Goal: Task Accomplishment & Management: Manage account settings

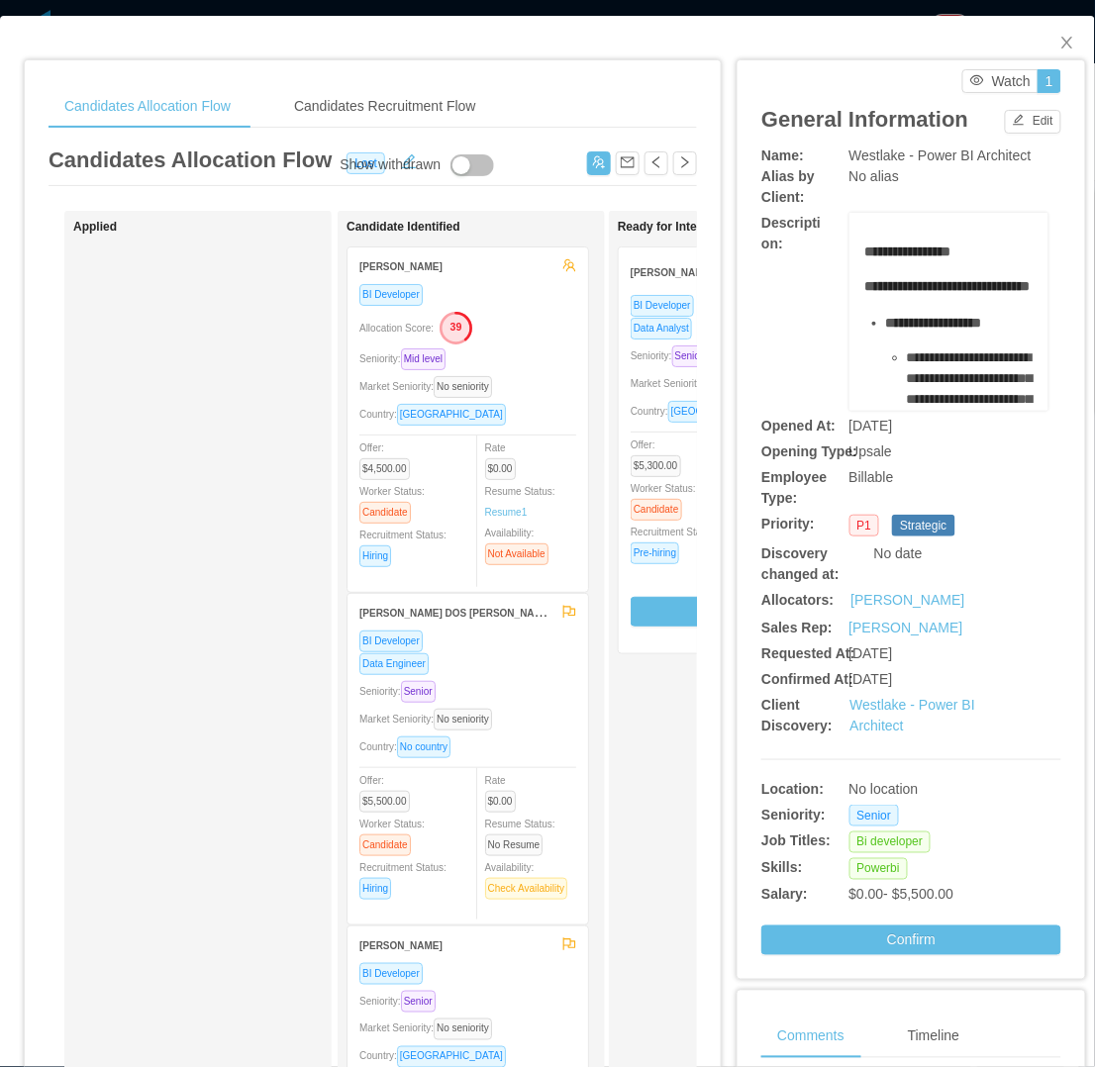
click at [1036, 1066] on html "Dashboard Apps Clients Allocation Users Workers Tasks Payroll Reports HR Config…" at bounding box center [547, 533] width 1095 height 1067
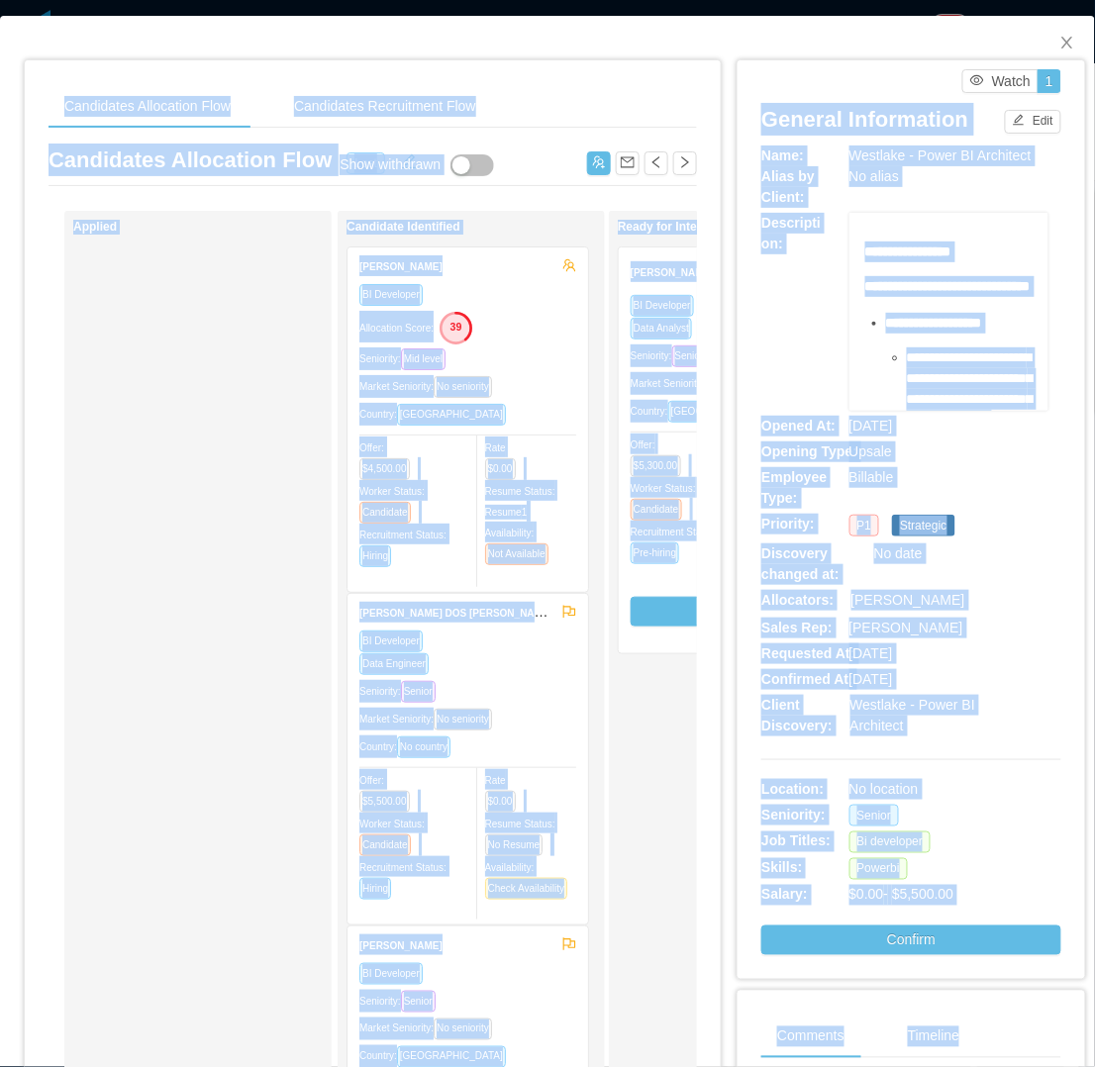
drag, startPoint x: 1036, startPoint y: 1071, endPoint x: 1072, endPoint y: 1065, distance: 36.1
click at [1072, 1065] on div "Candidates Allocation Flow Candidates Recruitment Flow Candidates Allocation Fl…" at bounding box center [547, 787] width 1095 height 1542
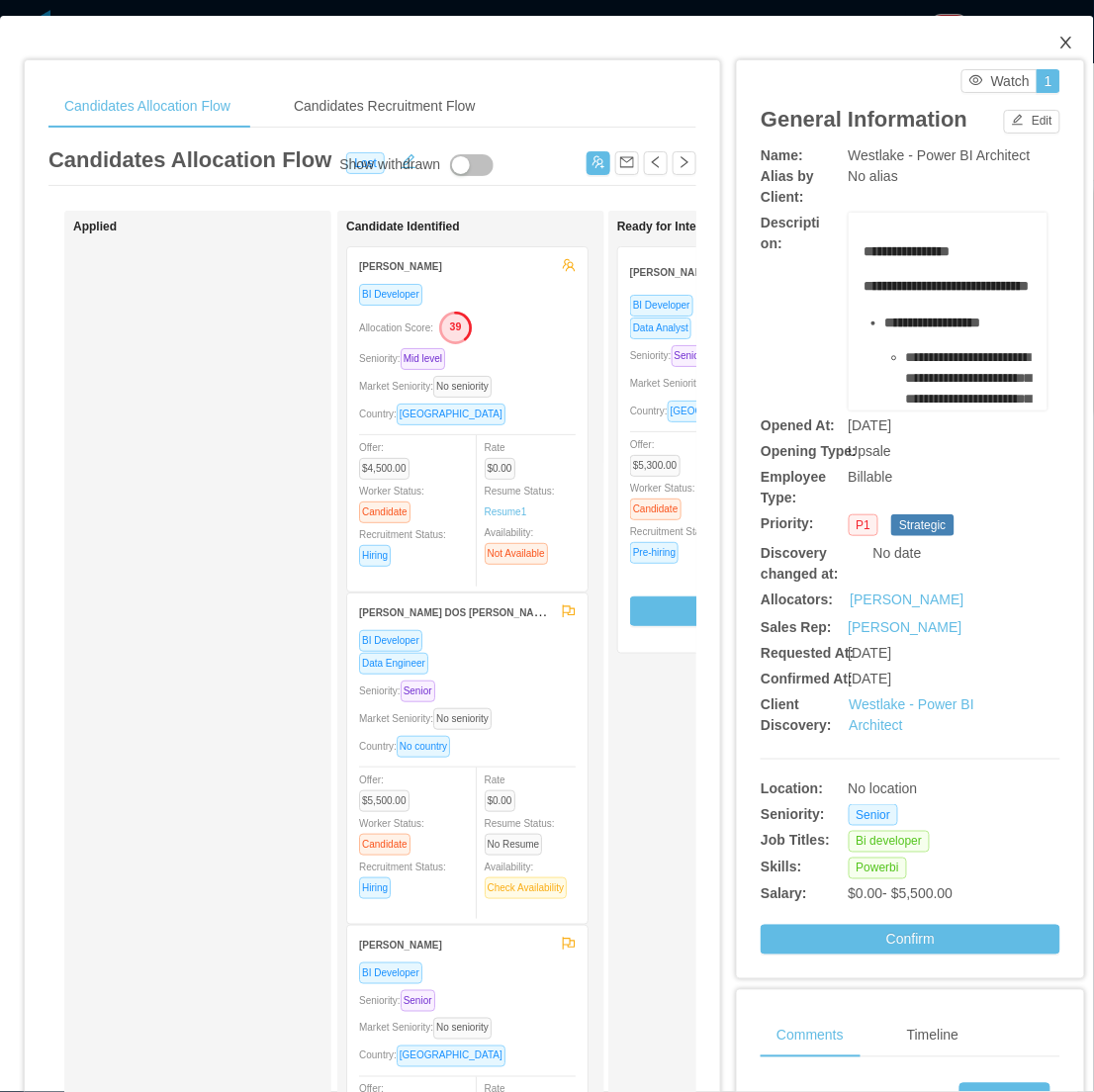
click at [1048, 28] on span "Close" at bounding box center [1065, 43] width 55 height 55
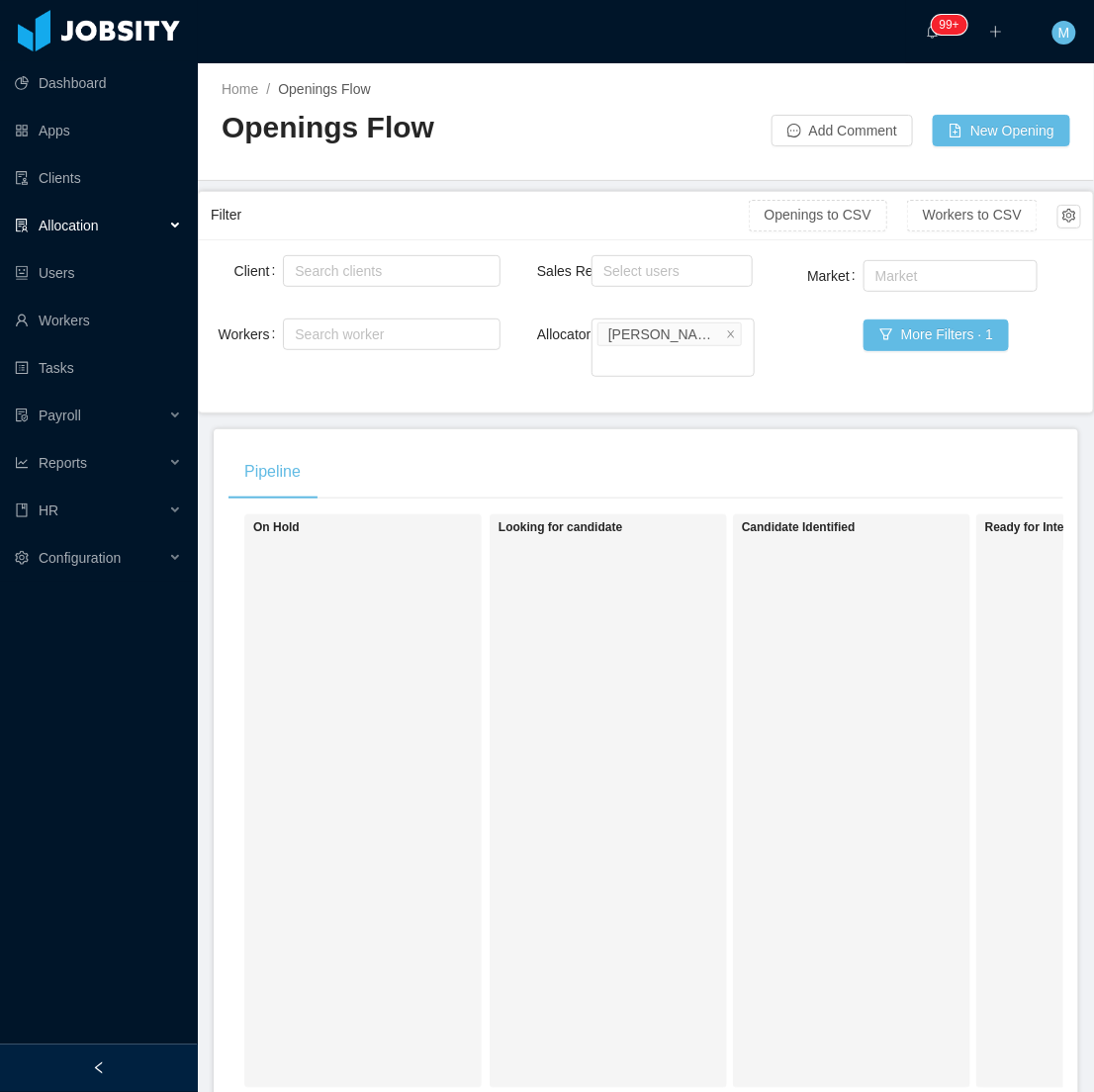
click at [148, 1054] on div at bounding box center [99, 1068] width 198 height 48
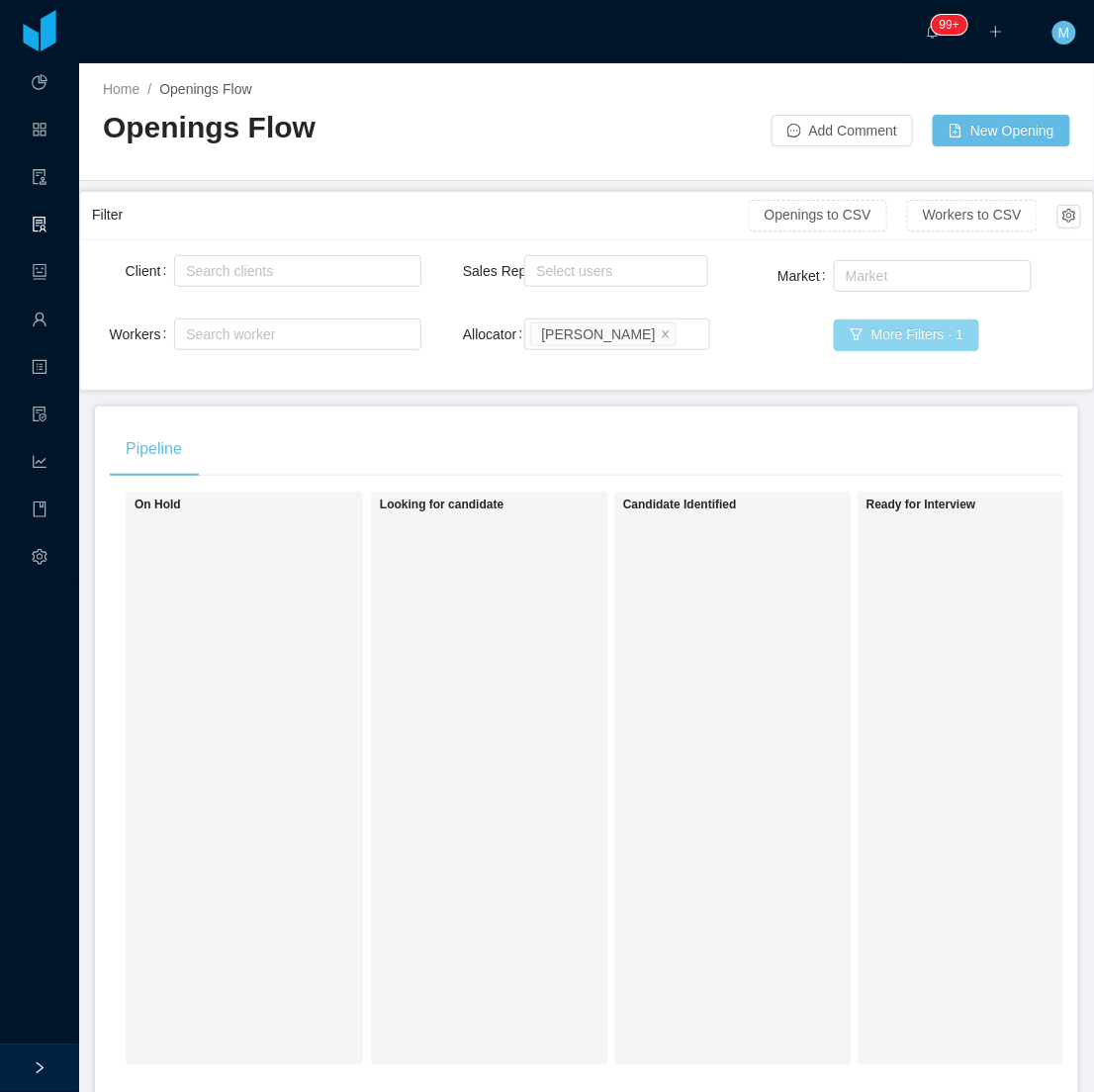
click at [844, 340] on button "More Filters · 1" at bounding box center [905, 336] width 145 height 32
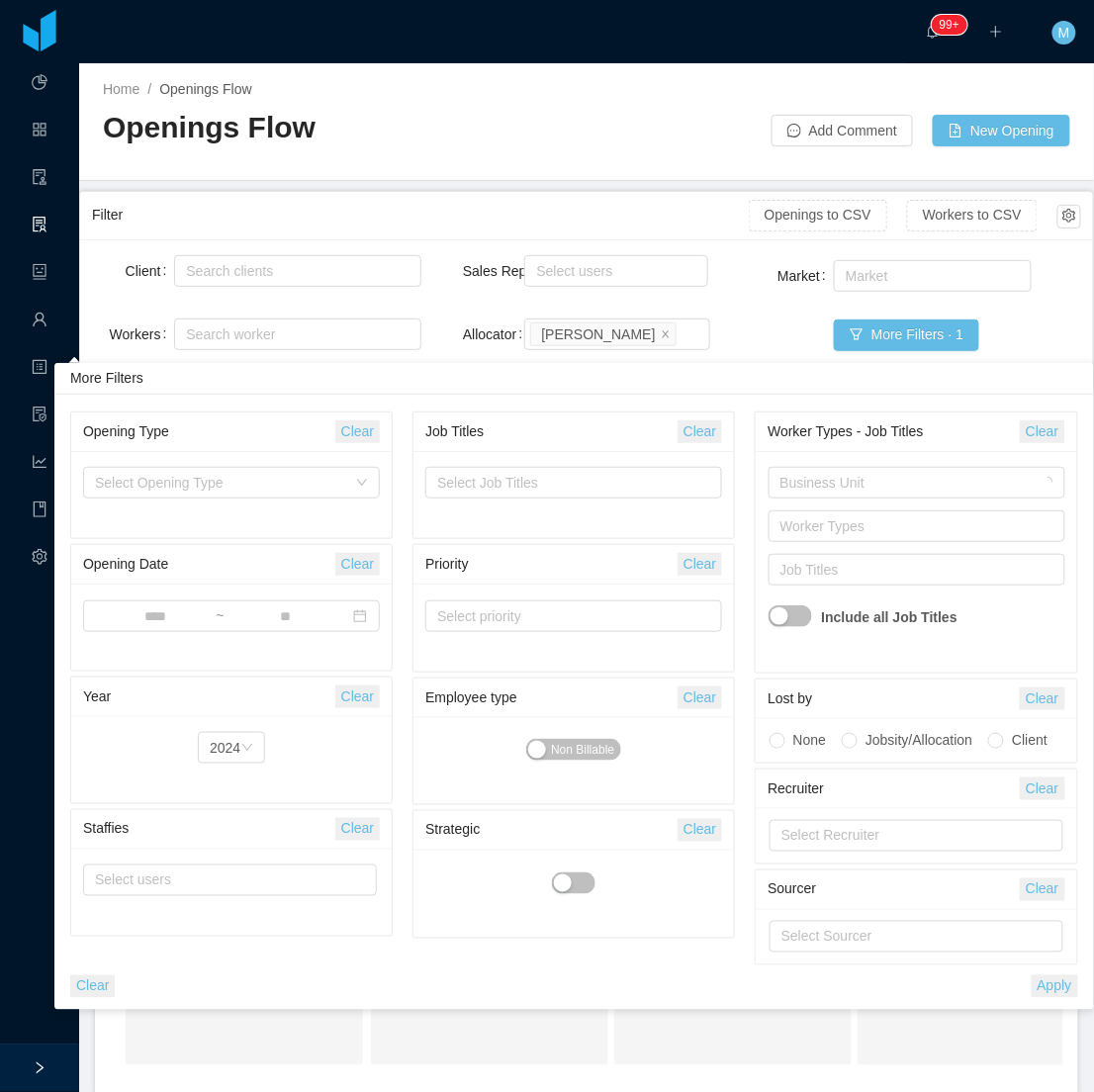
click at [70, 992] on button "Clear" at bounding box center [92, 986] width 45 height 23
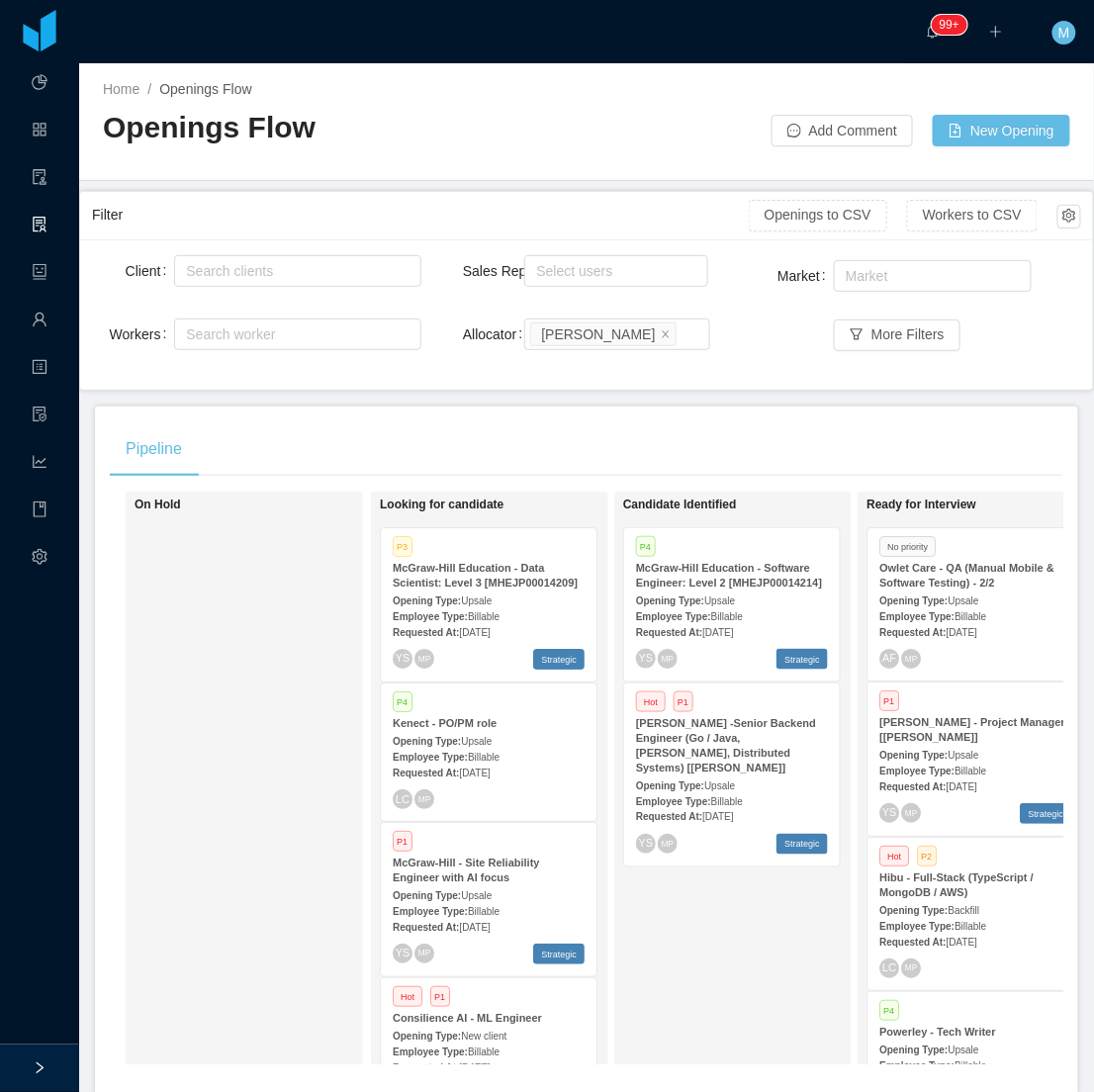
click at [272, 683] on div "On Hold" at bounding box center [273, 778] width 277 height 555
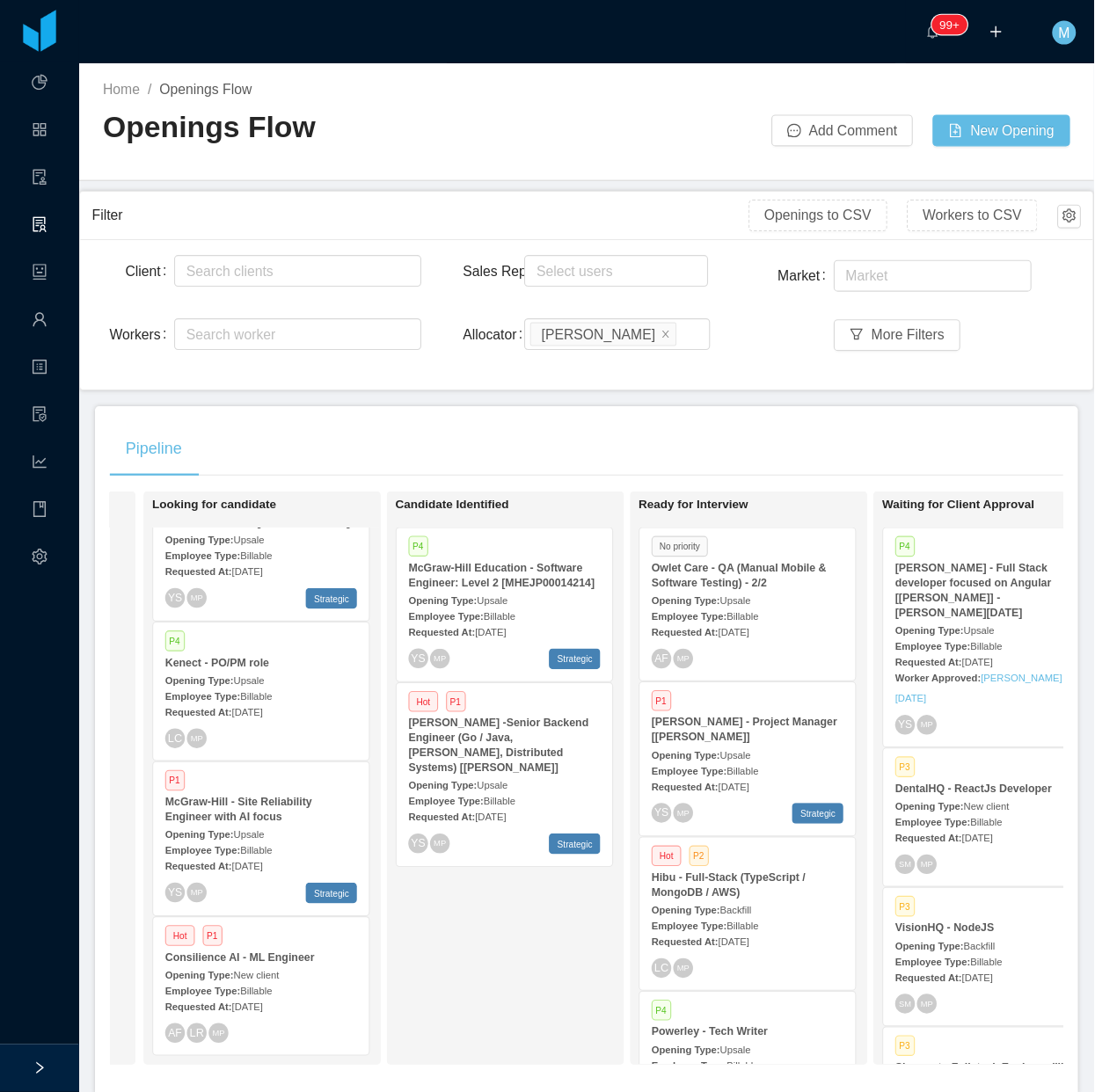
scroll to position [51, 0]
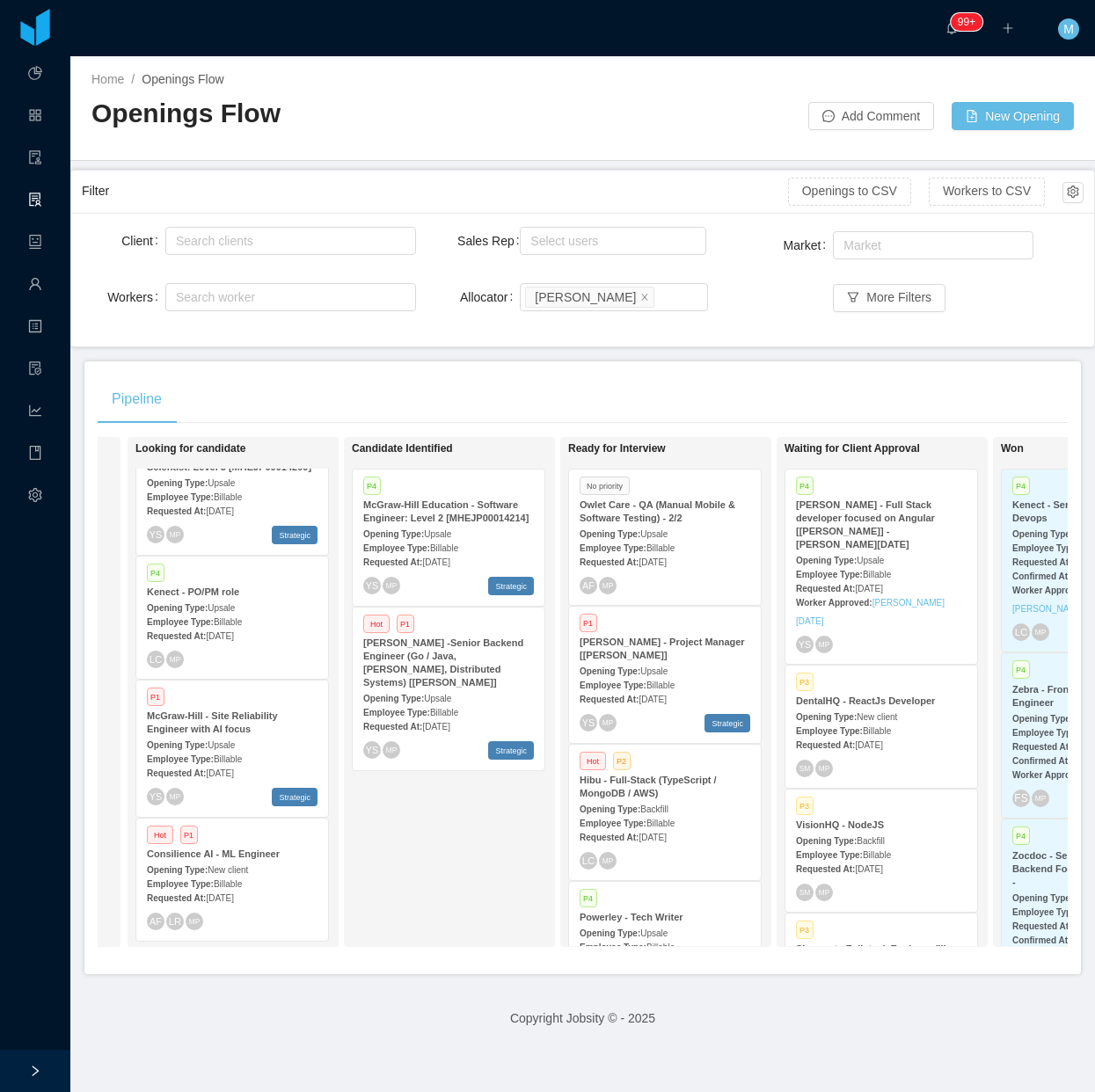
drag, startPoint x: 876, startPoint y: 0, endPoint x: 436, endPoint y: 155, distance: 466.5
click at [436, 155] on div "Home / Openings Flow / Openings Flow Add Comment New Opening" at bounding box center [582, 108] width 1025 height 105
click at [427, 851] on div "Candidate Identified P4 McGraw-Hill Education - Software Engineer: Level 2 [MHE…" at bounding box center [475, 692] width 246 height 494
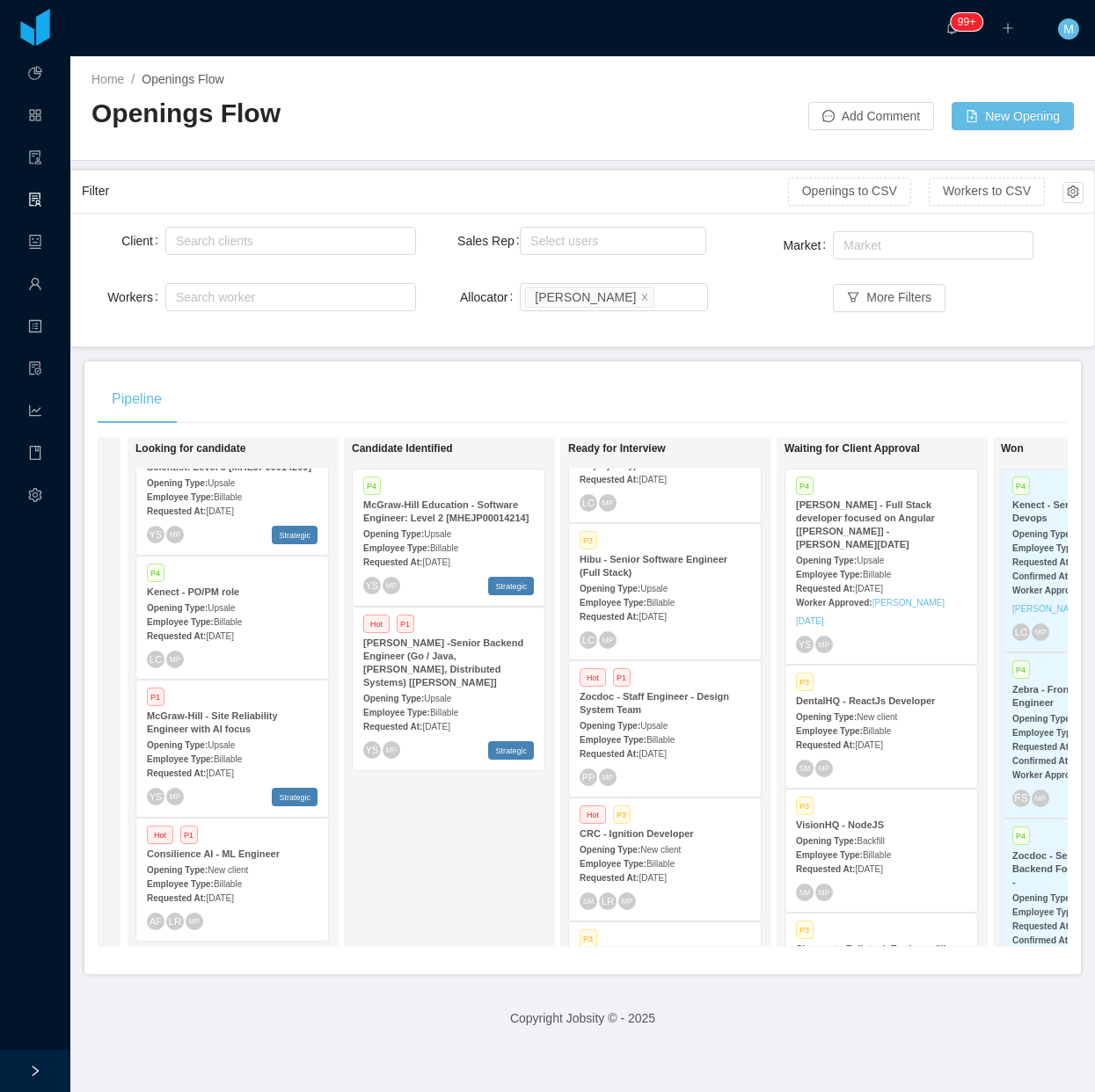
click at [665, 769] on div "PP MP" at bounding box center [665, 777] width 171 height 18
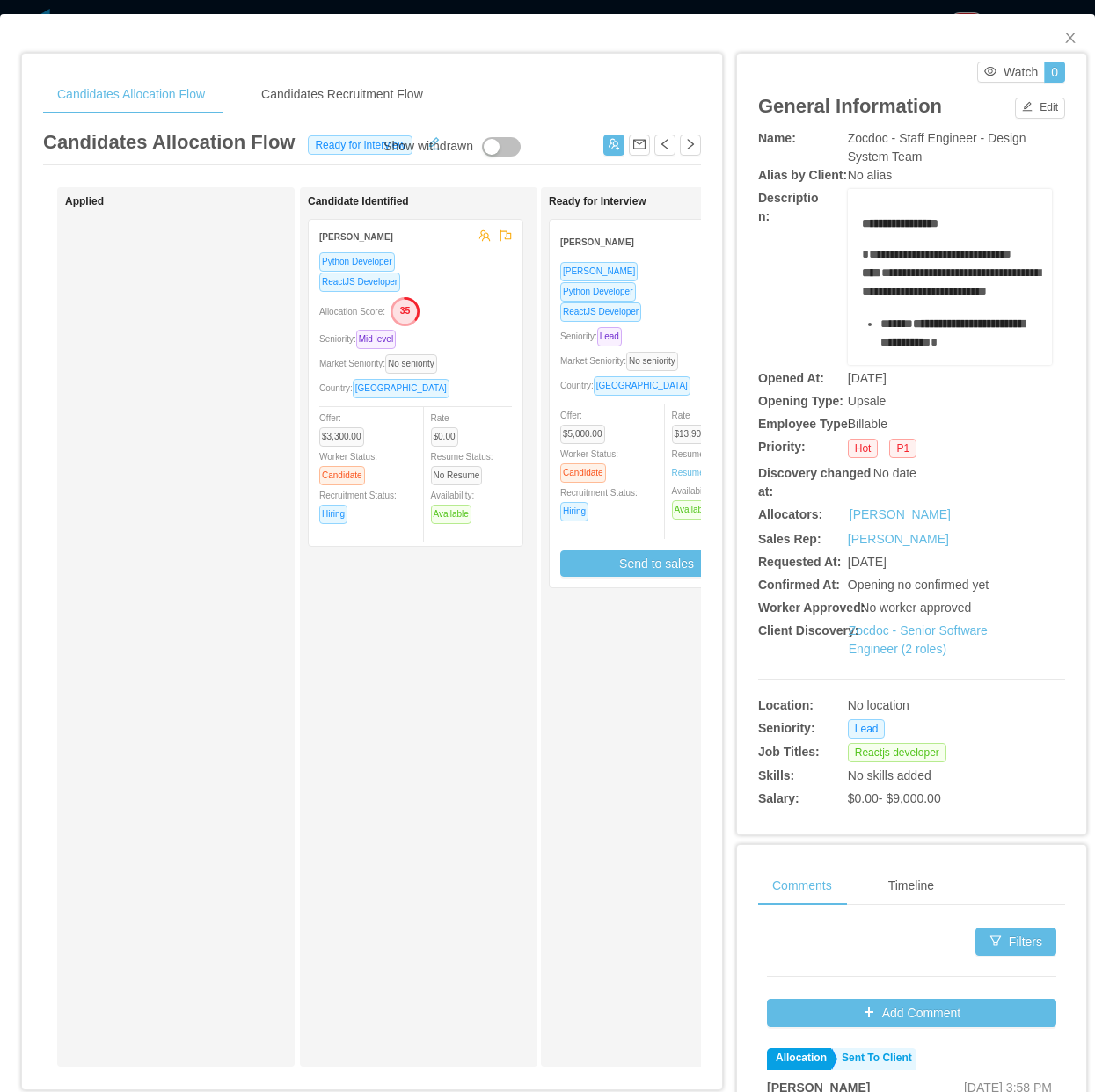
click at [678, 315] on div "ReactJS Developer" at bounding box center [656, 311] width 193 height 20
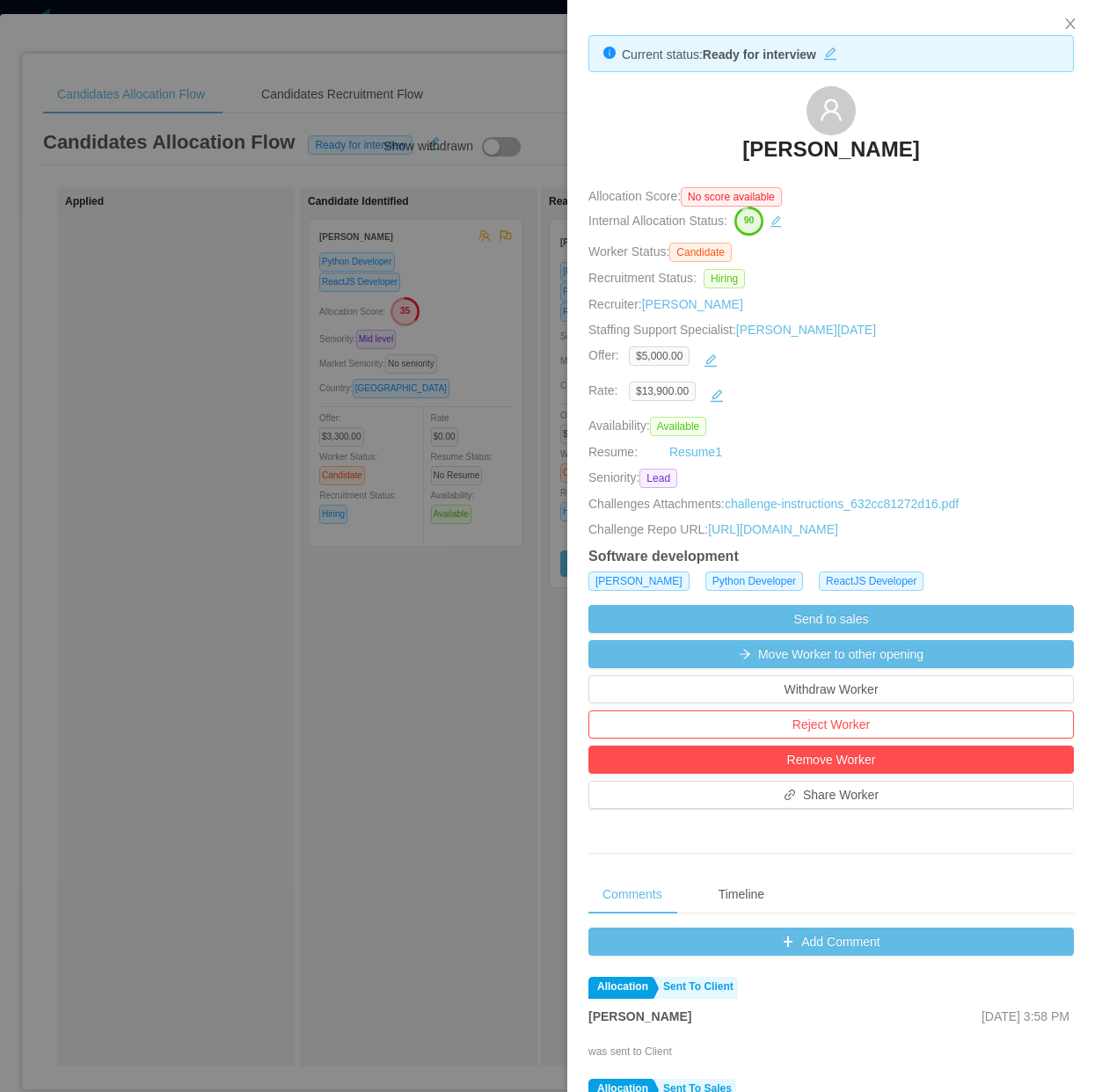
click at [356, 690] on div at bounding box center [548, 546] width 1095 height 1092
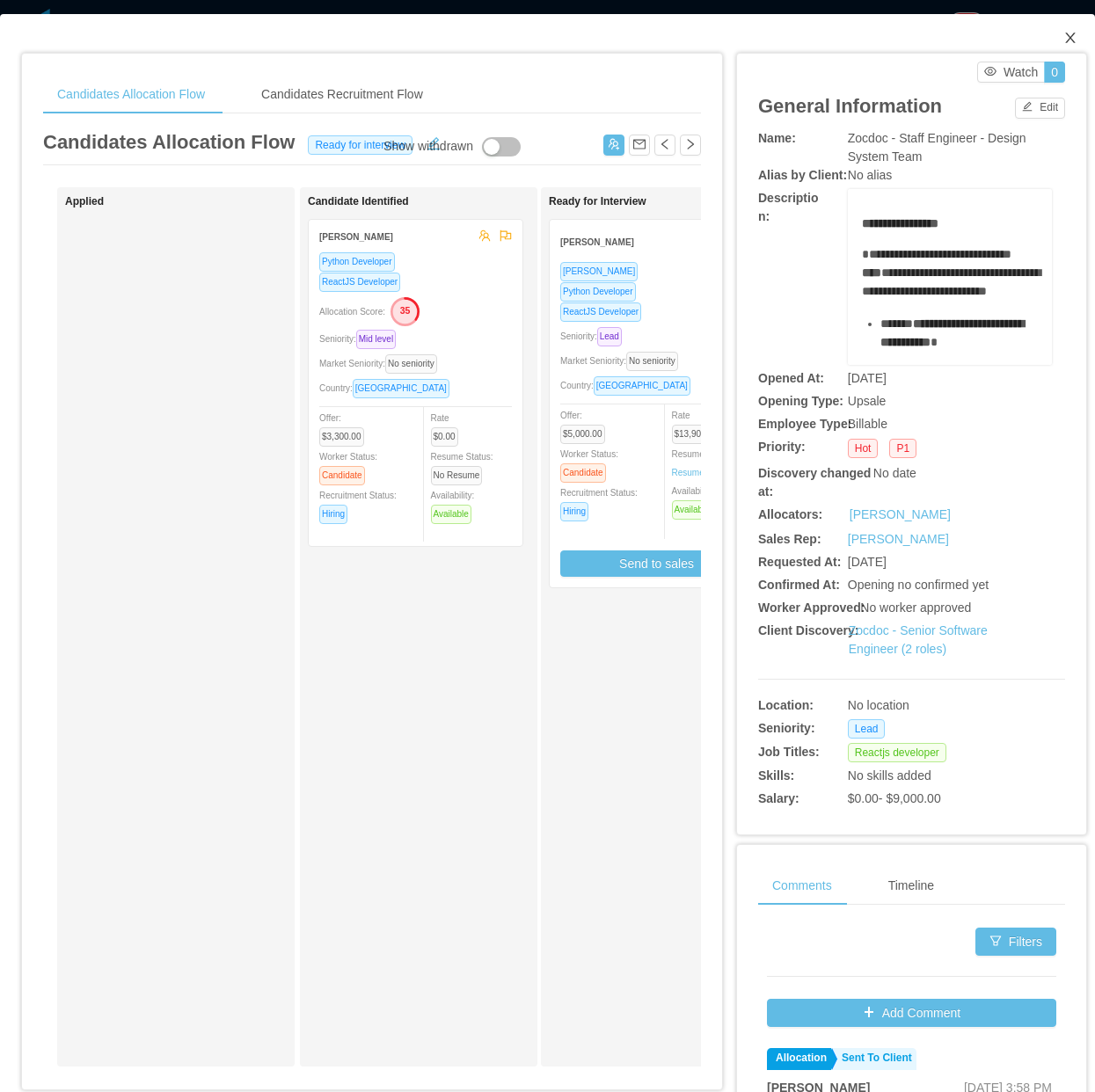
click at [972, 36] on icon "icon: close" at bounding box center [1070, 38] width 14 height 14
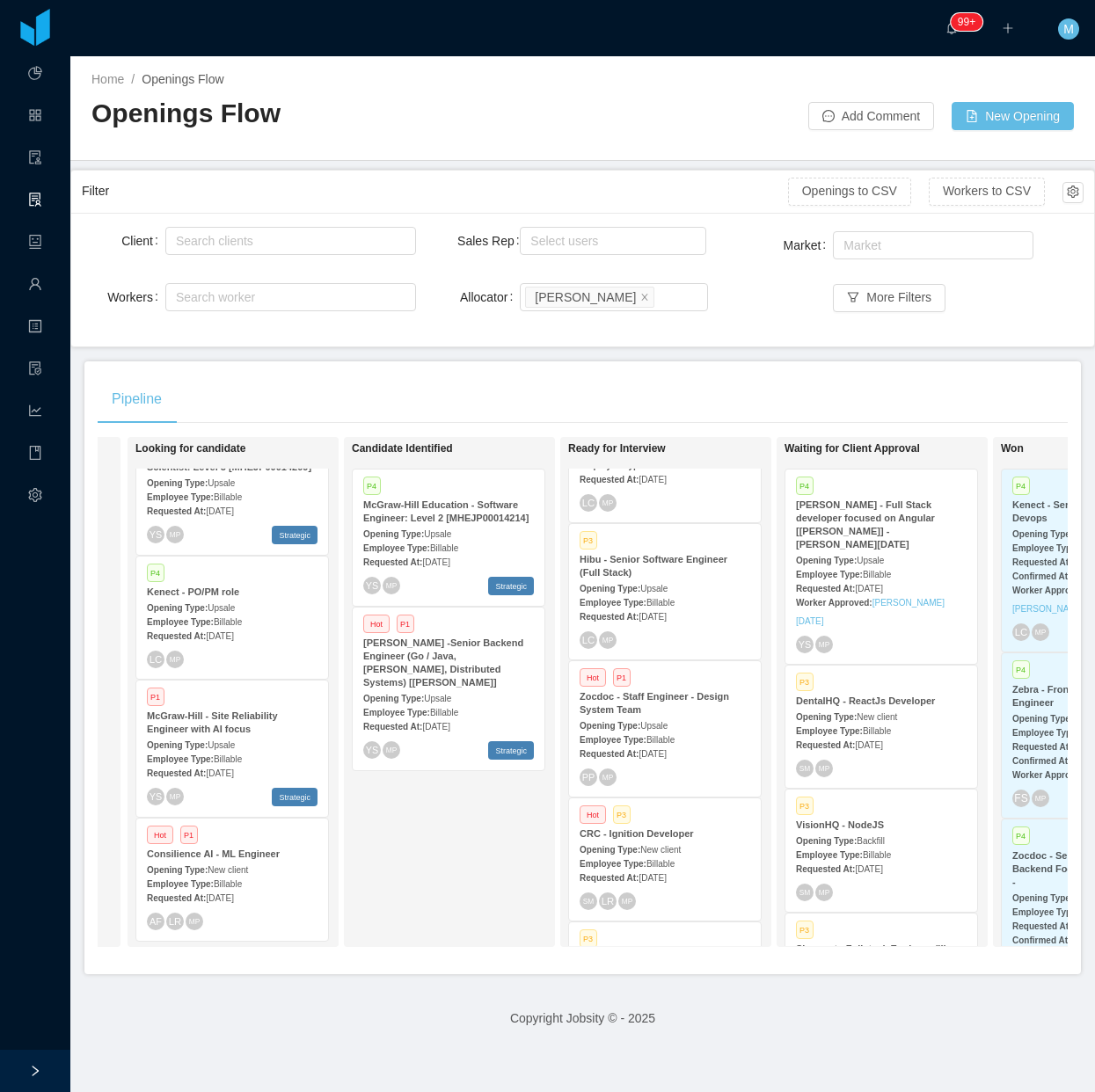
click at [445, 831] on div "Candidate Identified P4 McGraw-Hill Education - Software Engineer: Level 2 [MHE…" at bounding box center [475, 692] width 246 height 494
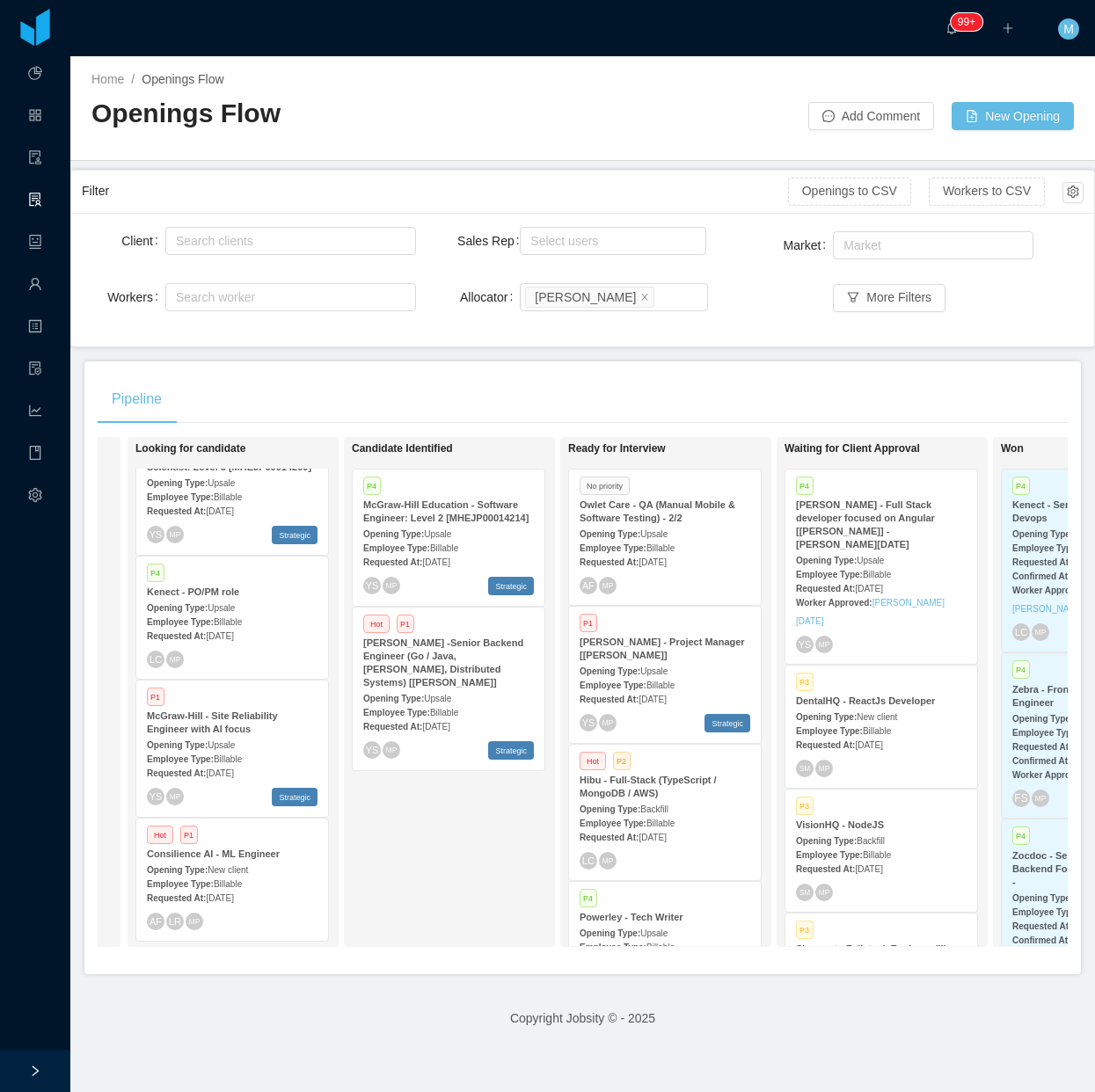
click at [666, 695] on span "[DATE]" at bounding box center [651, 699] width 28 height 10
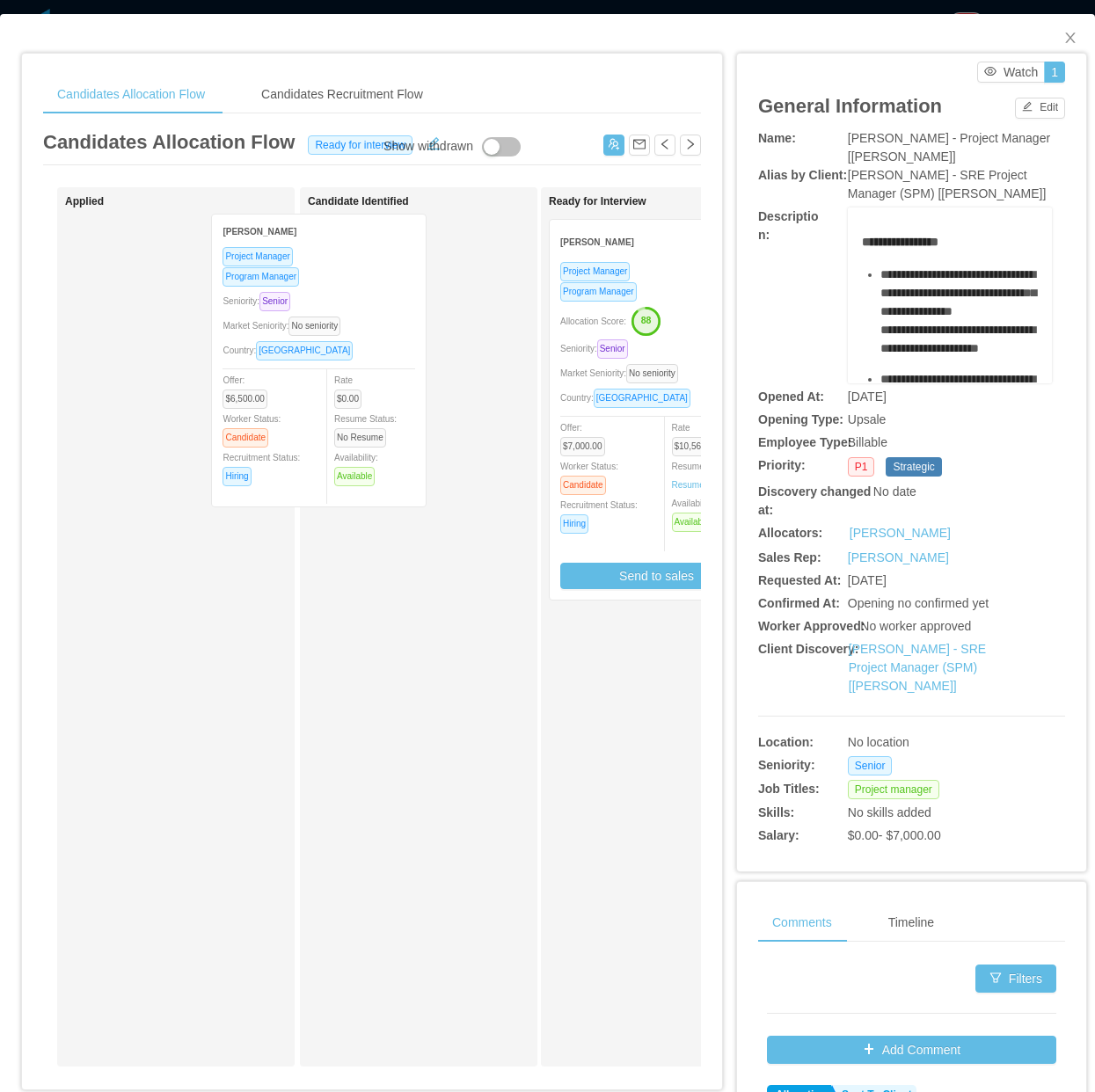
drag, startPoint x: 229, startPoint y: 379, endPoint x: 376, endPoint y: 372, distance: 147.2
click at [376, 372] on div "Applied Aldo Fonseca Project Manager Program Manager Seniority: Senior Market S…" at bounding box center [372, 634] width 658 height 893
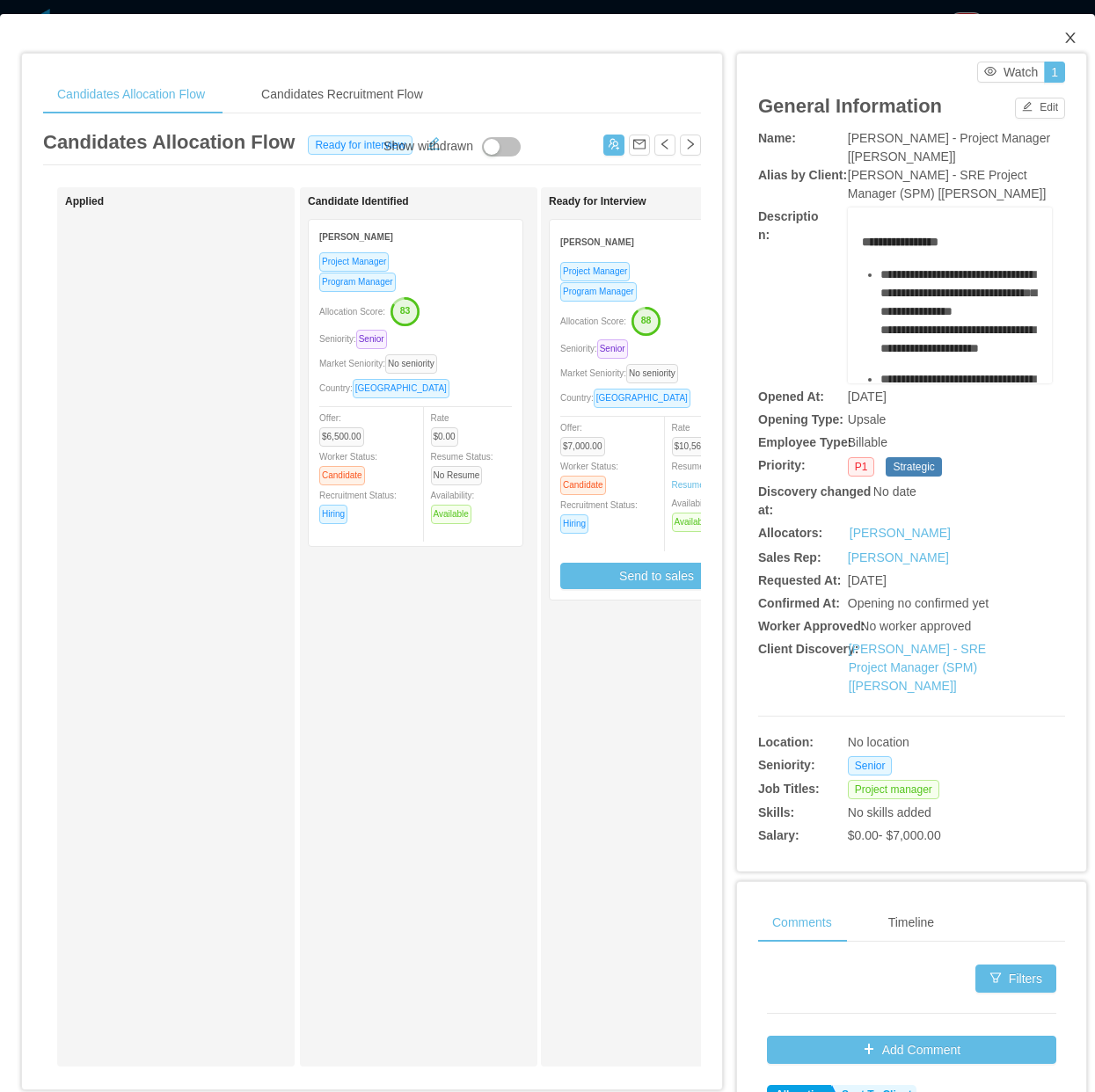
drag, startPoint x: 1038, startPoint y: 41, endPoint x: 992, endPoint y: 48, distance: 46.5
click at [972, 41] on span "Close" at bounding box center [1070, 38] width 49 height 49
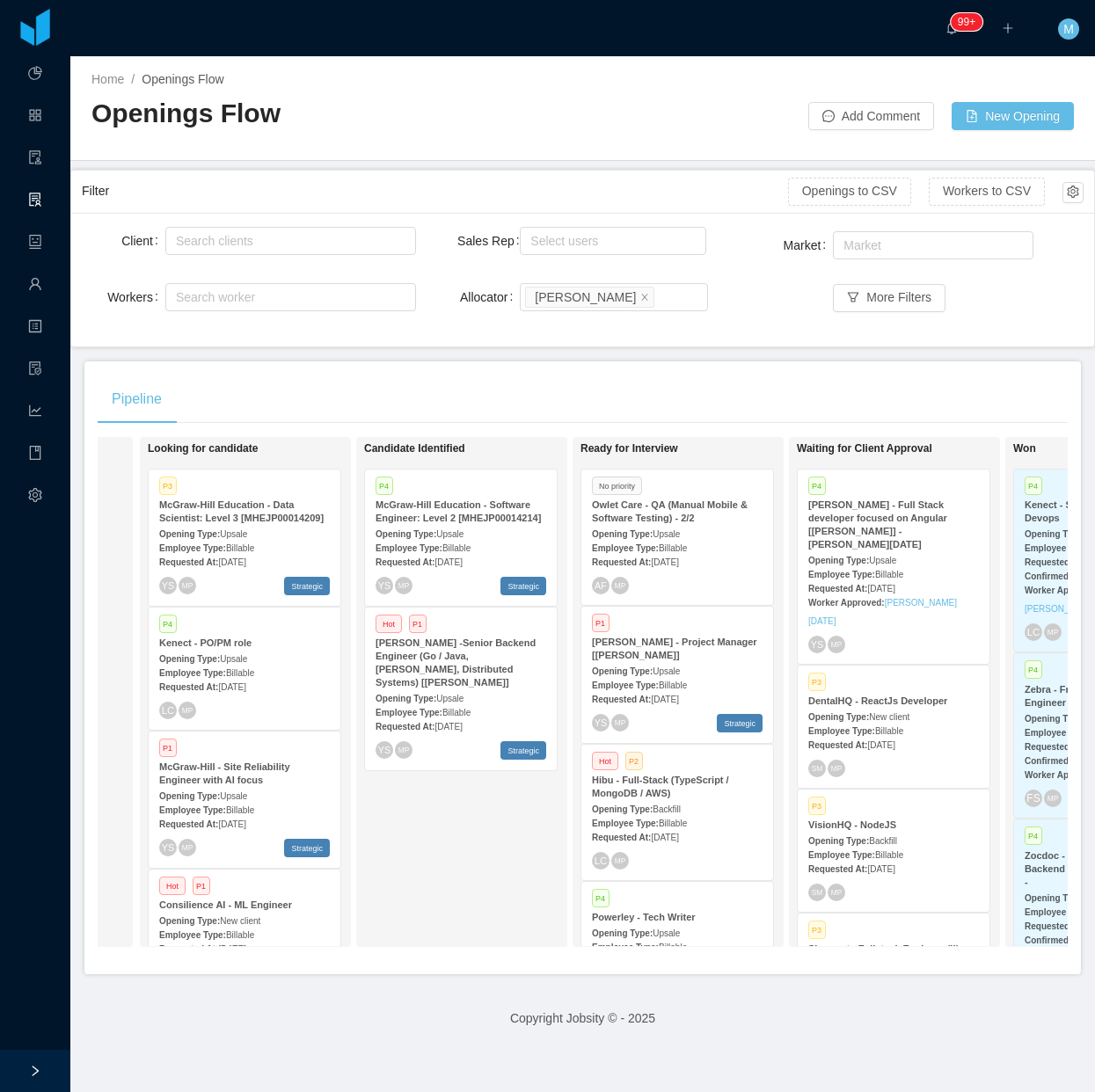
click at [503, 903] on div "Candidate Identified P4 McGraw-Hill Education - Software Engineer: Level 2 [MHE…" at bounding box center [487, 692] width 246 height 494
click at [670, 544] on span "Billable" at bounding box center [673, 548] width 28 height 10
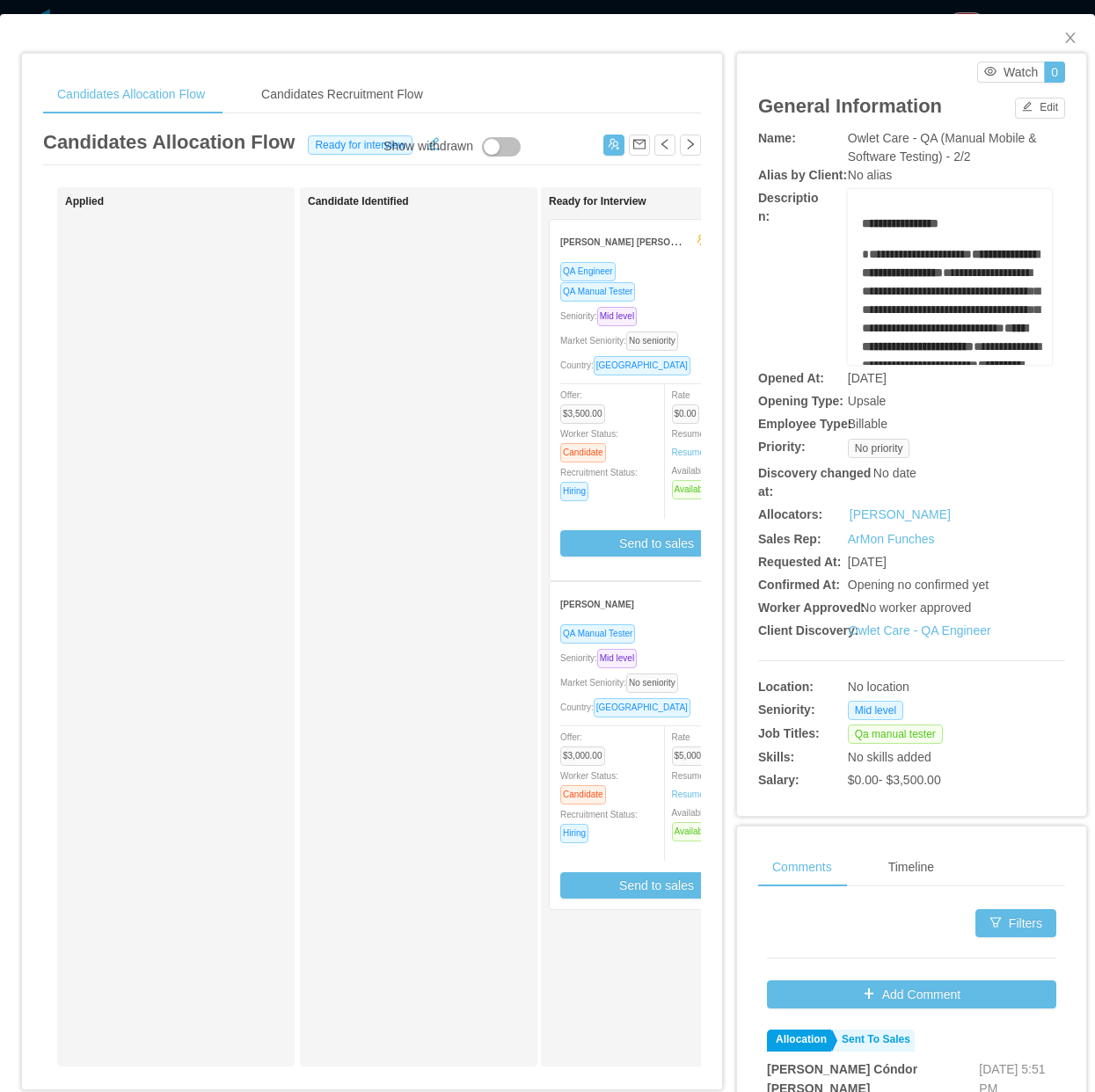
drag, startPoint x: 374, startPoint y: 479, endPoint x: 400, endPoint y: 465, distance: 29.5
click at [400, 465] on div "Candidate Identified" at bounding box center [430, 627] width 246 height 864
drag, startPoint x: 1053, startPoint y: 41, endPoint x: 904, endPoint y: 36, distance: 149.1
click at [972, 44] on span "Close" at bounding box center [1070, 38] width 49 height 49
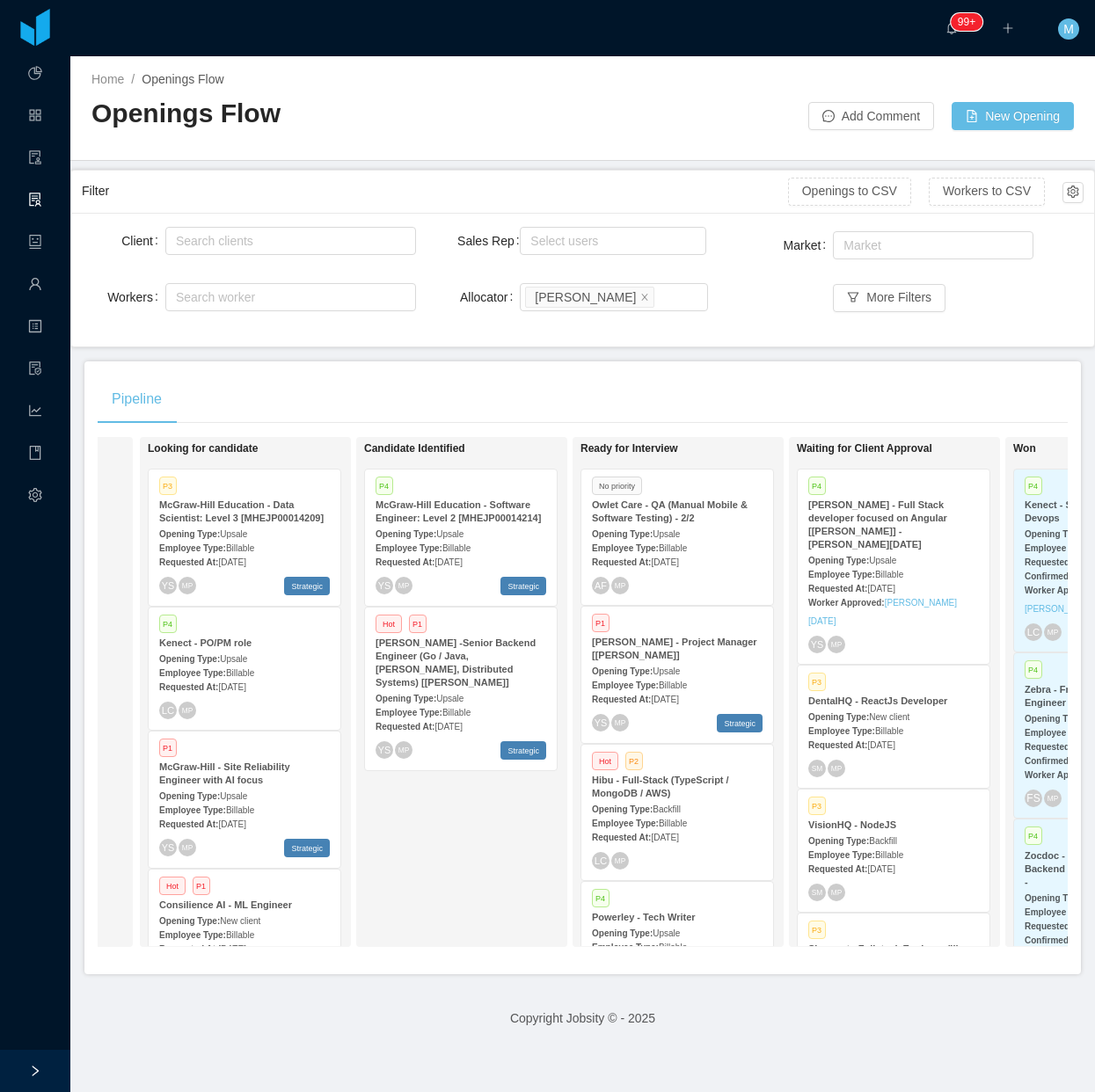
click at [444, 847] on div "Candidate Identified P4 McGraw-Hill Education - Software Engineer: Level 2 [MHE…" at bounding box center [487, 692] width 246 height 494
click at [589, 358] on main "Home / Openings Flow / Openings Flow Add Comment New Opening Filter Openings to…" at bounding box center [582, 574] width 1025 height 1036
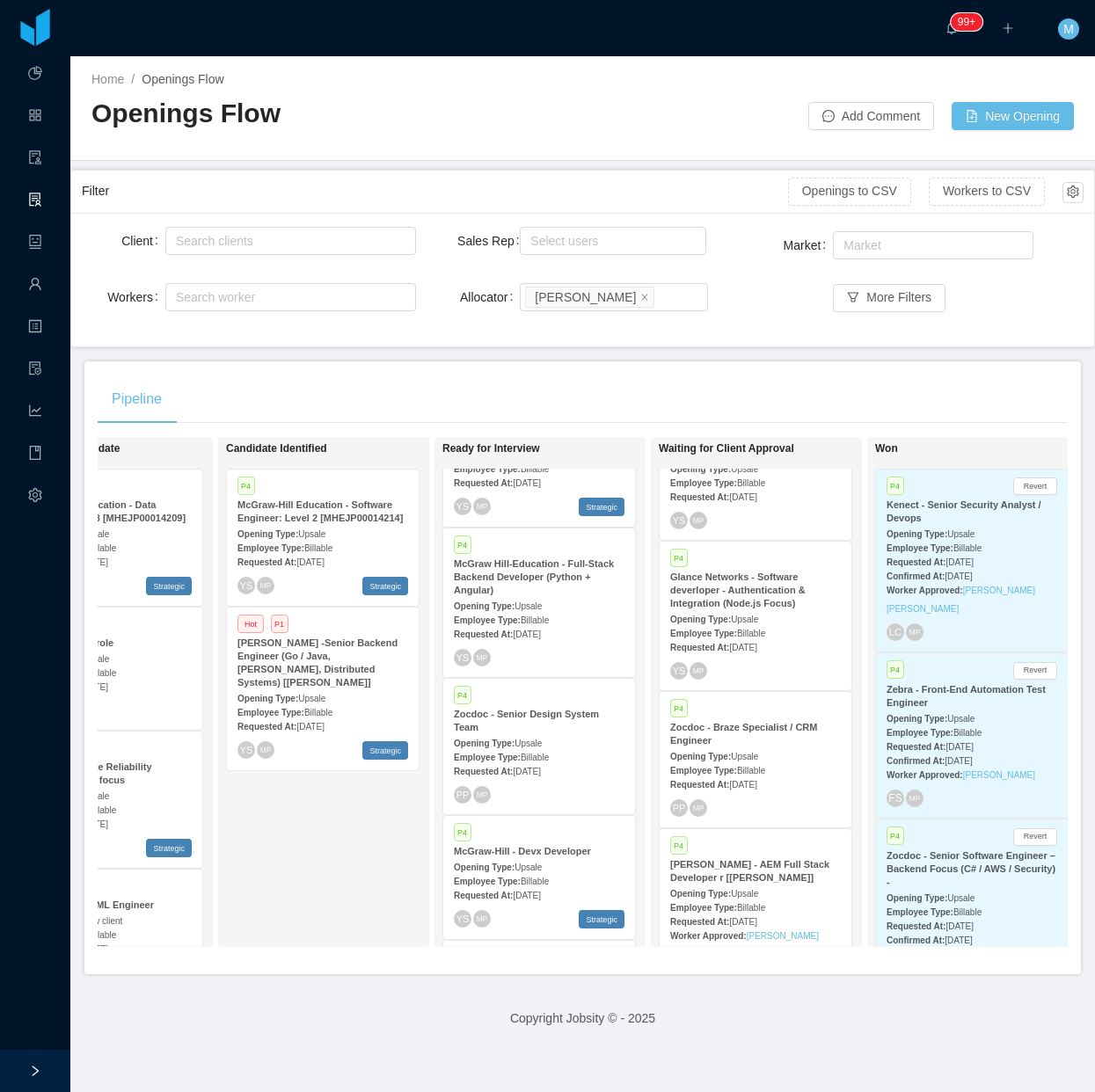
scroll to position [0, 400]
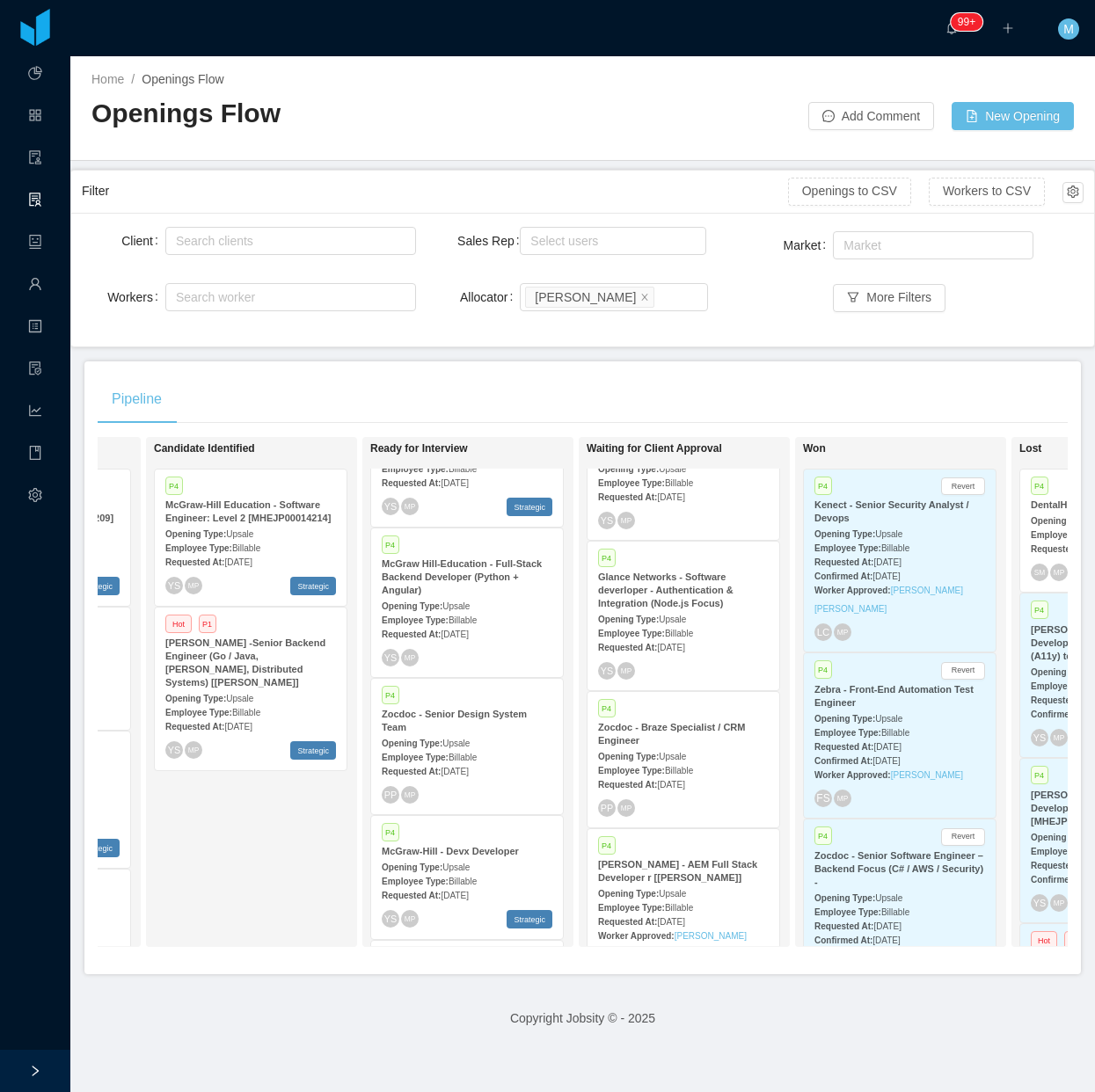
click at [871, 888] on strong "Zocdoc - Senior Software Engineer – Backend Focus (C# / AWS / Security) -" at bounding box center [899, 869] width 169 height 37
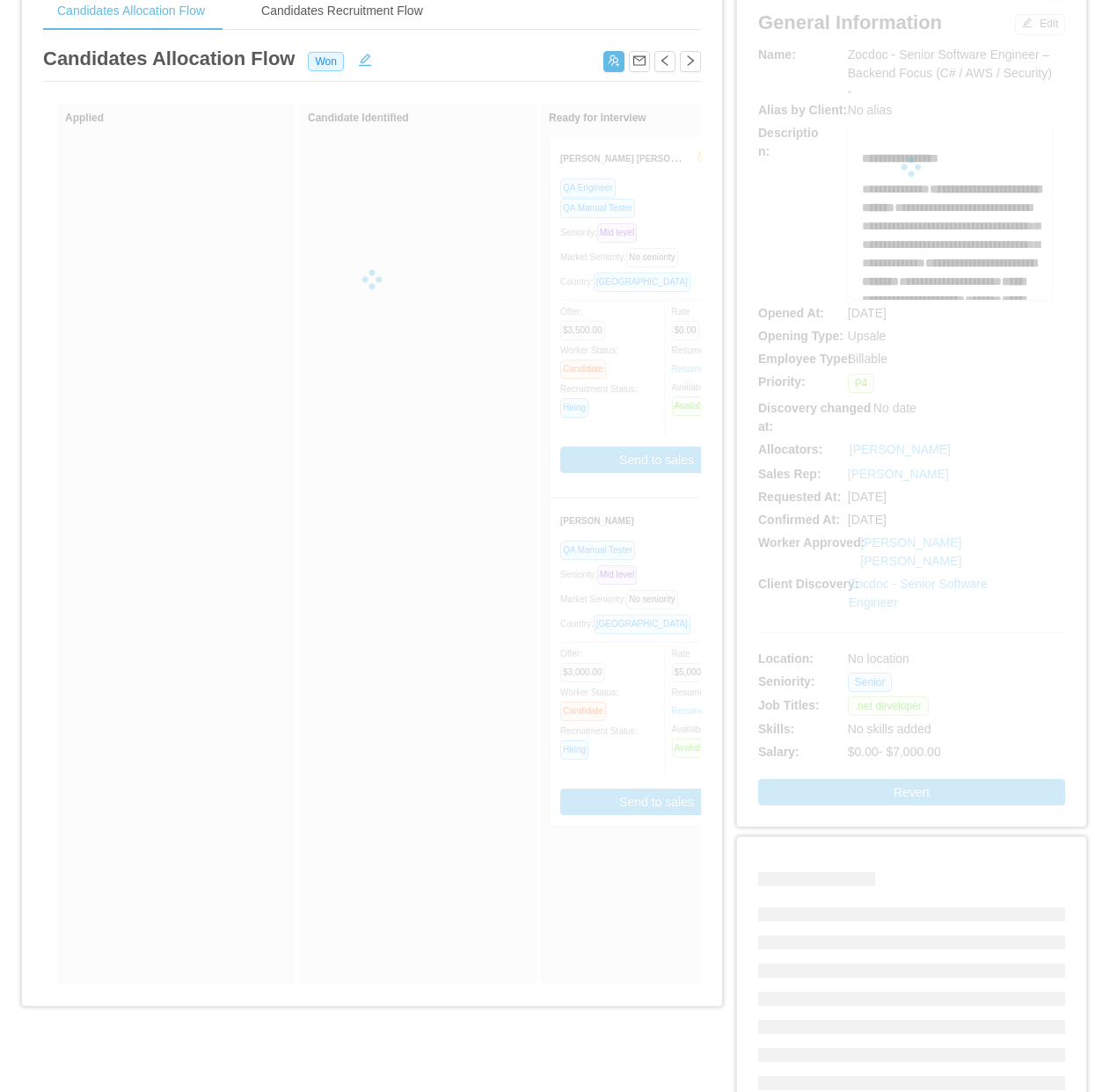
scroll to position [219, 0]
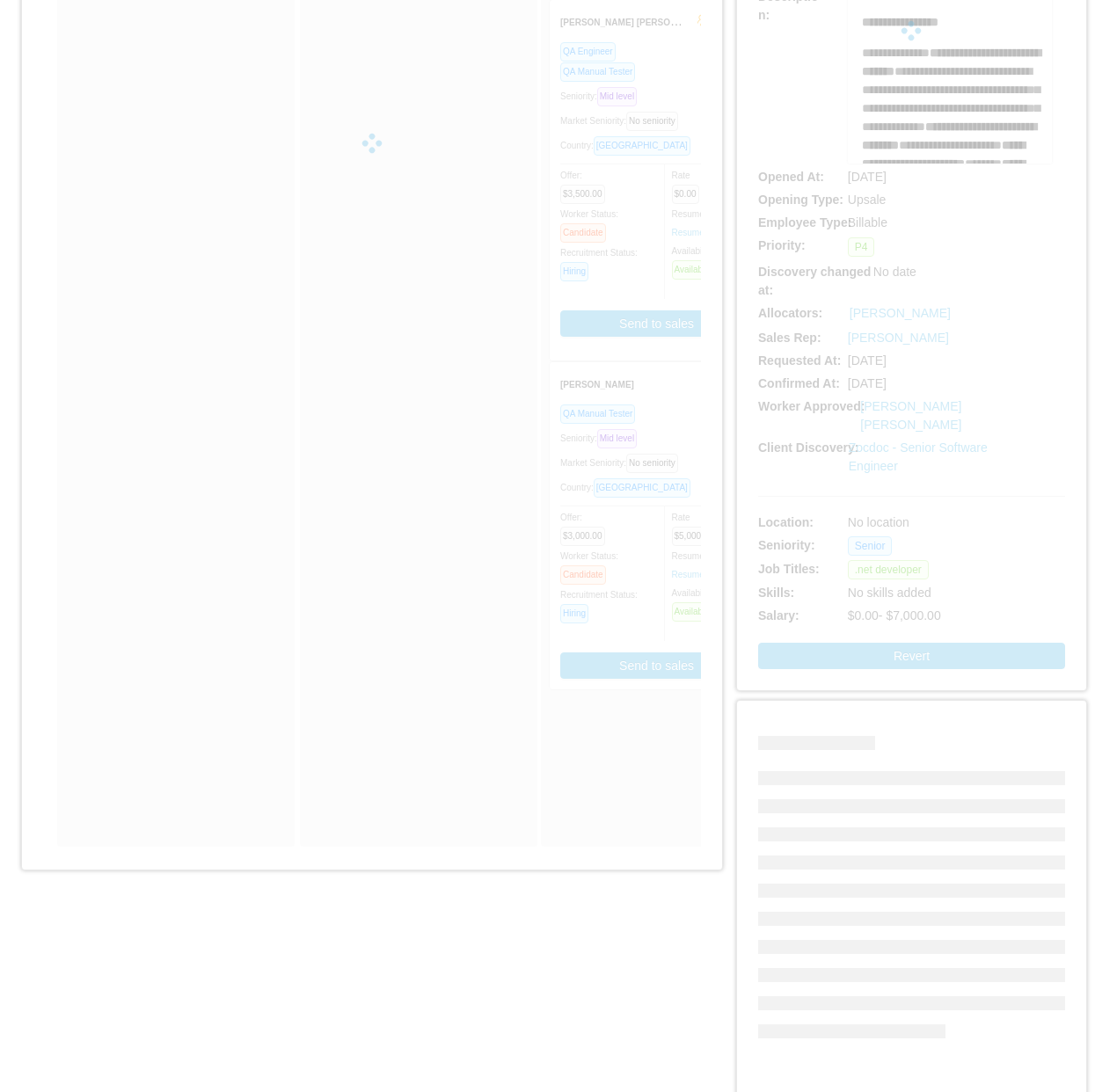
drag, startPoint x: 265, startPoint y: 873, endPoint x: 343, endPoint y: 864, distance: 78.5
click at [343, 861] on div "Show withdrawn Applied Candidate Identified Ready for Interview Alvaro Christia…" at bounding box center [372, 413] width 658 height 893
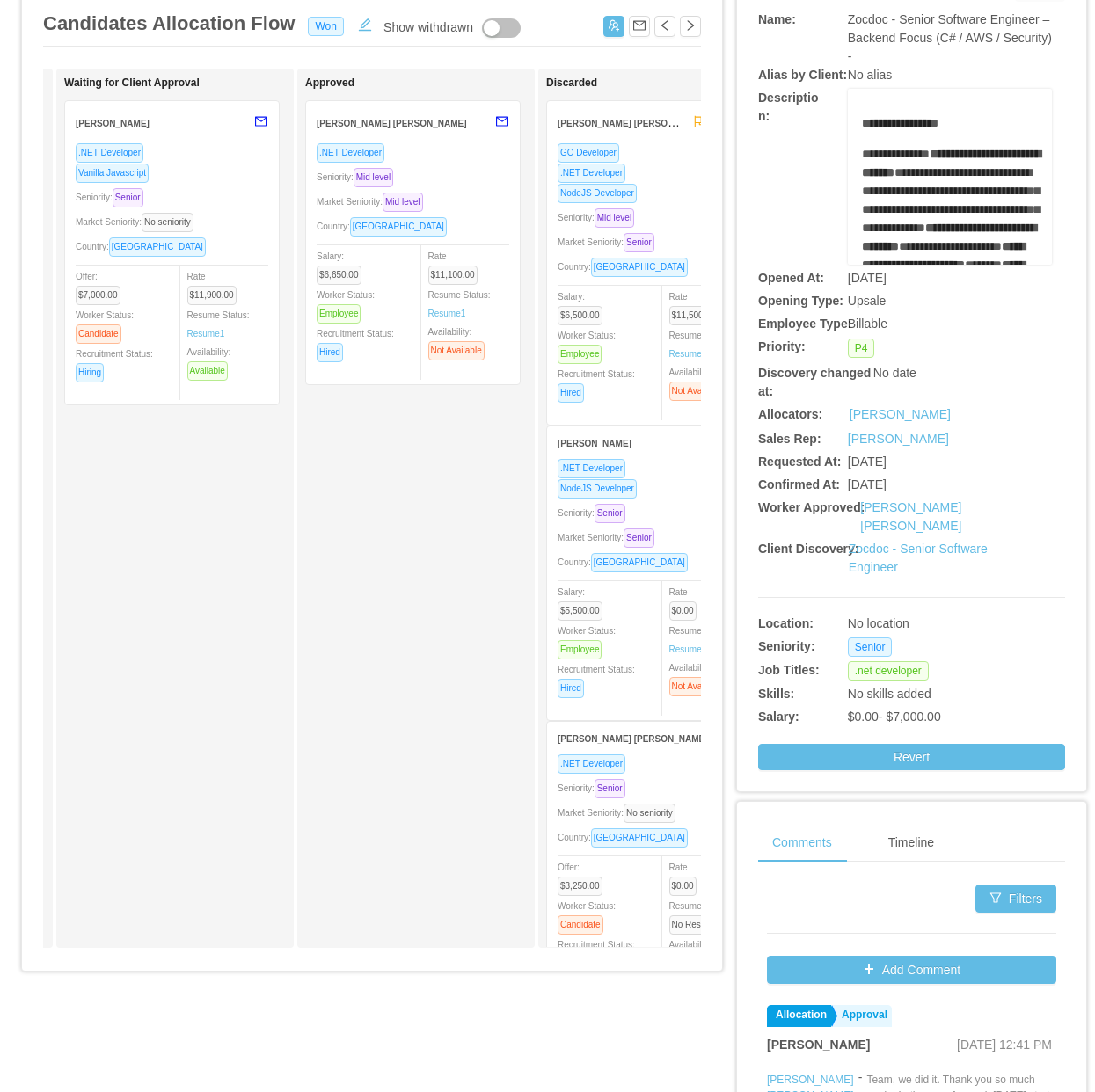
scroll to position [0, 0]
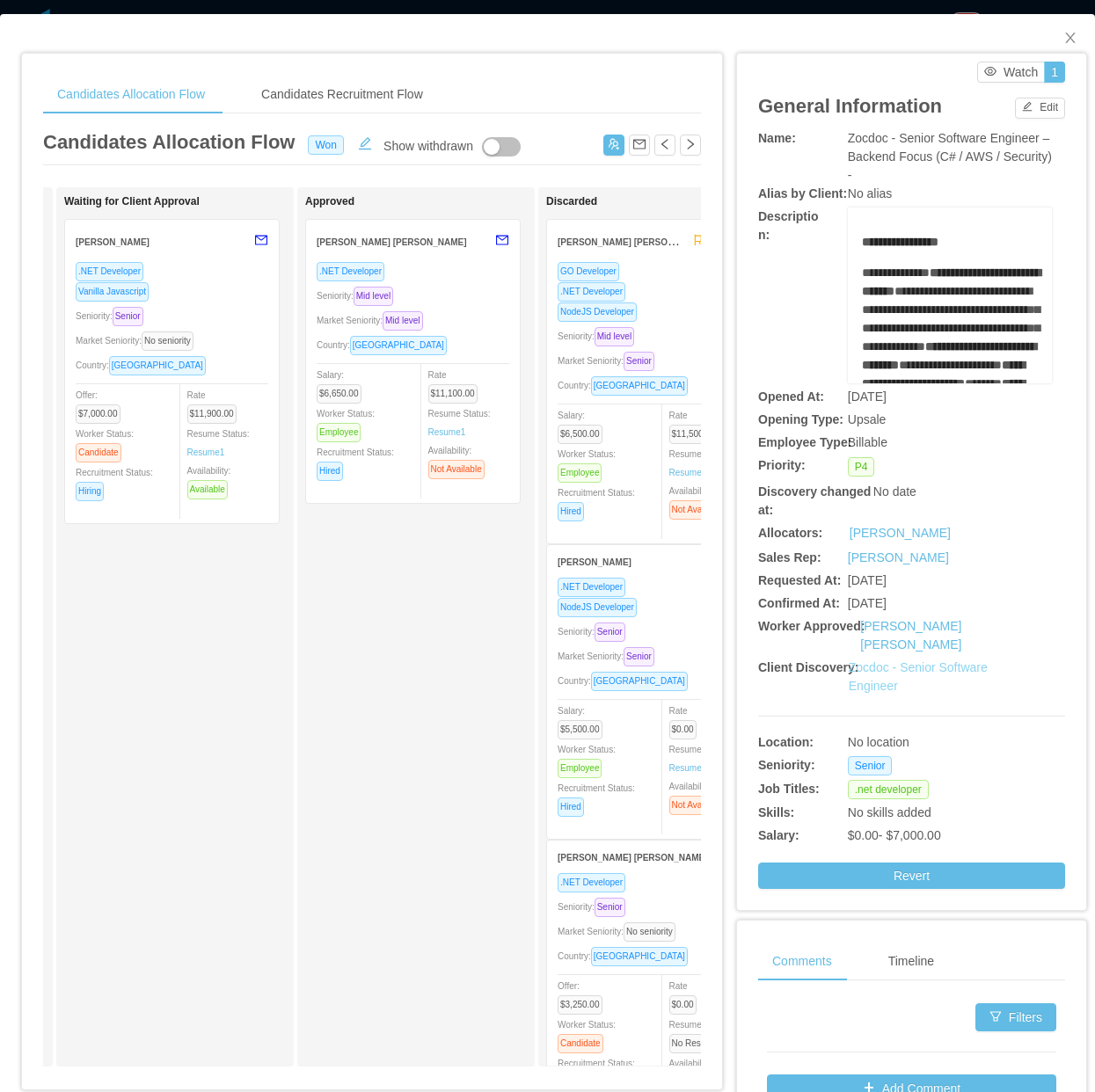
click at [926, 660] on link "Zocdoc - Senior Software Engineer" at bounding box center [918, 676] width 139 height 33
click at [490, 818] on div "Approved Roy Nick Rojas Valdez .NET Developer Seniority: Mid level Market Senio…" at bounding box center [428, 627] width 246 height 864
drag, startPoint x: 1047, startPoint y: 37, endPoint x: 1079, endPoint y: 55, distance: 36.7
click at [972, 40] on icon "icon: close" at bounding box center [1070, 38] width 14 height 14
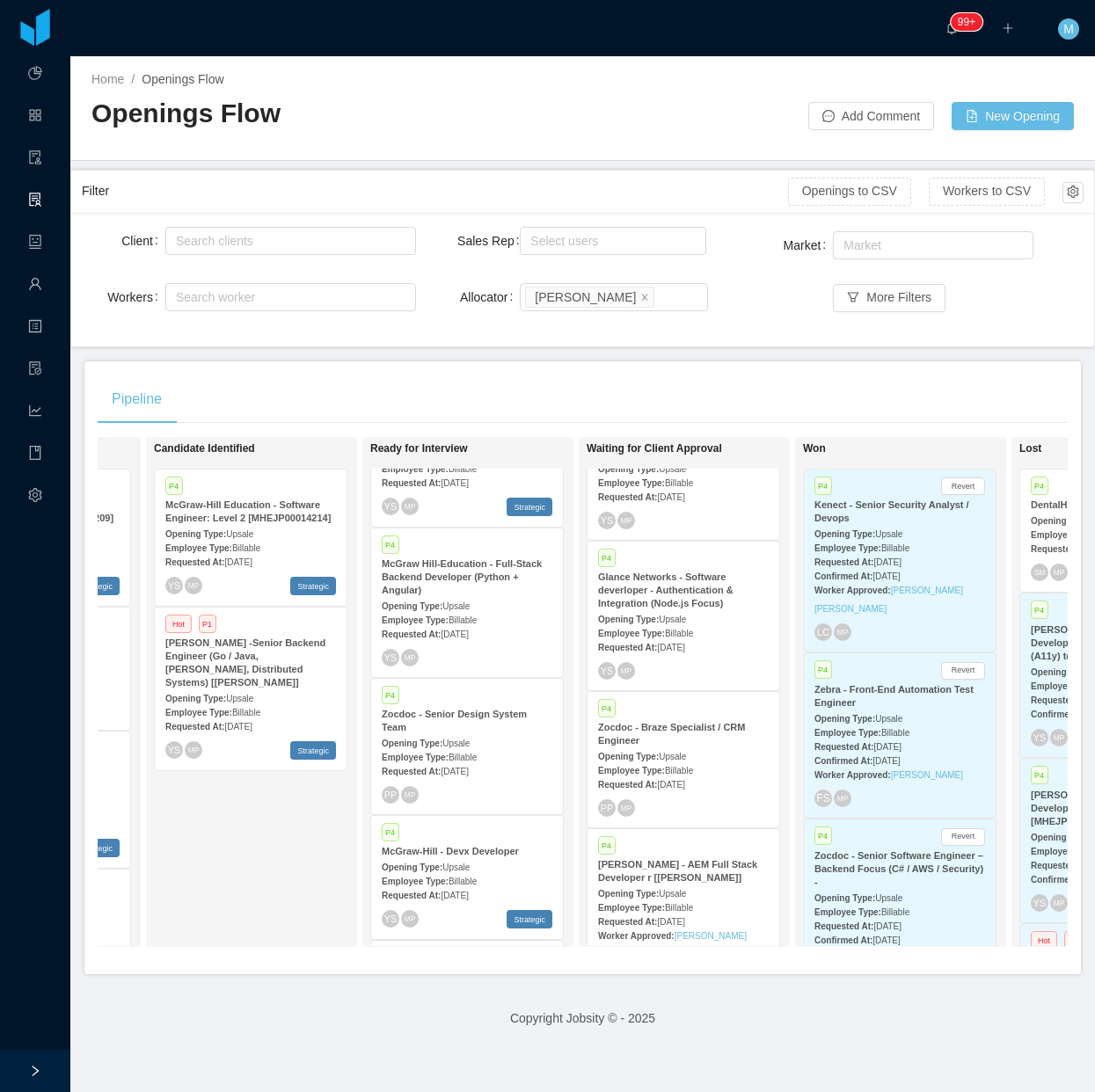
click at [244, 853] on div "Candidate Identified P4 McGraw-Hill Education - Software Engineer: Level 2 [MHE…" at bounding box center [276, 692] width 246 height 494
click at [325, 840] on div "Candidate Identified P4 McGraw-Hill Education - Software Engineer: Level 2 [MHE…" at bounding box center [276, 692] width 246 height 494
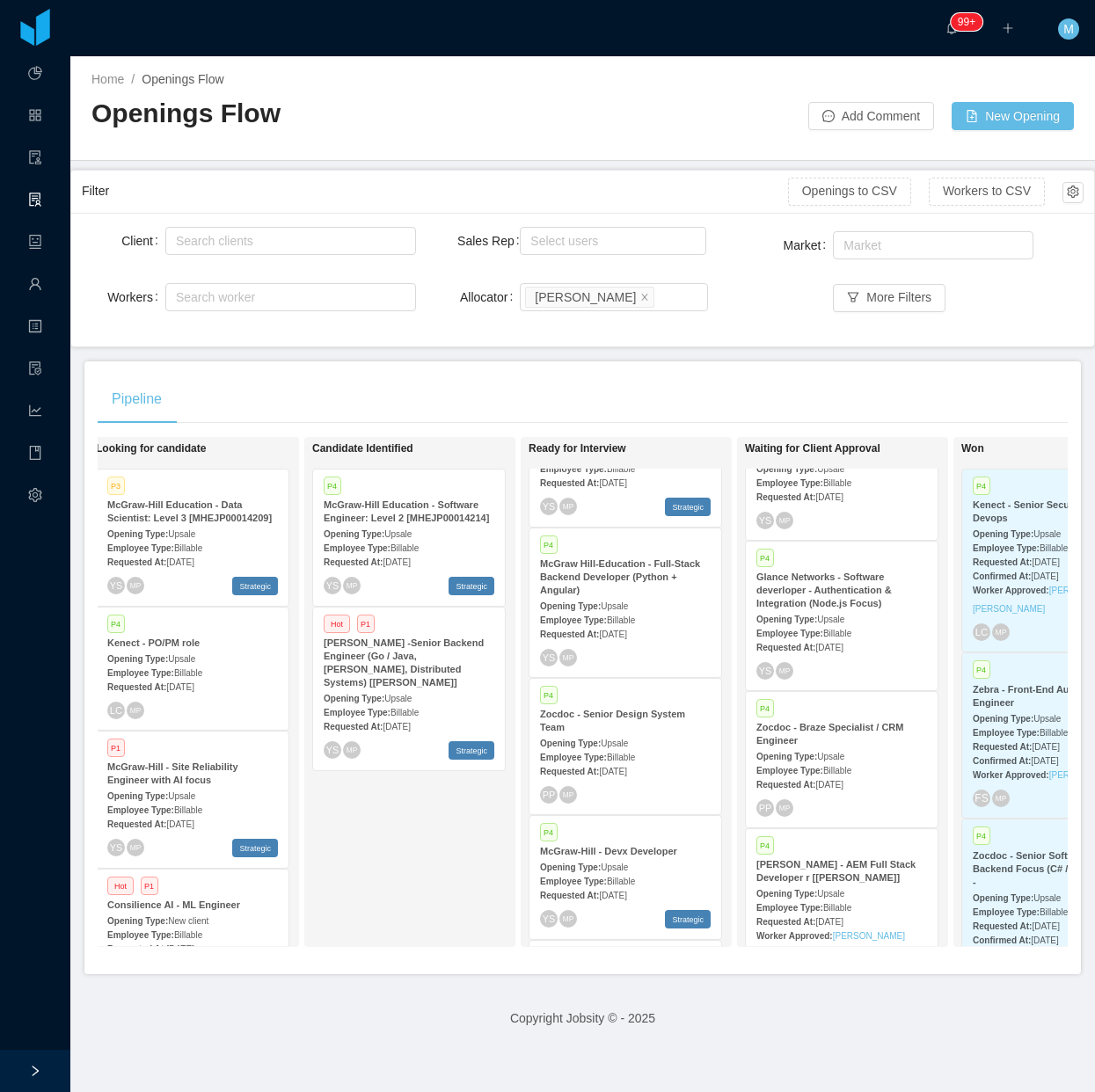
scroll to position [0, 236]
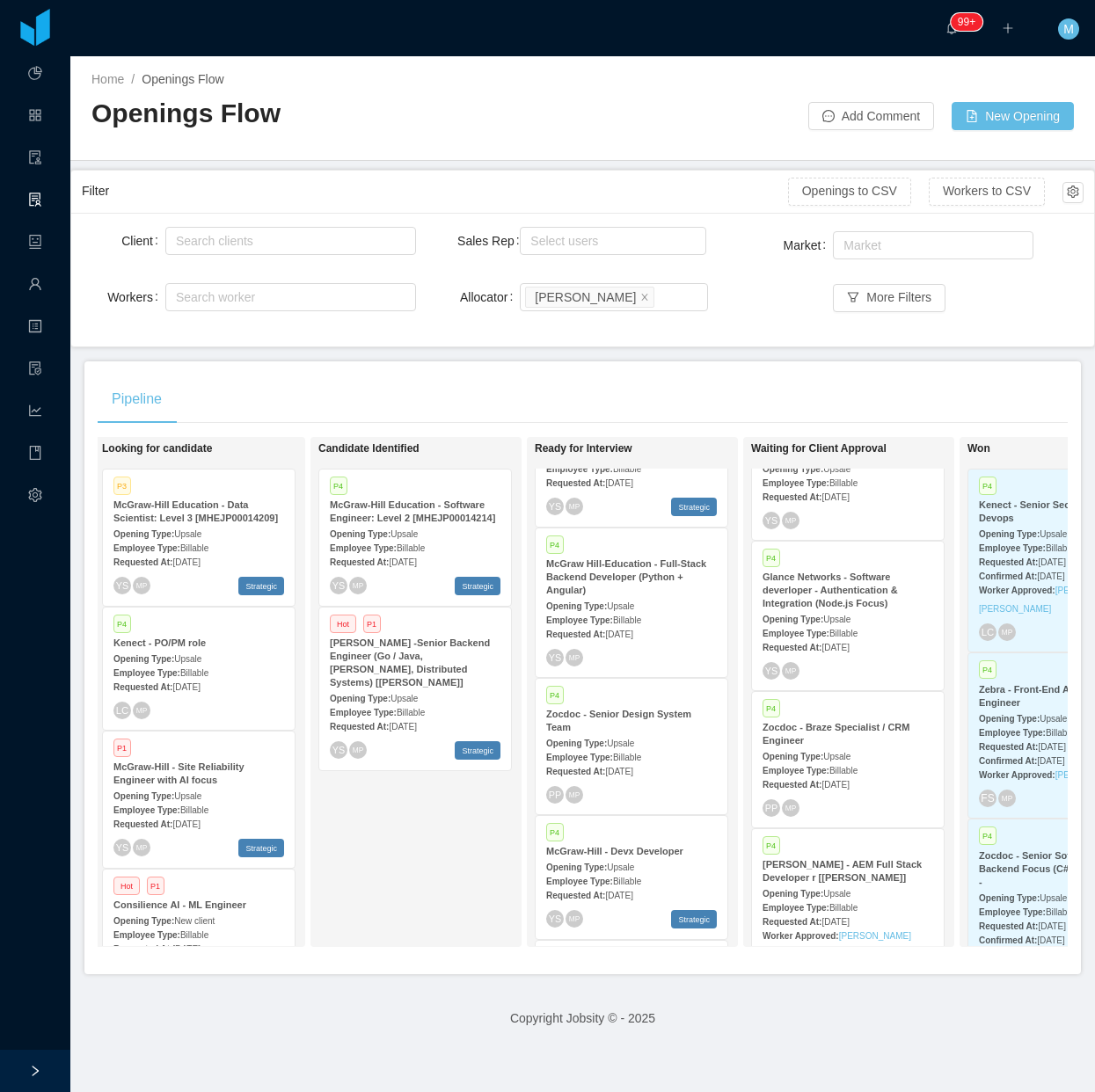
click at [717, 393] on div "Pipeline" at bounding box center [583, 399] width 971 height 49
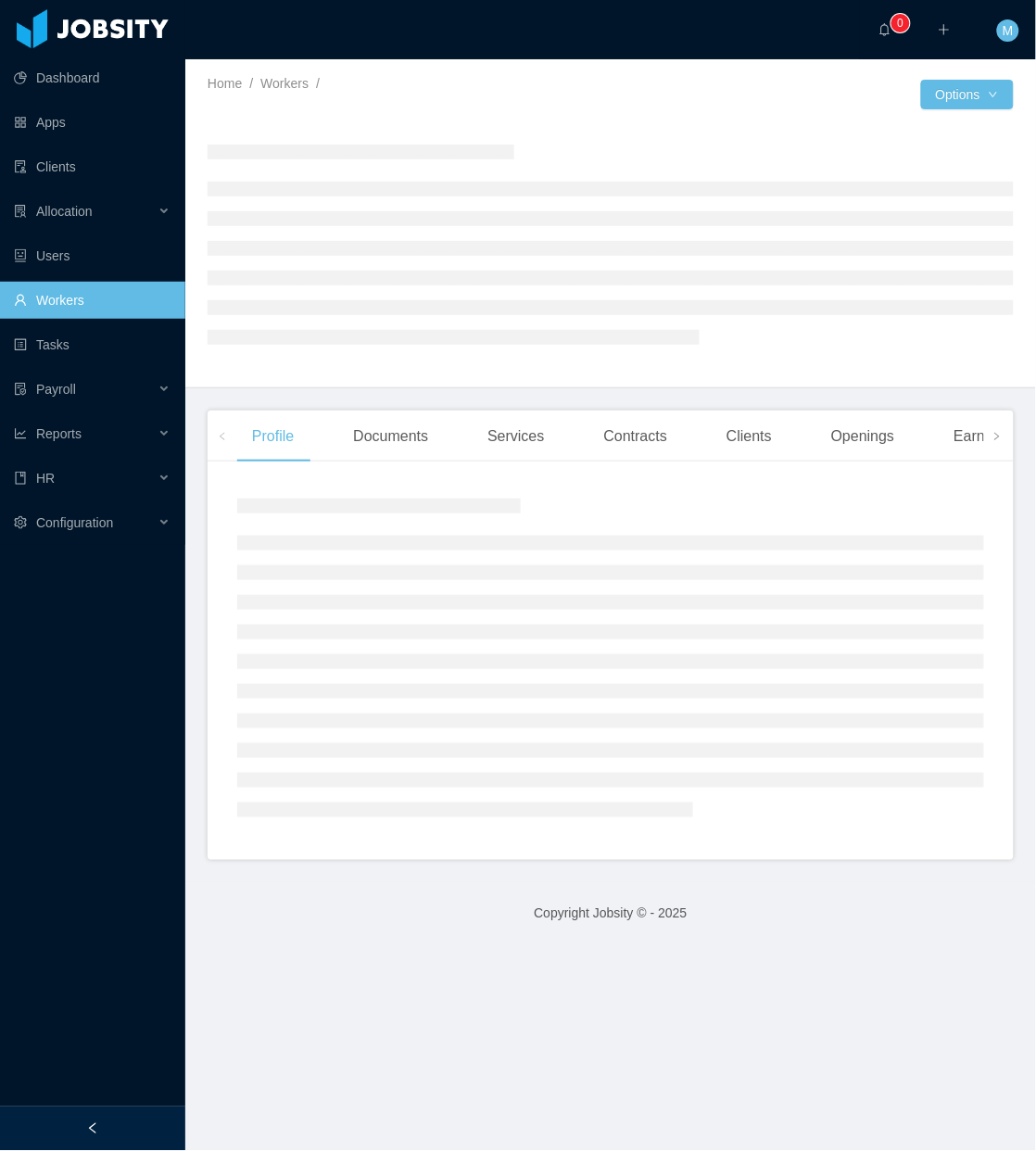
click at [123, 1133] on div at bounding box center [93, 1129] width 185 height 45
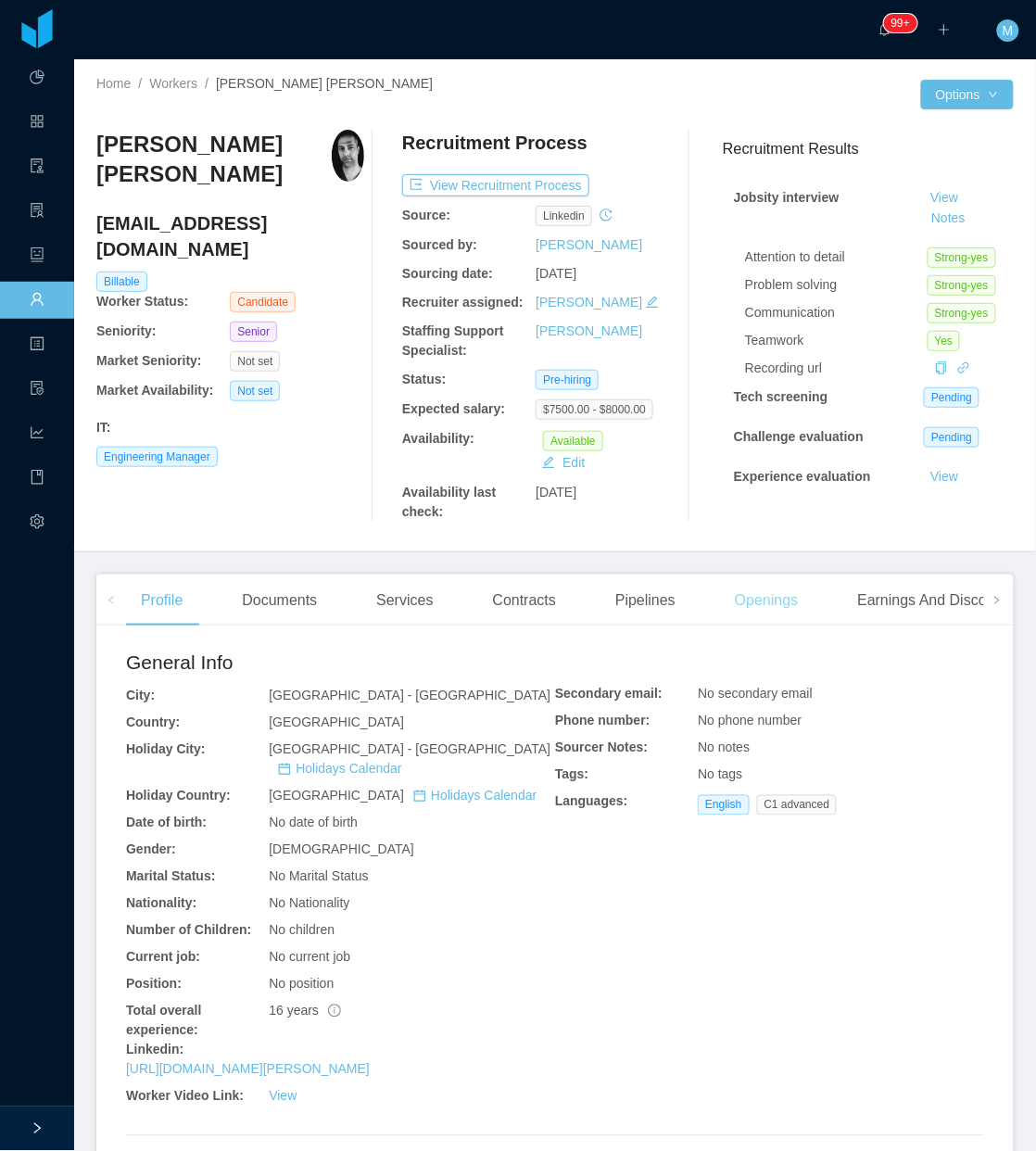
click at [720, 598] on div "Openings" at bounding box center [767, 600] width 94 height 52
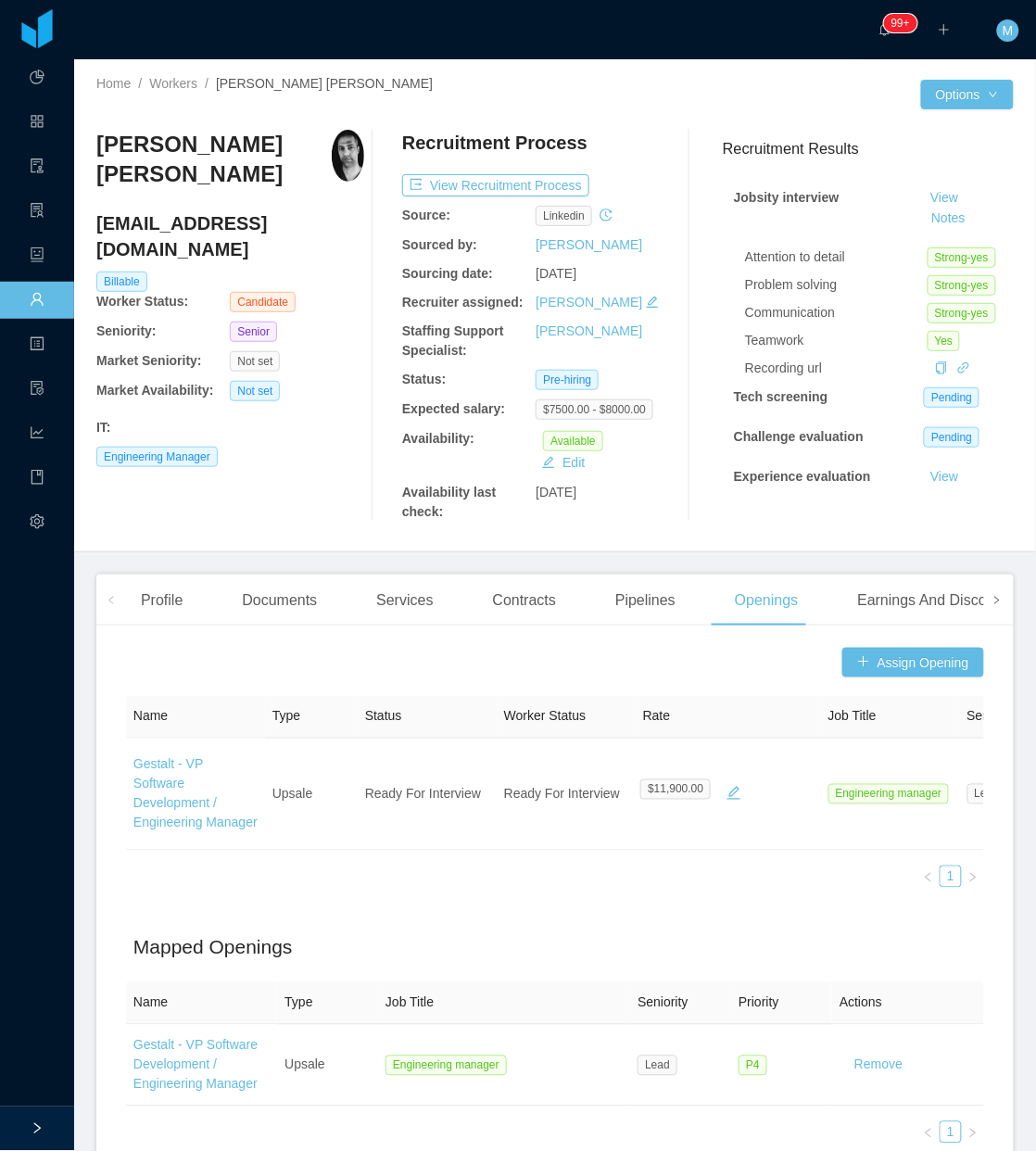
click at [987, 598] on span at bounding box center [998, 600] width 30 height 51
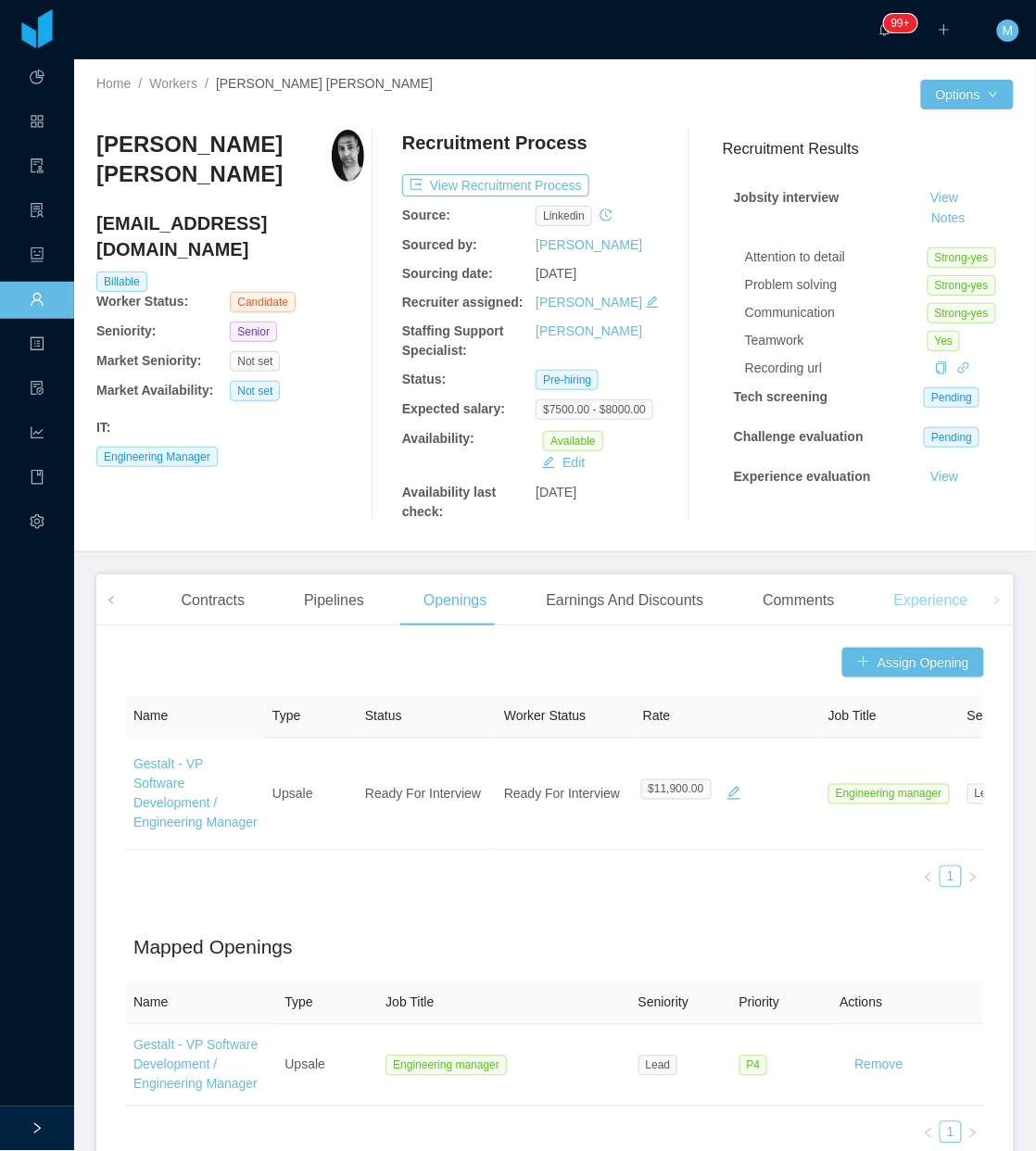
click at [918, 609] on div "Experience" at bounding box center [931, 600] width 104 height 52
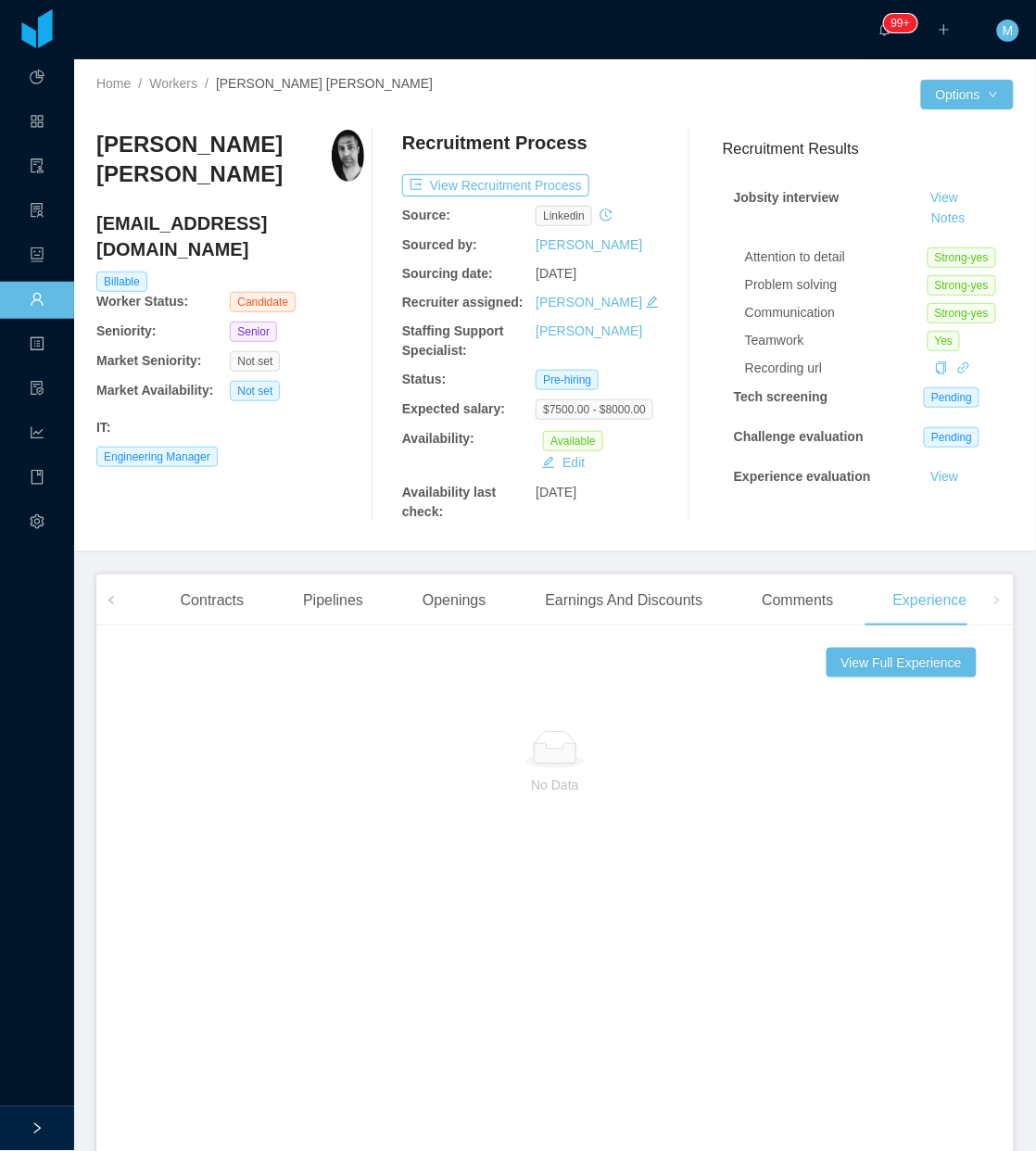
scroll to position [209, 0]
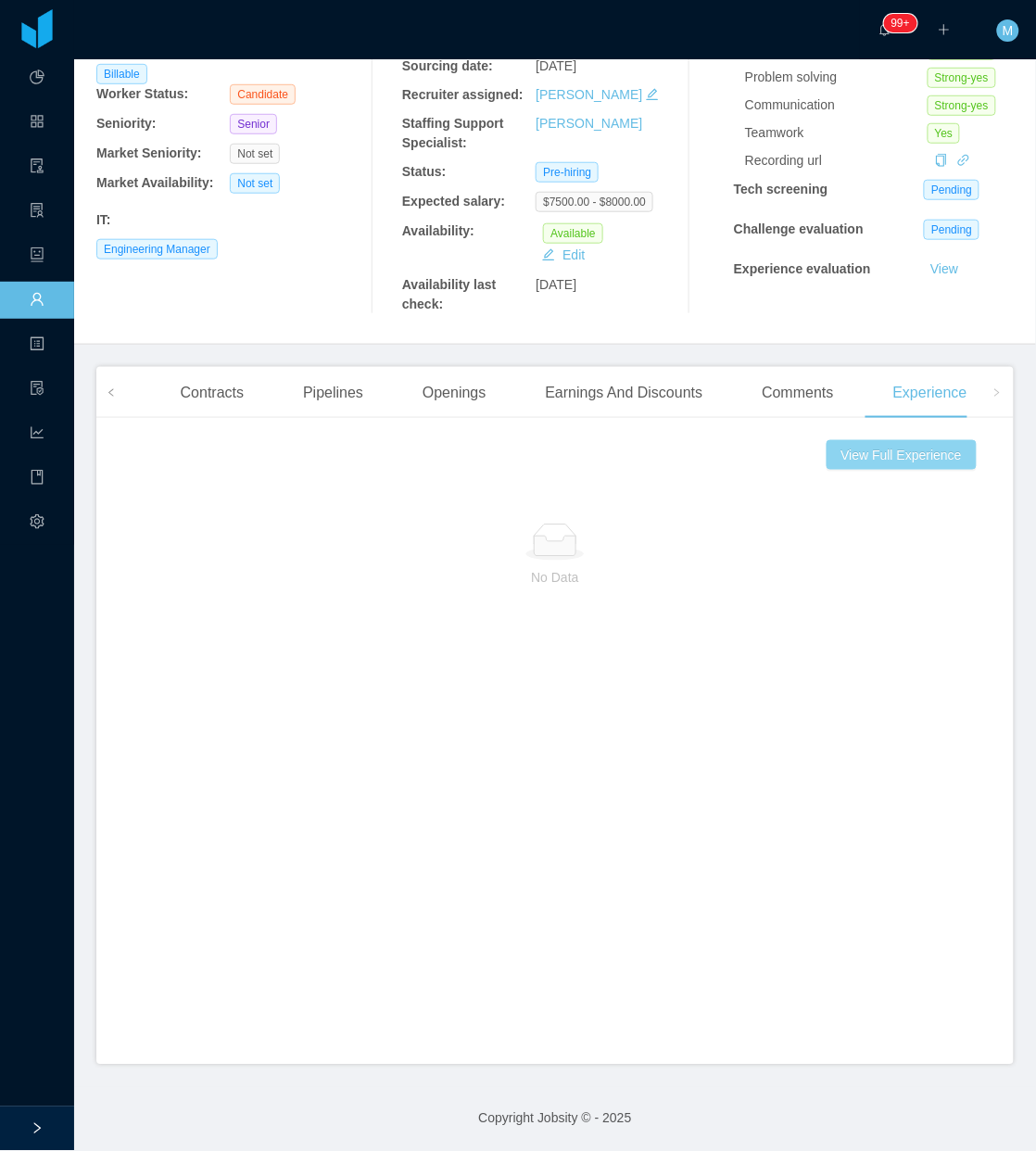
click at [854, 457] on button "View Full Experience" at bounding box center [902, 455] width 150 height 30
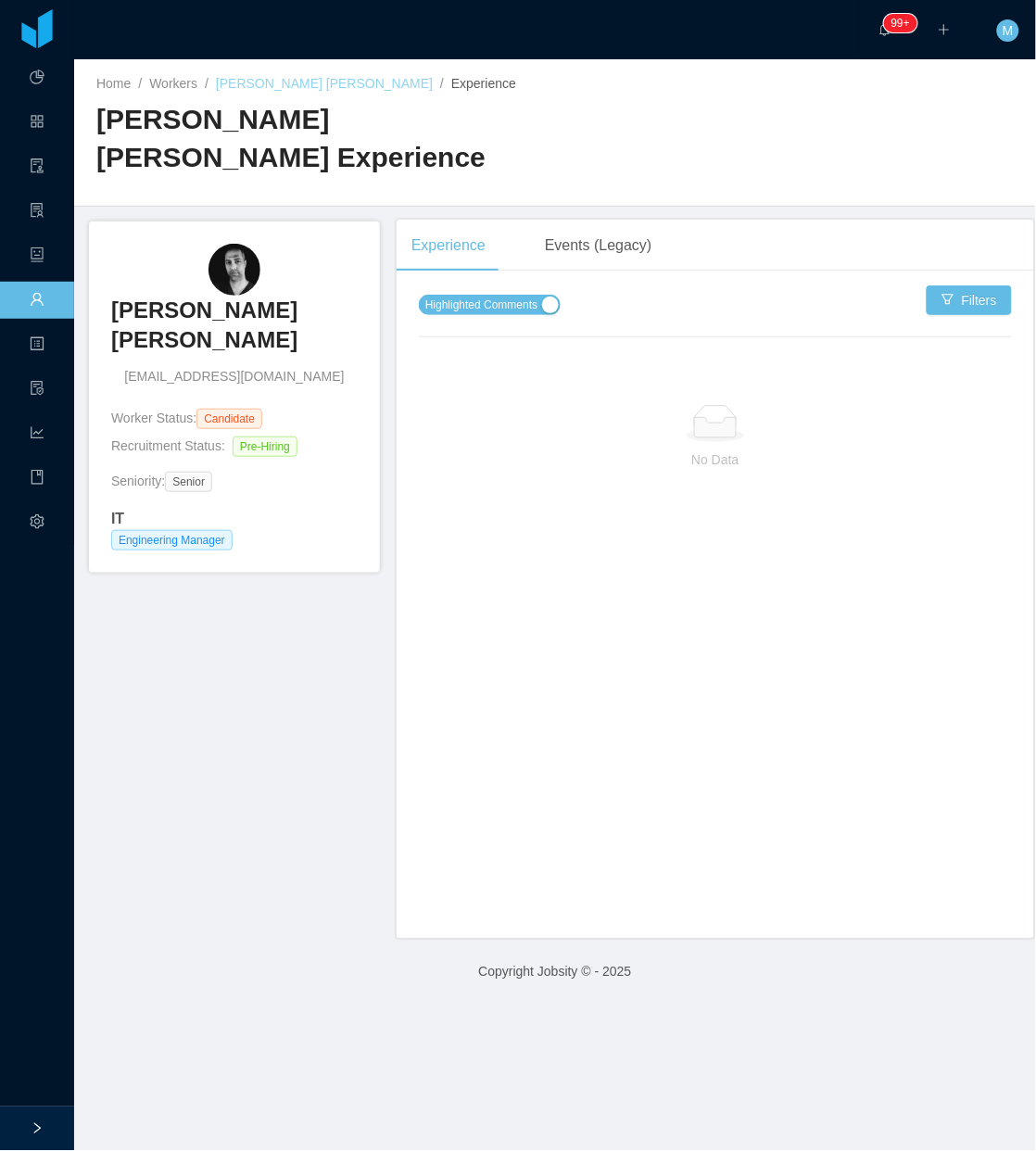
click at [258, 85] on link "[PERSON_NAME] [PERSON_NAME]" at bounding box center [325, 83] width 217 height 15
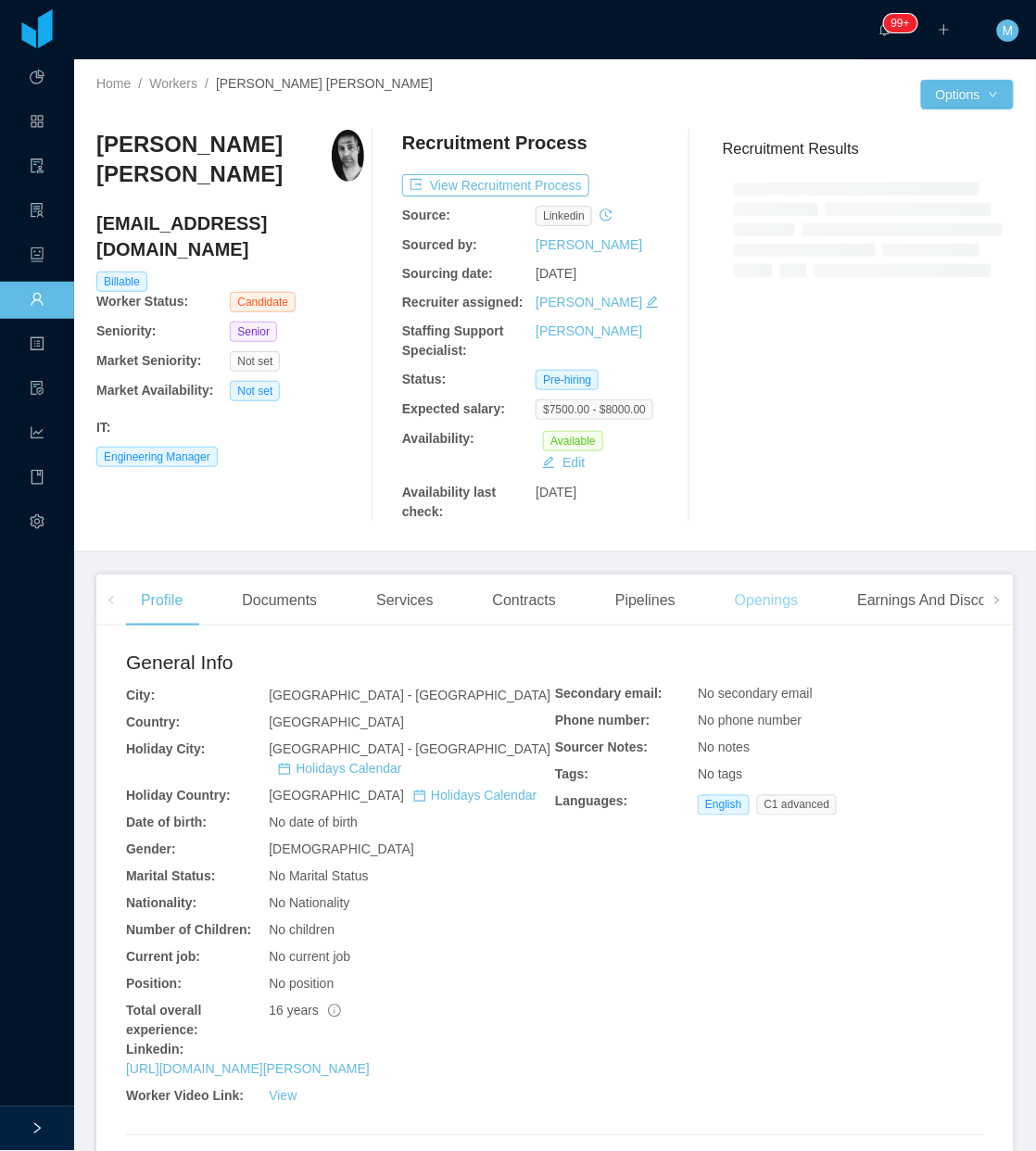
click at [737, 602] on div "Openings" at bounding box center [767, 600] width 94 height 52
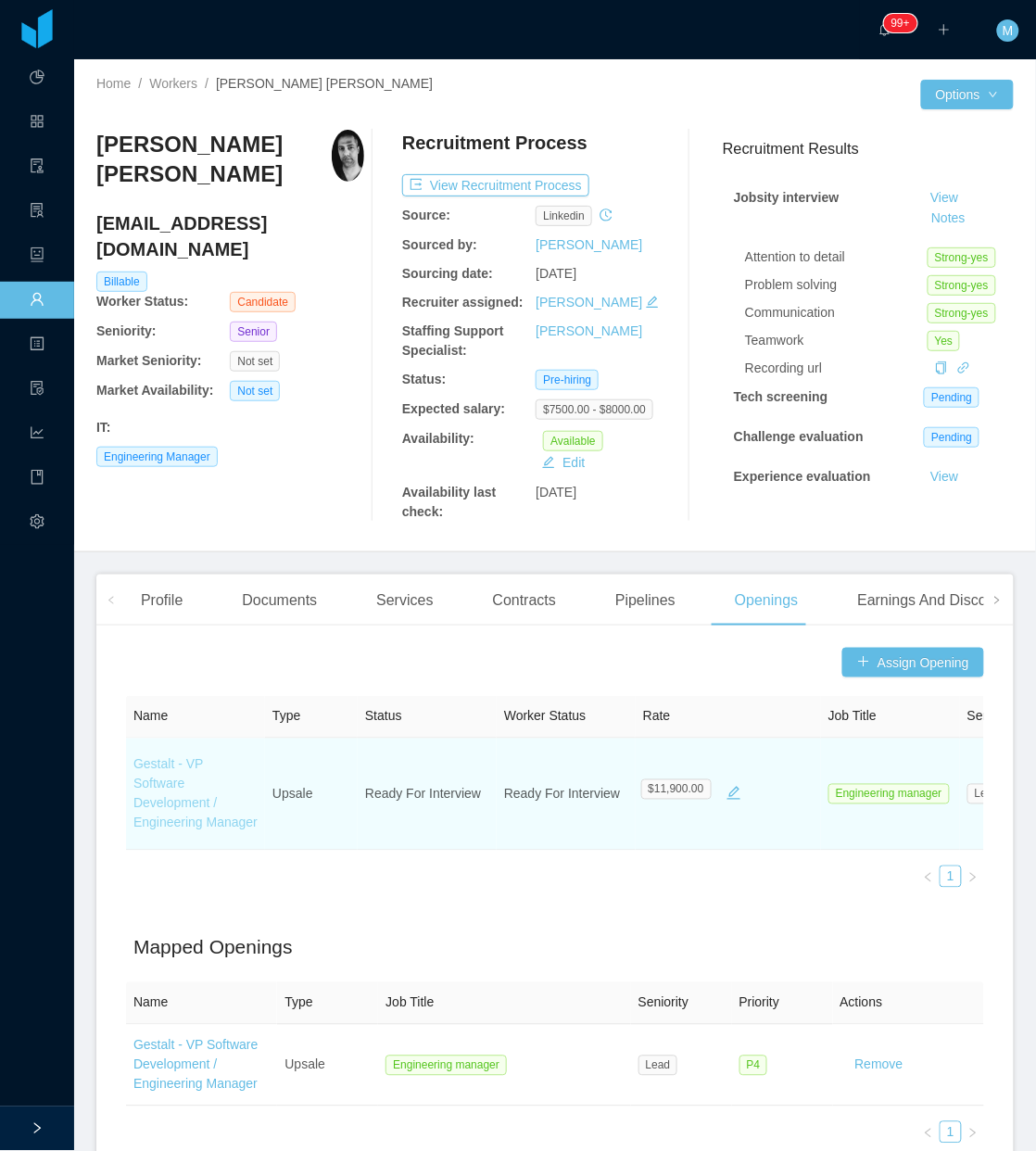
click at [179, 812] on link "Gestalt - VP Software Development / Engineering Manager" at bounding box center [196, 794] width 125 height 73
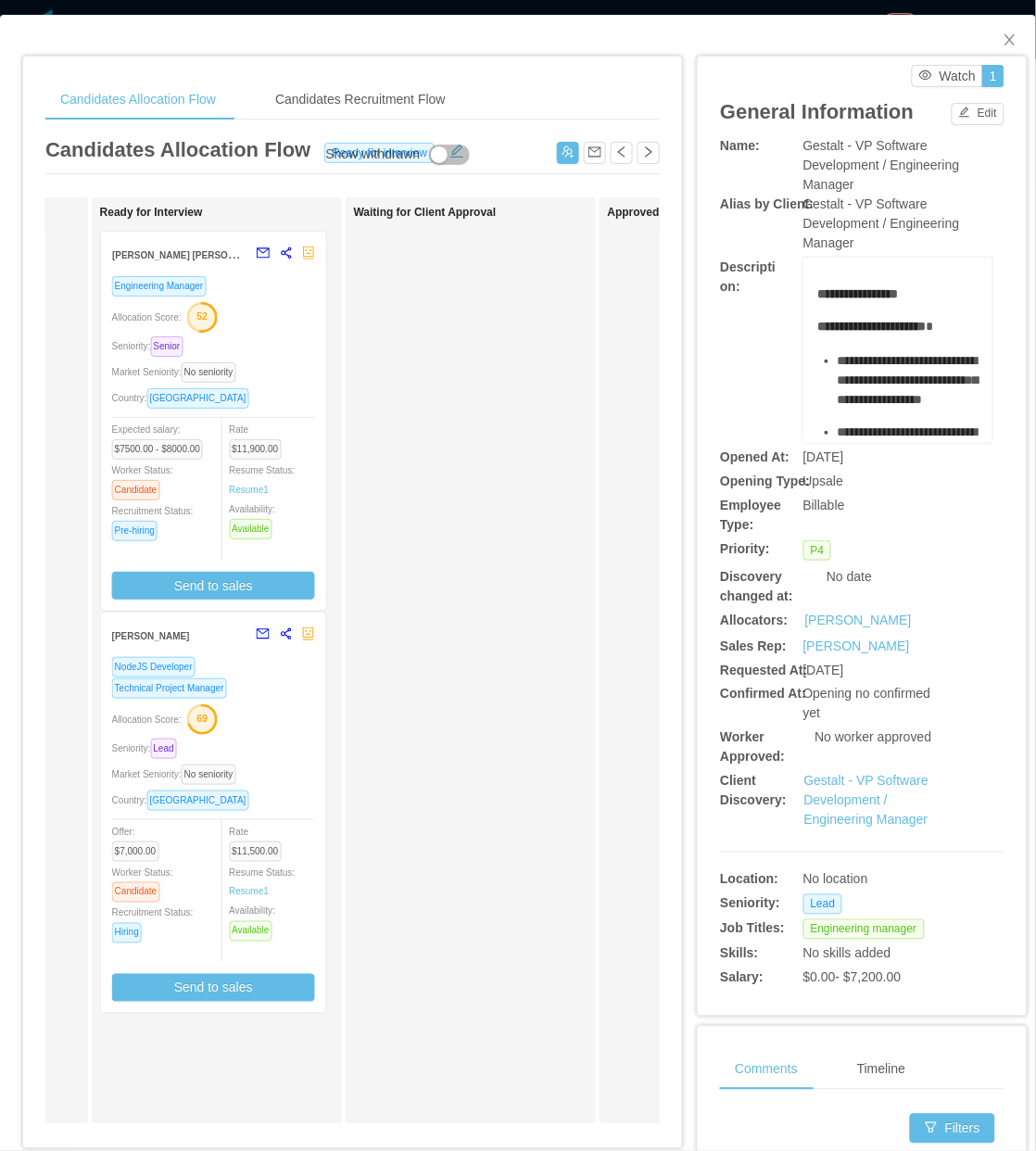
click at [303, 359] on div "Engineering Manager Allocation Score: 52 Seniority: Senior Market Seniority: No…" at bounding box center [214, 437] width 203 height 324
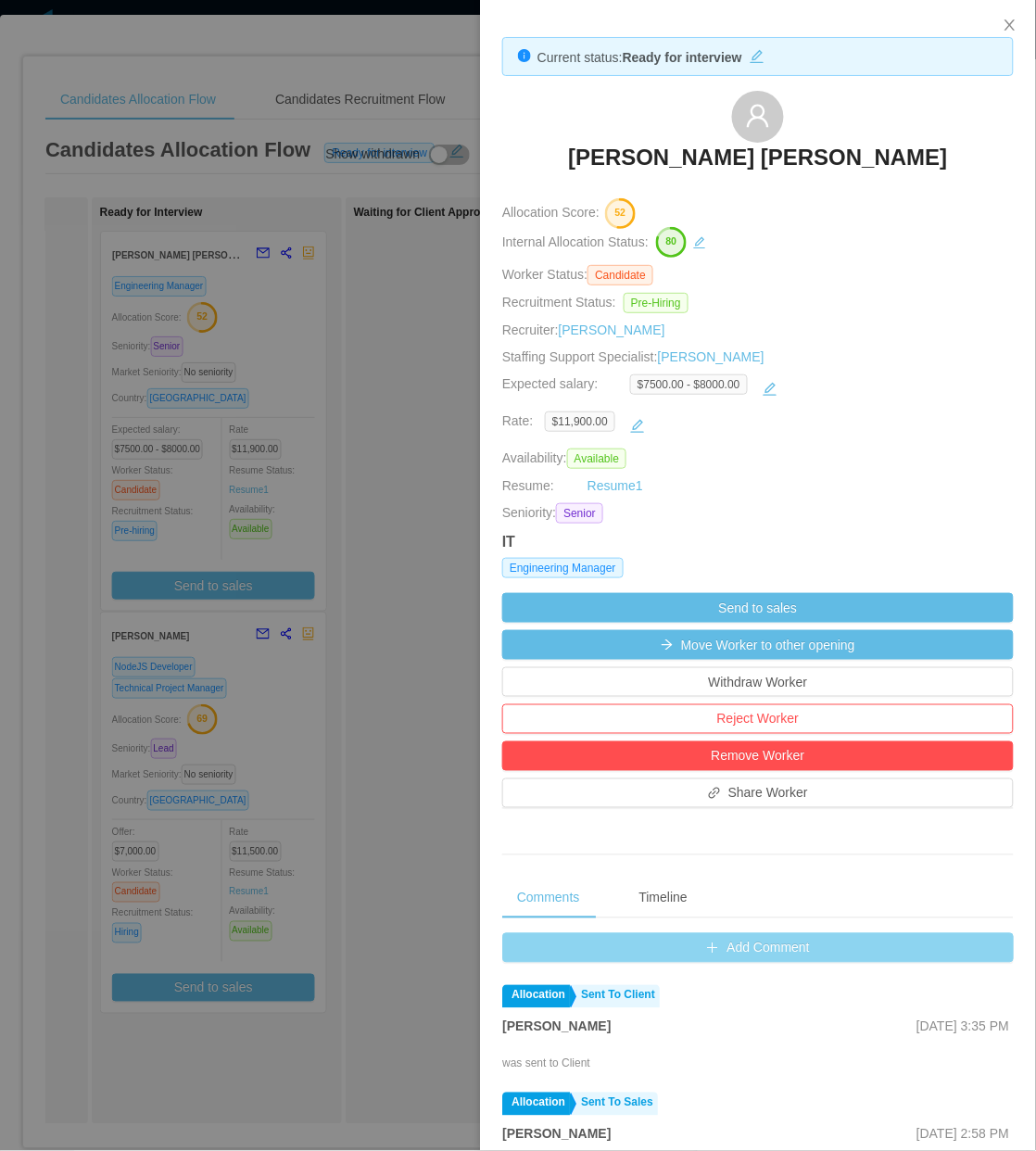
click at [669, 959] on button "Add Comment" at bounding box center [758, 949] width 511 height 30
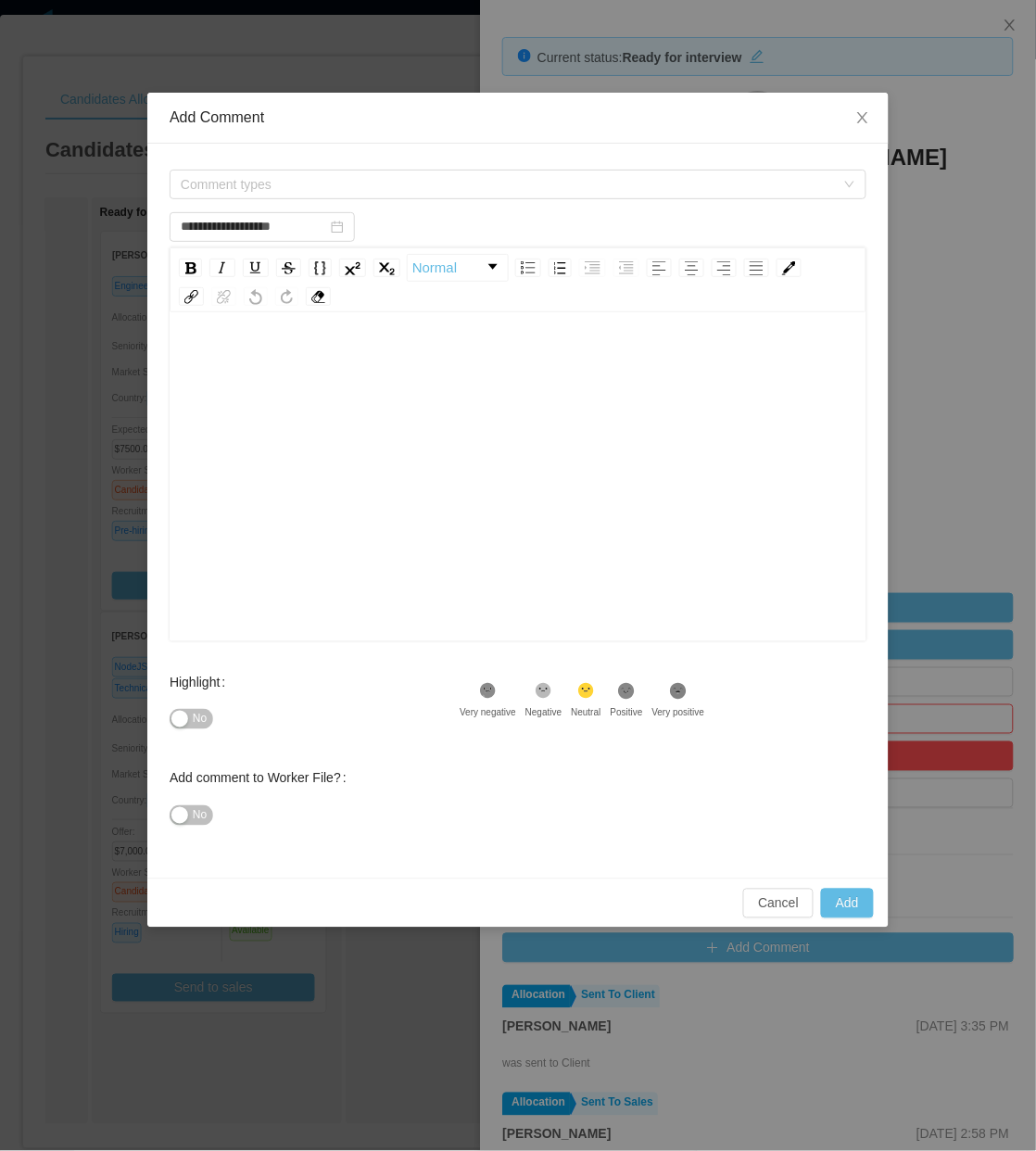
click at [363, 596] on div "rdw-editor" at bounding box center [519, 506] width 669 height 324
paste div "rdw-editor"
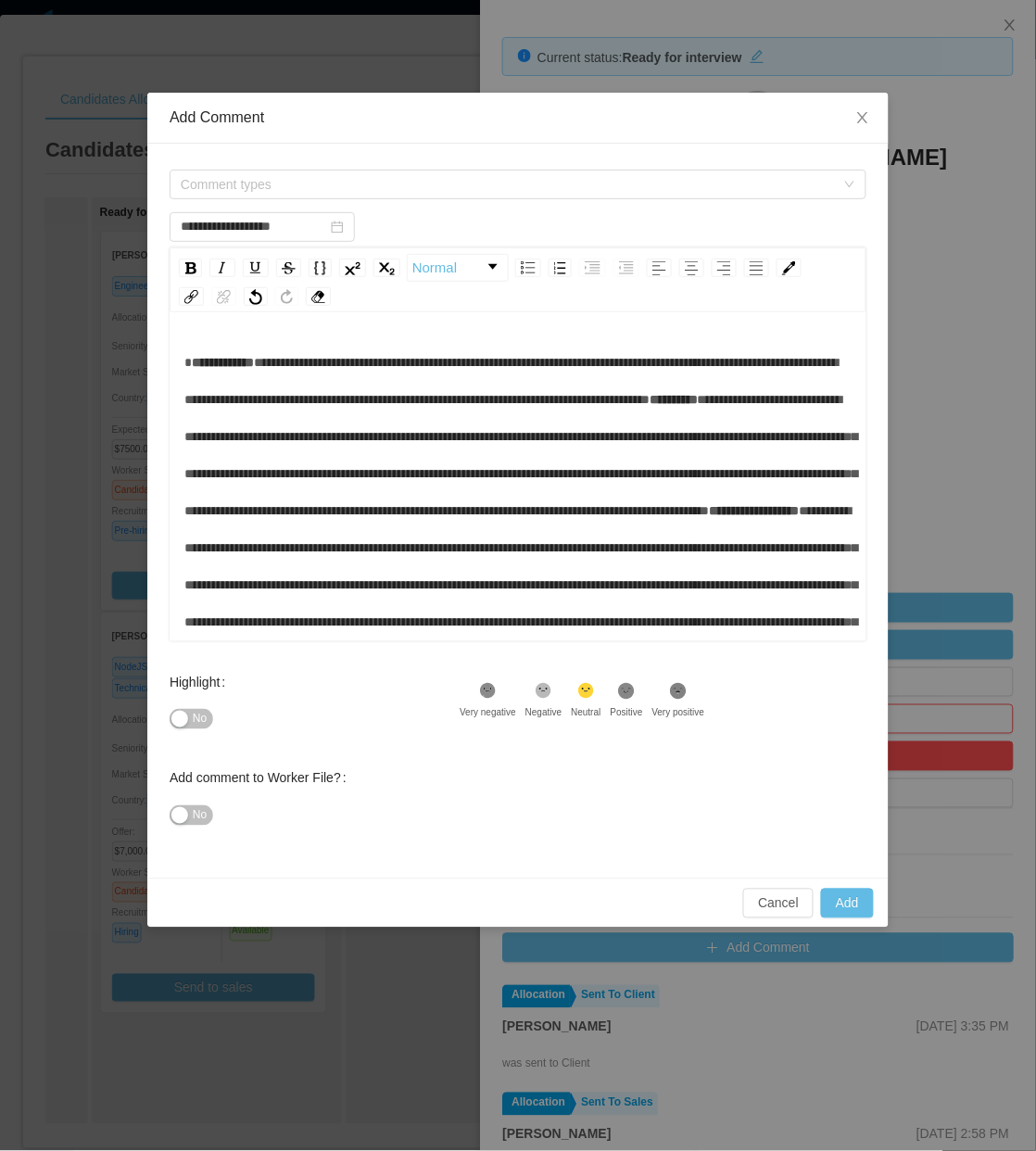
type input "**********"
click at [196, 360] on span "**********" at bounding box center [223, 362] width 62 height 13
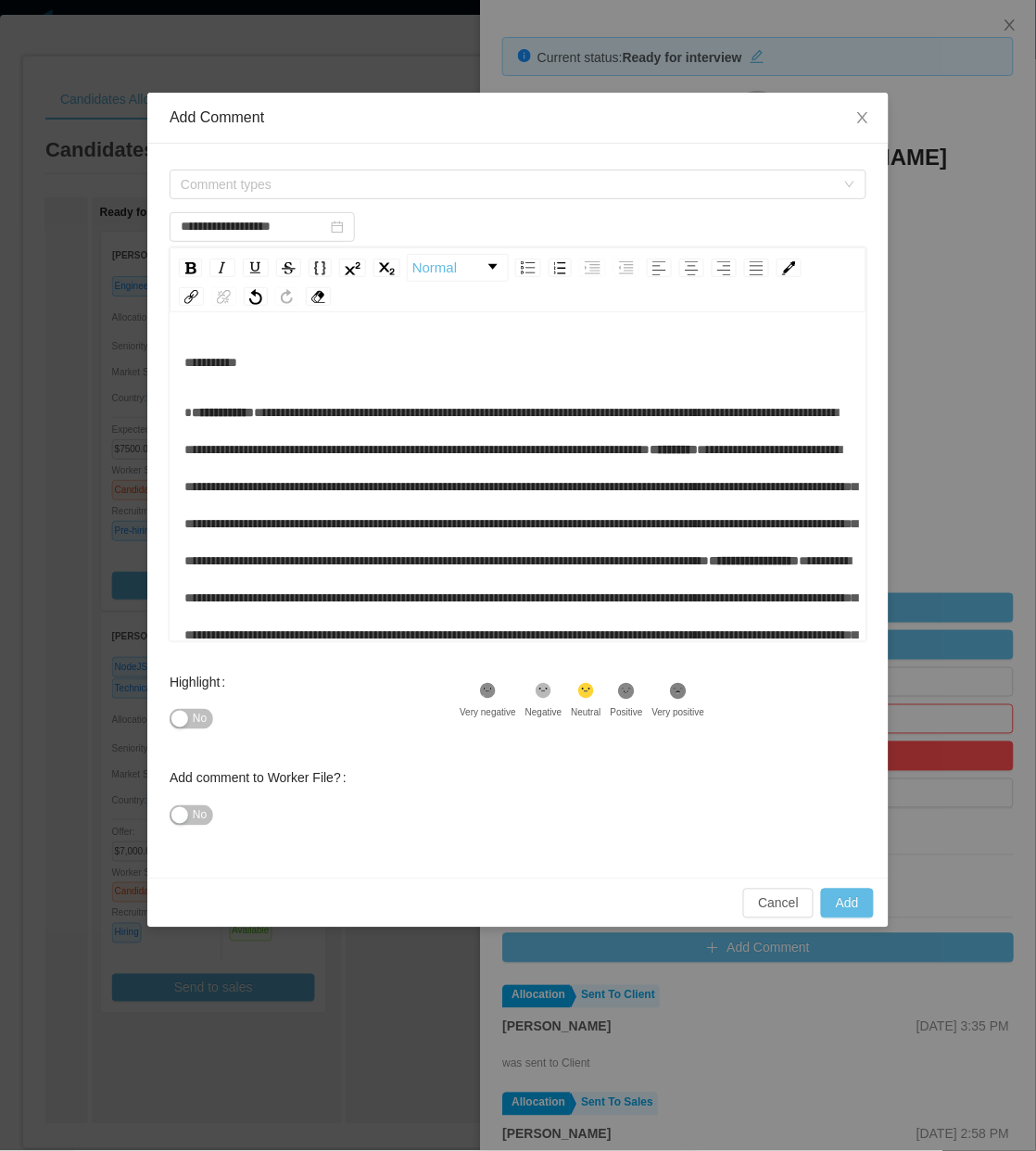
scroll to position [550, 0]
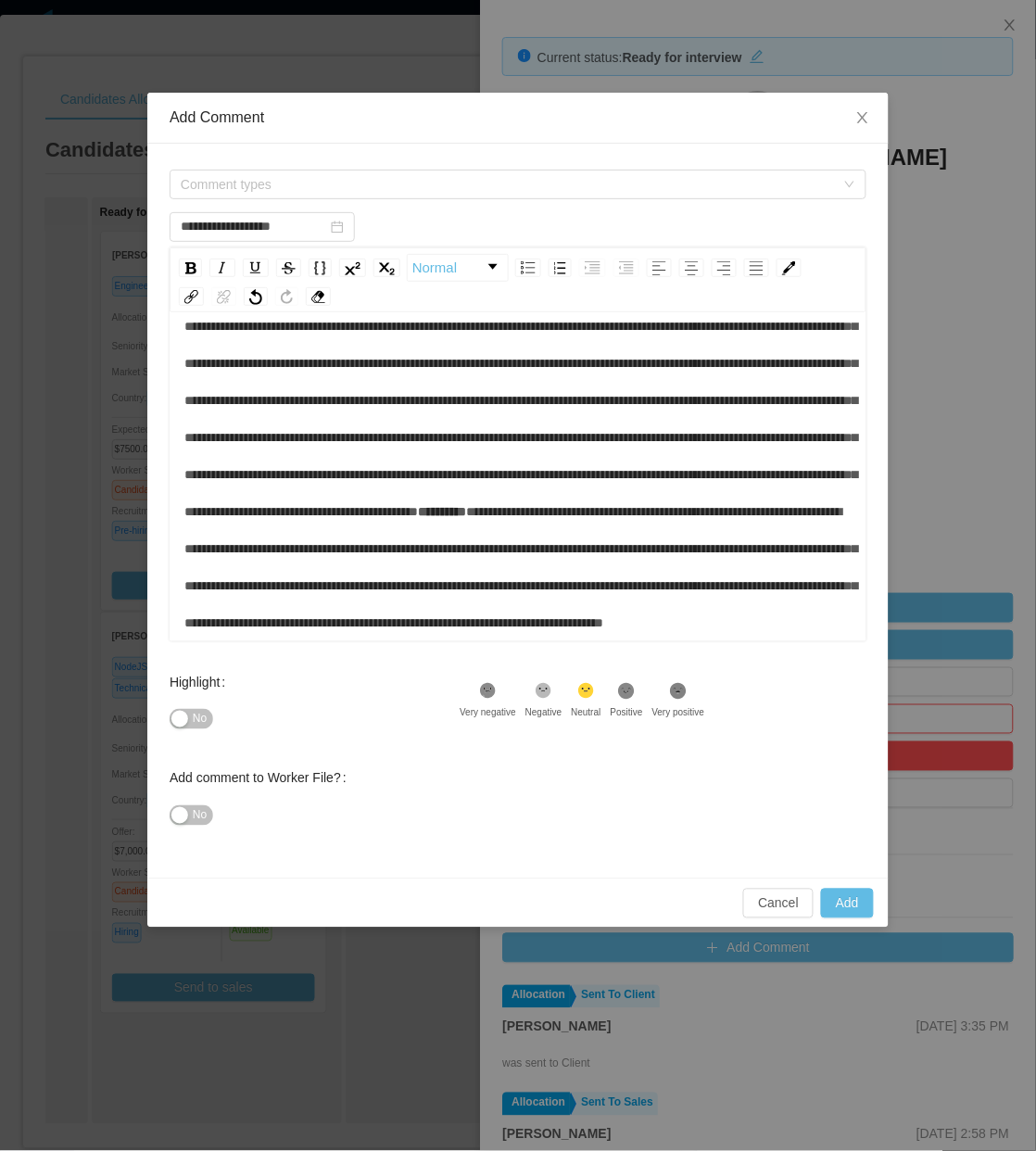
type input "**********"
drag, startPoint x: 198, startPoint y: 709, endPoint x: 192, endPoint y: 698, distance: 12.5
click at [188, 714] on div "No" at bounding box center [315, 719] width 290 height 37
click at [331, 188] on span "Comment types" at bounding box center [508, 184] width 655 height 19
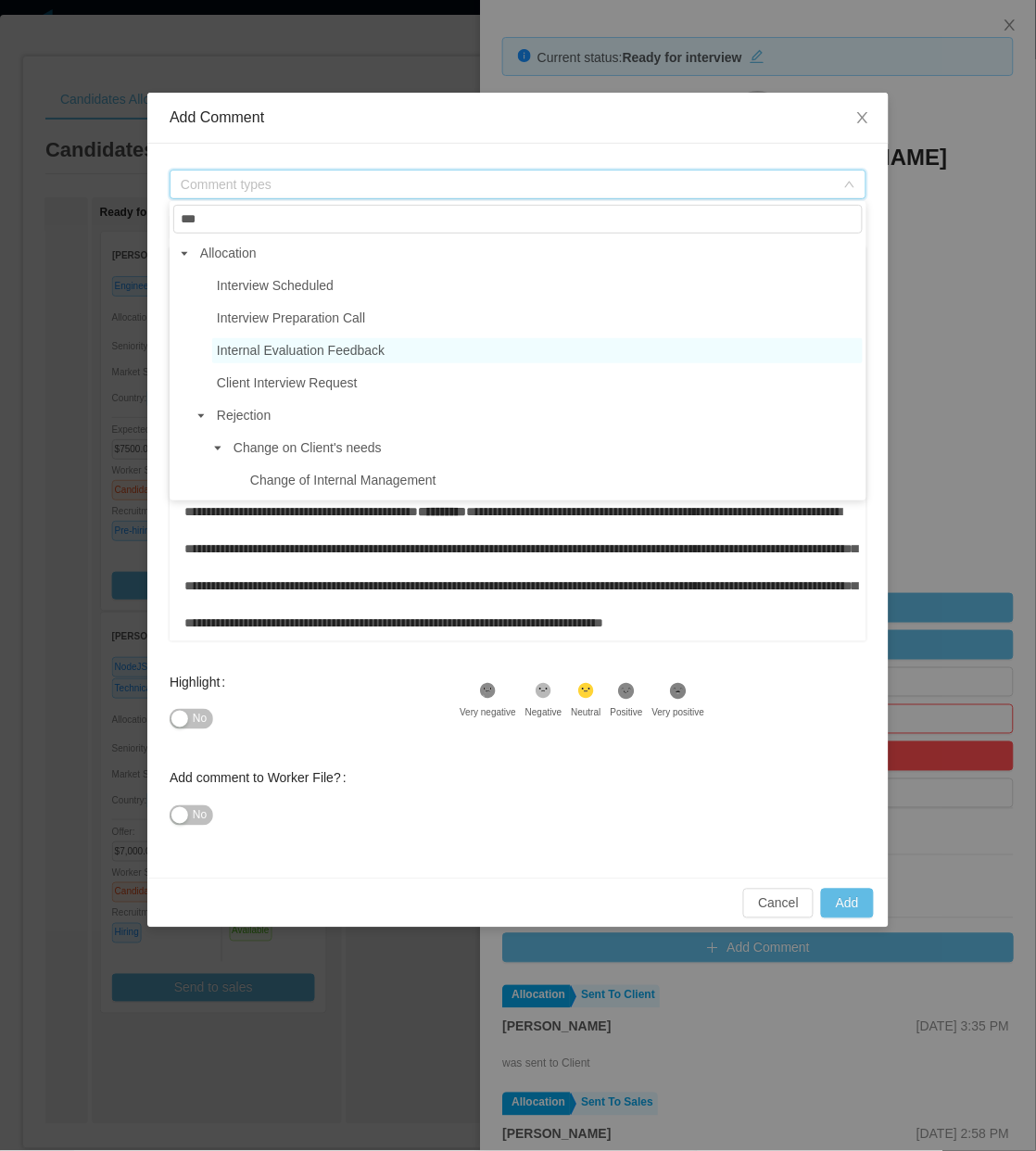
type input "***"
click at [345, 360] on span "Internal Evaluation Feedback" at bounding box center [538, 350] width 651 height 25
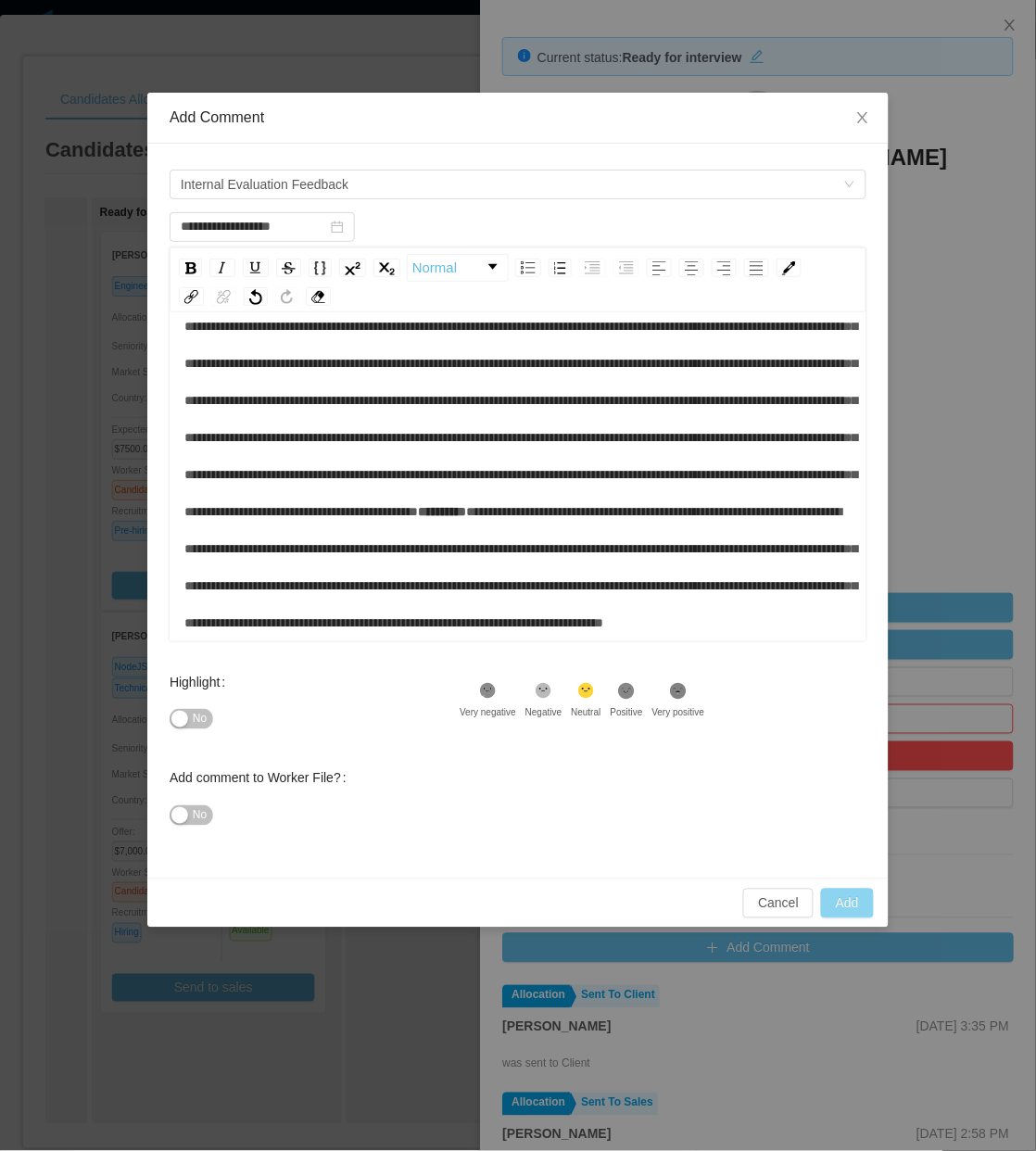
click at [844, 901] on button "Add" at bounding box center [848, 904] width 52 height 30
click at [480, 598] on span "**********" at bounding box center [521, 567] width 673 height 125
click at [494, 505] on span "**********" at bounding box center [521, 567] width 673 height 125
click at [289, 465] on div "**********" at bounding box center [519, 382] width 669 height 519
click at [253, 465] on div "**********" at bounding box center [519, 382] width 669 height 519
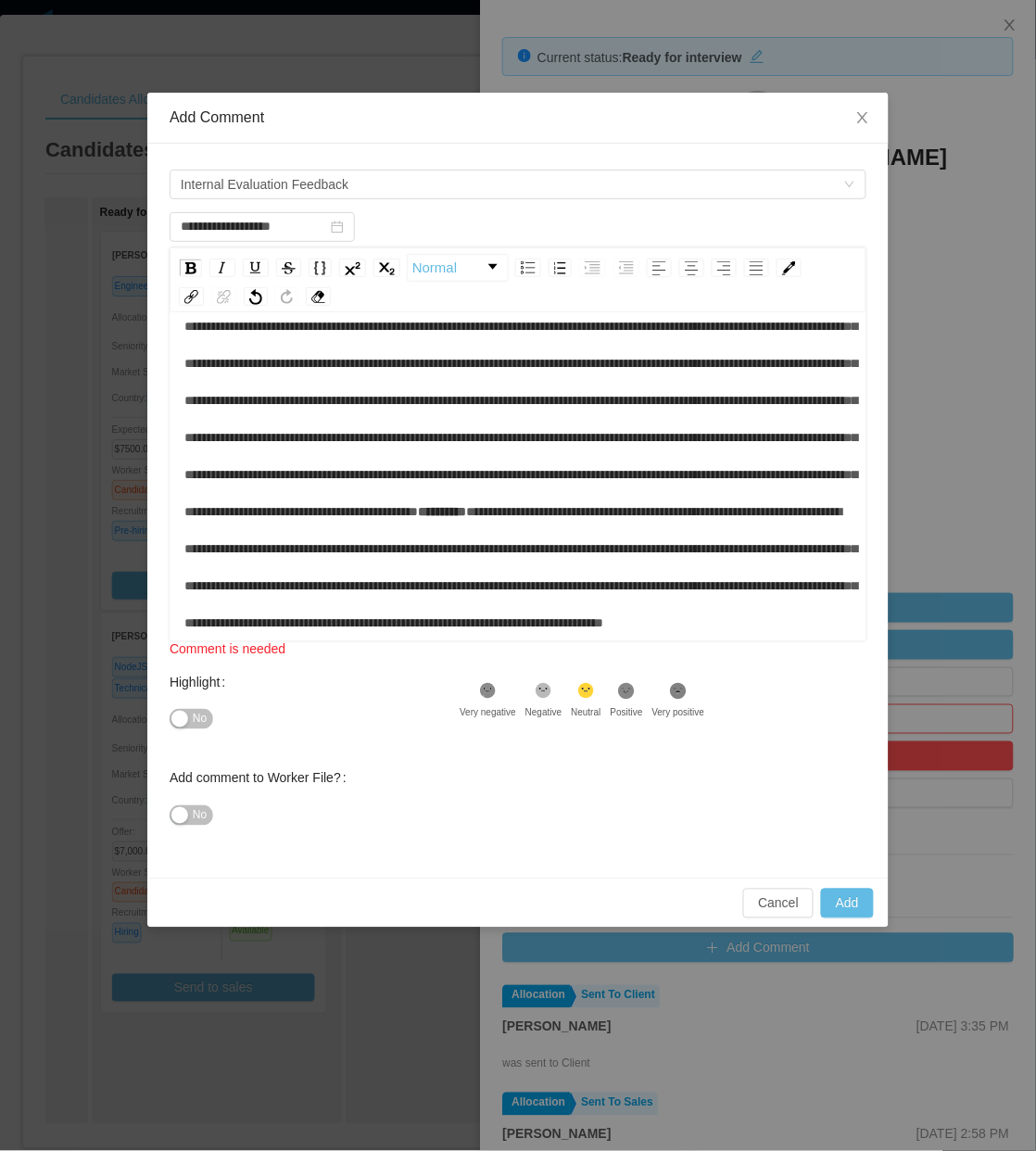
click at [418, 505] on span "**********" at bounding box center [441, 511] width 48 height 13
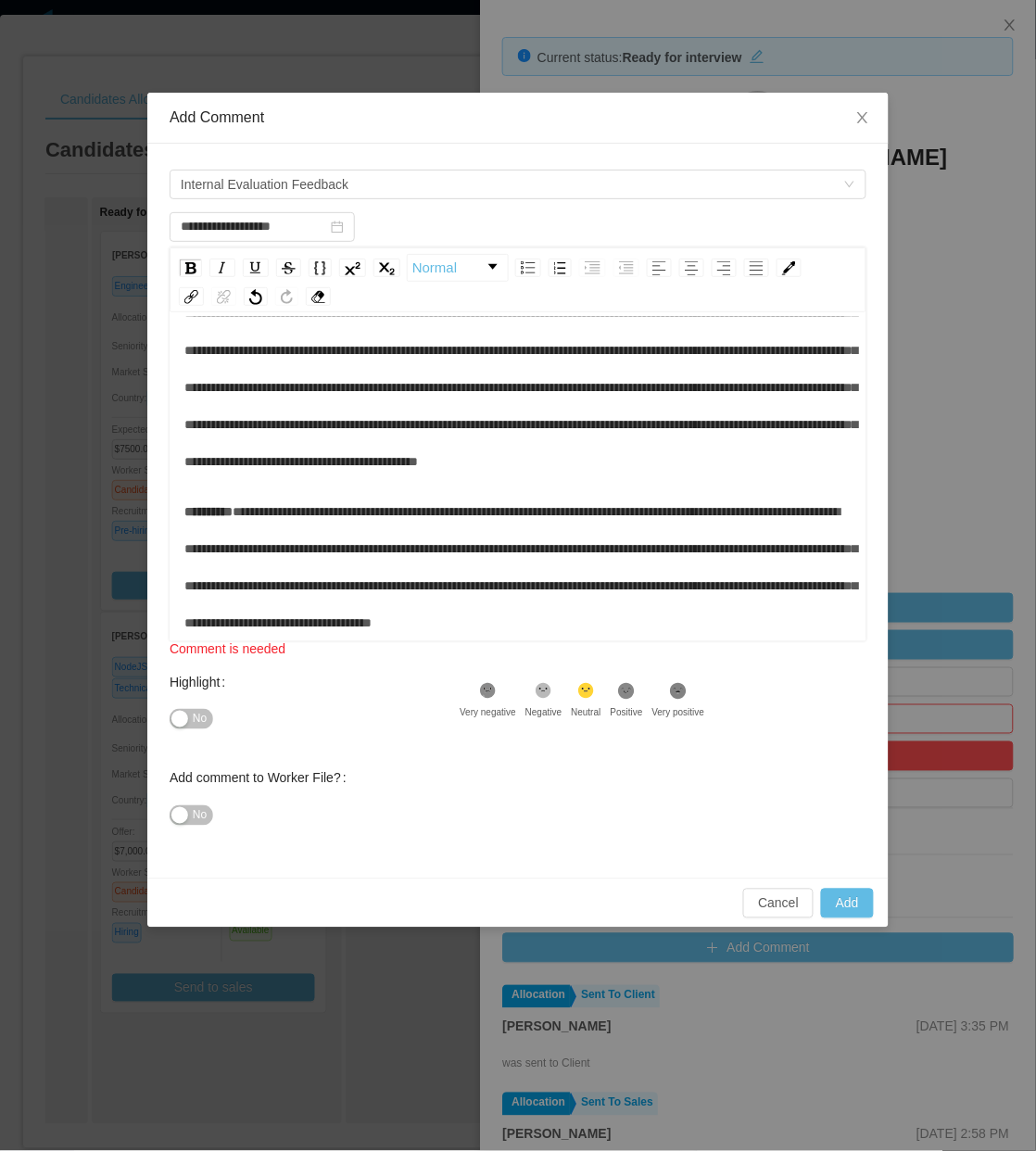
scroll to position [599, 0]
type input "**********"
click at [845, 908] on button "Add" at bounding box center [848, 904] width 52 height 30
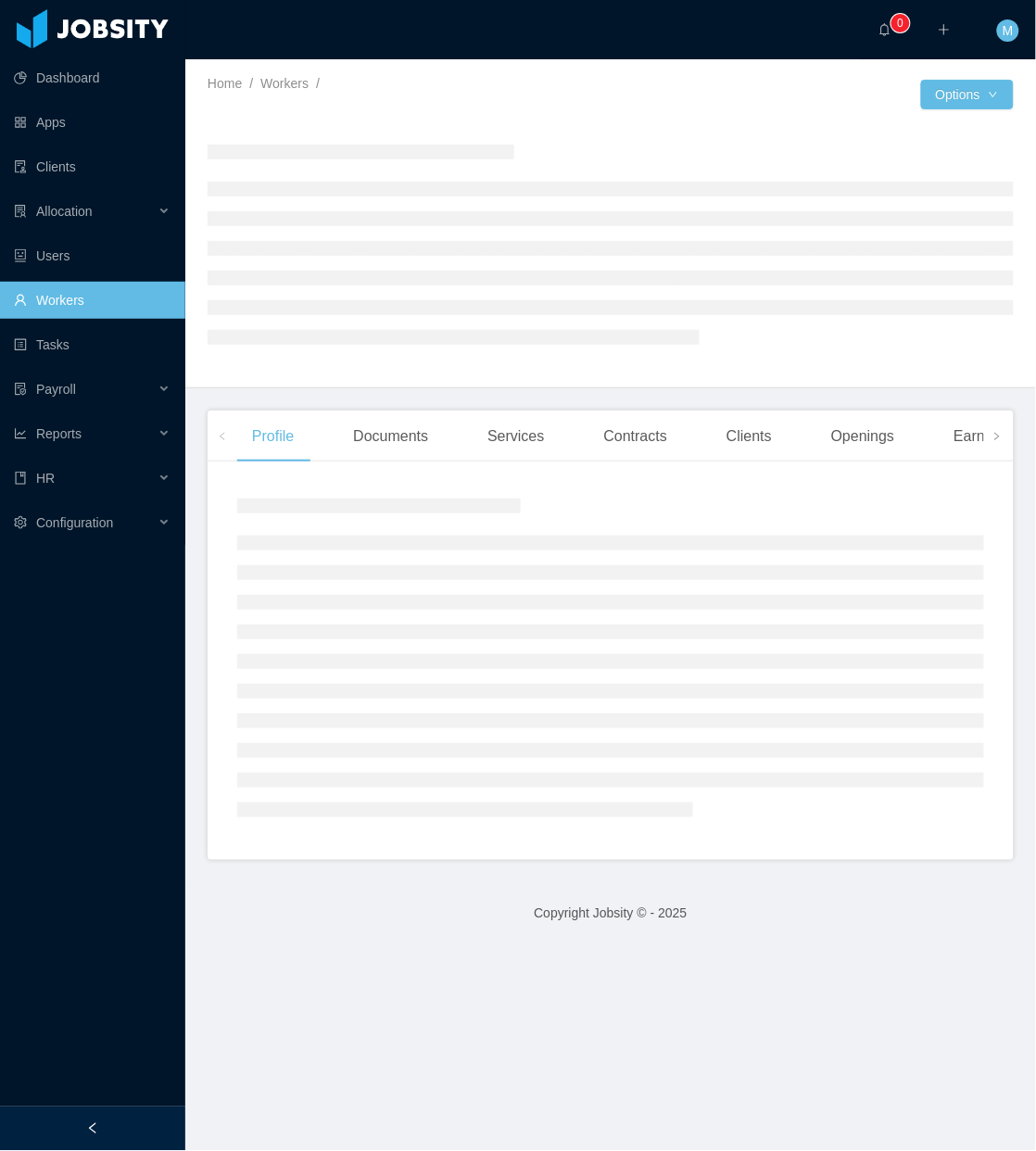
drag, startPoint x: 98, startPoint y: 1124, endPoint x: 516, endPoint y: 833, distance: 509.3
click at [100, 1122] on div at bounding box center [93, 1129] width 185 height 45
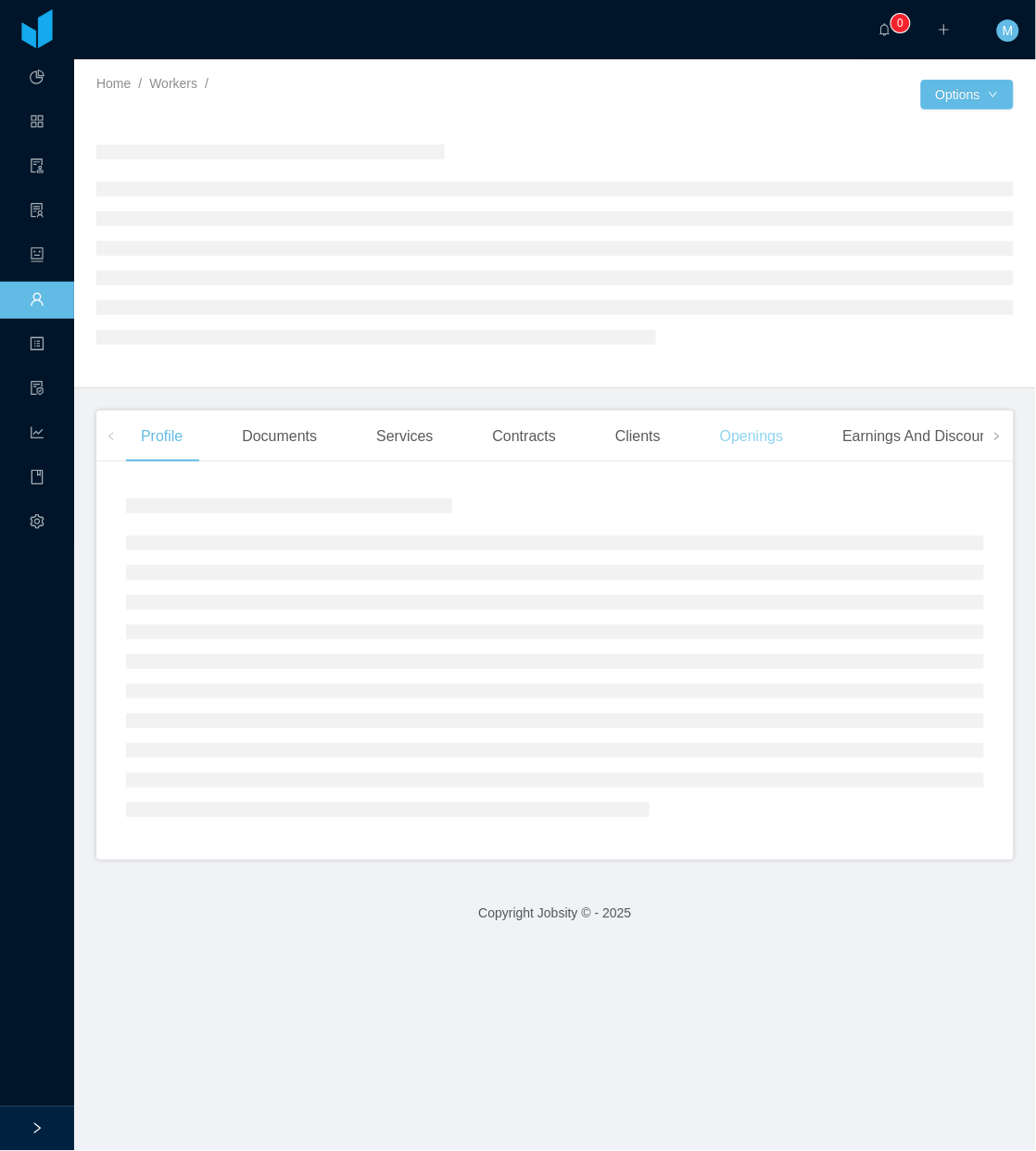
click at [762, 456] on div "Openings" at bounding box center [752, 435] width 94 height 52
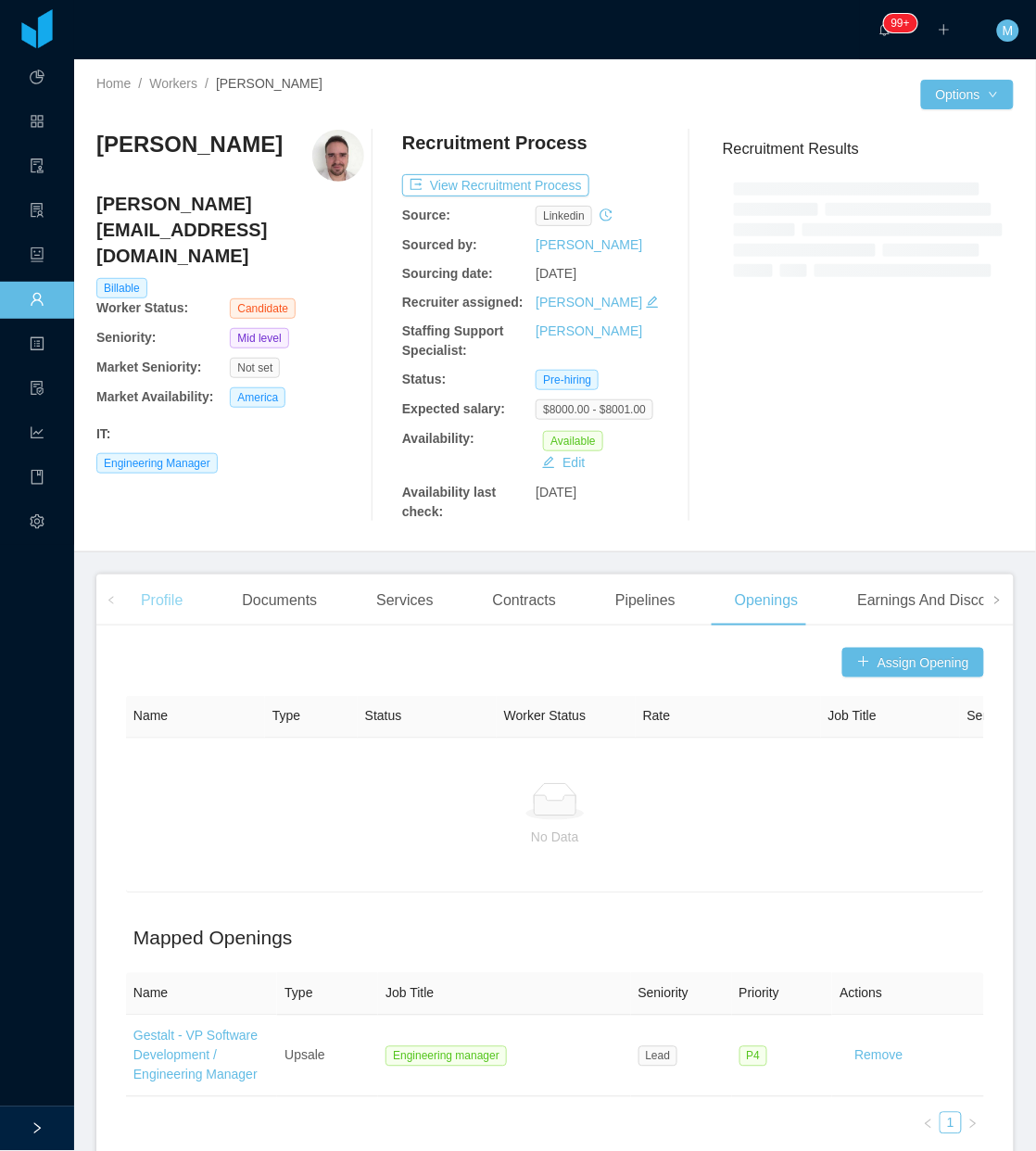
click at [153, 612] on div "Profile" at bounding box center [162, 600] width 71 height 52
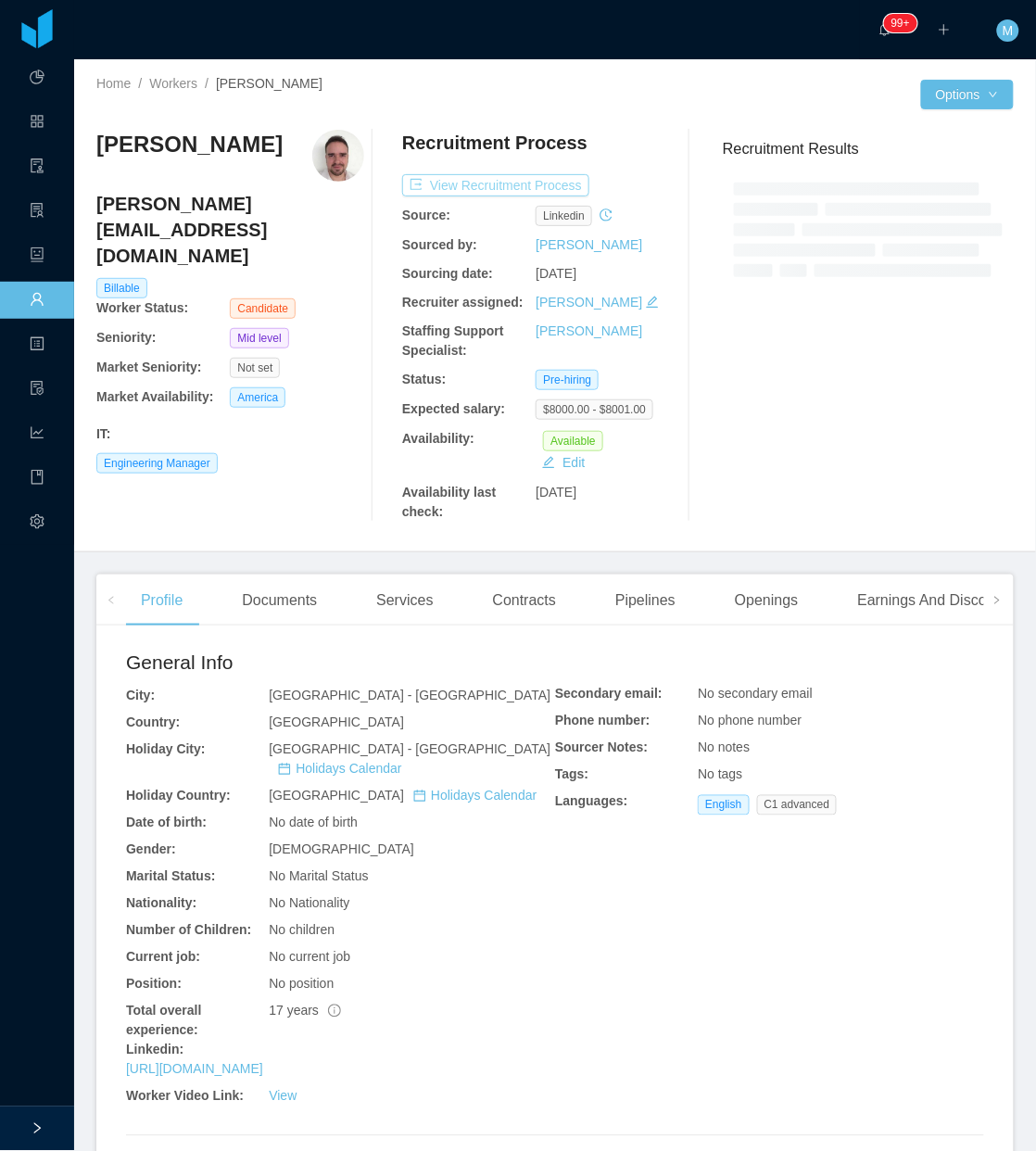
click at [471, 178] on button "View Recruitment Process" at bounding box center [496, 185] width 187 height 22
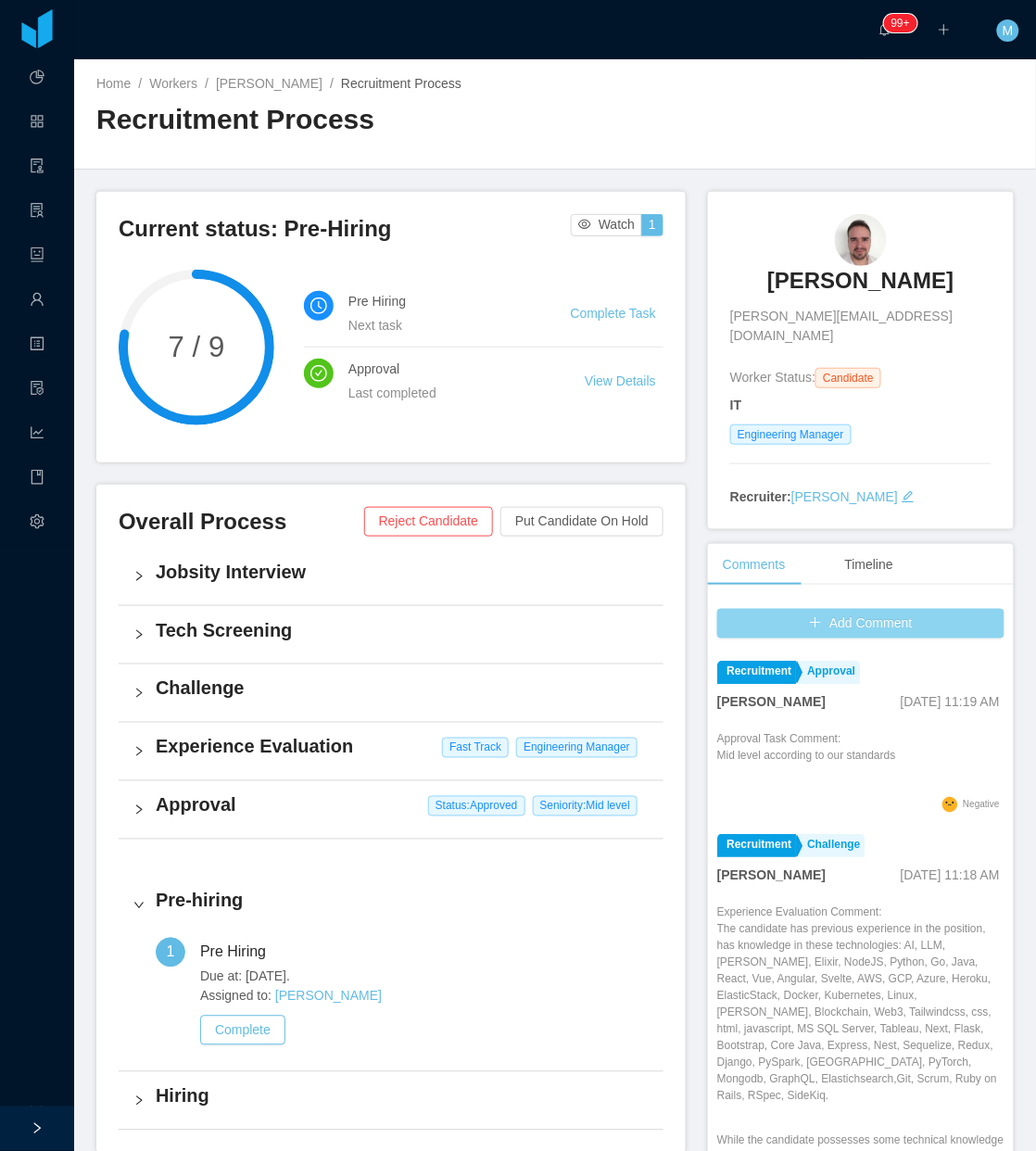
click at [831, 609] on button "Add Comment" at bounding box center [861, 624] width 288 height 30
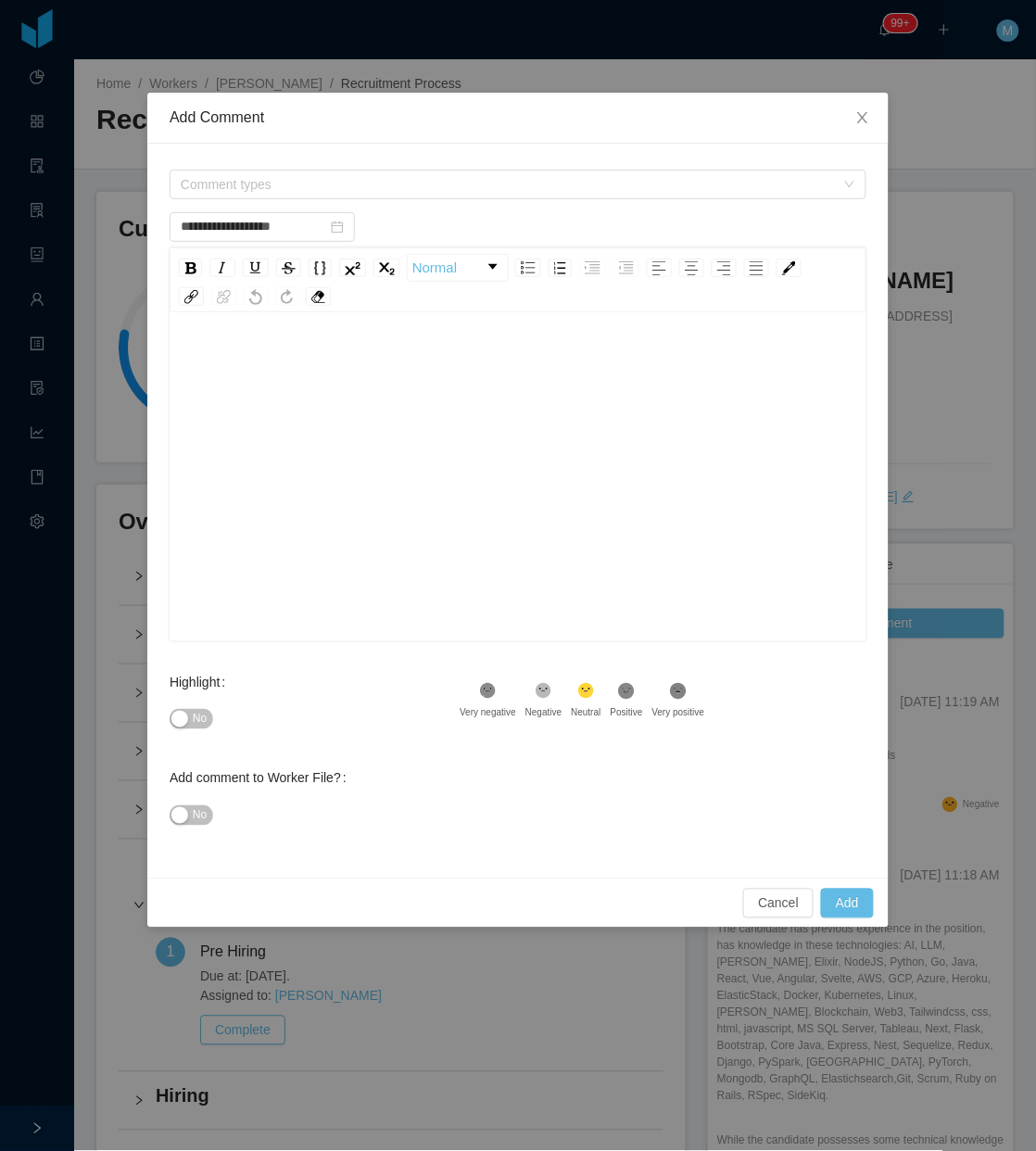
click at [451, 478] on div "rdw-editor" at bounding box center [519, 506] width 669 height 324
paste div "rdw-editor"
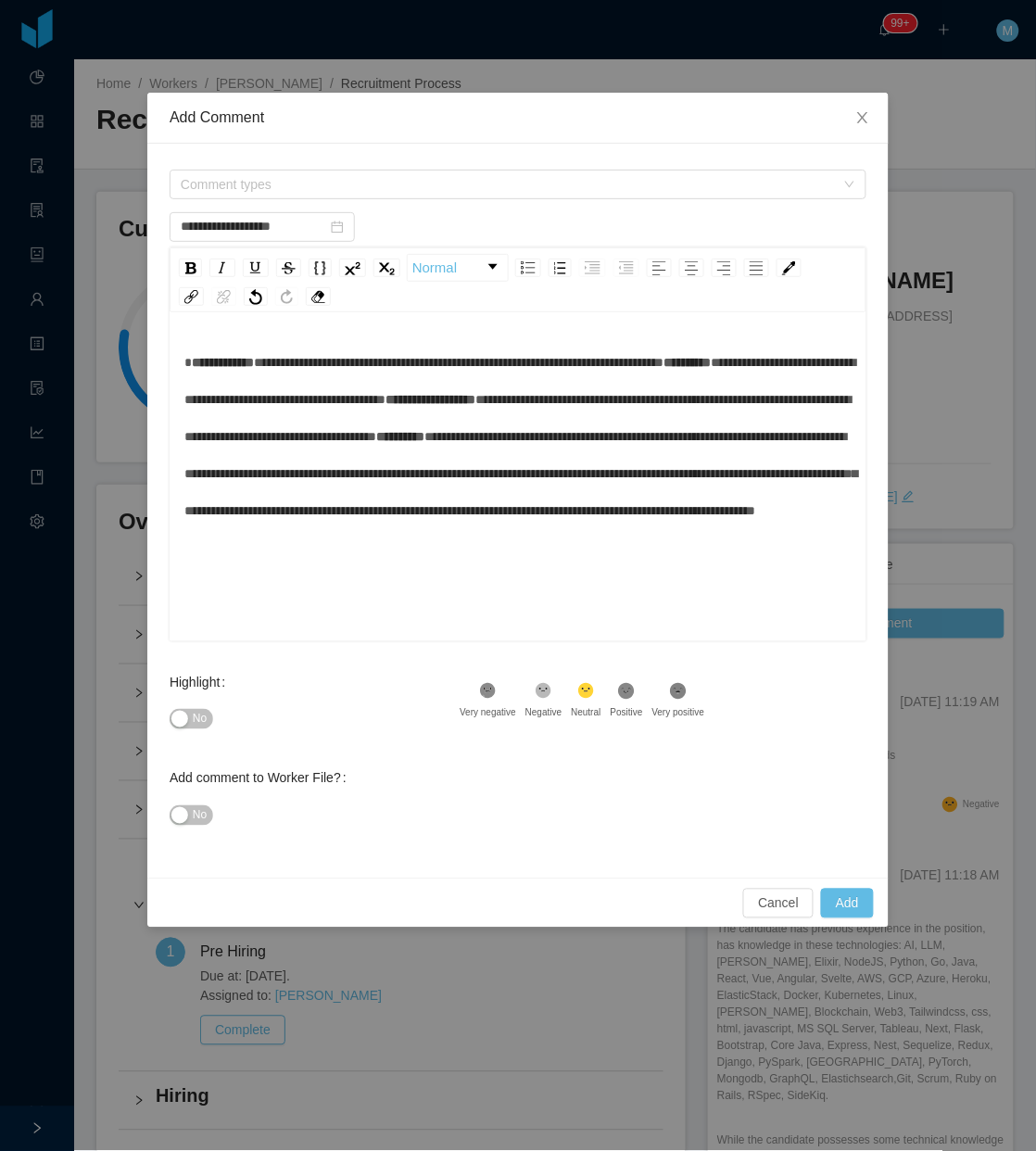
type input "**********"
click at [227, 386] on div "**********" at bounding box center [519, 436] width 669 height 185
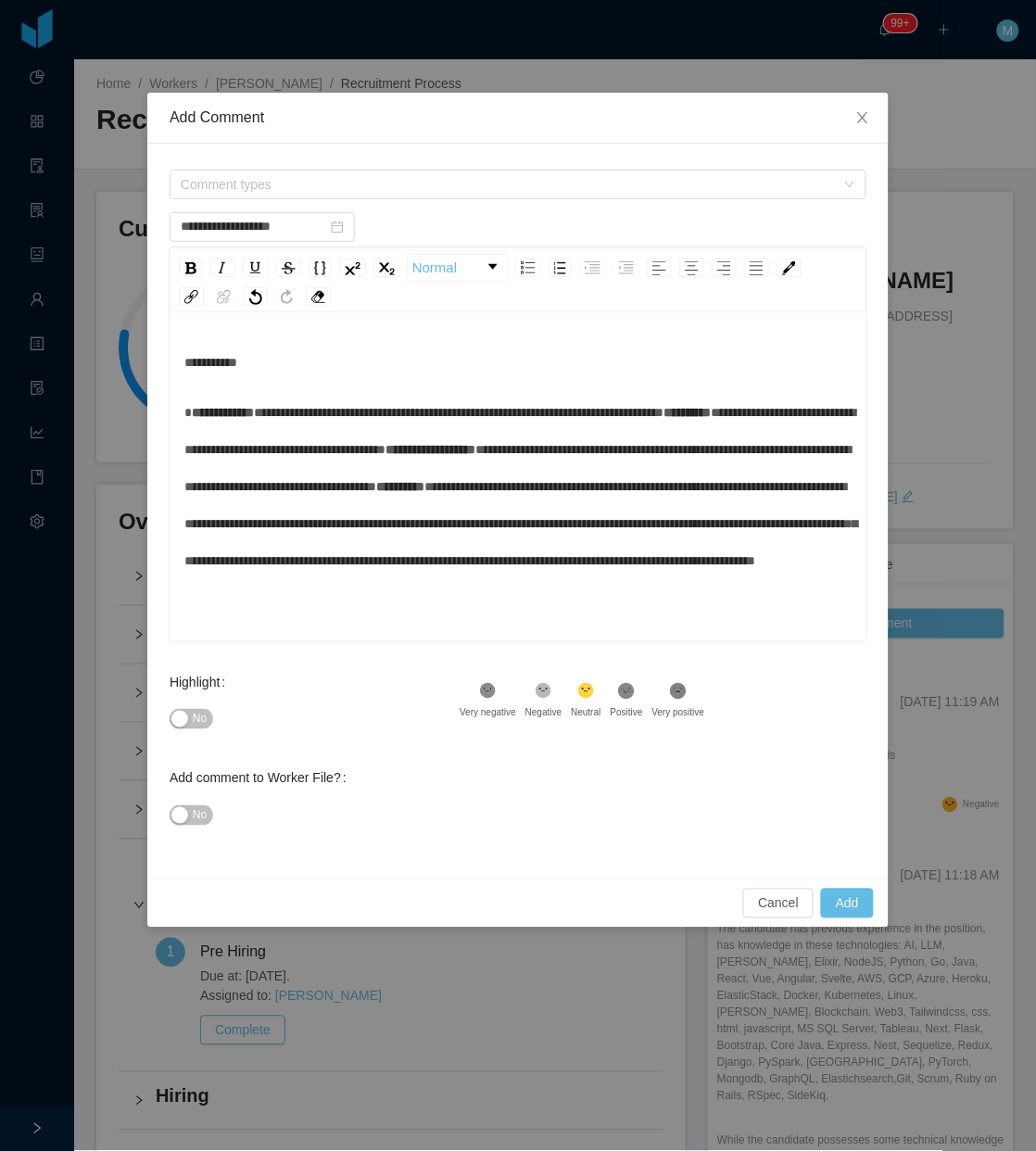
scroll to position [67, 0]
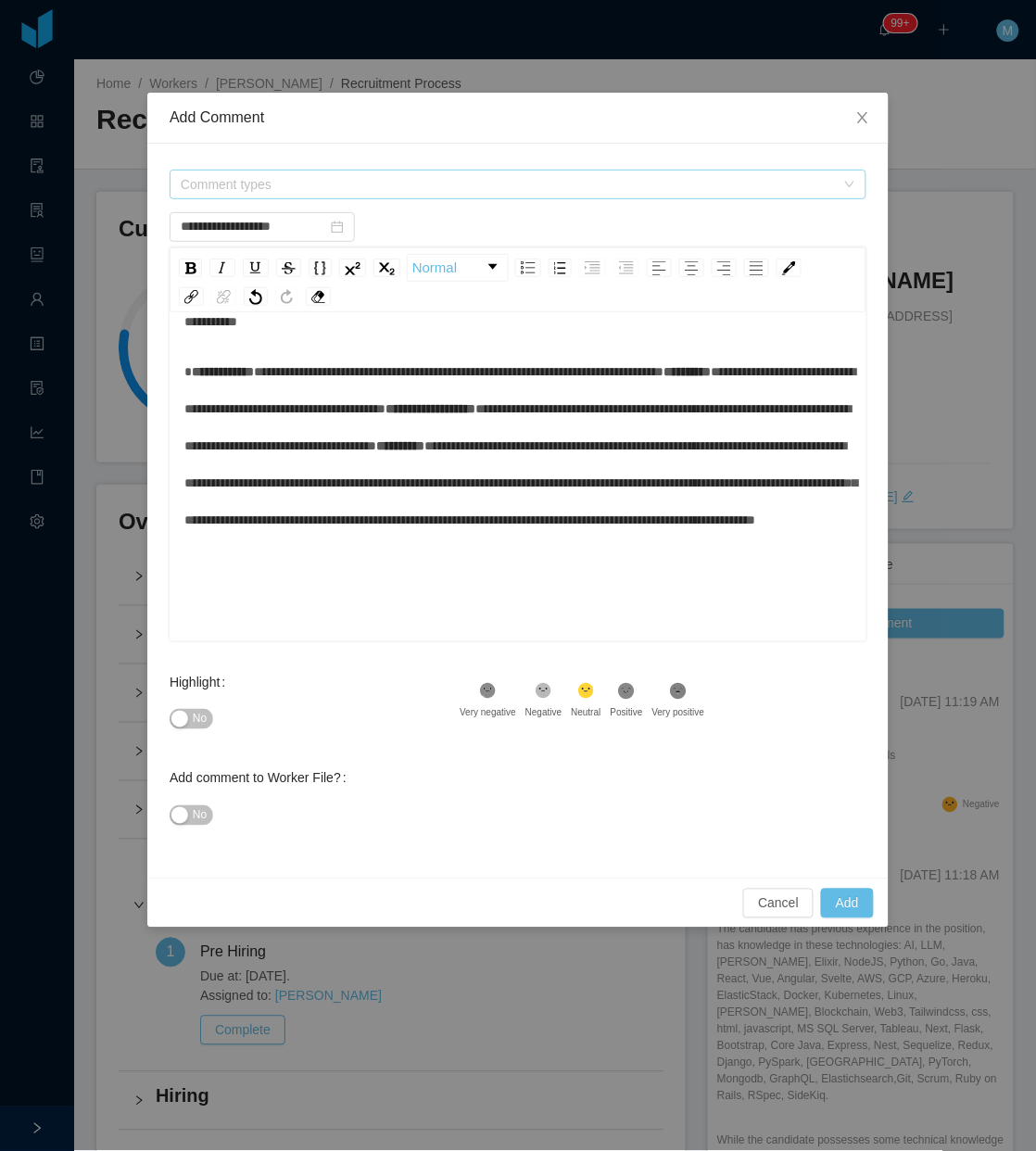
click at [346, 177] on span "Comment types" at bounding box center [508, 184] width 655 height 19
click at [269, 239] on div "Recruitment Staffing" at bounding box center [518, 250] width 697 height 97
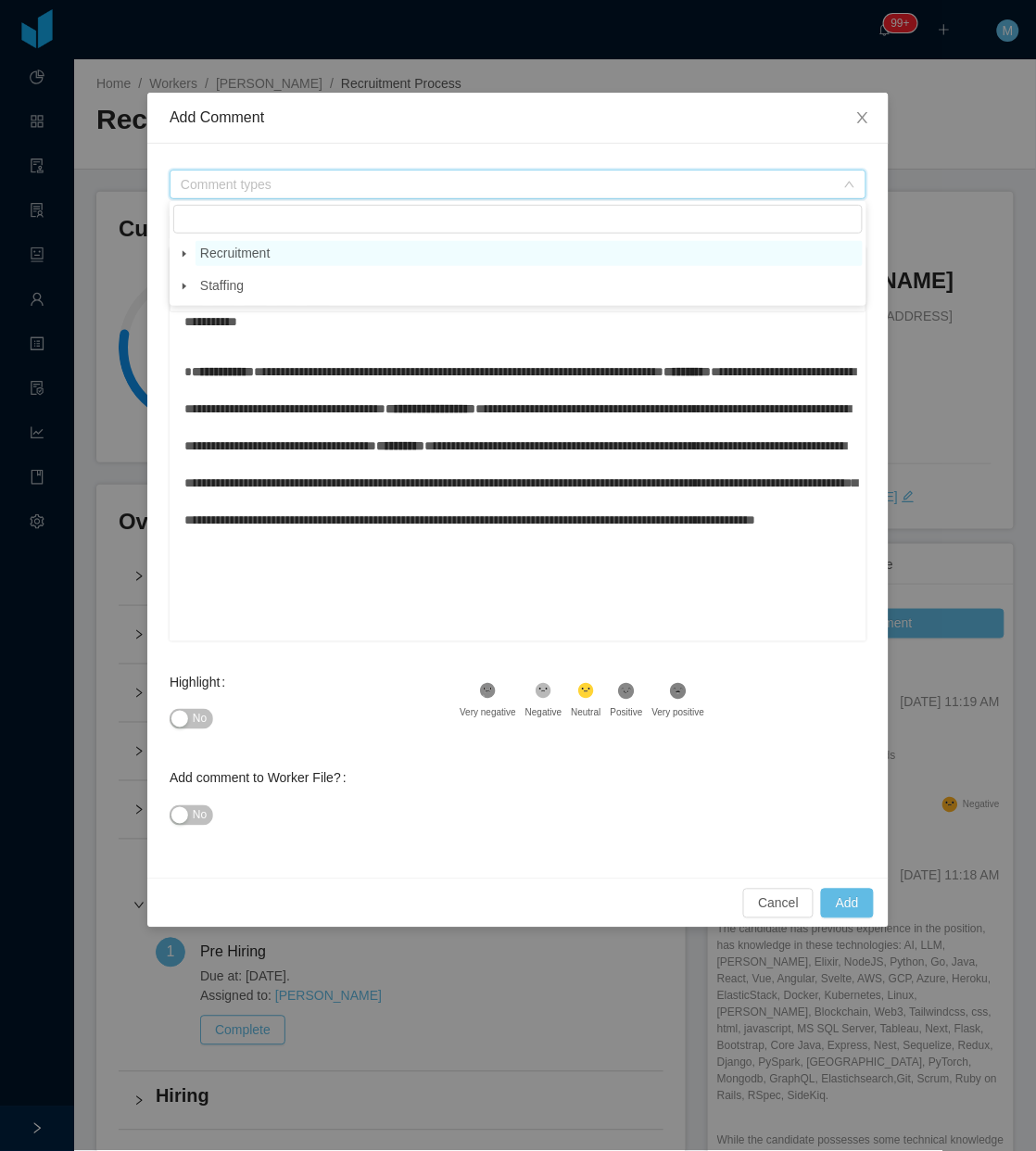
click at [252, 247] on span "Recruitment" at bounding box center [235, 253] width 69 height 15
click at [192, 260] on span at bounding box center [185, 254] width 22 height 22
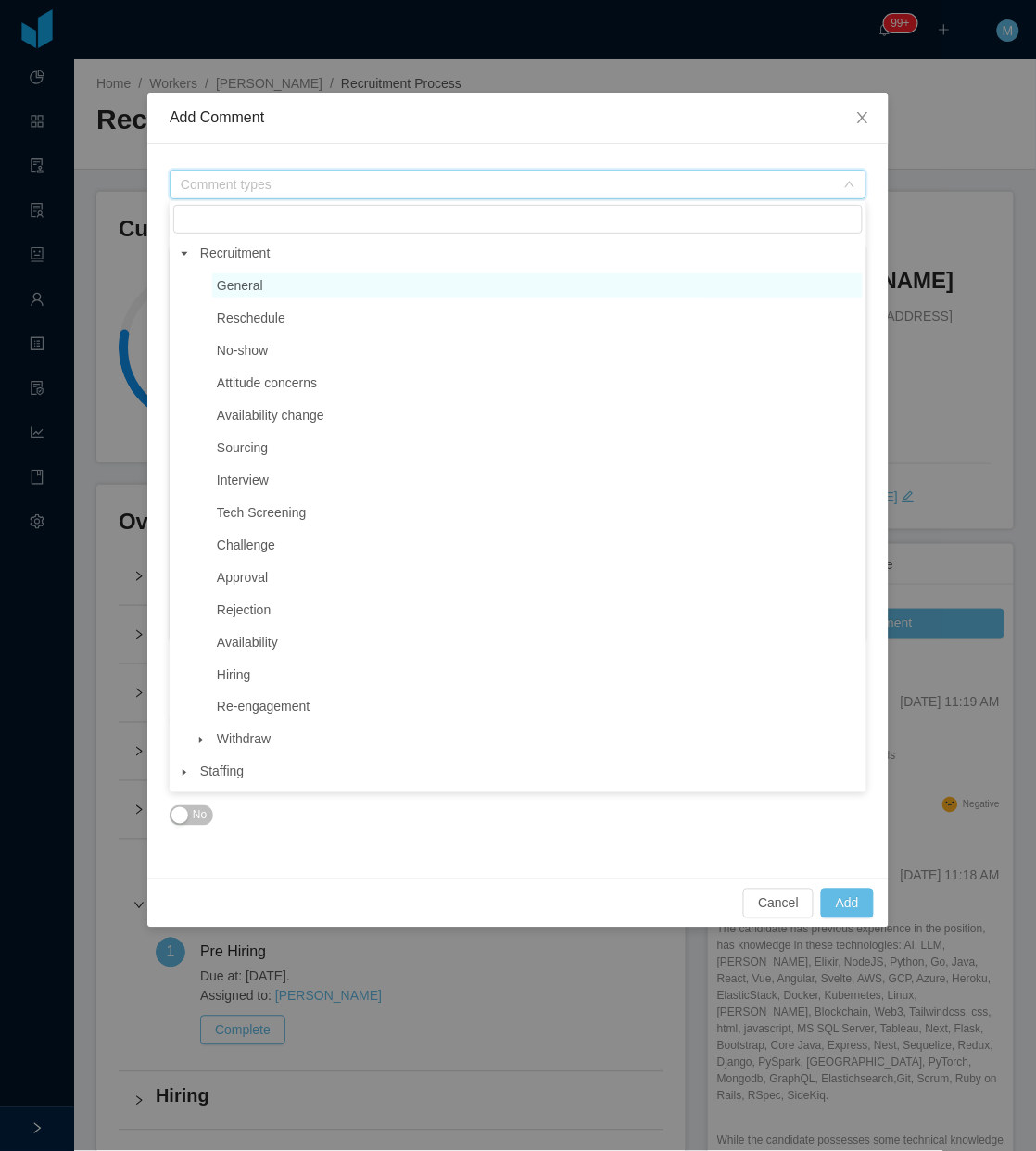
click at [280, 288] on span "General" at bounding box center [538, 286] width 651 height 25
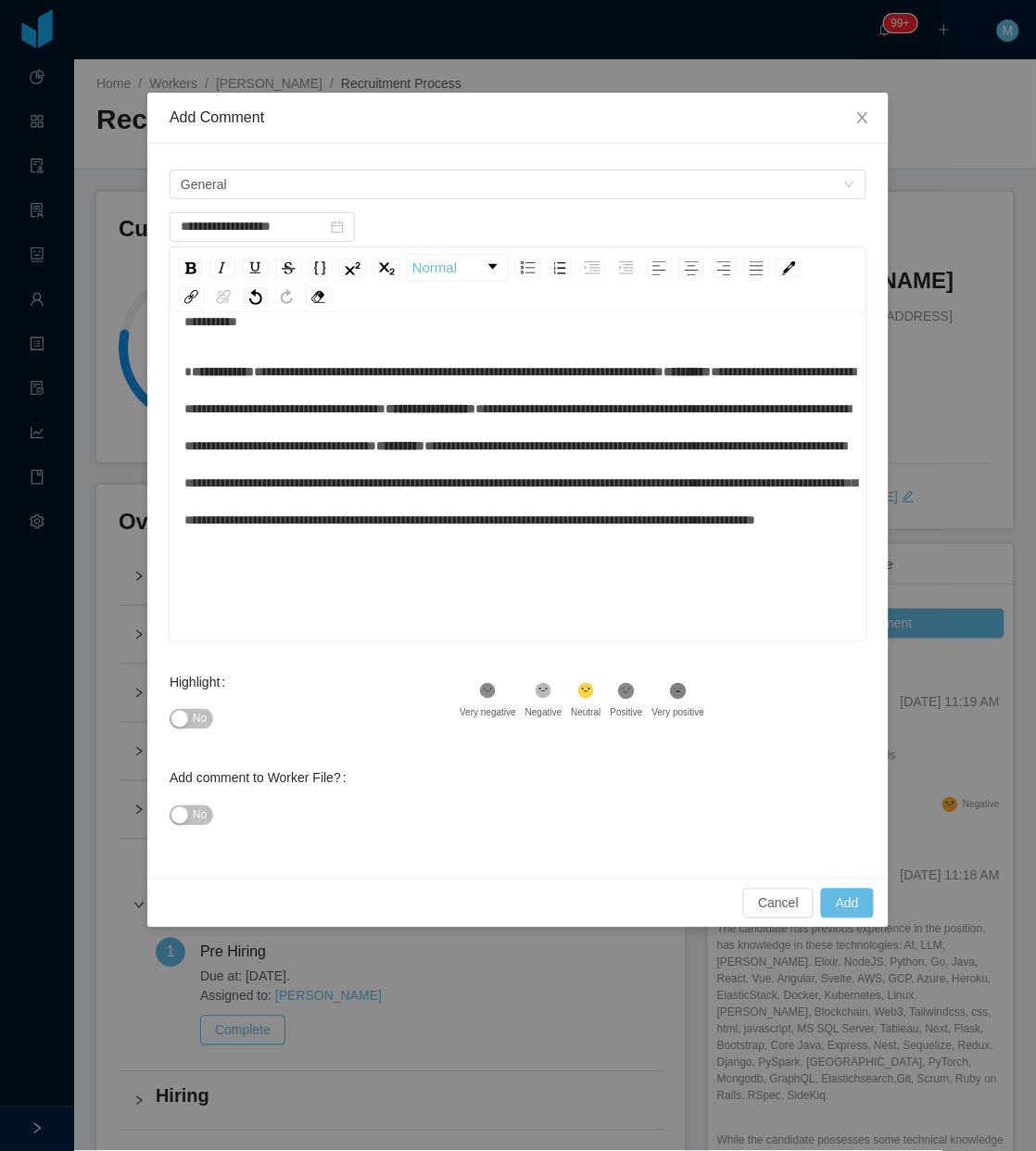
click at [171, 720] on button "No" at bounding box center [191, 719] width 44 height 21
click at [826, 907] on button "Add" at bounding box center [848, 904] width 52 height 30
drag, startPoint x: 670, startPoint y: 598, endPoint x: 493, endPoint y: 404, distance: 262.6
click at [659, 539] on div "**********" at bounding box center [519, 446] width 669 height 185
click at [492, 401] on div "**********" at bounding box center [519, 446] width 669 height 185
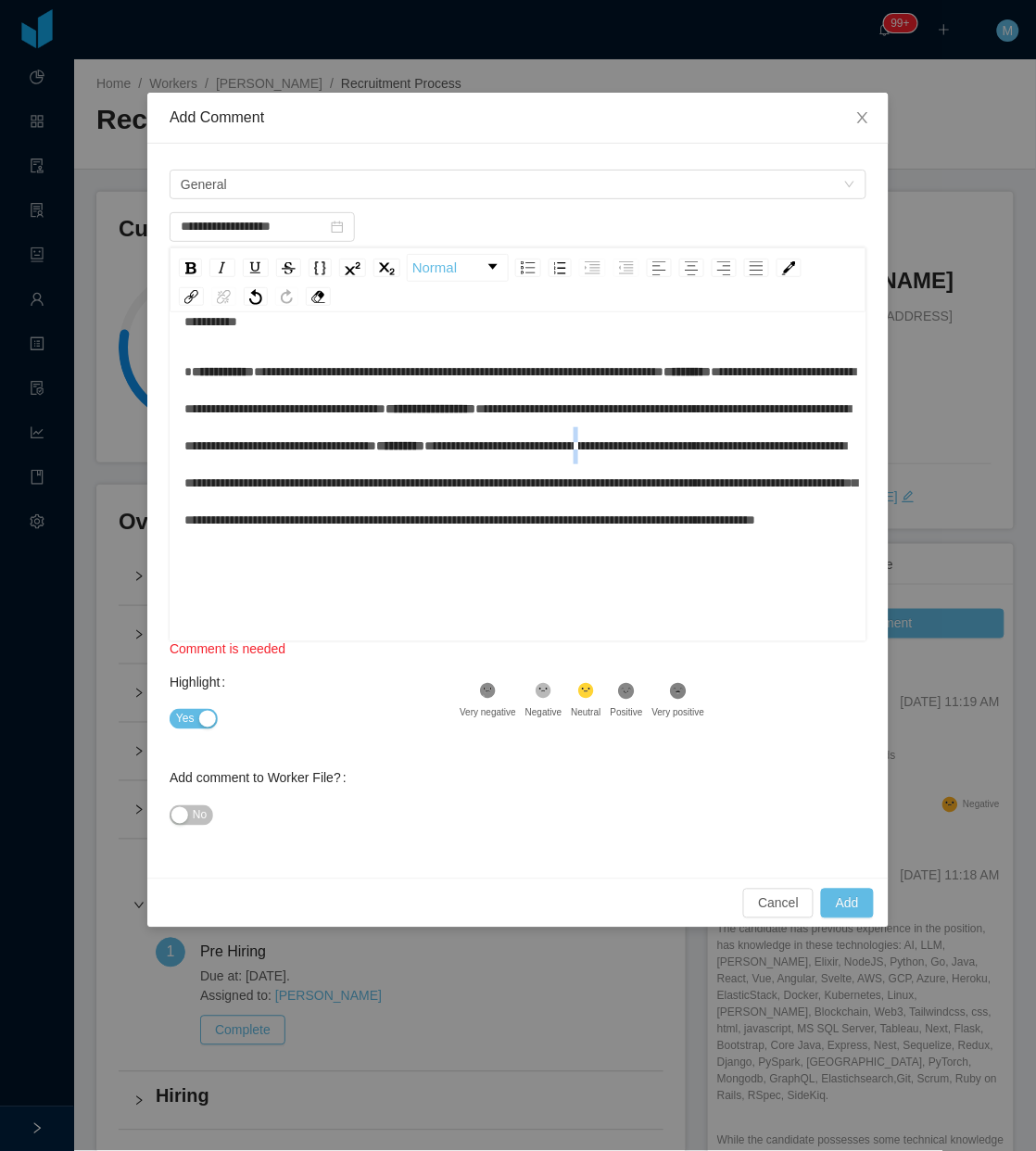
click at [372, 520] on span "**********" at bounding box center [521, 482] width 673 height 87
click at [367, 490] on div "**********" at bounding box center [519, 446] width 669 height 185
type input "**********"
click at [863, 902] on button "Add" at bounding box center [848, 904] width 52 height 30
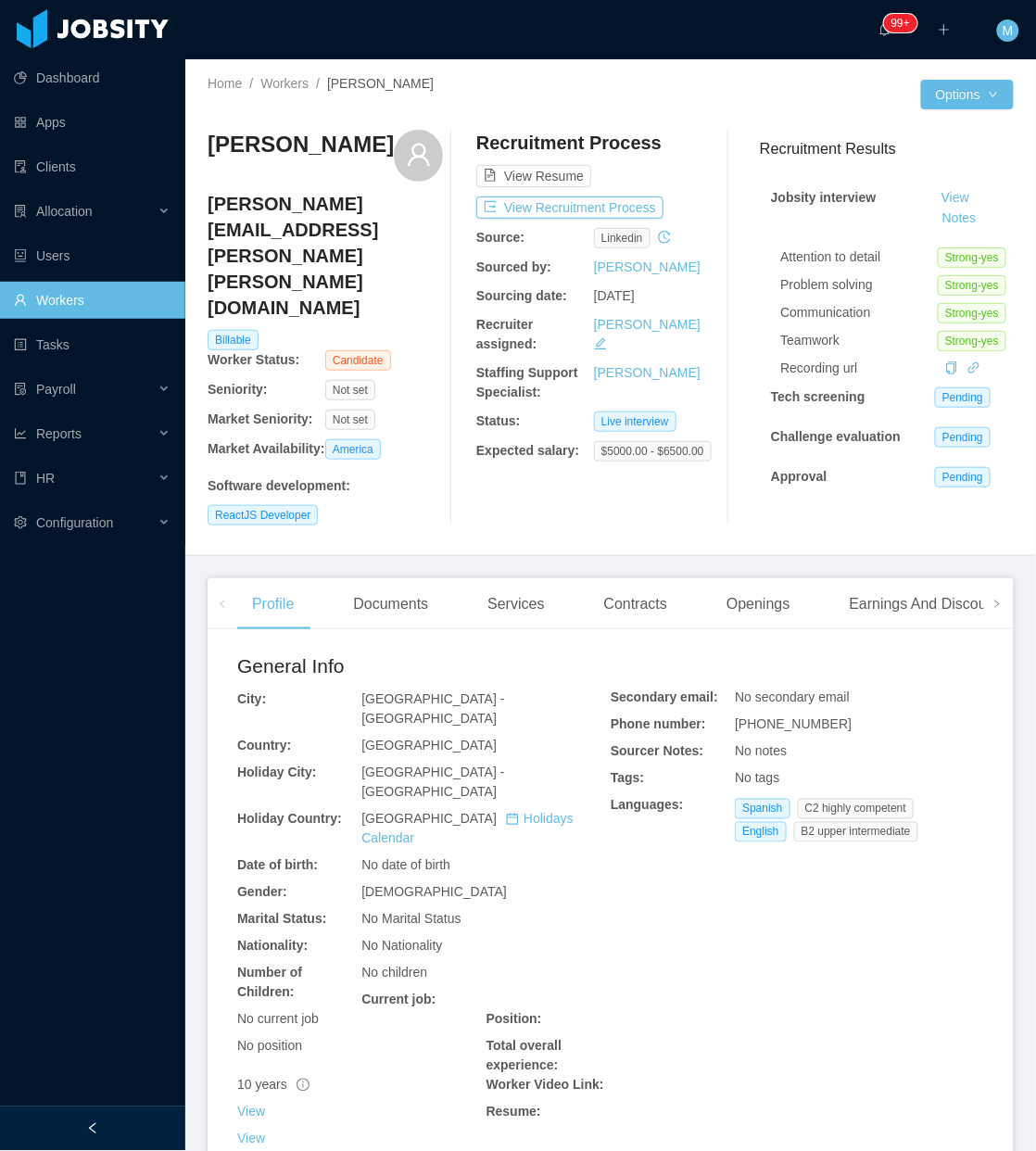
drag, startPoint x: 137, startPoint y: 1129, endPoint x: 145, endPoint y: 1114, distance: 17.0
click at [137, 1129] on div at bounding box center [93, 1129] width 185 height 45
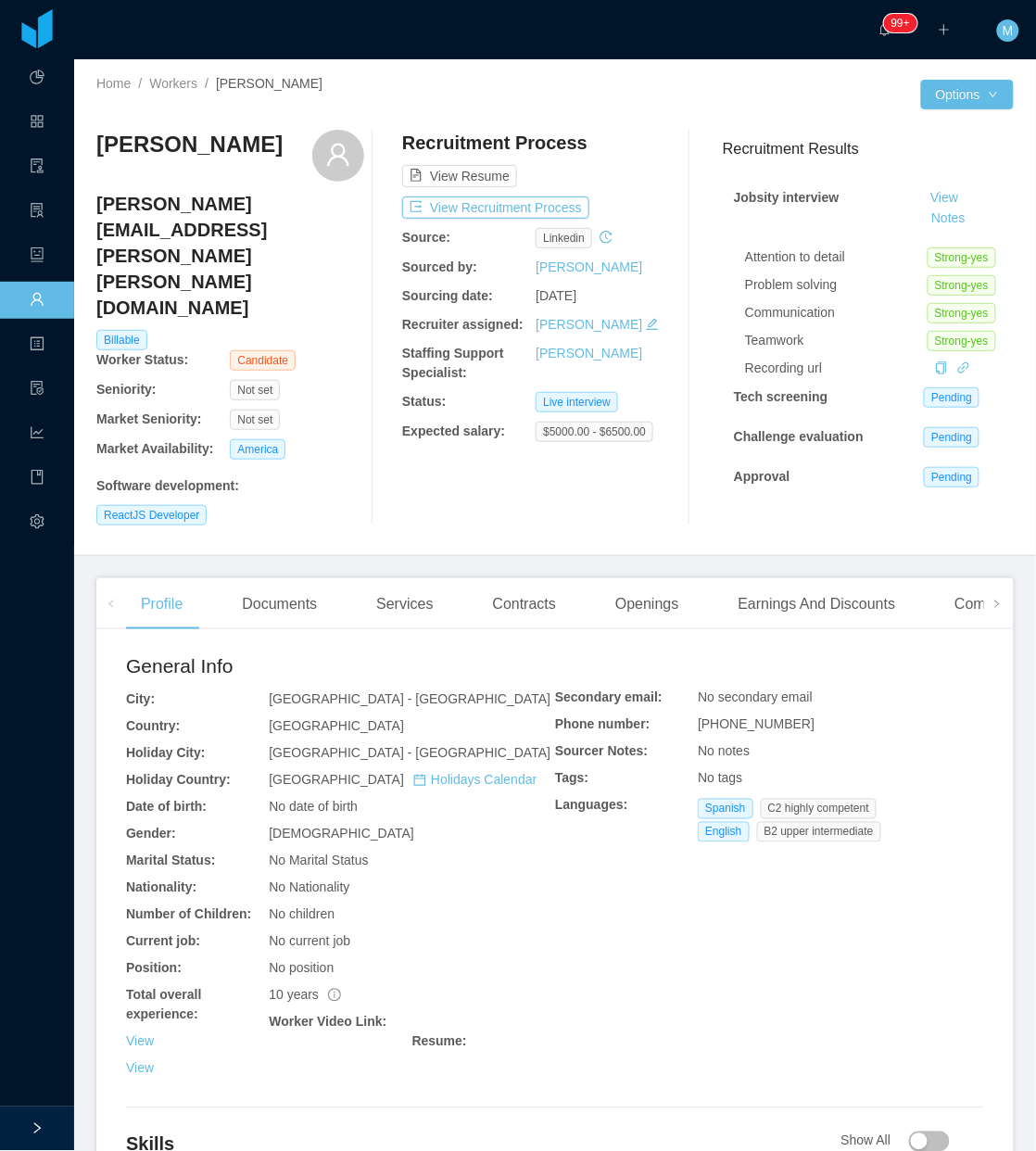
click at [500, 221] on div "Recruitment Process View Resume View Recruitment Process Source: linkedin Sourc…" at bounding box center [536, 328] width 268 height 396
click at [507, 215] on button "View Recruitment Process" at bounding box center [496, 208] width 187 height 22
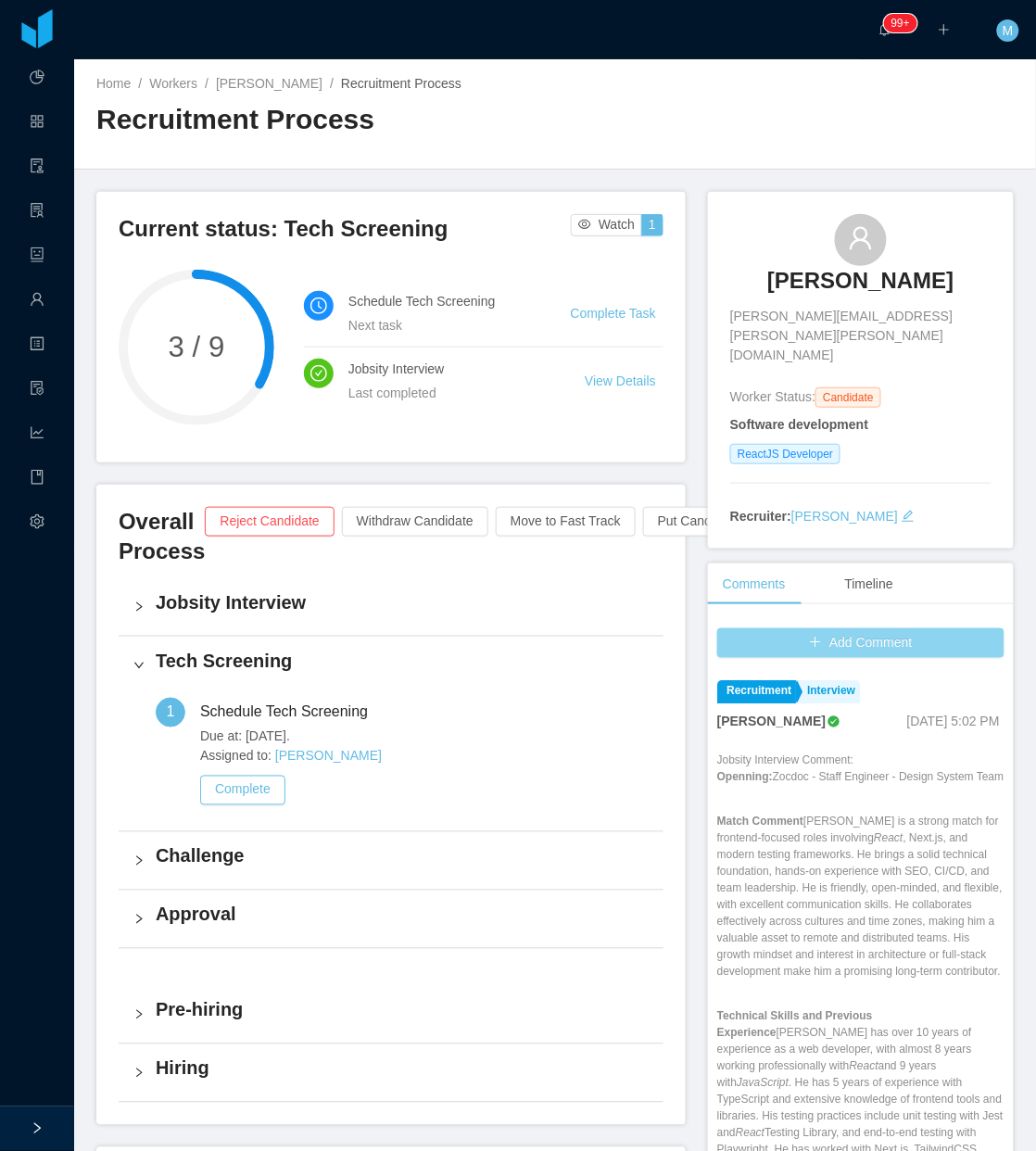
click at [864, 628] on button "Add Comment" at bounding box center [861, 643] width 288 height 30
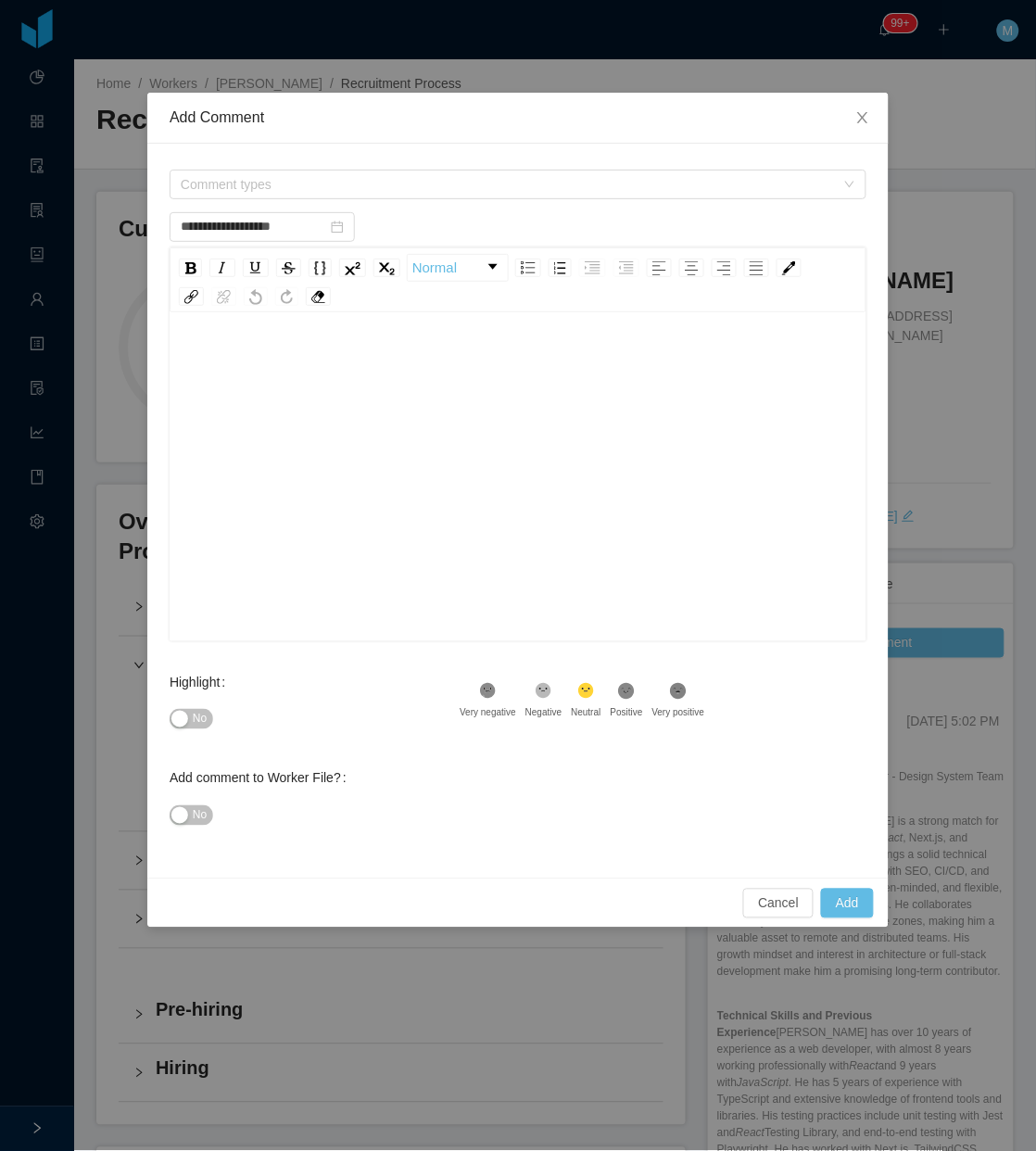
click at [442, 306] on div "Normal" at bounding box center [518, 279] width 697 height 65
click at [382, 387] on div "rdw-editor" at bounding box center [519, 506] width 669 height 324
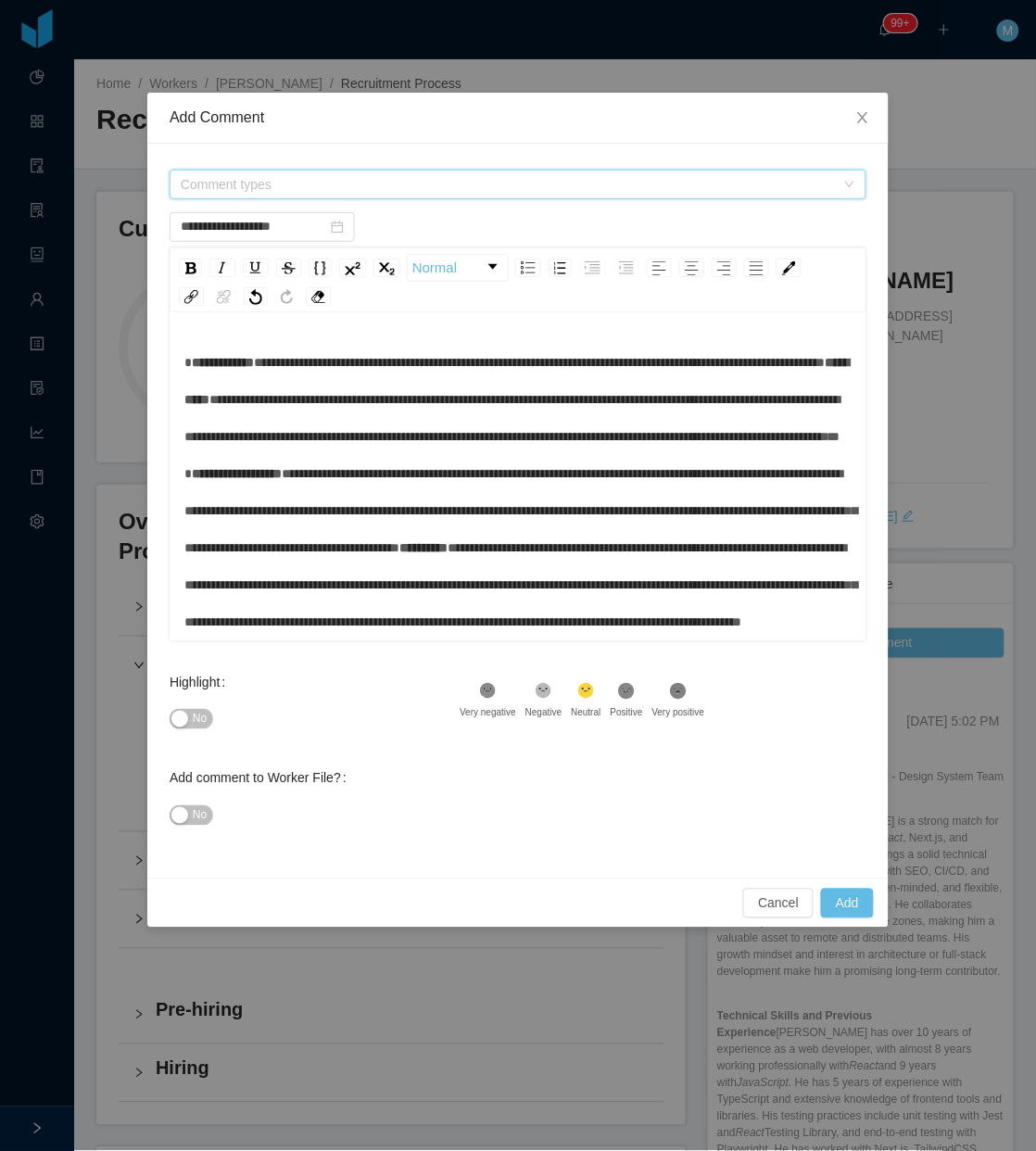
click at [368, 178] on span "Comment types" at bounding box center [508, 184] width 655 height 19
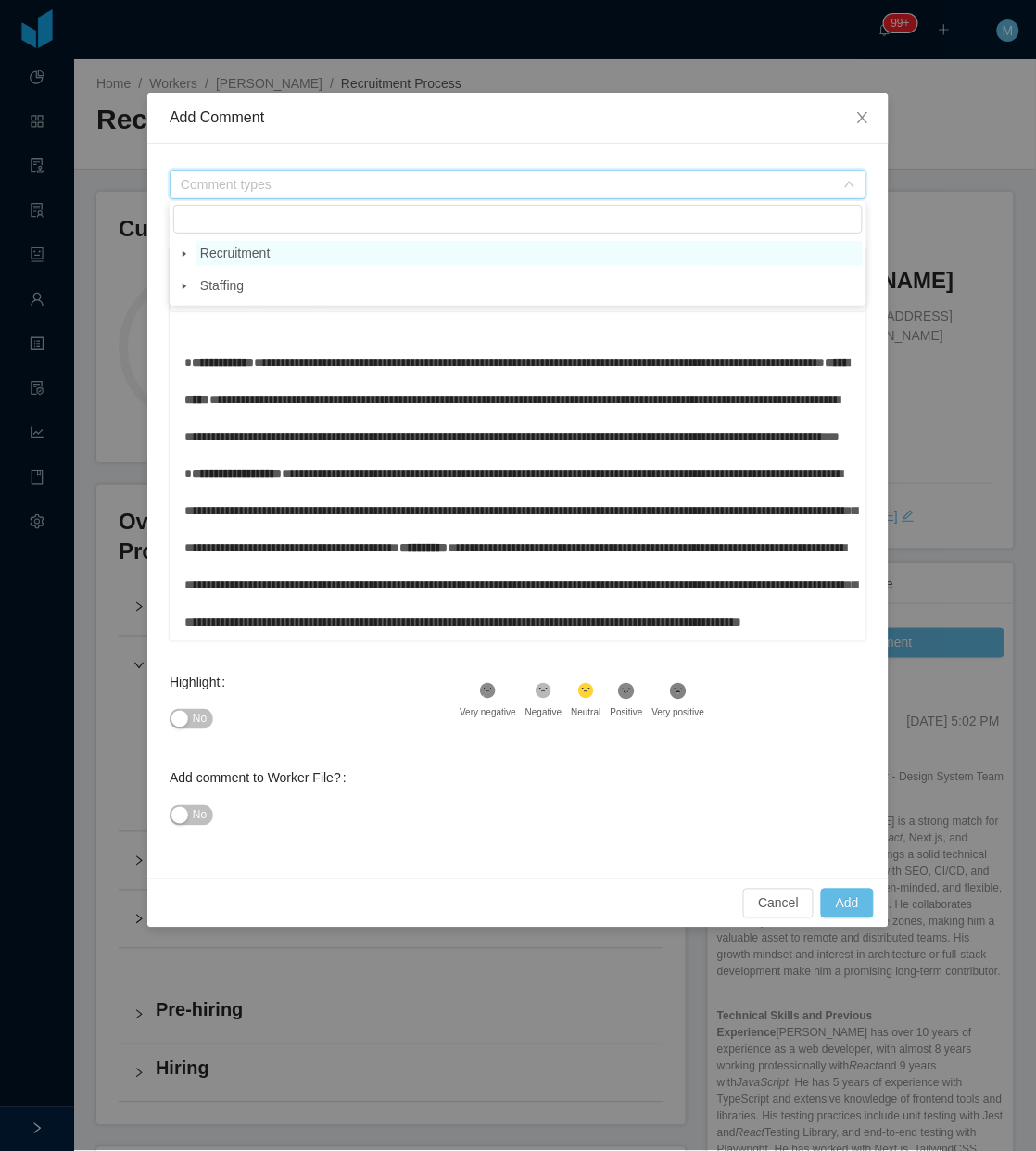
click at [201, 246] on span "Recruitment" at bounding box center [235, 253] width 69 height 15
click at [188, 253] on span at bounding box center [185, 254] width 22 height 22
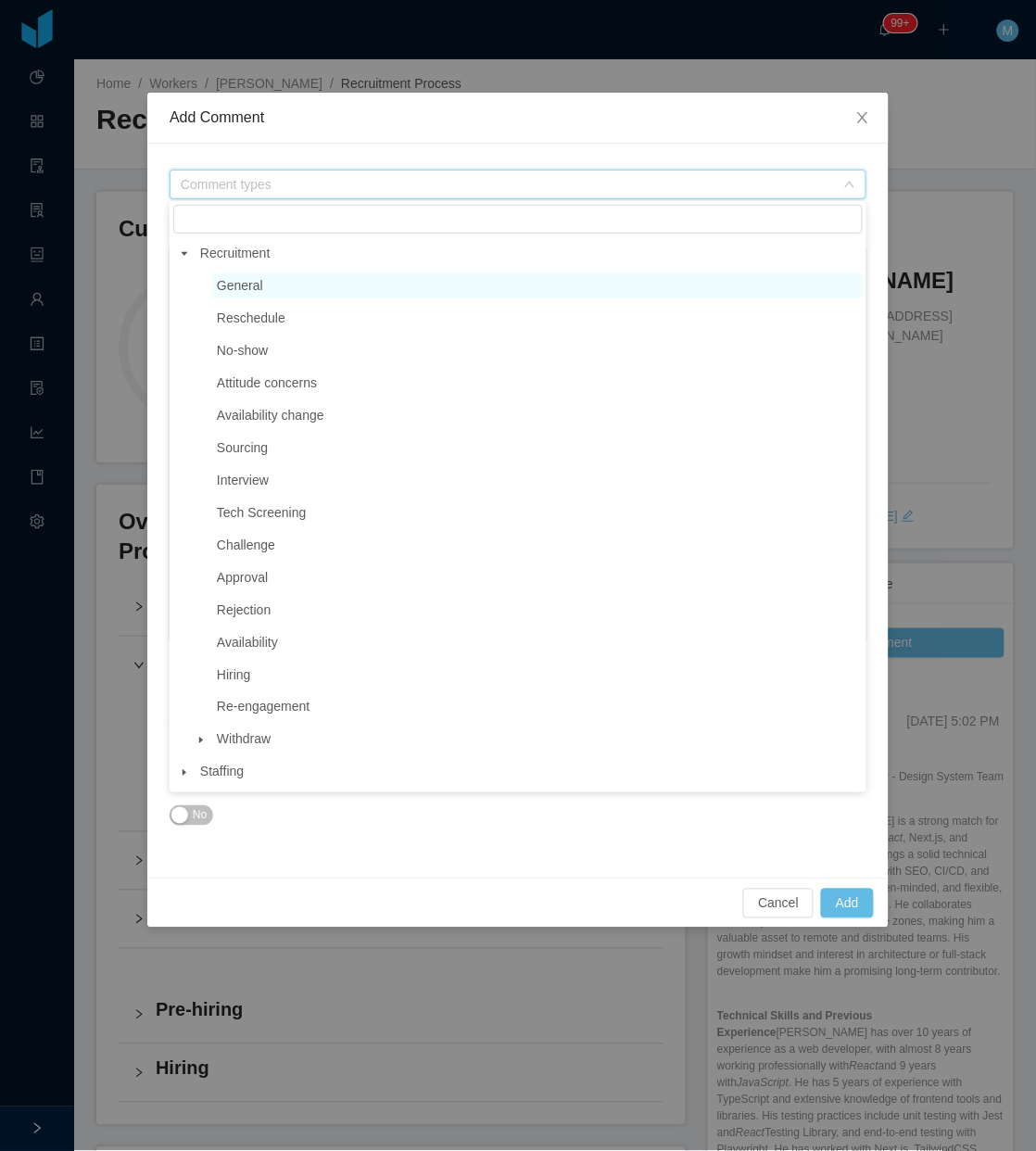
click at [237, 278] on span "General" at bounding box center [240, 286] width 46 height 15
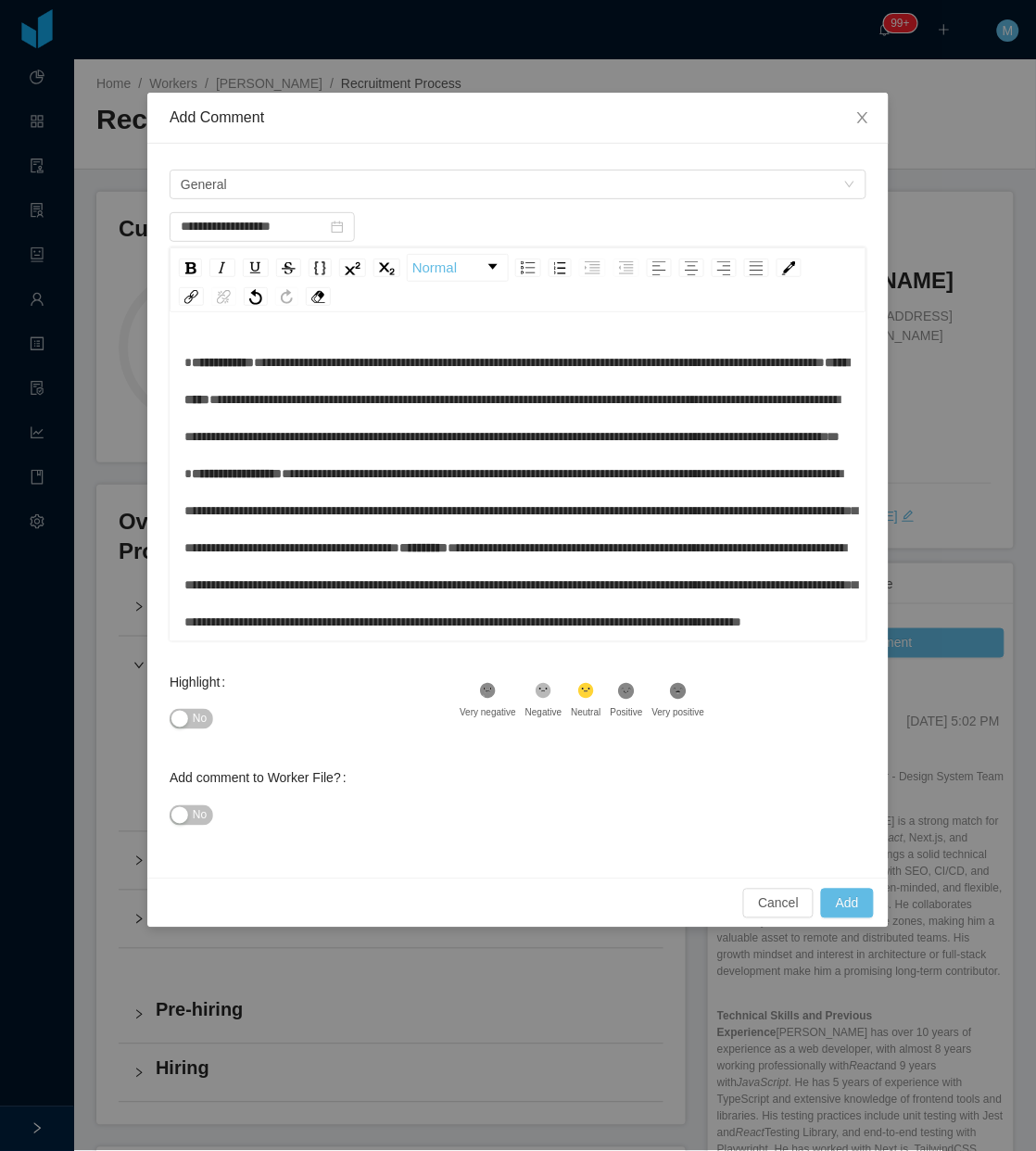
click at [227, 413] on div "**********" at bounding box center [519, 492] width 669 height 297
click at [216, 406] on span "**********" at bounding box center [517, 380] width 666 height 50
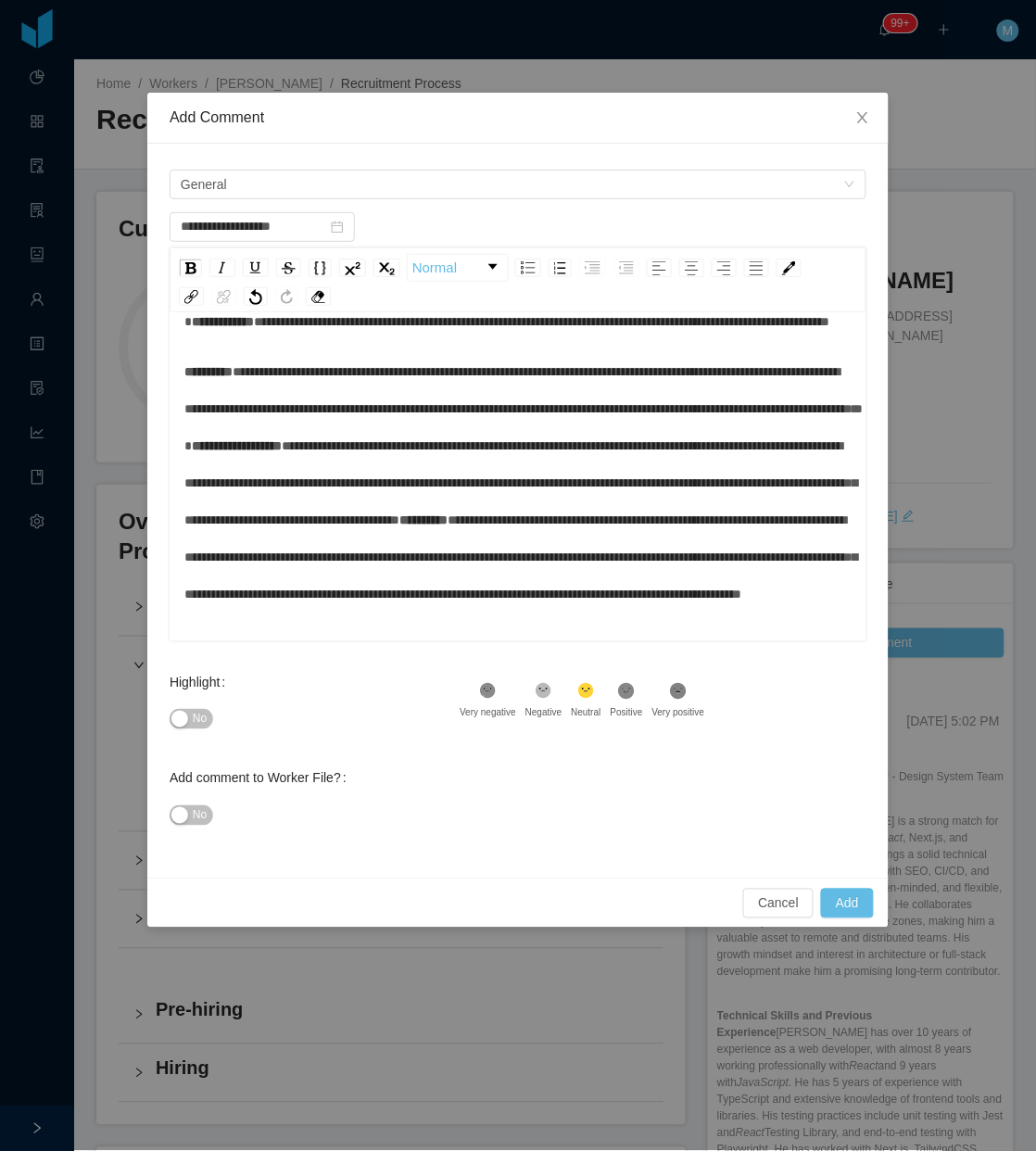
click at [480, 383] on span "**********" at bounding box center [524, 408] width 679 height 87
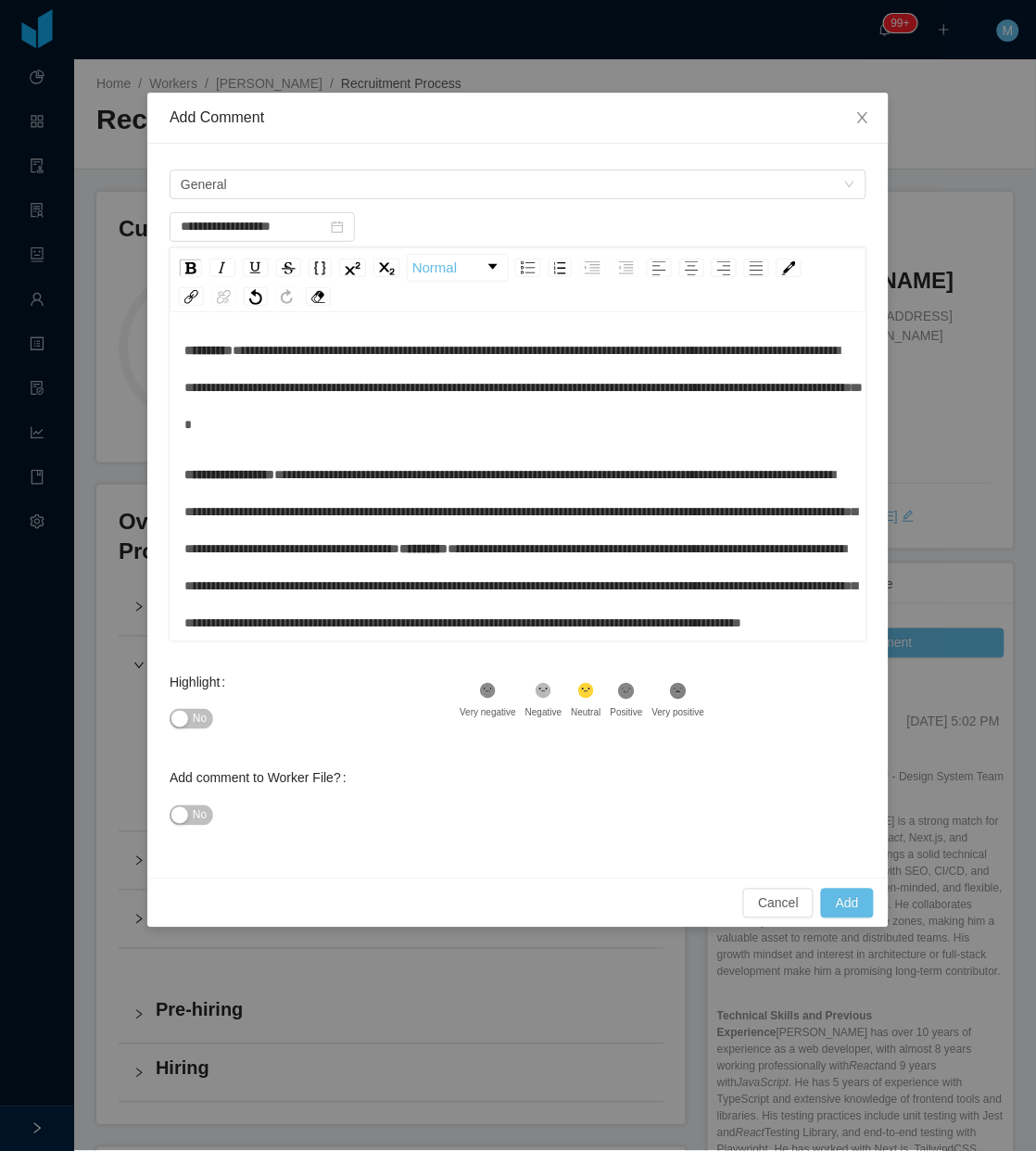
click at [448, 542] on span "**********" at bounding box center [423, 549] width 48 height 13
click at [697, 494] on span "**********" at bounding box center [521, 511] width 673 height 87
click at [448, 542] on span "**********" at bounding box center [423, 549] width 48 height 13
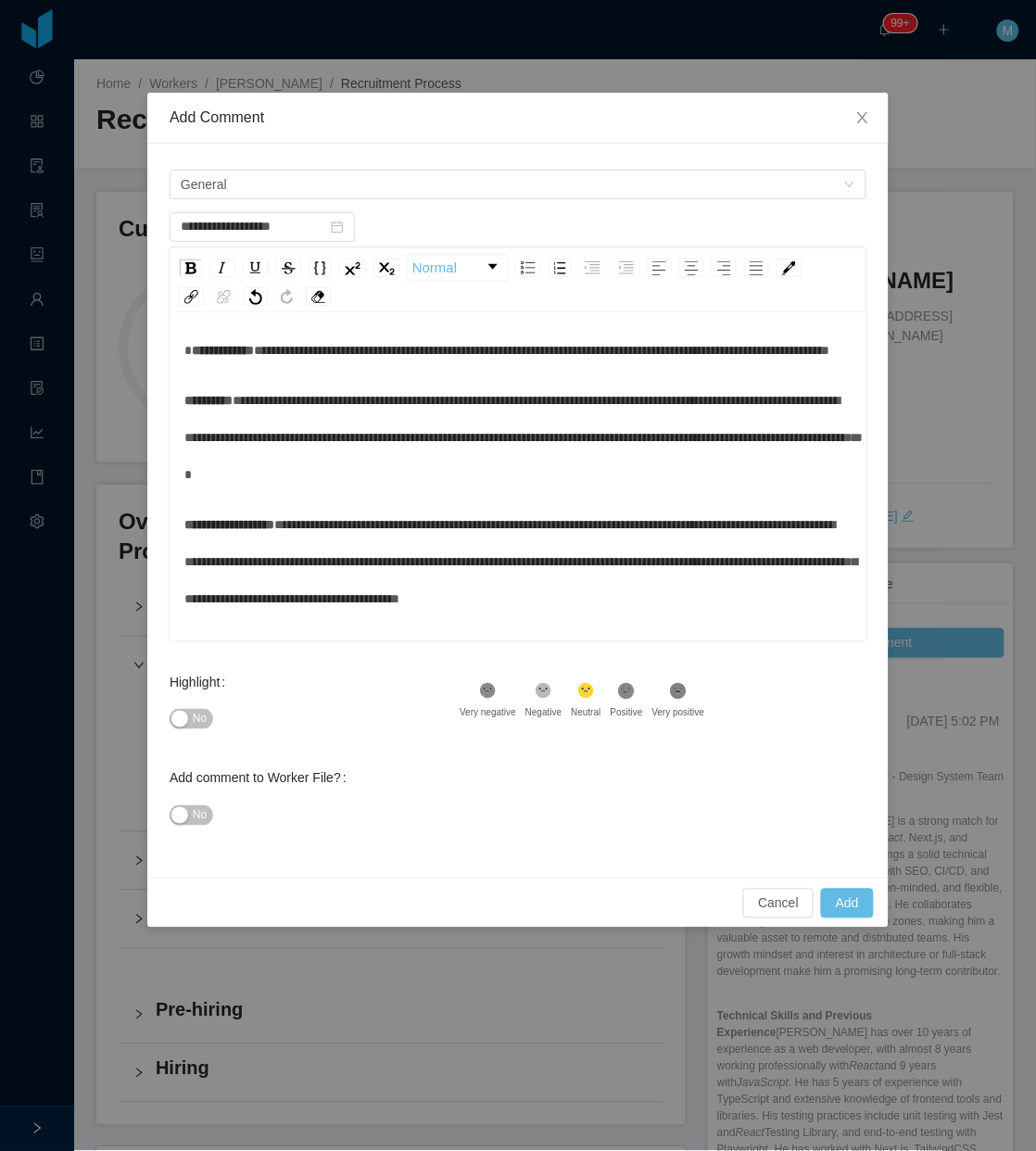
scroll to position [0, 0]
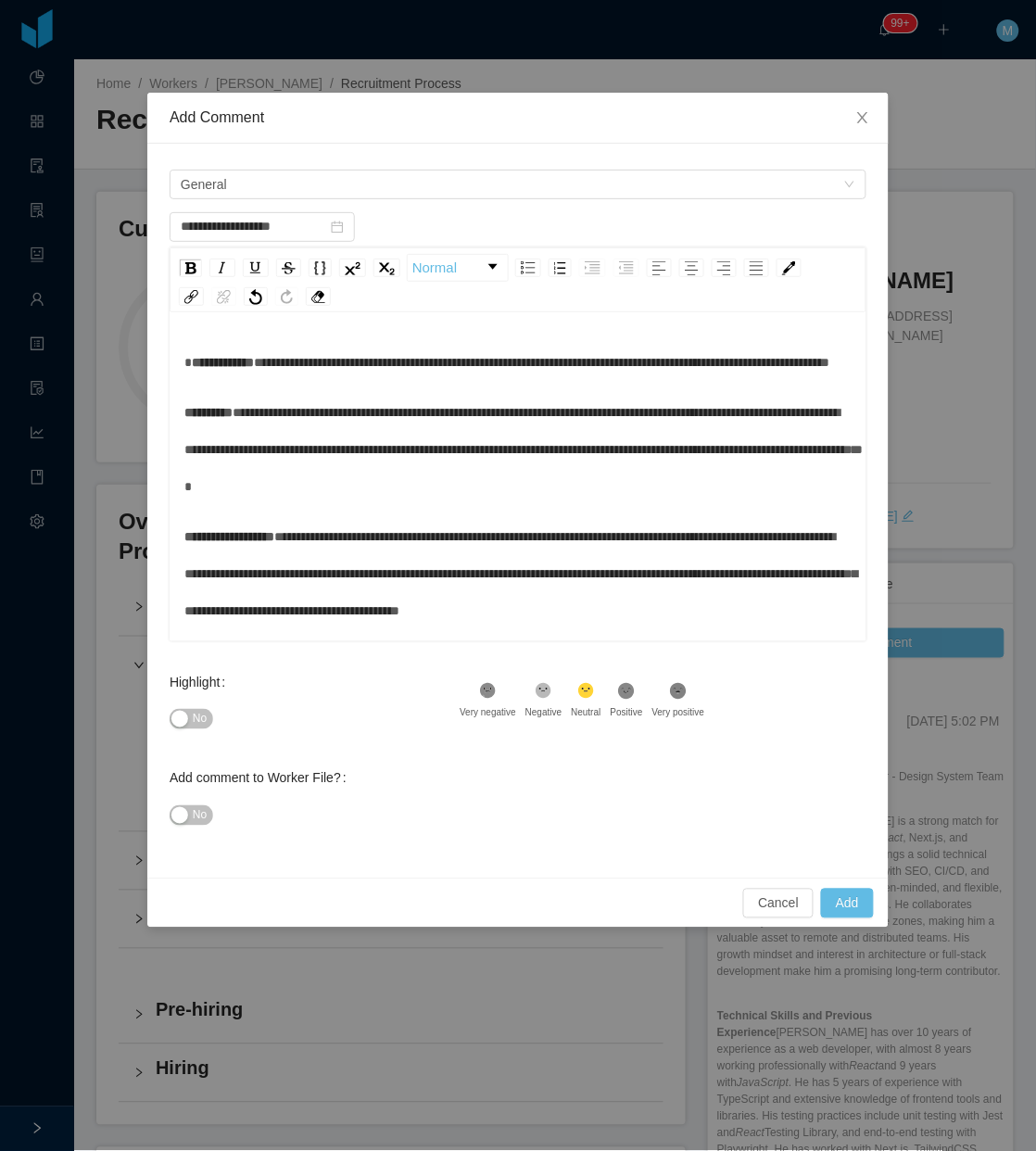
click at [193, 729] on span "No" at bounding box center [200, 719] width 14 height 19
click at [244, 339] on div "**********" at bounding box center [518, 479] width 697 height 324
drag, startPoint x: 220, startPoint y: 360, endPoint x: 202, endPoint y: 363, distance: 18.2
click at [219, 362] on span "**********" at bounding box center [223, 362] width 62 height 13
type input "**********"
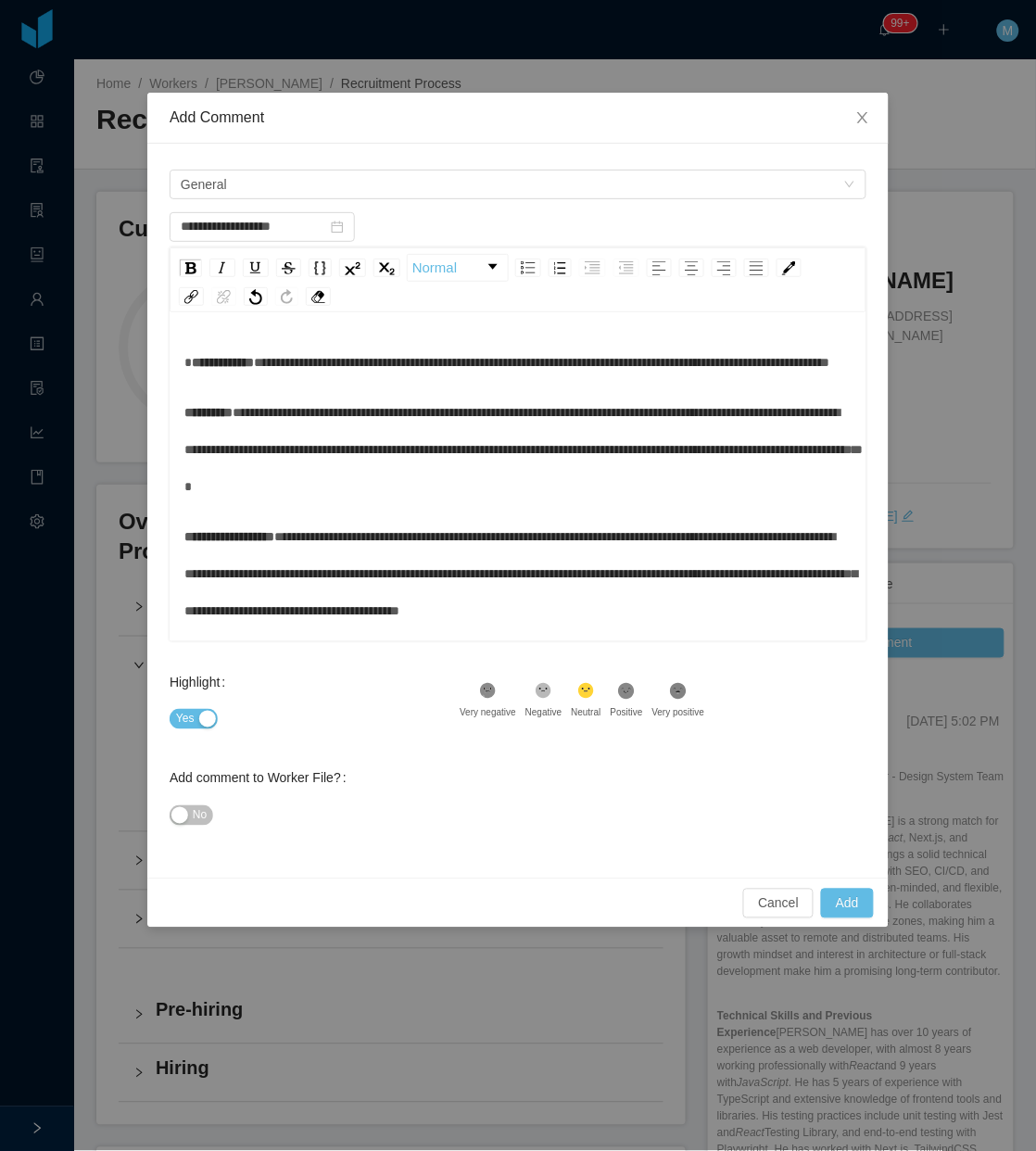
click at [176, 371] on div "**********" at bounding box center [518, 479] width 697 height 324
drag, startPoint x: 198, startPoint y: 353, endPoint x: 275, endPoint y: 239, distance: 137.6
click at [198, 358] on span "**********" at bounding box center [223, 362] width 62 height 13
click at [306, 186] on span "General" at bounding box center [512, 184] width 663 height 28
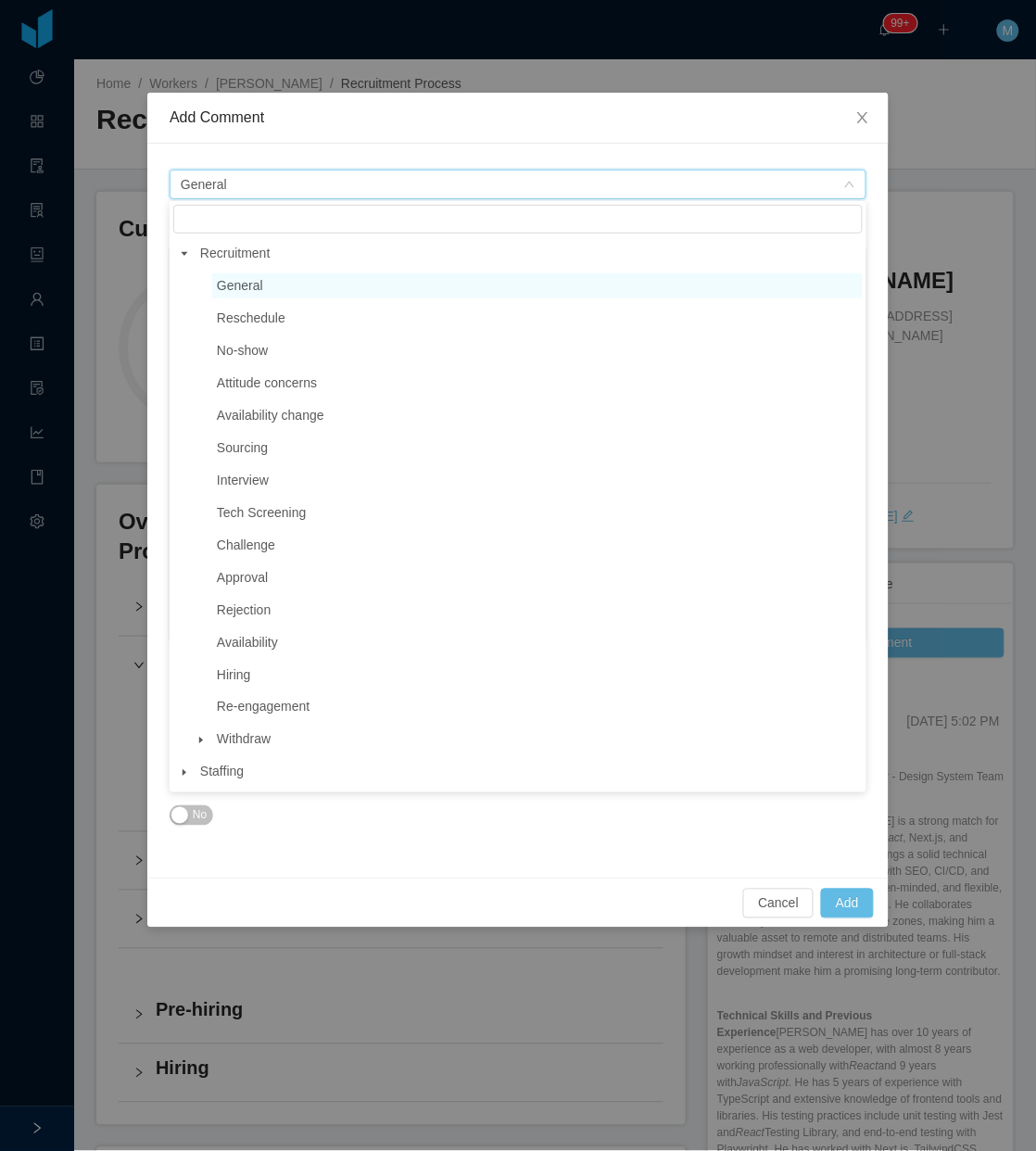
click at [374, 284] on span "General" at bounding box center [538, 286] width 651 height 25
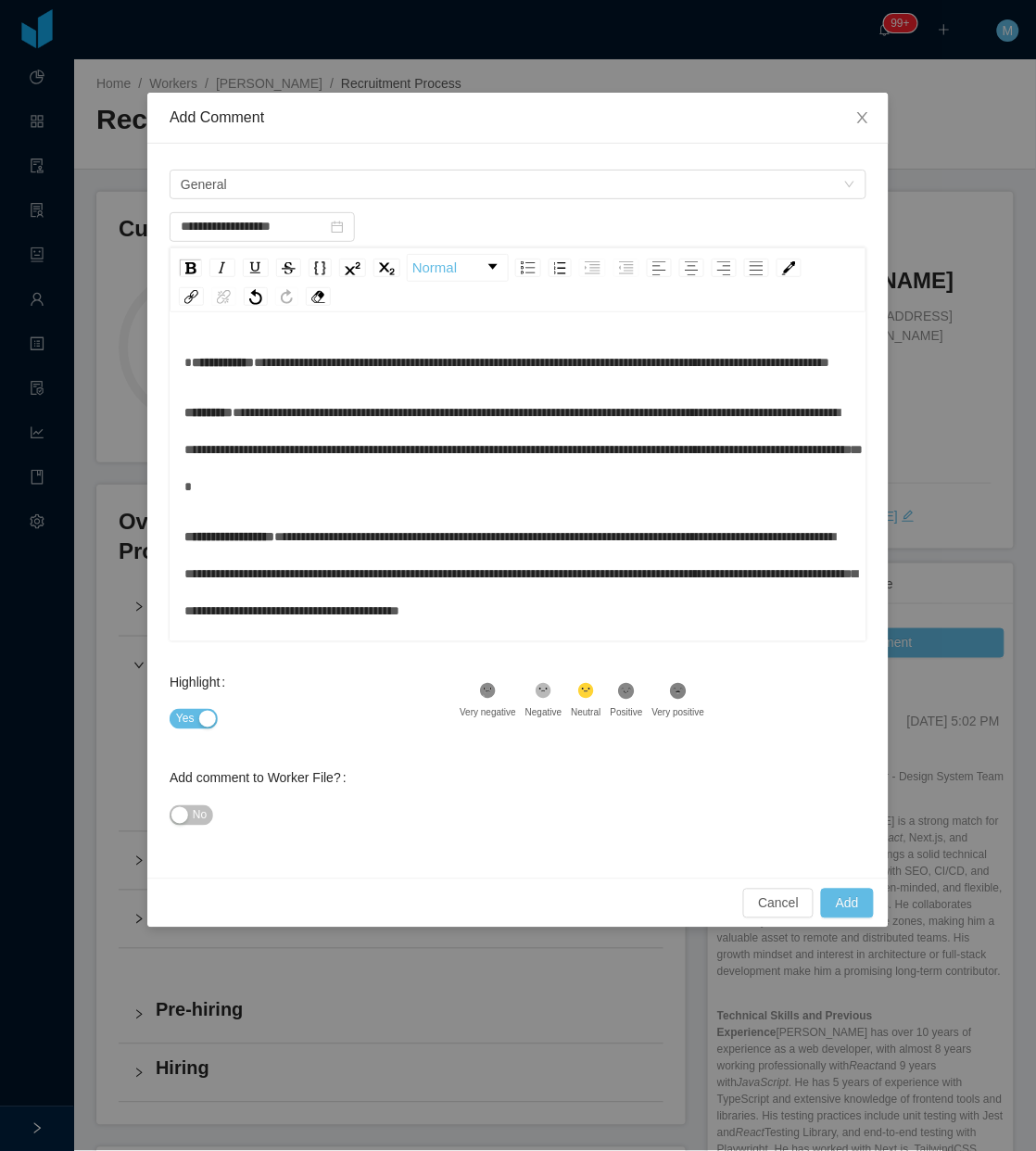
click at [247, 381] on div "**********" at bounding box center [519, 362] width 669 height 37
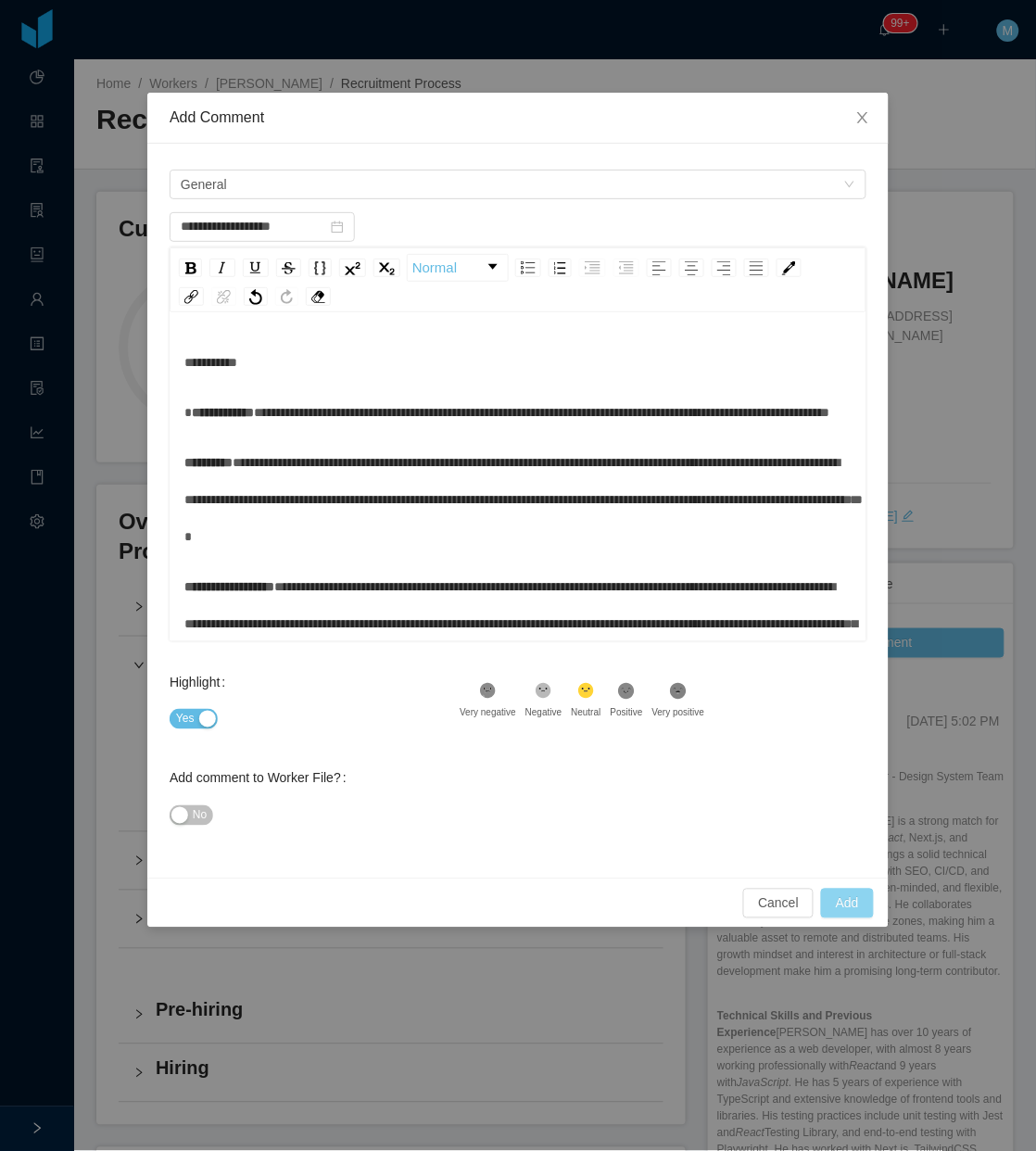
type input "**********"
click at [840, 891] on button "Add" at bounding box center [848, 904] width 52 height 30
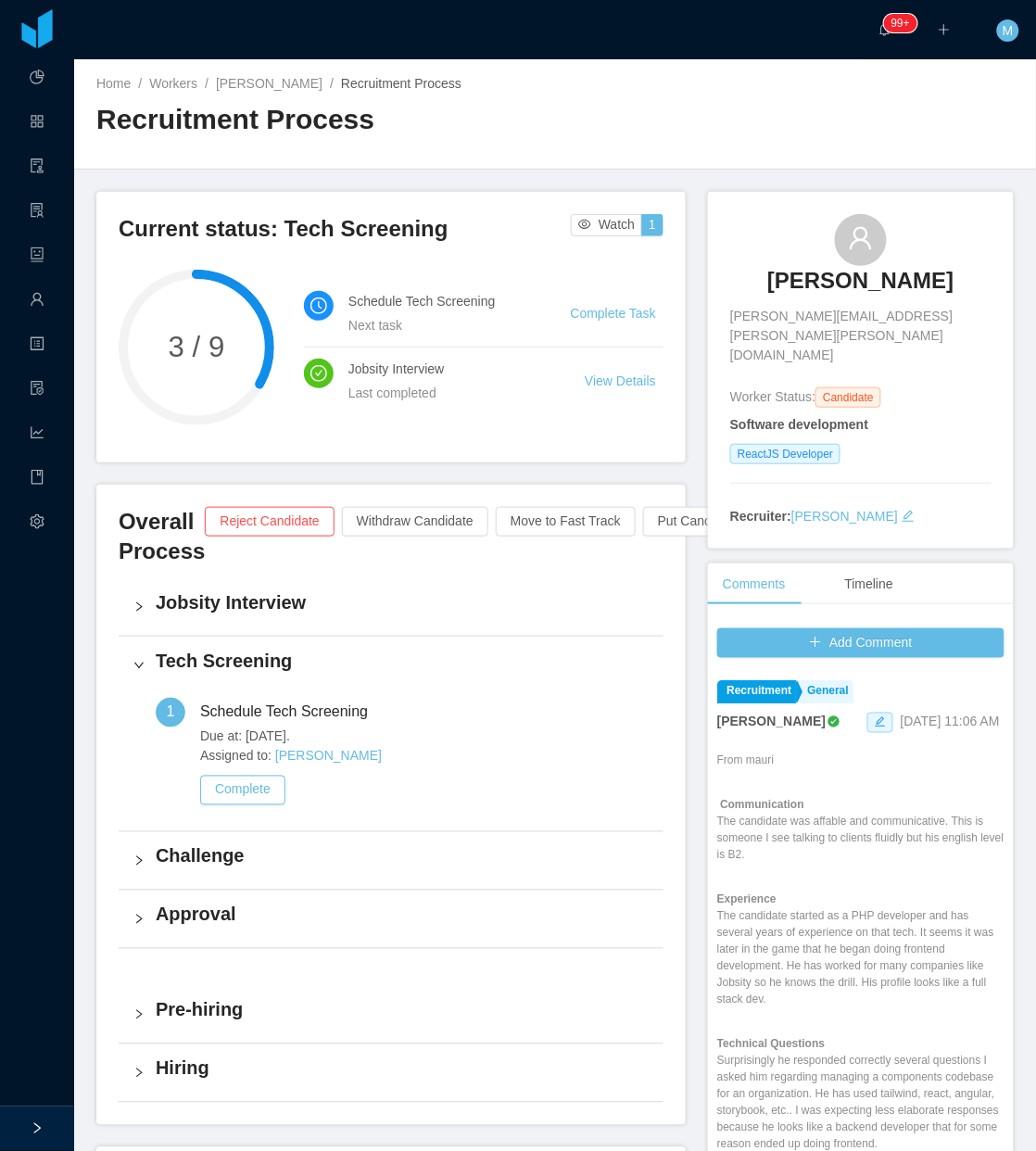
click at [767, 278] on h3 "Alonso Vazquez Urquiza" at bounding box center [860, 281] width 186 height 30
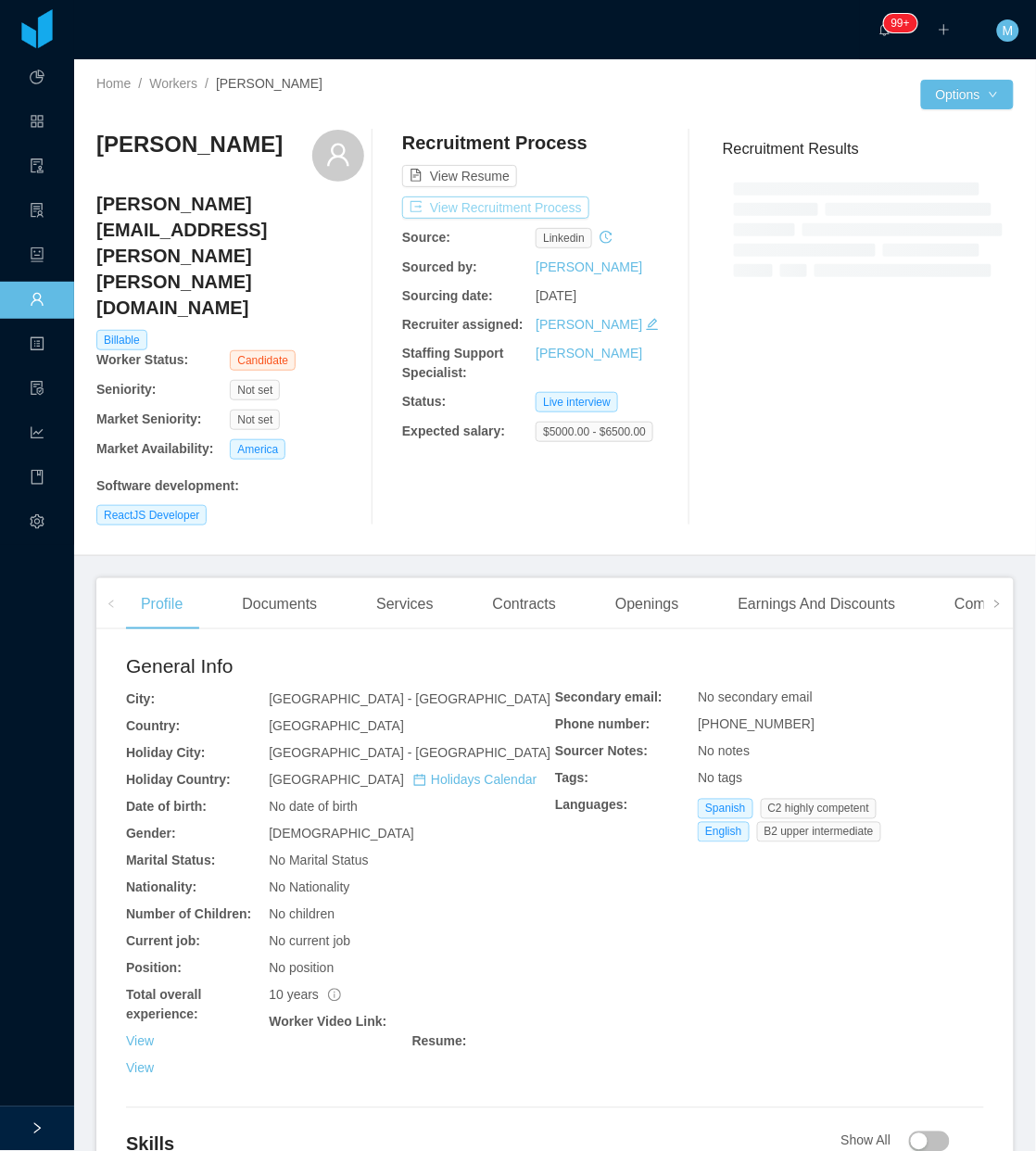
click at [510, 211] on button "View Recruitment Process" at bounding box center [496, 208] width 187 height 22
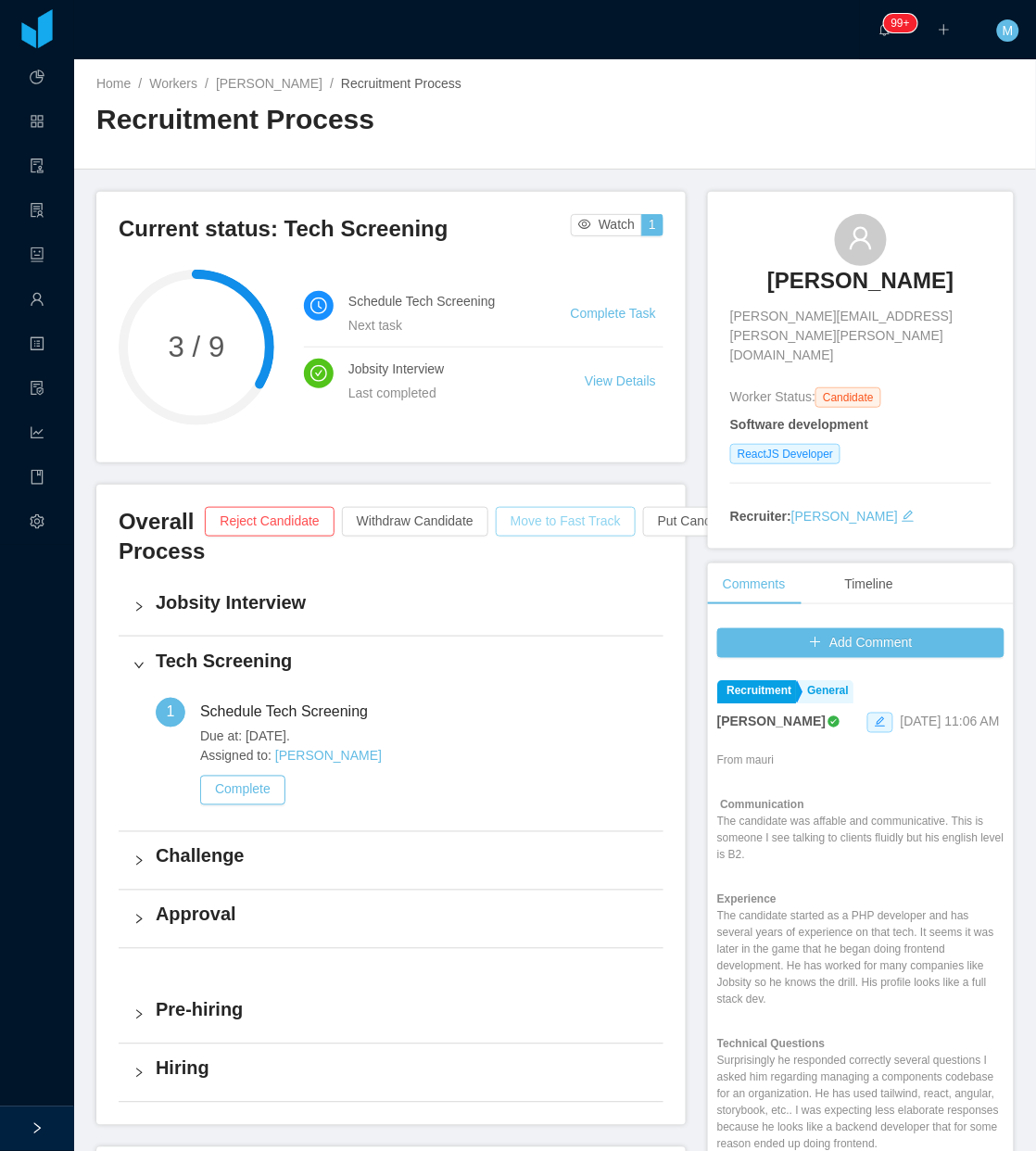
click at [540, 514] on button "Move to Fast Track" at bounding box center [565, 522] width 140 height 30
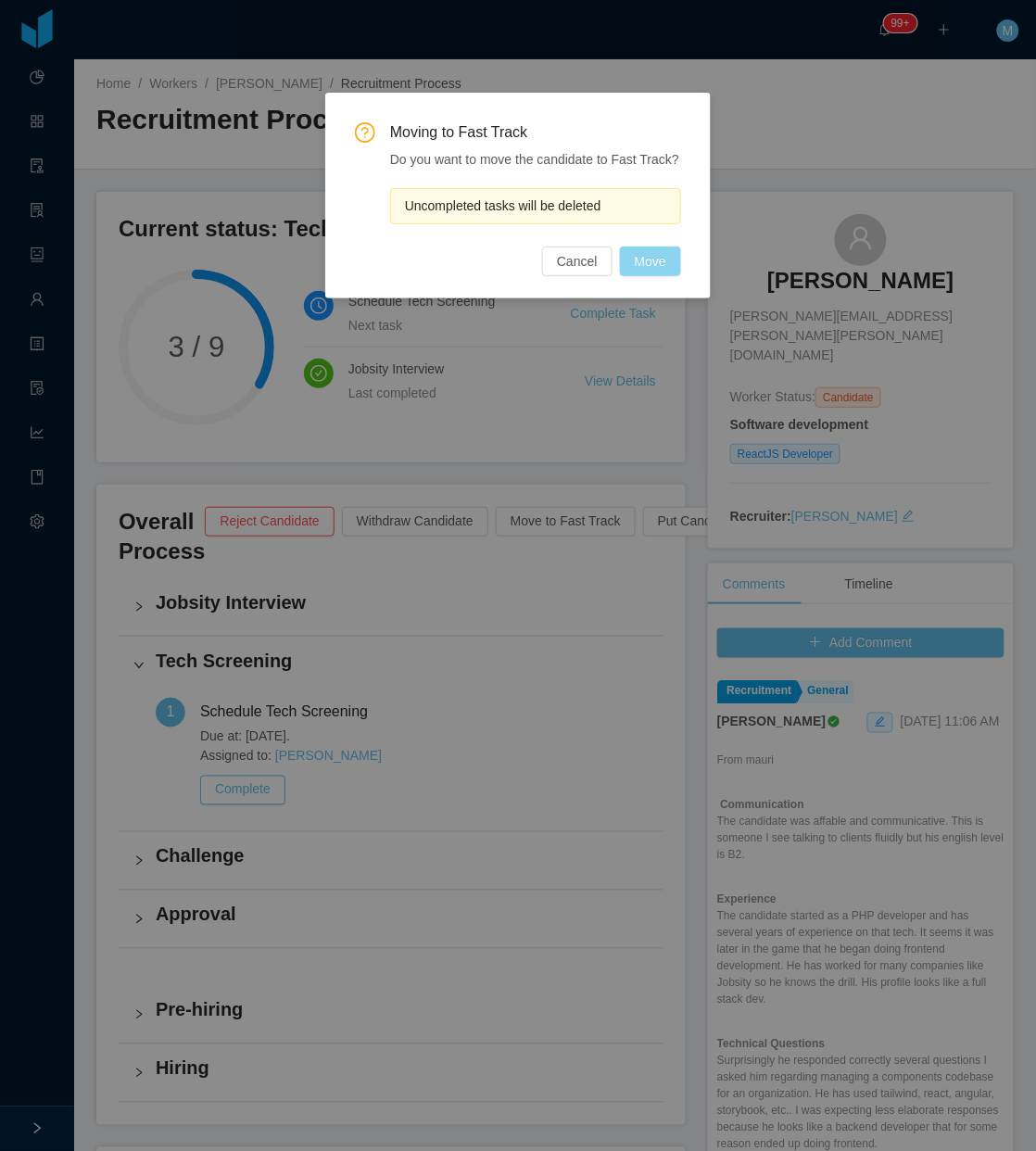
click at [656, 265] on button "Move" at bounding box center [650, 261] width 61 height 30
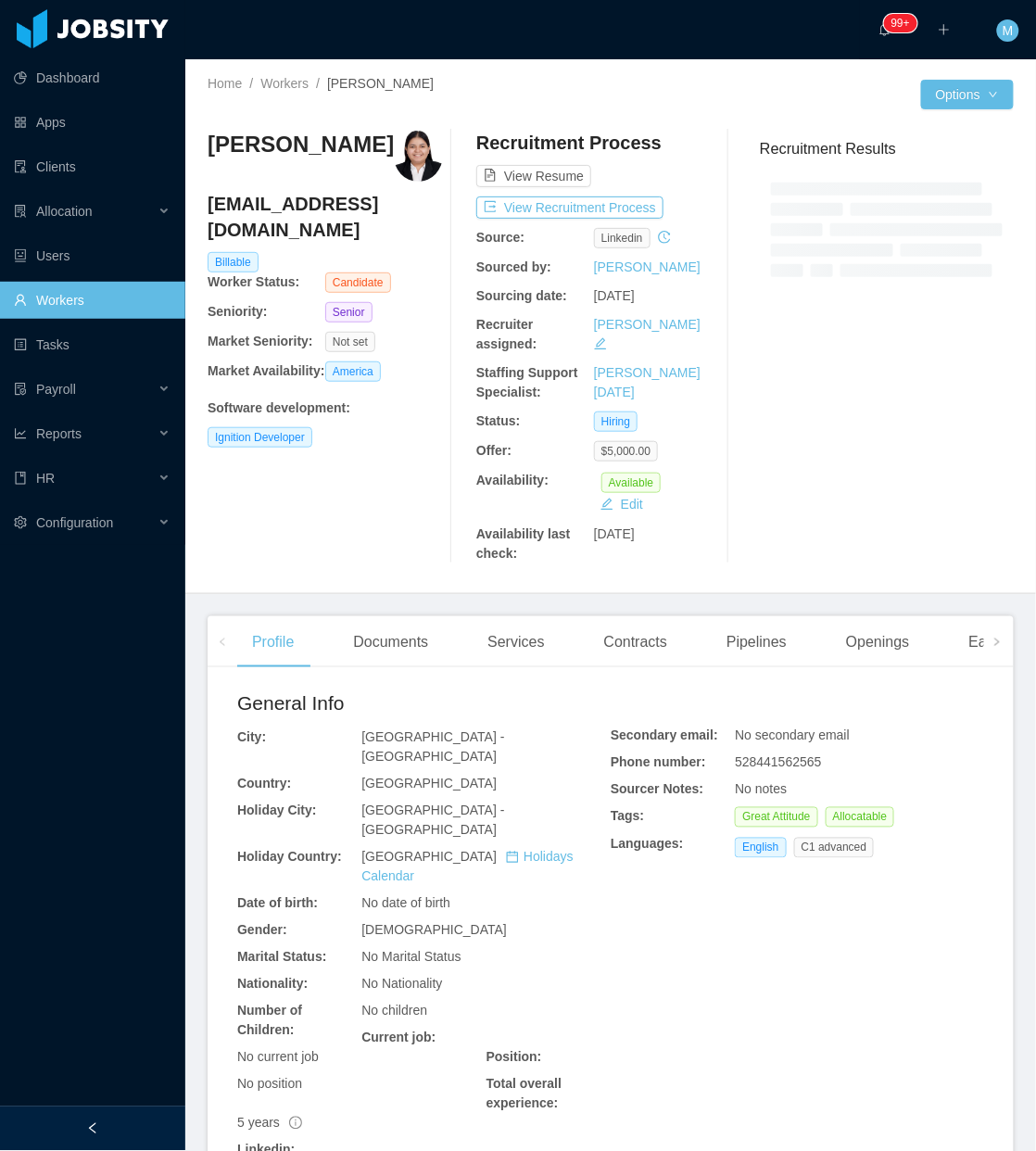
drag, startPoint x: 150, startPoint y: 1124, endPoint x: 173, endPoint y: 1052, distance: 75.6
click at [150, 1122] on div at bounding box center [93, 1129] width 185 height 45
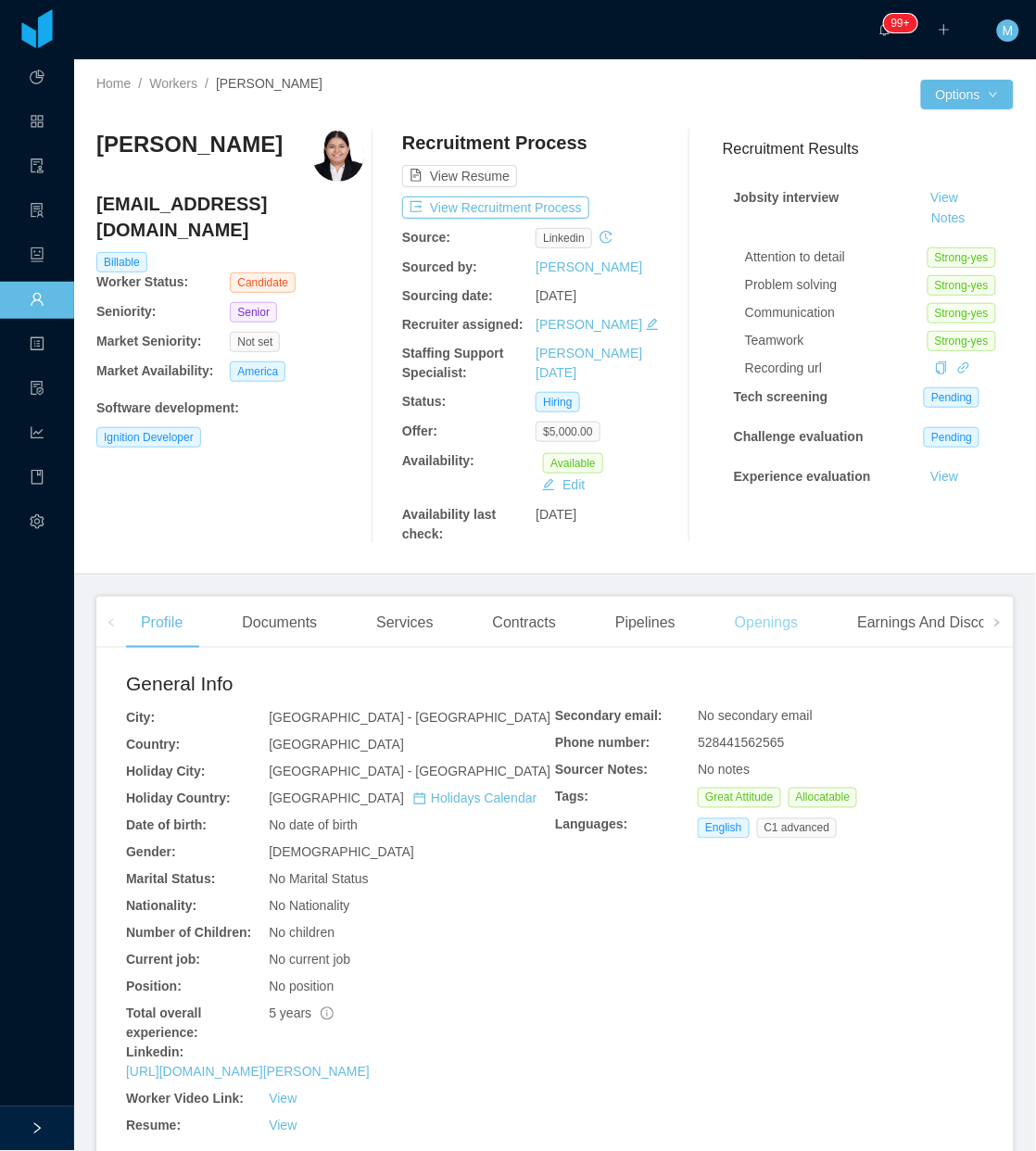
click at [753, 627] on div "Openings" at bounding box center [767, 622] width 94 height 52
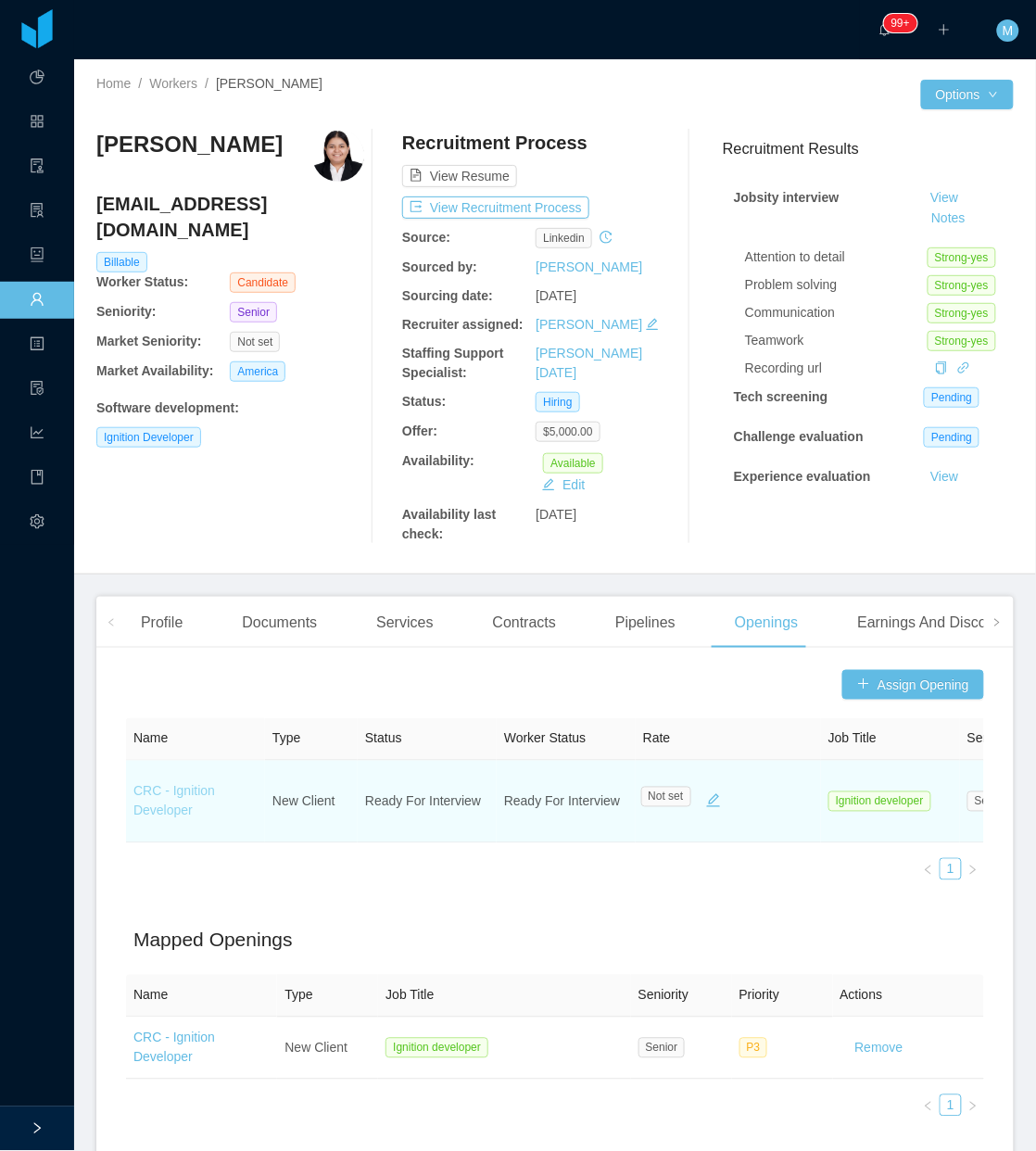
click at [198, 786] on link "CRC - Ignition Developer" at bounding box center [174, 801] width 81 height 35
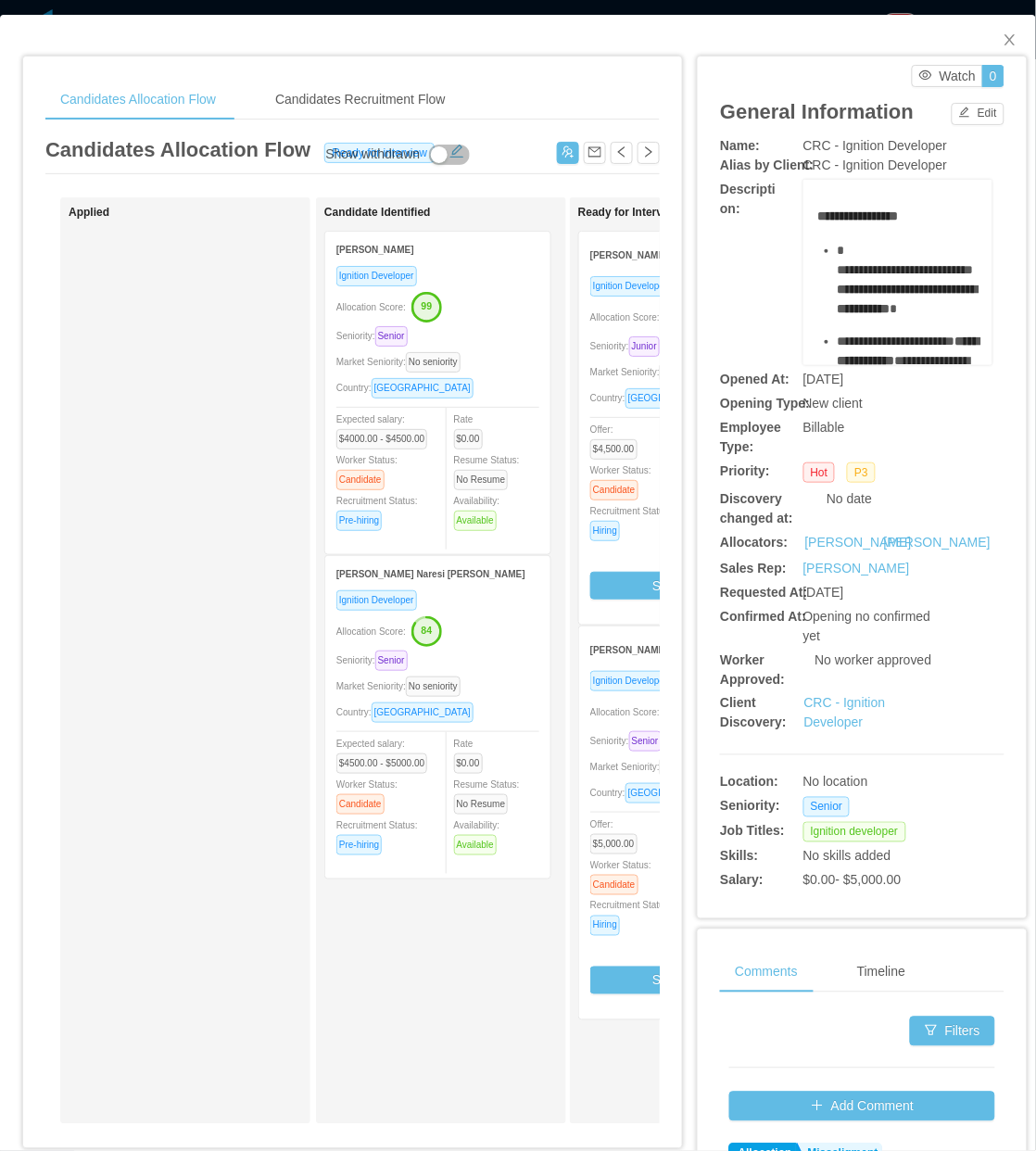
click at [126, 666] on div "Applied" at bounding box center [198, 661] width 259 height 910
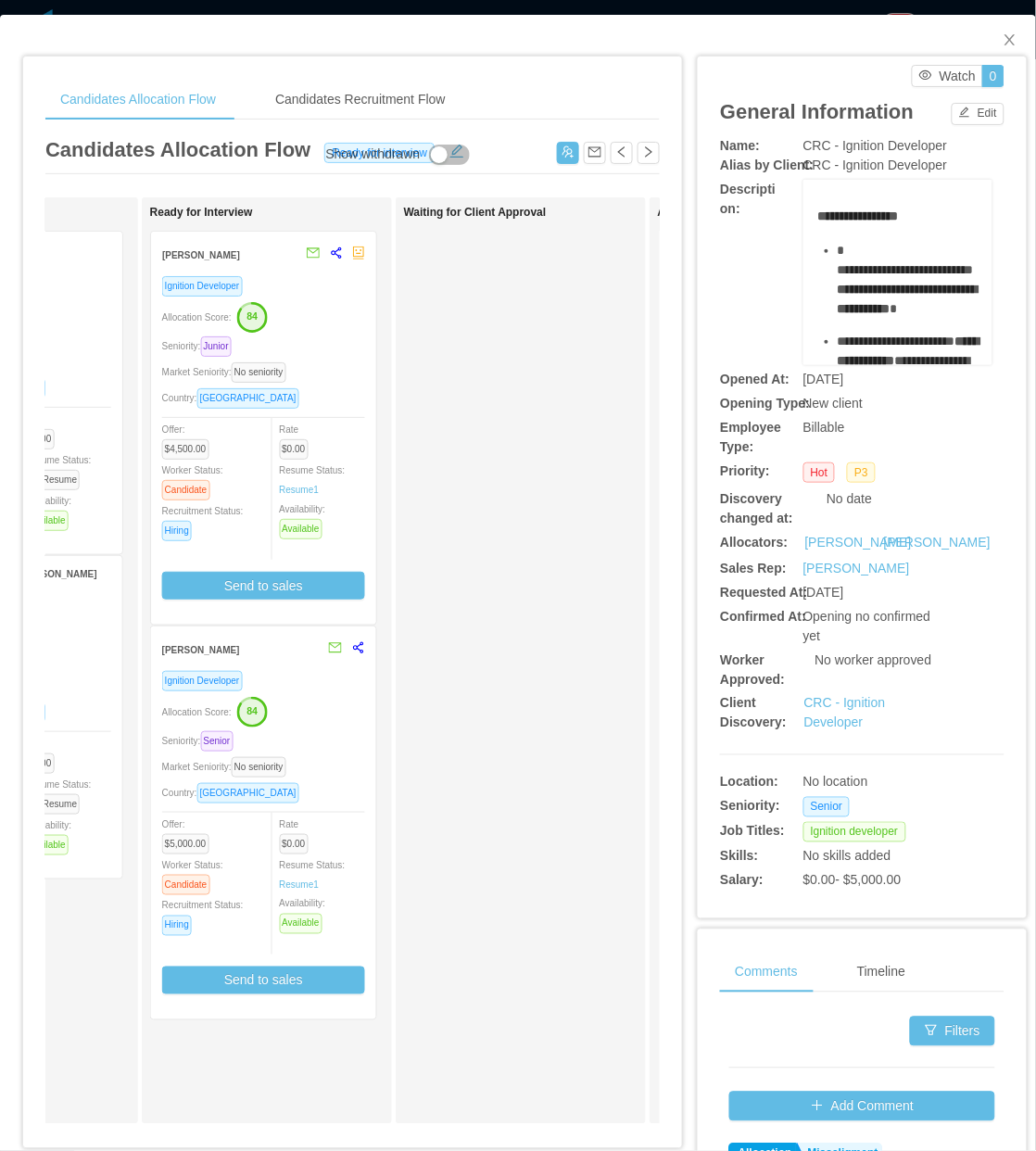
scroll to position [0, 448]
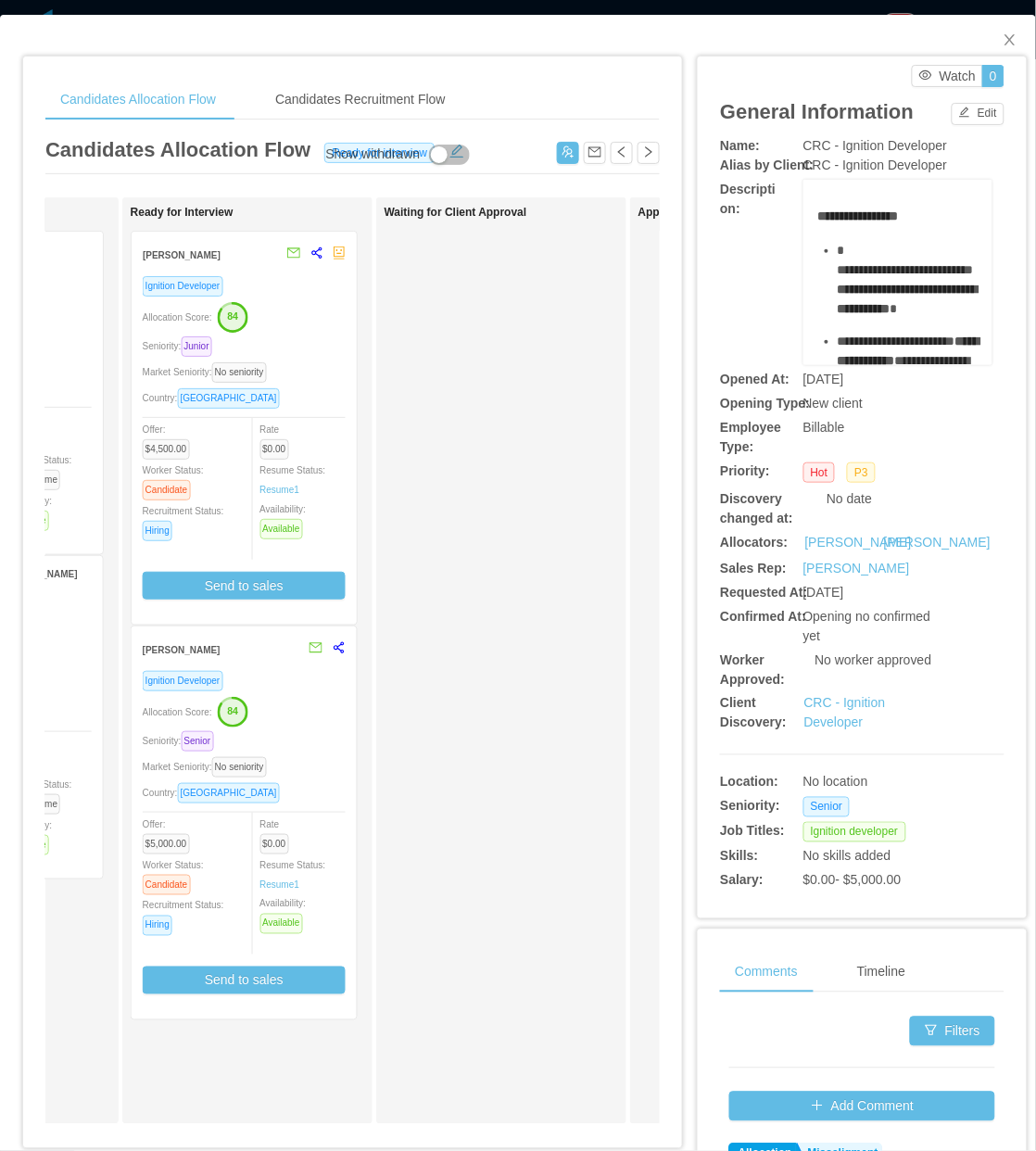
click at [309, 807] on div "Ignition Developer Allocation Score: 84 Seniority: Senior Market Seniority: No …" at bounding box center [244, 838] width 203 height 338
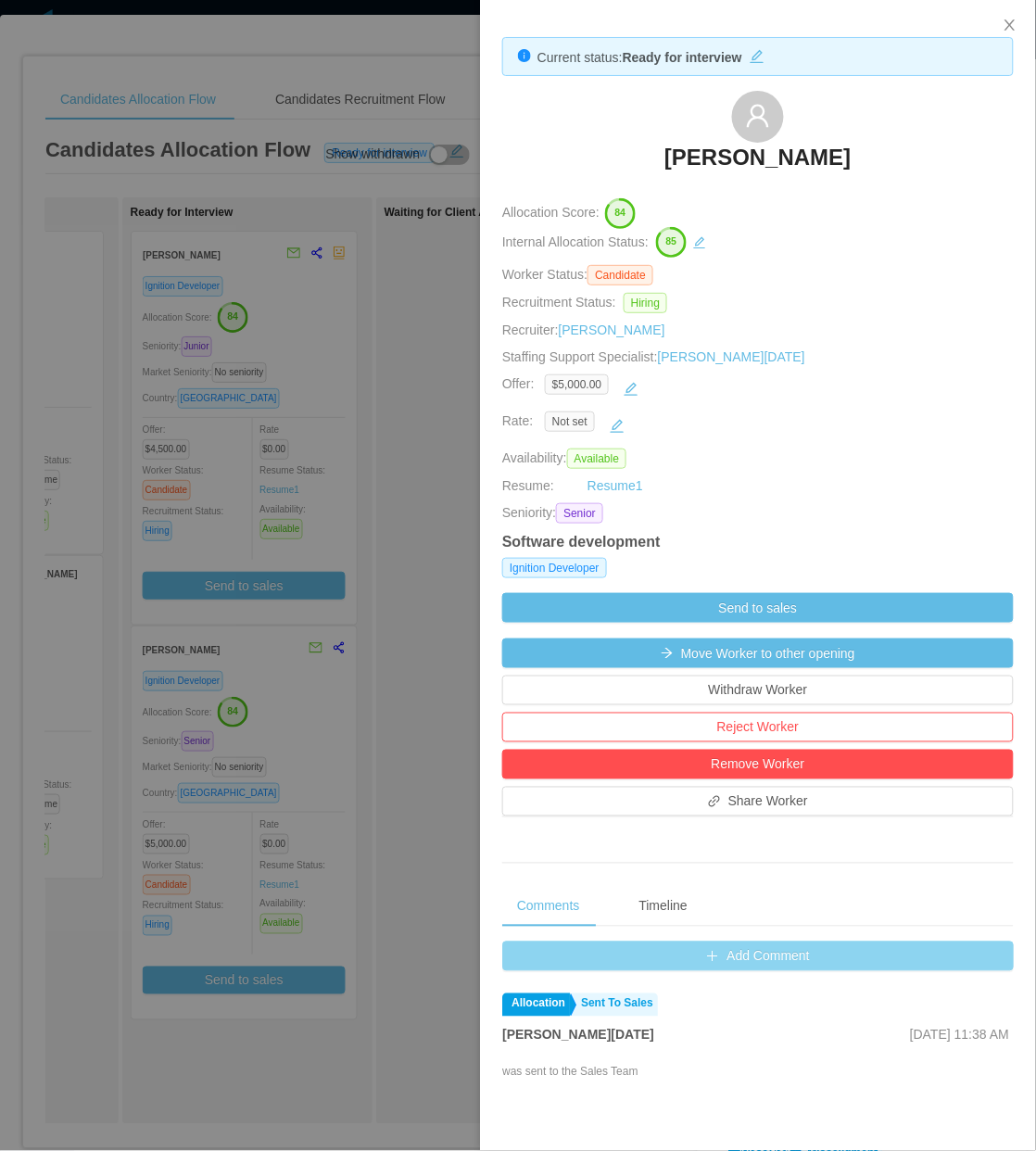
click at [739, 950] on button "Add Comment" at bounding box center [758, 956] width 511 height 30
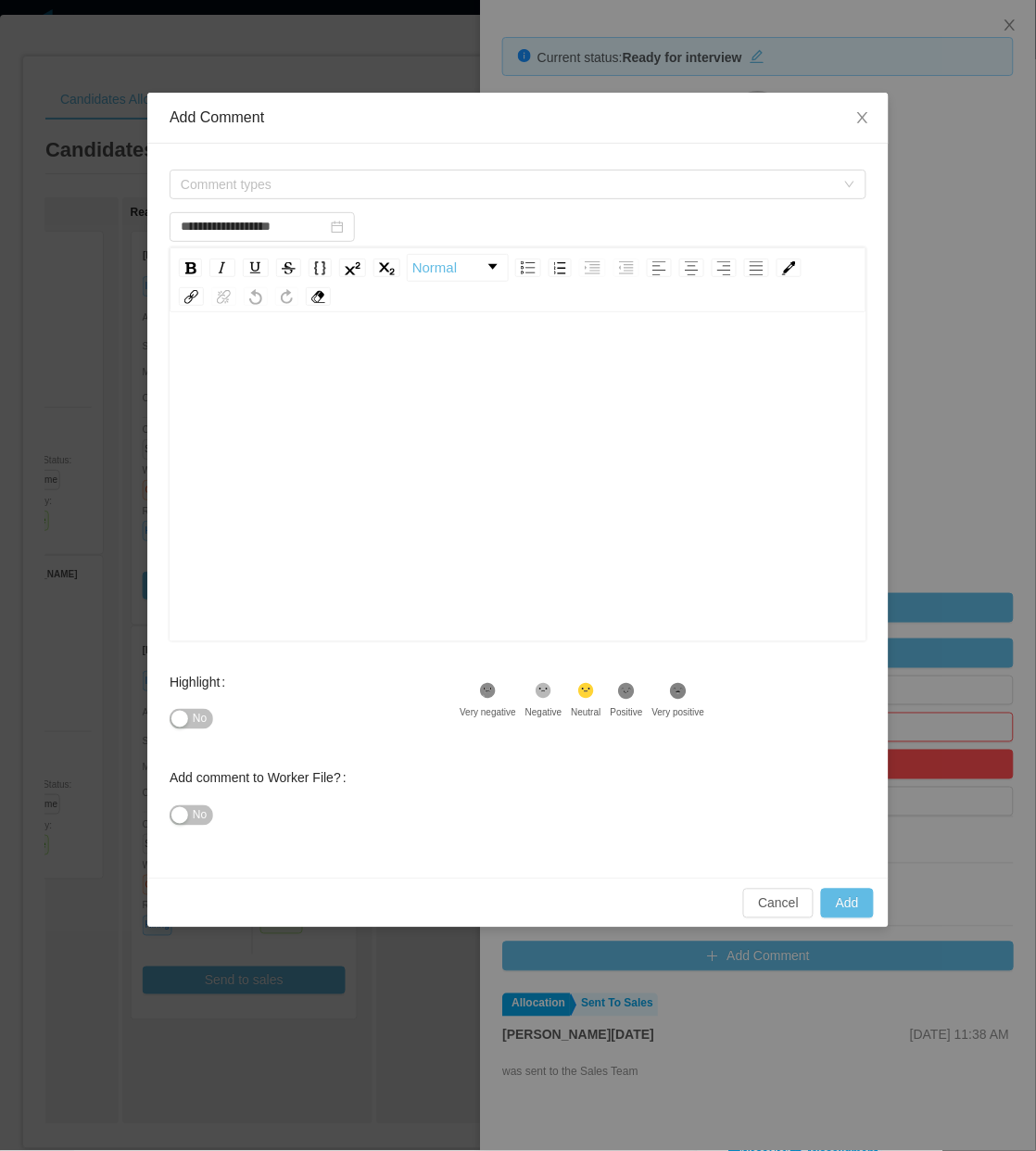
click at [339, 507] on div "rdw-editor" at bounding box center [519, 506] width 669 height 324
type input "**********"
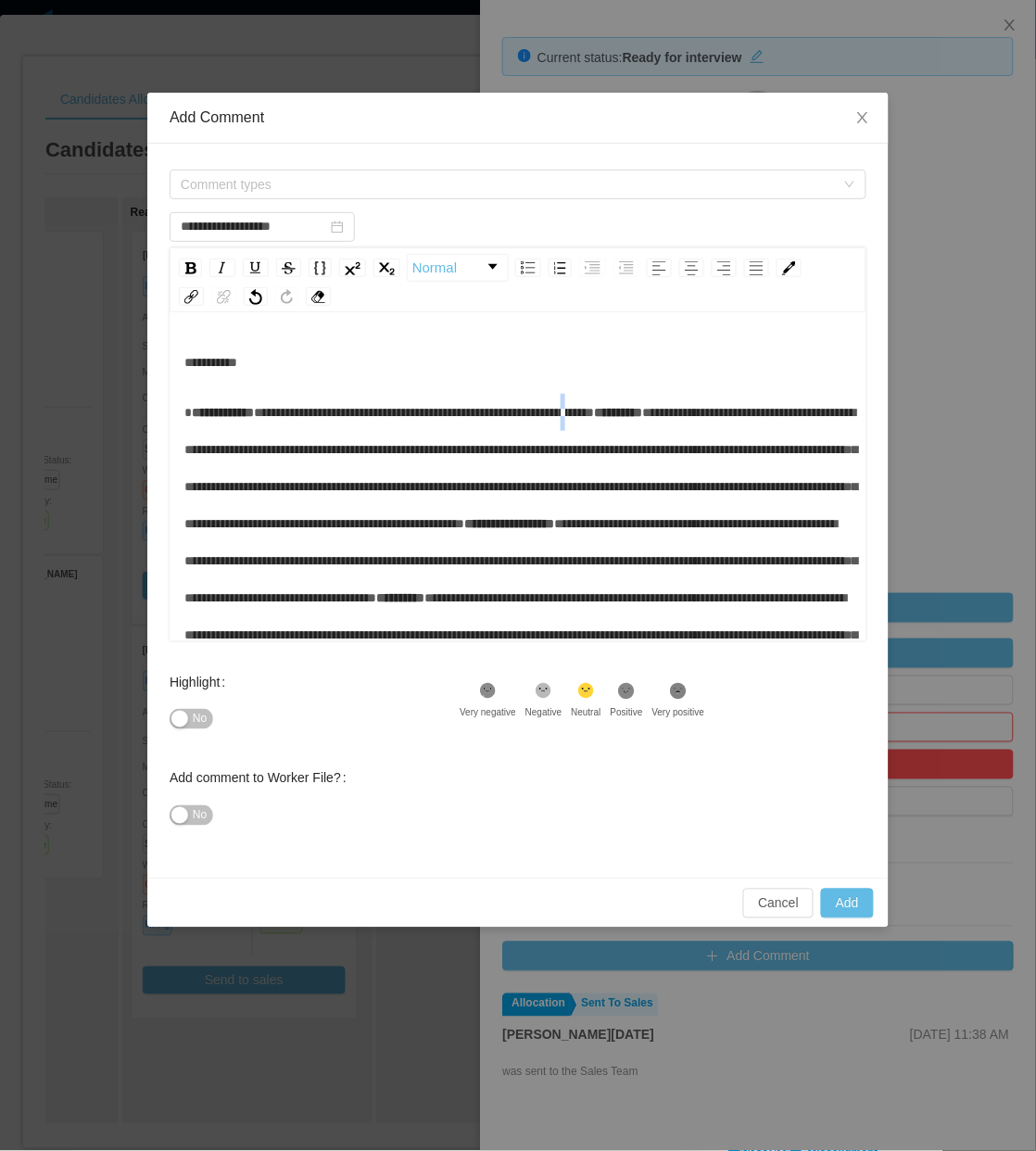
click at [535, 459] on div "**********" at bounding box center [519, 561] width 669 height 333
click at [569, 460] on div "**********" at bounding box center [519, 561] width 669 height 333
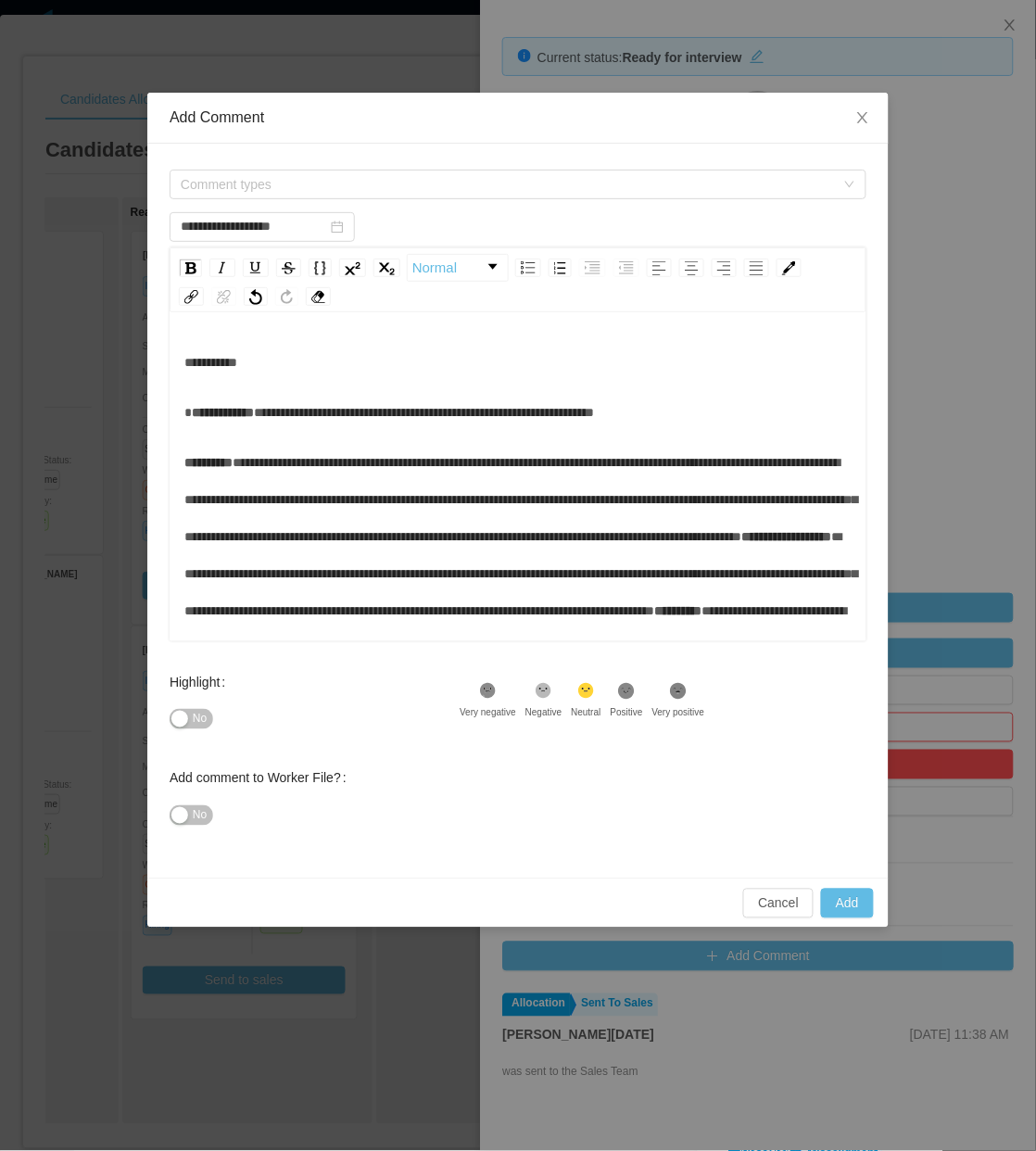
scroll to position [266, 0]
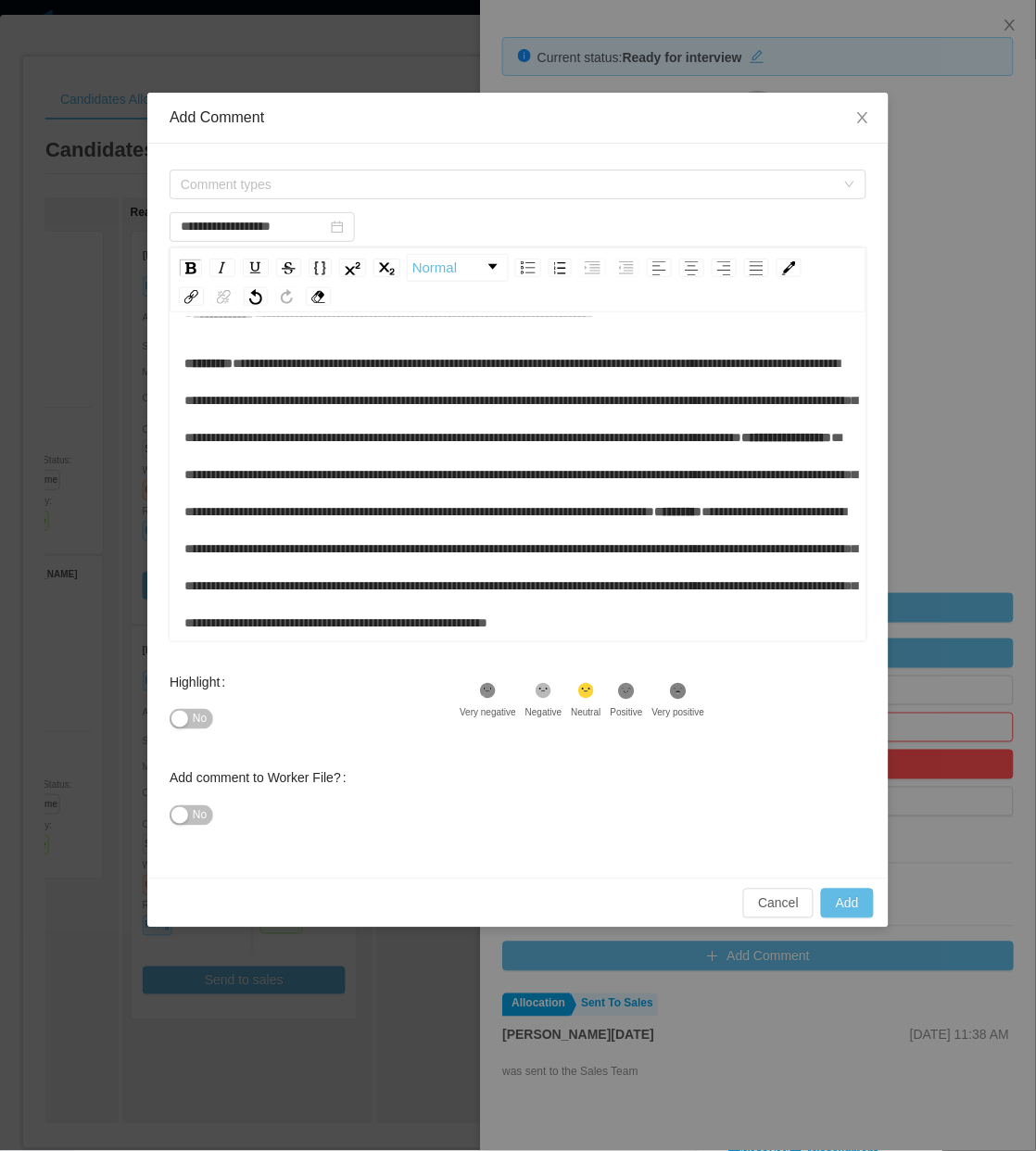
click at [743, 431] on span "**********" at bounding box center [788, 437] width 90 height 13
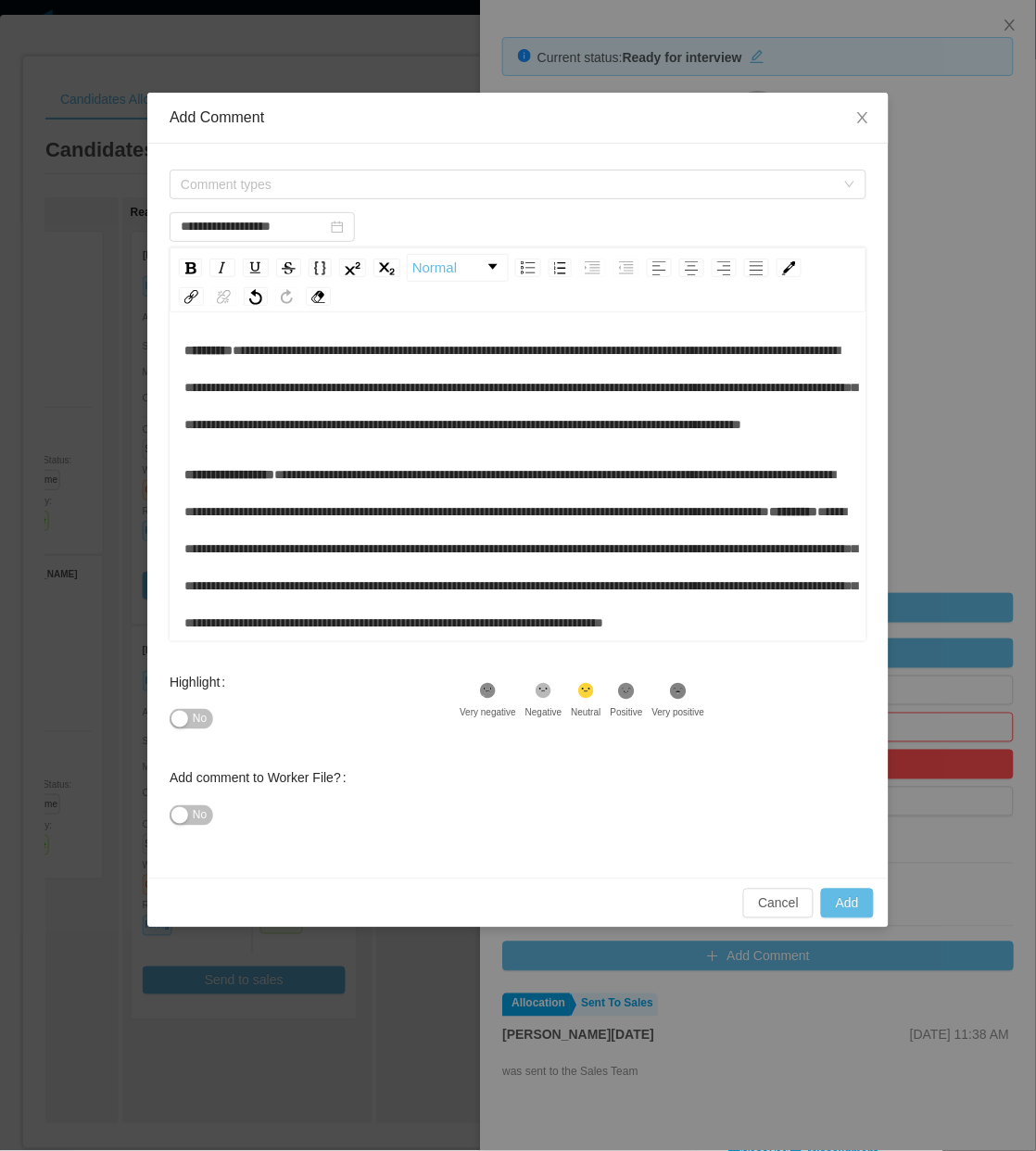
click at [770, 505] on span "**********" at bounding box center [793, 511] width 48 height 13
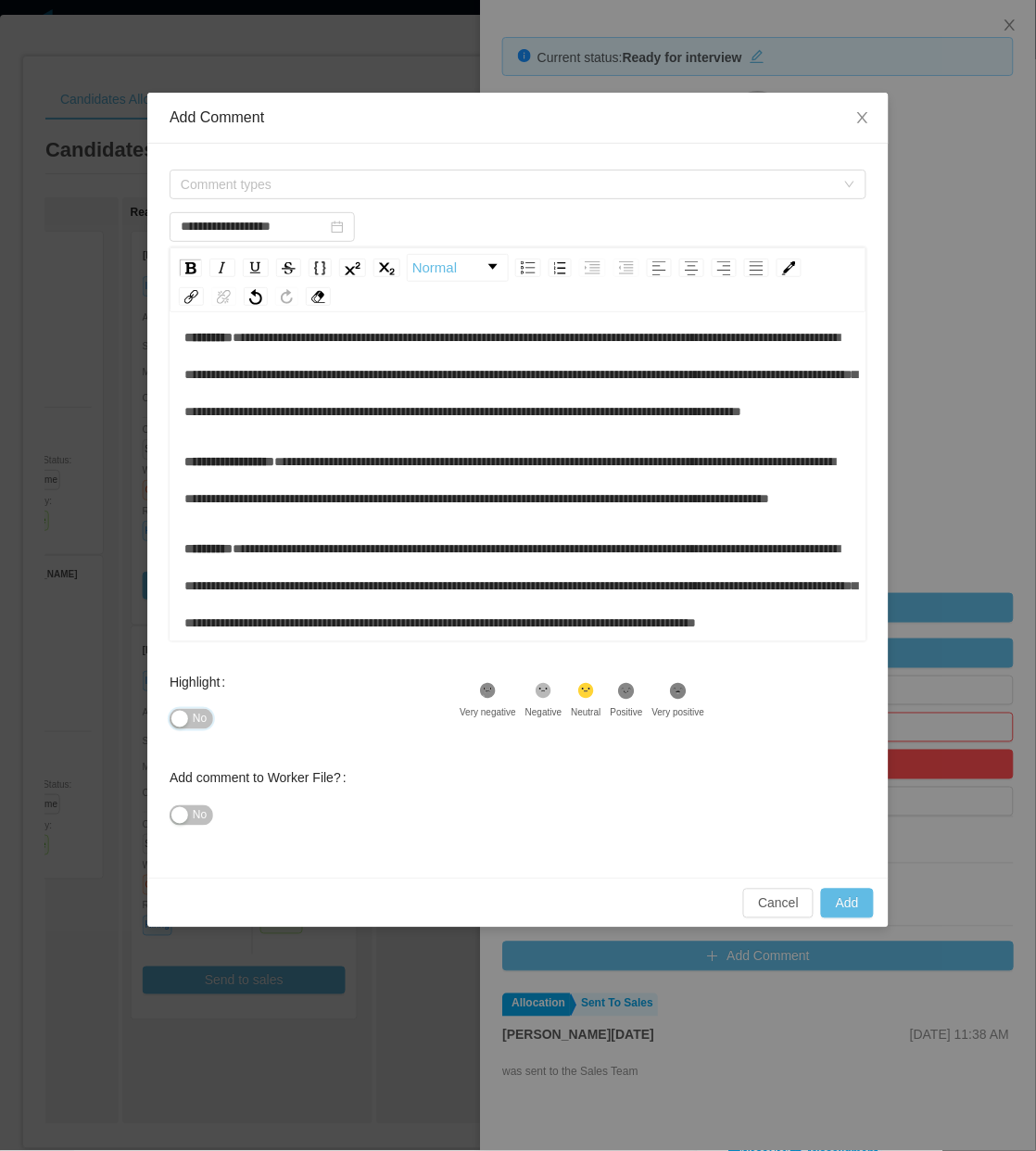
type input "**********"
drag, startPoint x: 190, startPoint y: 710, endPoint x: 214, endPoint y: 636, distance: 77.8
click at [186, 706] on div "No" at bounding box center [315, 719] width 290 height 37
click at [401, 176] on span "Comment types" at bounding box center [508, 184] width 655 height 19
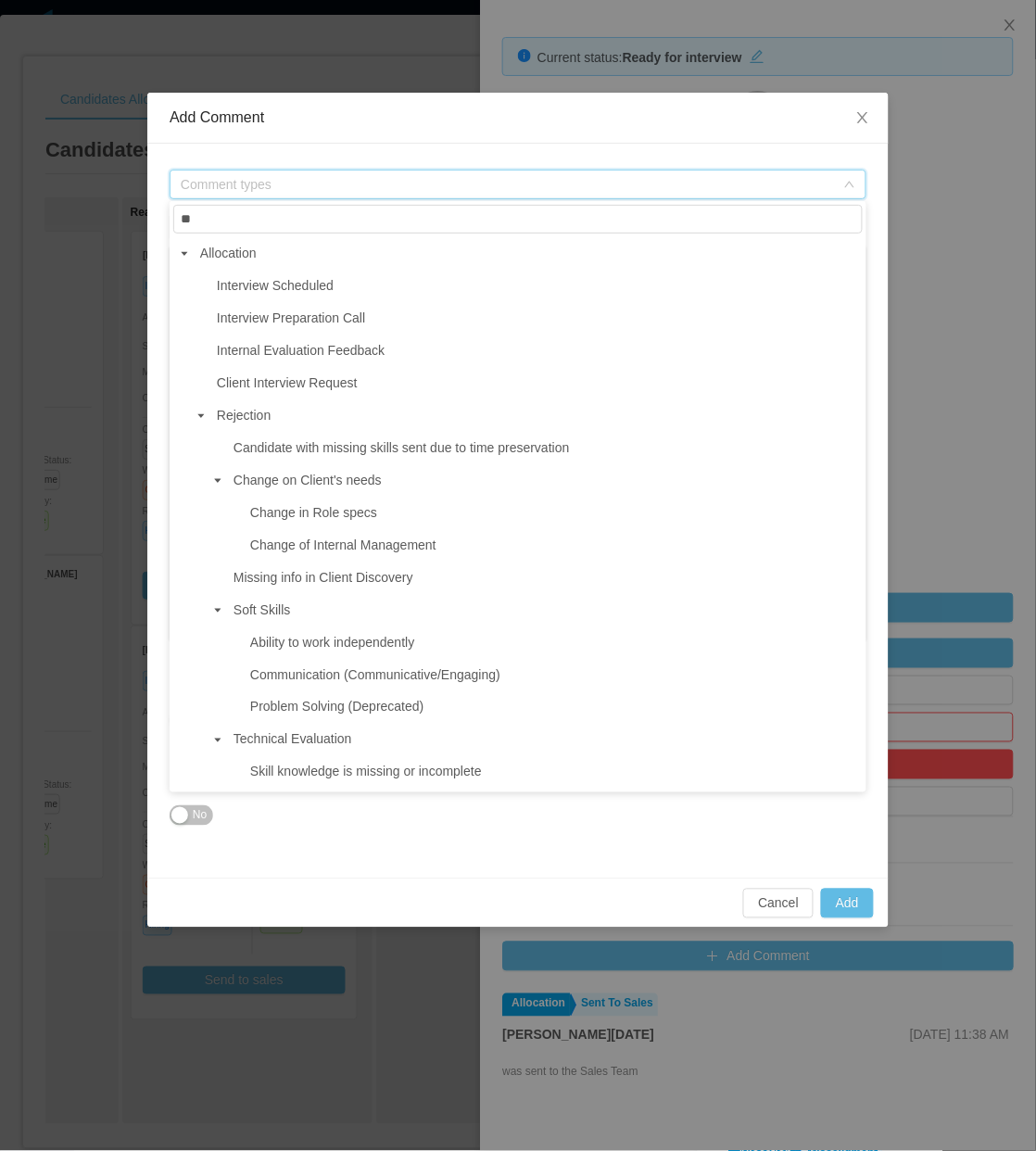
type input "**"
click at [376, 352] on span "Internal Evaluation Feedback" at bounding box center [301, 350] width 168 height 15
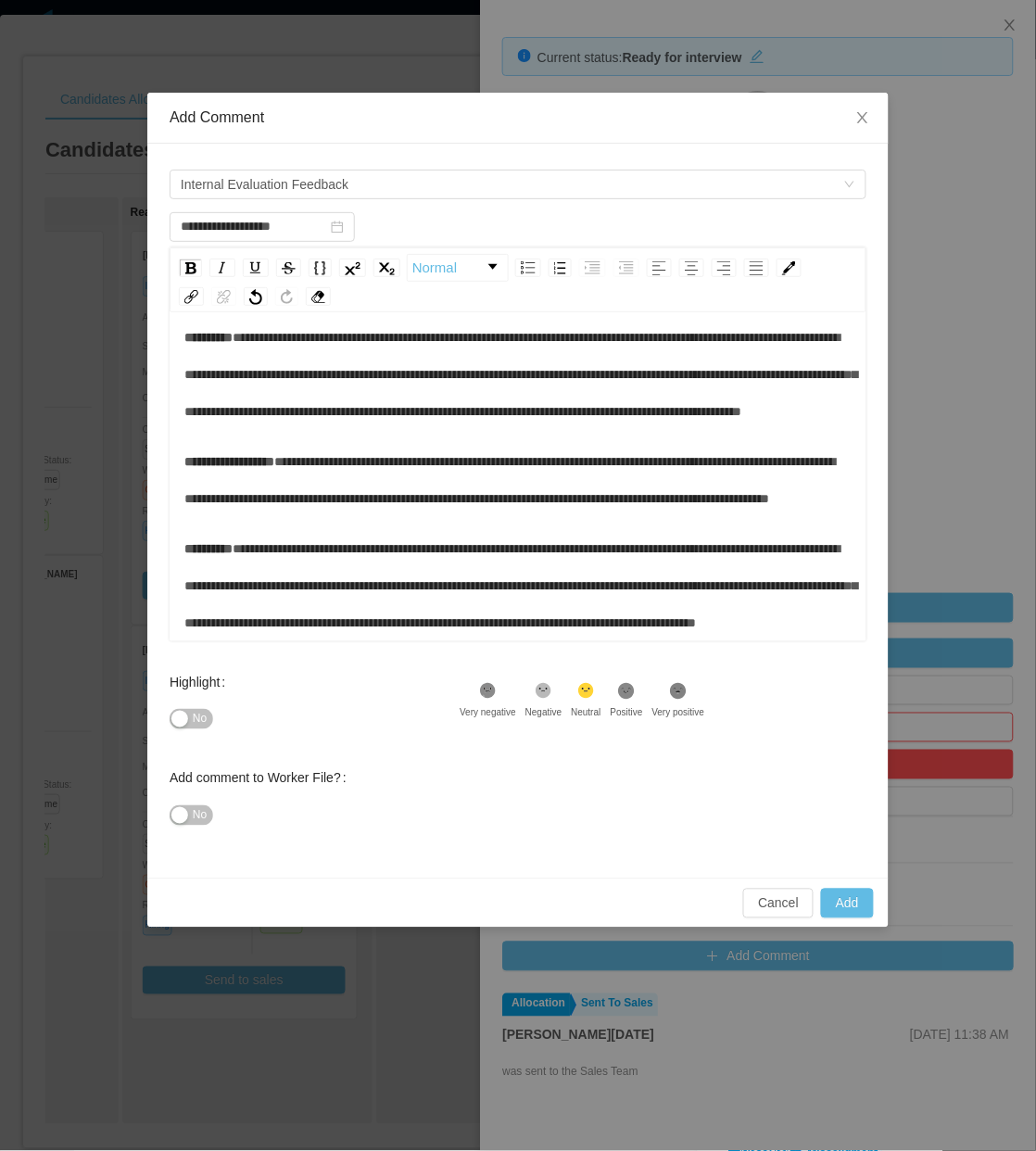
click at [585, 540] on div "**********" at bounding box center [519, 585] width 669 height 111
click at [618, 443] on div "**********" at bounding box center [519, 480] width 669 height 74
click at [635, 454] on div "**********" at bounding box center [519, 430] width 669 height 422
click at [635, 530] on div "**********" at bounding box center [519, 585] width 669 height 111
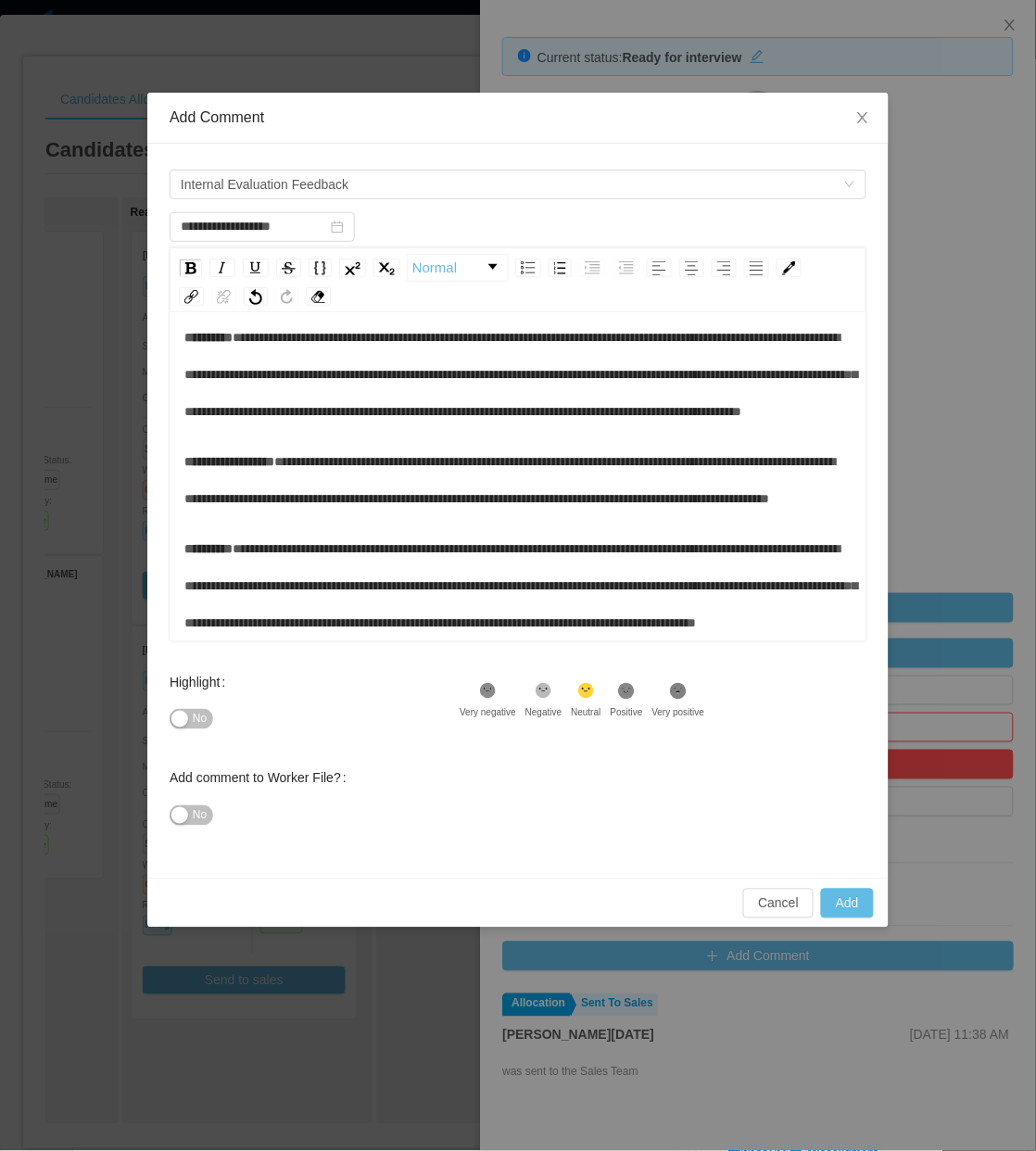
click at [207, 726] on span "No" at bounding box center [200, 719] width 14 height 19
click at [849, 906] on button "Add" at bounding box center [848, 904] width 52 height 30
type input "**********"
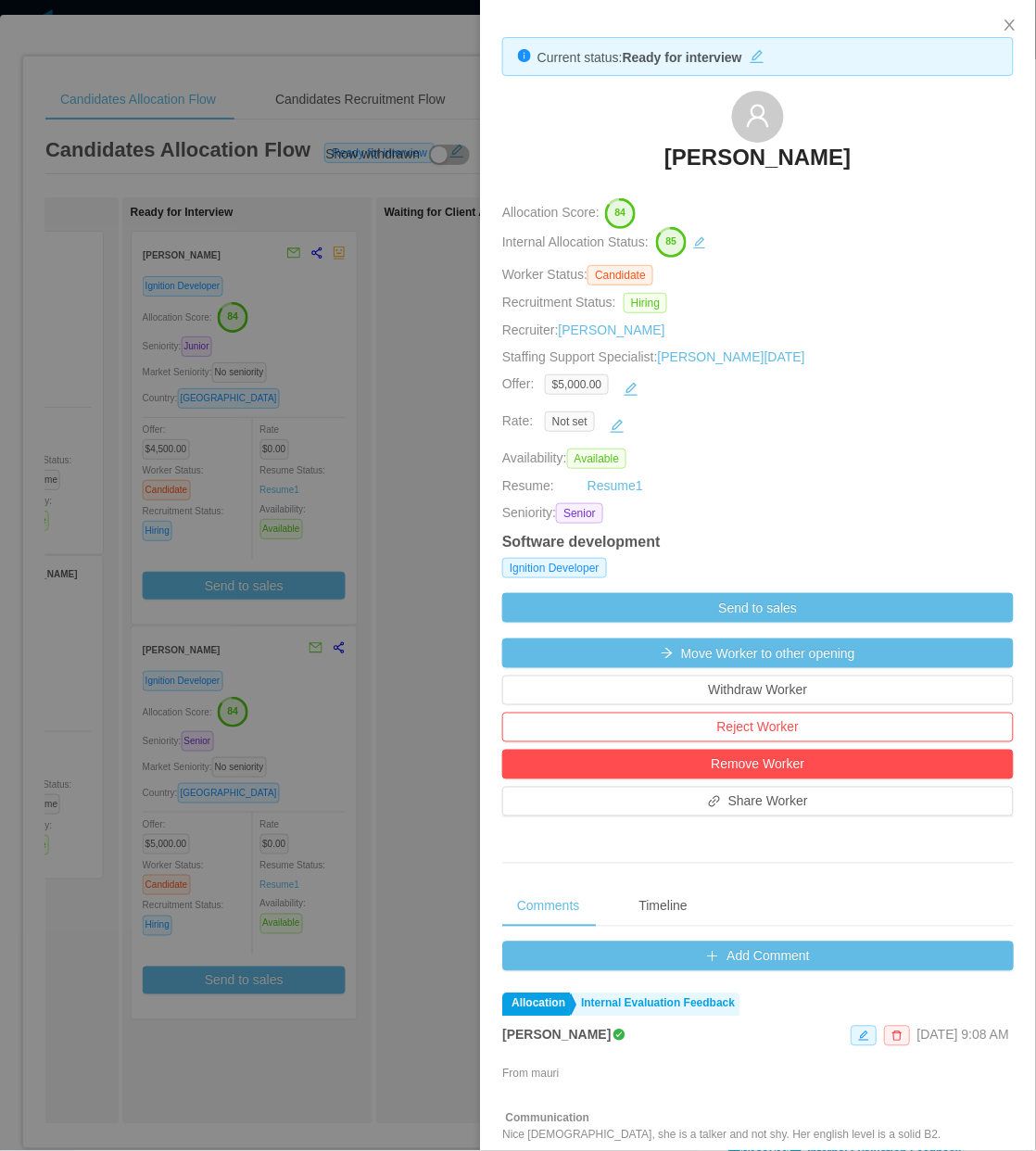
click at [338, 368] on div at bounding box center [518, 575] width 1036 height 1151
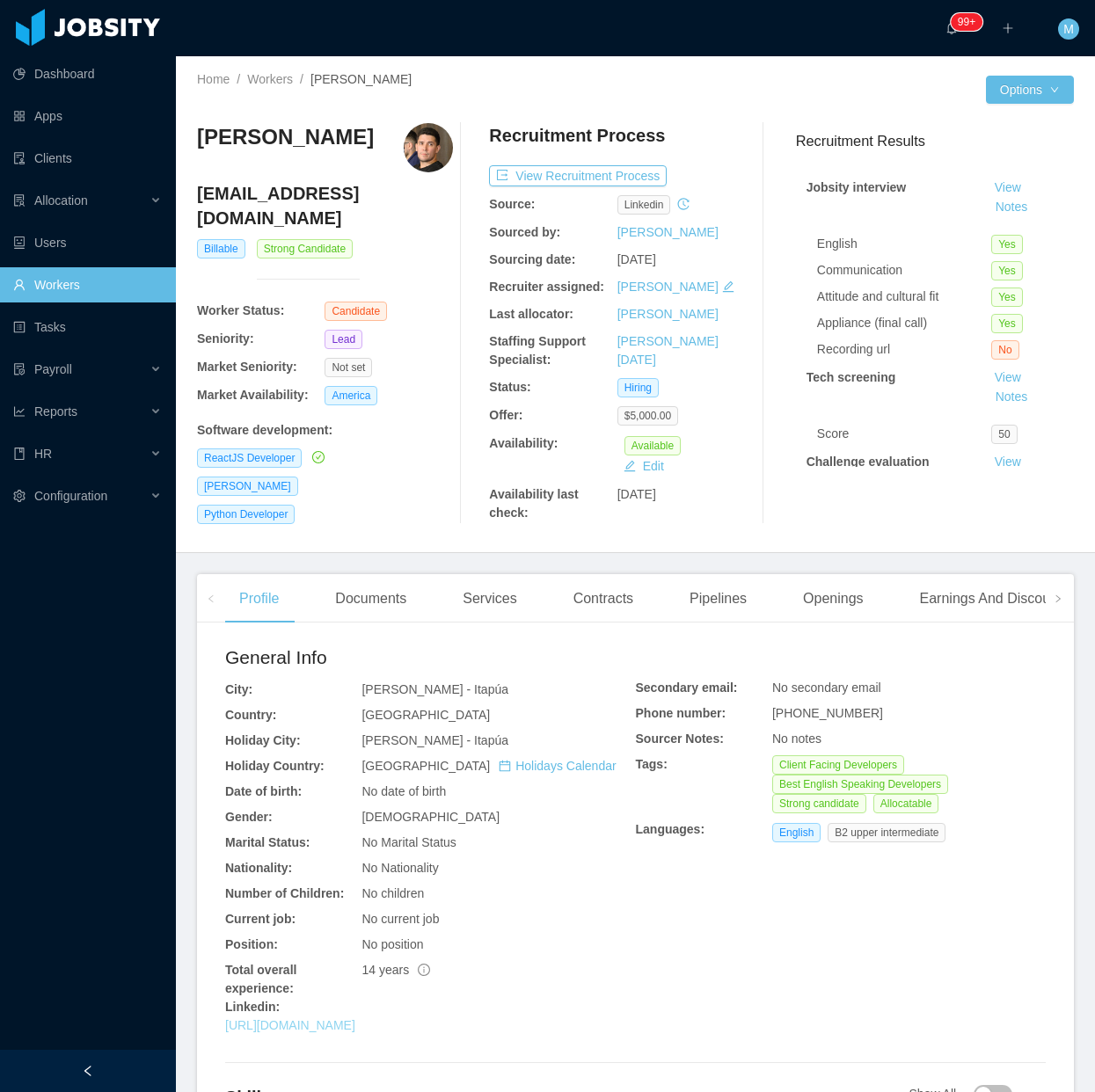
click at [306, 1027] on link "[URL][DOMAIN_NAME]" at bounding box center [290, 1025] width 130 height 14
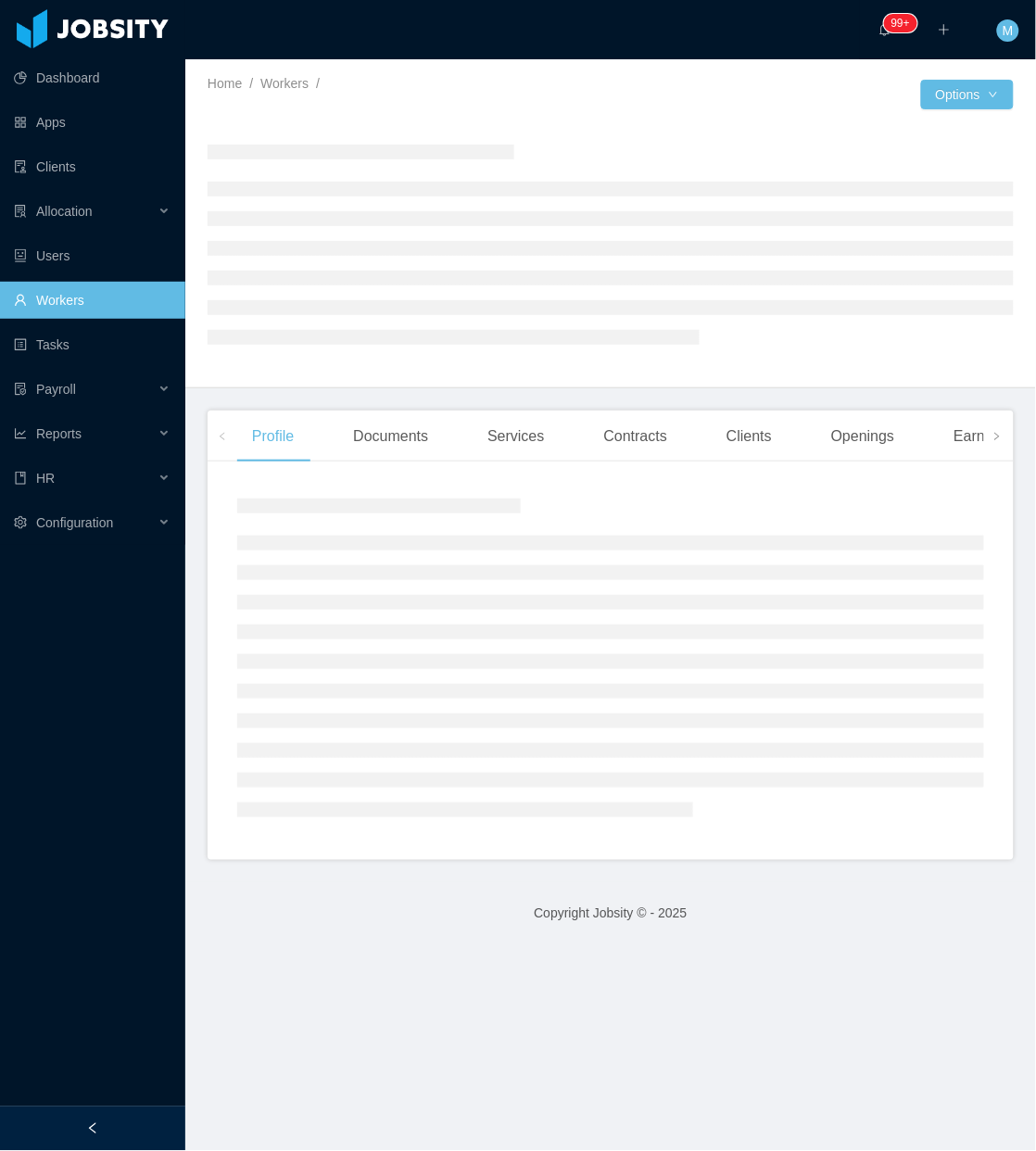
click at [163, 1122] on div at bounding box center [93, 1129] width 185 height 45
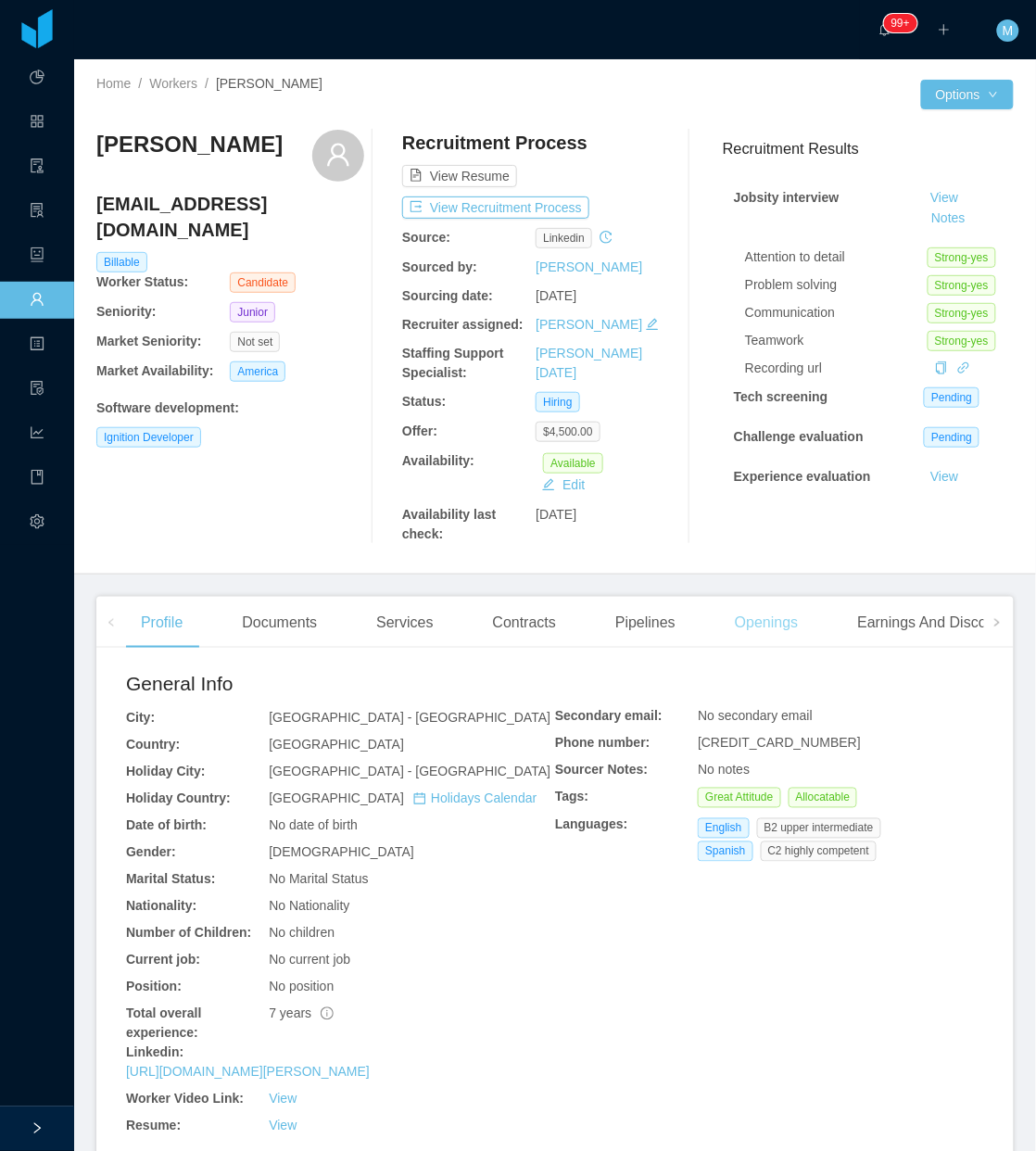
click at [740, 640] on div "Openings" at bounding box center [767, 622] width 94 height 52
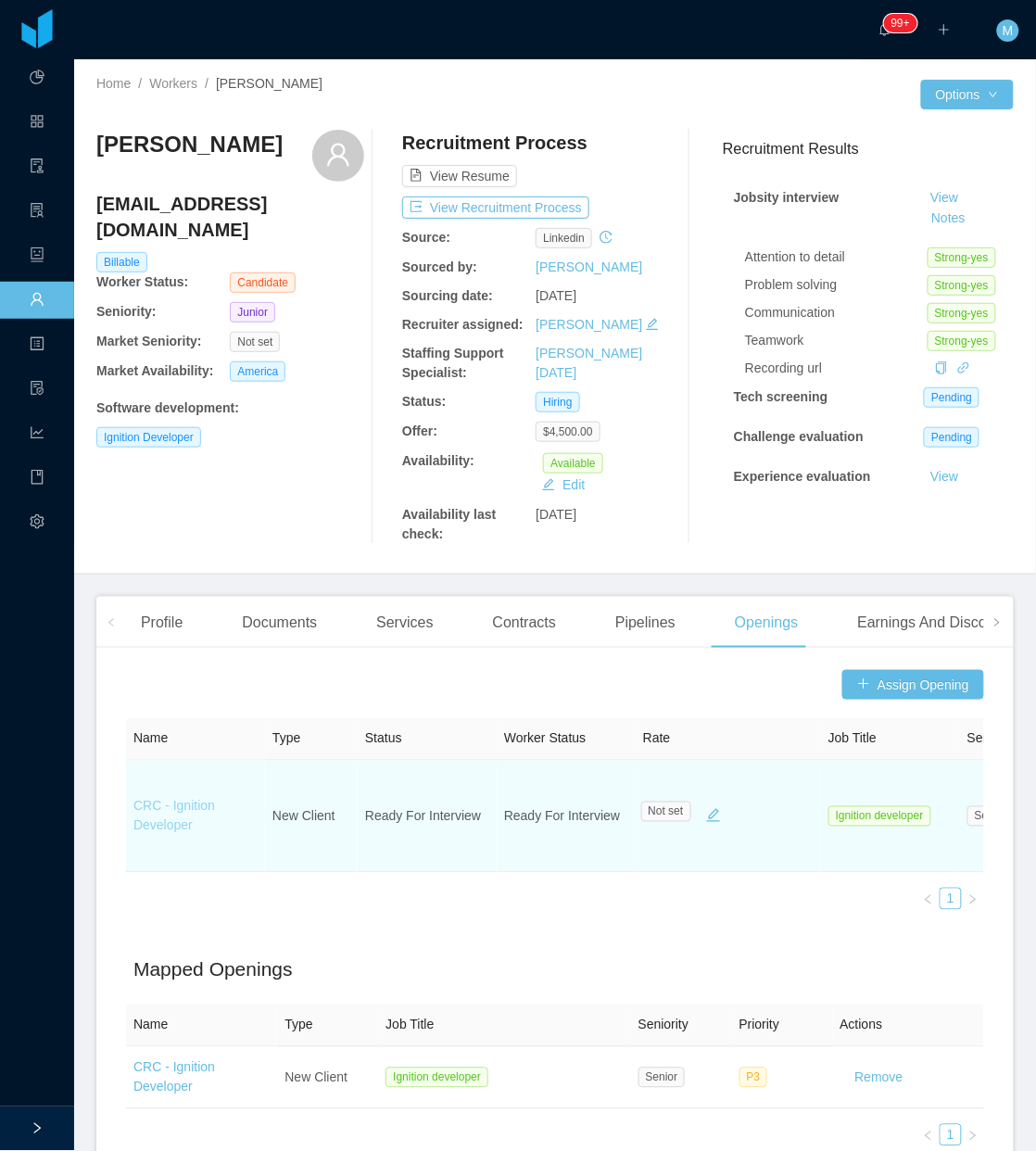
click at [193, 804] on link "CRC - Ignition Developer" at bounding box center [174, 816] width 81 height 35
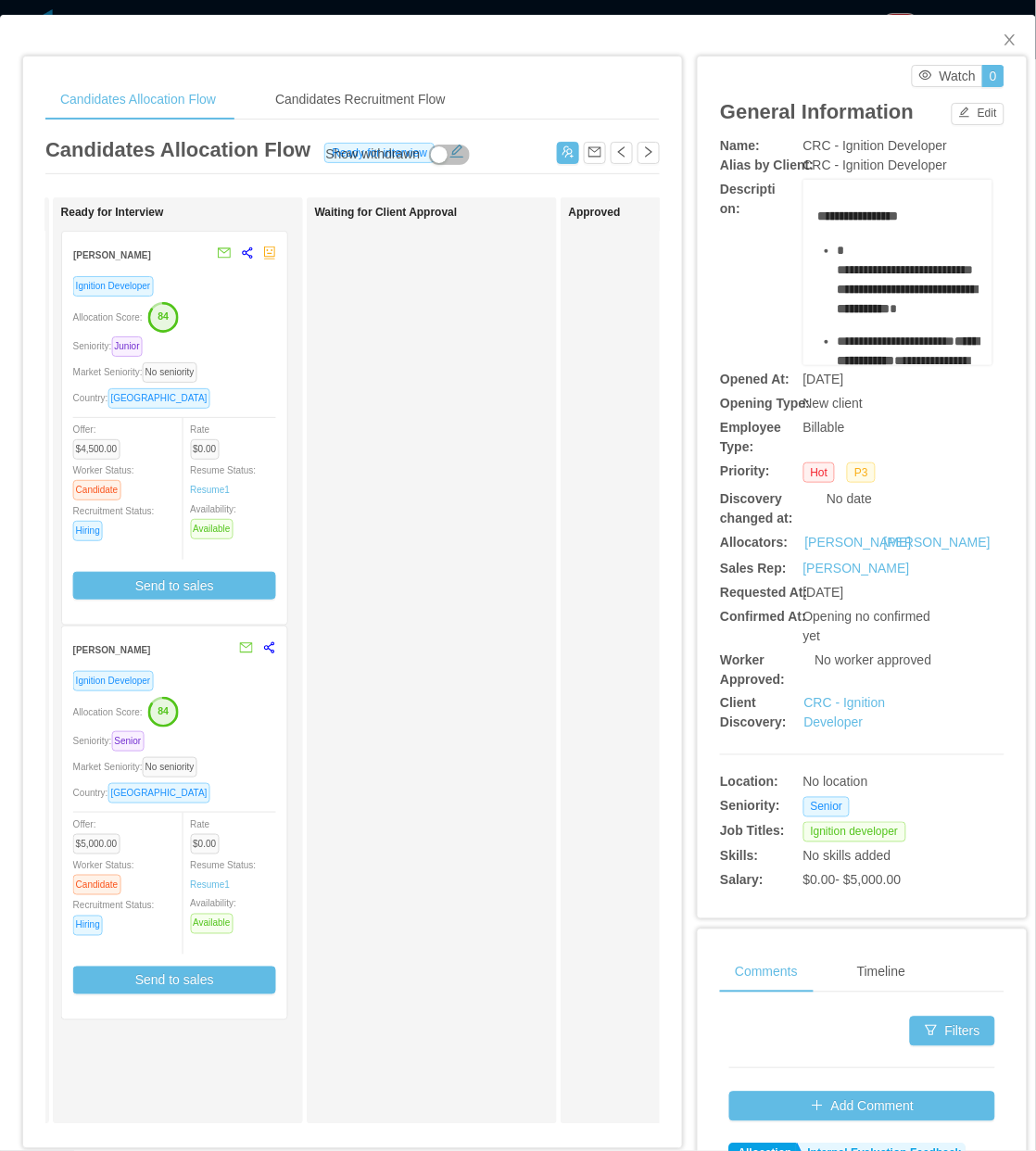
click at [239, 347] on div "Seniority: Junior" at bounding box center [174, 346] width 203 height 22
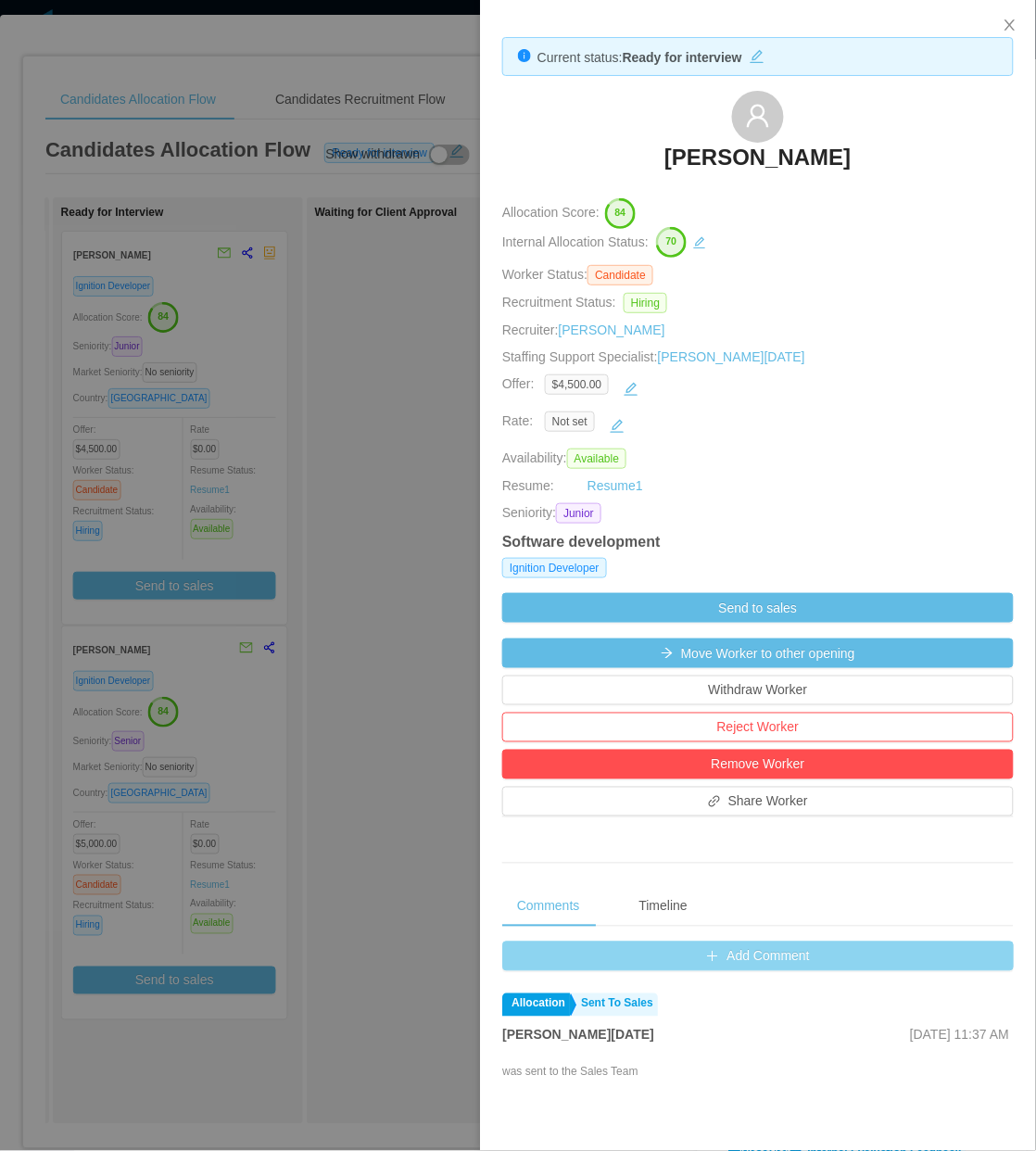
click at [751, 966] on button "Add Comment" at bounding box center [758, 956] width 511 height 30
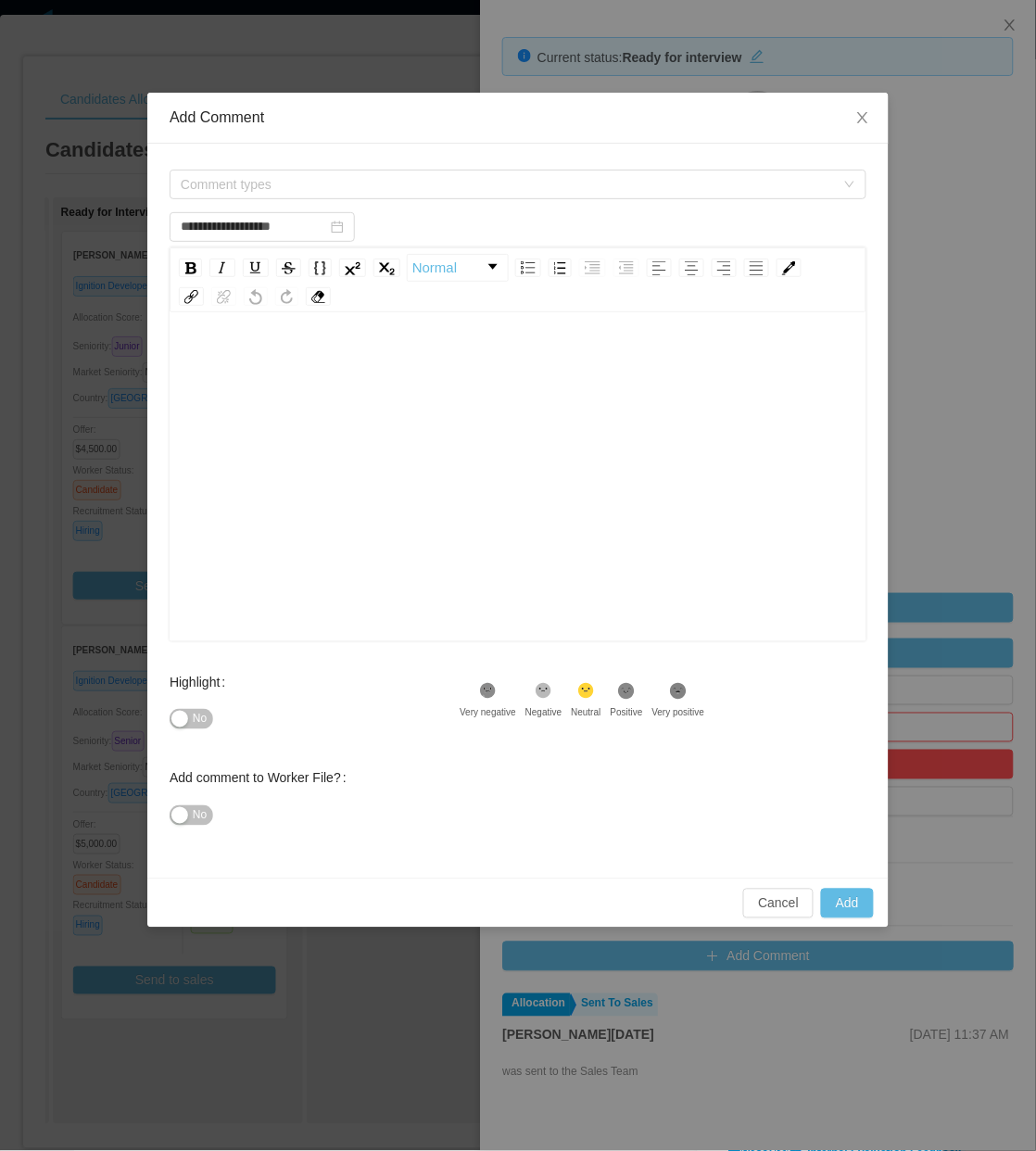
click at [294, 462] on div "rdw-editor" at bounding box center [519, 506] width 669 height 324
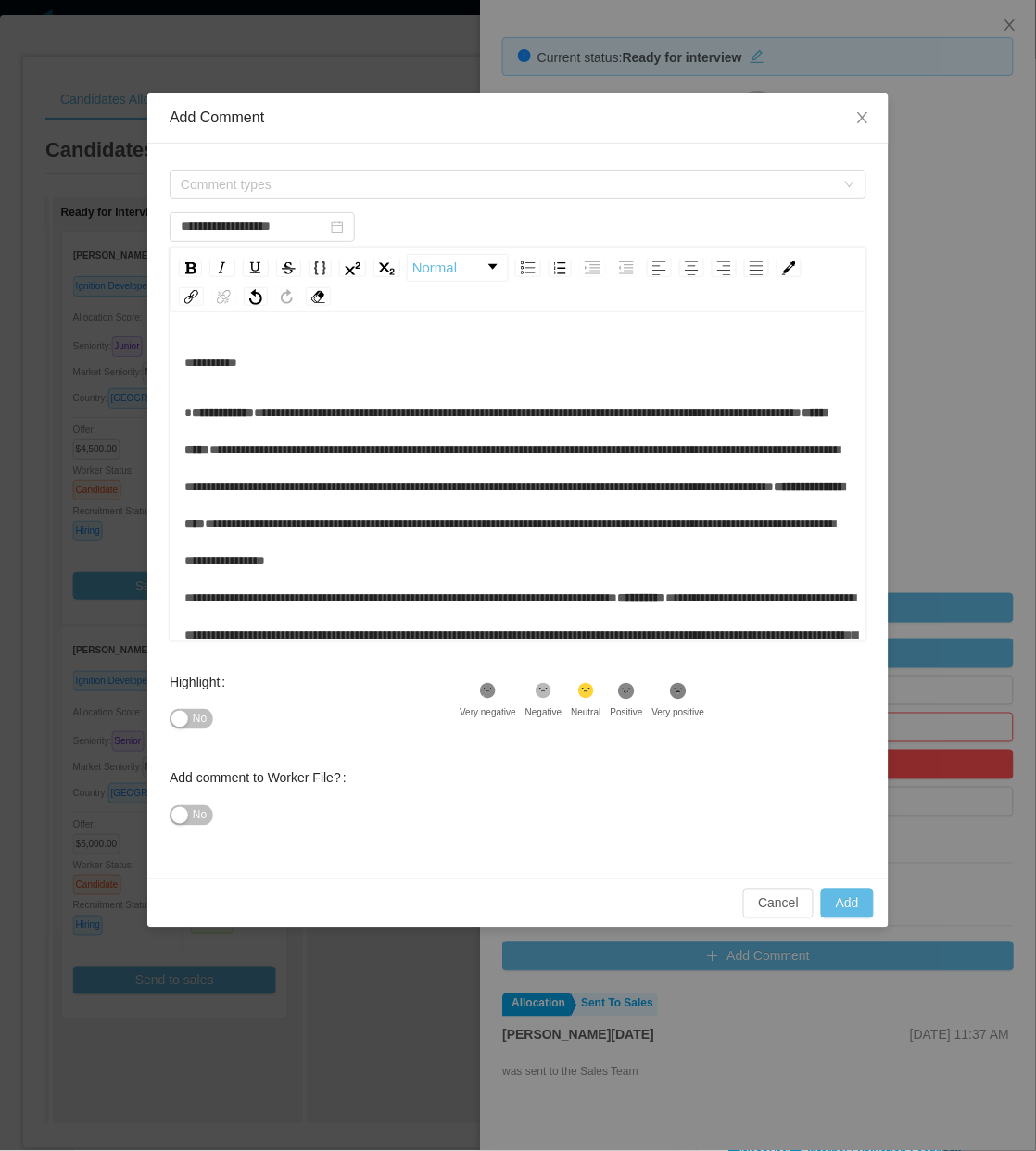
click at [284, 456] on span "**********" at bounding box center [506, 430] width 643 height 50
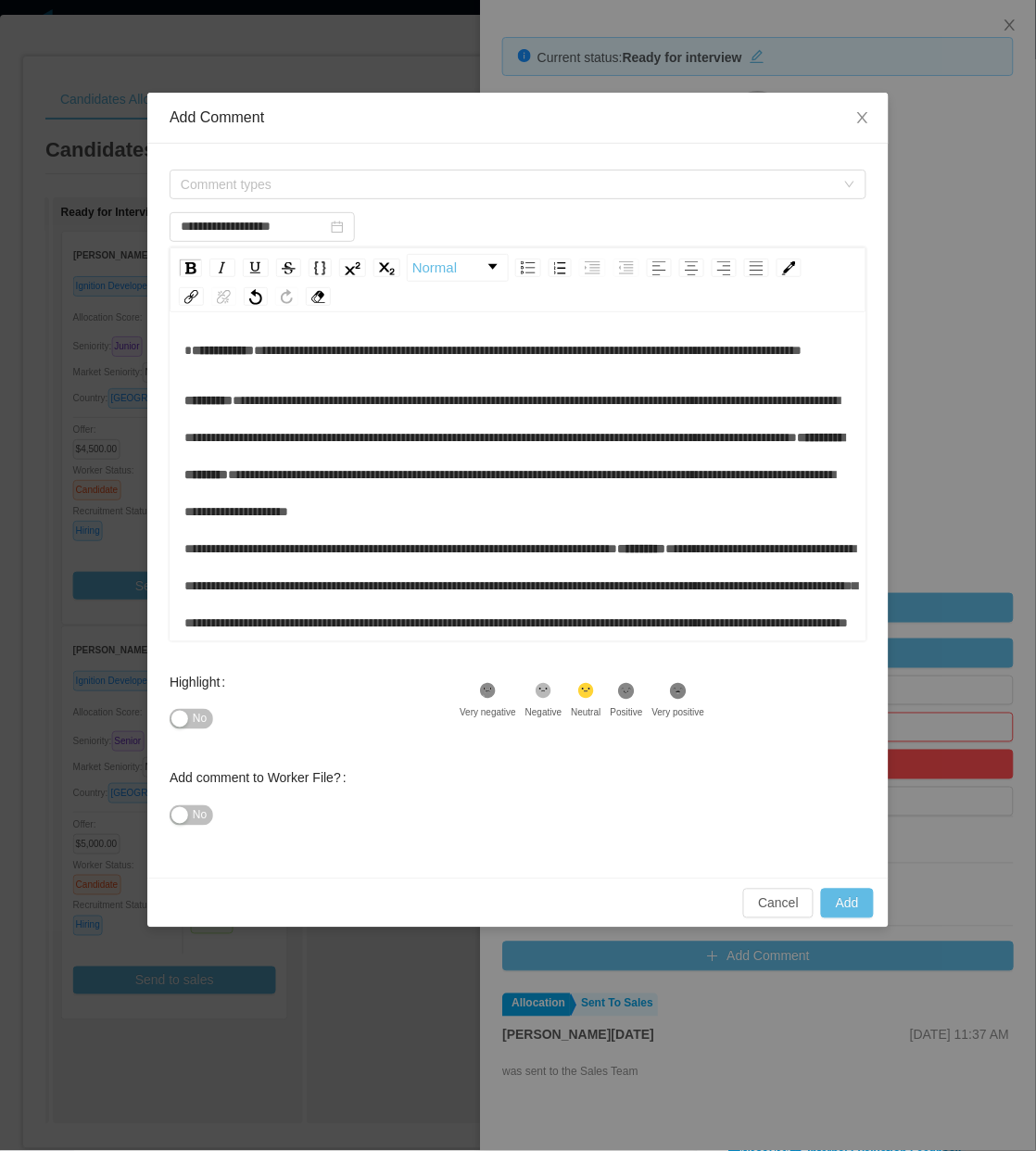
click at [406, 431] on span "**********" at bounding box center [515, 455] width 661 height 50
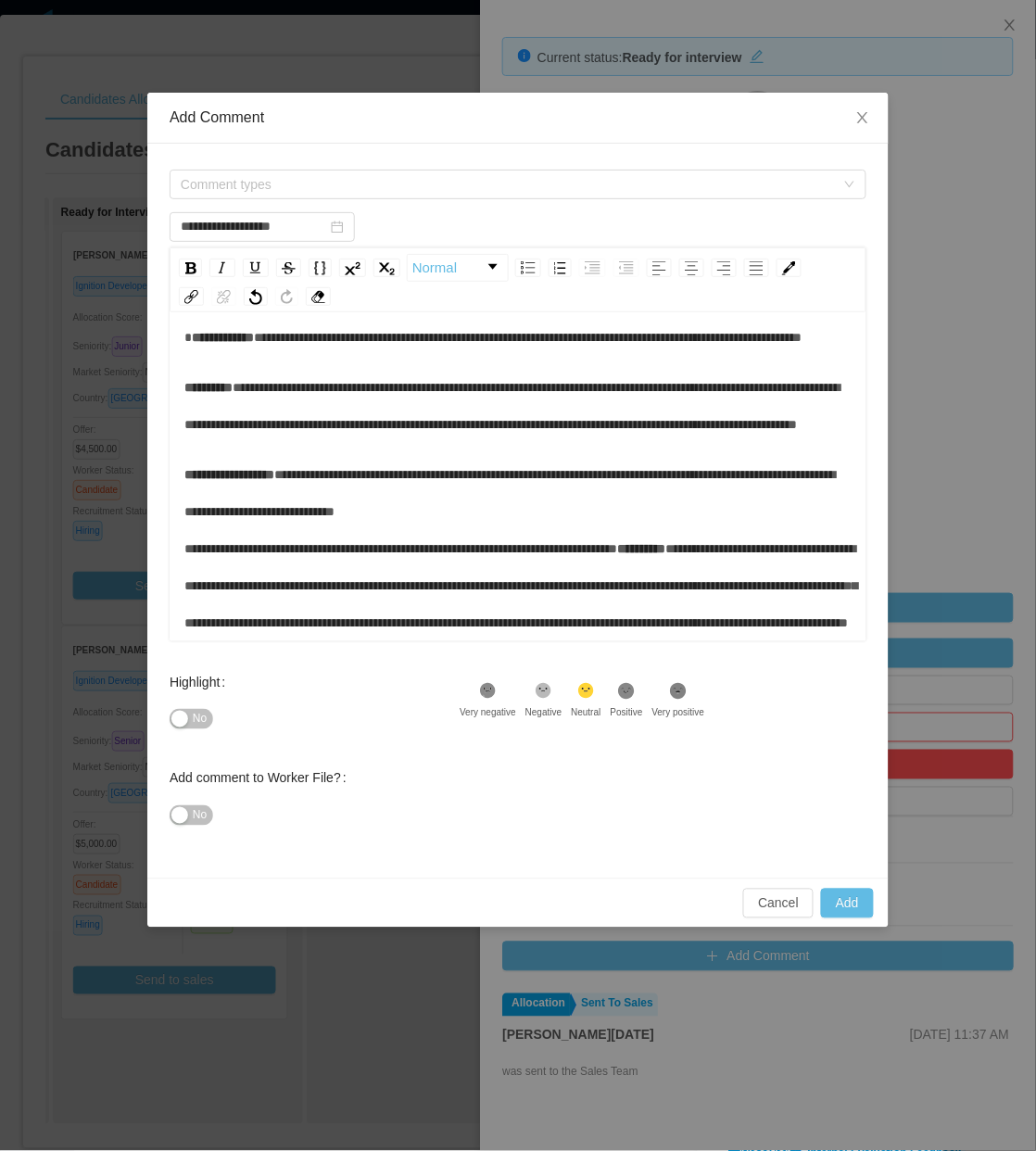
scroll to position [298, 0]
click at [704, 521] on div "**********" at bounding box center [519, 549] width 669 height 185
click at [720, 522] on div "**********" at bounding box center [519, 549] width 669 height 185
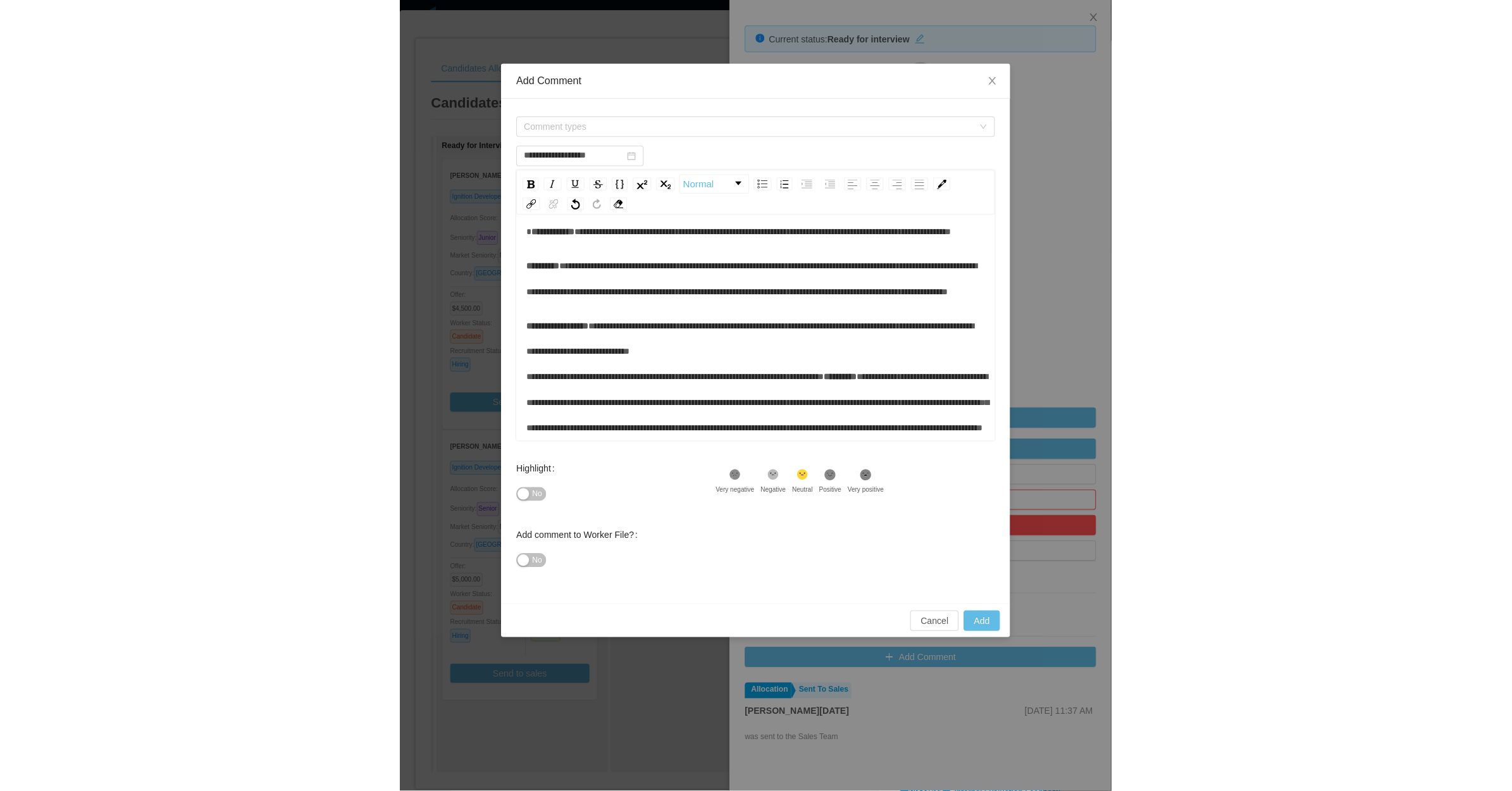
scroll to position [225, 0]
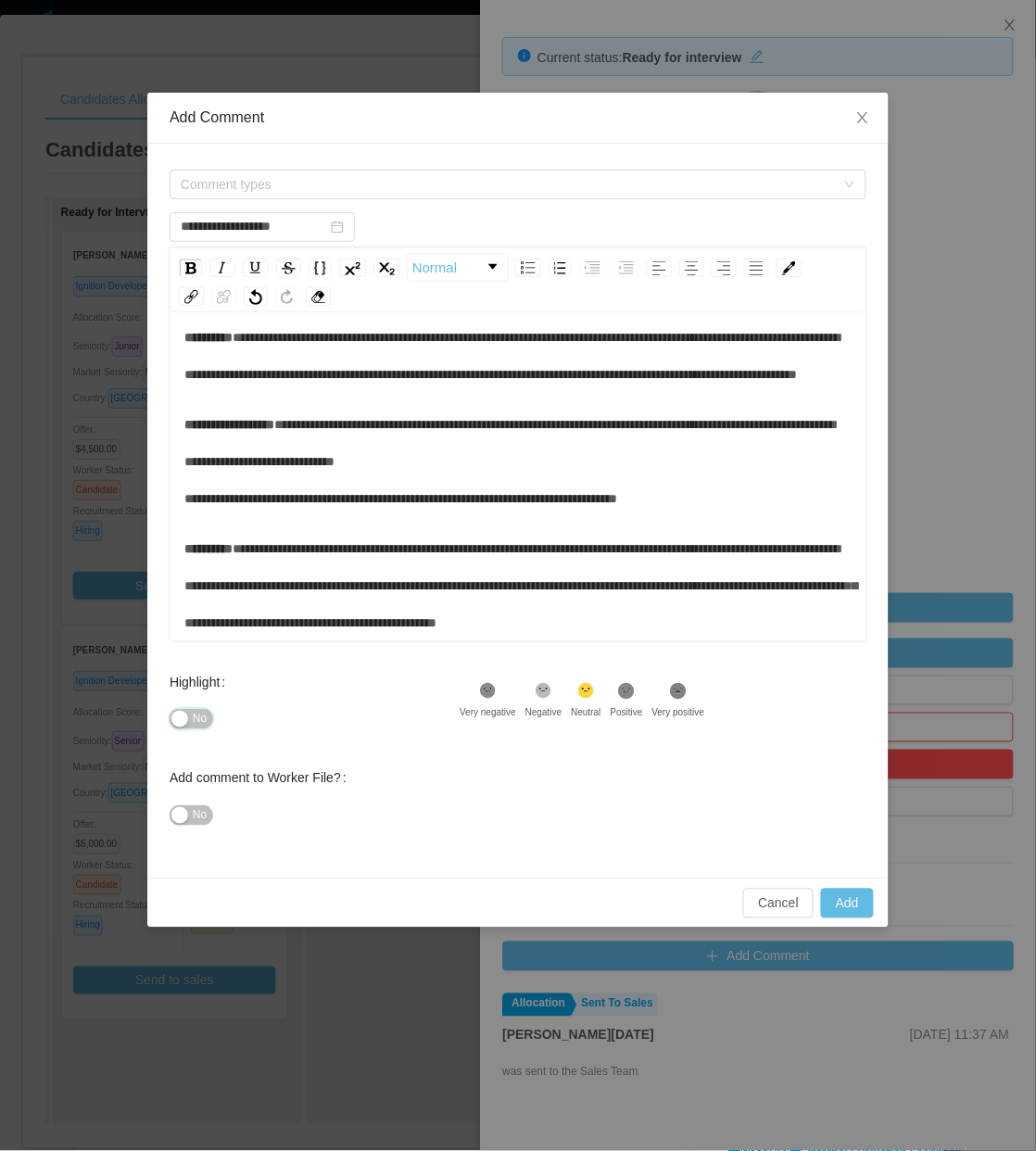
drag, startPoint x: 207, startPoint y: 716, endPoint x: 228, endPoint y: 673, distance: 47.9
click at [210, 716] on button "No" at bounding box center [191, 719] width 44 height 21
type input "**********"
click at [343, 186] on span "Comment types" at bounding box center [508, 184] width 655 height 19
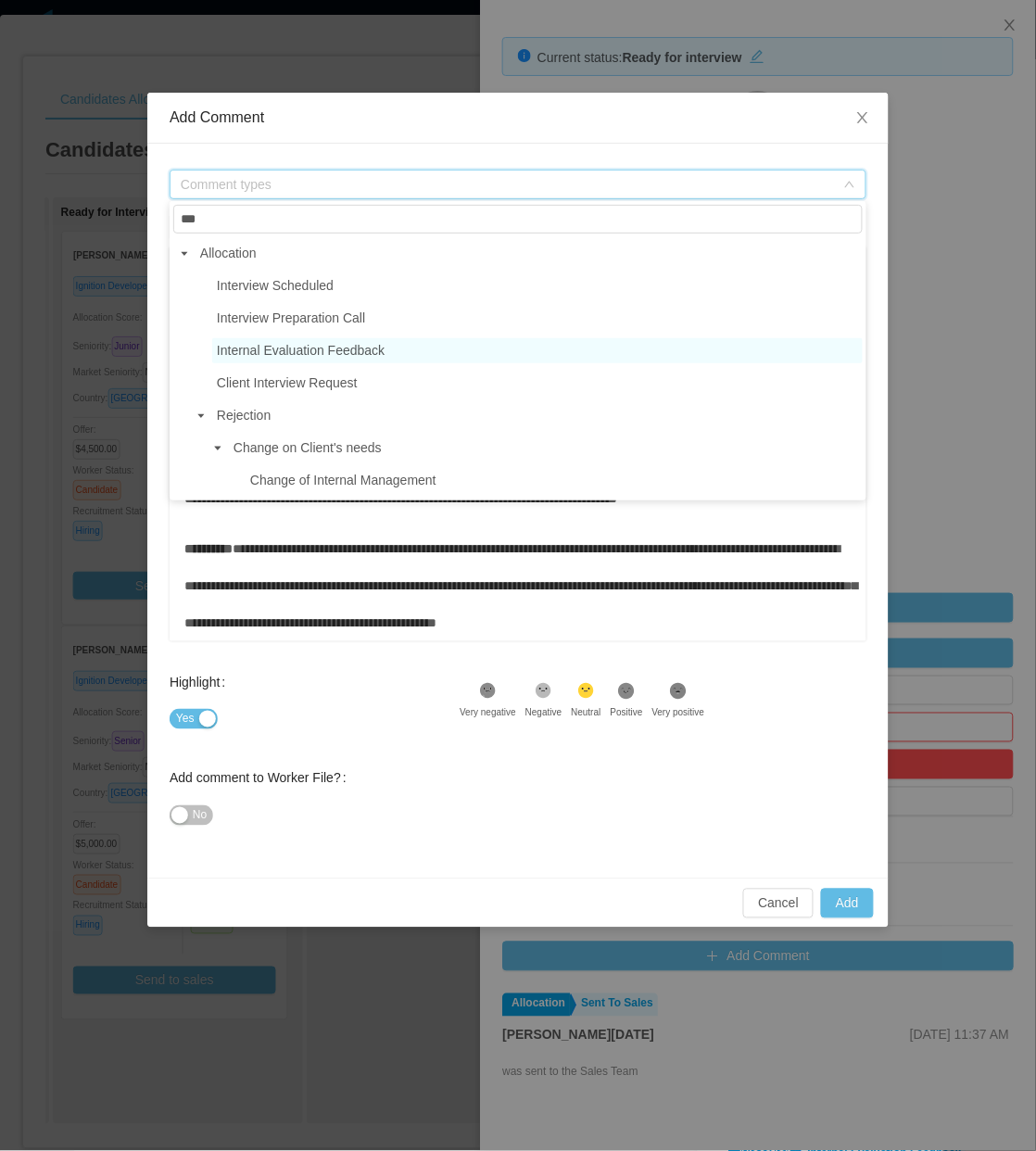
type input "***"
click at [322, 355] on span "Internal Evaluation Feedback" at bounding box center [301, 350] width 168 height 15
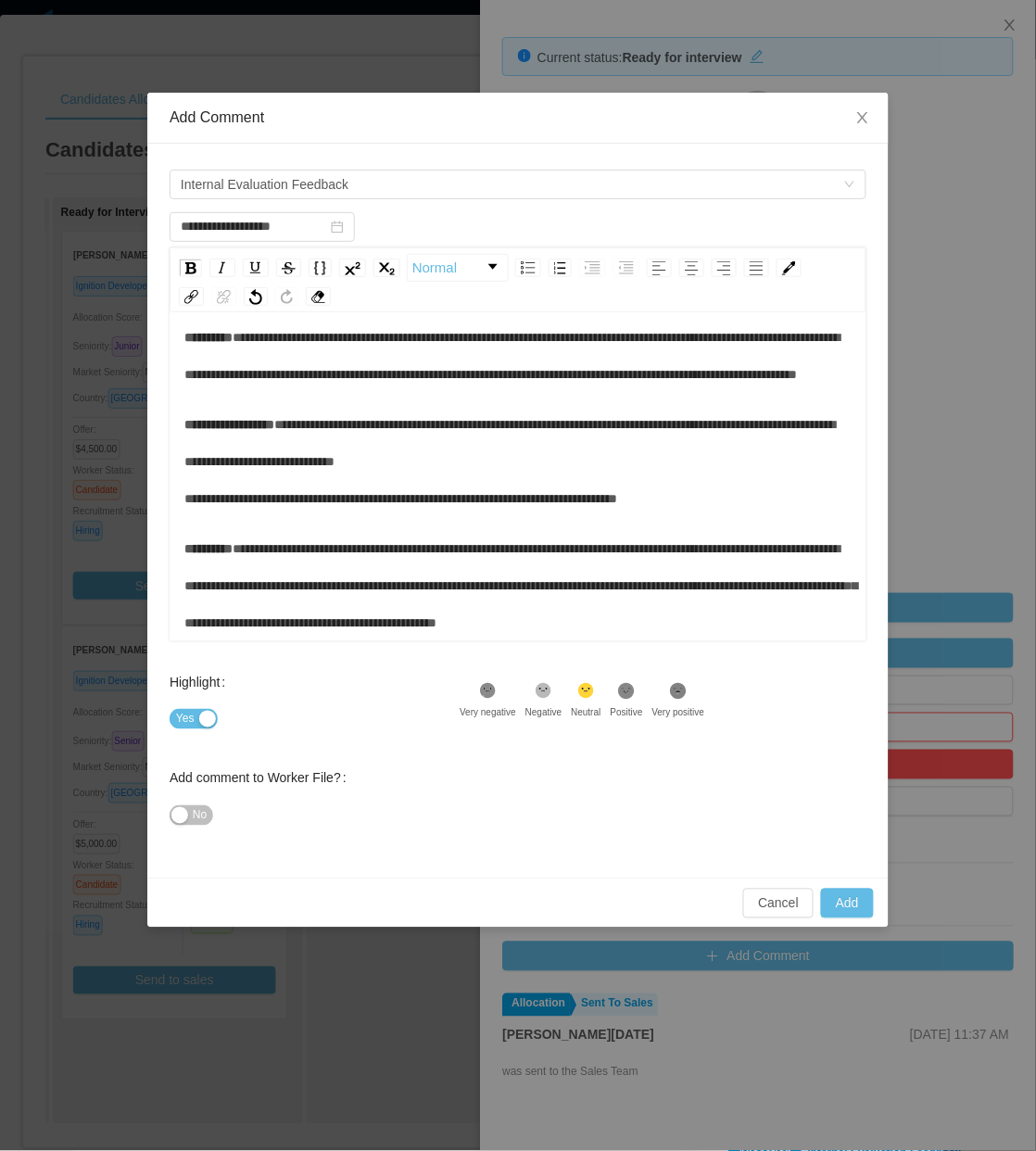
click at [418, 419] on div "**********" at bounding box center [519, 461] width 669 height 111
type input "**********"
click at [844, 901] on button "Add" at bounding box center [848, 904] width 52 height 30
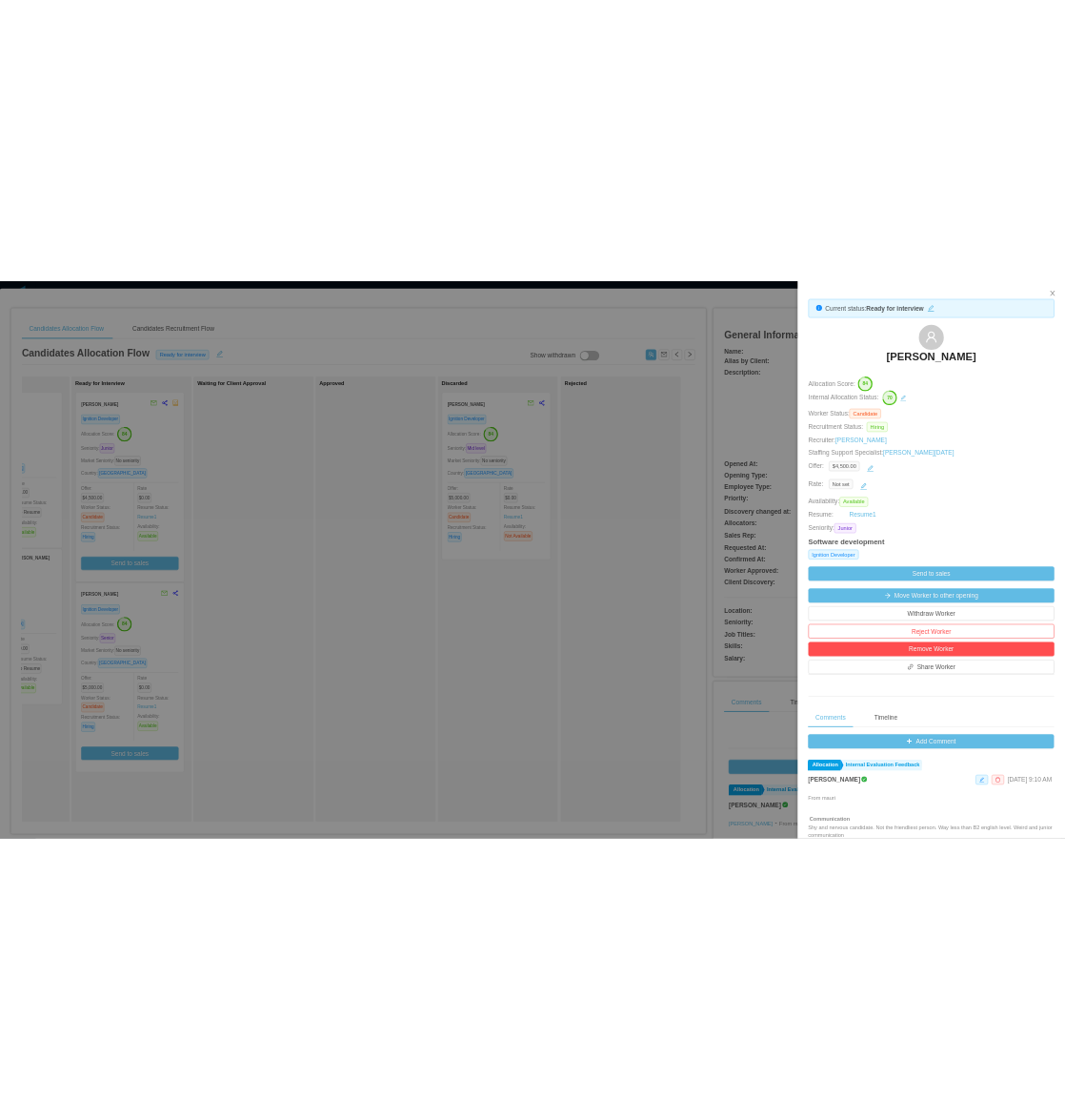
scroll to position [0, 445]
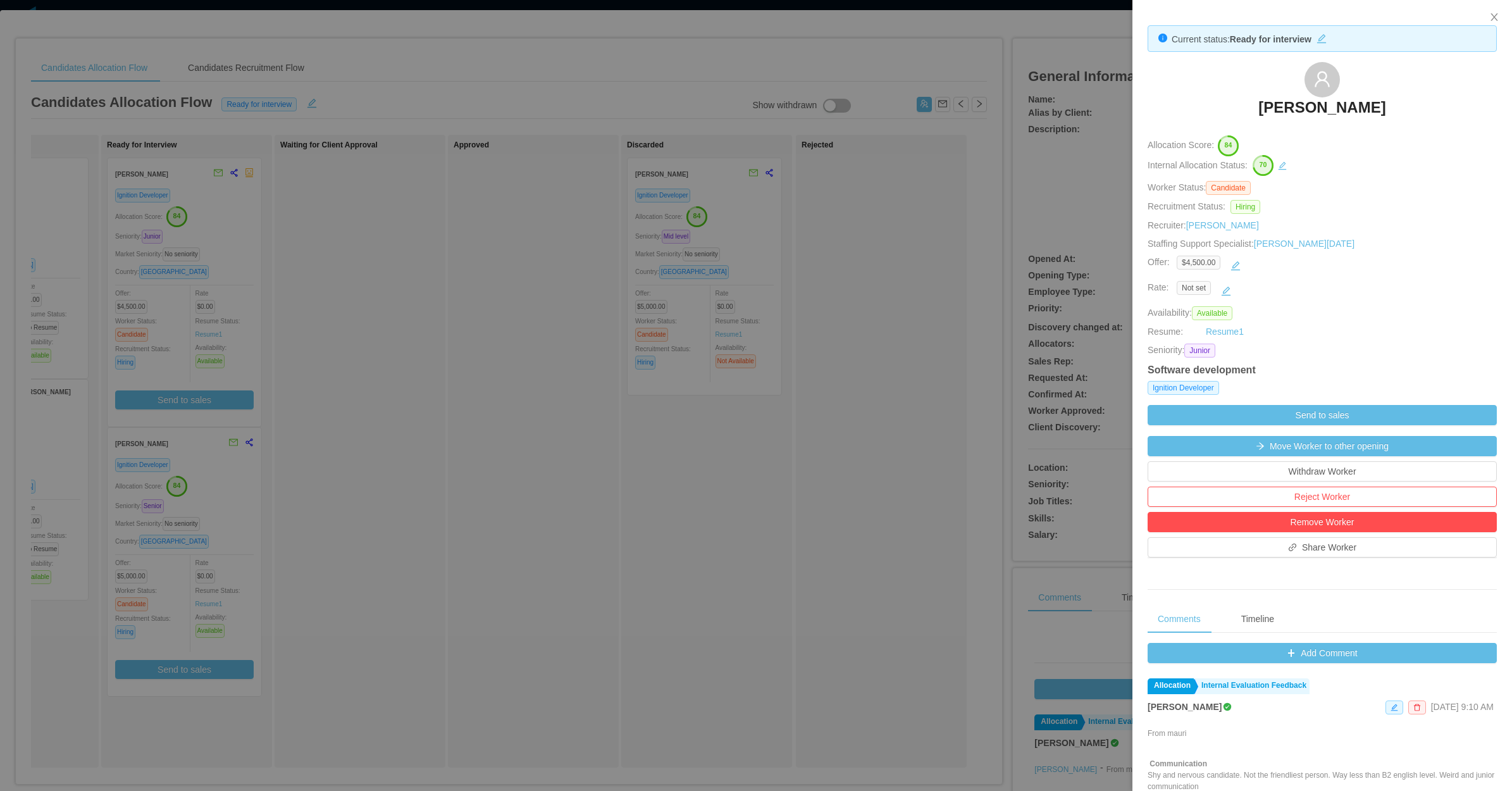
drag, startPoint x: 529, startPoint y: 352, endPoint x: 520, endPoint y: 340, distance: 15.0
click at [529, 352] on div at bounding box center [756, 395] width 1512 height 791
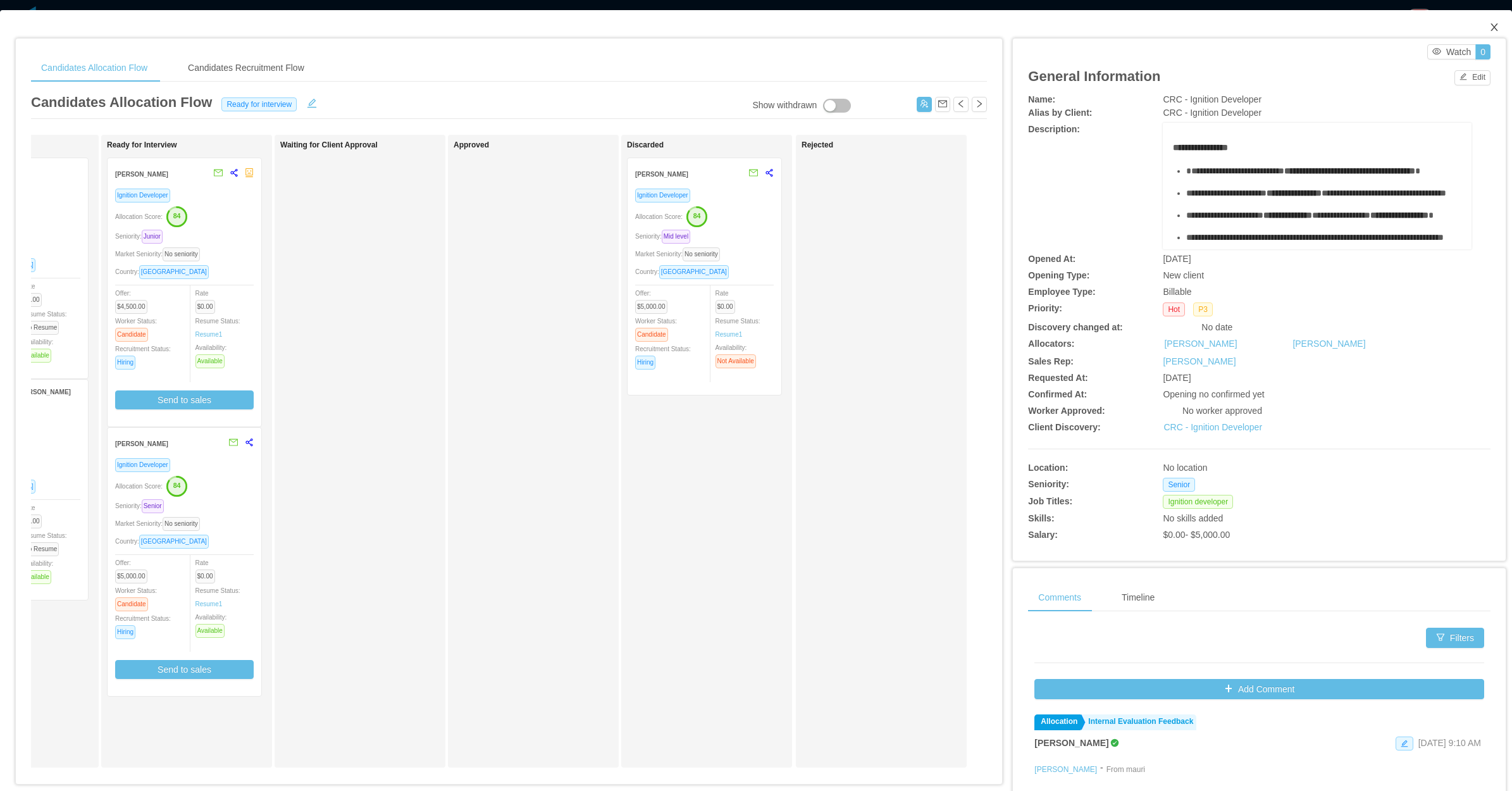
click at [706, 17] on span "Close" at bounding box center [1494, 27] width 35 height 35
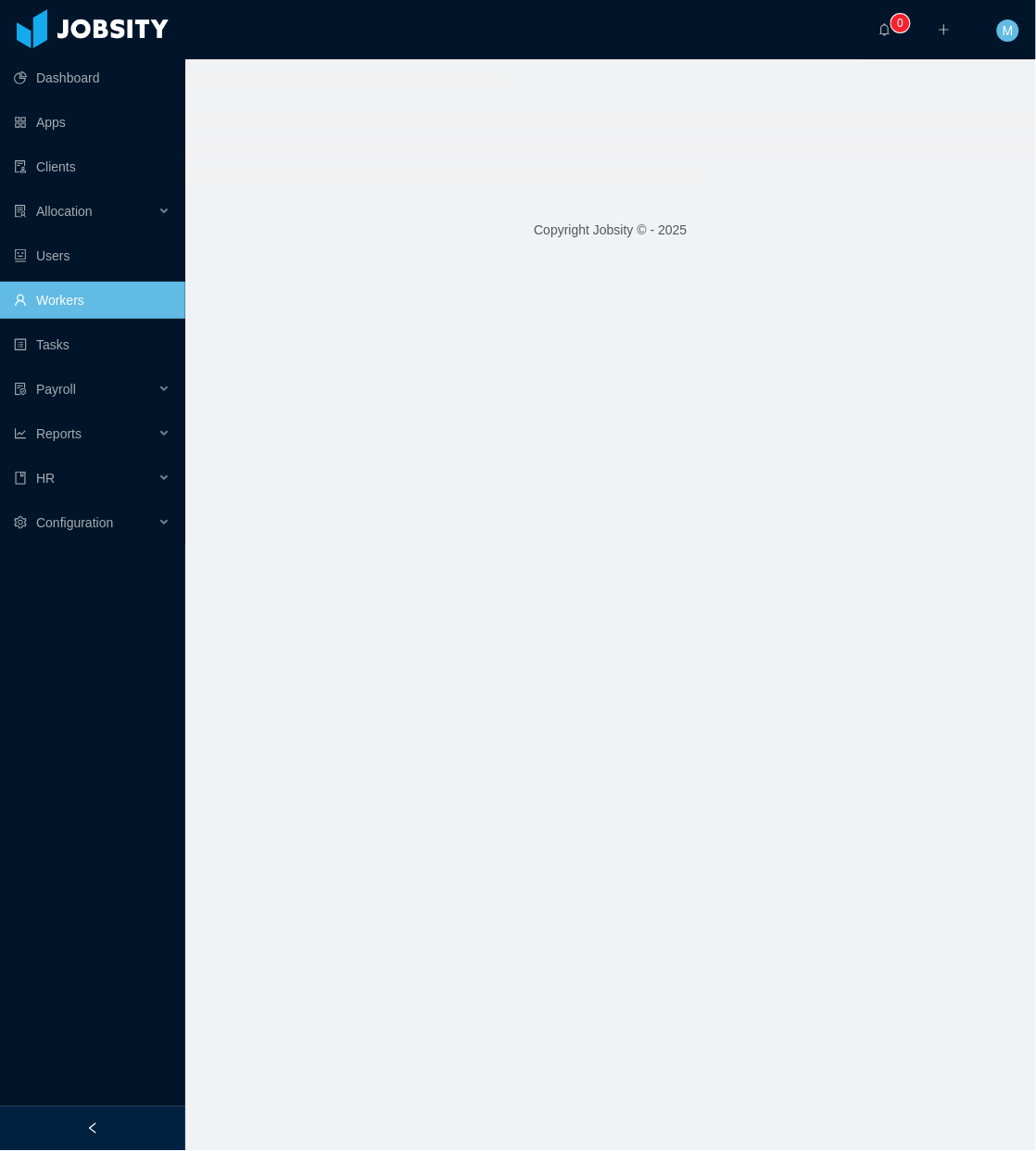
click at [103, 1123] on div at bounding box center [93, 1129] width 185 height 45
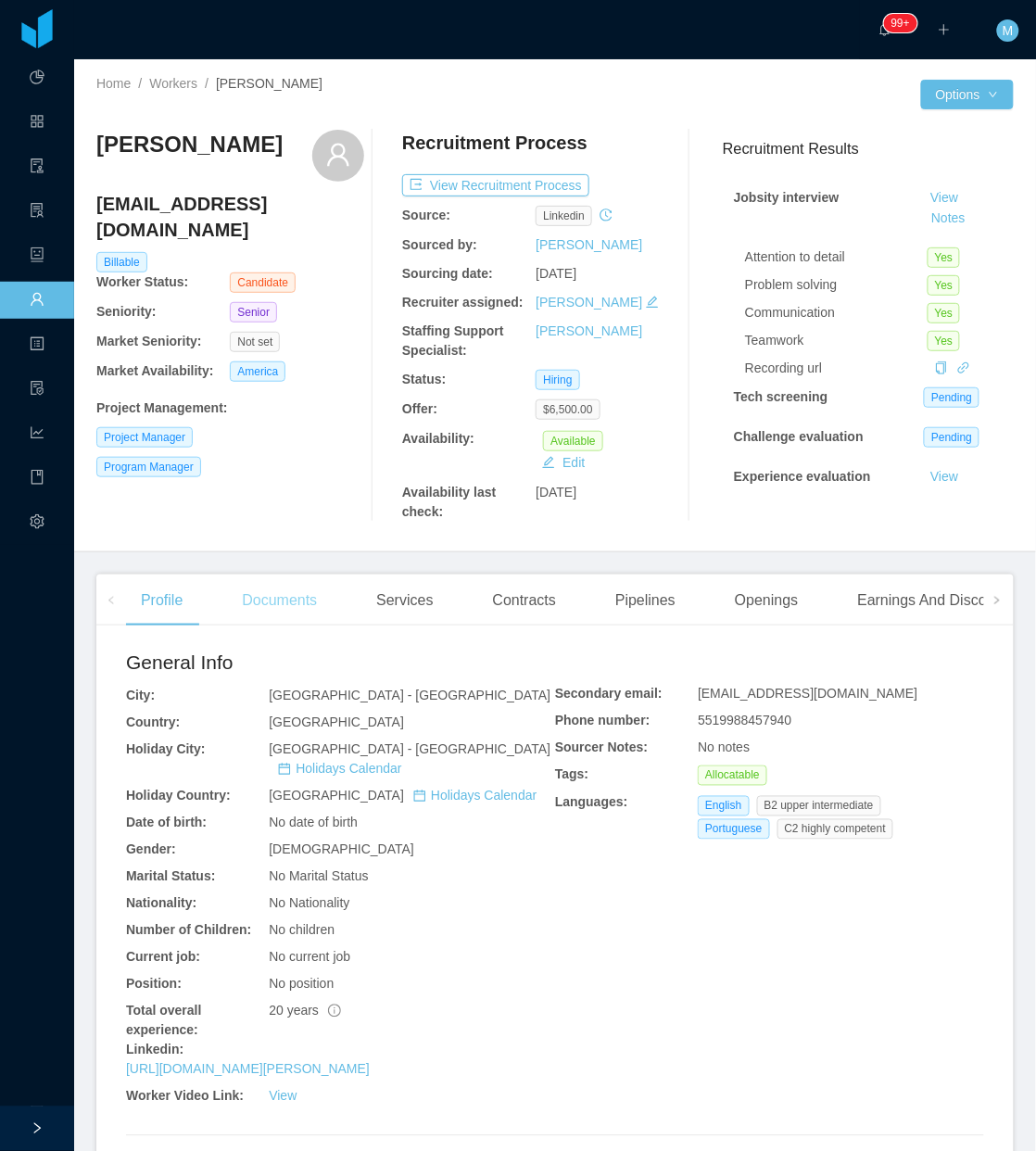
click at [275, 593] on div "Documents" at bounding box center [279, 600] width 105 height 52
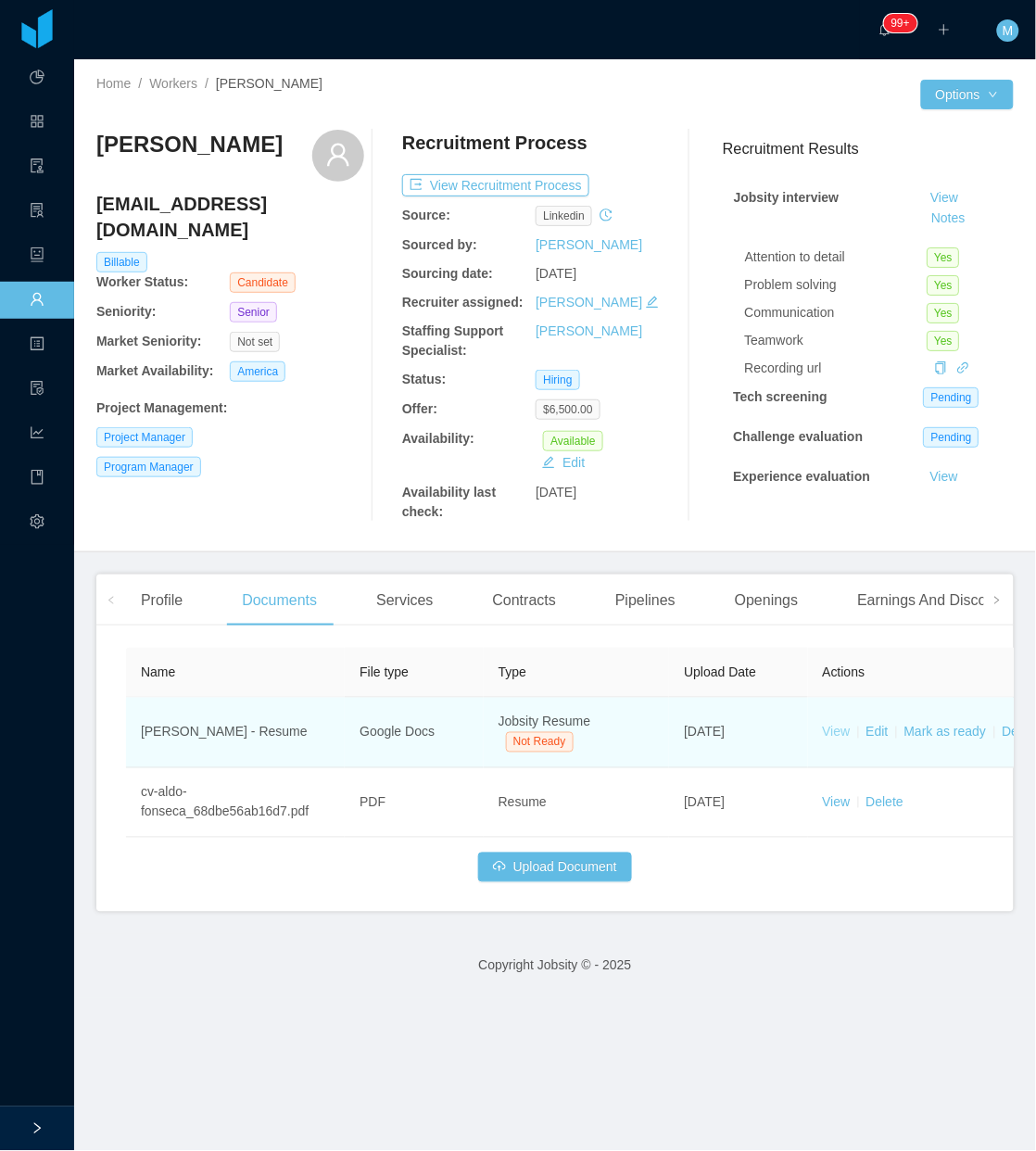
click at [840, 729] on link "View" at bounding box center [837, 732] width 28 height 15
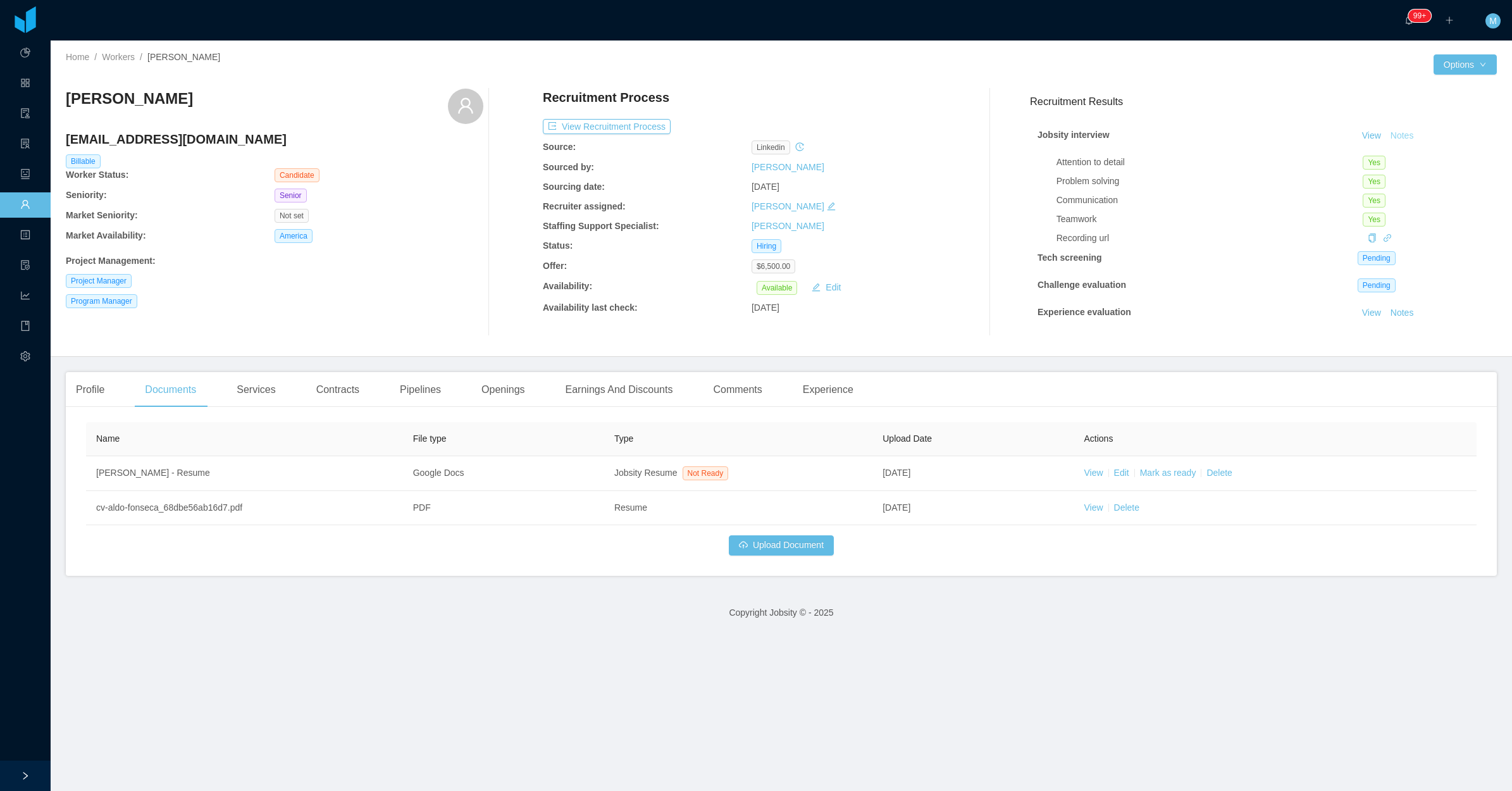
click at [706, 134] on button "Notes" at bounding box center [1402, 136] width 33 height 15
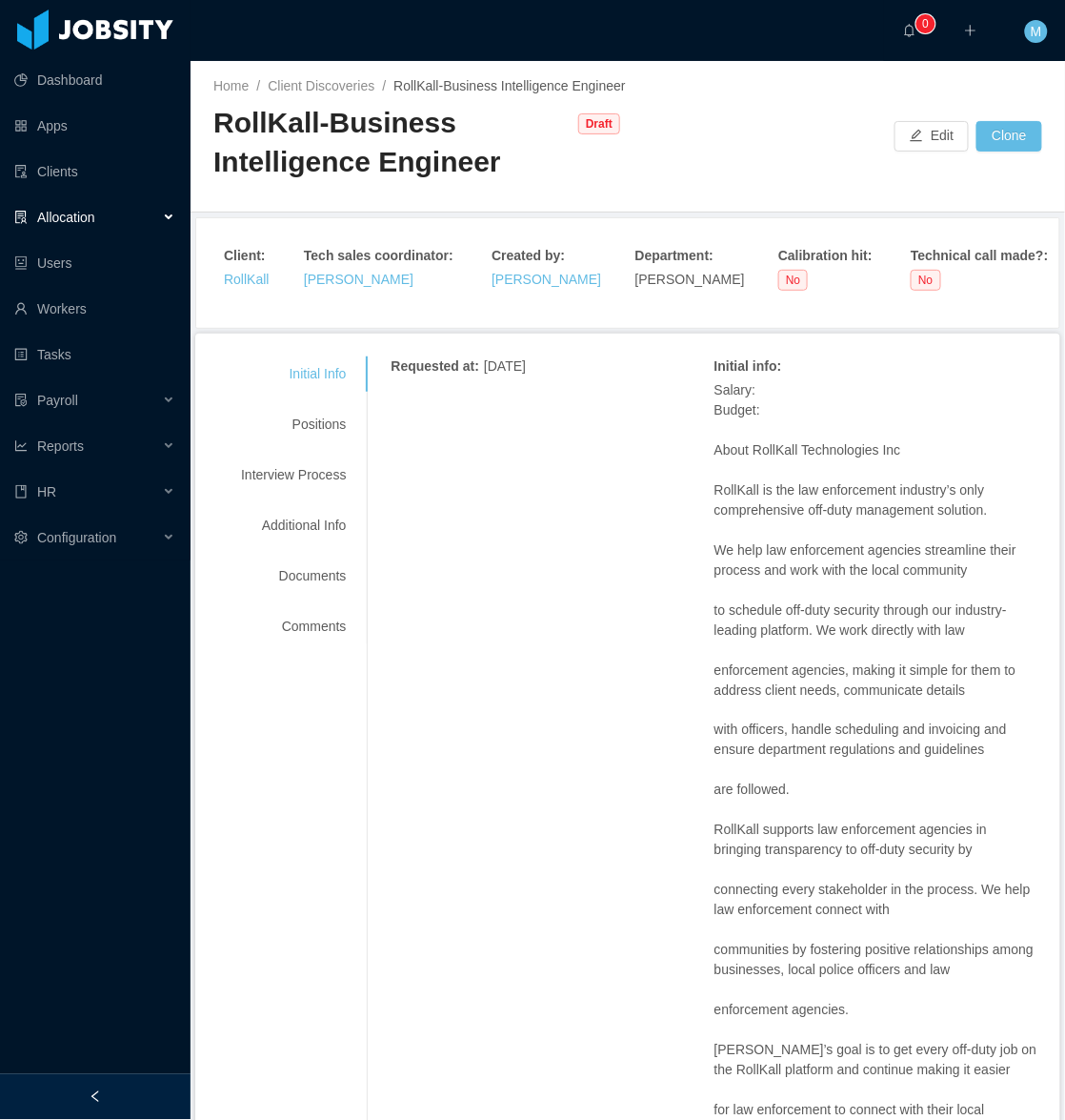
click at [117, 1096] on div at bounding box center [95, 1097] width 191 height 46
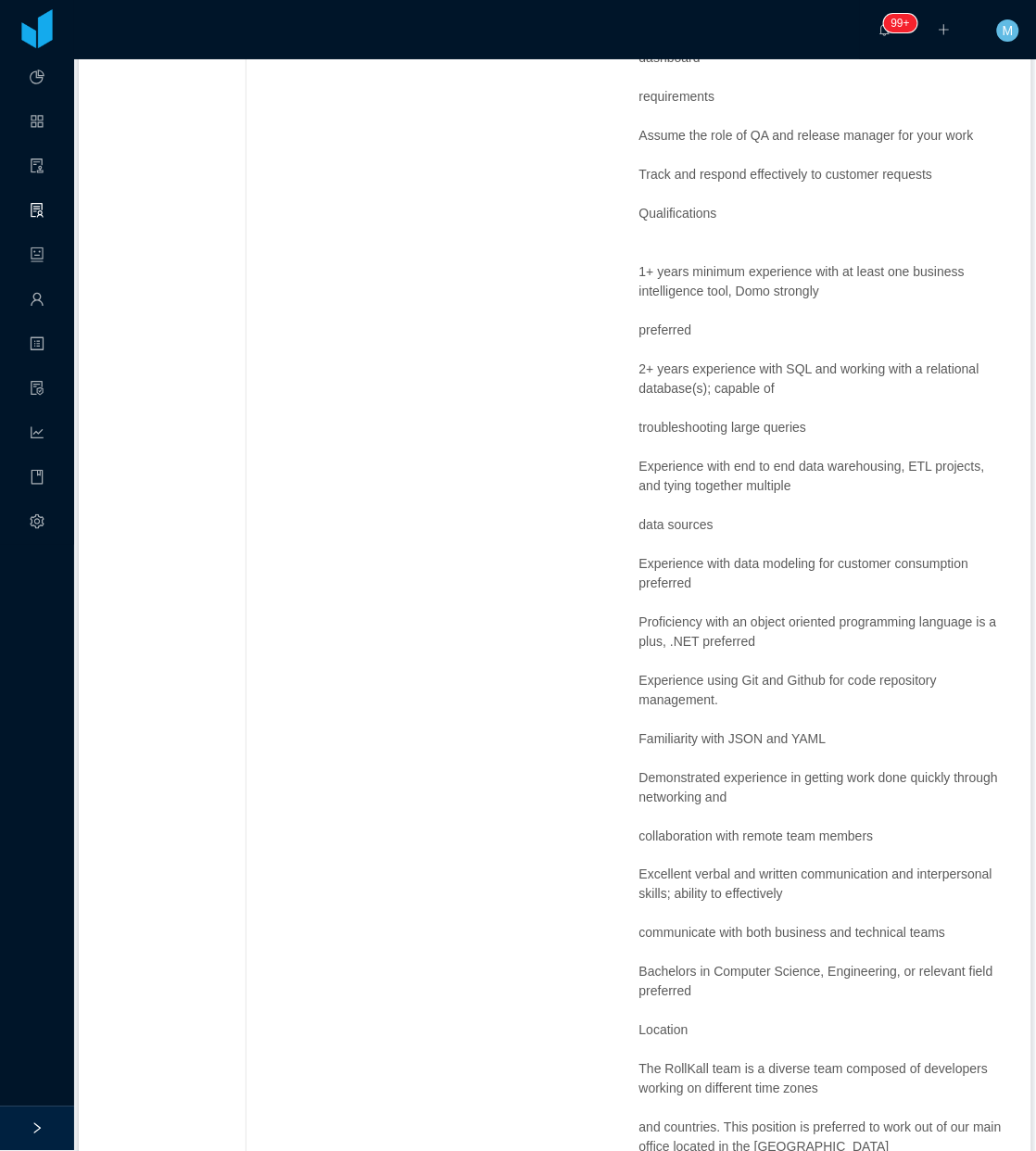
scroll to position [2664, 0]
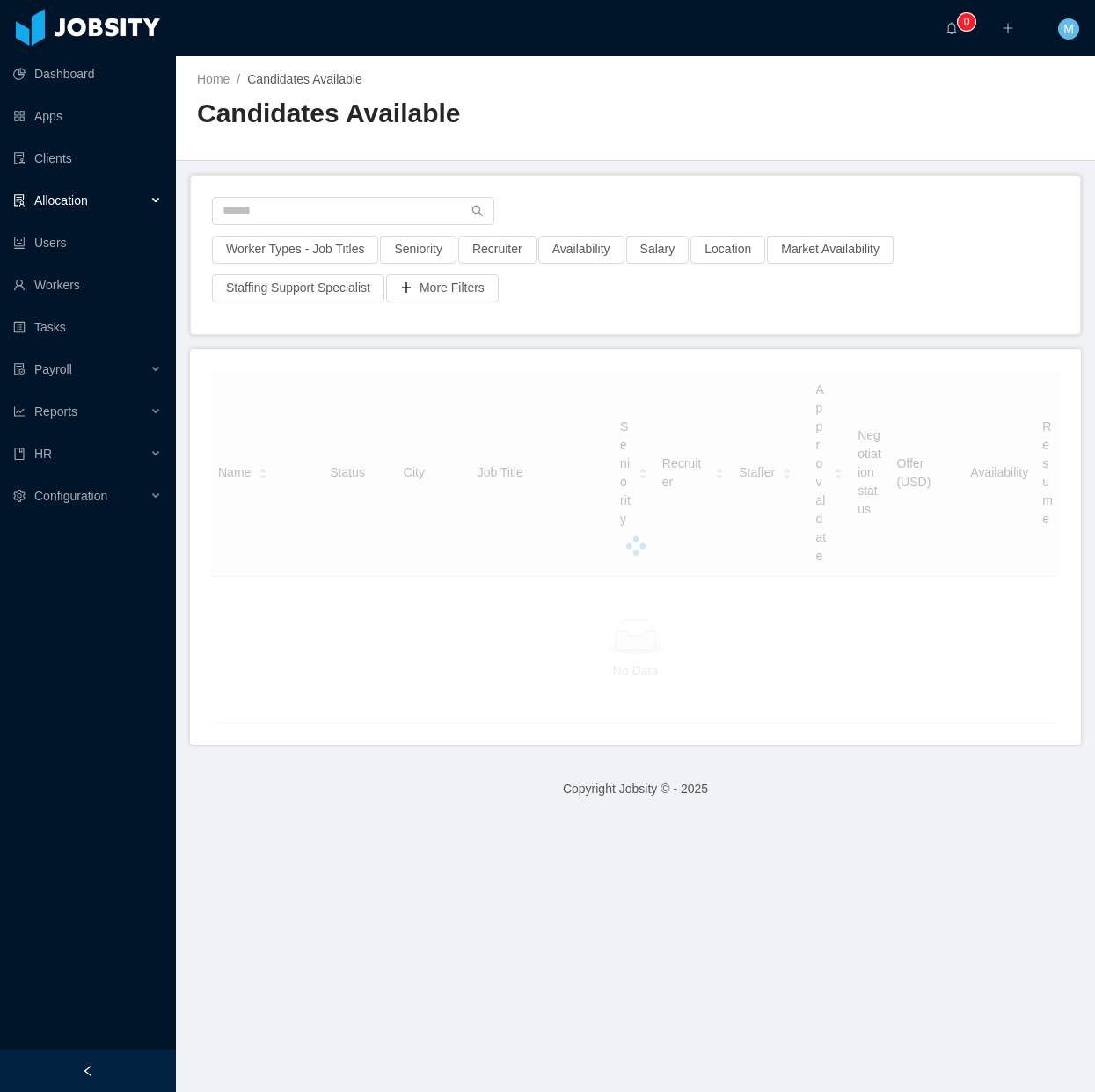
drag, startPoint x: 99, startPoint y: 1081, endPoint x: 212, endPoint y: 721, distance: 377.3
click at [102, 1073] on div at bounding box center [88, 1072] width 176 height 43
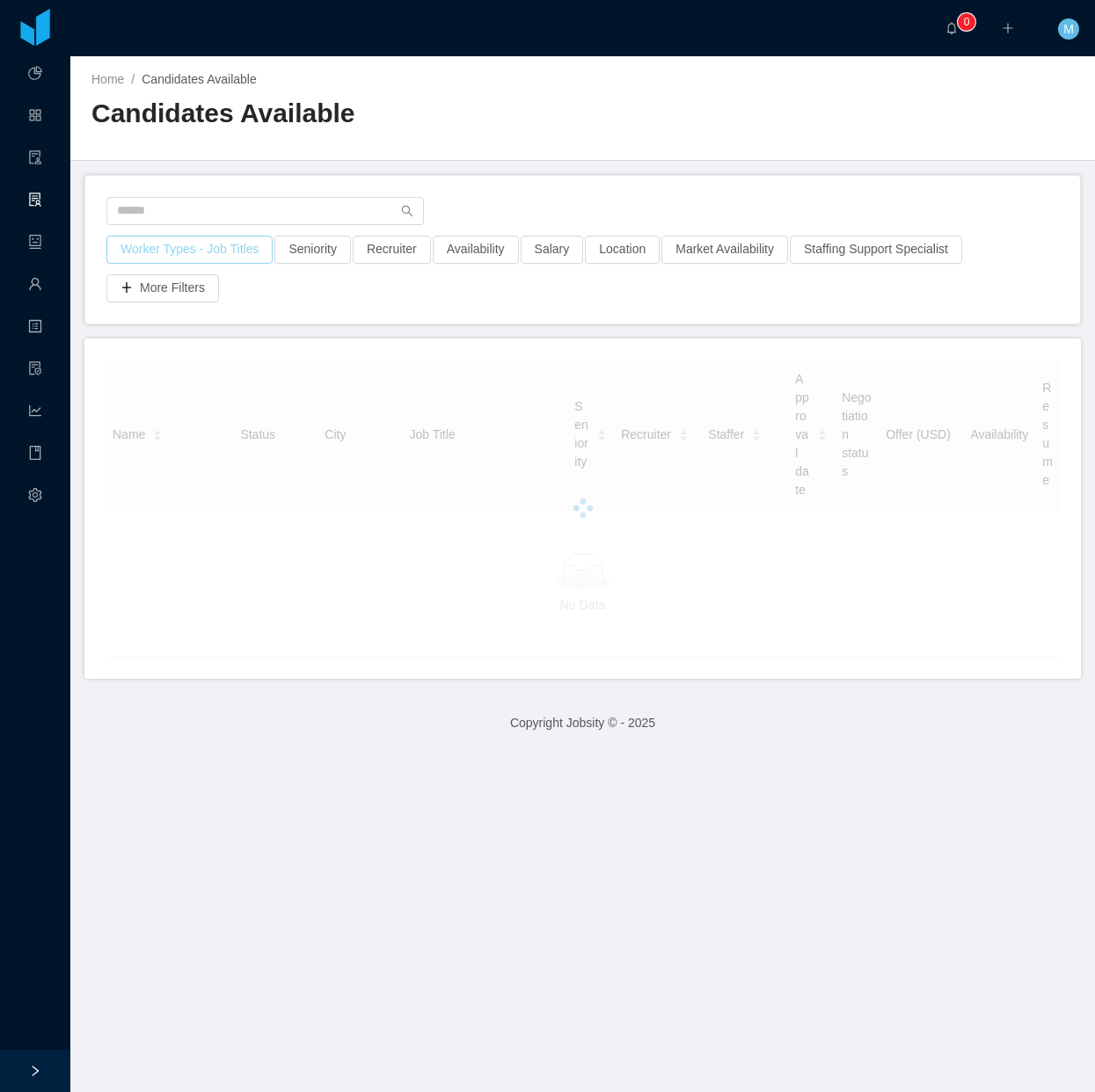
click at [221, 240] on button "Worker Types - Job Titles" at bounding box center [189, 250] width 166 height 28
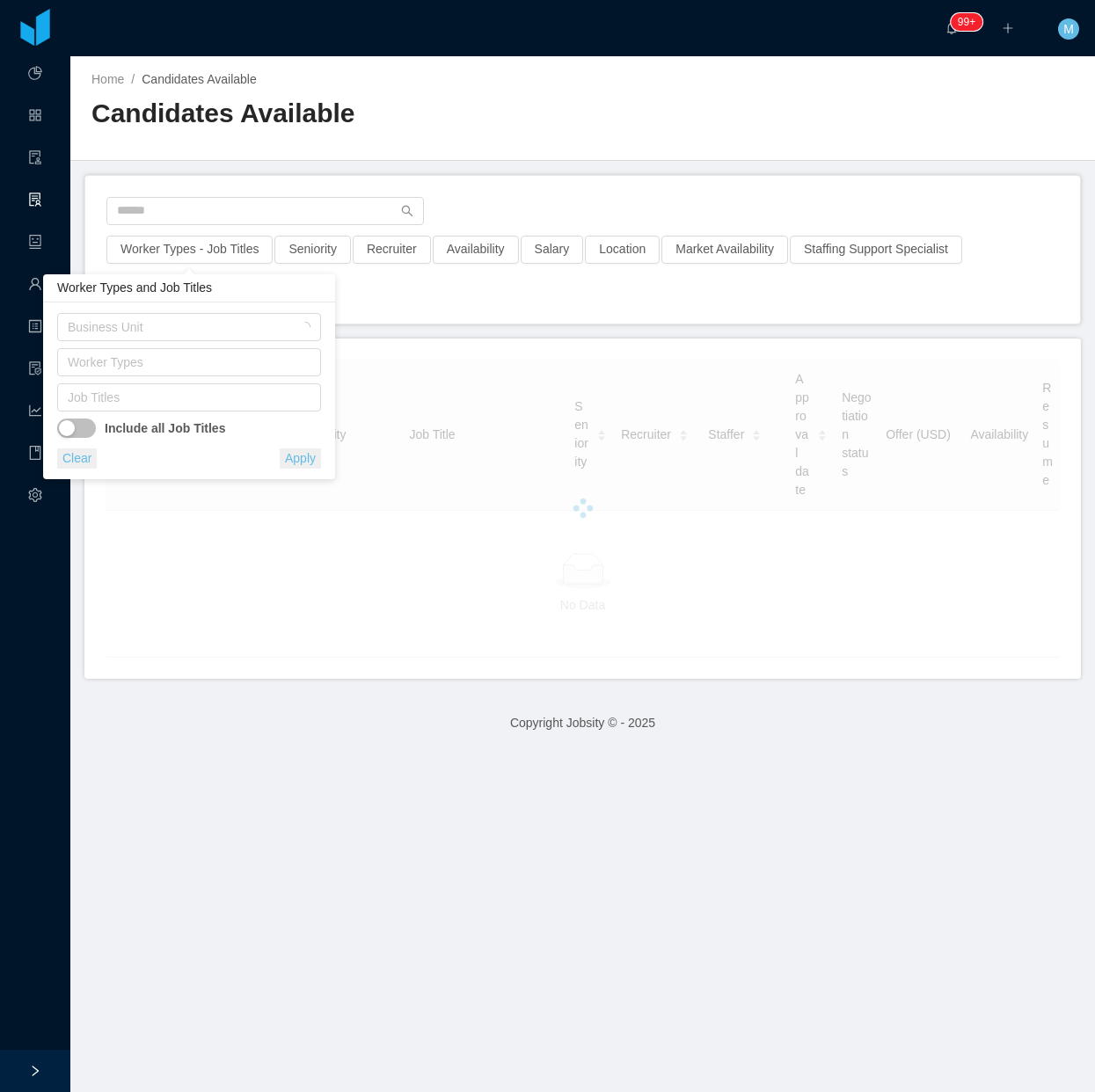
click at [183, 411] on div "Include all Job Titles" at bounding box center [188, 425] width 264 height 27
click at [191, 394] on div "Job Titles" at bounding box center [185, 397] width 235 height 18
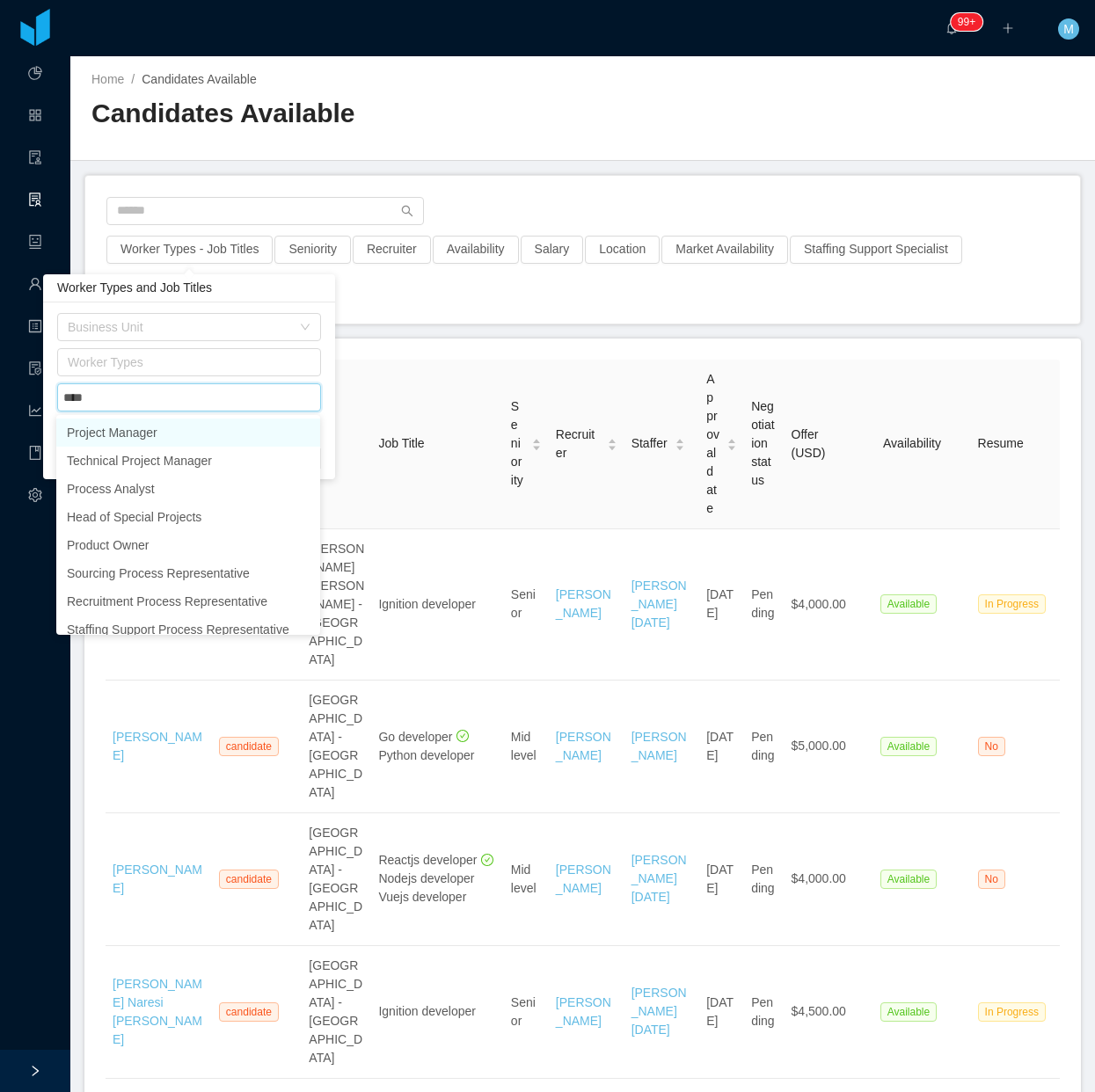
type input "*****"
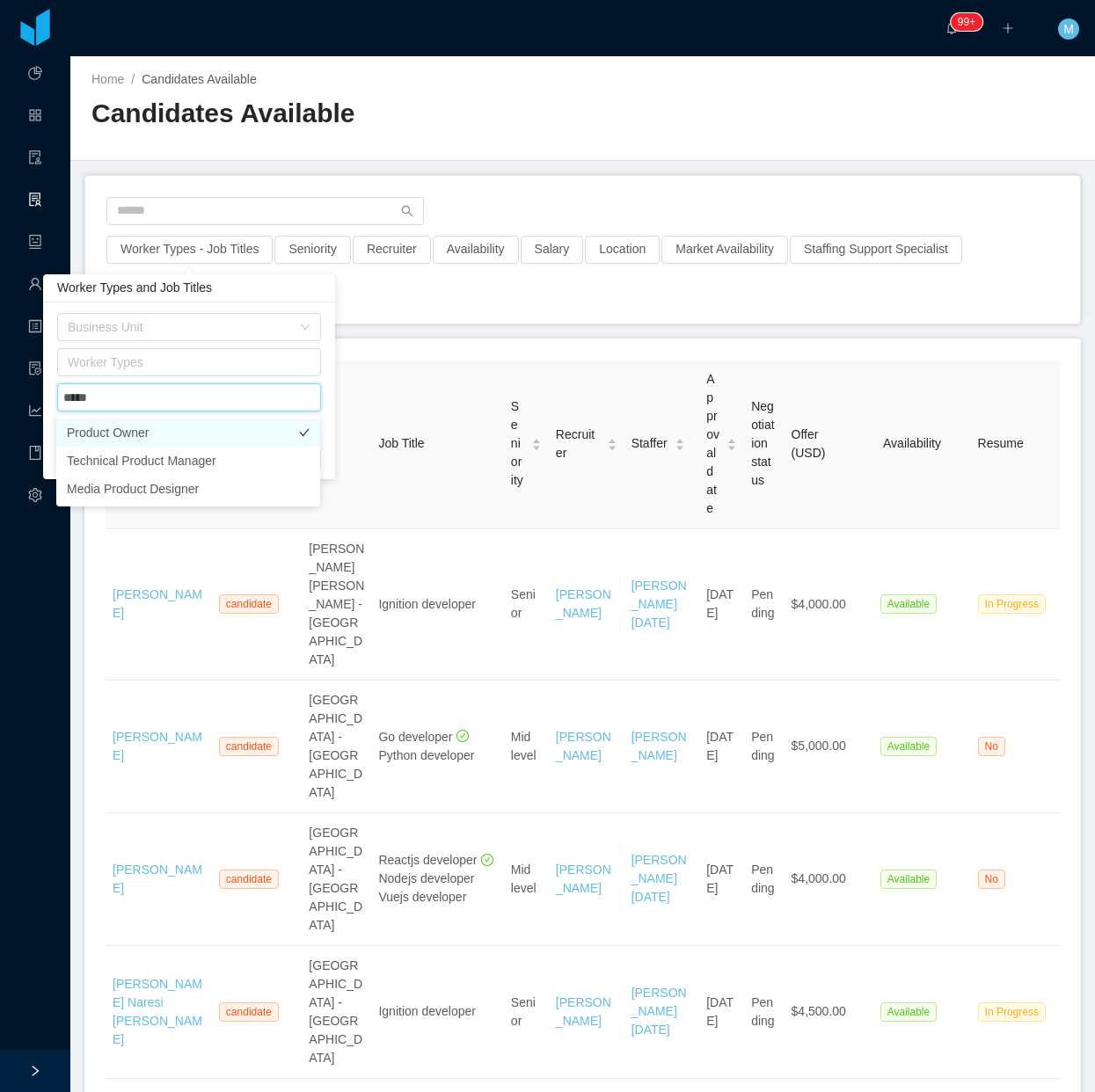
click at [212, 438] on li "Product Owner" at bounding box center [188, 433] width 264 height 28
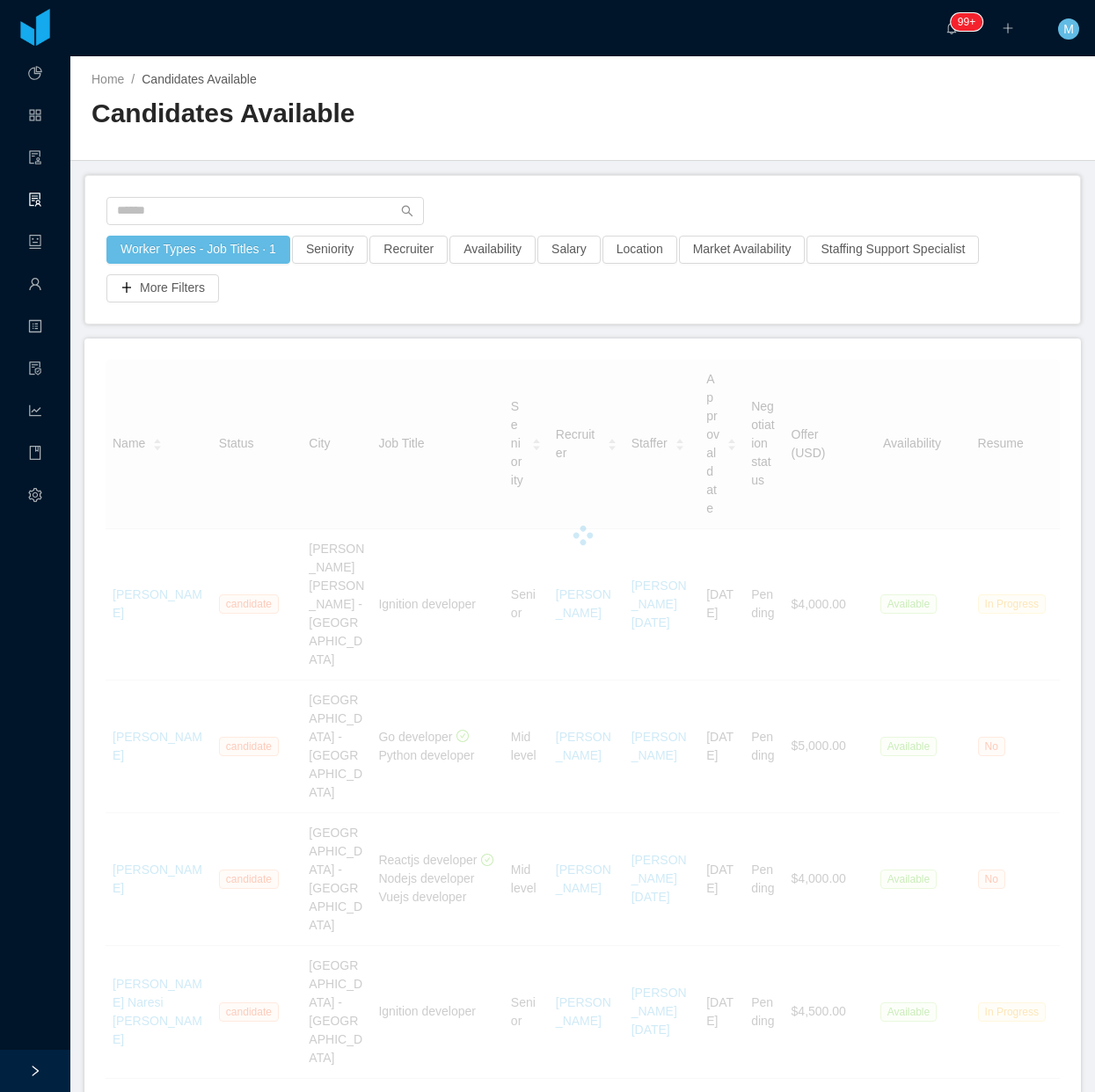
click at [605, 160] on div "Home / Candidates Available / Candidates Available" at bounding box center [582, 108] width 1025 height 105
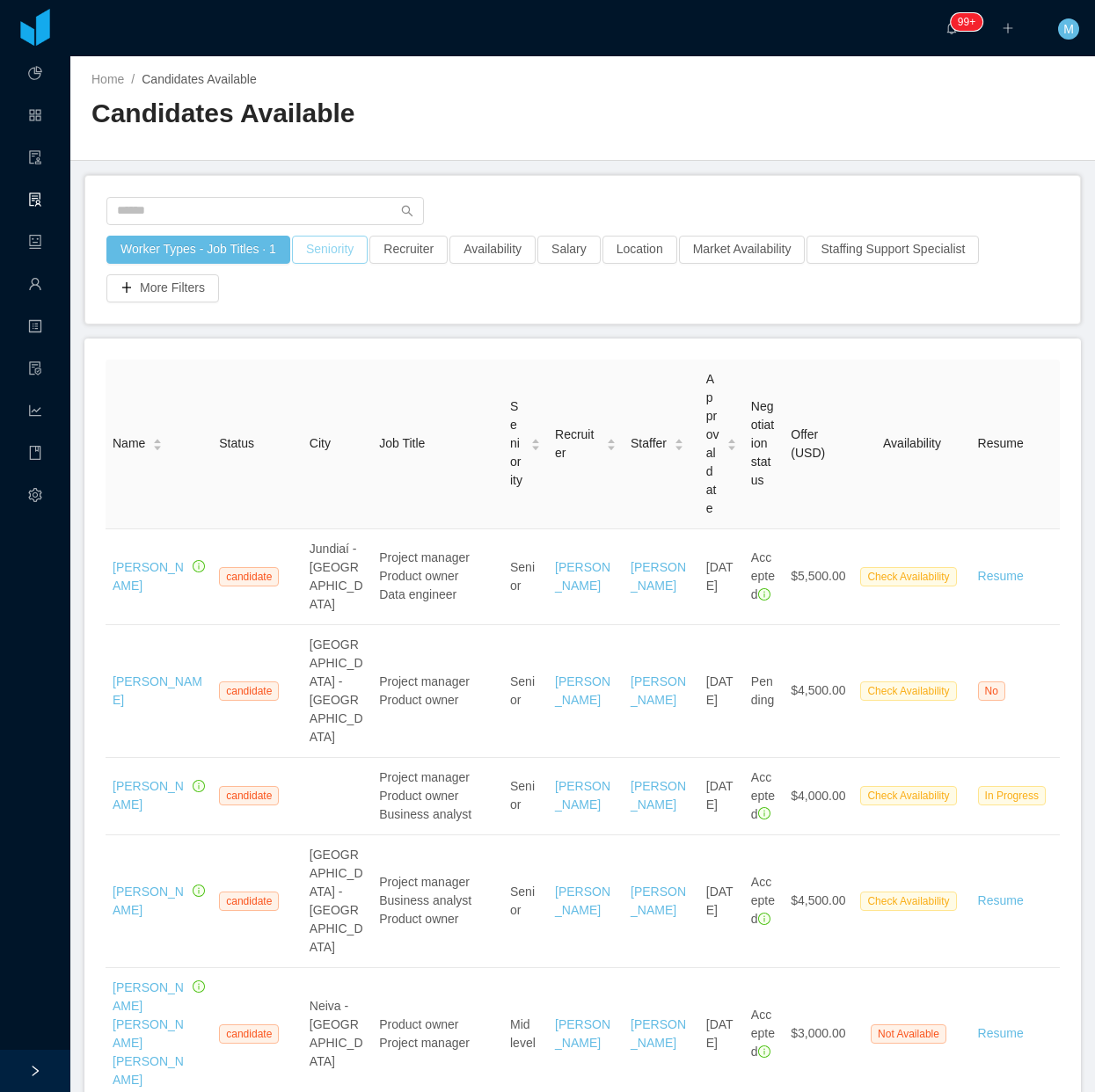
click at [331, 251] on button "Seniority" at bounding box center [330, 250] width 76 height 28
click at [299, 337] on div "Seniorities" at bounding box center [324, 327] width 248 height 27
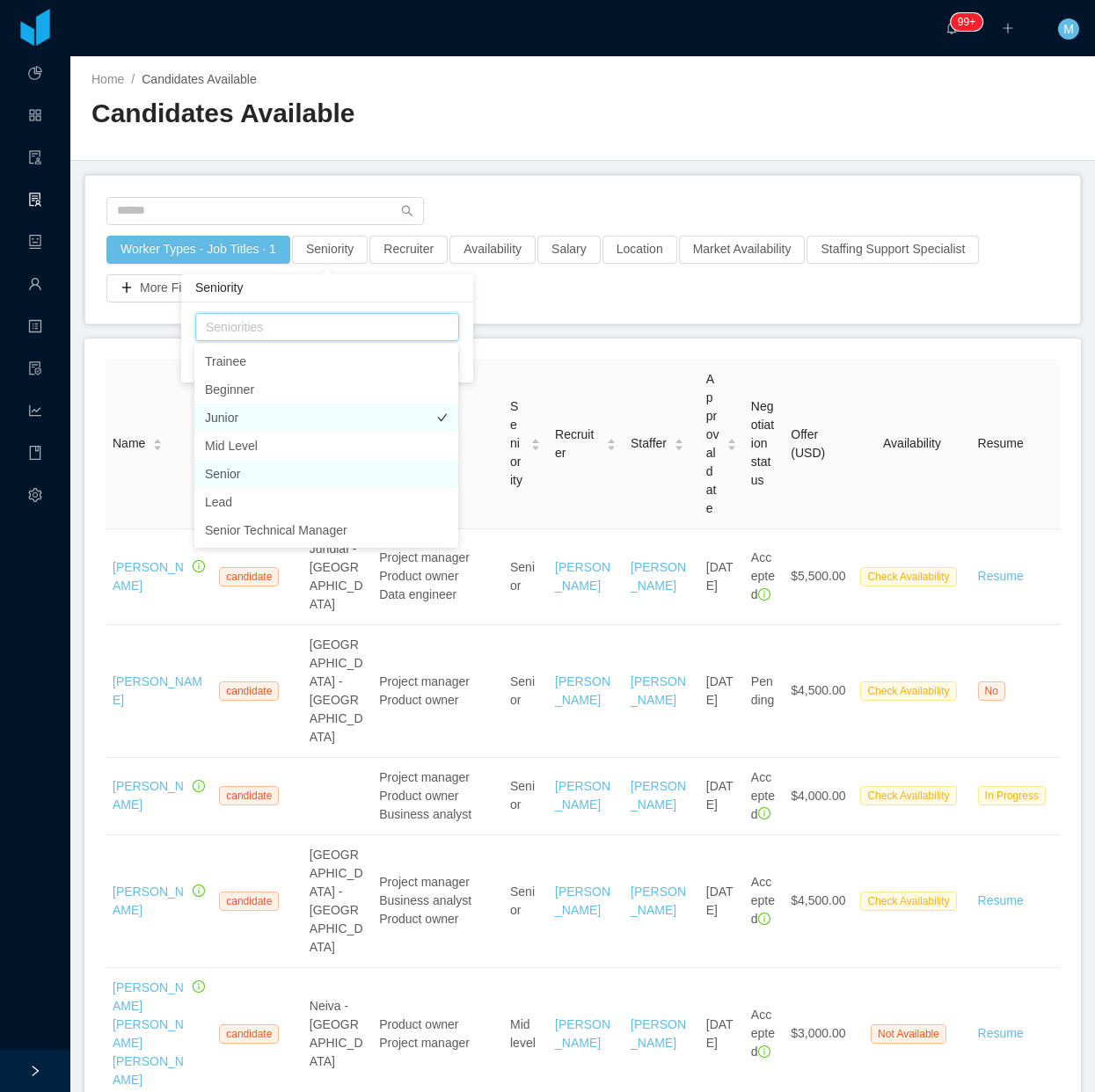
drag, startPoint x: 247, startPoint y: 474, endPoint x: 413, endPoint y: 424, distance: 173.4
click at [246, 475] on li "Senior" at bounding box center [326, 474] width 264 height 28
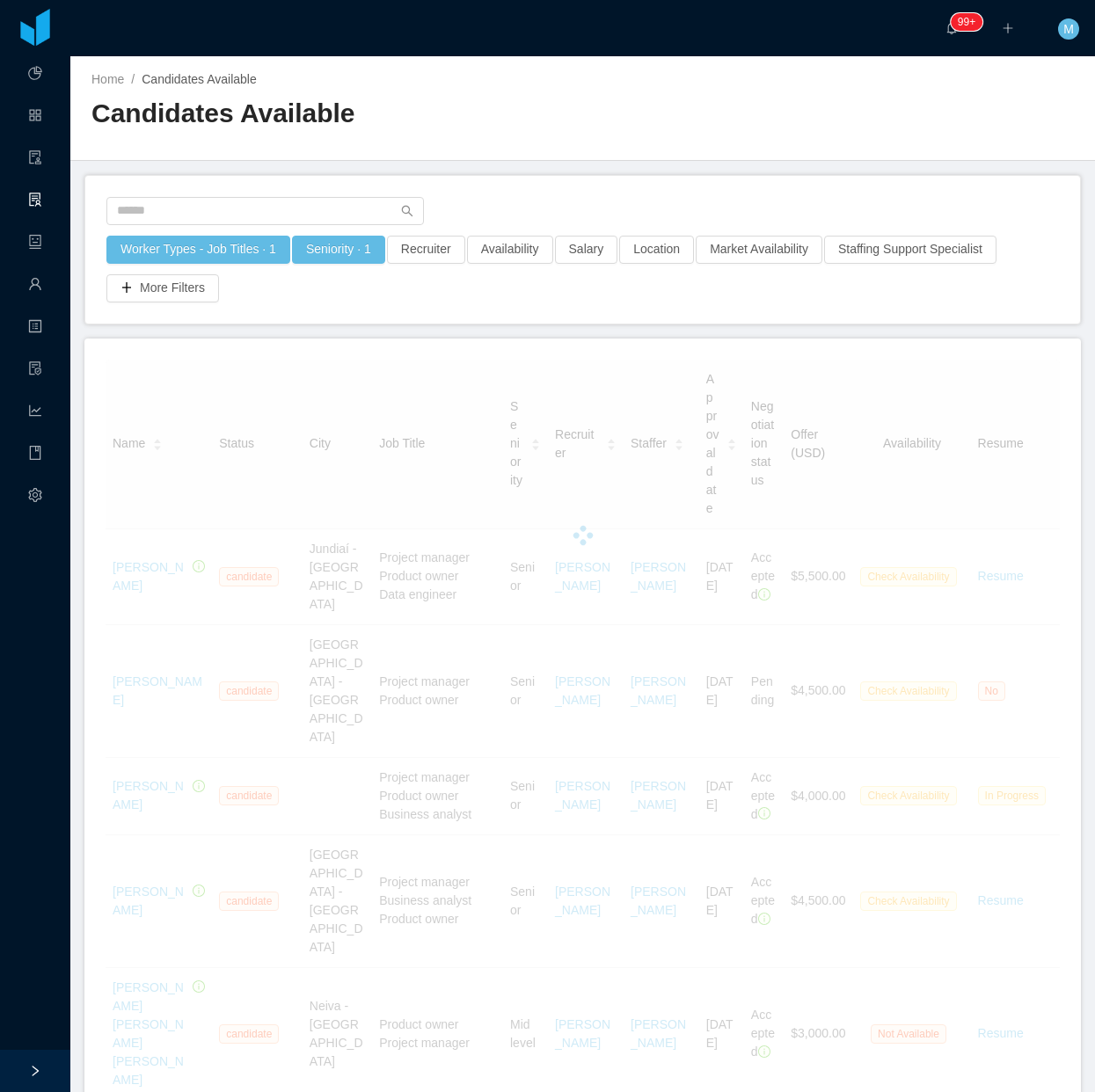
click at [647, 310] on div "Worker Types - Job Titles · 1 Seniority · 1 Recruiter Availability Salary Locat…" at bounding box center [582, 250] width 995 height 147
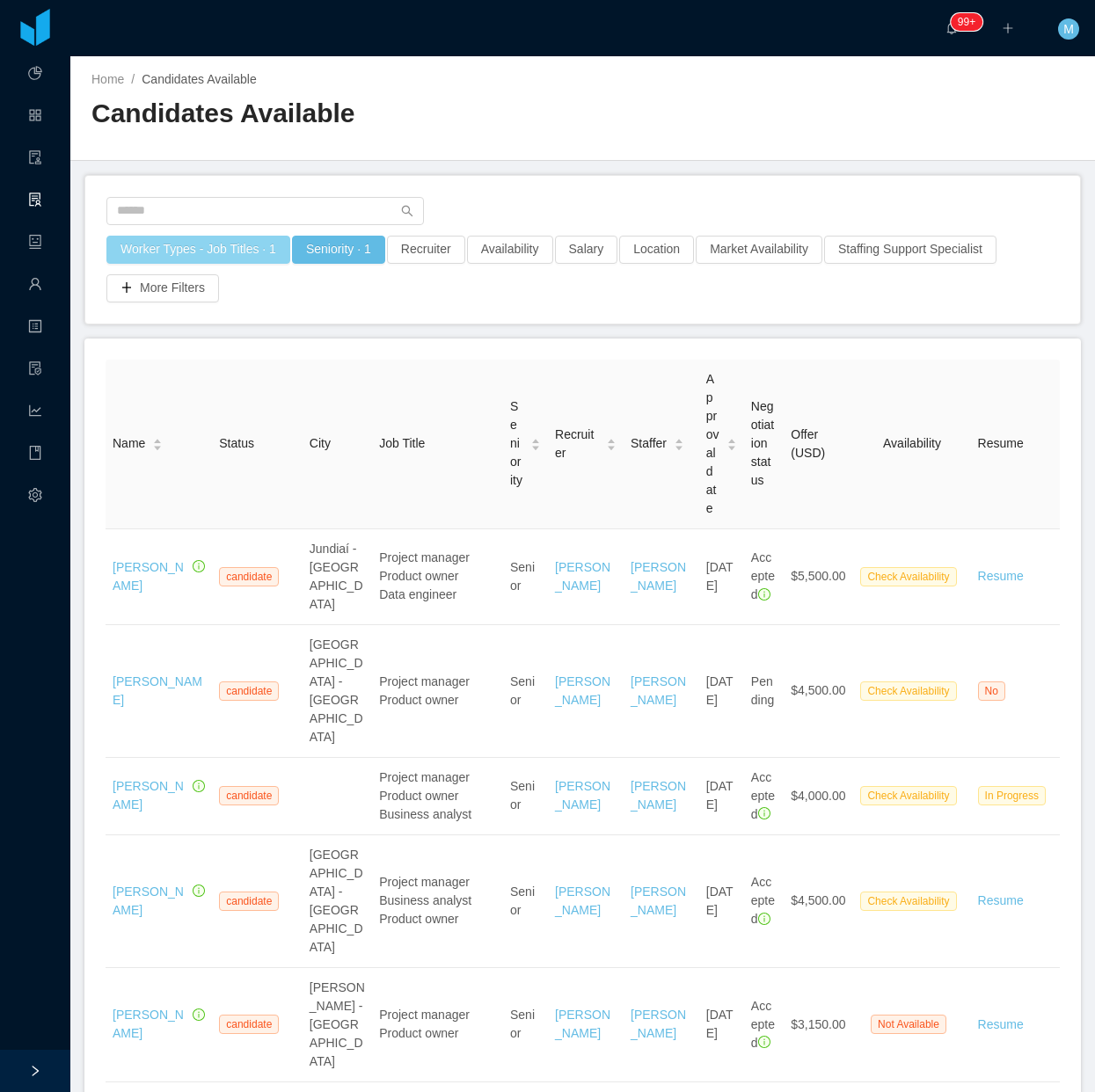
drag, startPoint x: 237, startPoint y: 246, endPoint x: 235, endPoint y: 257, distance: 11.2
click at [237, 246] on button "Worker Types - Job Titles · 1" at bounding box center [198, 250] width 184 height 28
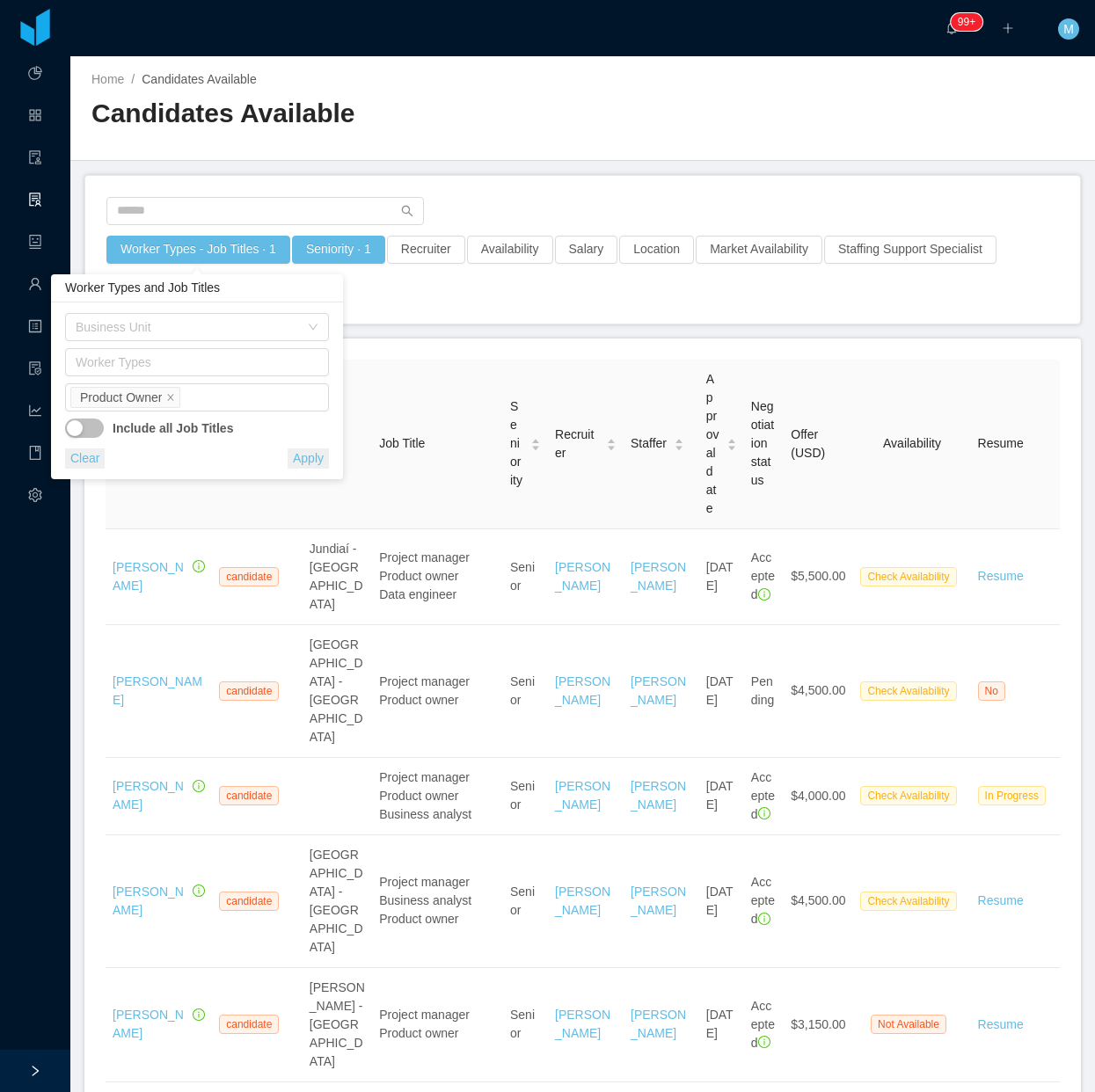
click at [396, 306] on div "Worker Types - Job Titles · 1 Seniority · 1 Recruiter Availability Salary Locat…" at bounding box center [582, 250] width 995 height 147
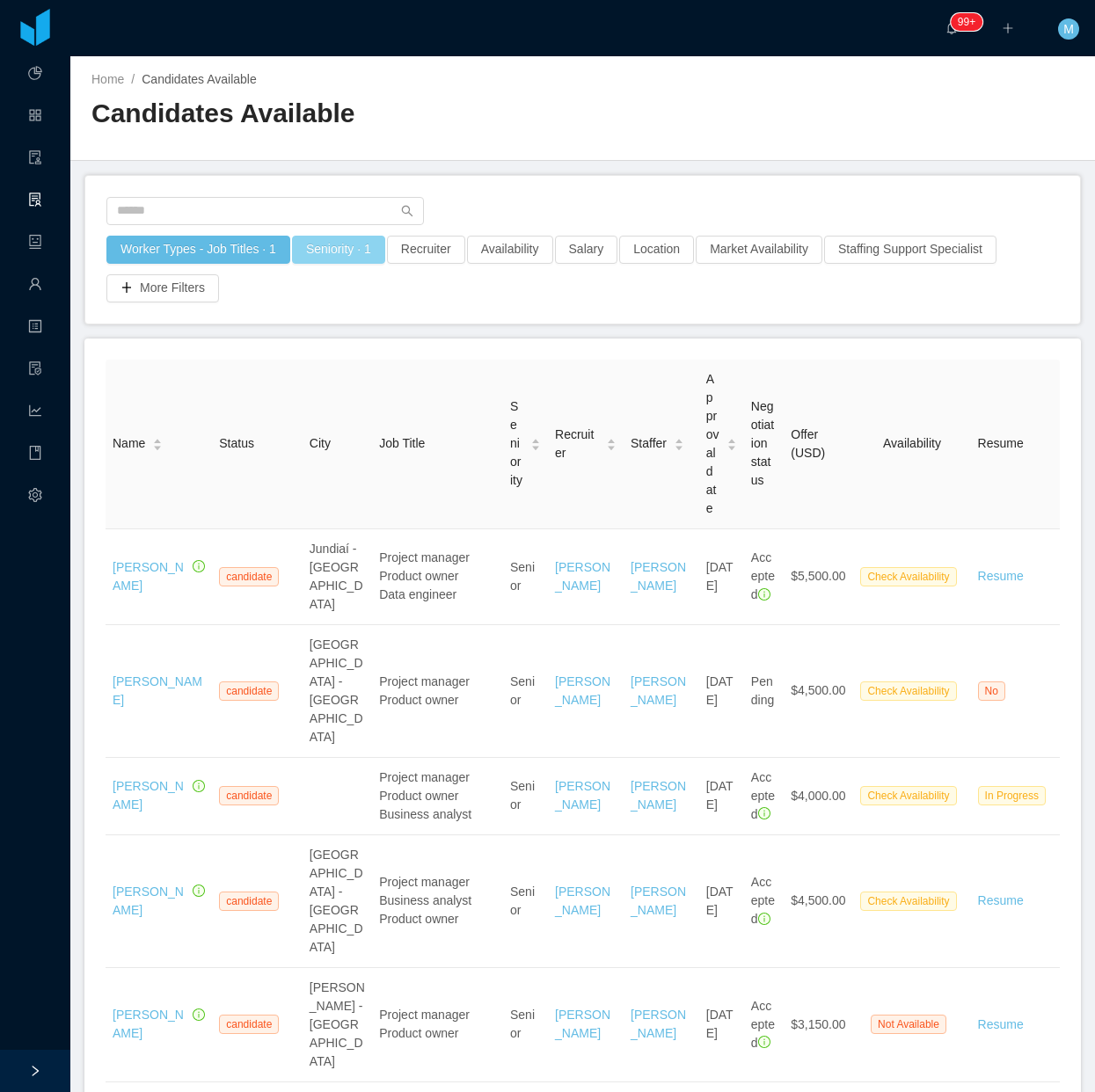
click at [355, 251] on button "Seniority · 1" at bounding box center [339, 250] width 93 height 28
click at [332, 343] on div "Seniorities Senior Clear Apply" at bounding box center [335, 342] width 264 height 59
click at [339, 323] on div "Seniorities Senior" at bounding box center [332, 327] width 248 height 27
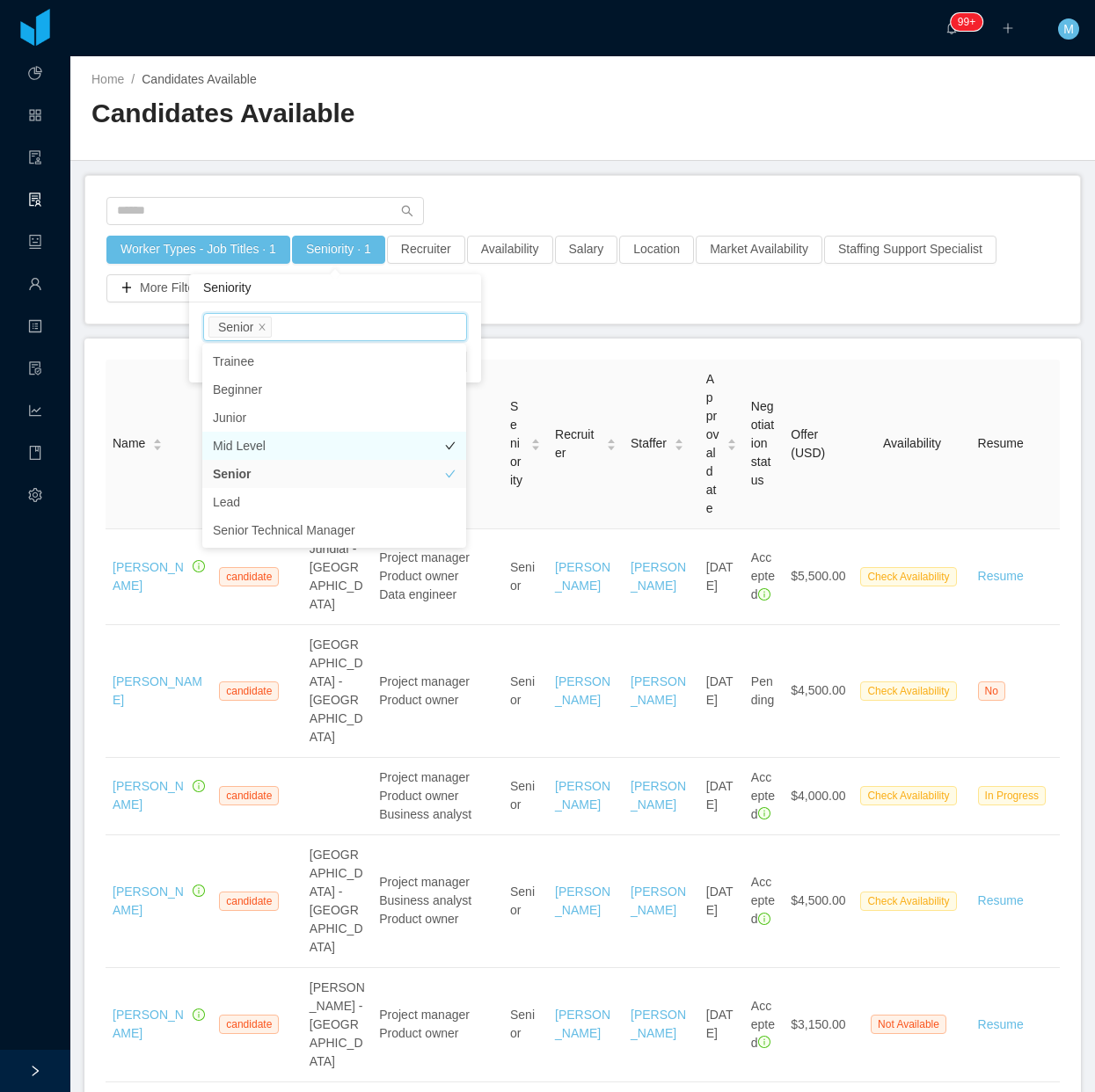
click at [276, 436] on li "Mid Level" at bounding box center [334, 446] width 264 height 28
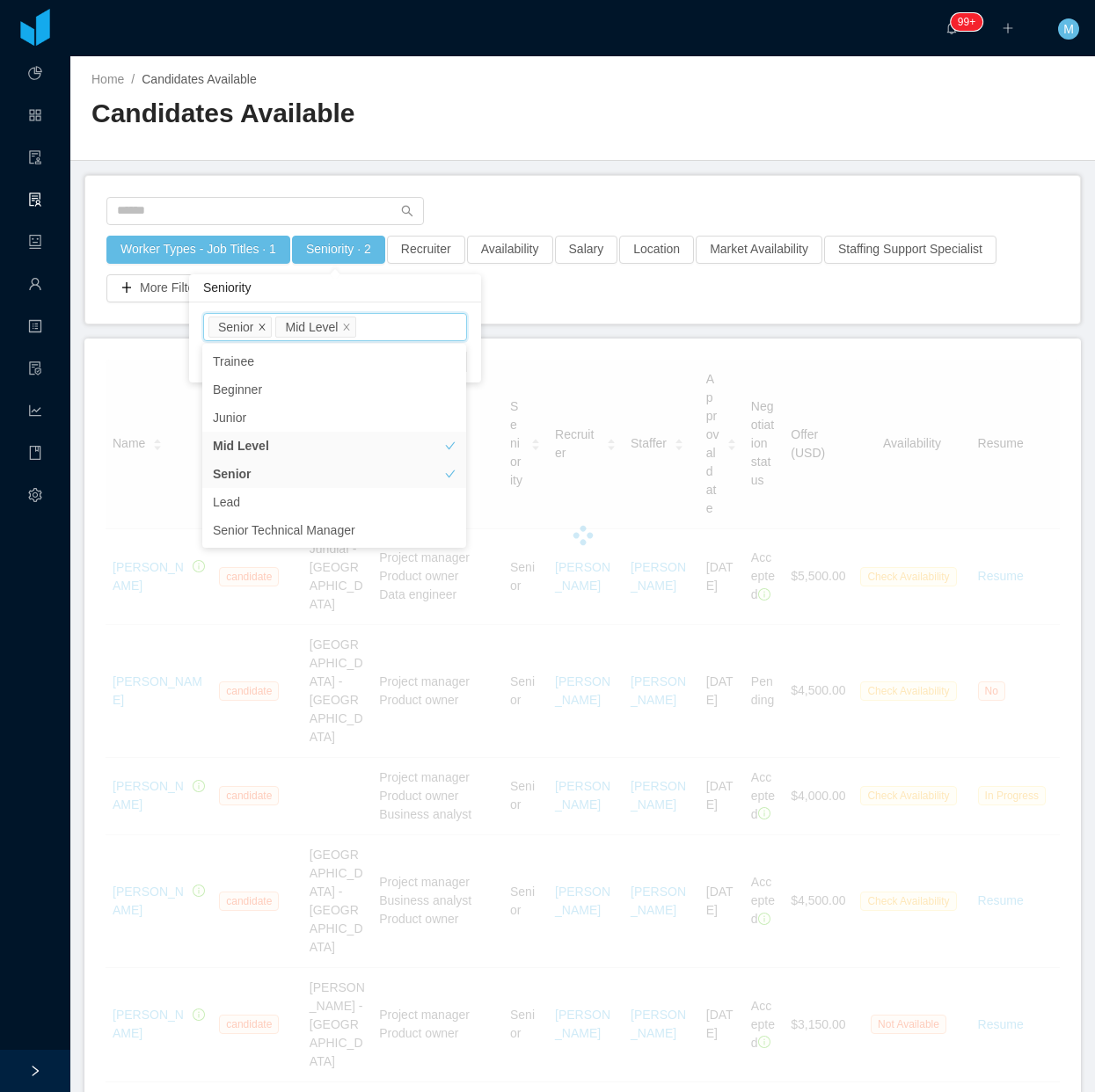
click at [261, 327] on icon "icon: close" at bounding box center [262, 326] width 6 height 6
click at [601, 331] on main "Home / Candidates Available / Candidates Available Worker Types - Job Titles · …" at bounding box center [582, 574] width 1025 height 1036
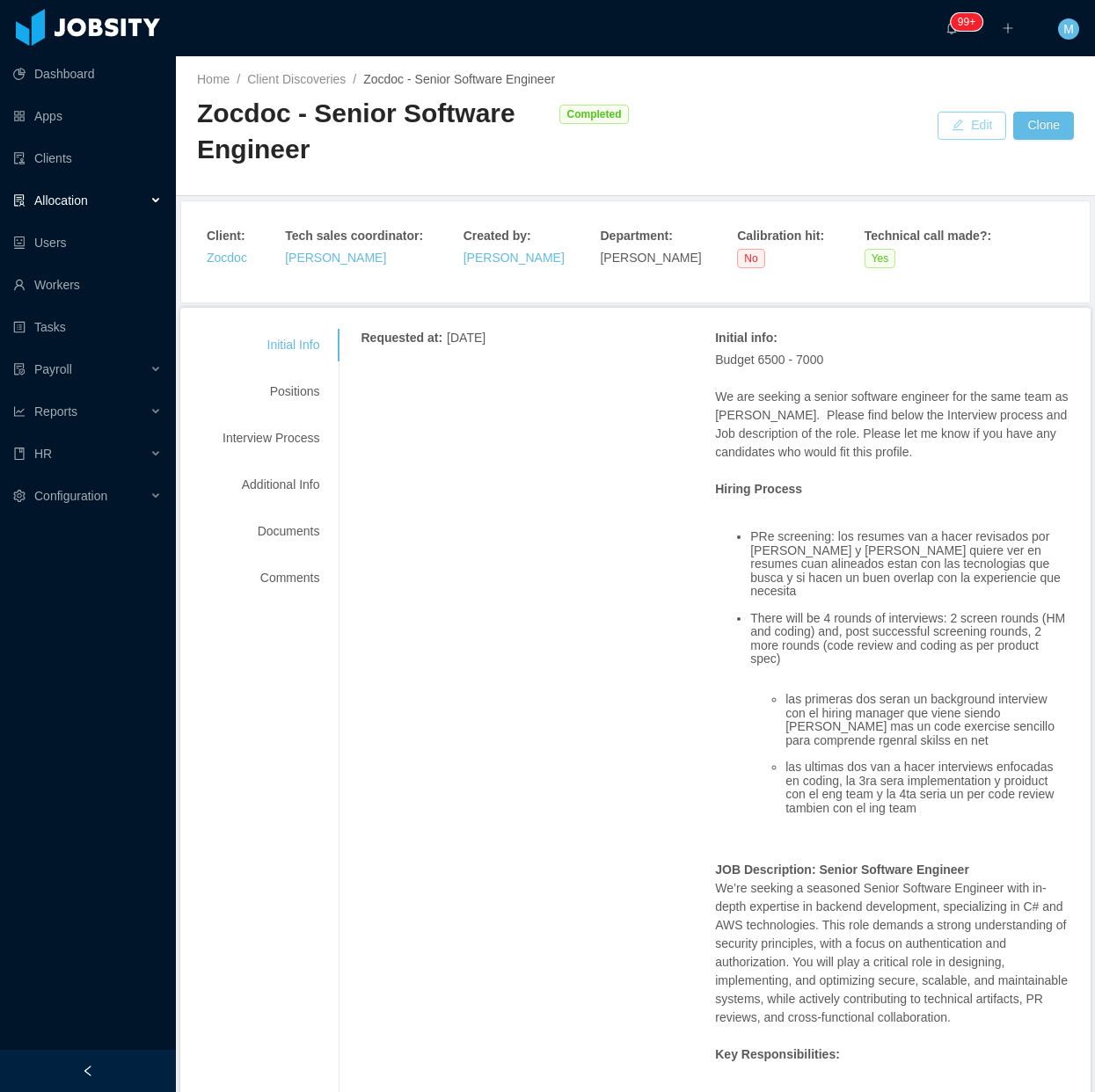
click at [960, 126] on button "Edit" at bounding box center [971, 126] width 68 height 28
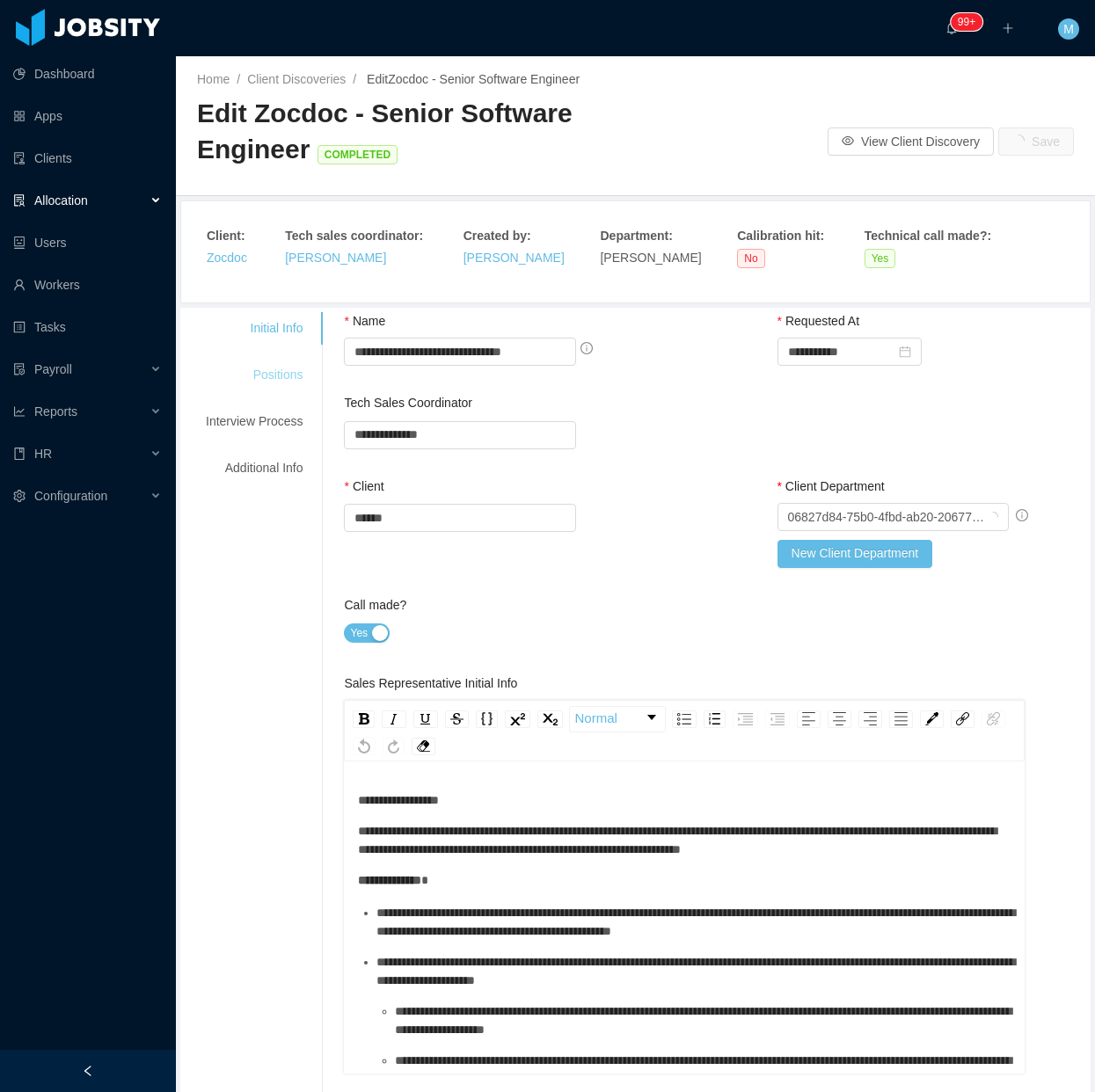
click at [277, 387] on div "Positions" at bounding box center [254, 375] width 139 height 33
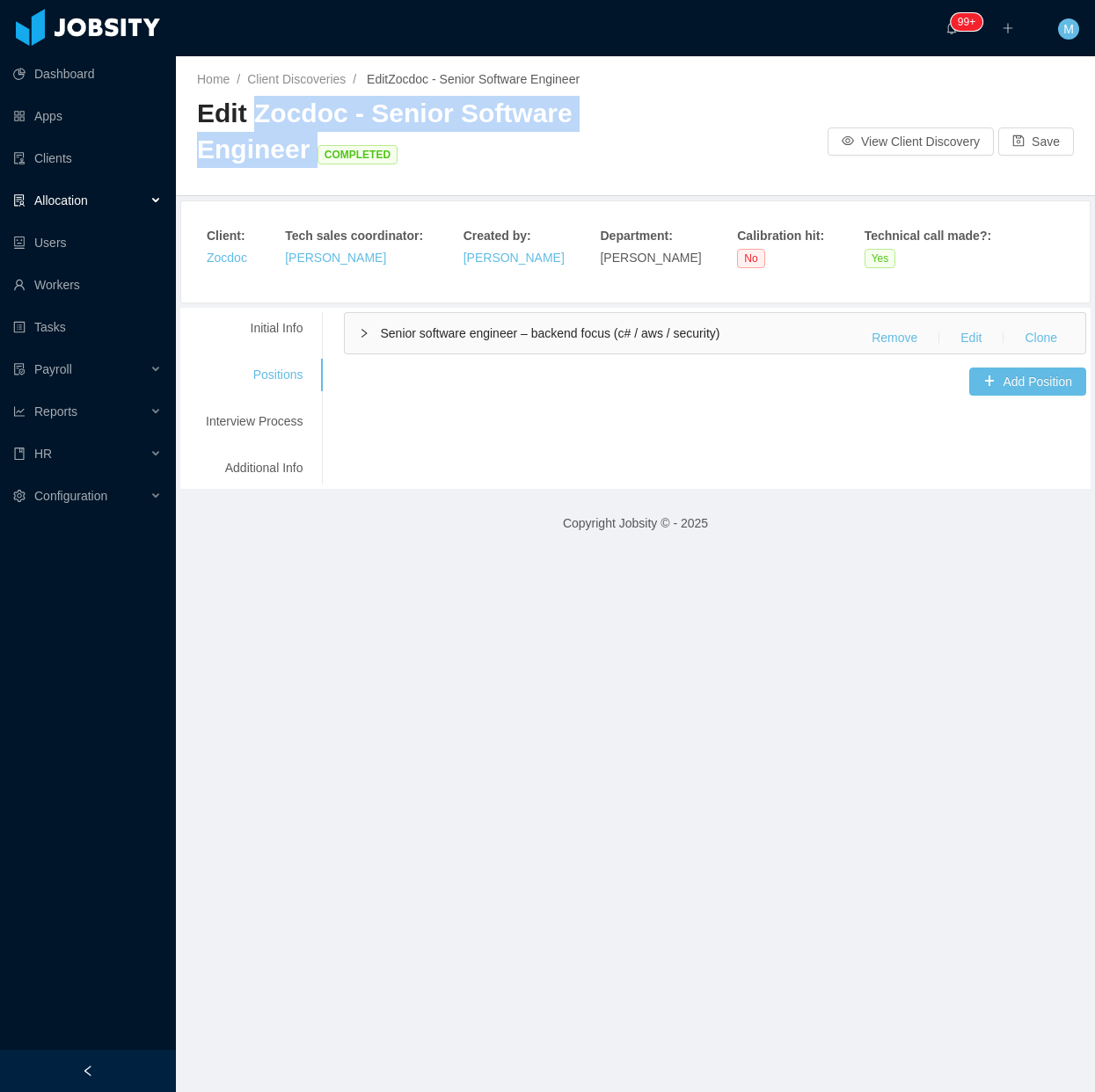
drag, startPoint x: 252, startPoint y: 110, endPoint x: 308, endPoint y: 143, distance: 65.0
click at [308, 143] on span "Edit Zocdoc - Senior Software Engineer COMPLETED" at bounding box center [385, 131] width 376 height 65
copy span "Zocdoc - Senior Software Engineer"
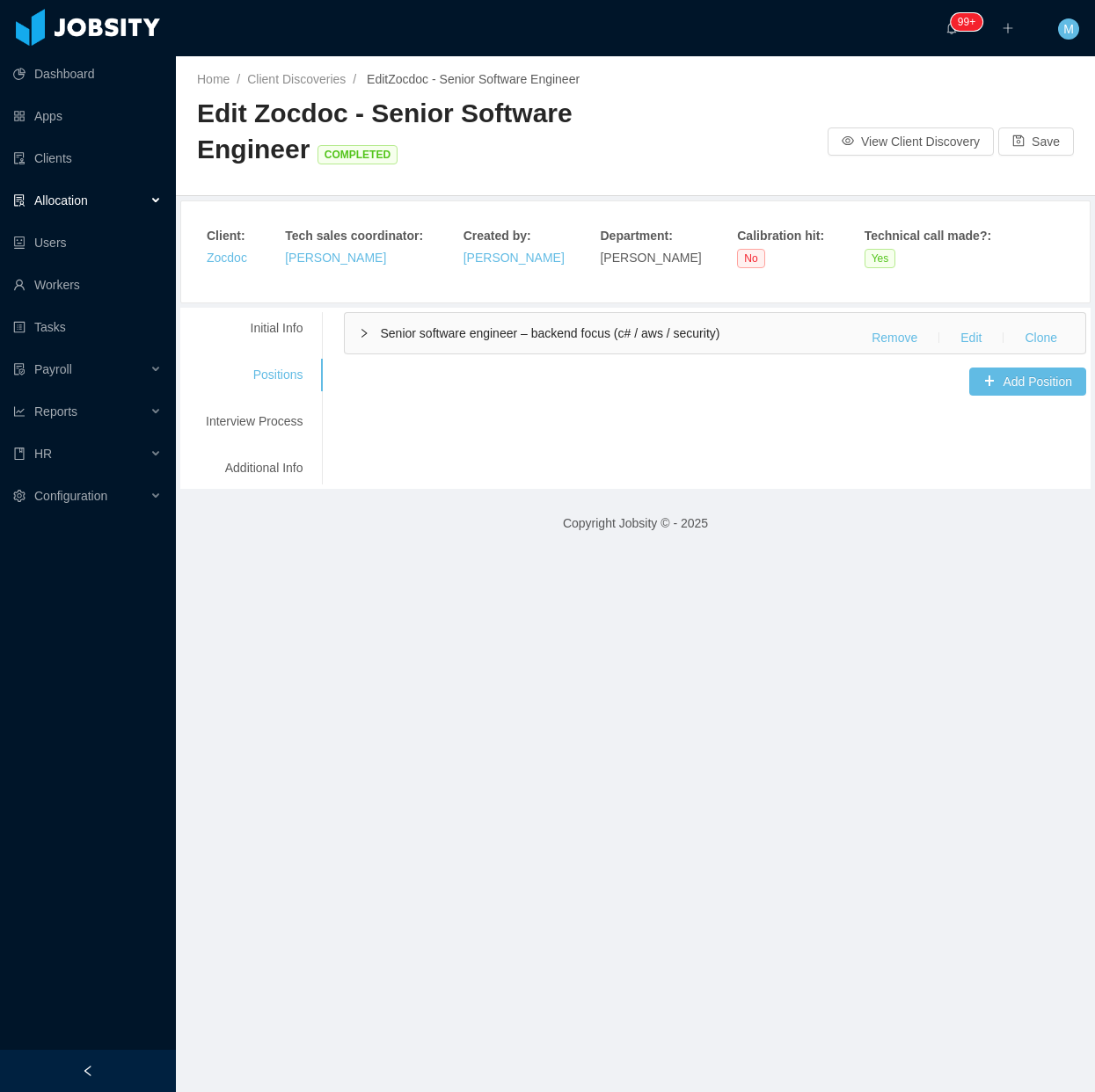
click at [139, 192] on div "Allocation" at bounding box center [88, 201] width 176 height 36
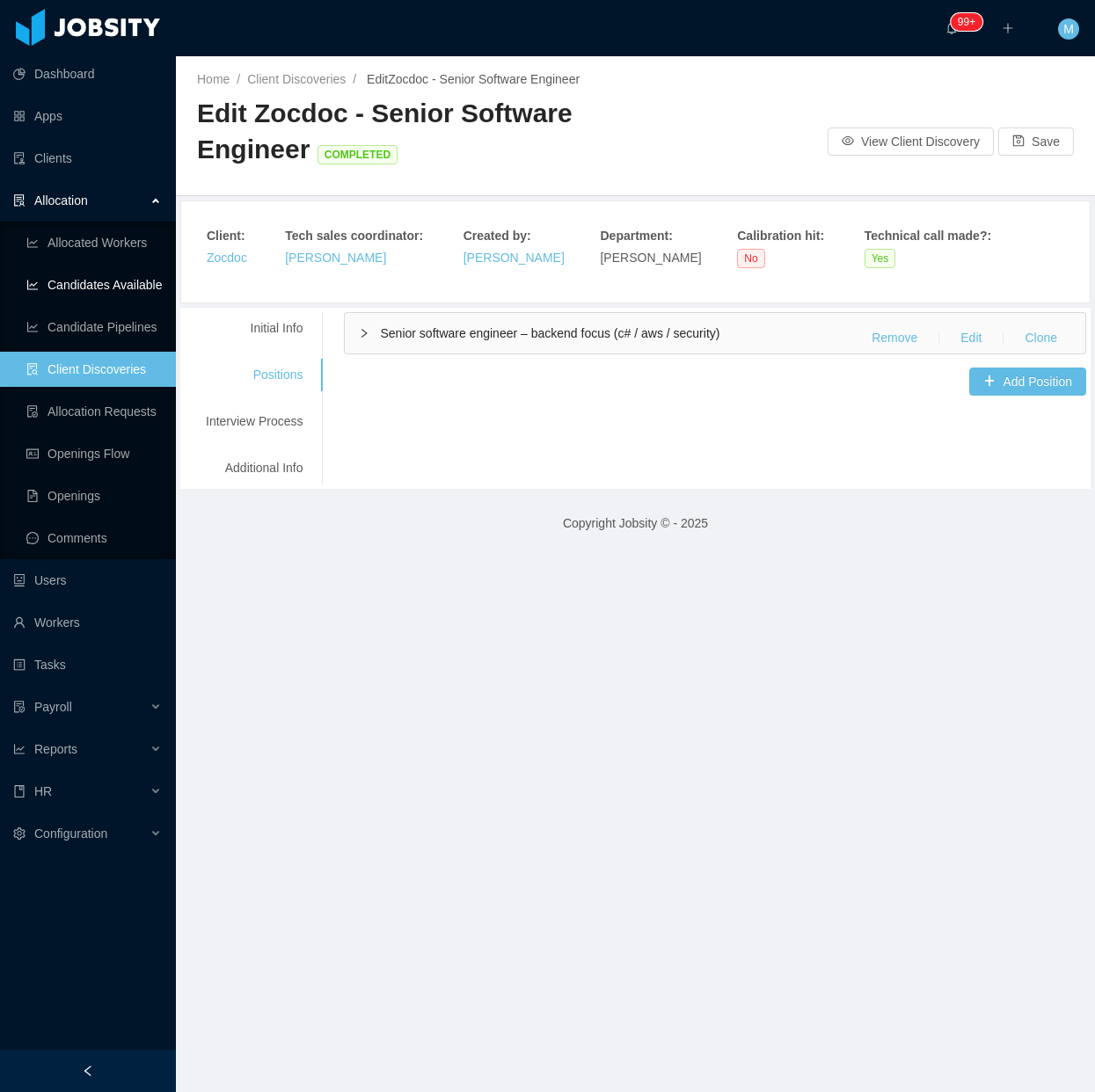
click at [115, 278] on link "Candidates Available" at bounding box center [94, 285] width 135 height 36
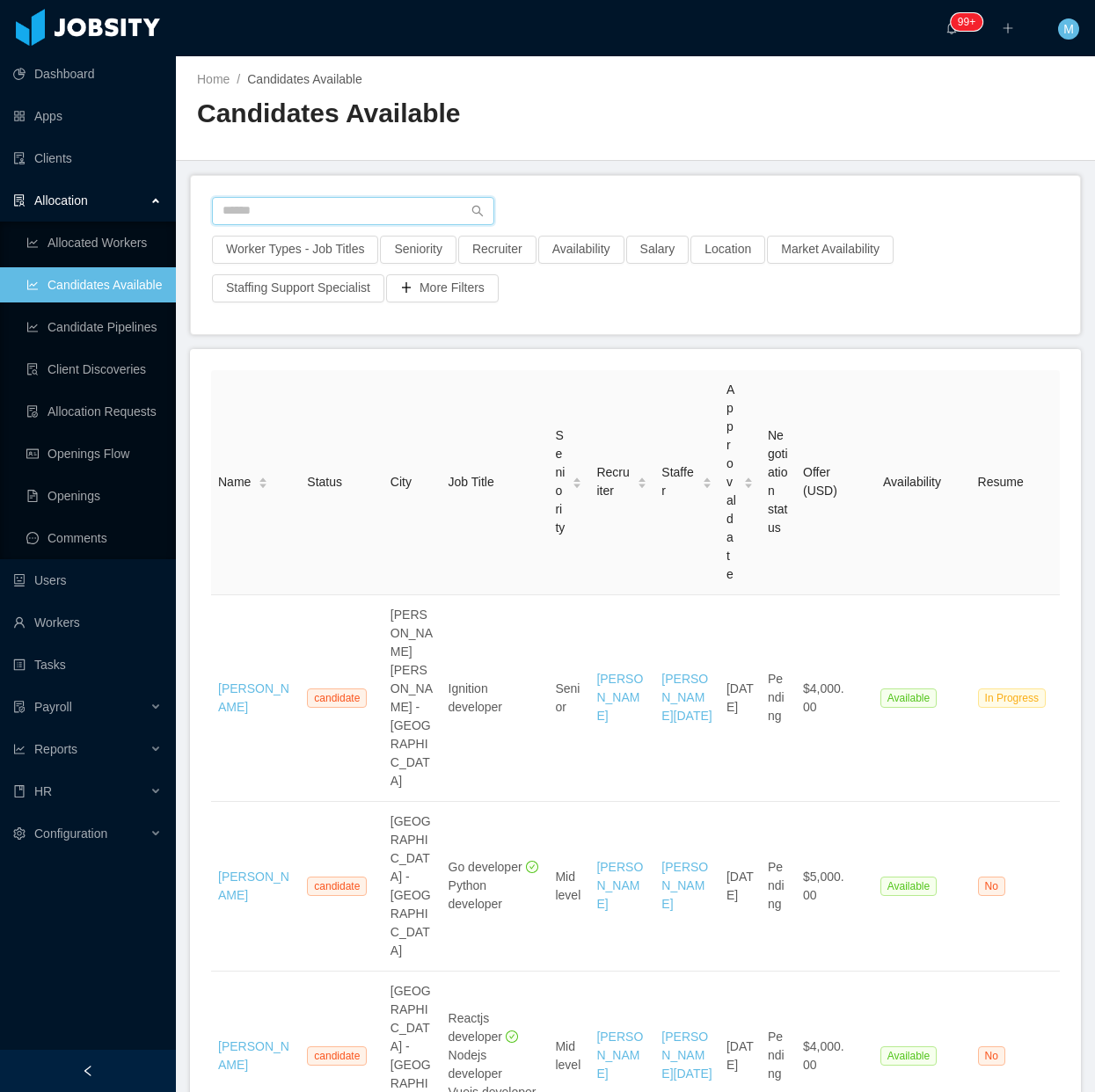
click at [244, 207] on input "text" at bounding box center [353, 211] width 283 height 28
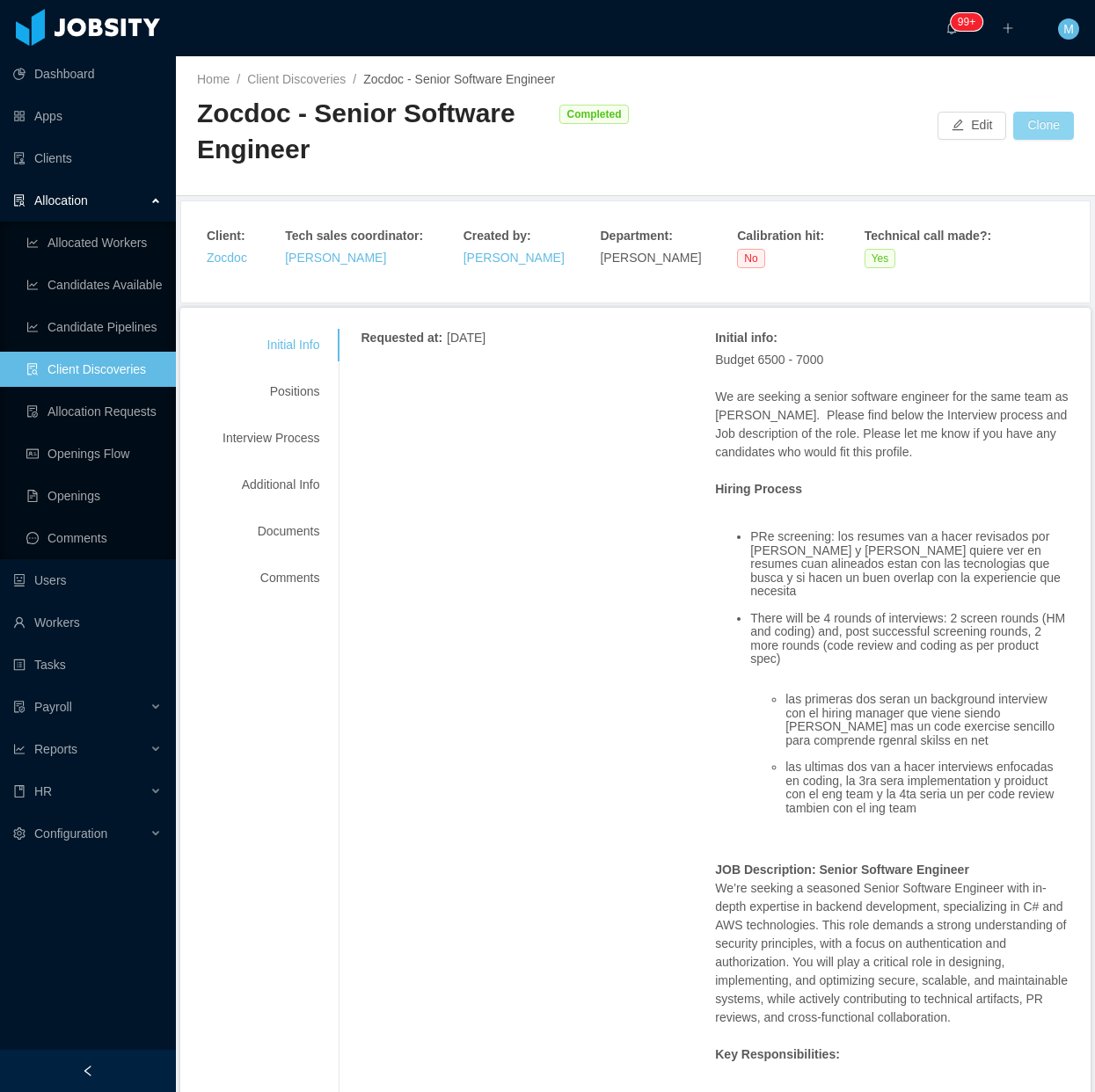
click at [1034, 127] on button "Clone" at bounding box center [1043, 126] width 60 height 28
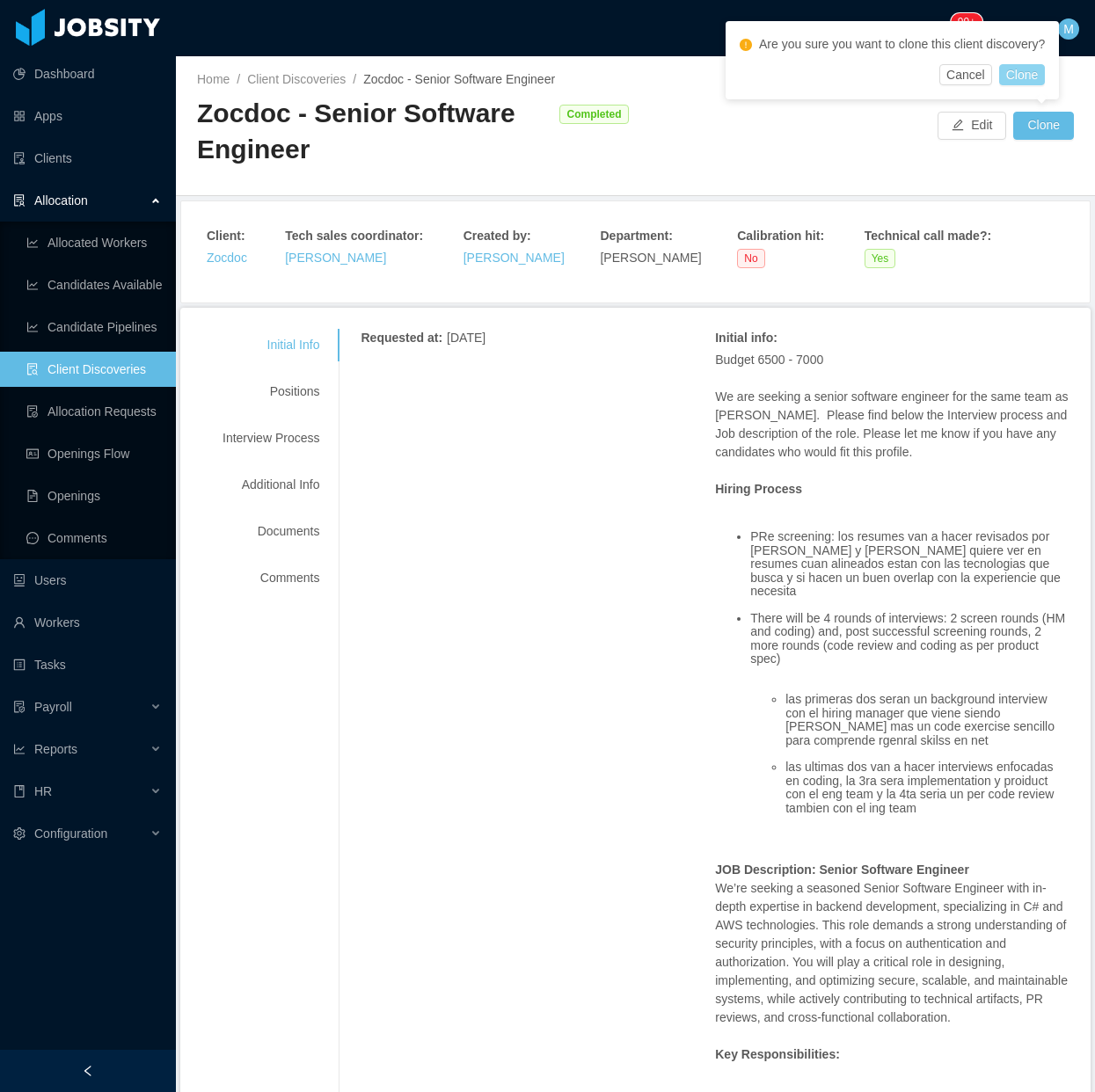
drag, startPoint x: 1018, startPoint y: 67, endPoint x: 753, endPoint y: 234, distance: 313.2
click at [1018, 71] on button "Clone" at bounding box center [1022, 75] width 46 height 21
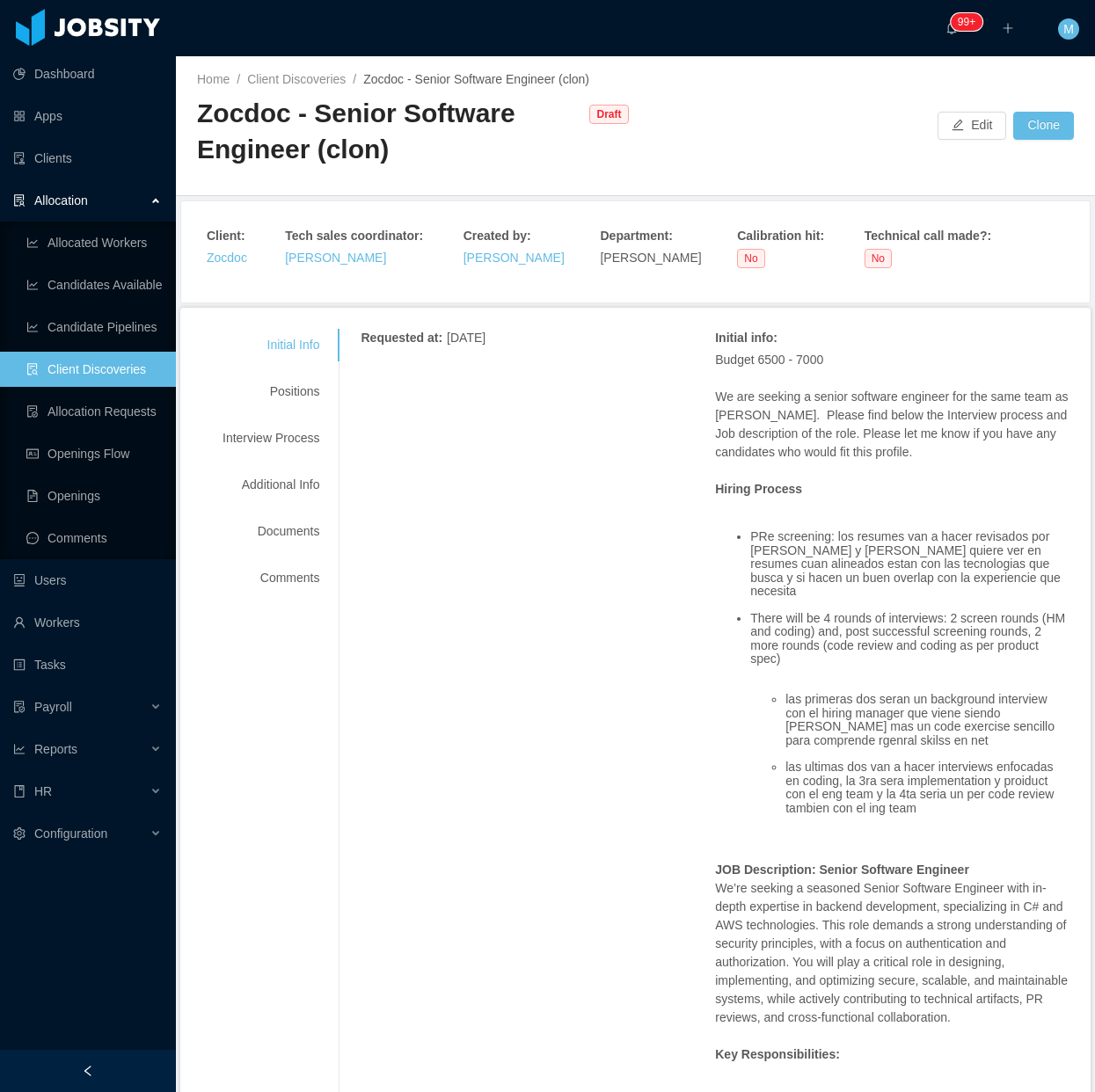
click at [803, 656] on ul "PRe screening: los resumes van a hacer revisados por [PERSON_NAME] y [PERSON_NA…" at bounding box center [892, 680] width 355 height 325
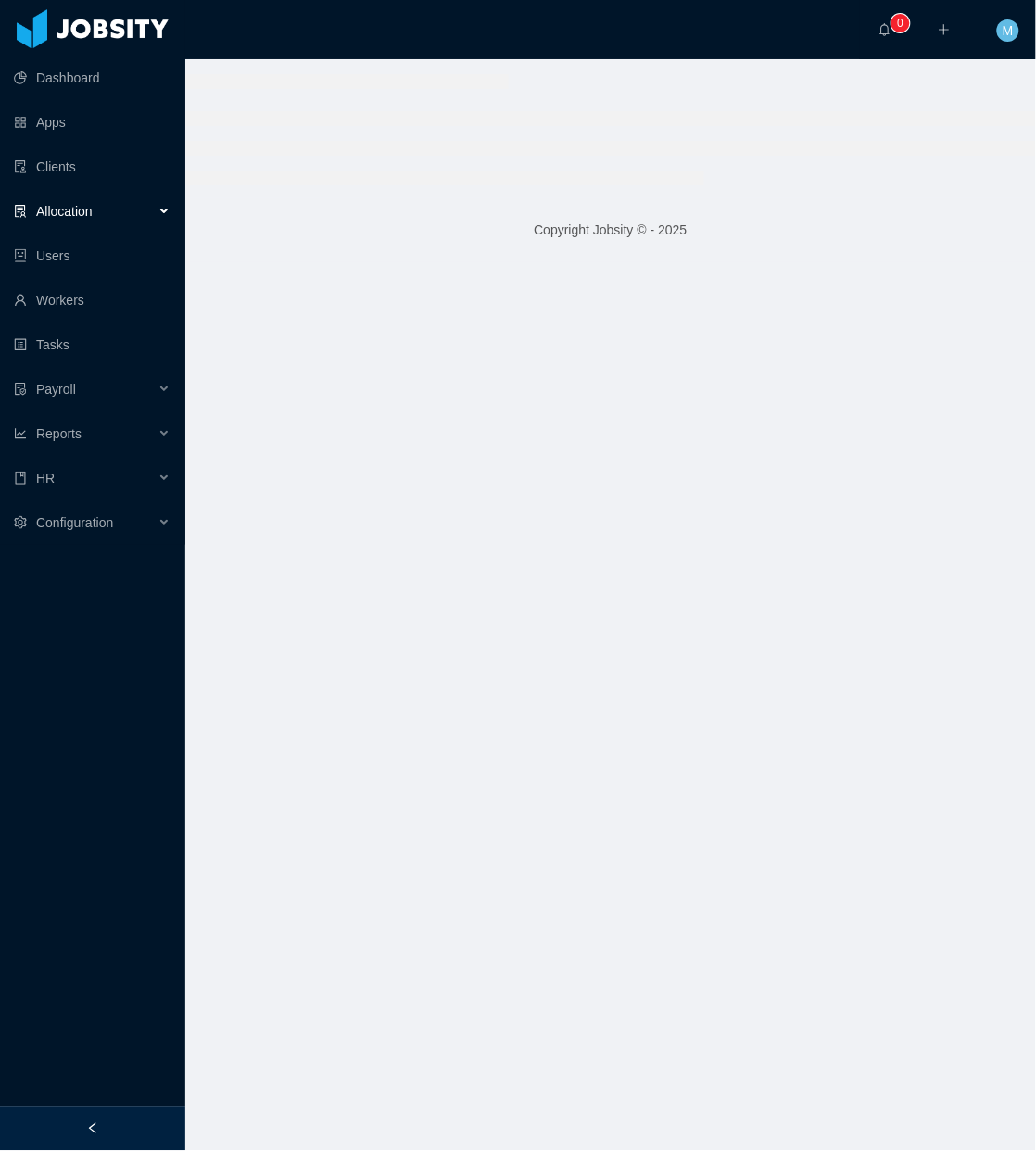
click at [99, 1133] on div at bounding box center [93, 1129] width 185 height 45
drag, startPoint x: 119, startPoint y: 1128, endPoint x: 117, endPoint y: 1108, distance: 20.1
click at [118, 1127] on div at bounding box center [93, 1129] width 185 height 45
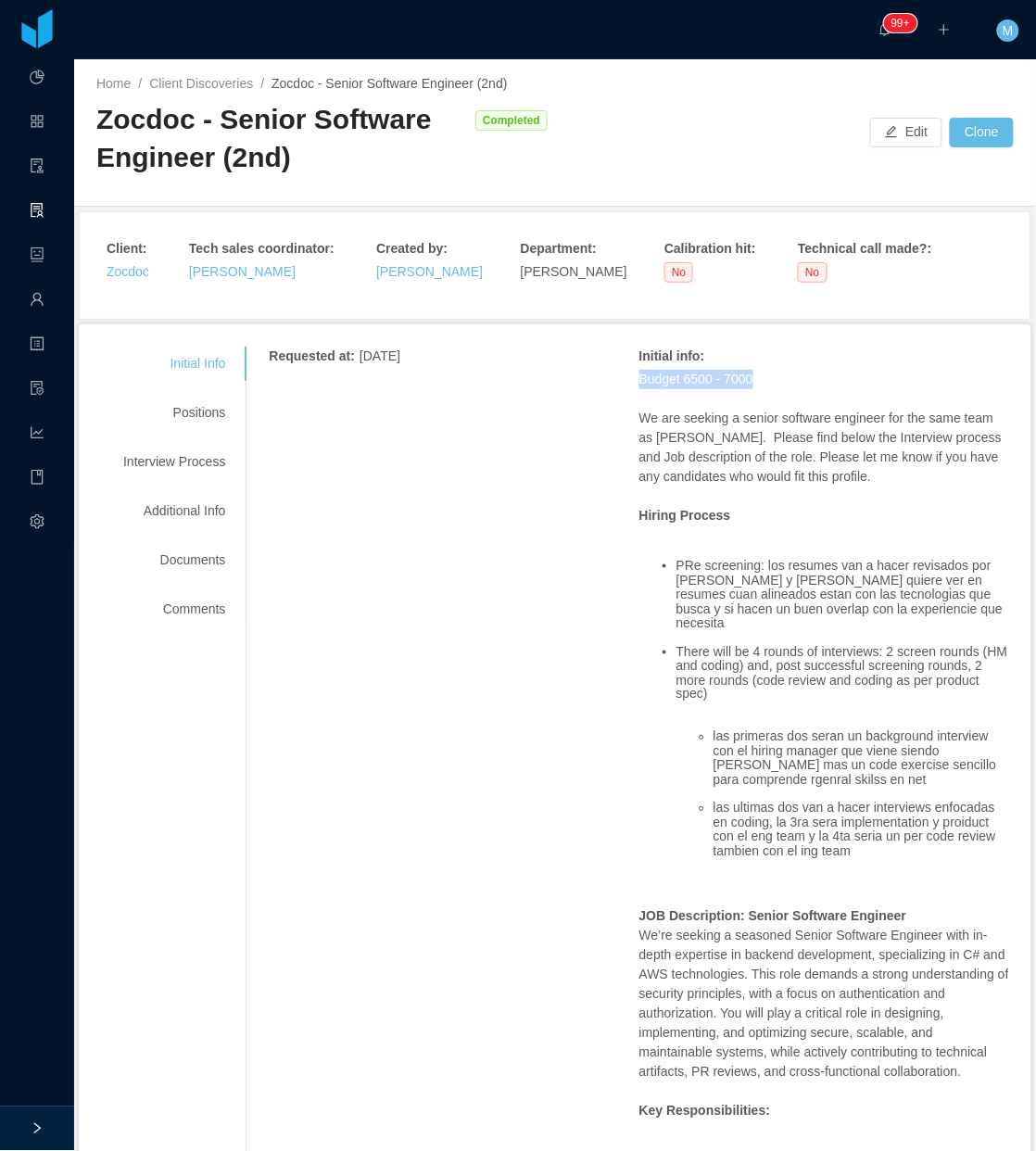
drag, startPoint x: 765, startPoint y: 385, endPoint x: 627, endPoint y: 388, distance: 138.0
copy p "Budget 6500 - 7000"
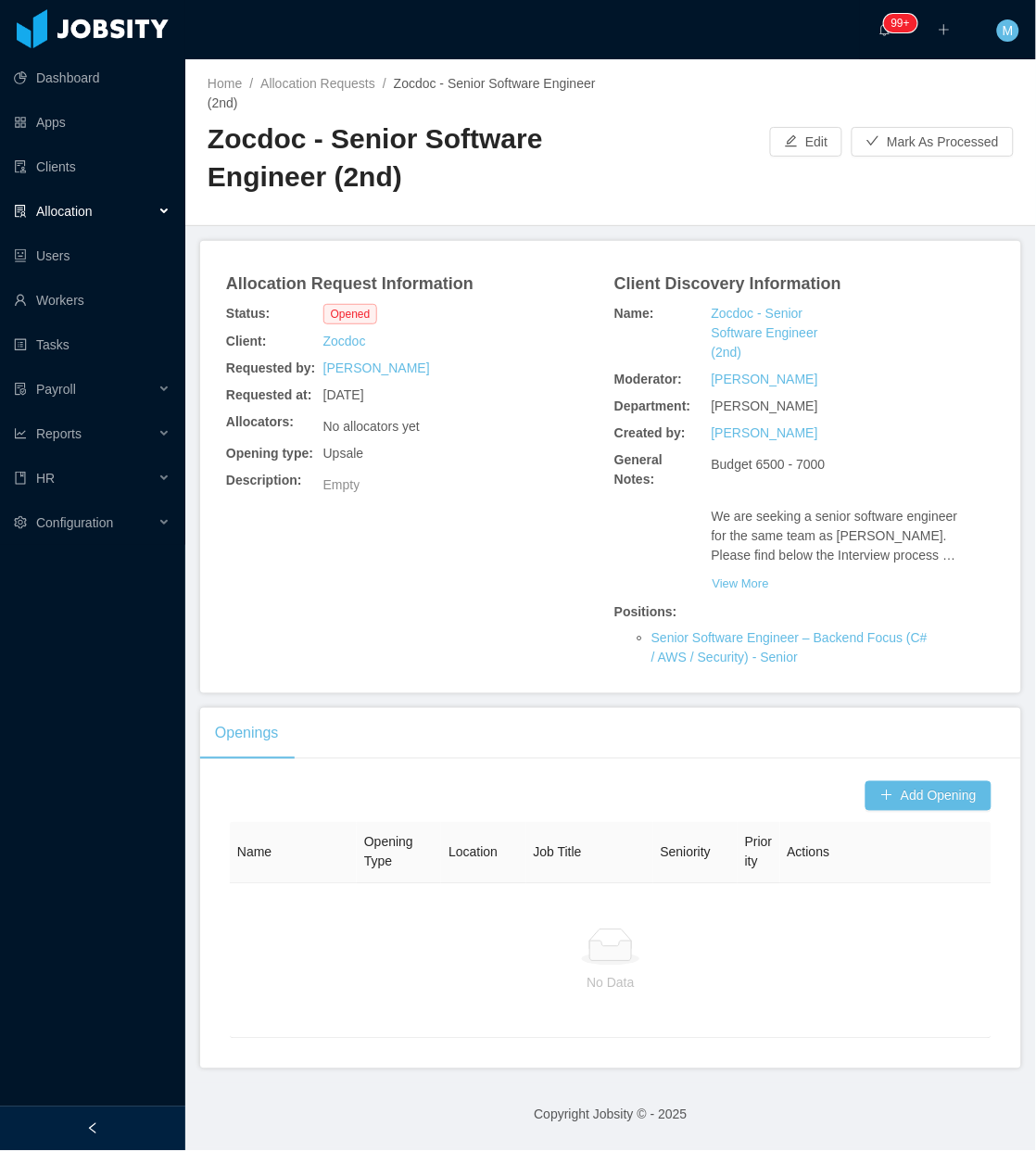
click at [119, 1123] on div at bounding box center [93, 1129] width 185 height 45
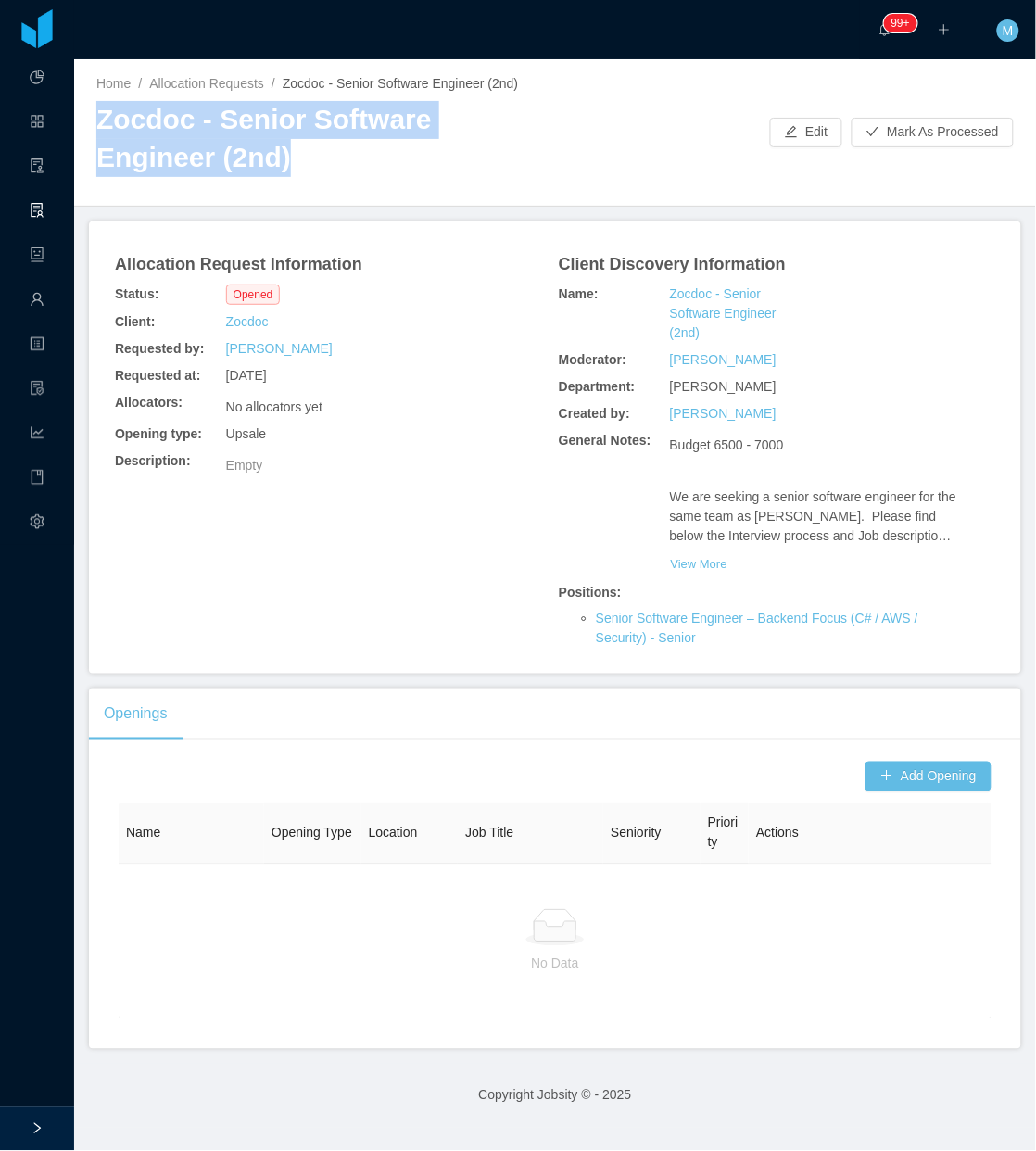
drag, startPoint x: 95, startPoint y: 126, endPoint x: 174, endPoint y: 167, distance: 89.0
click at [174, 167] on div "Home / Allocation Requests / Zocdoc - Senior Software Engineer (2nd) / Zocdoc -…" at bounding box center [555, 132] width 962 height 147
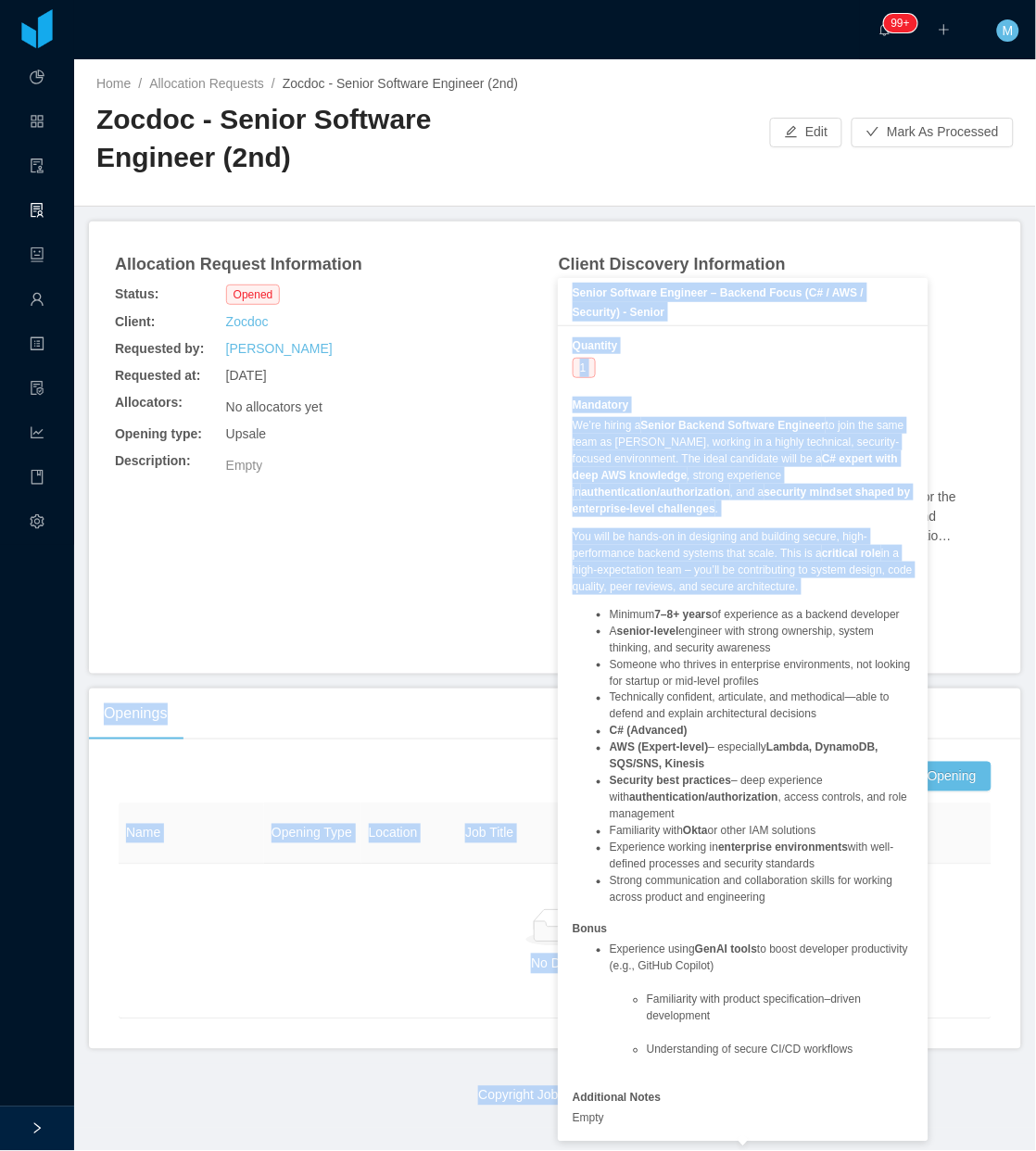
drag, startPoint x: 704, startPoint y: 624, endPoint x: 580, endPoint y: 596, distance: 127.1
click at [580, 596] on body "Dashboard Apps Clients Allocation Users Workers Tasks Payroll Reports HR Config…" at bounding box center [518, 575] width 1036 height 1151
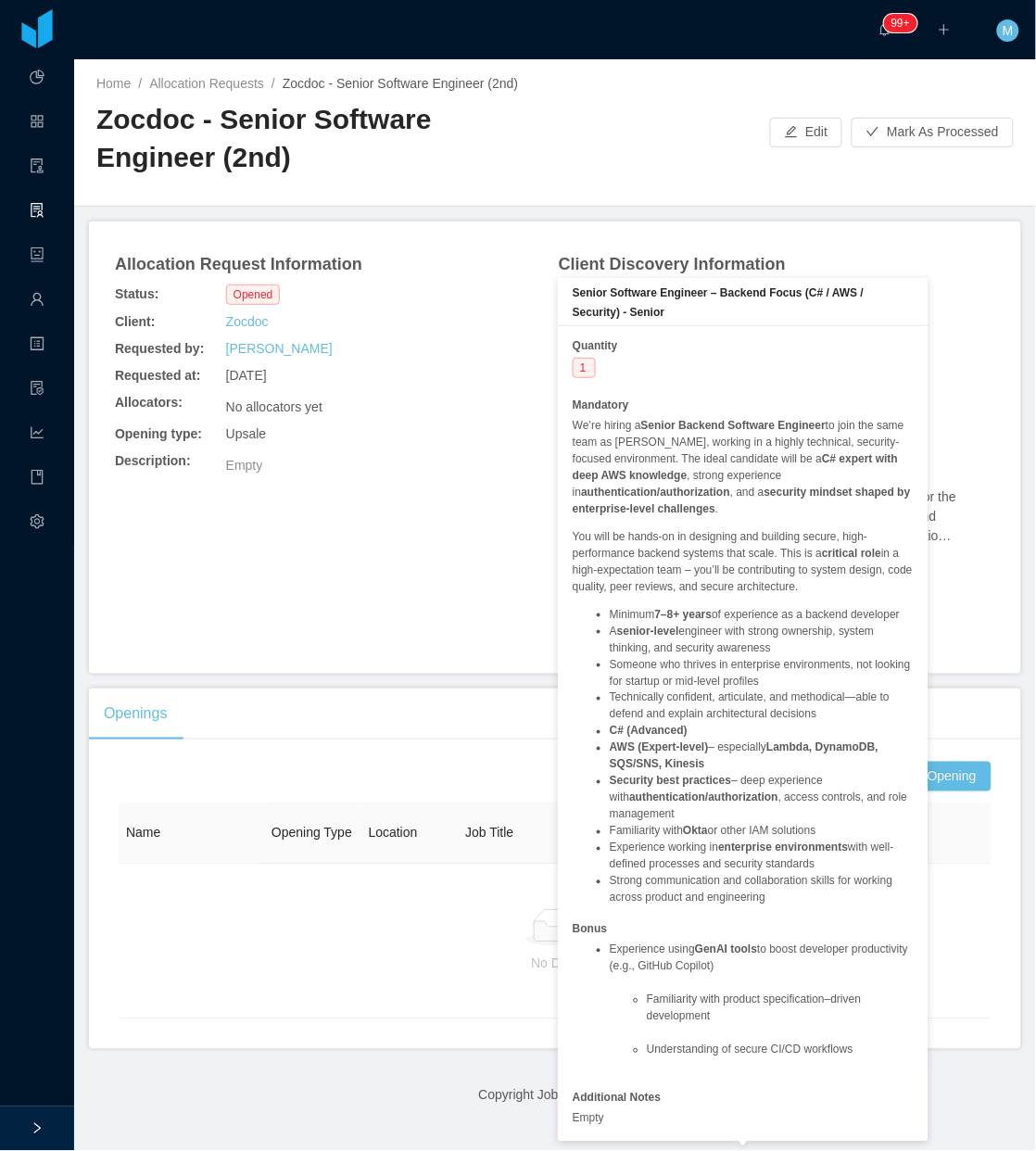
drag, startPoint x: 580, startPoint y: 596, endPoint x: 511, endPoint y: 403, distance: 205.0
click at [488, 419] on div "Allocators: No allocators yet" at bounding box center [333, 406] width 444 height 32
drag, startPoint x: 907, startPoint y: 288, endPoint x: 559, endPoint y: 300, distance: 348.2
click at [559, 300] on div "Senior Software Engineer – Backend Focus (C# / AWS / Security) - Senior" at bounding box center [744, 302] width 371 height 48
copy b "Senior Software Engineer – Backend Focus (C# / AWS / Security)"
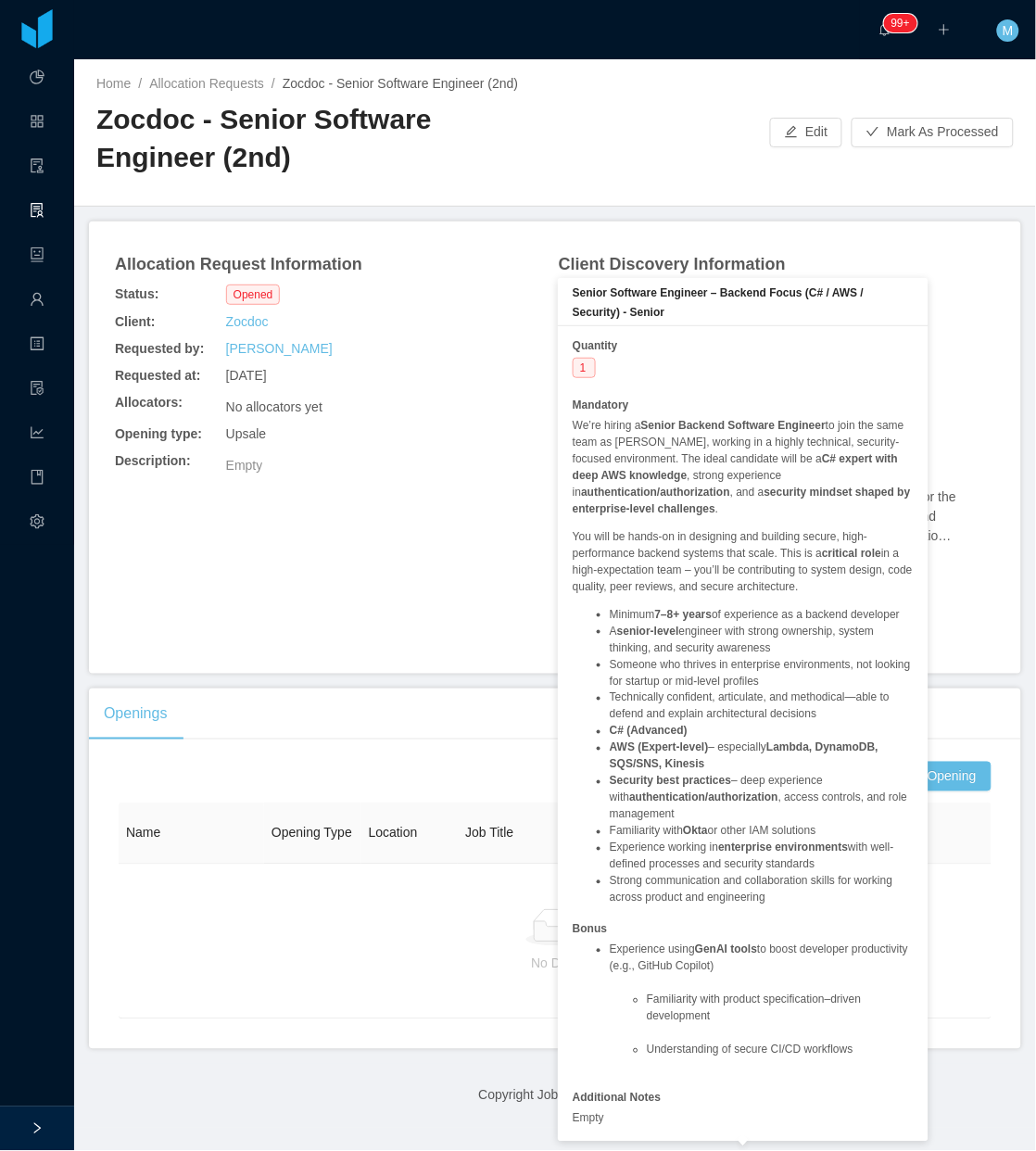
drag, startPoint x: 341, startPoint y: 627, endPoint x: 464, endPoint y: 638, distance: 123.5
click at [362, 628] on div "Allocation Request Information Status: Opened Client: Zocdoc Requested by: Beat…" at bounding box center [555, 447] width 888 height 407
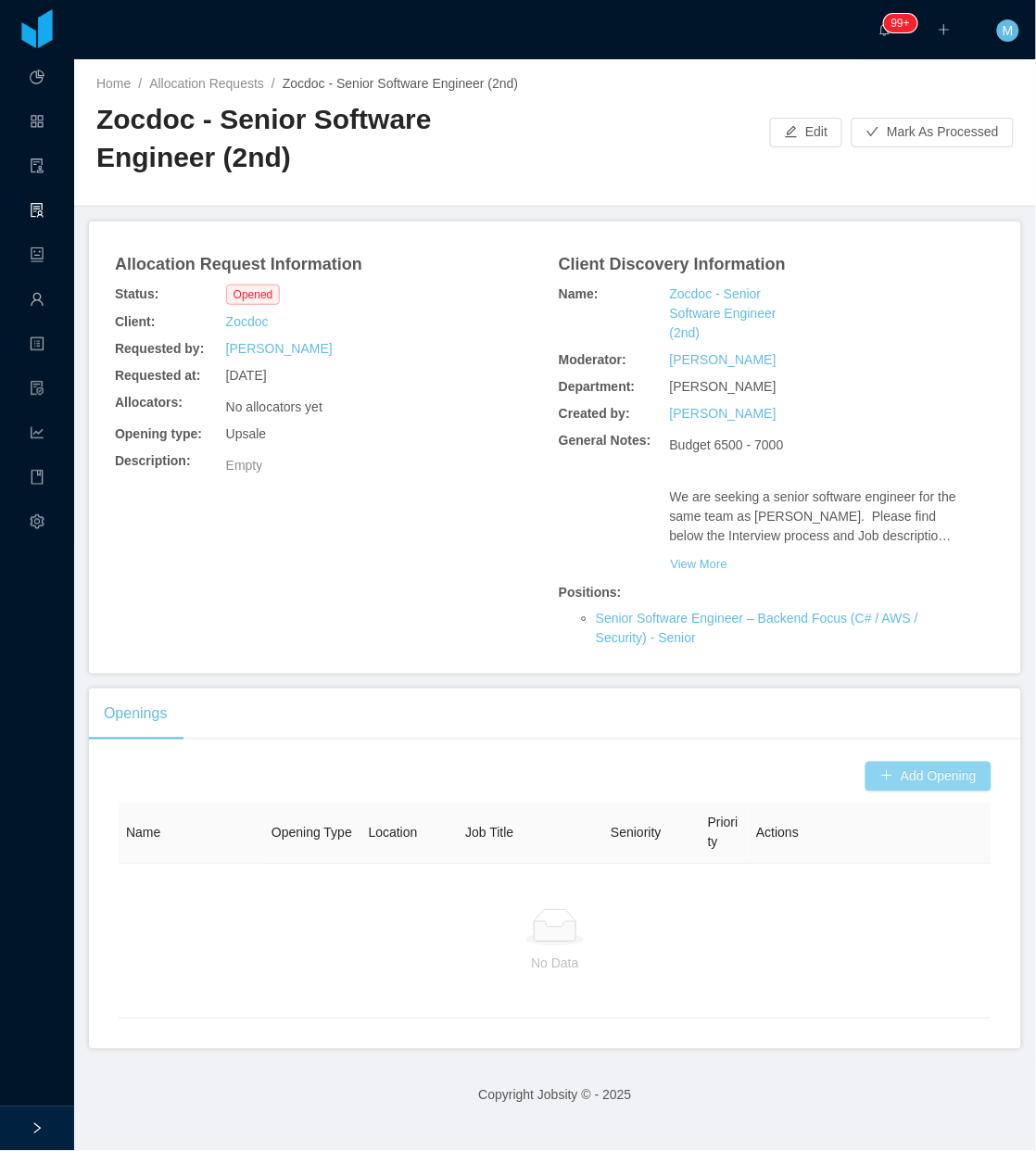
click at [882, 761] on button "Add Opening" at bounding box center [928, 776] width 126 height 30
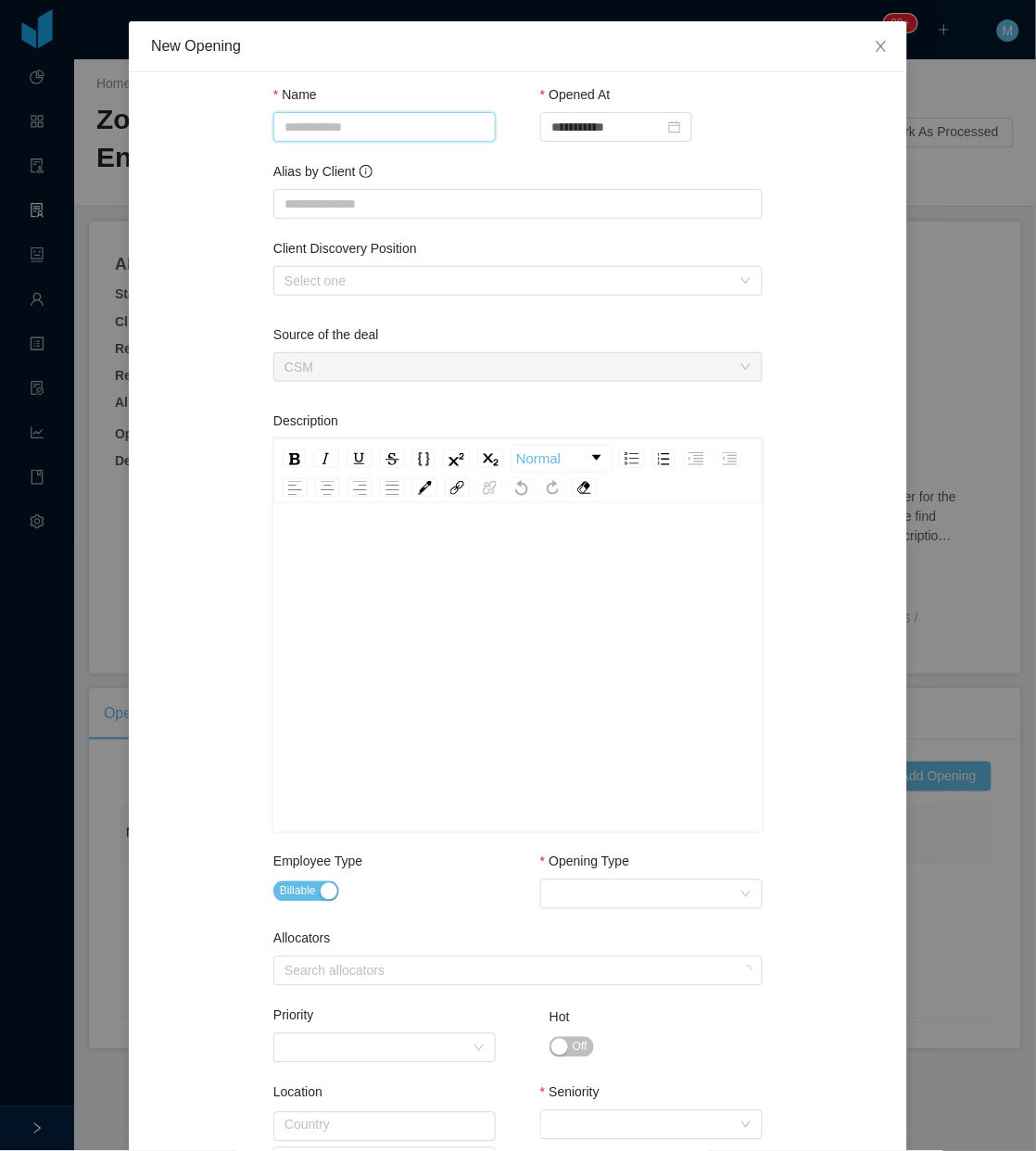
click at [410, 122] on input "Name" at bounding box center [385, 127] width 223 height 30
paste input "**********"
type input "**********"
click at [471, 266] on div "Client Discovery Position Select one" at bounding box center [518, 271] width 490 height 64
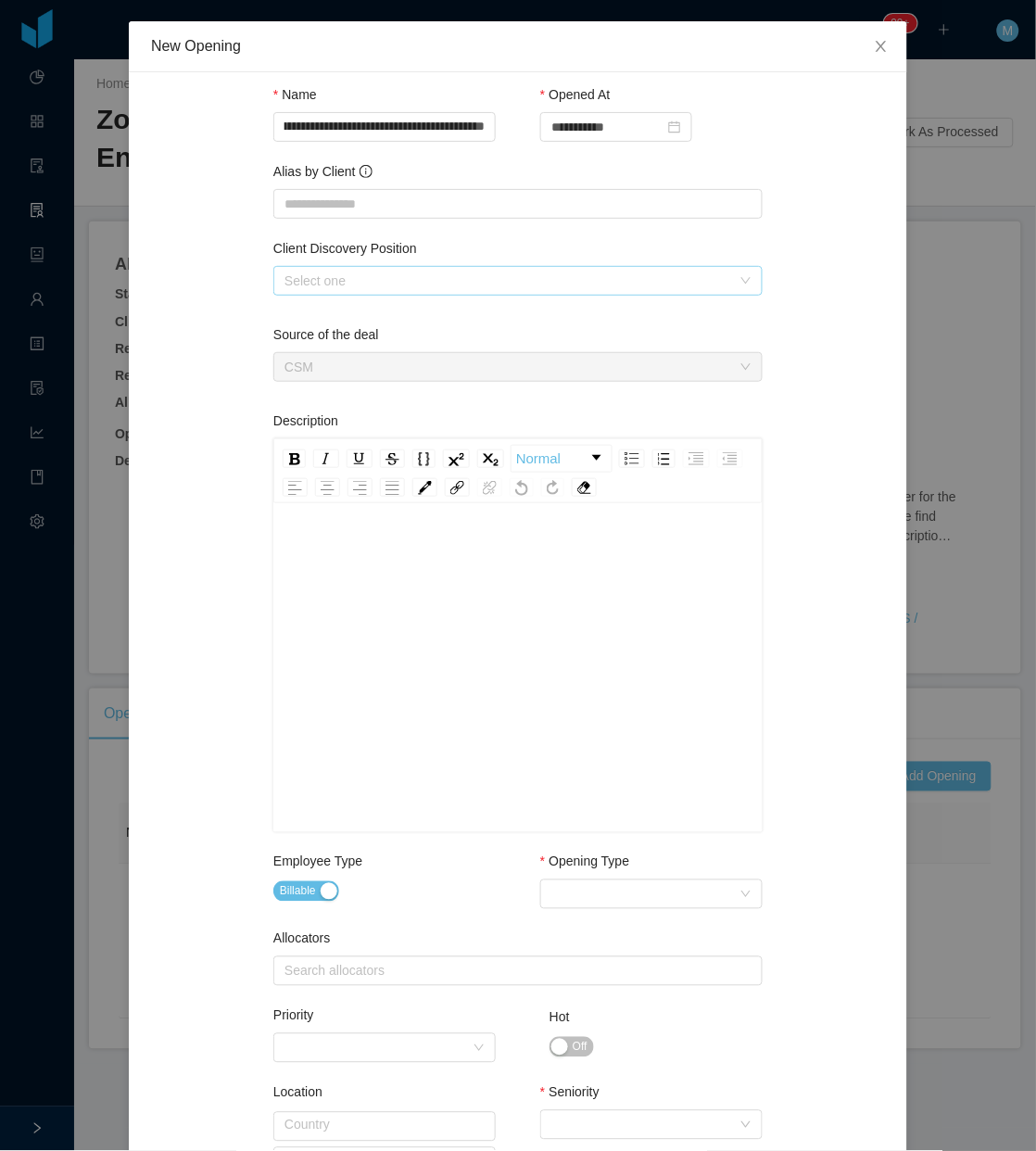
scroll to position [0, 0]
click at [466, 270] on div "Select one" at bounding box center [512, 281] width 455 height 28
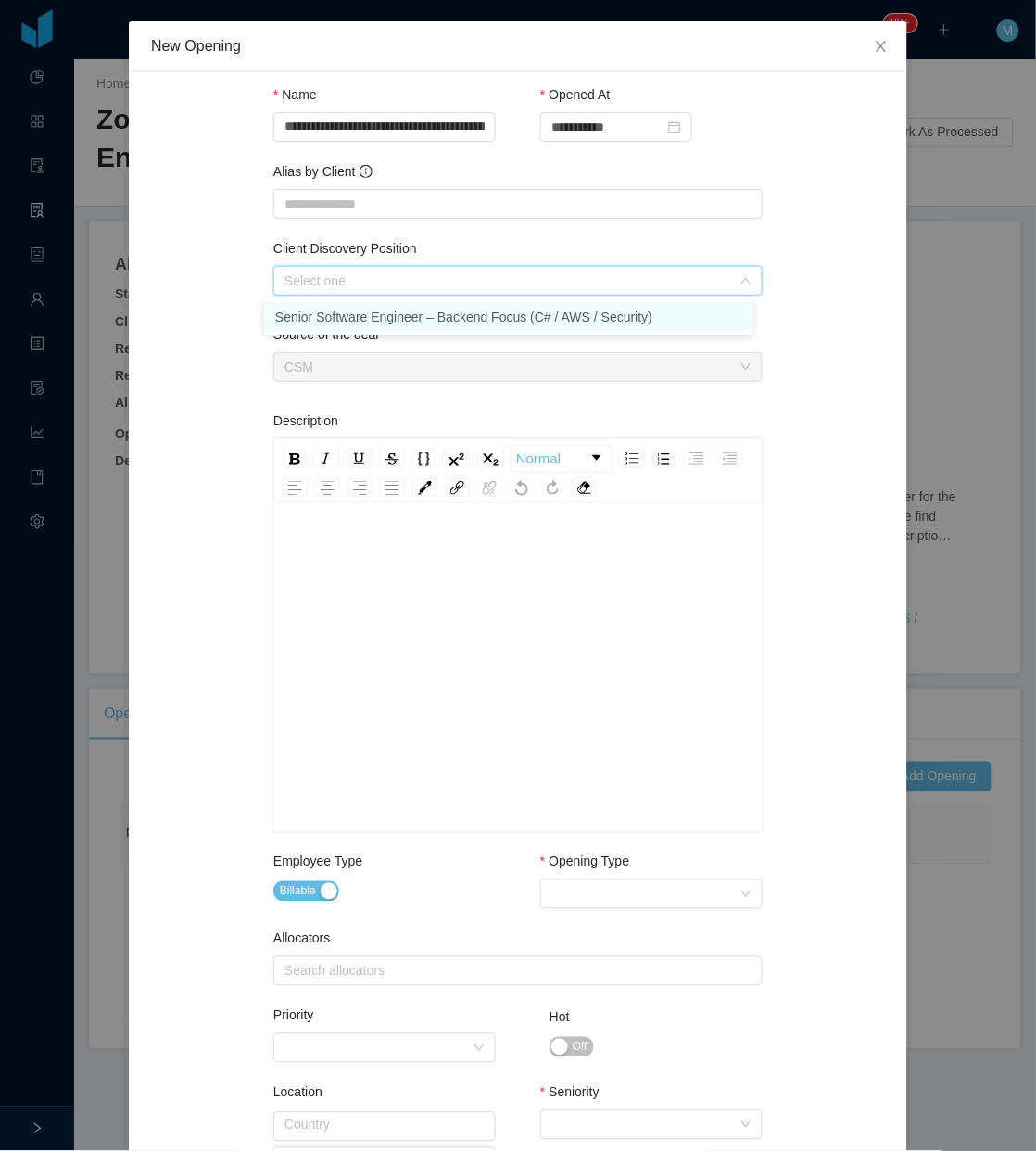
click at [357, 307] on li "Senior Software Engineer – Backend Focus (C# / AWS / Security)" at bounding box center [509, 317] width 490 height 30
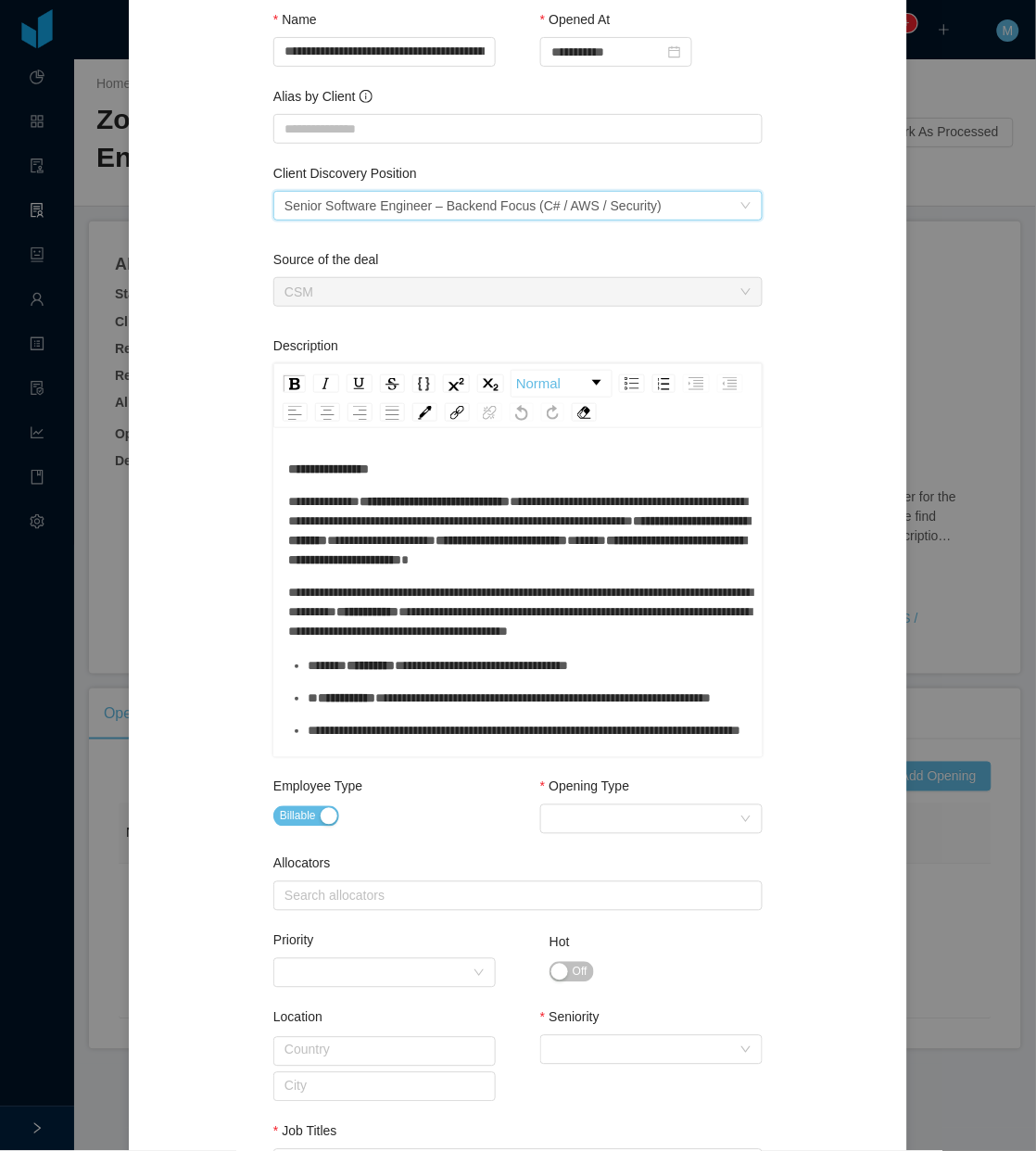
scroll to position [116, 0]
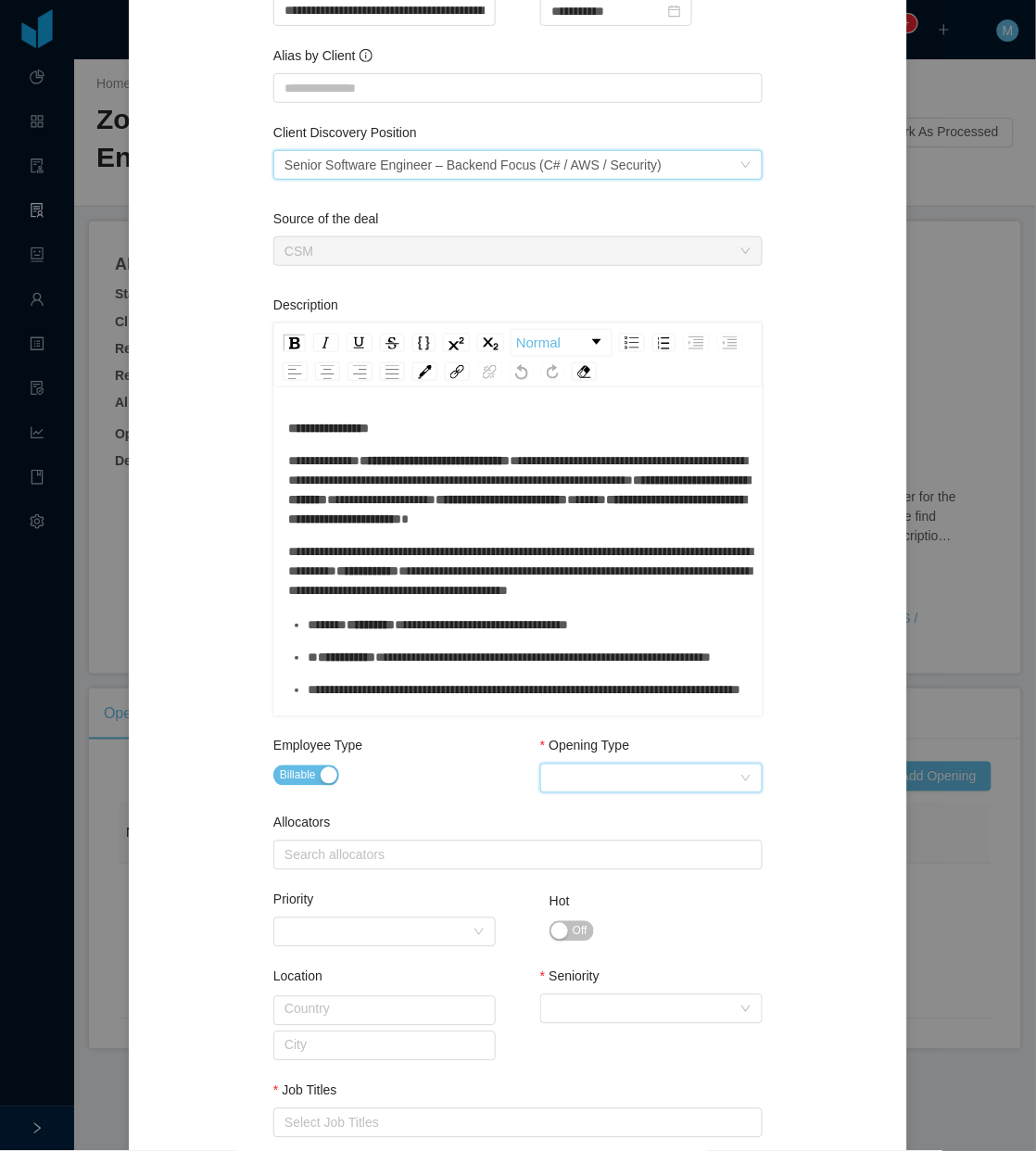
click at [643, 789] on div "Select Opening Type" at bounding box center [645, 778] width 188 height 28
click at [589, 844] on li "Upsale" at bounding box center [643, 845] width 223 height 30
click at [355, 850] on div "Search allocators" at bounding box center [514, 856] width 459 height 19
type input "****"
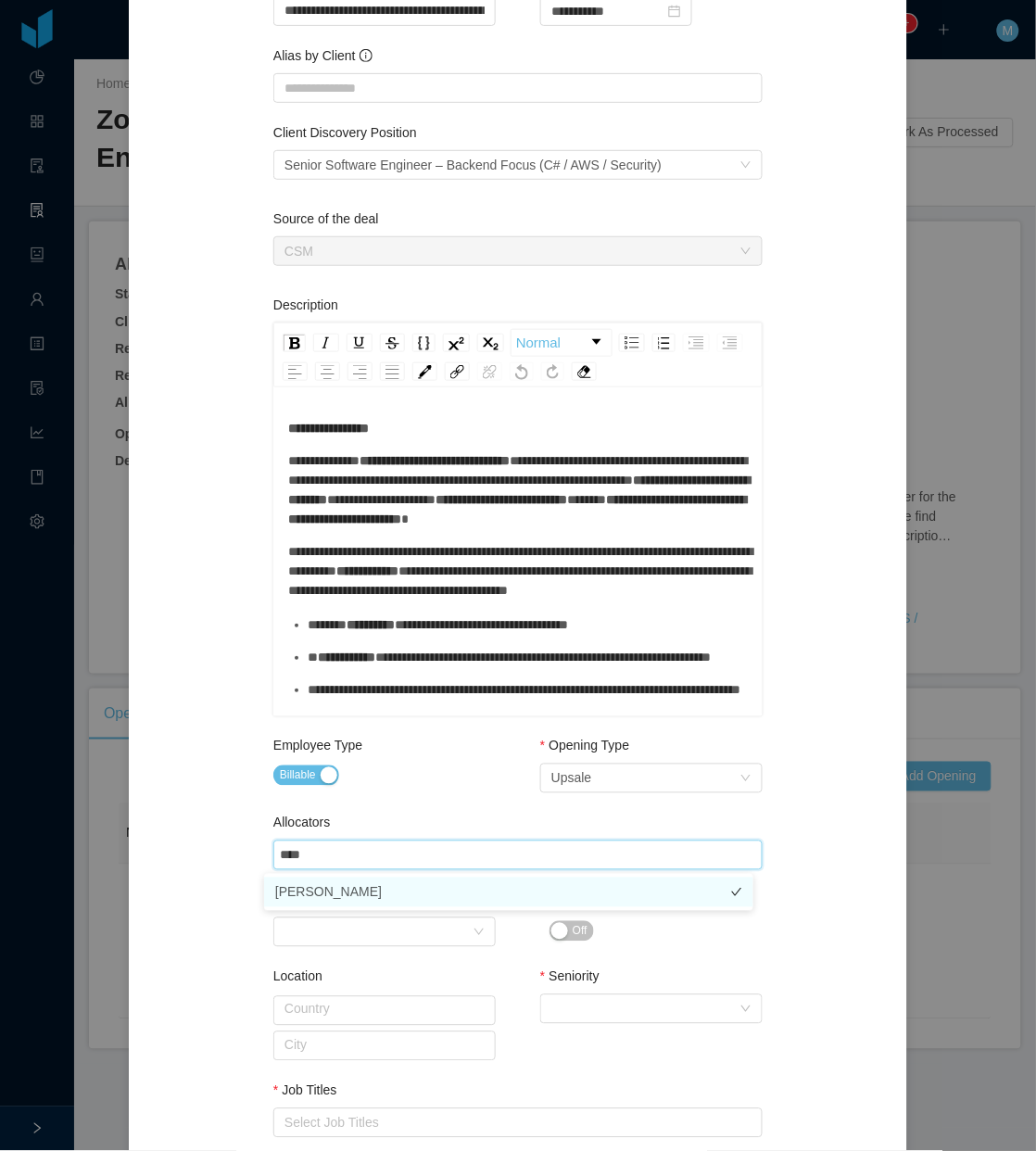
click at [313, 886] on li "[PERSON_NAME]" at bounding box center [509, 893] width 490 height 30
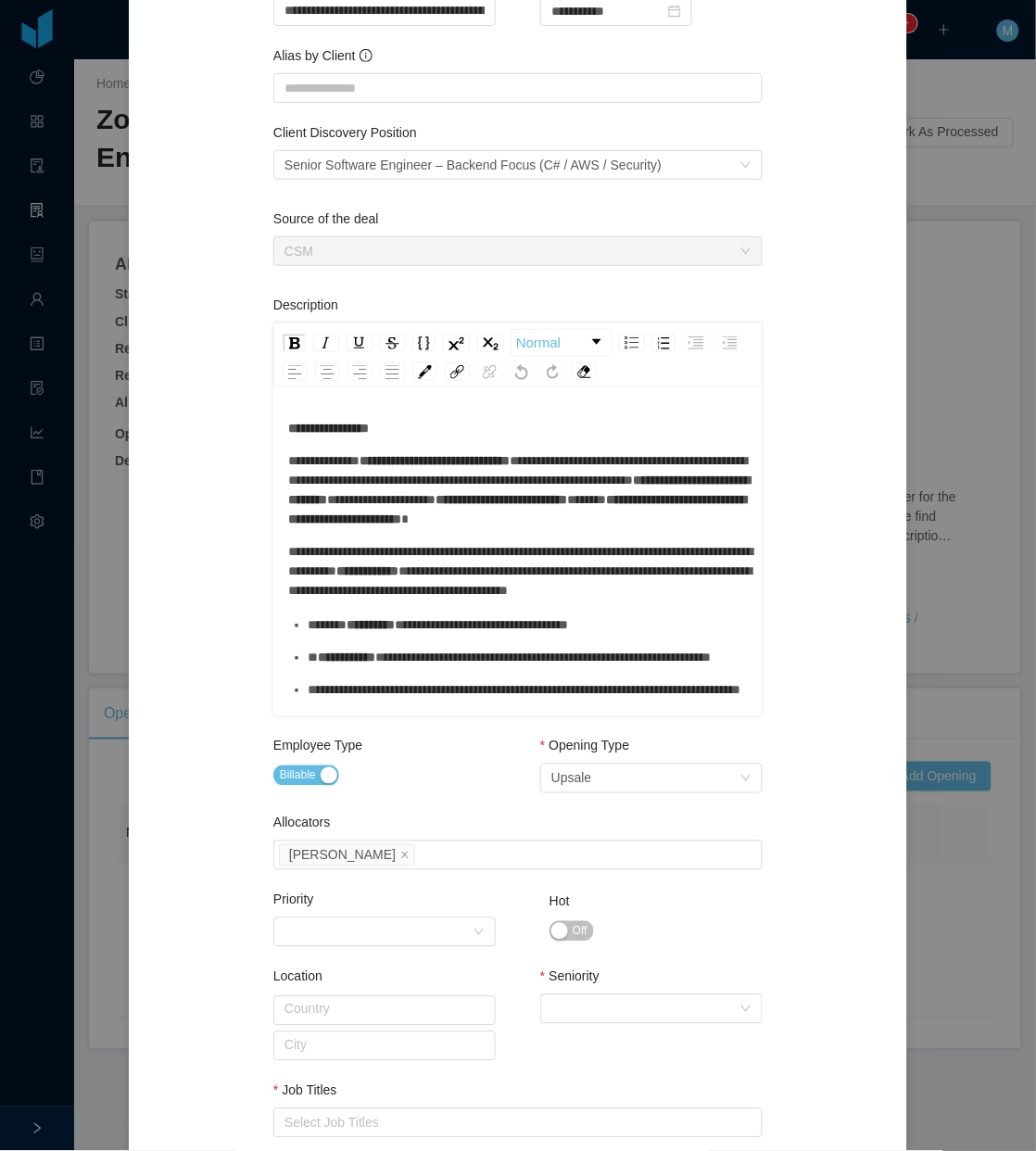
click at [402, 819] on div "Allocators" at bounding box center [518, 827] width 490 height 27
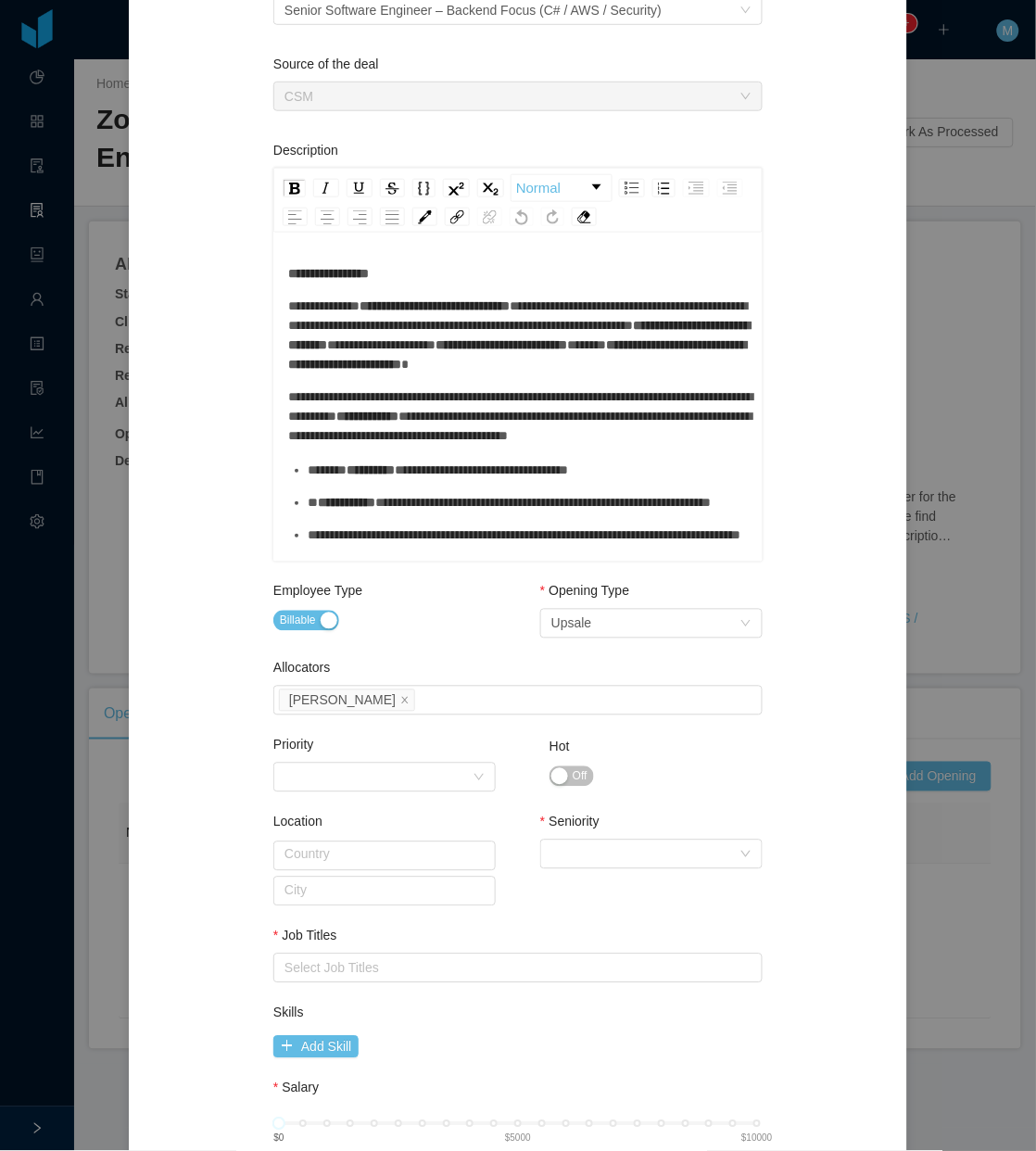
scroll to position [482, 0]
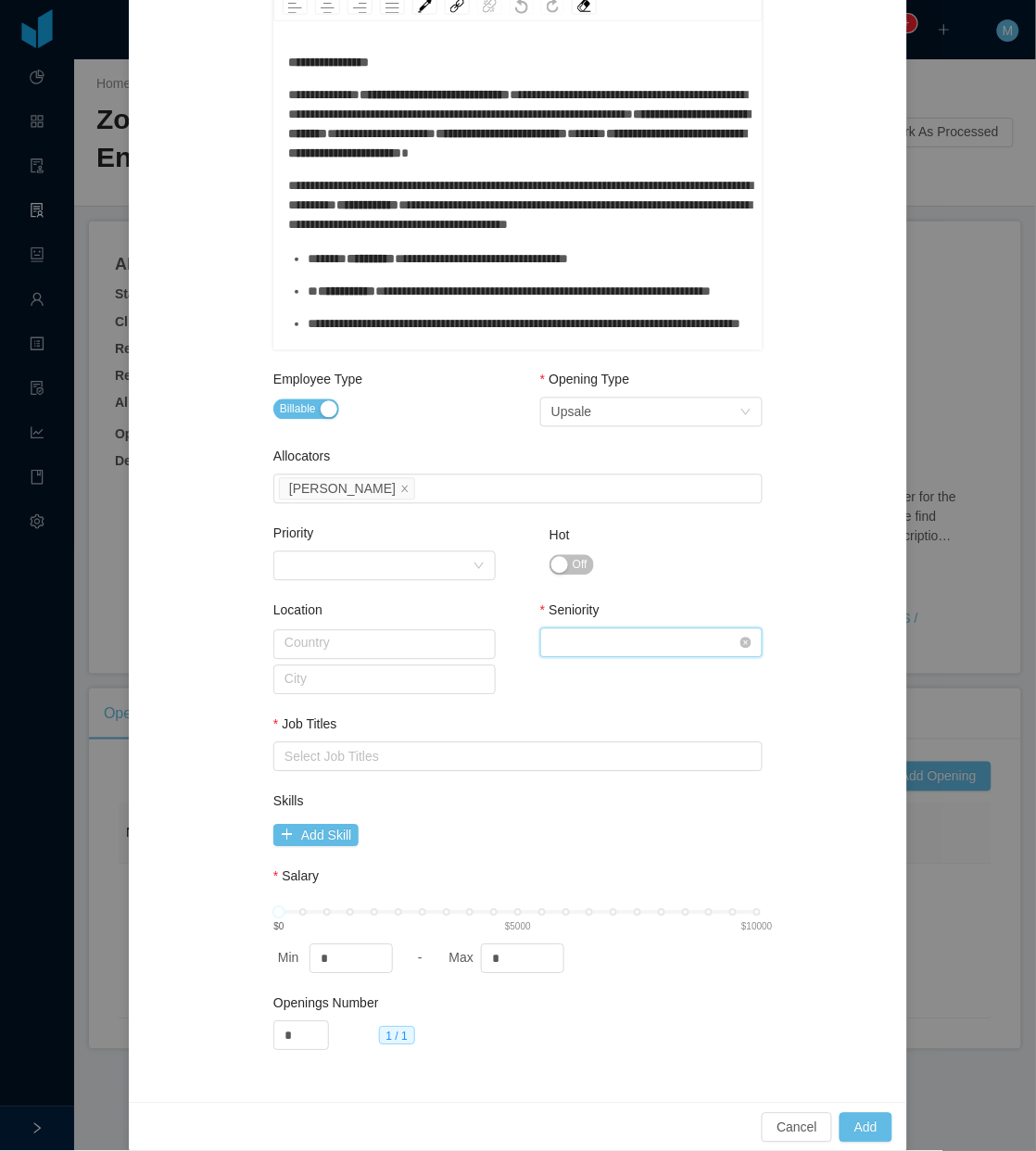
click at [578, 650] on div "Select Seniority" at bounding box center [645, 643] width 188 height 28
click at [564, 792] on li "Senior" at bounding box center [643, 798] width 223 height 30
drag, startPoint x: 503, startPoint y: 947, endPoint x: 427, endPoint y: 937, distance: 76.7
click at [445, 947] on div "Max *" at bounding box center [526, 959] width 163 height 30
click at [507, 756] on div "Select Job Titles" at bounding box center [514, 758] width 459 height 19
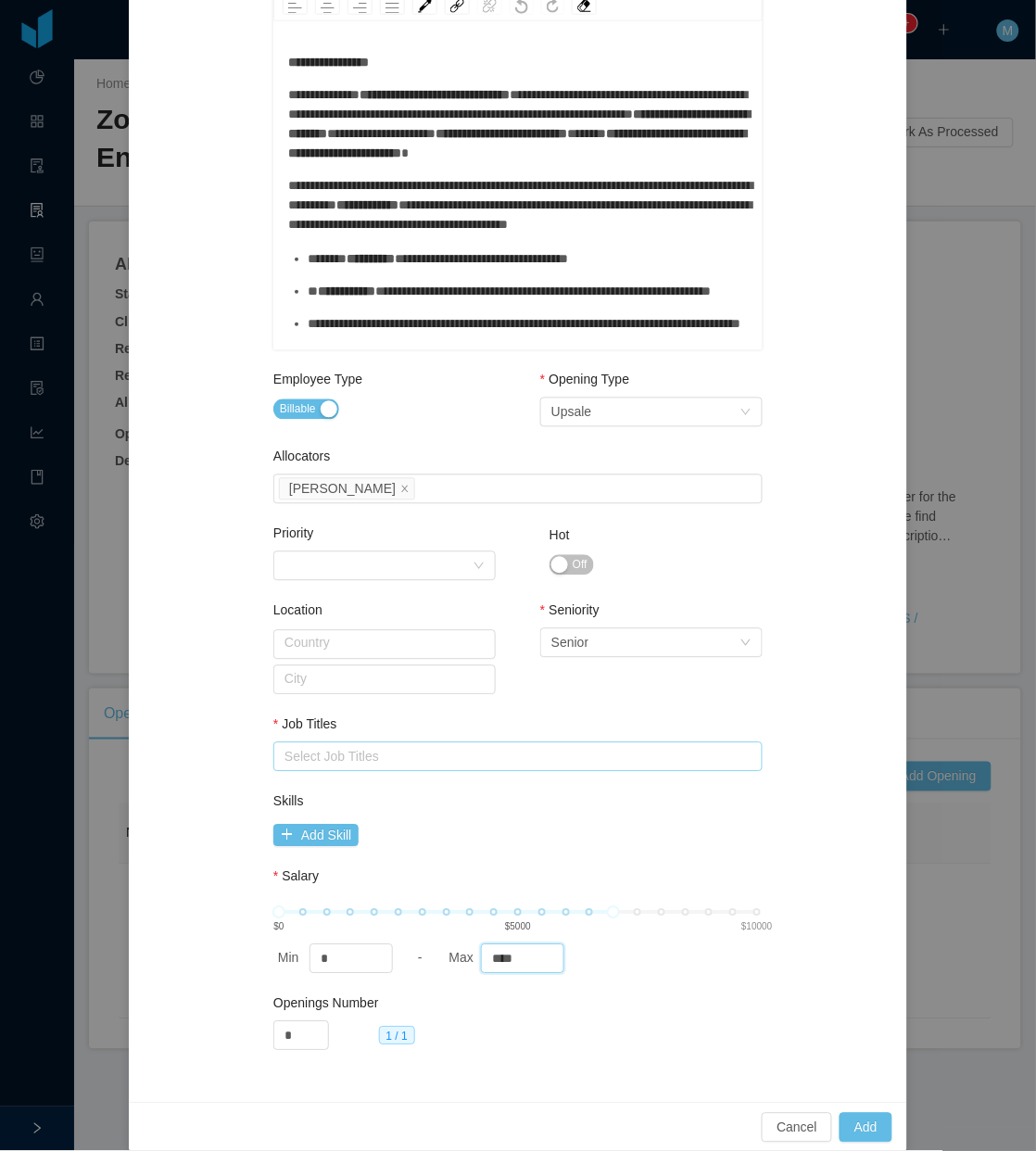
type input "****"
type input "***"
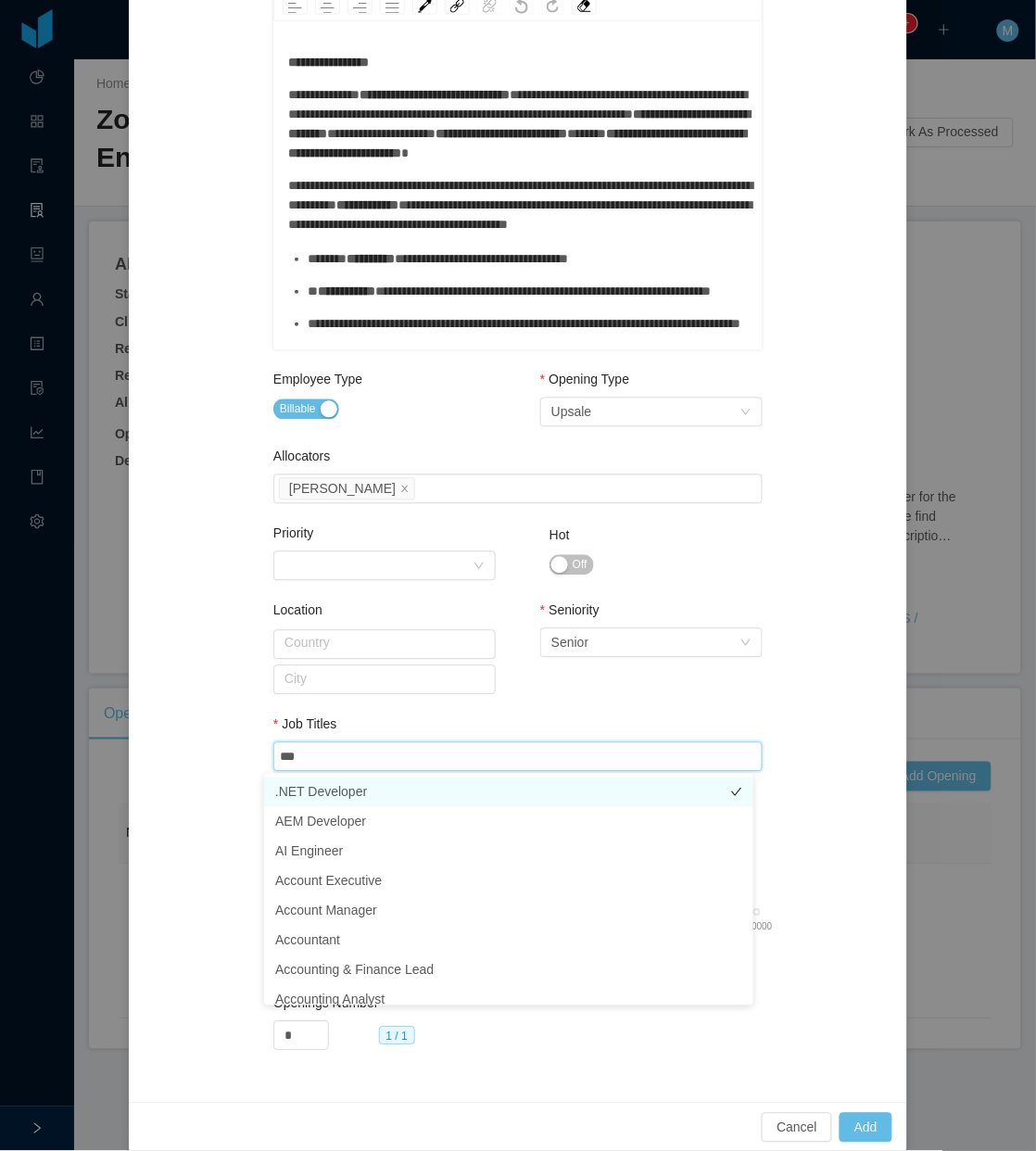
drag, startPoint x: 339, startPoint y: 786, endPoint x: 409, endPoint y: 721, distance: 95.5
click at [340, 786] on li ".NET Developer" at bounding box center [509, 792] width 490 height 30
click at [434, 707] on div "Location Country City" at bounding box center [385, 663] width 223 height 124
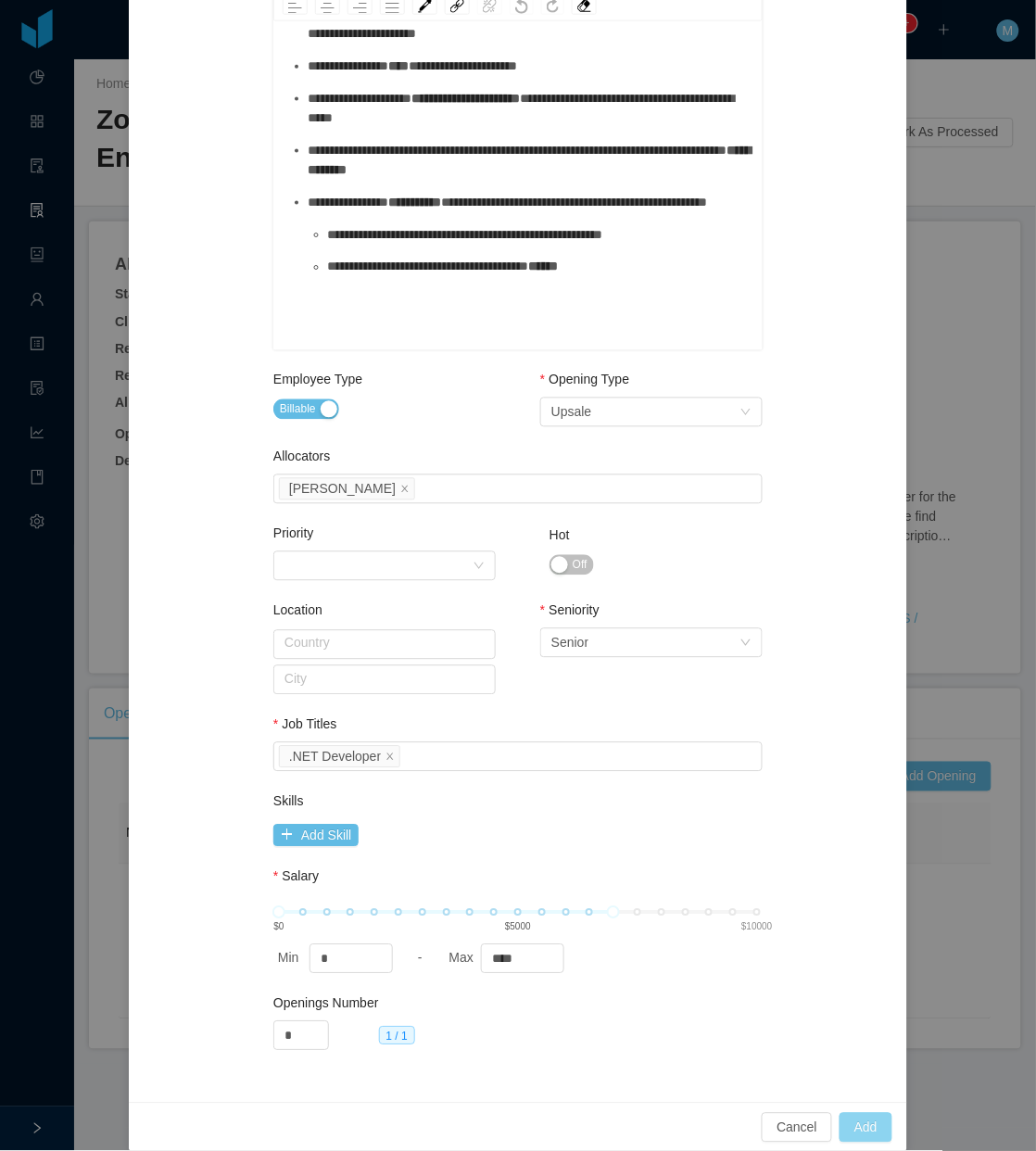
click at [849, 1124] on button "Add" at bounding box center [866, 1129] width 52 height 30
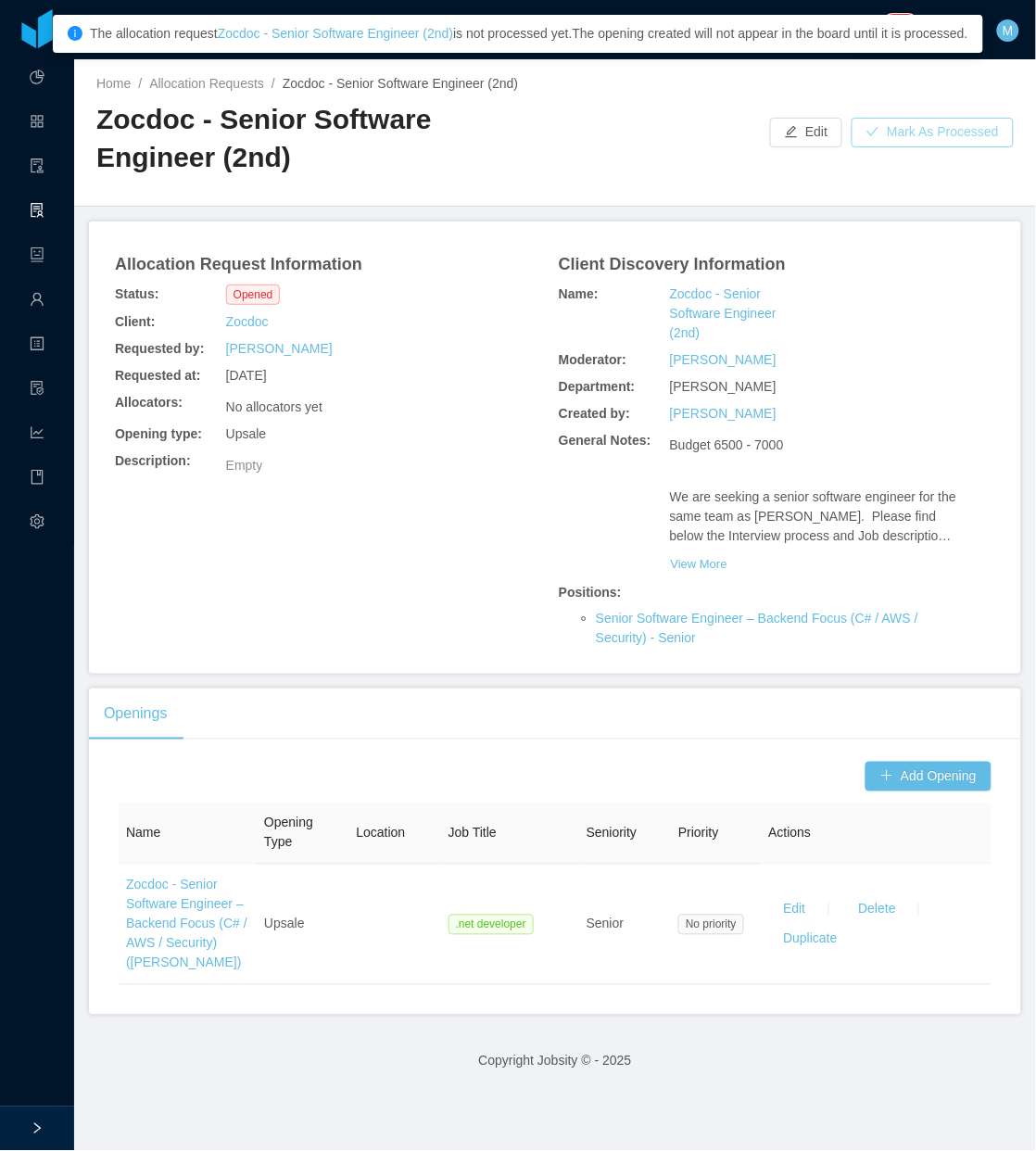
click at [938, 128] on button "Mark As Processed" at bounding box center [932, 133] width 162 height 30
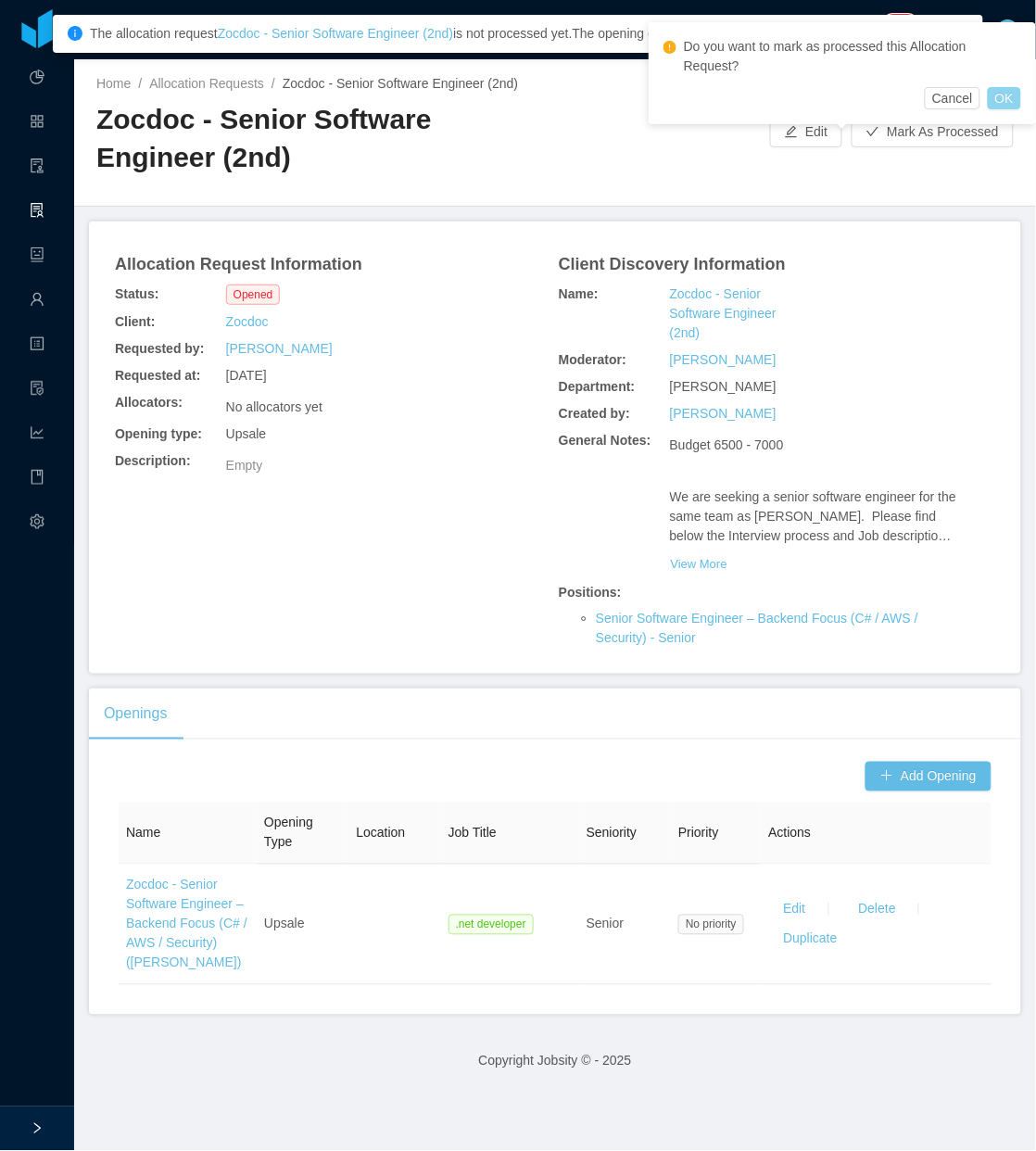
click at [1003, 87] on button "OK" at bounding box center [1005, 98] width 34 height 22
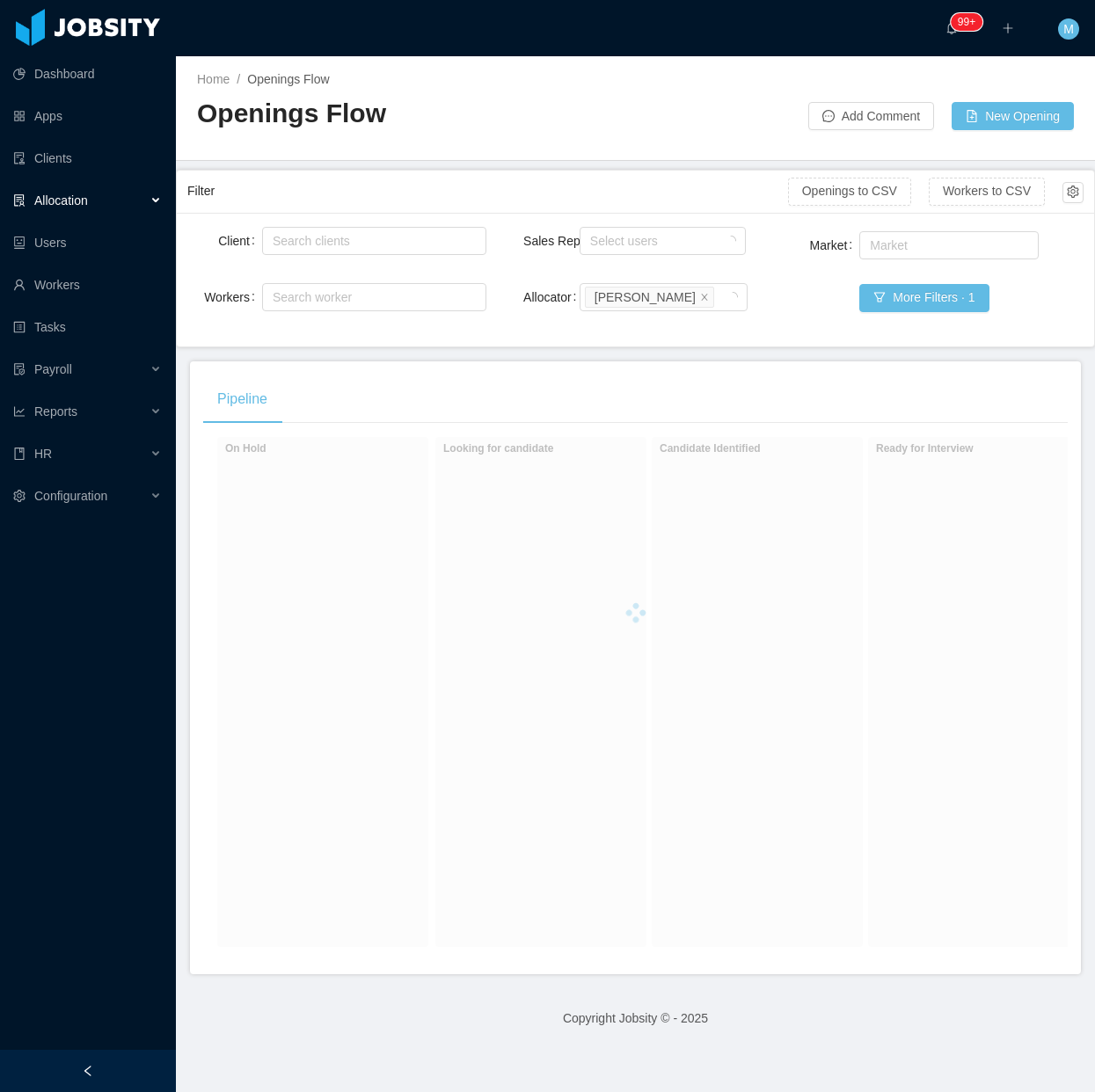
drag, startPoint x: 90, startPoint y: 1074, endPoint x: 100, endPoint y: 1068, distance: 11.7
click at [91, 1074] on icon "icon: left" at bounding box center [88, 1071] width 12 height 12
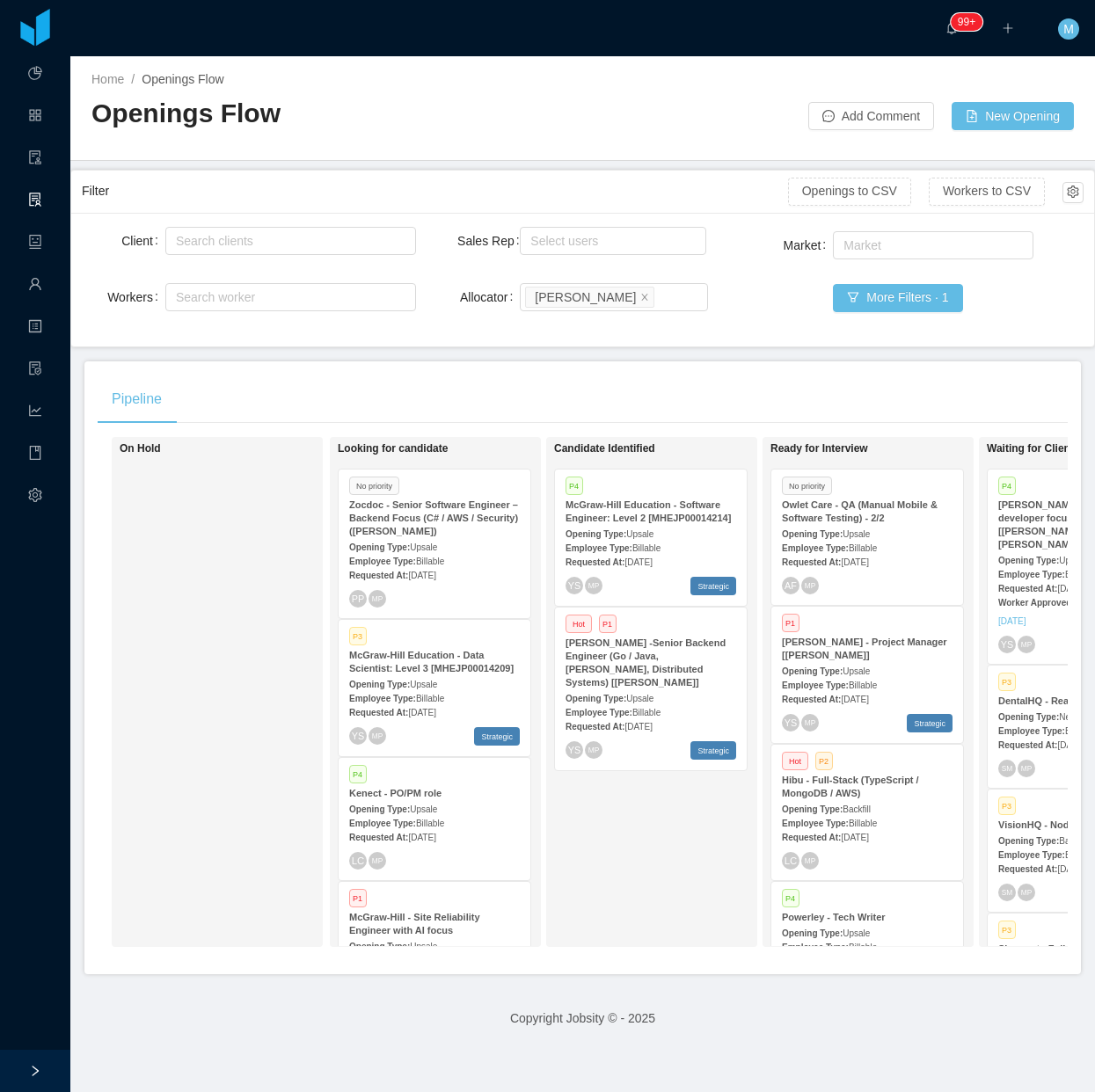
click at [256, 783] on div "On Hold" at bounding box center [243, 692] width 246 height 494
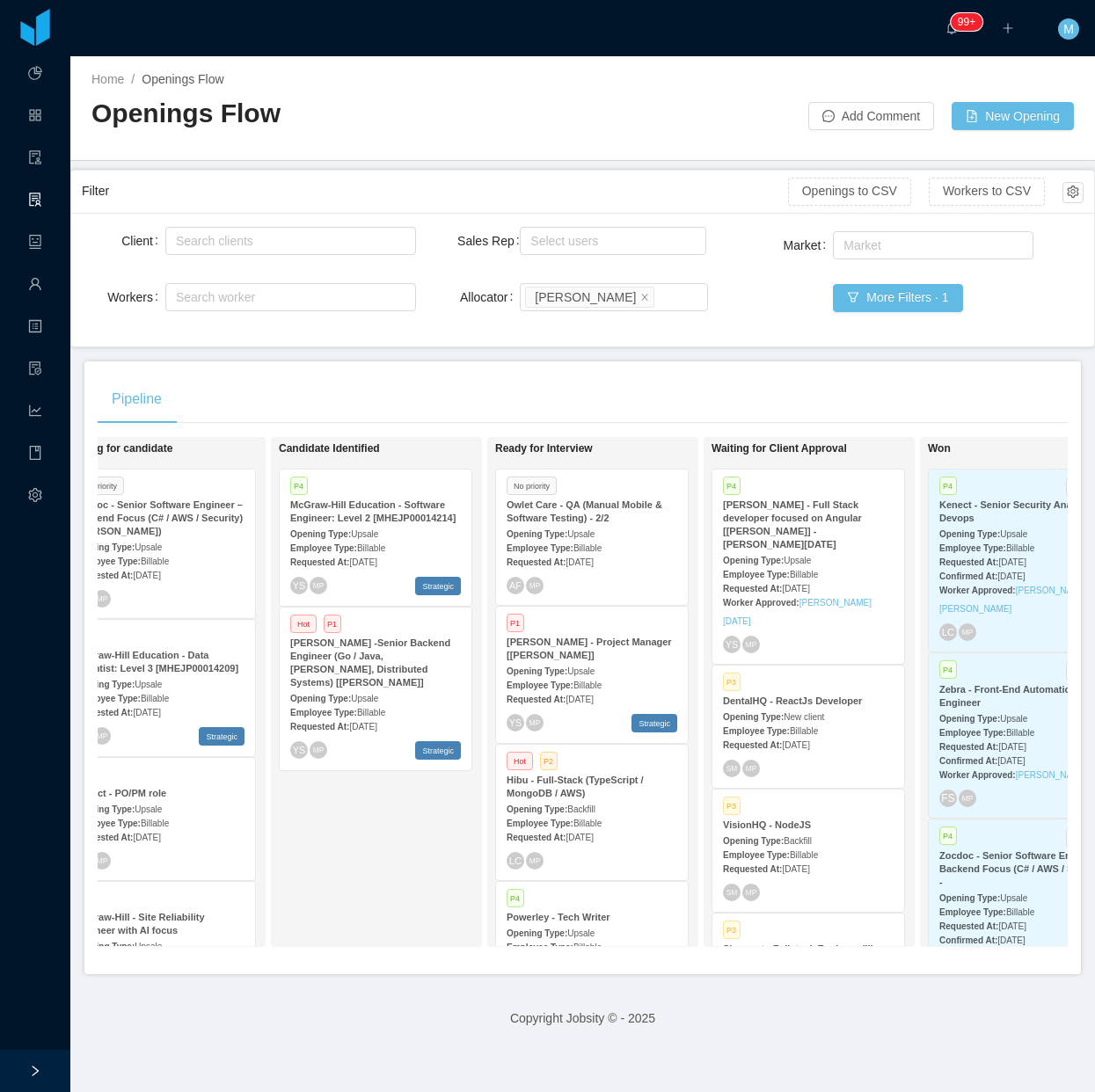
scroll to position [0, 247]
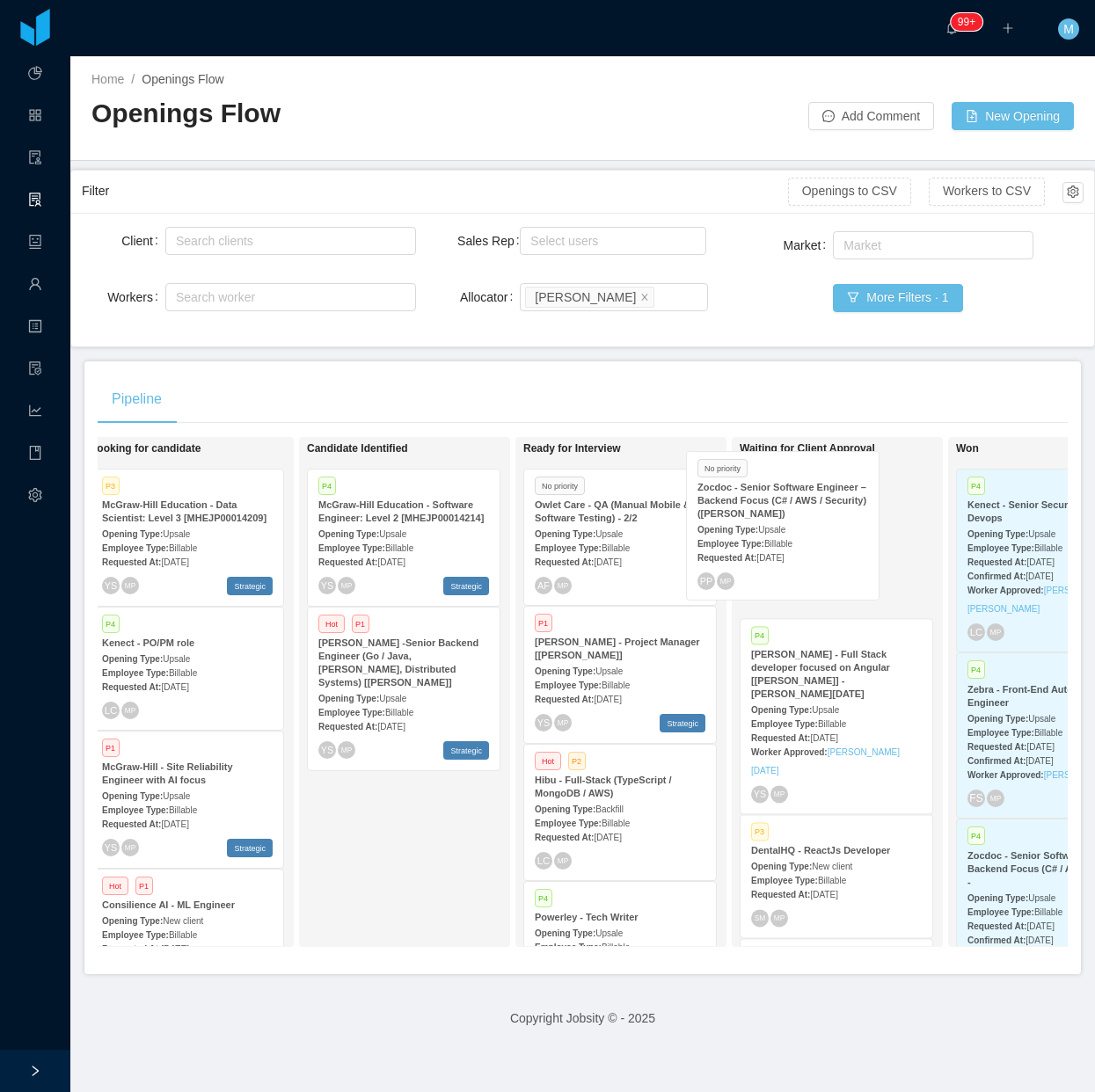
drag, startPoint x: 203, startPoint y: 578, endPoint x: 813, endPoint y: 563, distance: 610.2
click at [813, 562] on div "On Hold Looking for candidate No priority Zocdoc - Senior Software Engineer – B…" at bounding box center [583, 699] width 971 height 524
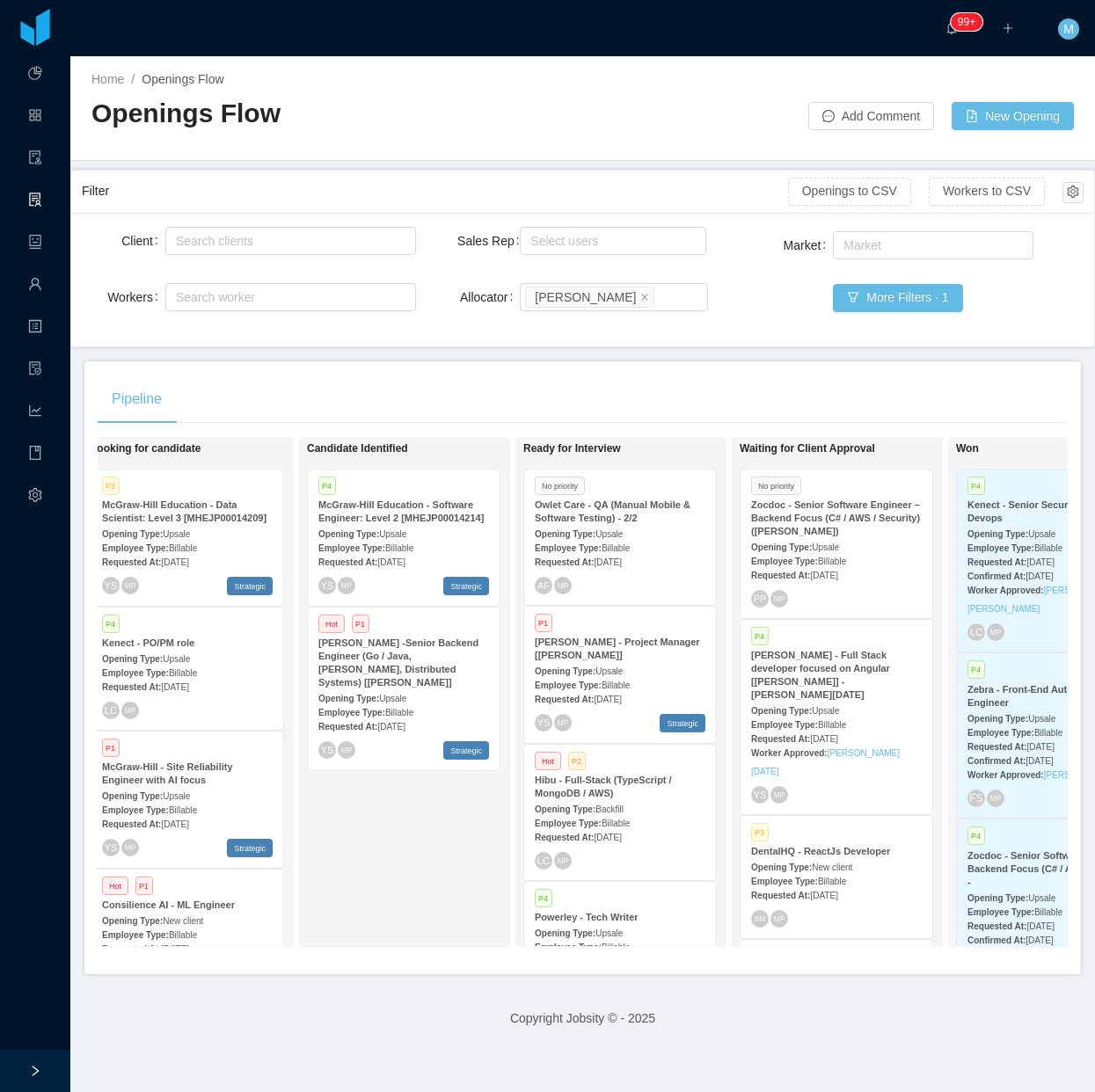
scroll to position [0, 337]
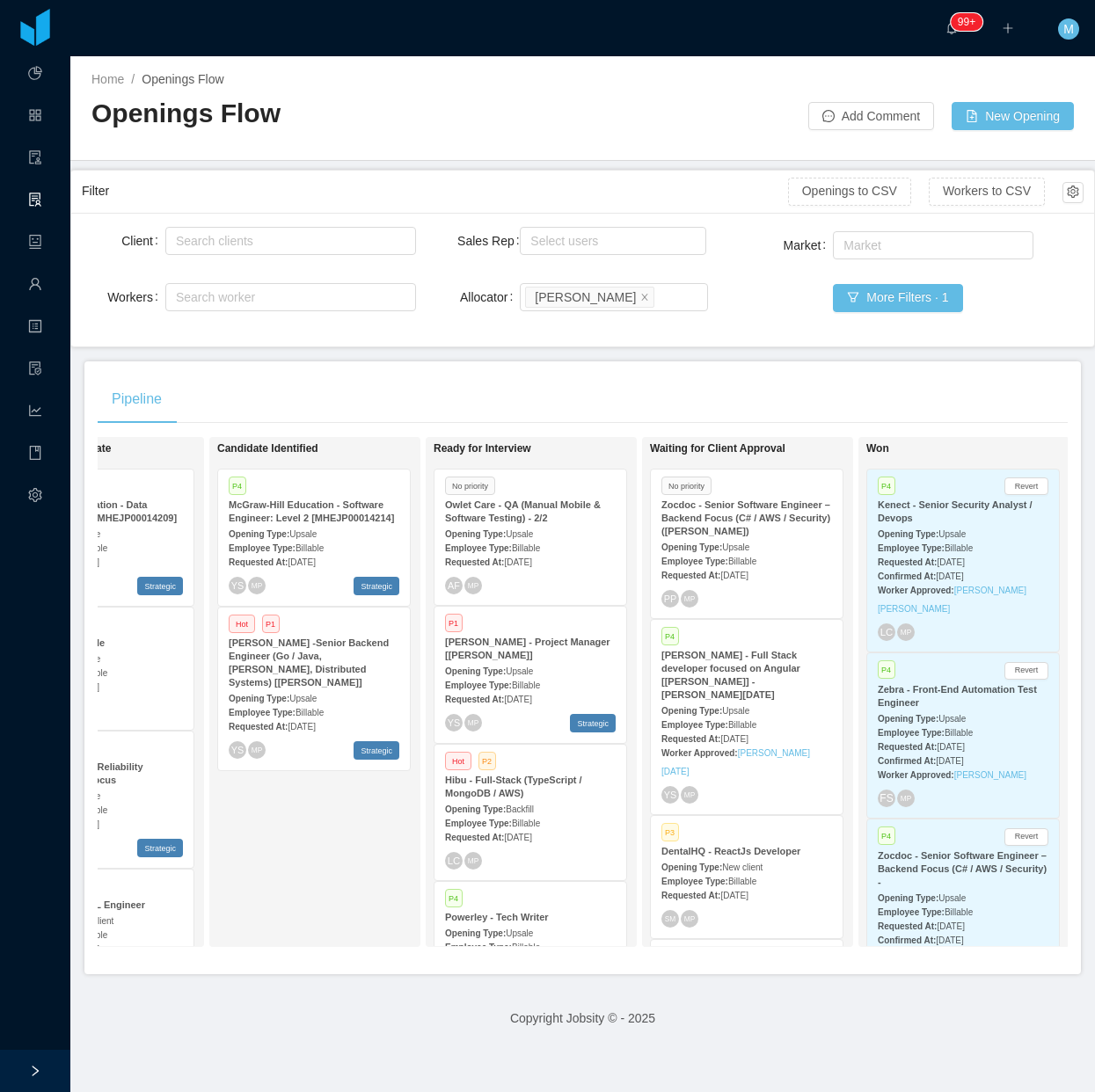
click at [763, 559] on div "Employee Type: Billable" at bounding box center [747, 560] width 171 height 19
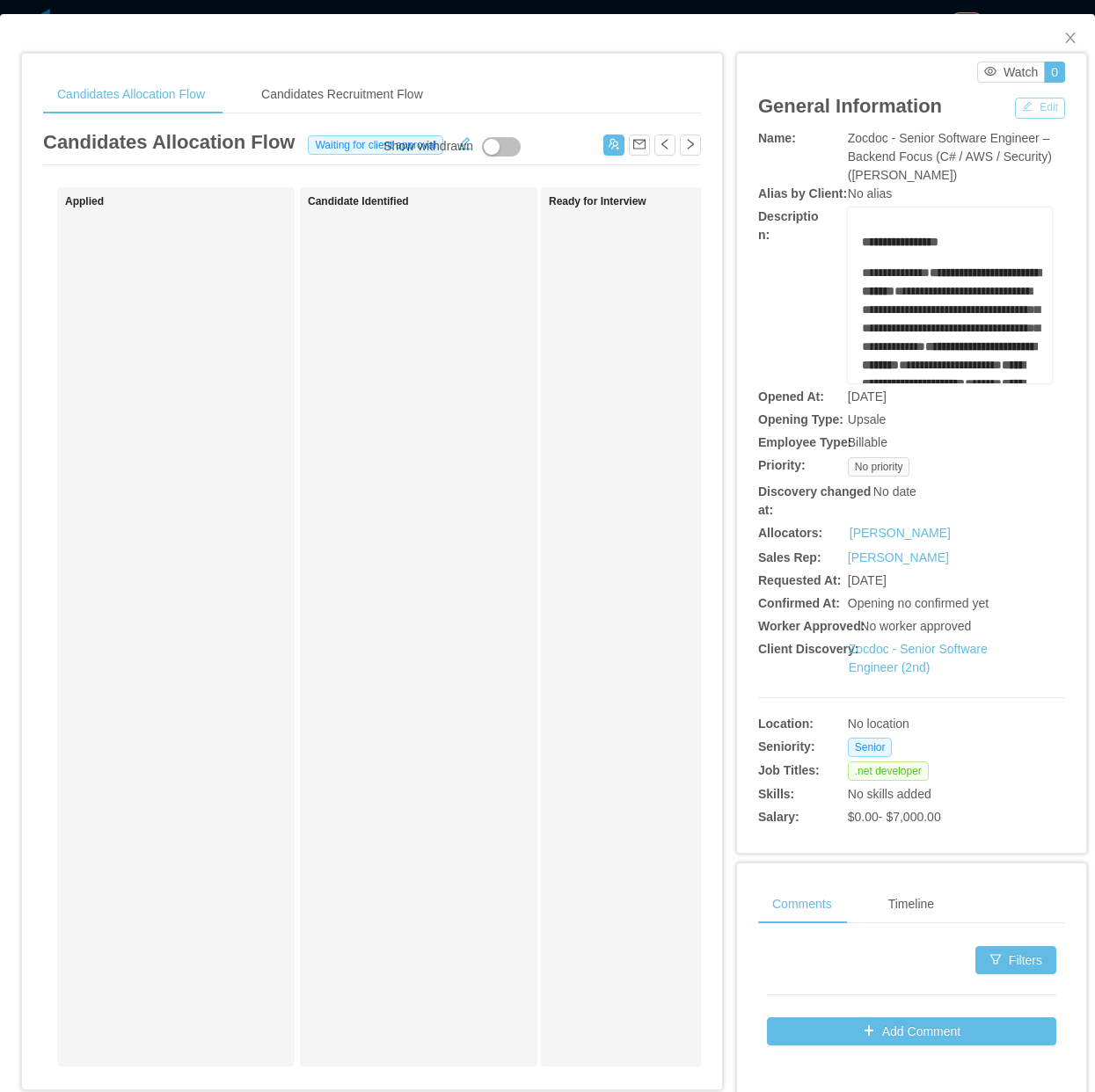
click at [1027, 101] on button "Edit" at bounding box center [1040, 108] width 50 height 21
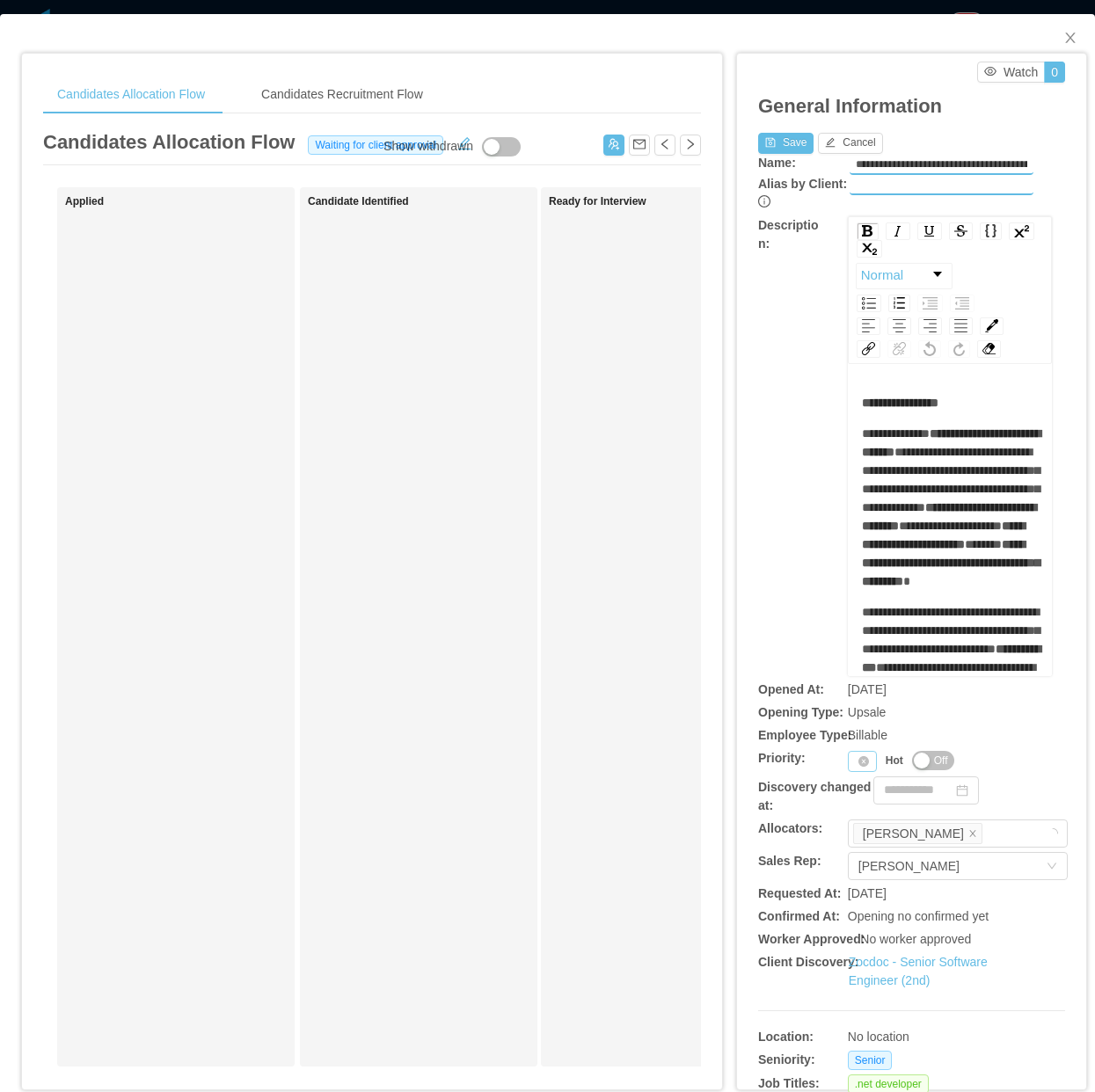
click at [848, 766] on div "Priority" at bounding box center [862, 761] width 29 height 21
click at [851, 876] on li "P4" at bounding box center [852, 874] width 36 height 28
click at [777, 143] on button "Save" at bounding box center [786, 143] width 55 height 21
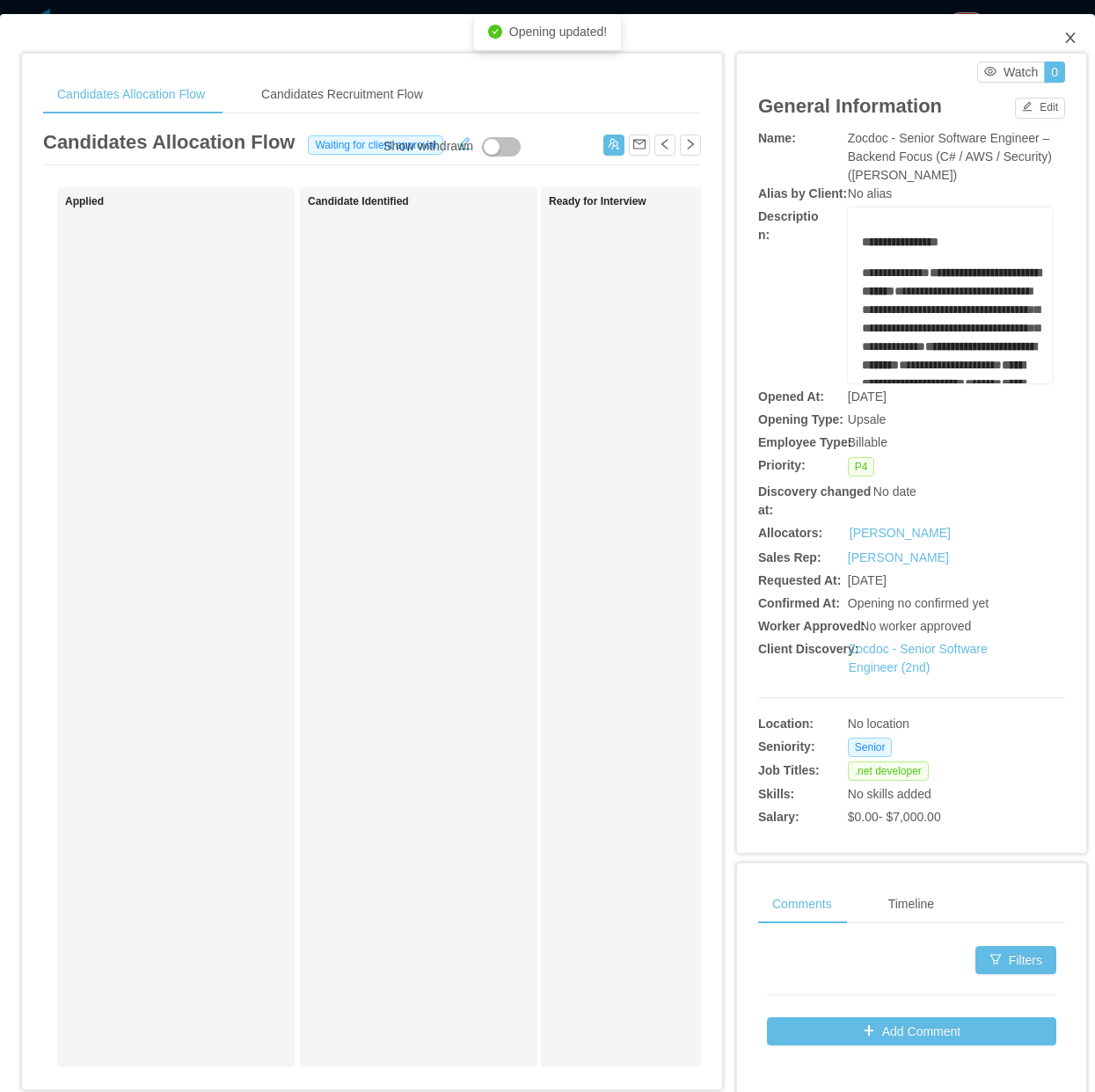
click at [1065, 38] on icon "icon: close" at bounding box center [1069, 38] width 10 height 11
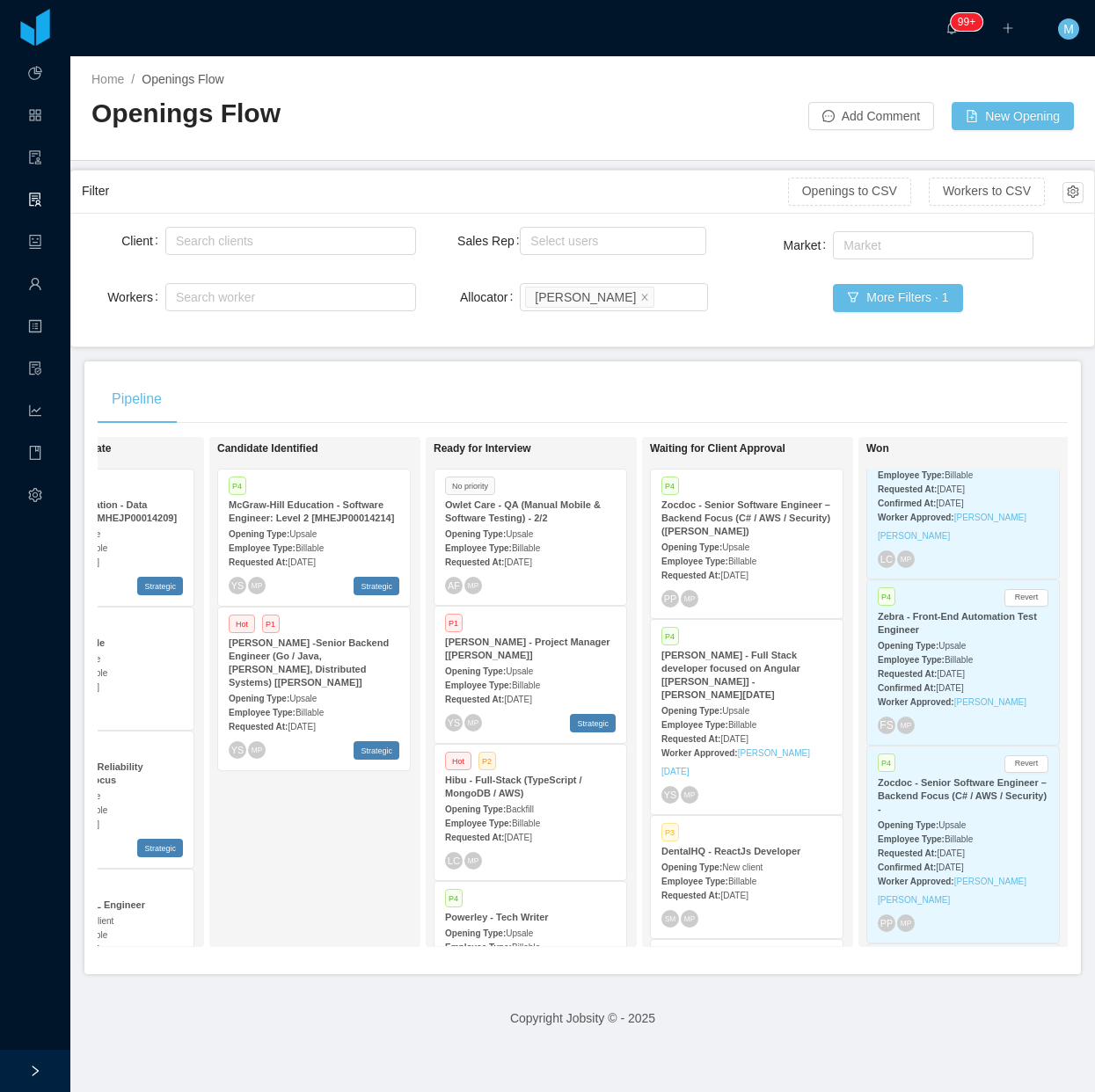
scroll to position [110, 0]
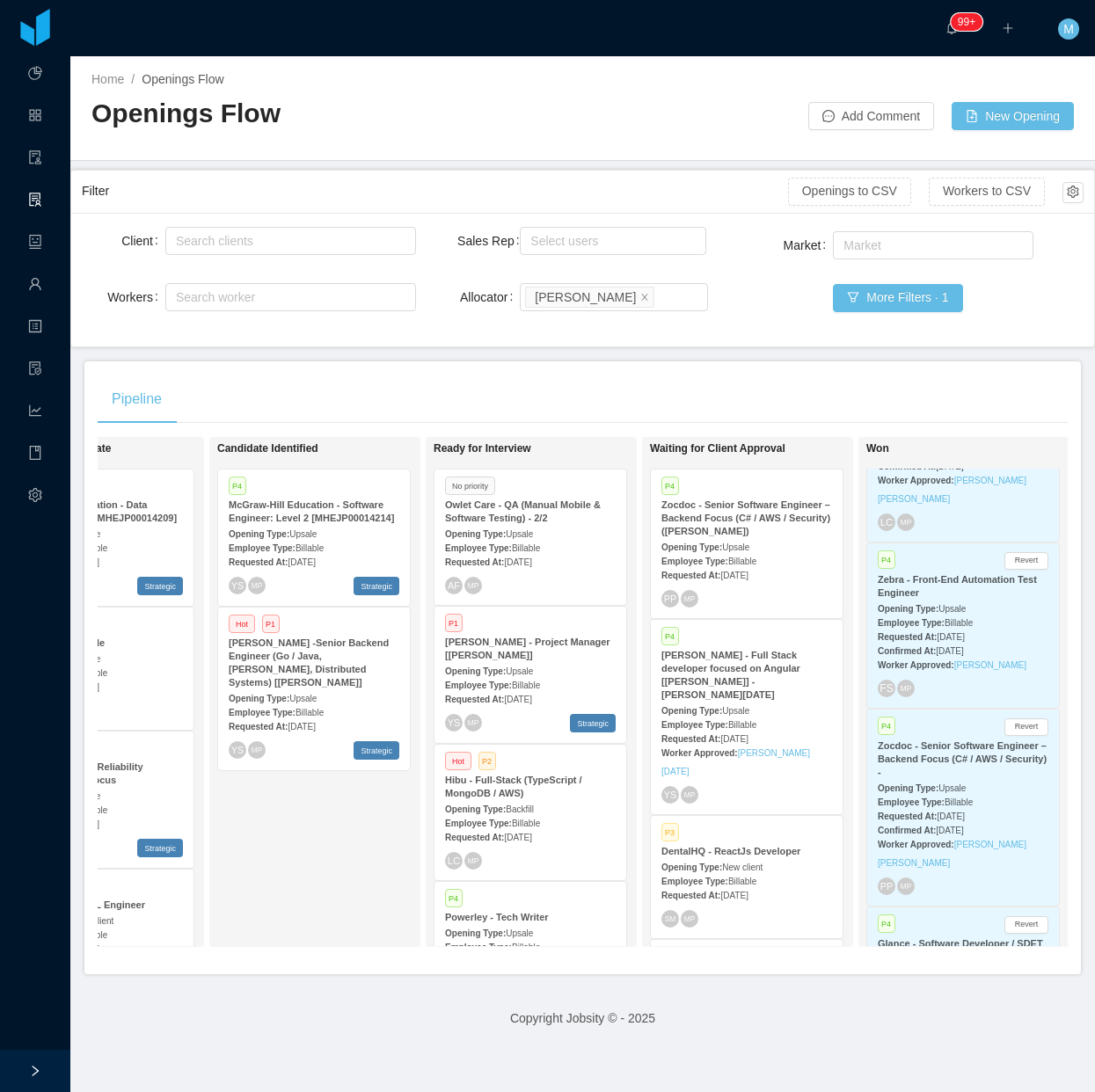
click at [956, 801] on span "Billable" at bounding box center [959, 802] width 28 height 10
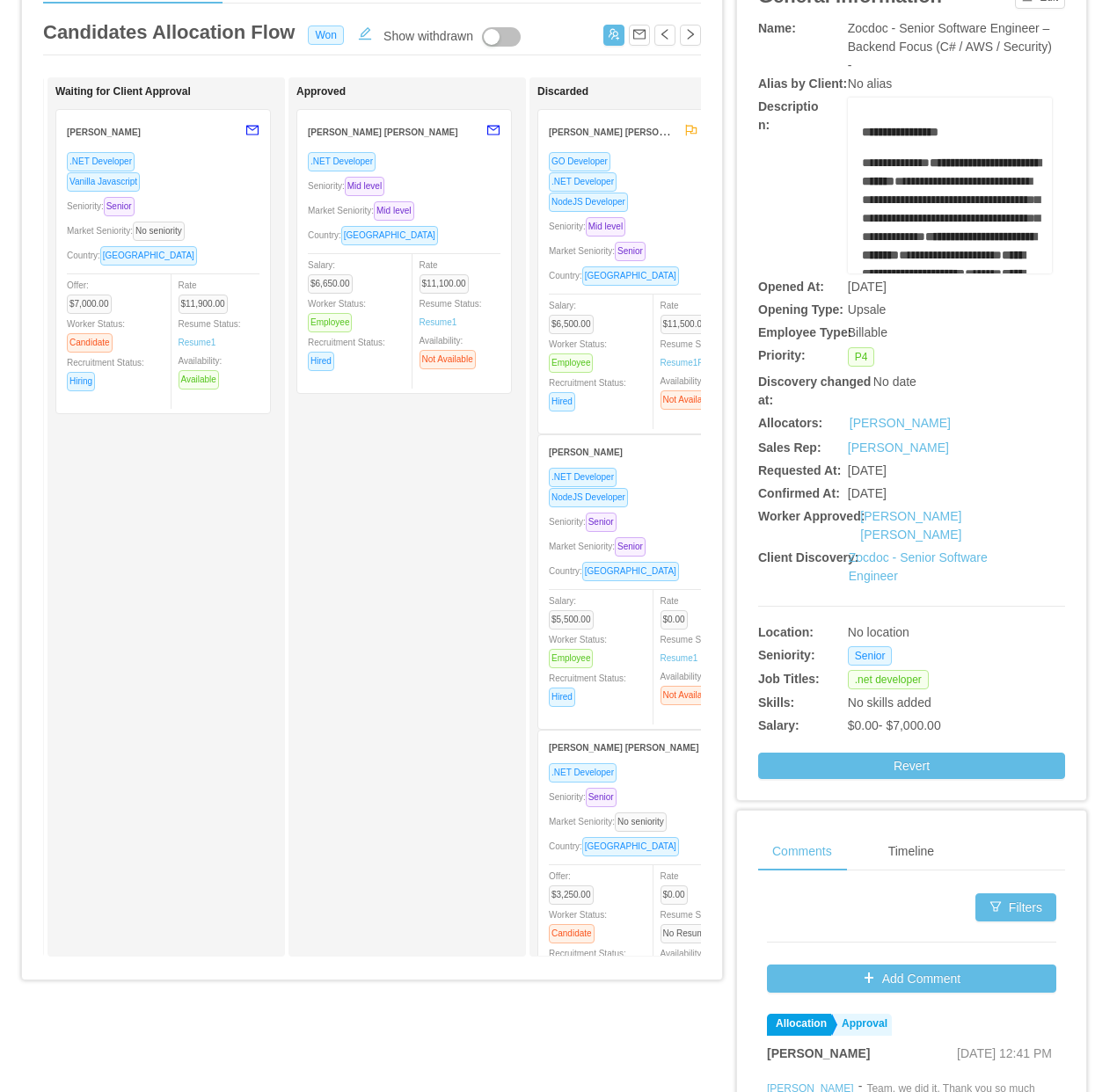
scroll to position [0, 757]
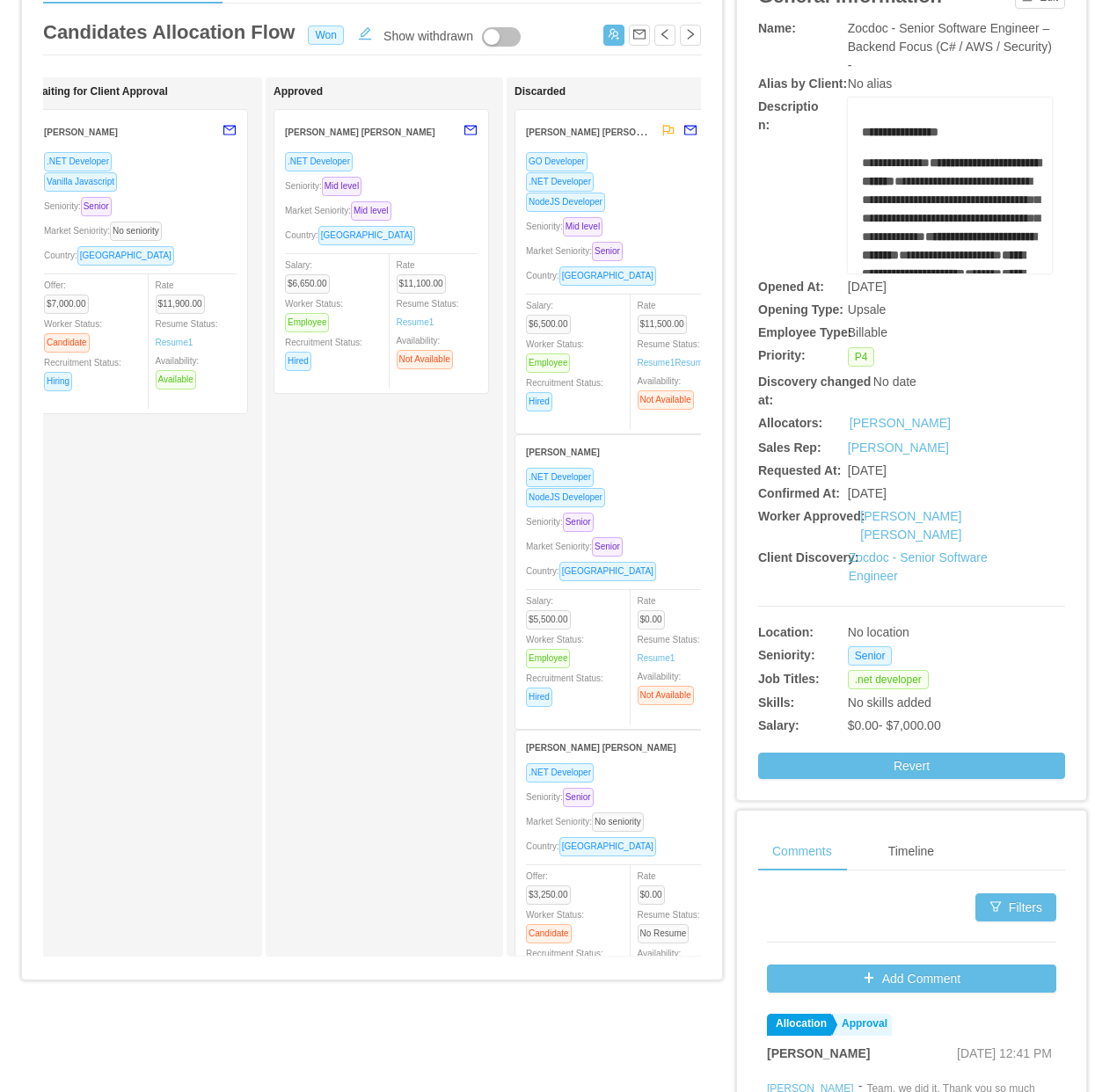
click at [221, 262] on div "Country: [GEOGRAPHIC_DATA]" at bounding box center [140, 255] width 193 height 20
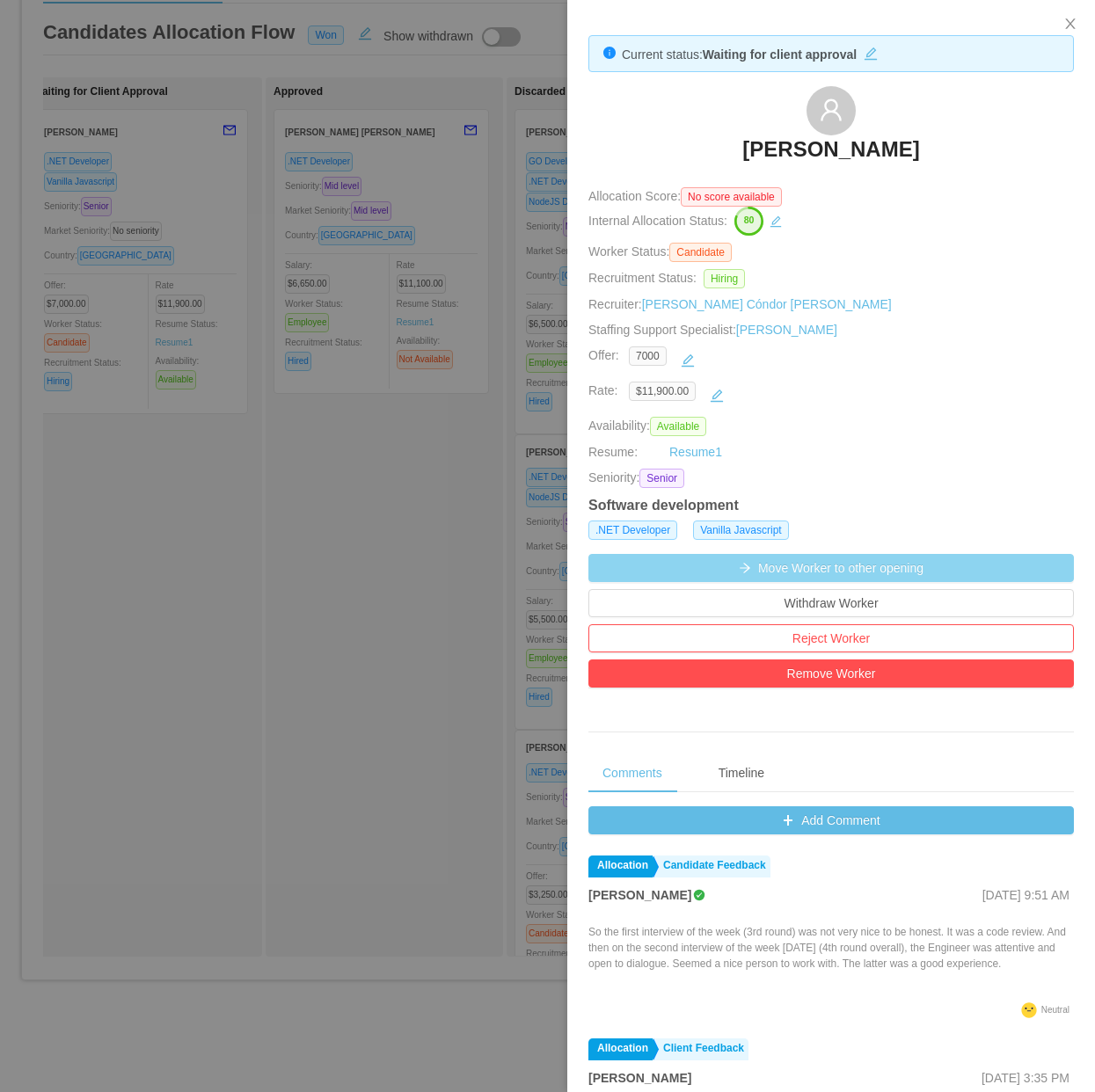
click at [859, 573] on button "Move Worker to other opening" at bounding box center [831, 568] width 485 height 28
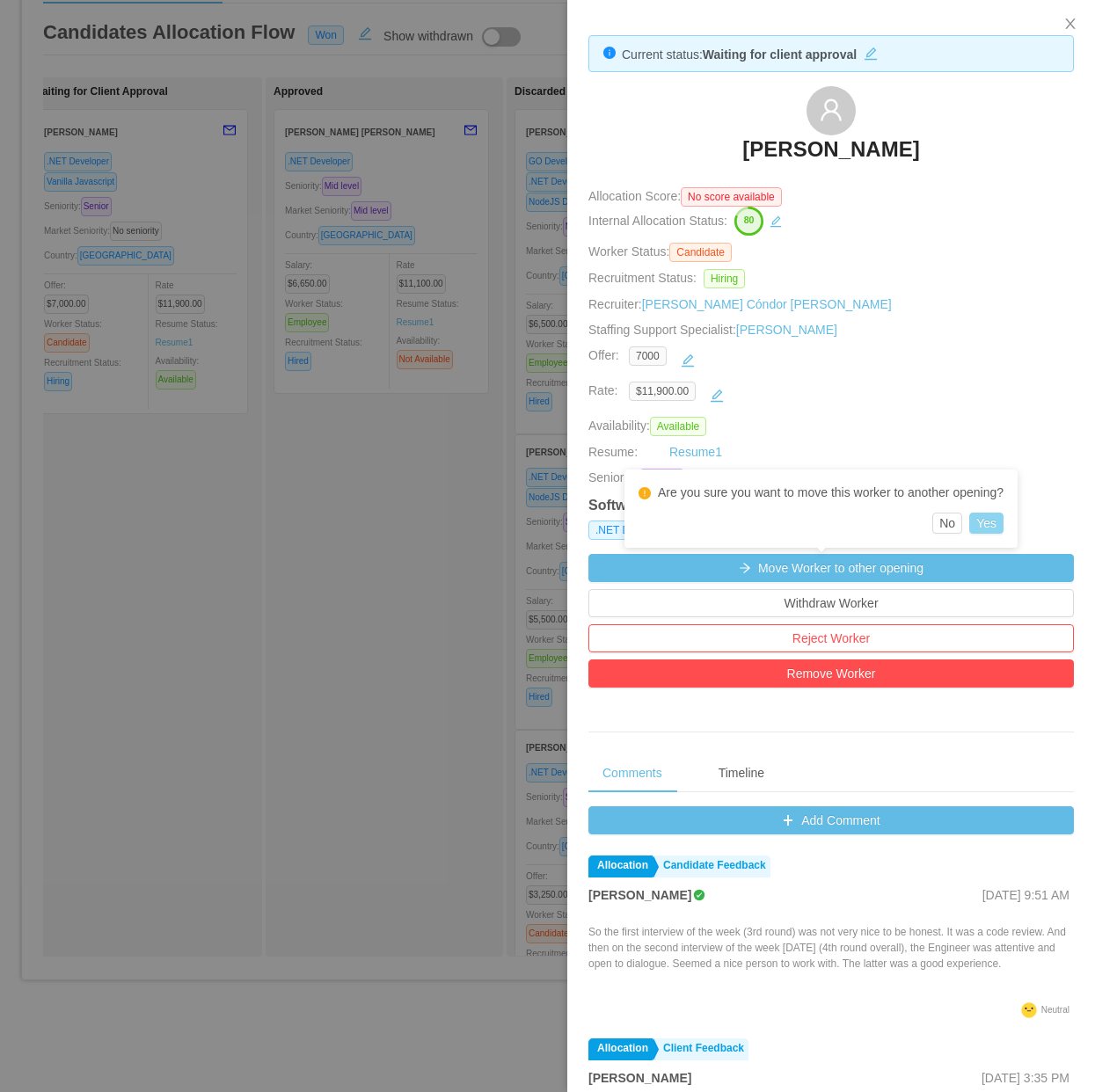
click at [987, 524] on button "Yes" at bounding box center [987, 523] width 35 height 21
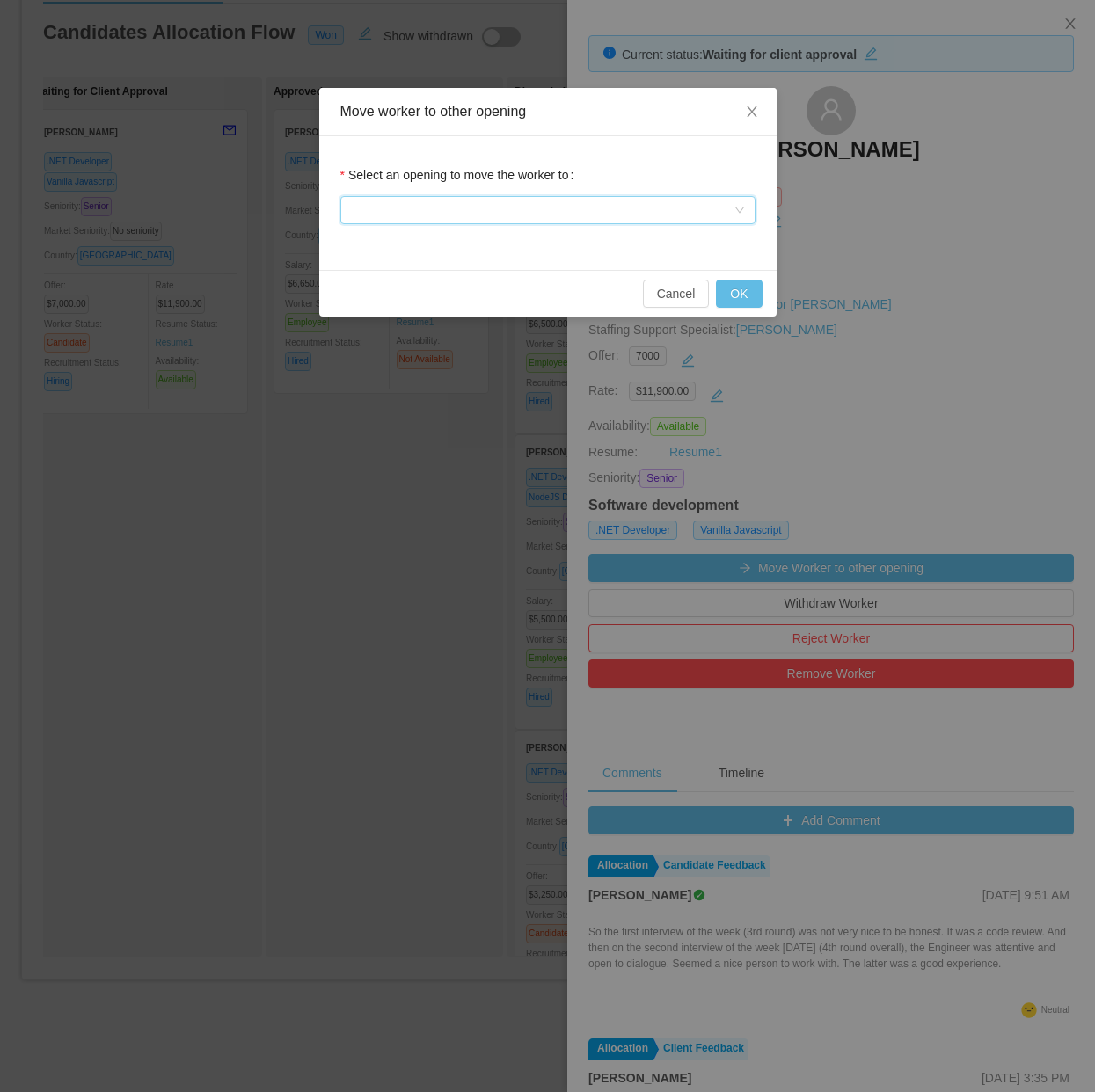
click at [555, 209] on div at bounding box center [542, 211] width 382 height 27
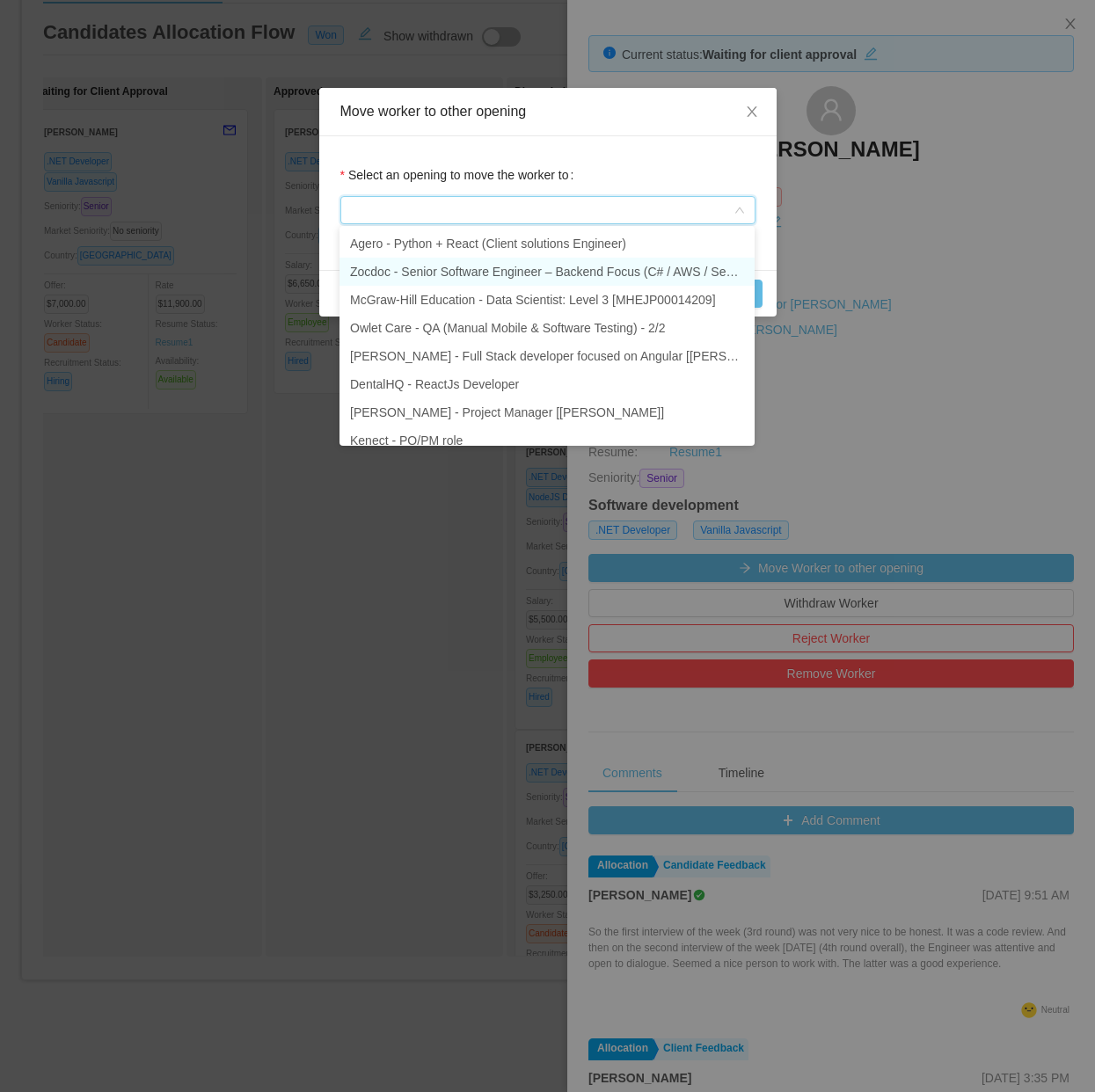
click at [506, 275] on li "Zocdoc - Senior Software Engineer – Backend Focus (C# / AWS / Security) ([PERSO…" at bounding box center [547, 272] width 415 height 28
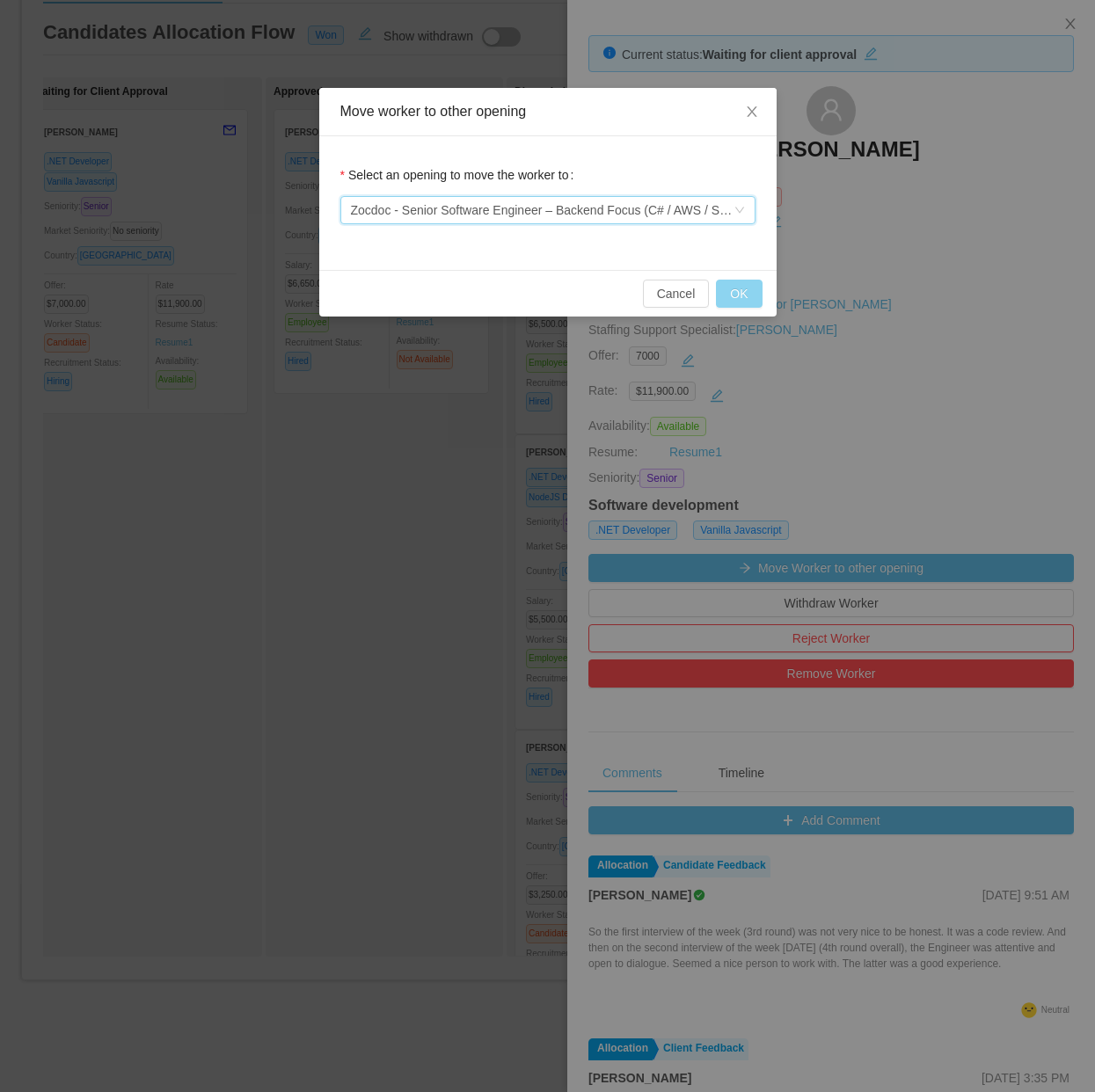
click at [739, 299] on button "OK" at bounding box center [739, 294] width 45 height 28
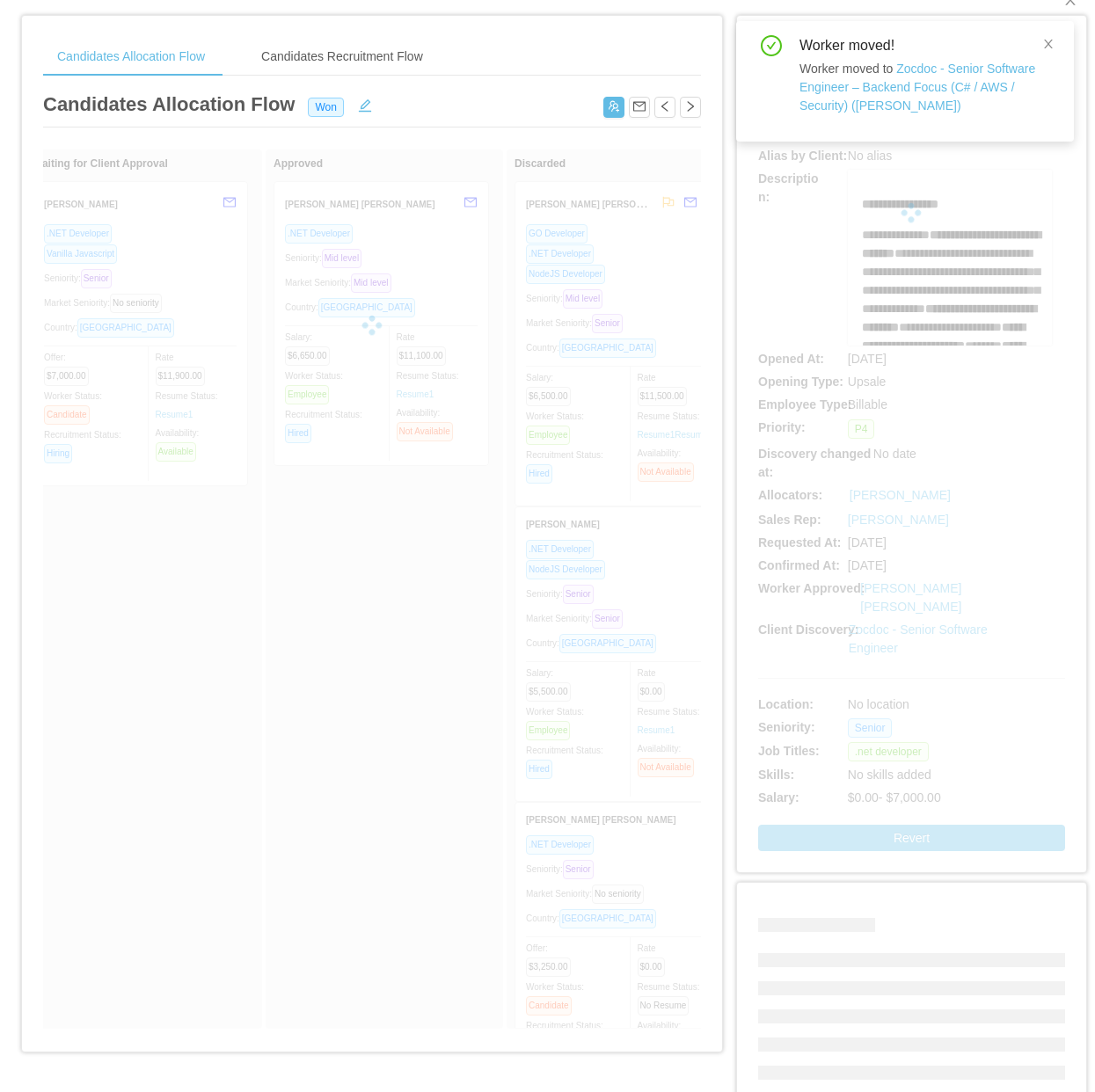
scroll to position [0, 0]
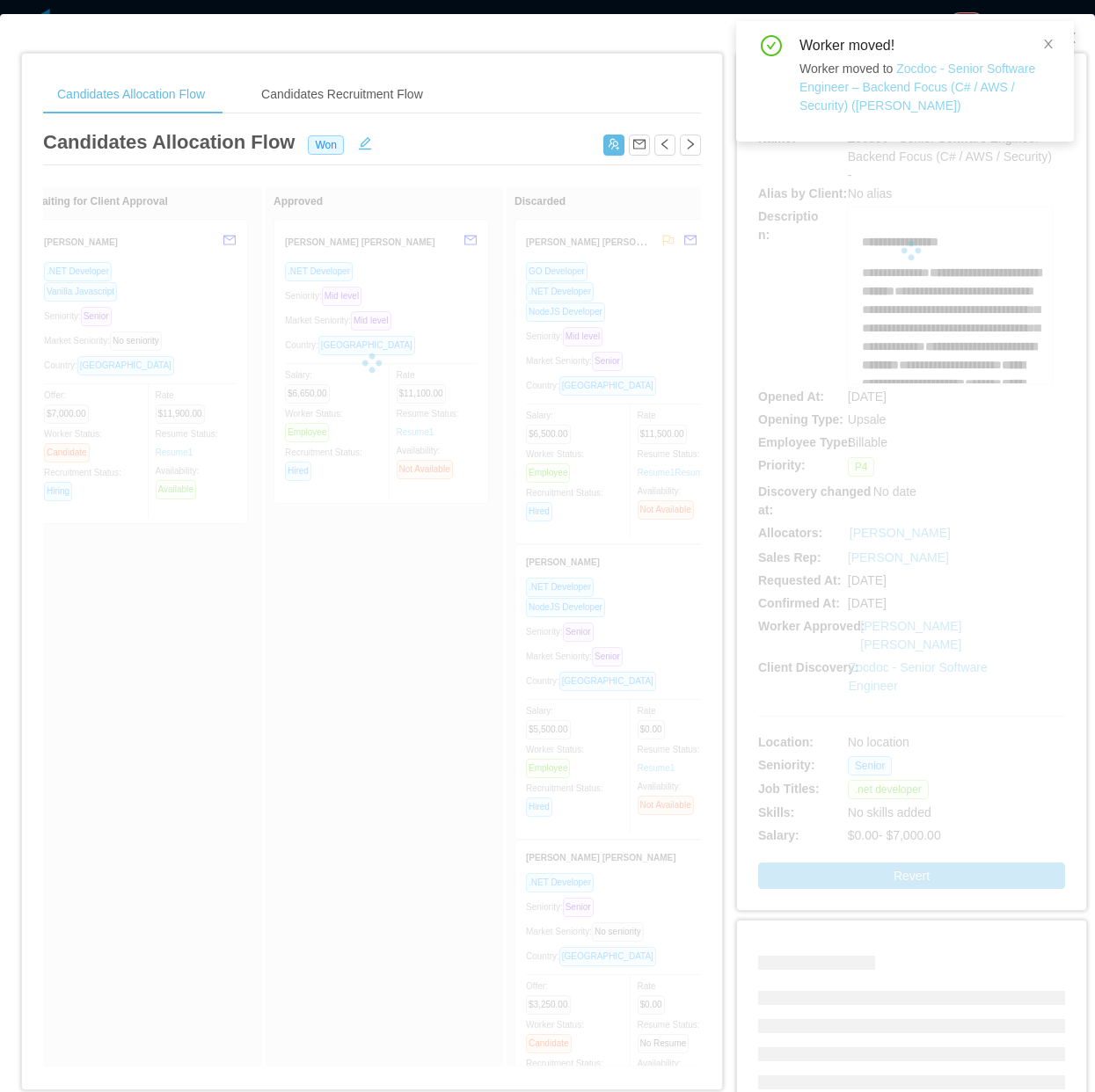
click at [972, 81] on link "Zocdoc - Senior Software Engineer – Backend Focus (C# / AWS / Security) ([PERSO…" at bounding box center [917, 86] width 236 height 51
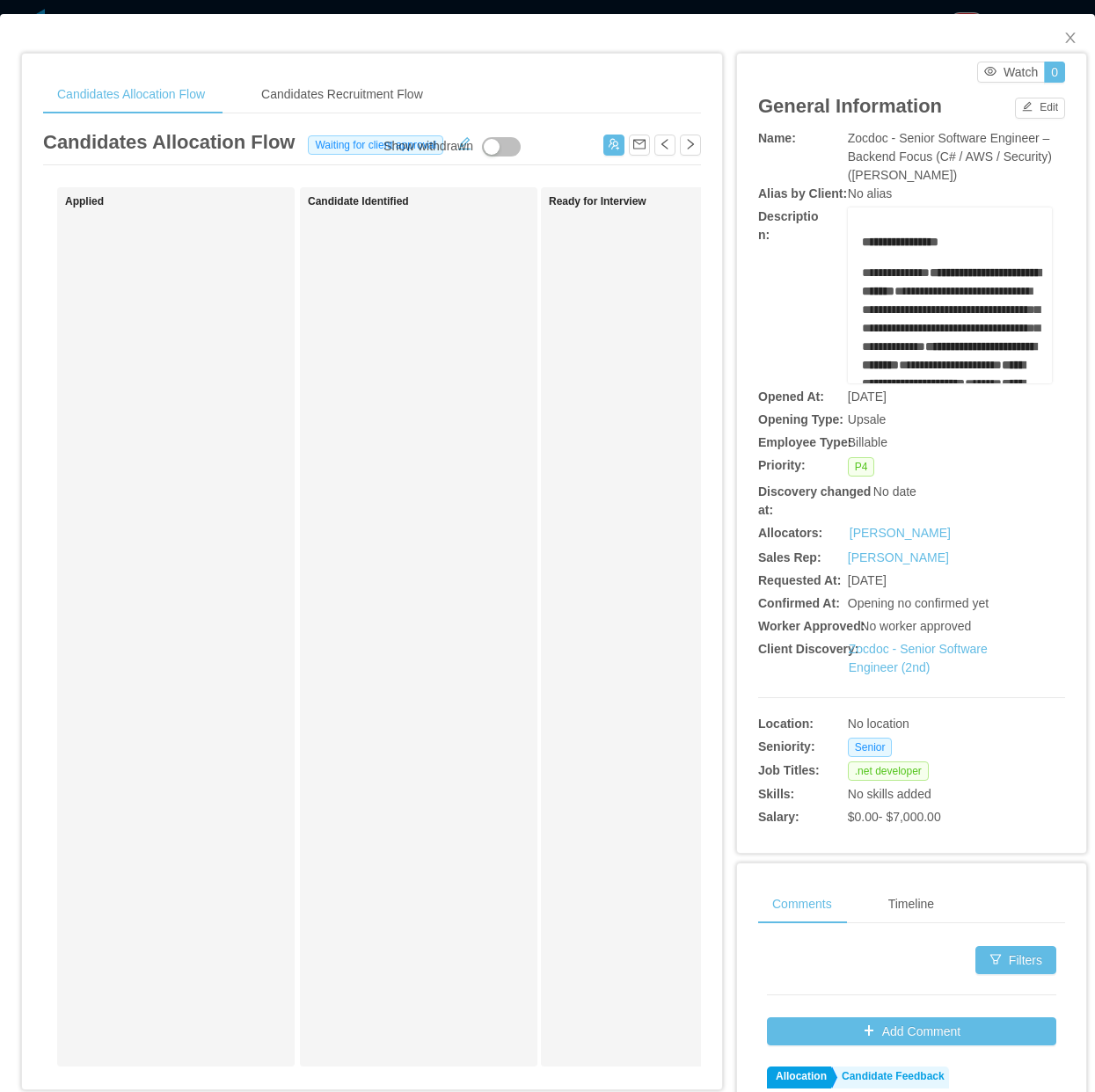
click at [384, 542] on div "Candidate Identified" at bounding box center [430, 627] width 246 height 864
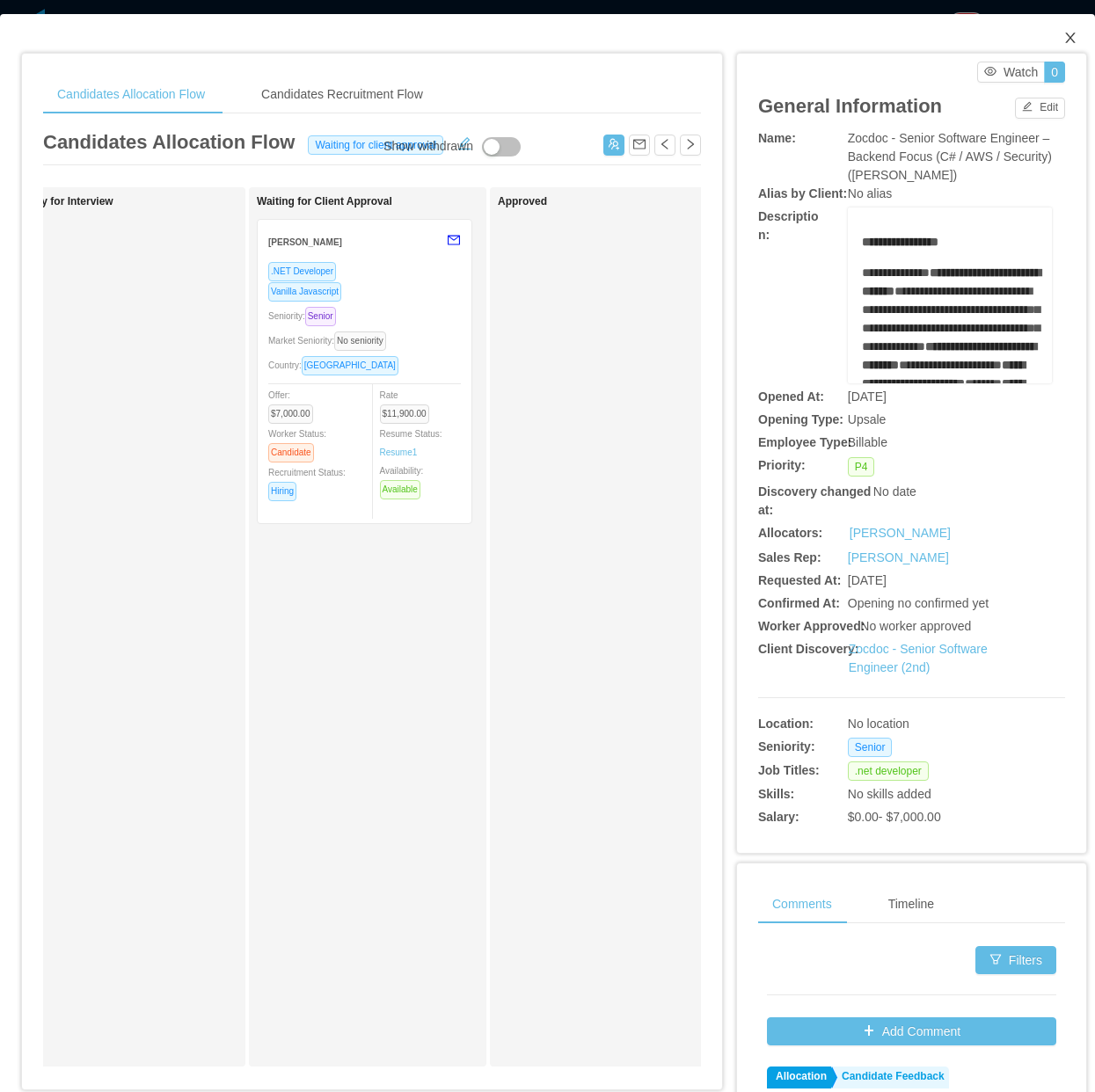
click at [1065, 34] on icon "icon: close" at bounding box center [1069, 38] width 10 height 11
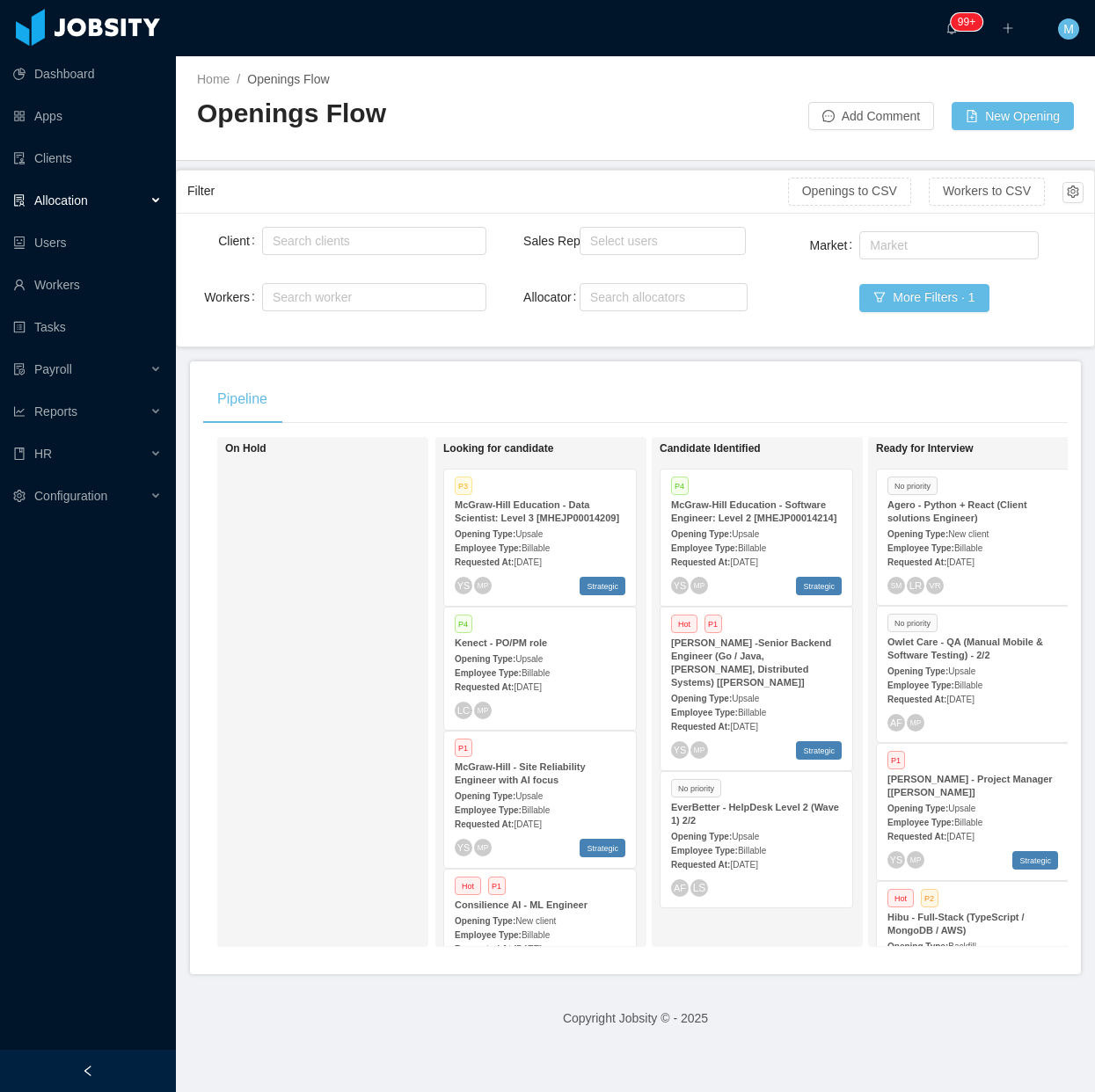
click at [258, 674] on div "On Hold" at bounding box center [348, 692] width 246 height 494
click at [116, 1072] on div at bounding box center [88, 1072] width 176 height 43
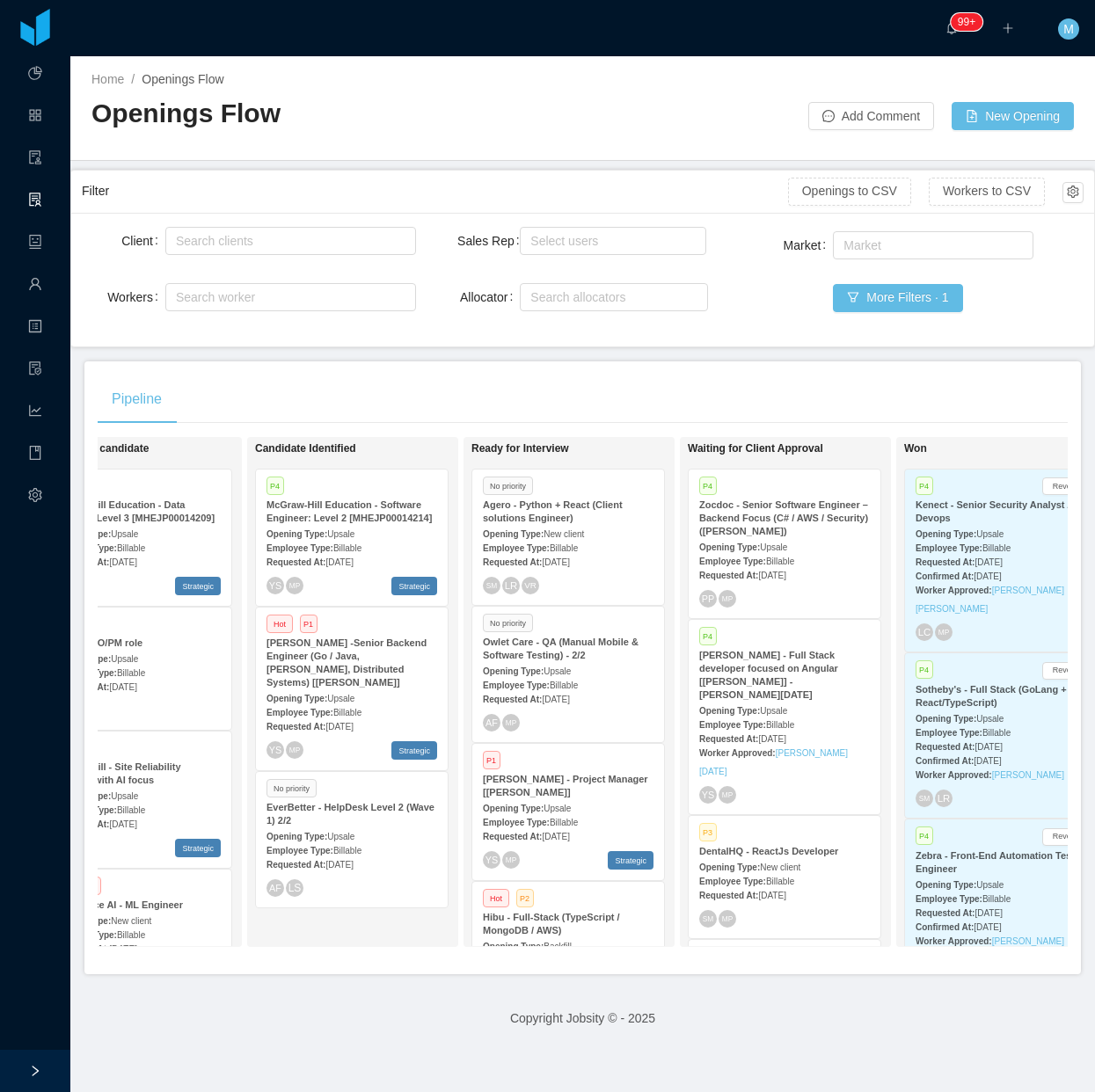
scroll to position [0, 295]
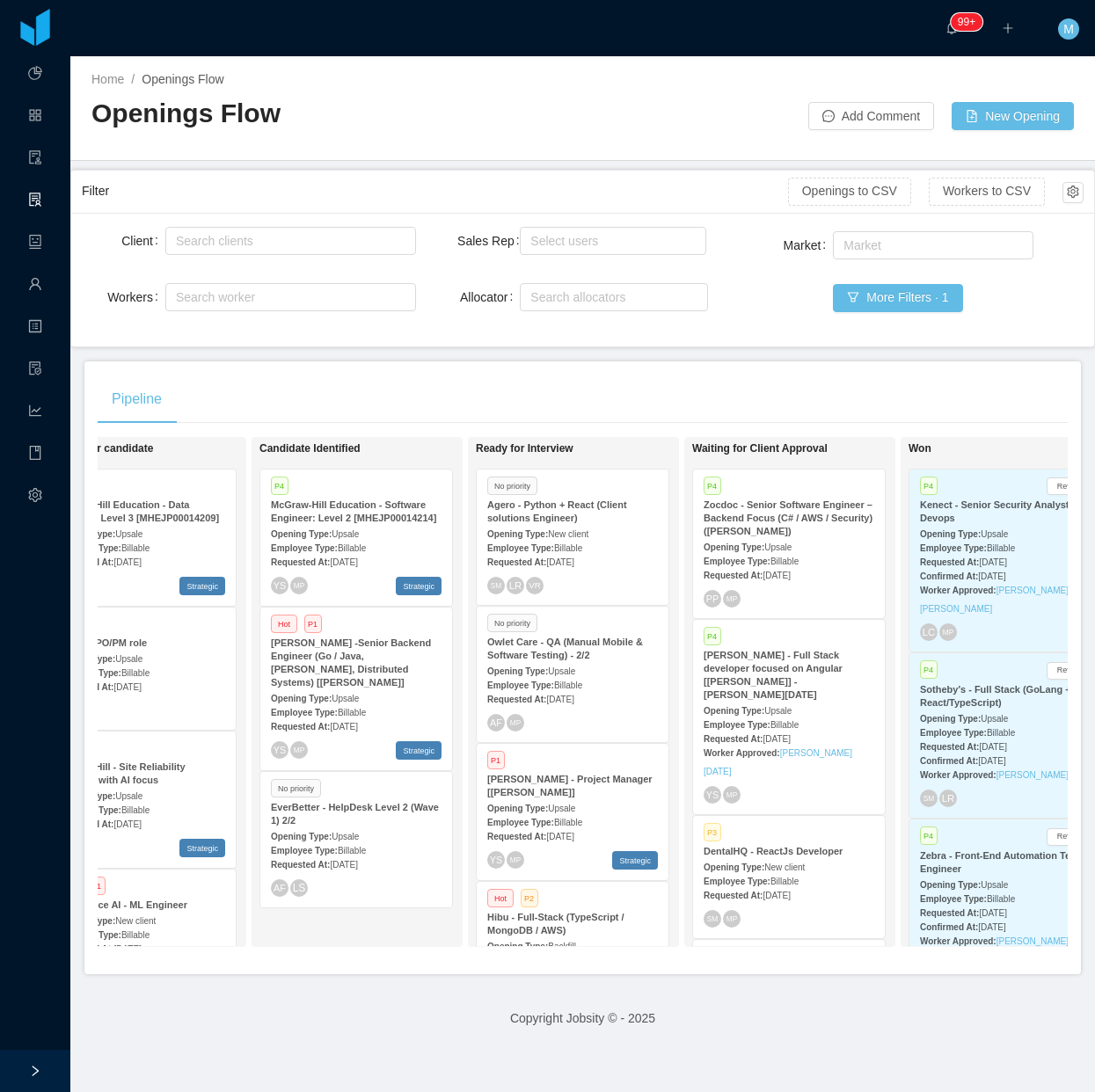
click at [627, 362] on div "Pipeline On Hold Looking for candidate P3 [PERSON_NAME] Education - Data Scient…" at bounding box center [582, 668] width 996 height 613
click at [632, 392] on div "Pipeline" at bounding box center [583, 399] width 971 height 49
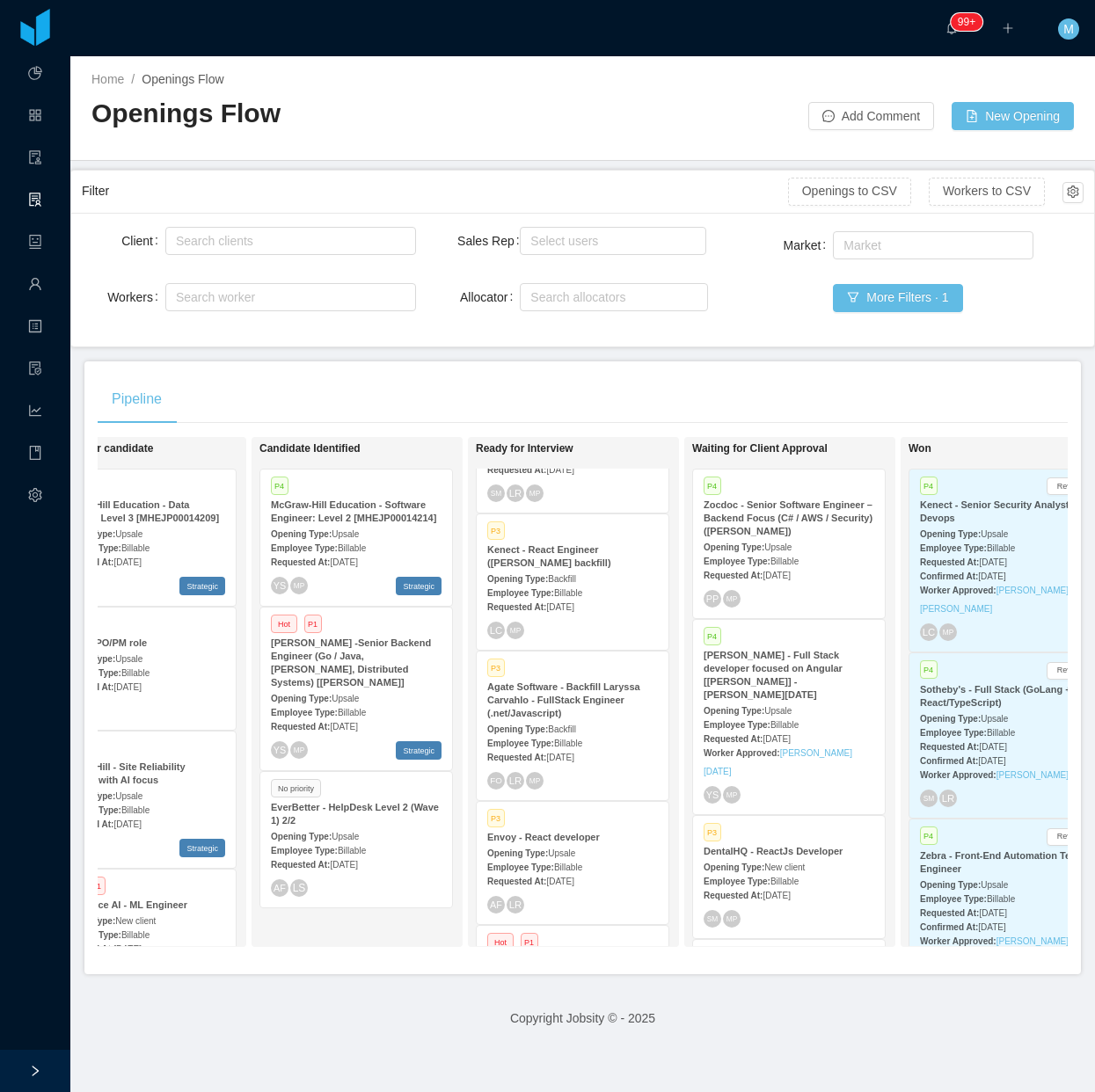
click at [570, 710] on div "Agate Software - Backfill Laryssa Carvahlo - FullStack Engineer (.net/Javascrip…" at bounding box center [572, 700] width 171 height 40
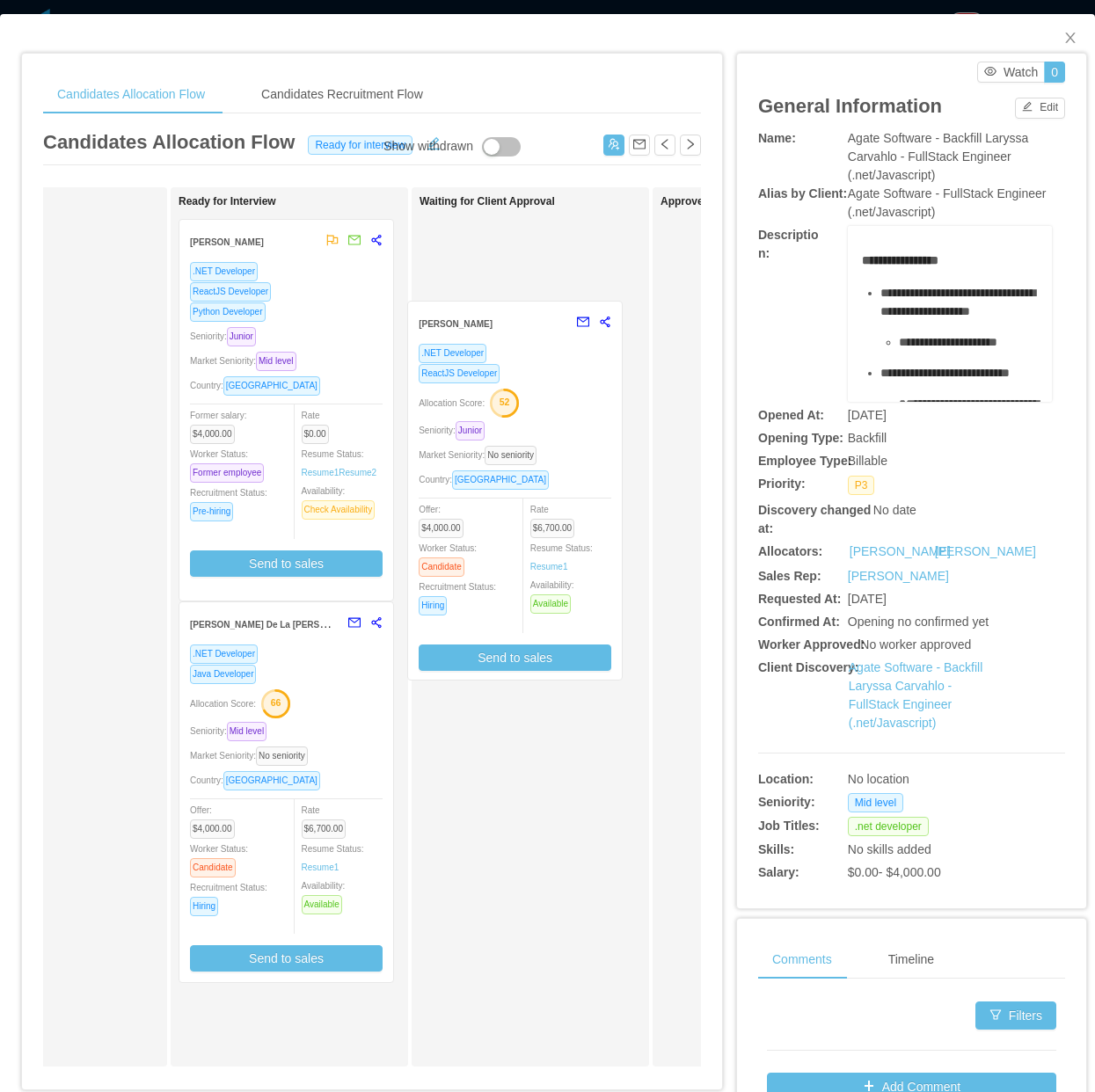
drag, startPoint x: 264, startPoint y: 720, endPoint x: 494, endPoint y: 418, distance: 379.6
click at [494, 418] on div "Applied Candidate Identified Ready for Interview Jose Gregorio Ramos .NET Devel…" at bounding box center [372, 634] width 658 height 893
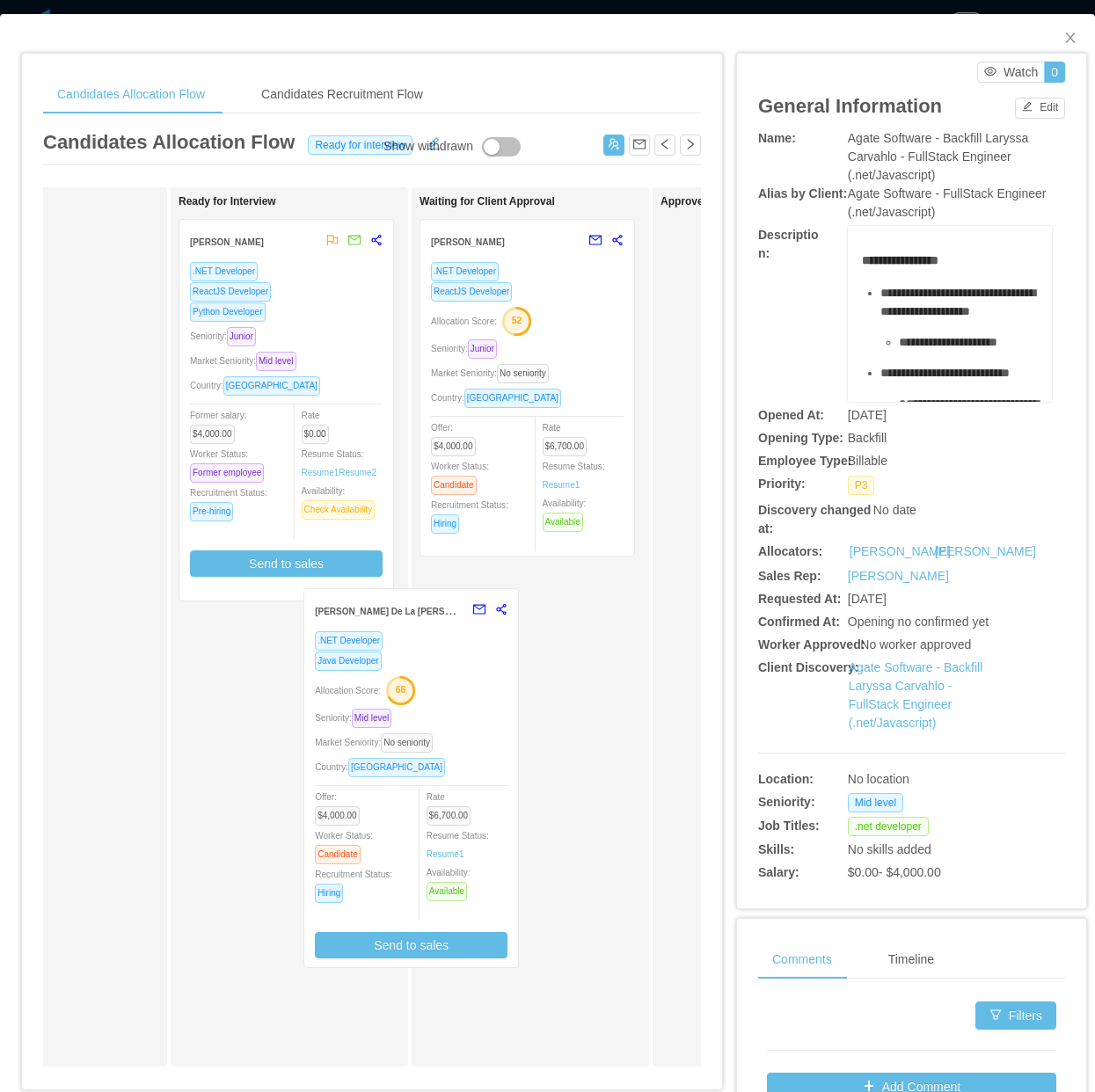
drag, startPoint x: 420, startPoint y: 743, endPoint x: 482, endPoint y: 749, distance: 62.3
click at [480, 749] on div "Applied Candidate Identified Ready for Interview Jose Gregorio Ramos .NET Devel…" at bounding box center [372, 634] width 658 height 893
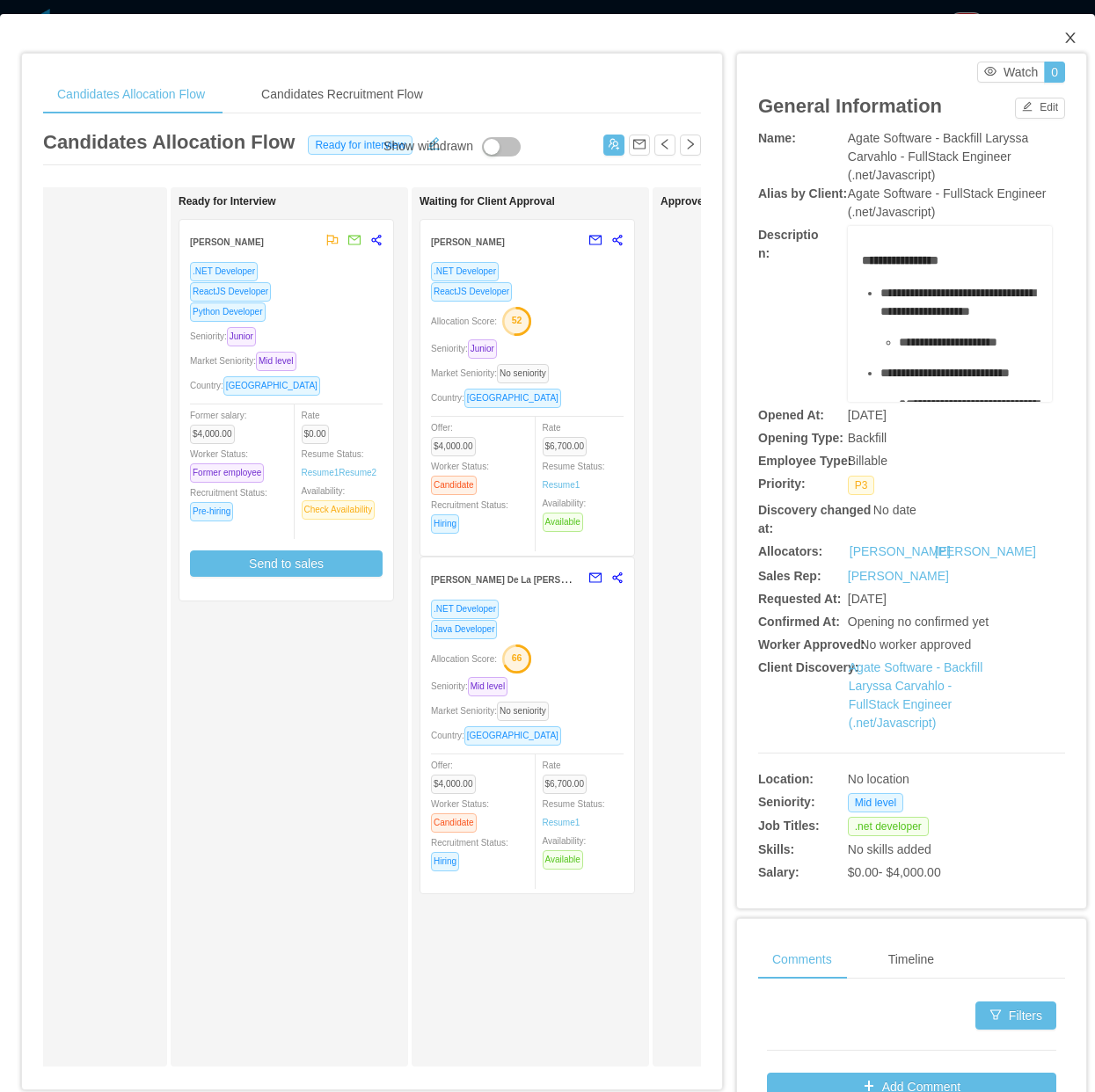
click at [1063, 42] on icon "icon: close" at bounding box center [1070, 38] width 14 height 14
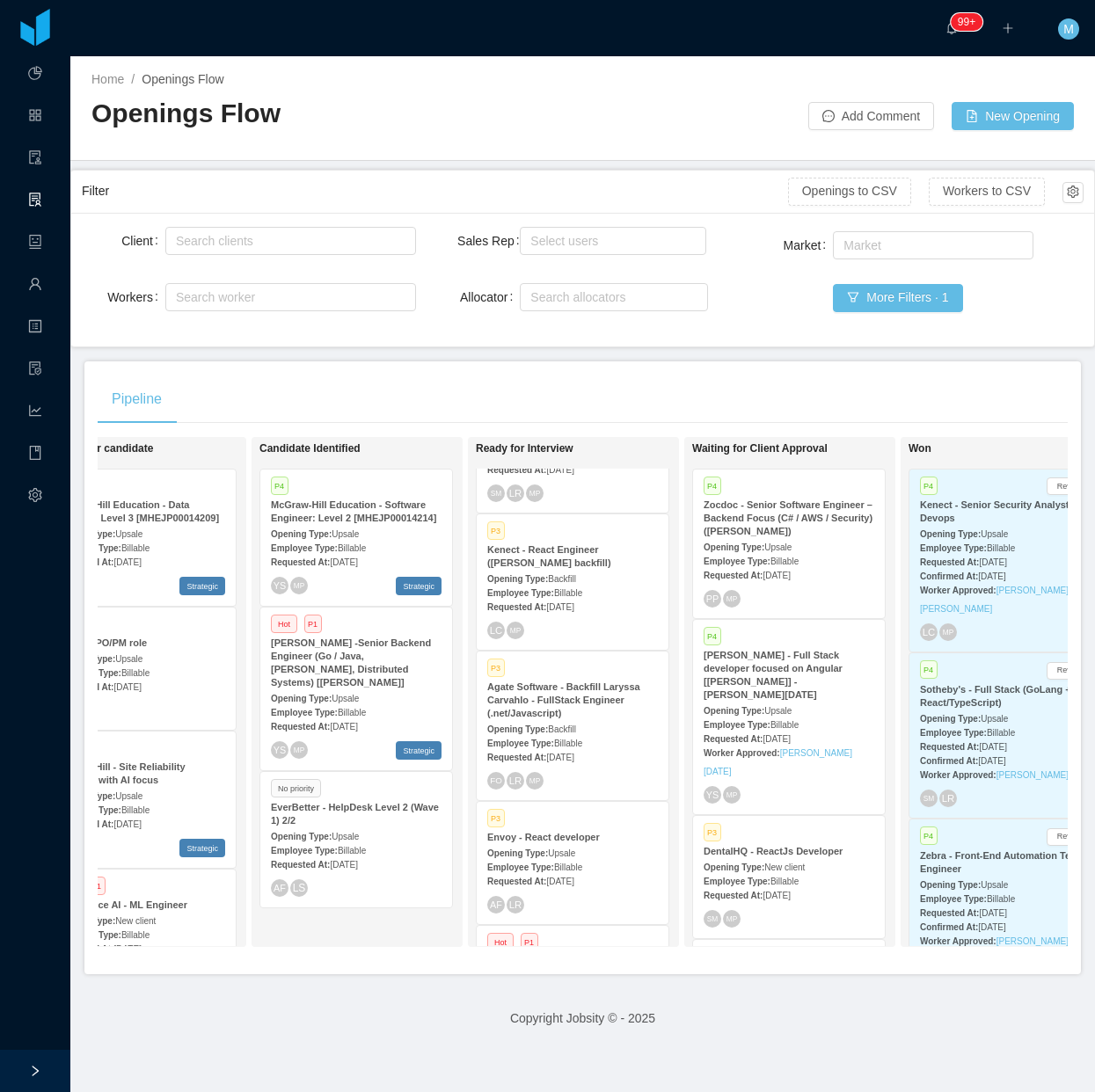
click at [653, 394] on div "Pipeline" at bounding box center [583, 399] width 971 height 49
click at [753, 370] on div "Pipeline On Hold Looking for candidate P3 McGraw-Hill Education - Data Scientis…" at bounding box center [582, 668] width 996 height 613
click at [552, 295] on div "Search allocators" at bounding box center [610, 298] width 159 height 18
type input "****"
click at [578, 325] on li "[PERSON_NAME]" at bounding box center [605, 331] width 185 height 28
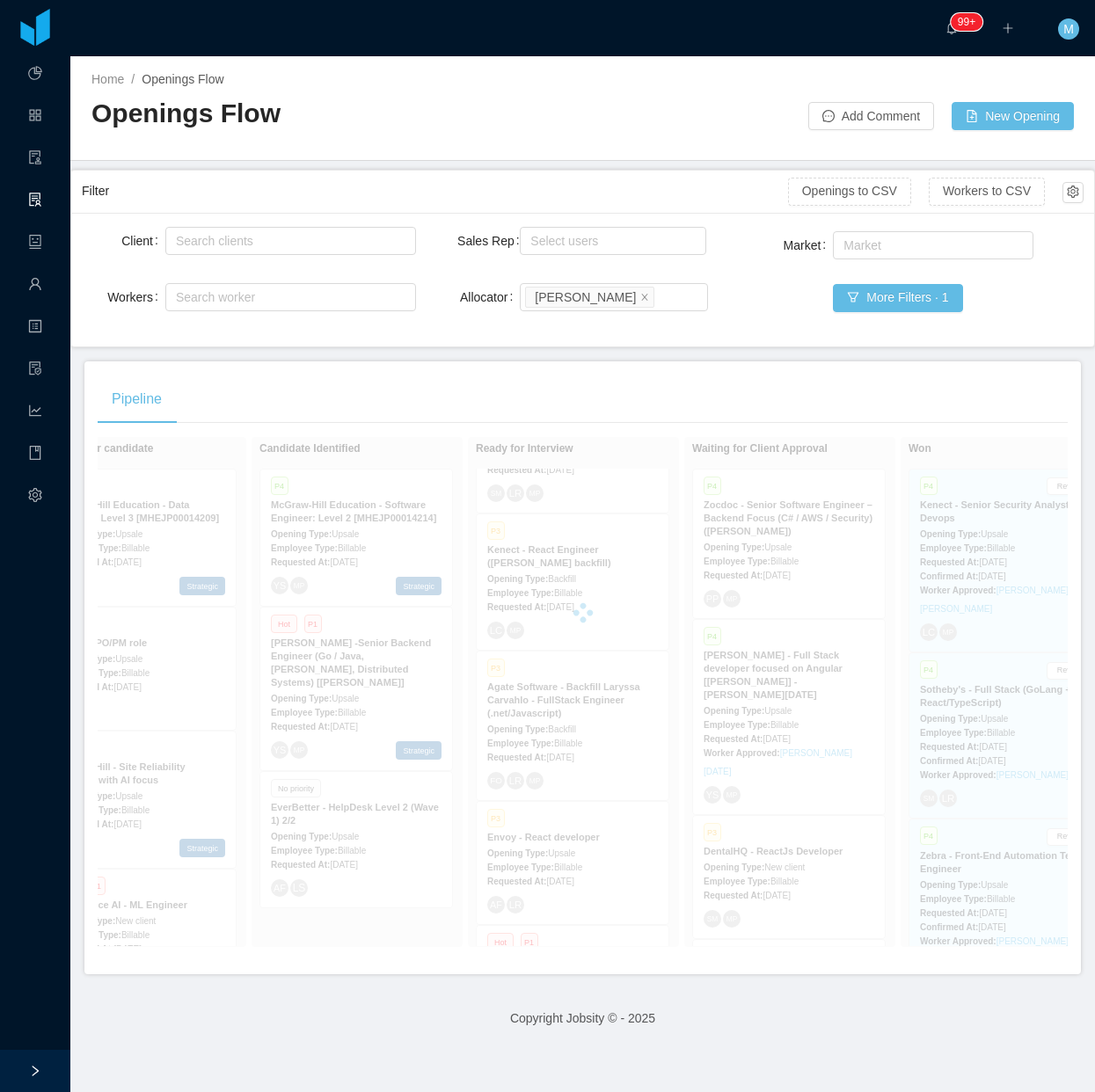
click at [607, 137] on div "Home / Openings Flow / Openings Flow Add Comment New Opening" at bounding box center [582, 108] width 1025 height 105
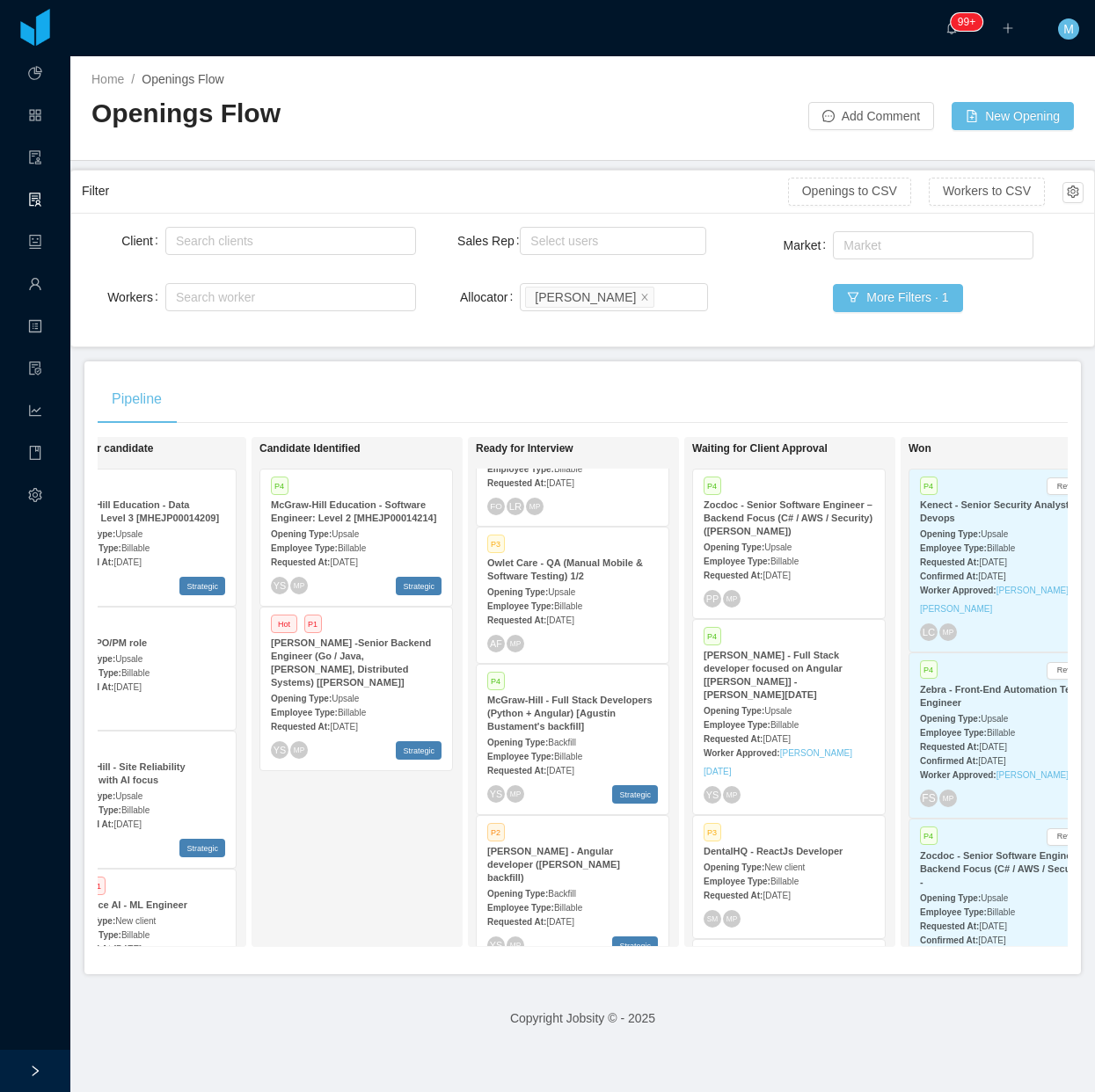
click at [323, 858] on div "Candidate Identified P4 McGraw-Hill Education - Software Engineer: Level 2 [MHE…" at bounding box center [382, 692] width 246 height 494
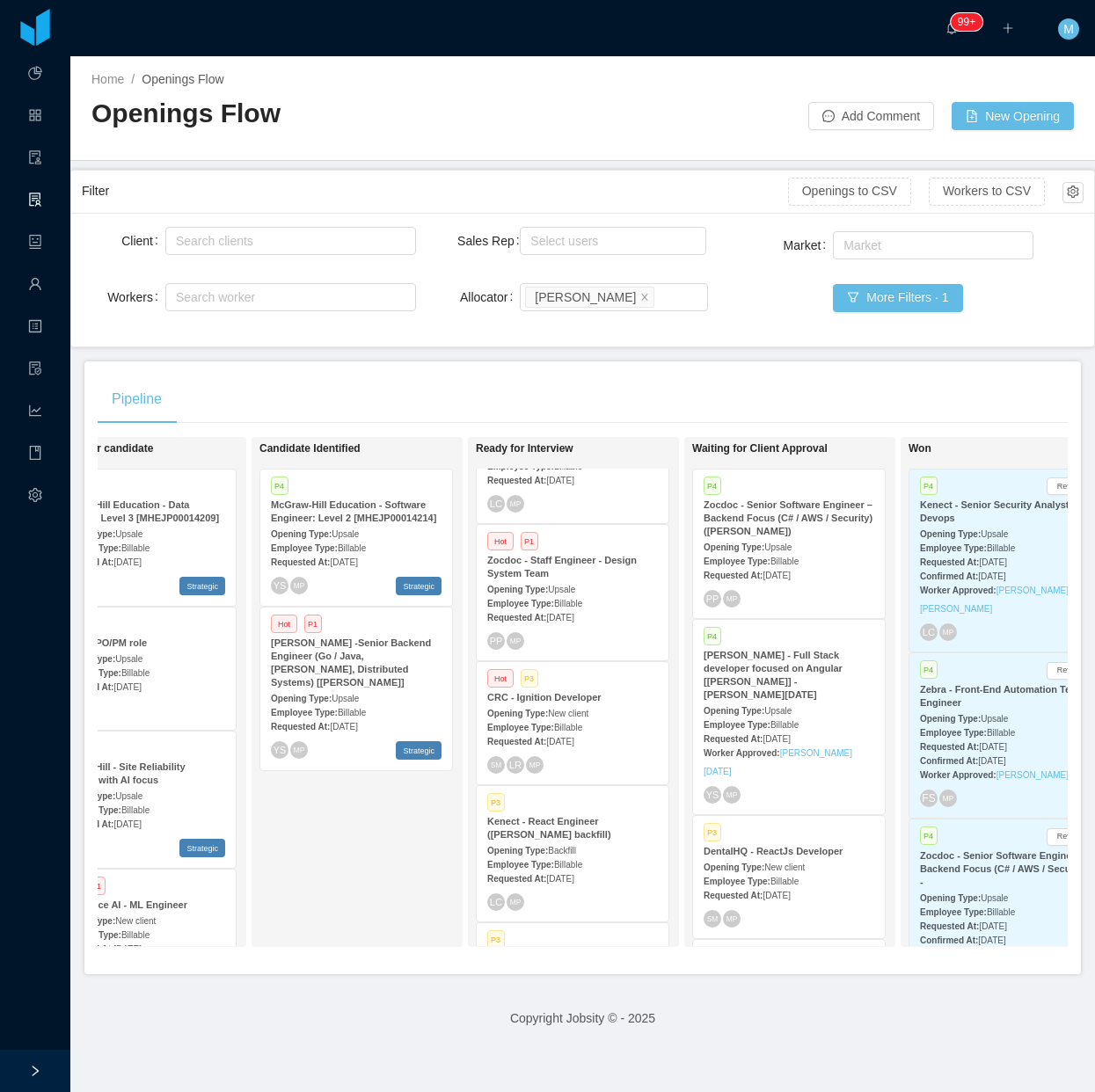
click at [611, 704] on div "Opening Type: New client" at bounding box center [572, 713] width 171 height 19
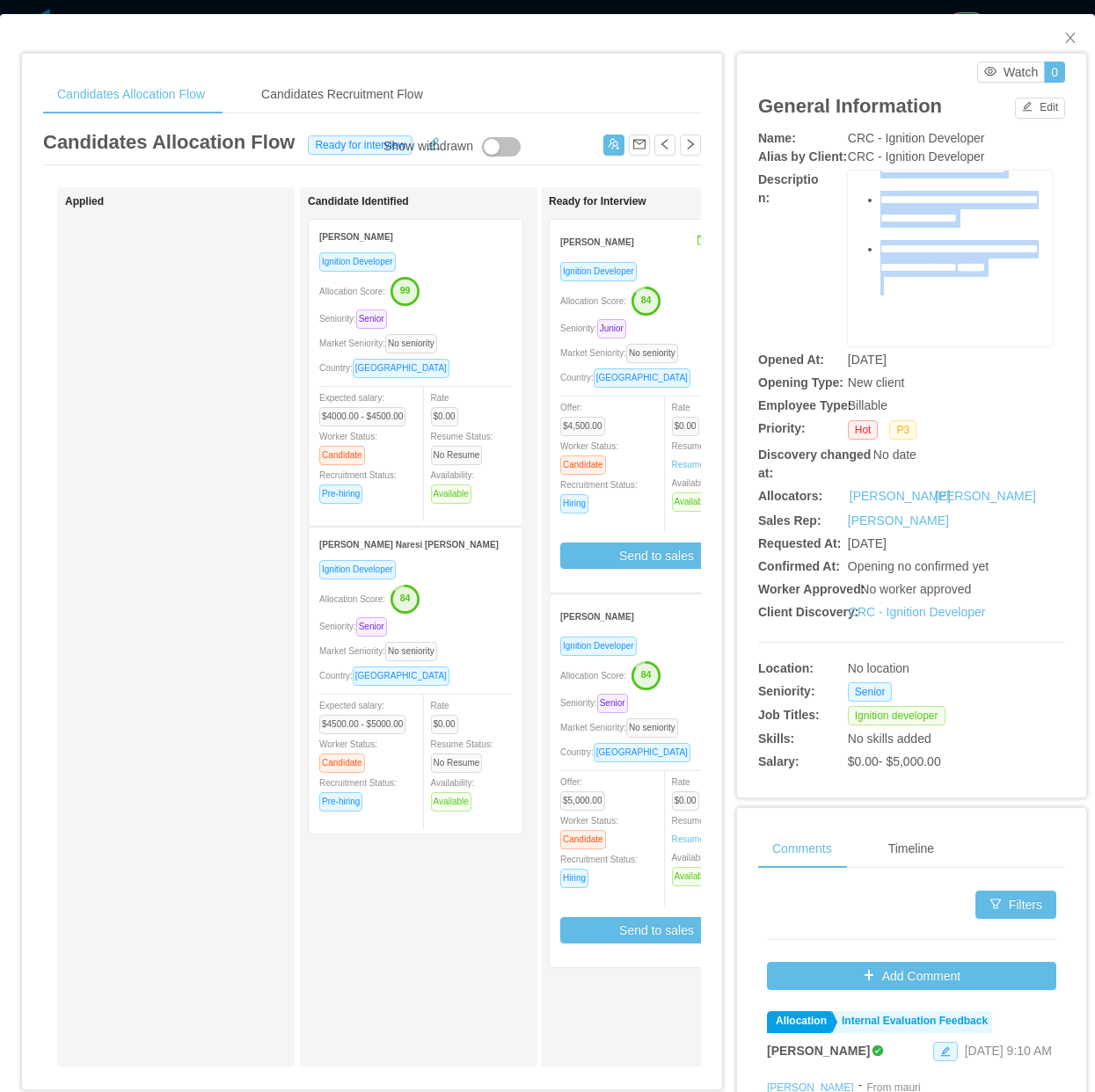
scroll to position [665, 0]
drag, startPoint x: 864, startPoint y: 238, endPoint x: 974, endPoint y: 243, distance: 110.1
click at [974, 243] on ul "**********" at bounding box center [951, 58] width 178 height 511
copy ul "**********"
click at [758, 316] on div "**********" at bounding box center [911, 259] width 307 height 176
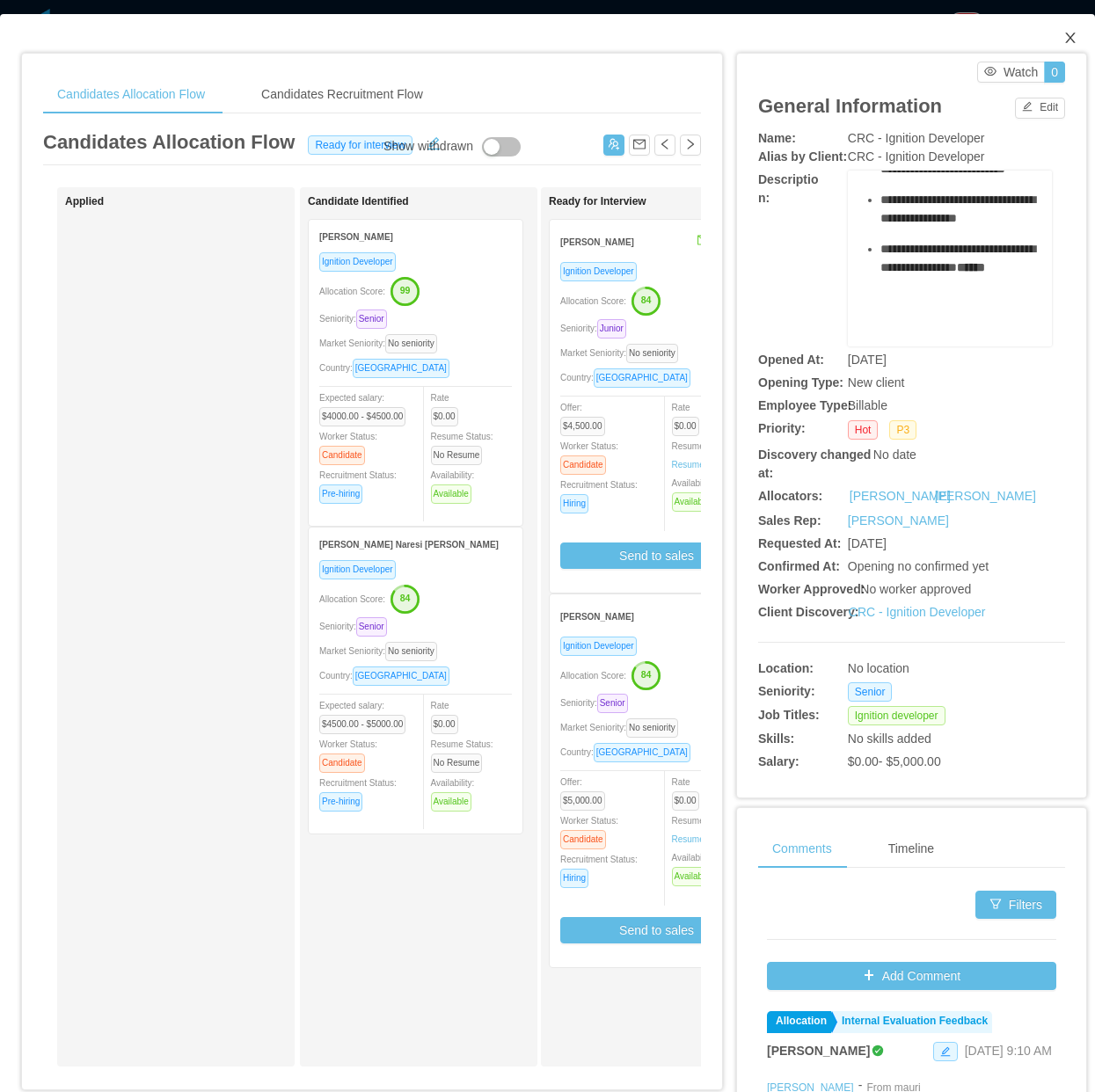
click at [1063, 41] on icon "icon: close" at bounding box center [1070, 38] width 14 height 14
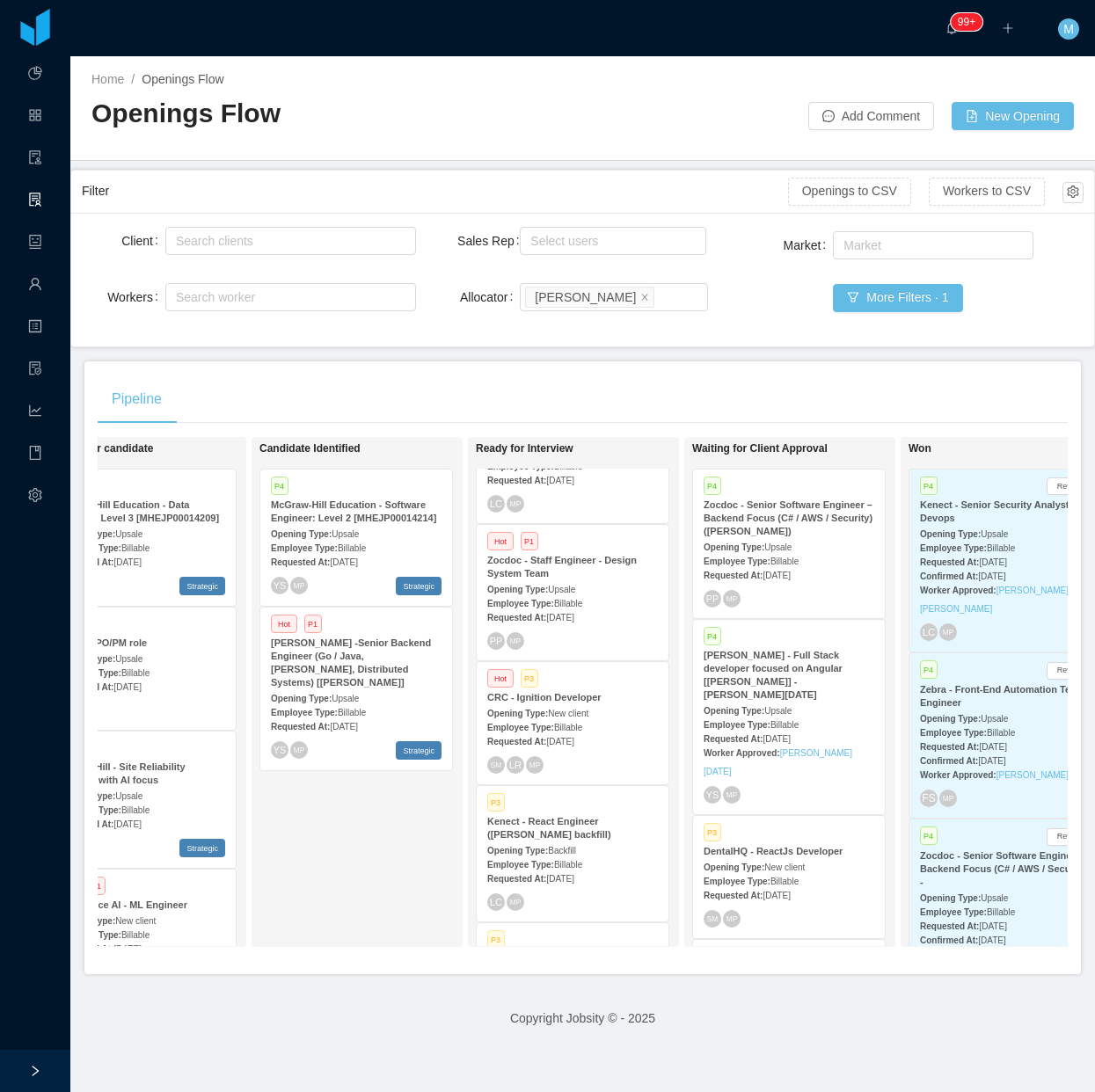
click at [401, 910] on div "Candidate Identified P4 McGraw-Hill Education - Software Engineer: Level 2 [MHE…" at bounding box center [382, 692] width 246 height 494
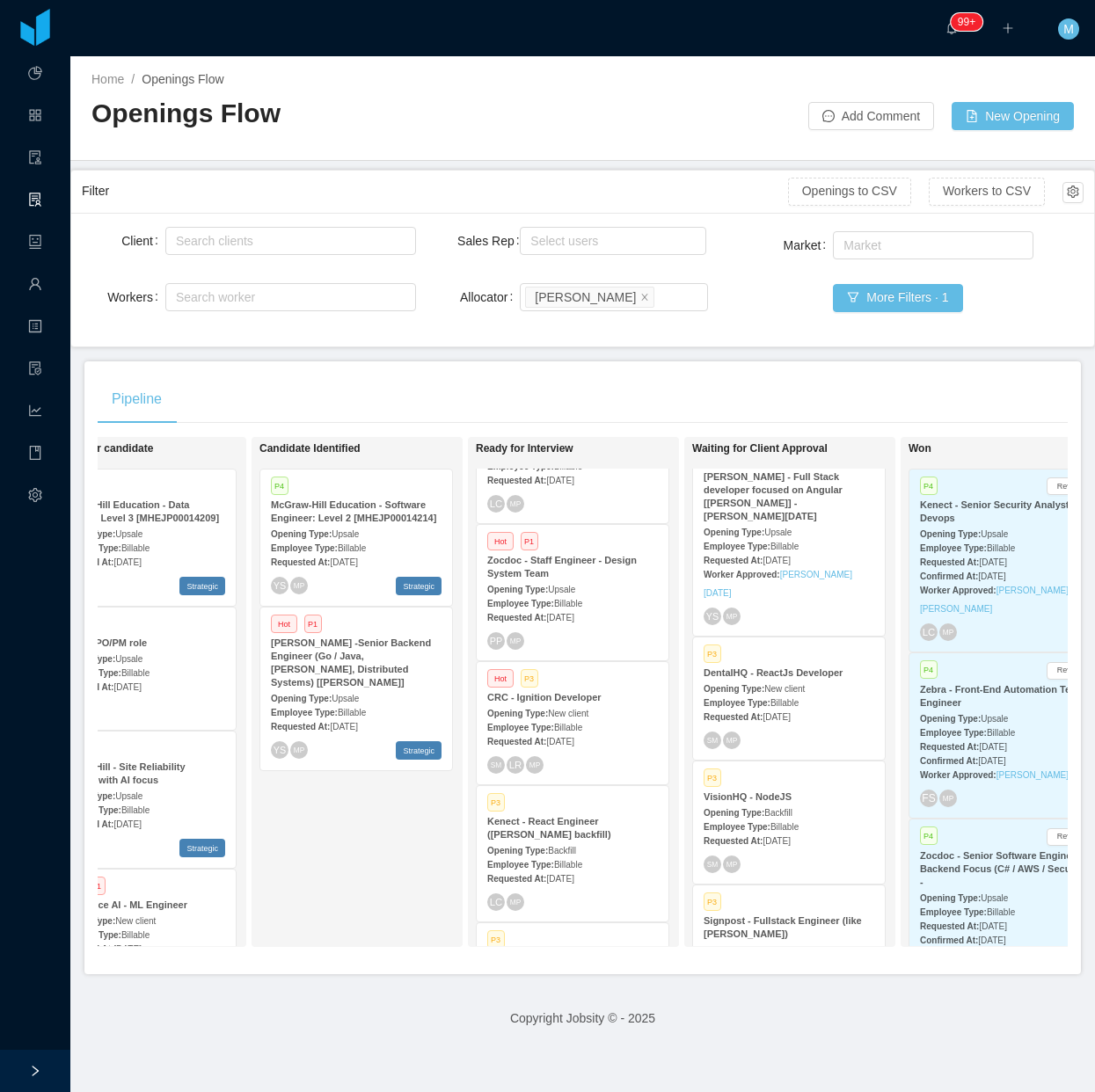
scroll to position [221, 0]
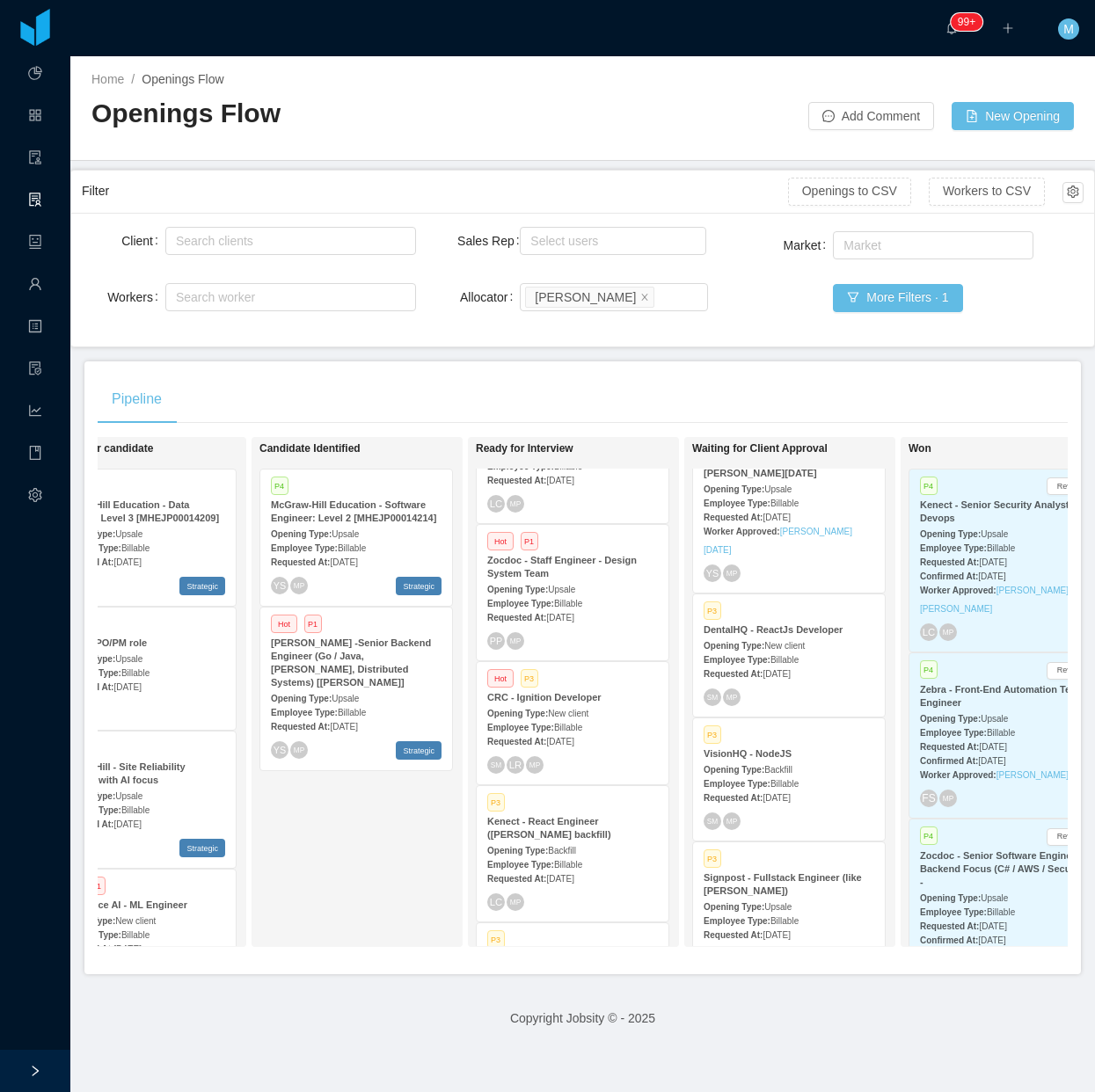
click at [851, 788] on div "Requested At: Sep 30th, 2025" at bounding box center [789, 797] width 171 height 19
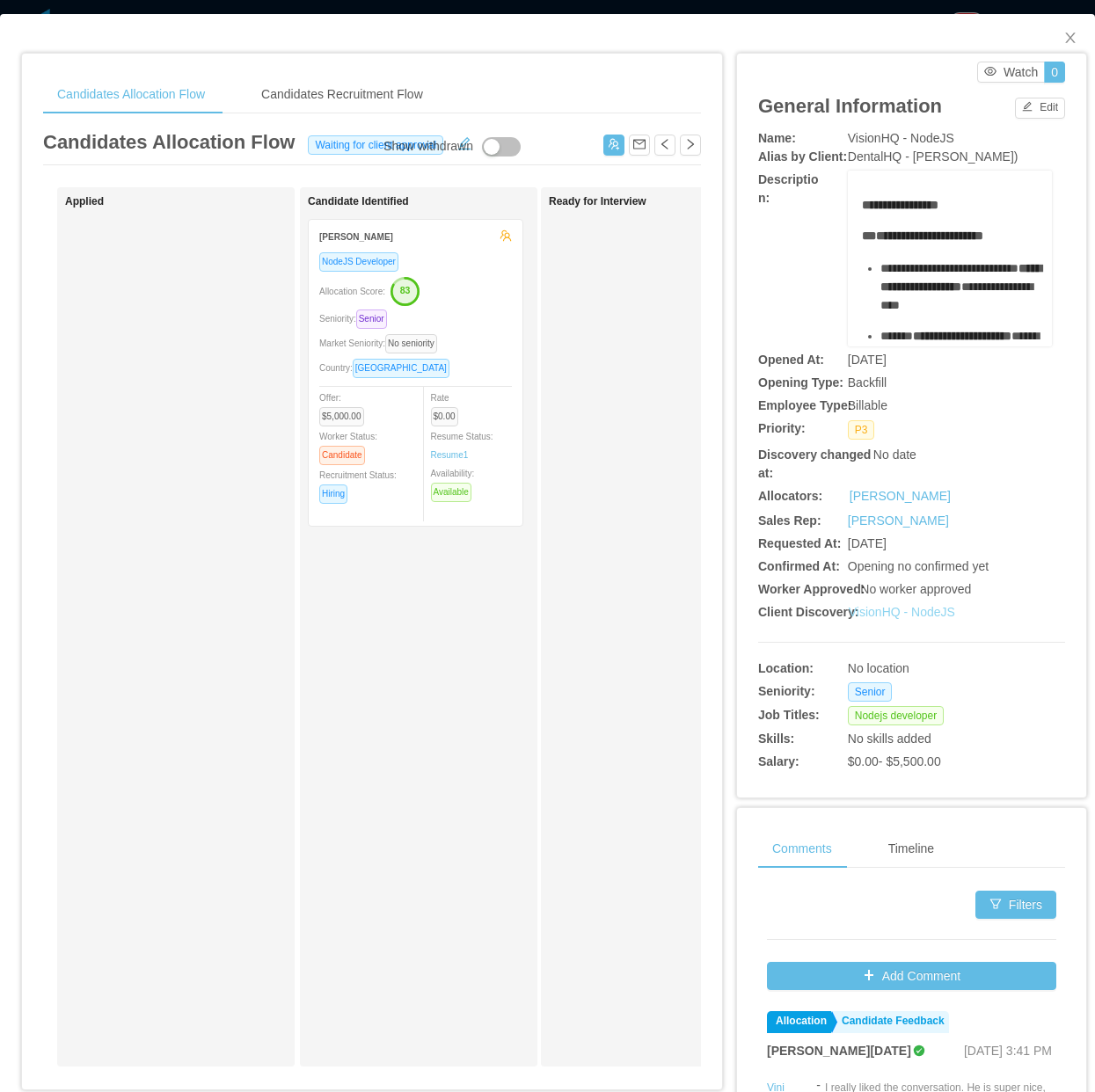
click at [875, 607] on link "VisionHQ - NodeJS" at bounding box center [902, 612] width 107 height 14
click at [595, 618] on div "Ready for Interview" at bounding box center [672, 627] width 246 height 864
click at [1060, 34] on span "Close" at bounding box center [1070, 38] width 49 height 49
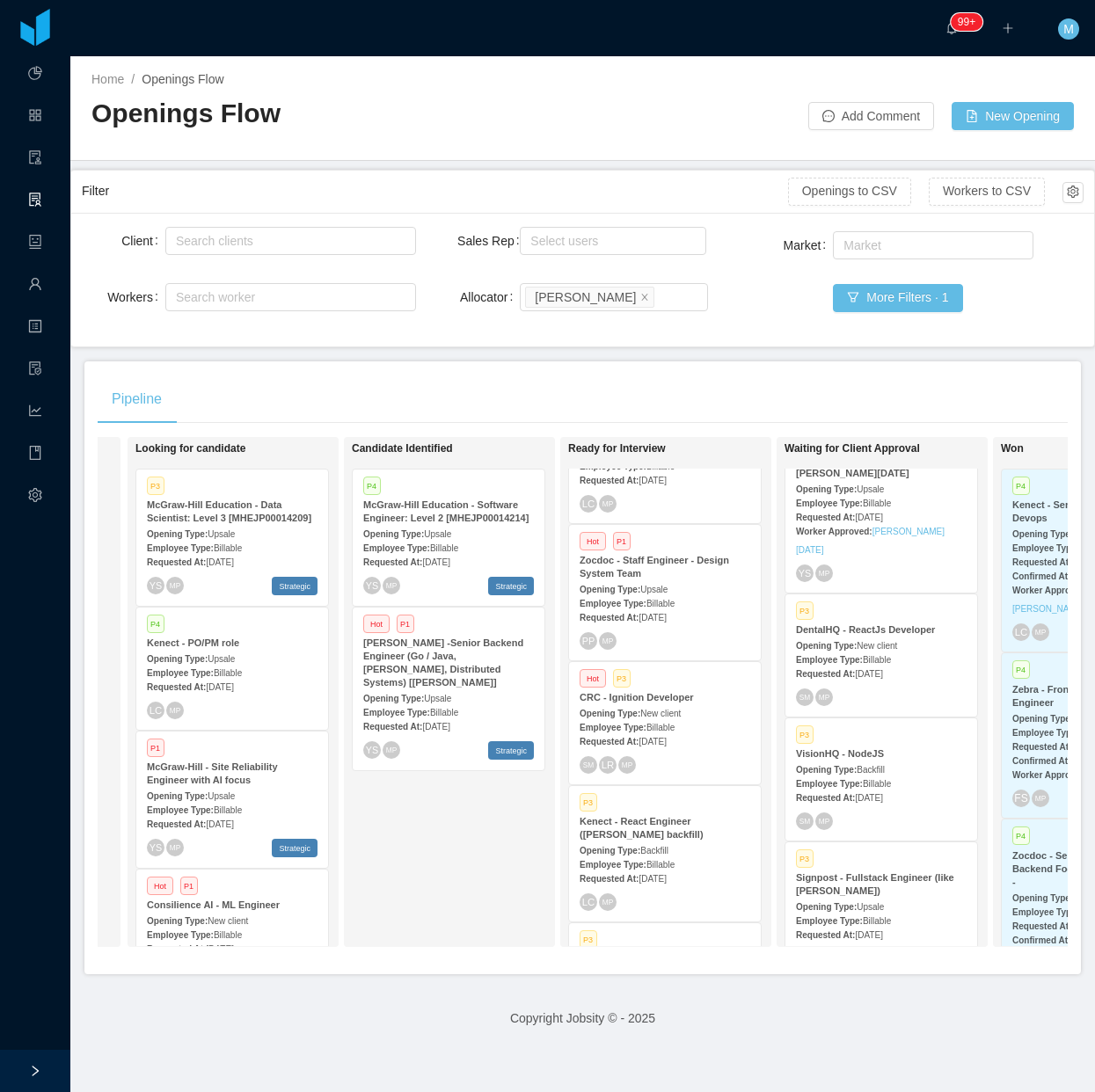
scroll to position [0, 228]
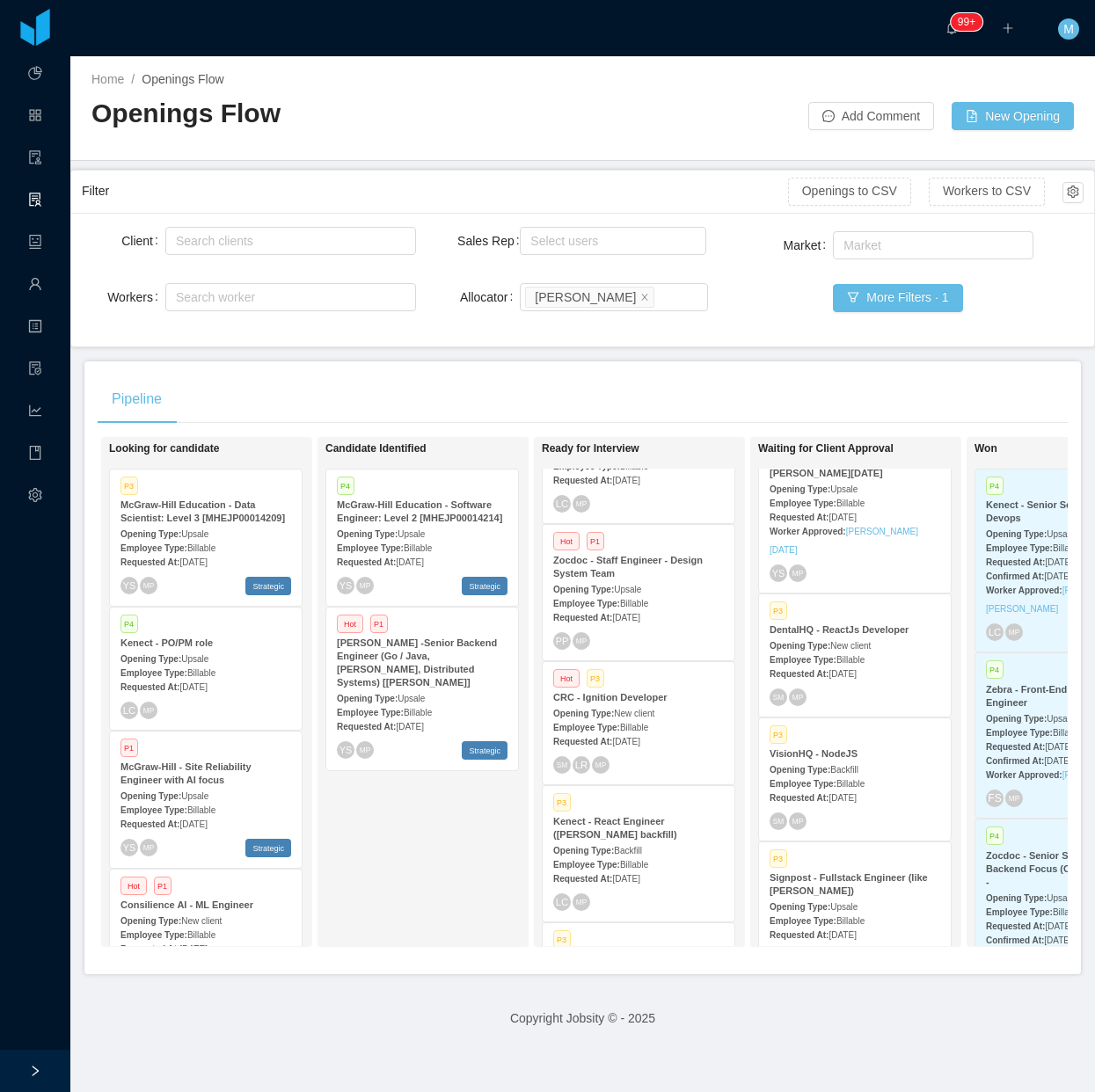
click at [591, 396] on div "Pipeline" at bounding box center [583, 399] width 971 height 49
click at [436, 884] on div "Candidate Identified P4 McGraw-Hill Education - Software Engineer: Level 2 [MHE…" at bounding box center [448, 692] width 246 height 494
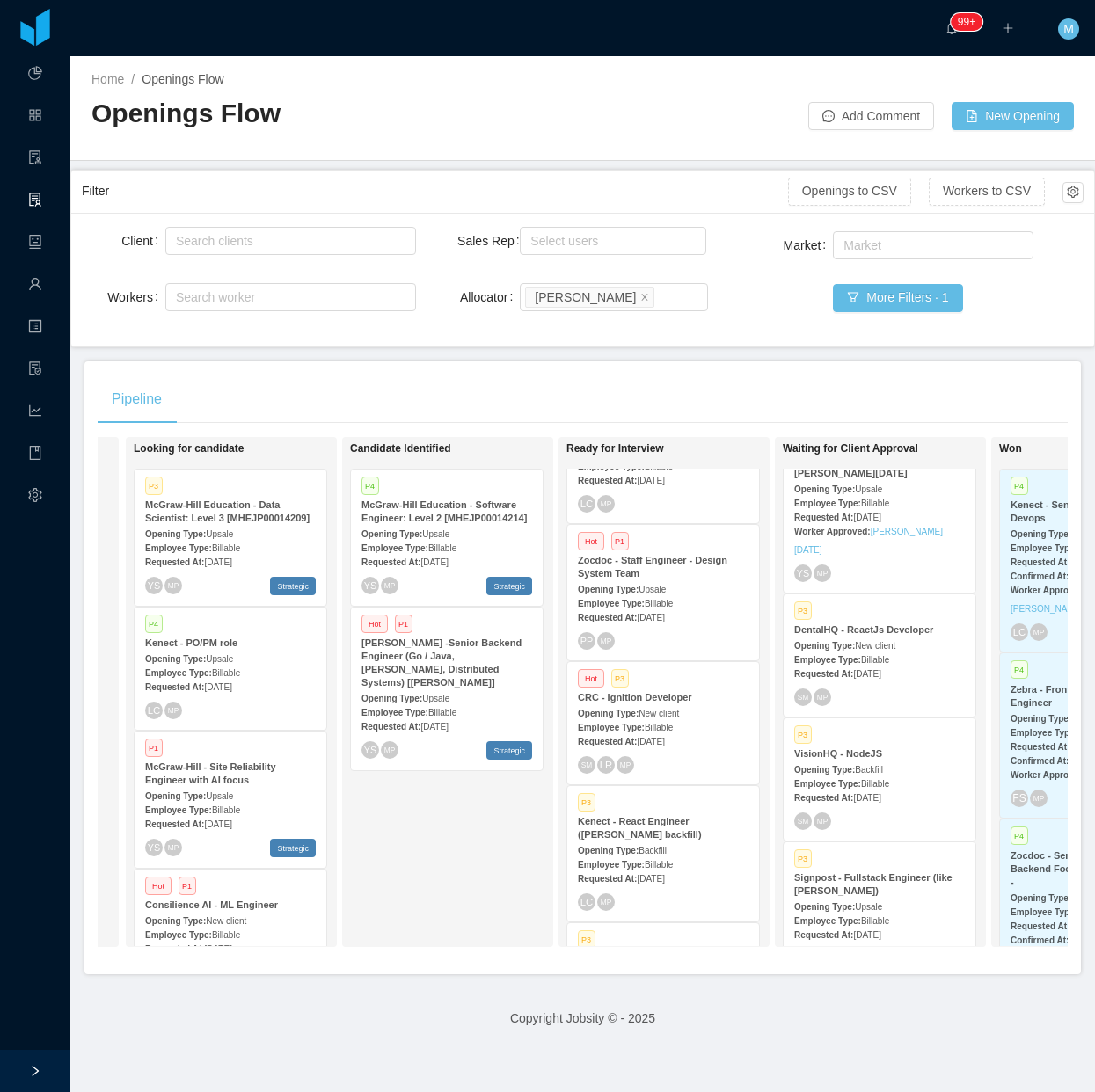
scroll to position [0, 217]
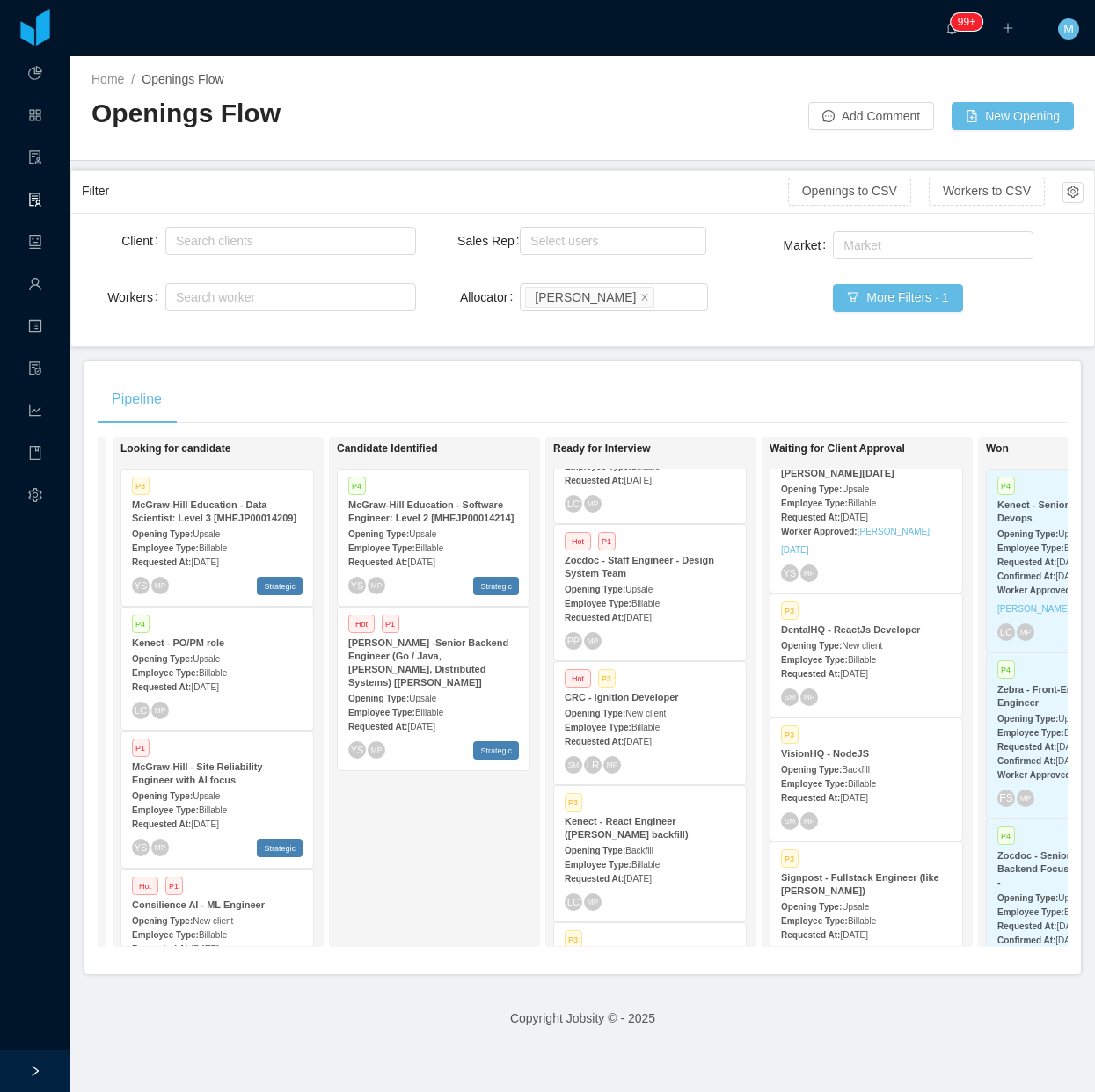
click at [422, 893] on div "Candidate Identified P4 McGraw-Hill Education - Software Engineer: Level 2 [MHE…" at bounding box center [460, 692] width 246 height 494
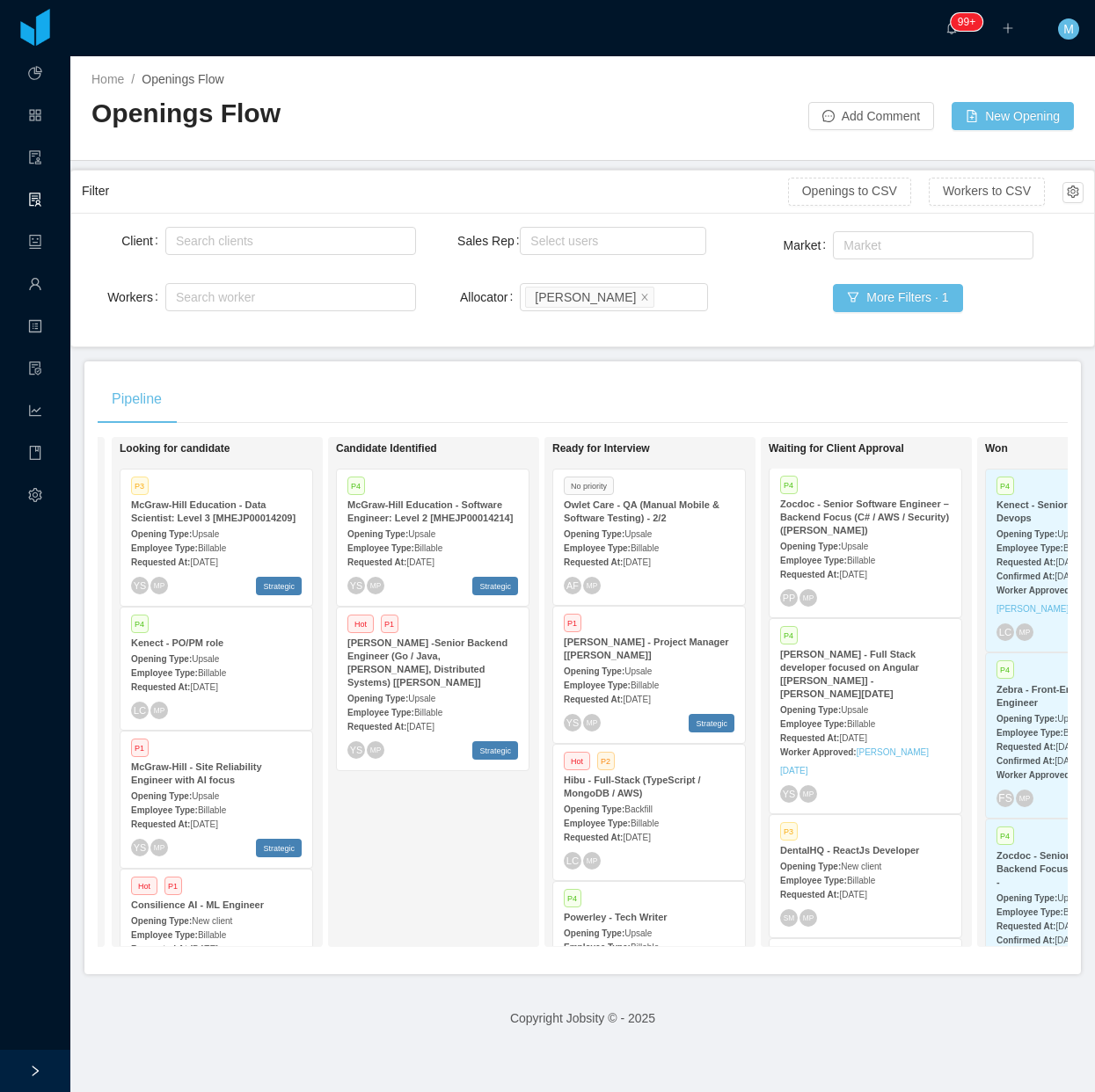
scroll to position [0, 0]
click at [445, 856] on div "Candidate Identified P4 McGraw-Hill Education - Software Engineer: Level 2 [MHE…" at bounding box center [459, 692] width 246 height 494
click at [503, 389] on div "Pipeline" at bounding box center [583, 399] width 971 height 49
click at [394, 890] on div "Candidate Identified P4 McGraw-Hill Education - Software Engineer: Level 2 [MHE…" at bounding box center [459, 692] width 246 height 494
drag, startPoint x: 503, startPoint y: 835, endPoint x: 508, endPoint y: 824, distance: 12.1
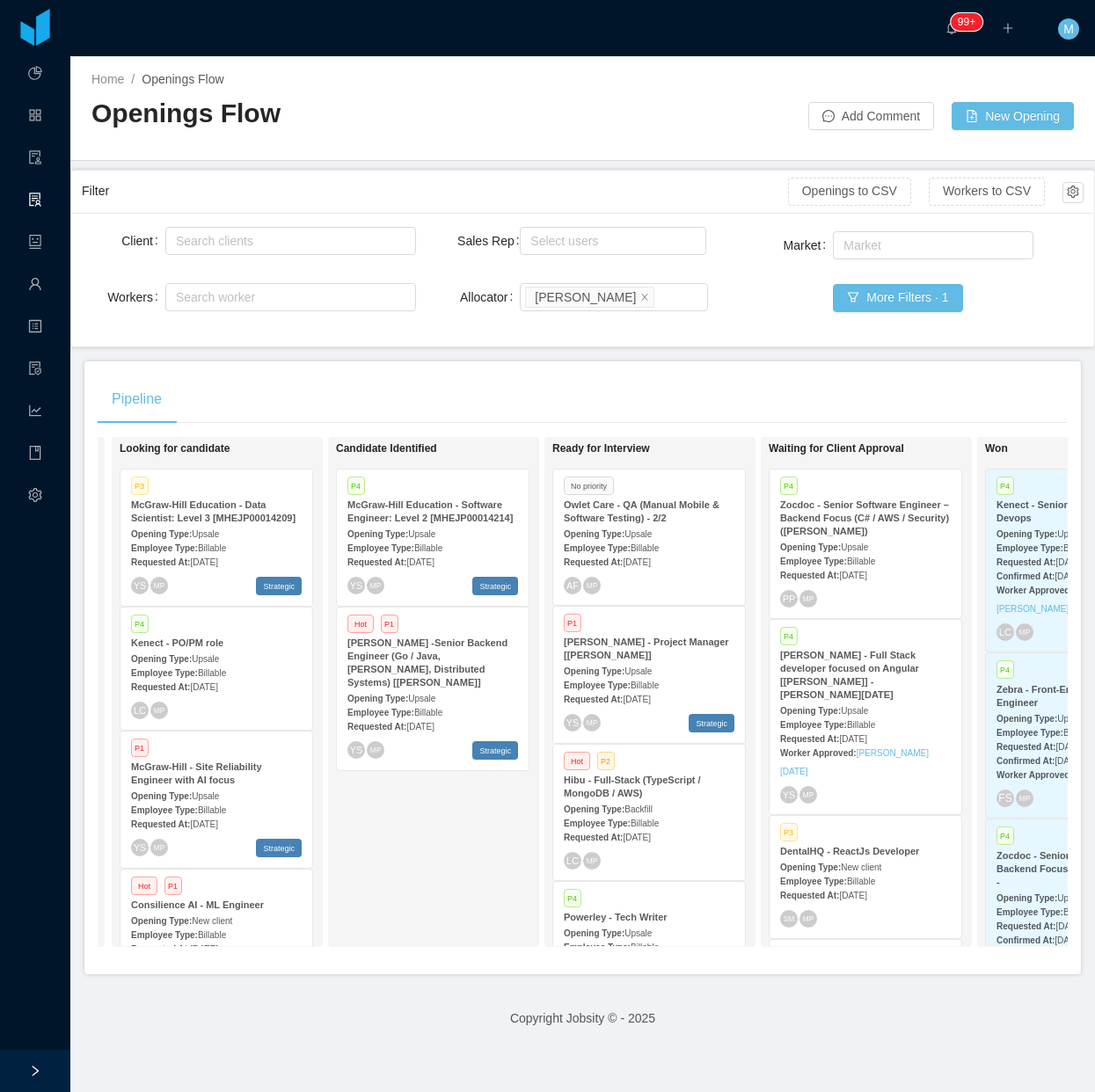
click at [503, 835] on div "Candidate Identified P4 McGraw-Hill Education - Software Engineer: Level 2 [MHE…" at bounding box center [459, 692] width 246 height 494
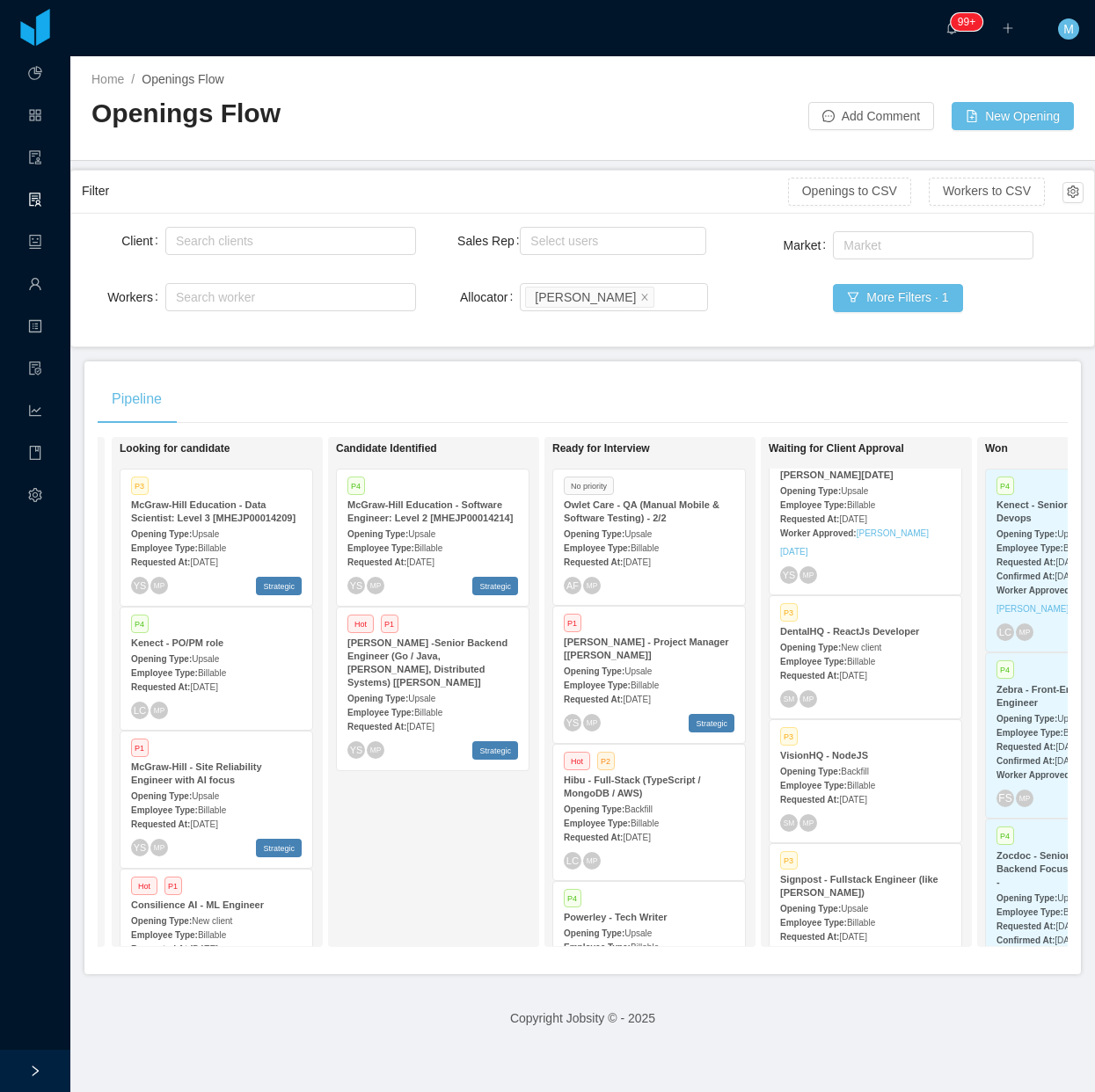
scroll to position [330, 0]
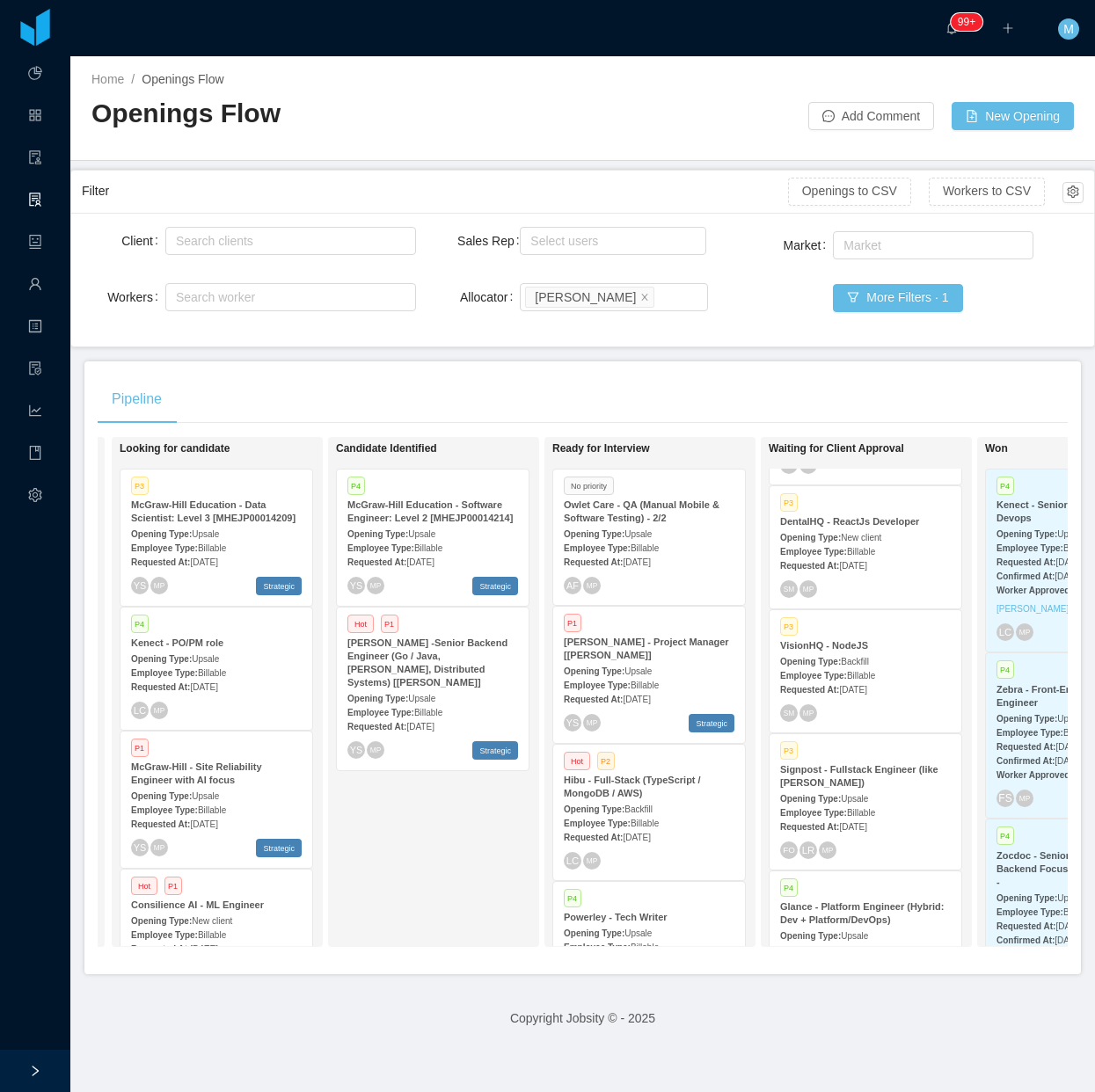
click at [901, 666] on div "Employee Type: Billable" at bounding box center [866, 674] width 171 height 19
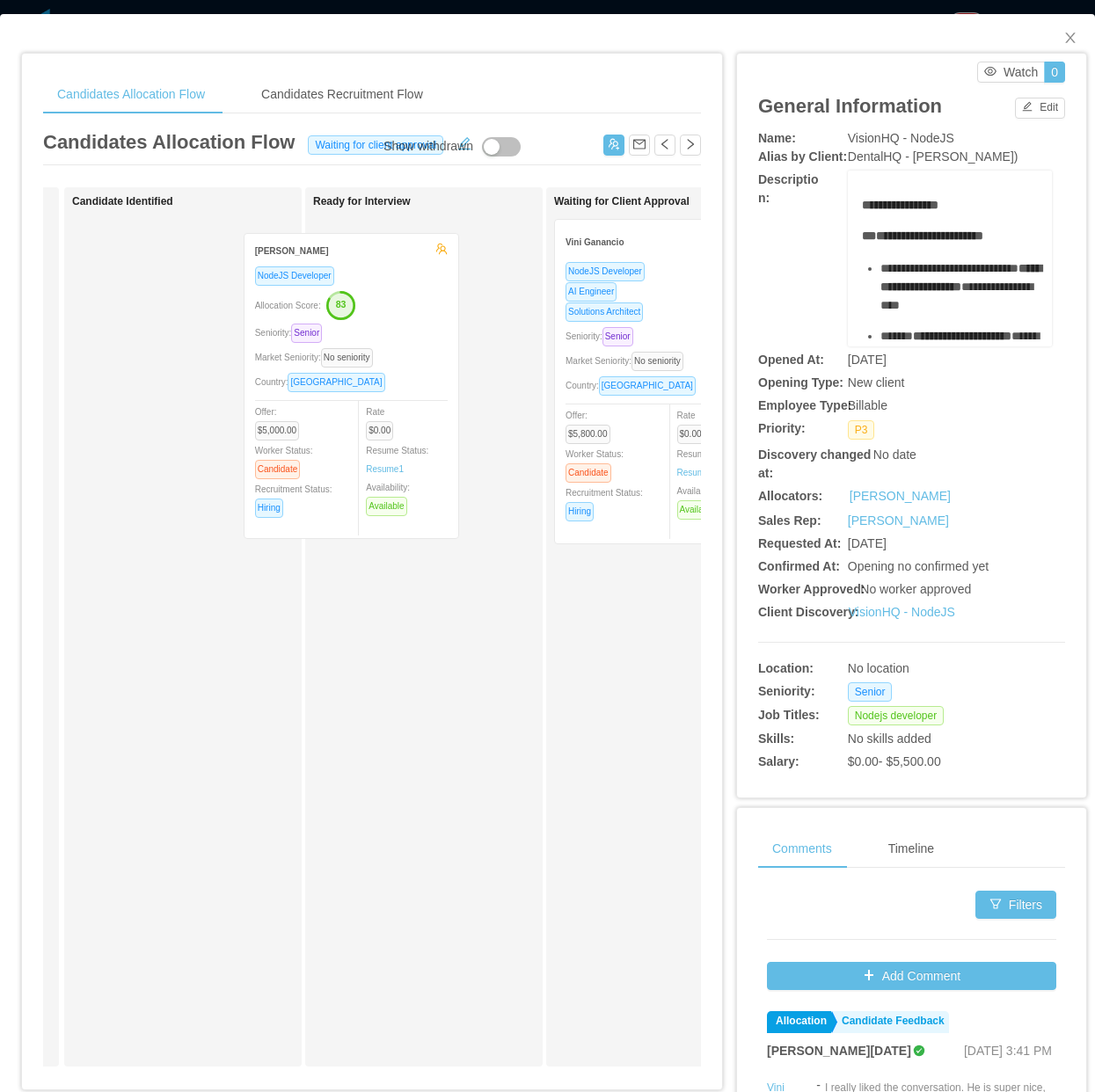
drag, startPoint x: 275, startPoint y: 365, endPoint x: 424, endPoint y: 371, distance: 149.1
click at [424, 371] on div "Applied Candidate Identified Thiago Andrade Silva NodeJS Developer Allocation S…" at bounding box center [372, 634] width 658 height 893
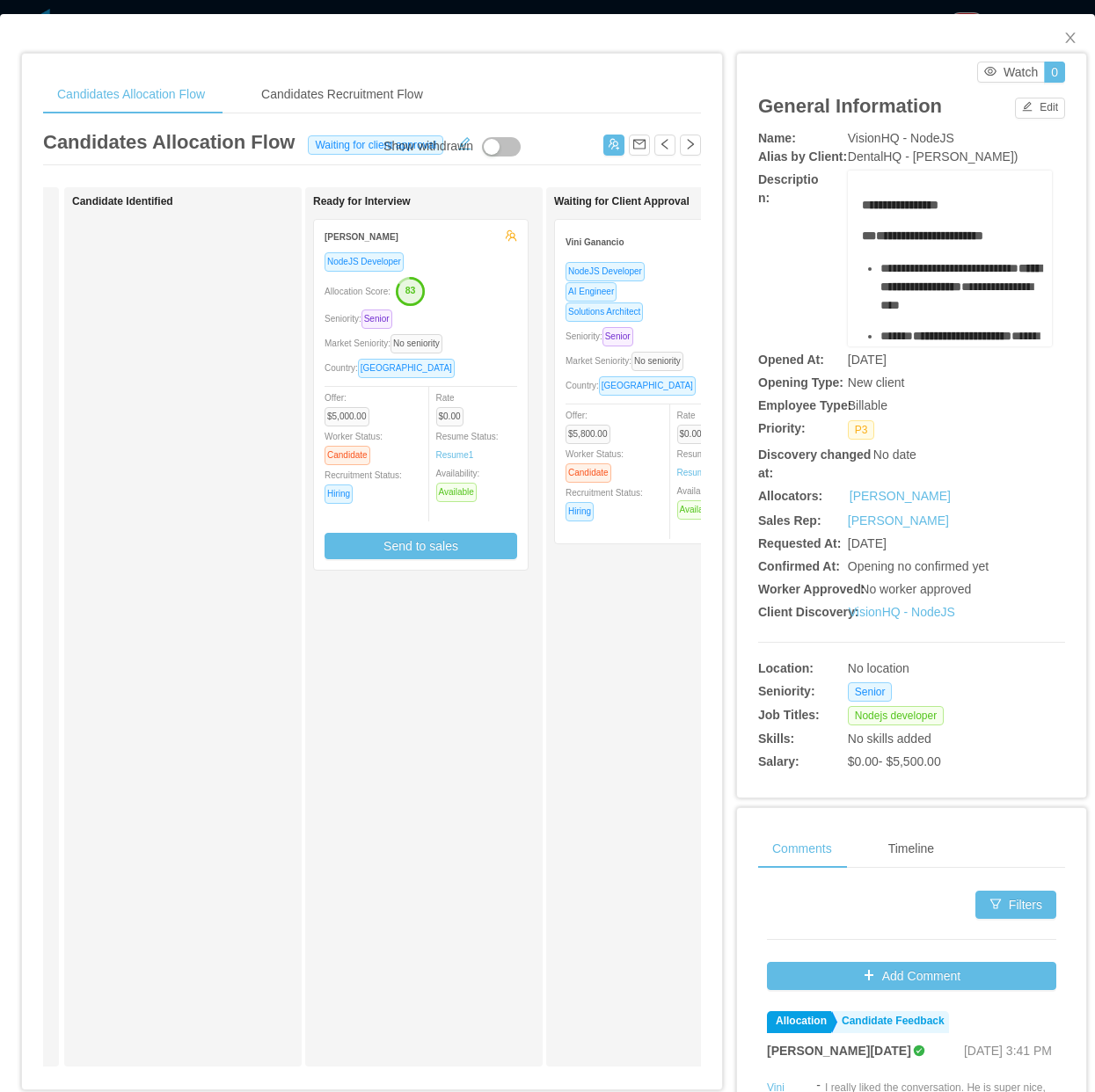
click at [508, 363] on div "Country: Brazil" at bounding box center [420, 368] width 193 height 20
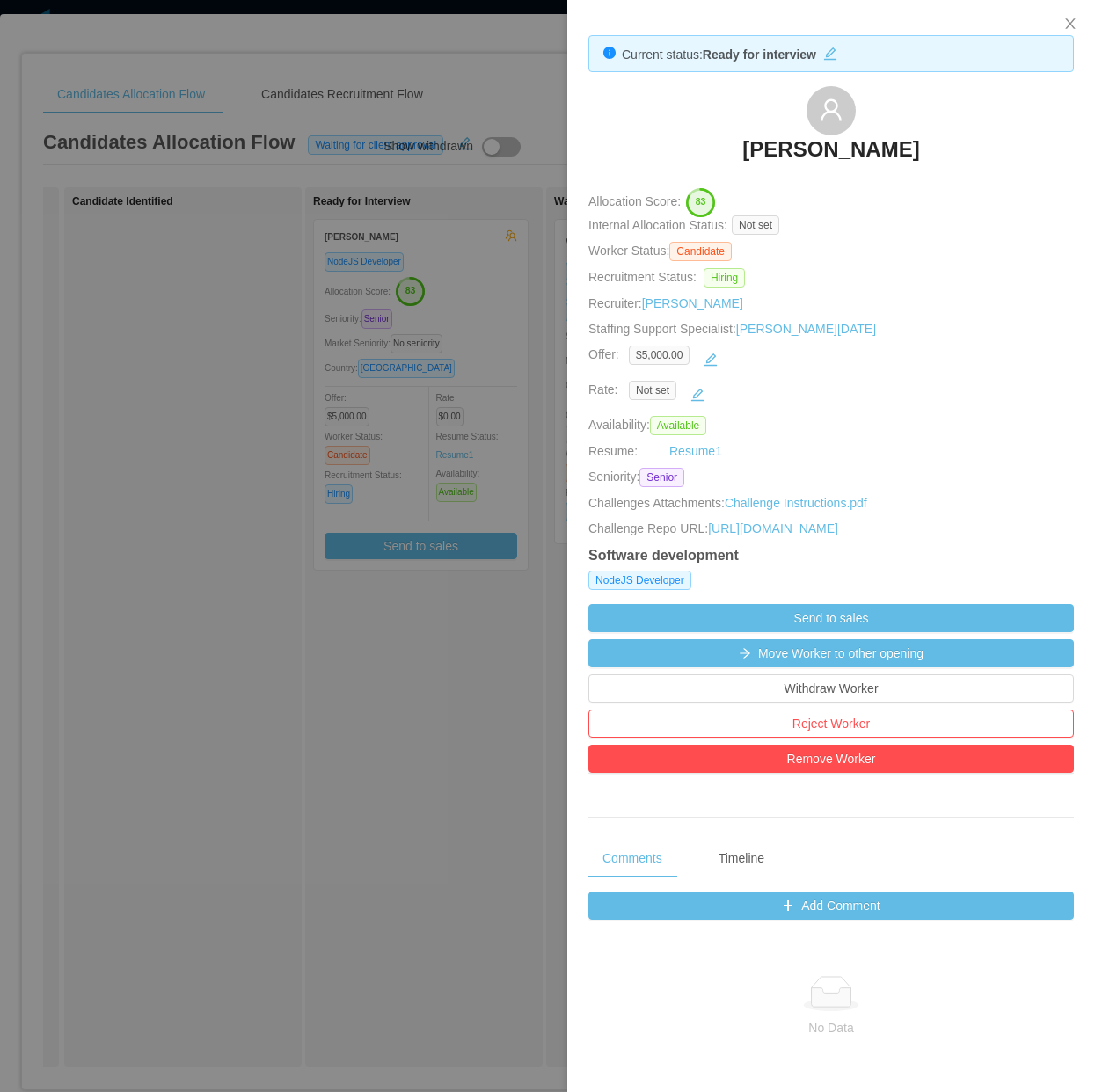
drag, startPoint x: 444, startPoint y: 471, endPoint x: 892, endPoint y: 170, distance: 539.7
click at [447, 470] on div at bounding box center [548, 546] width 1095 height 1092
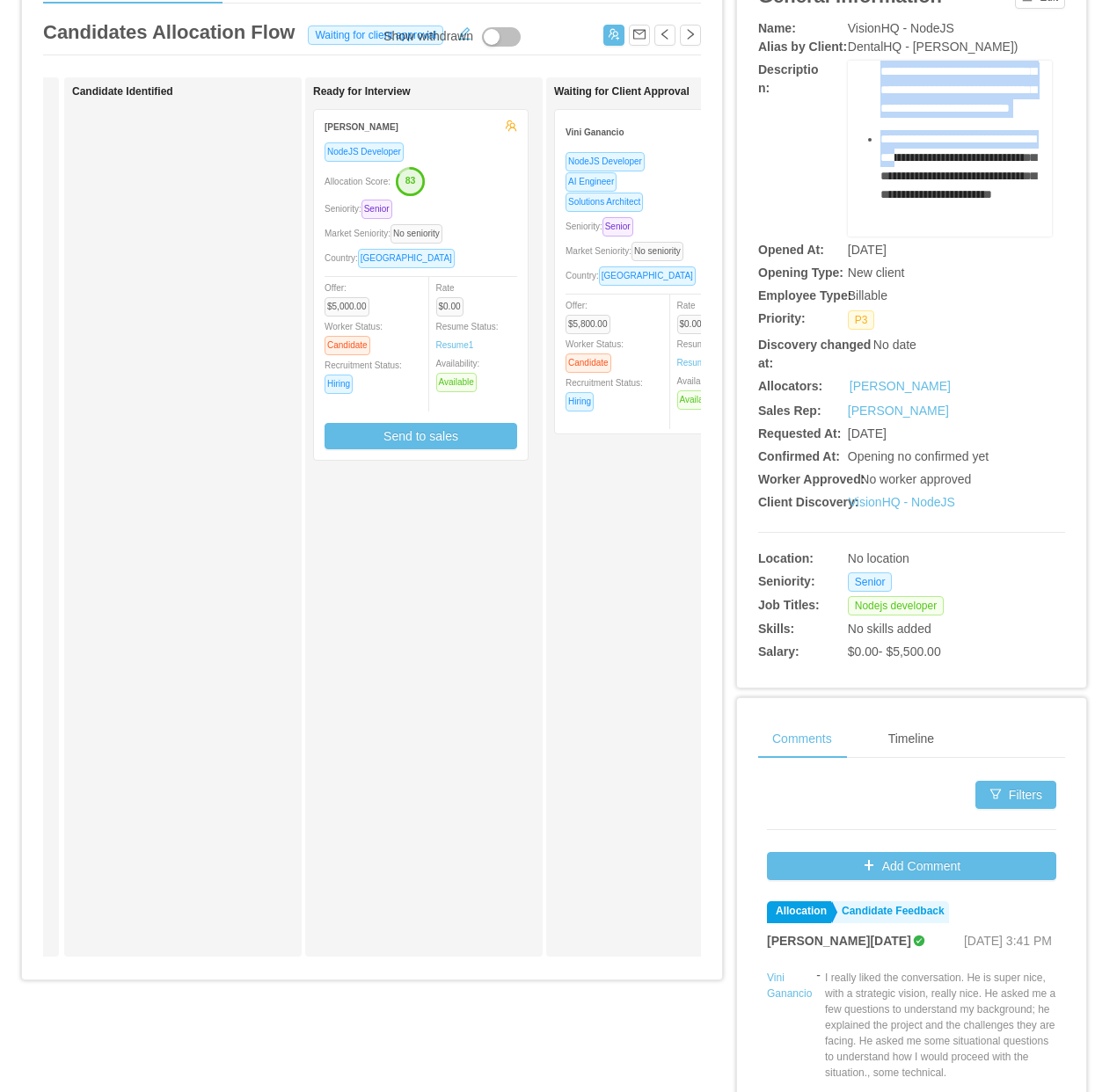
scroll to position [1776, 0]
drag, startPoint x: 853, startPoint y: 235, endPoint x: 998, endPoint y: 171, distance: 158.5
copy div "**********"
click at [405, 431] on button "Send to sales" at bounding box center [420, 436] width 193 height 27
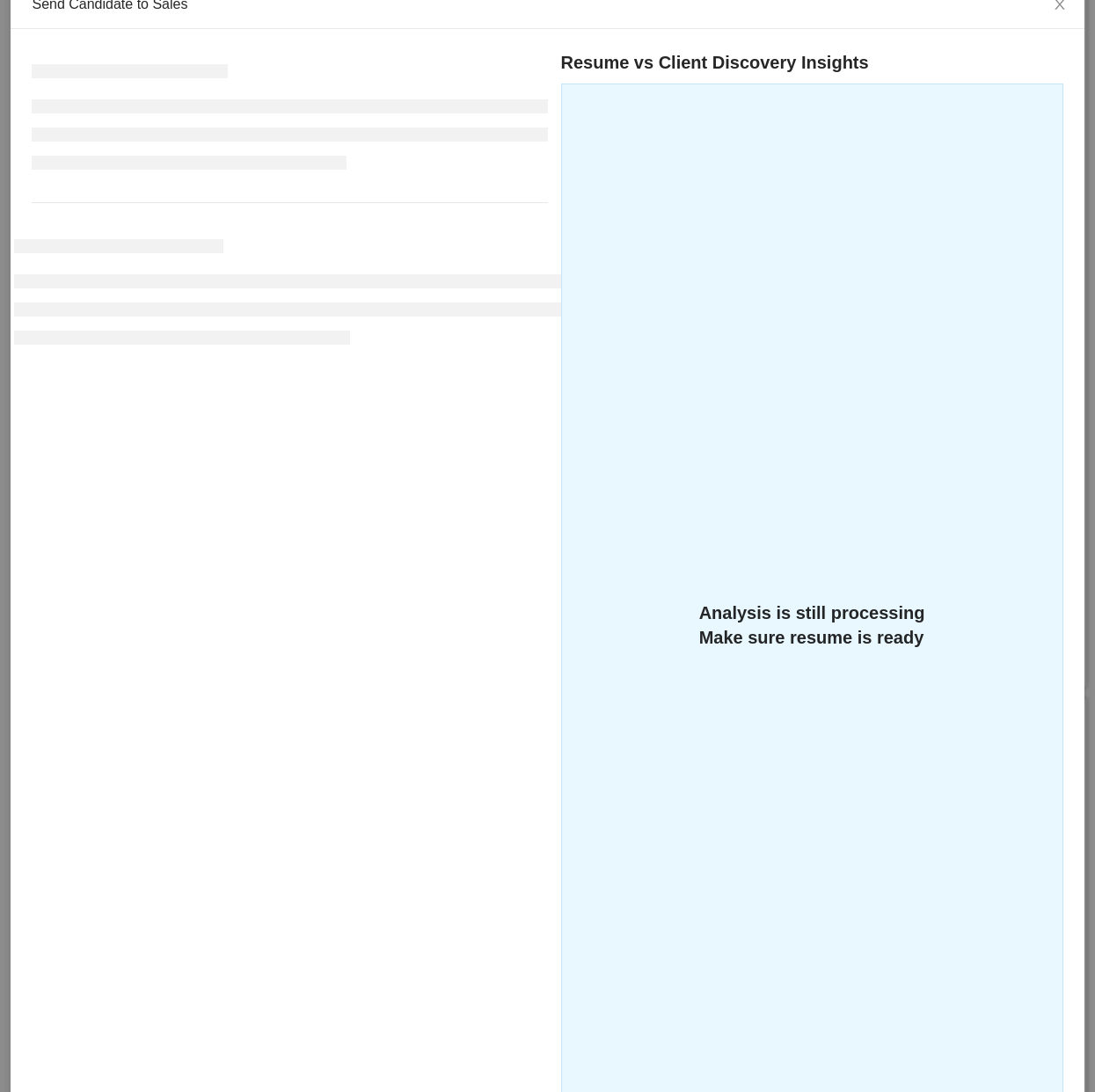
scroll to position [280, 0]
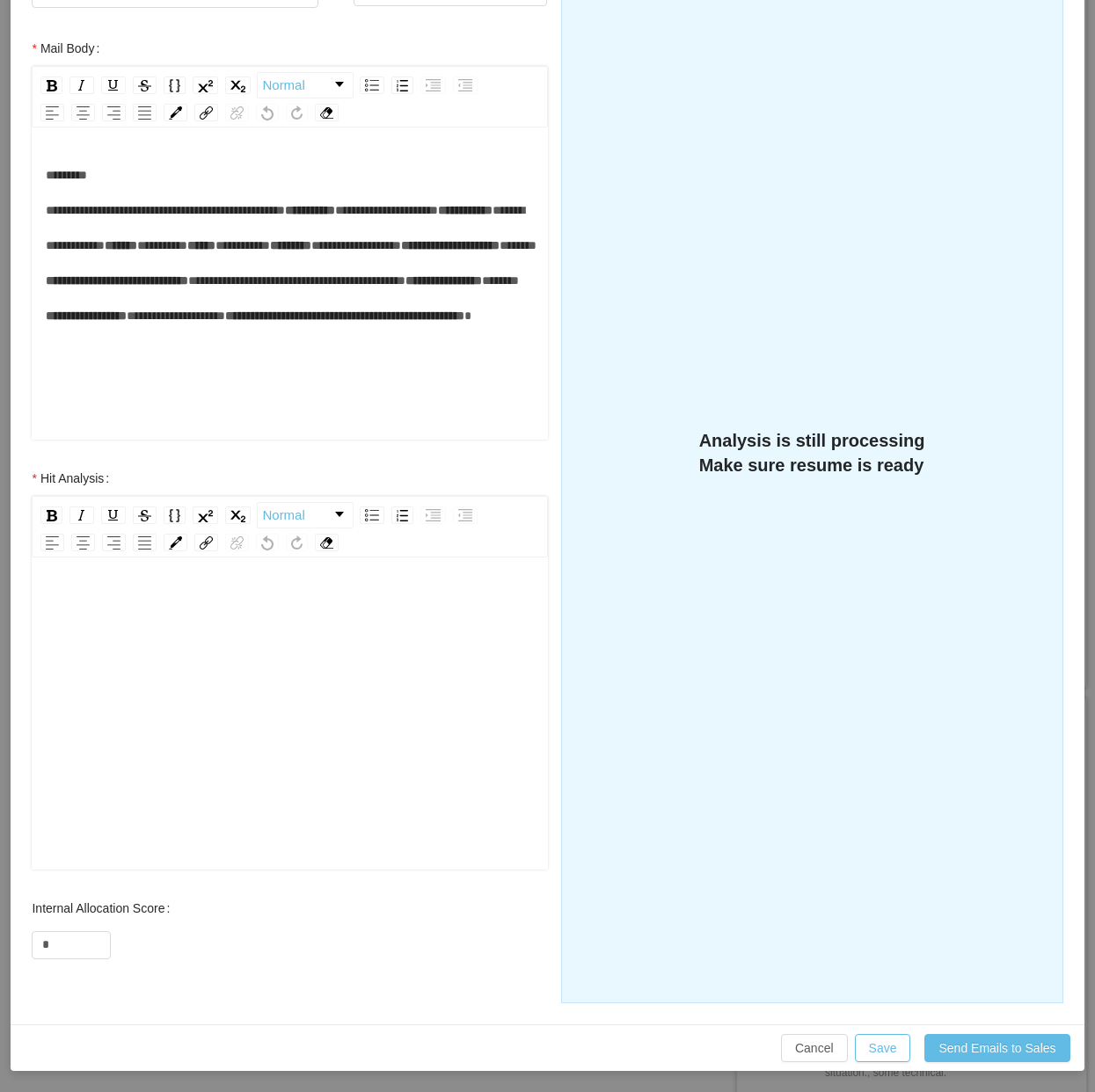
click at [204, 640] on div "rdw-editor" at bounding box center [289, 741] width 488 height 307
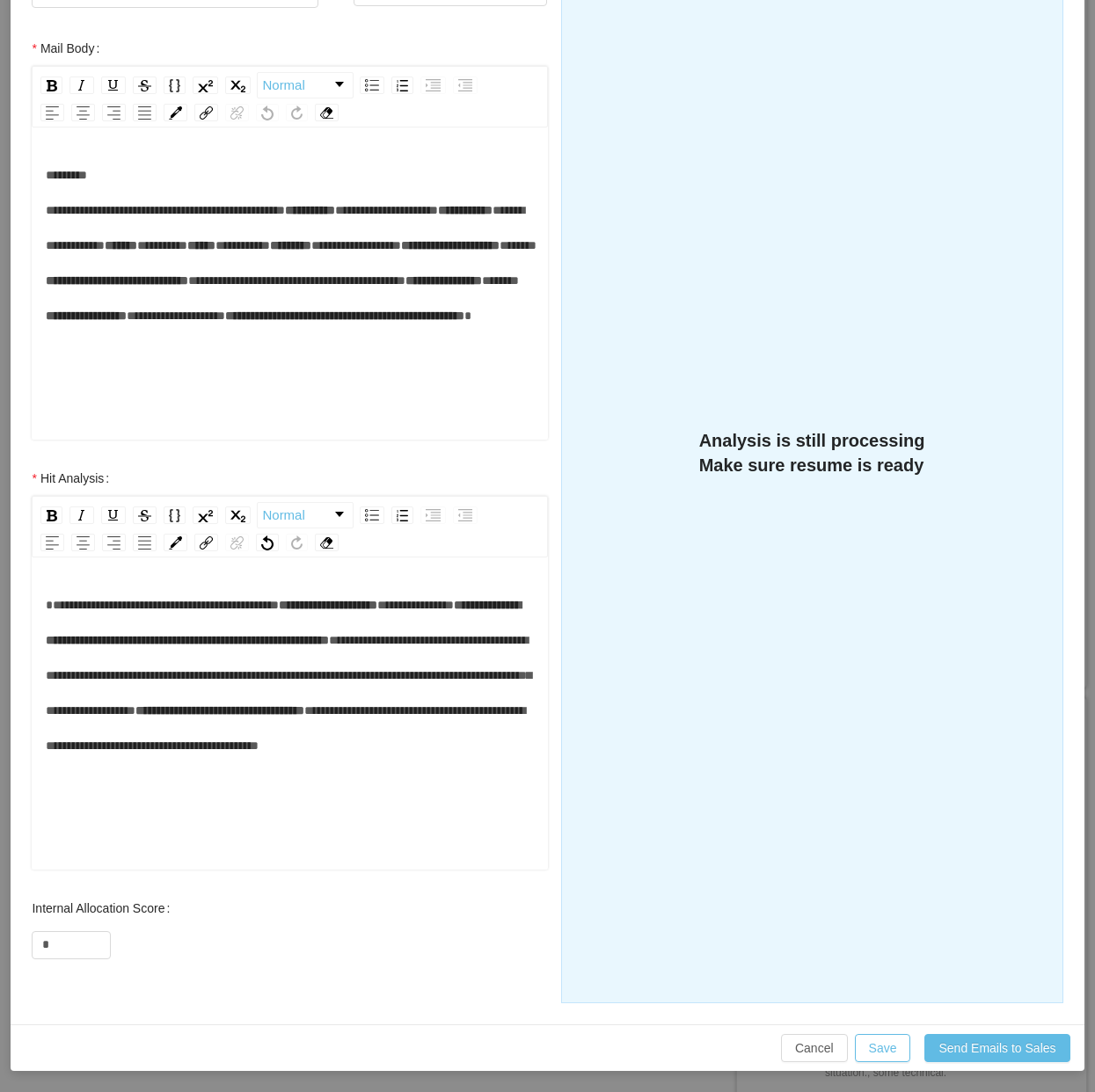
click at [295, 678] on span "**********" at bounding box center [288, 675] width 485 height 83
click at [138, 720] on div "**********" at bounding box center [289, 675] width 488 height 176
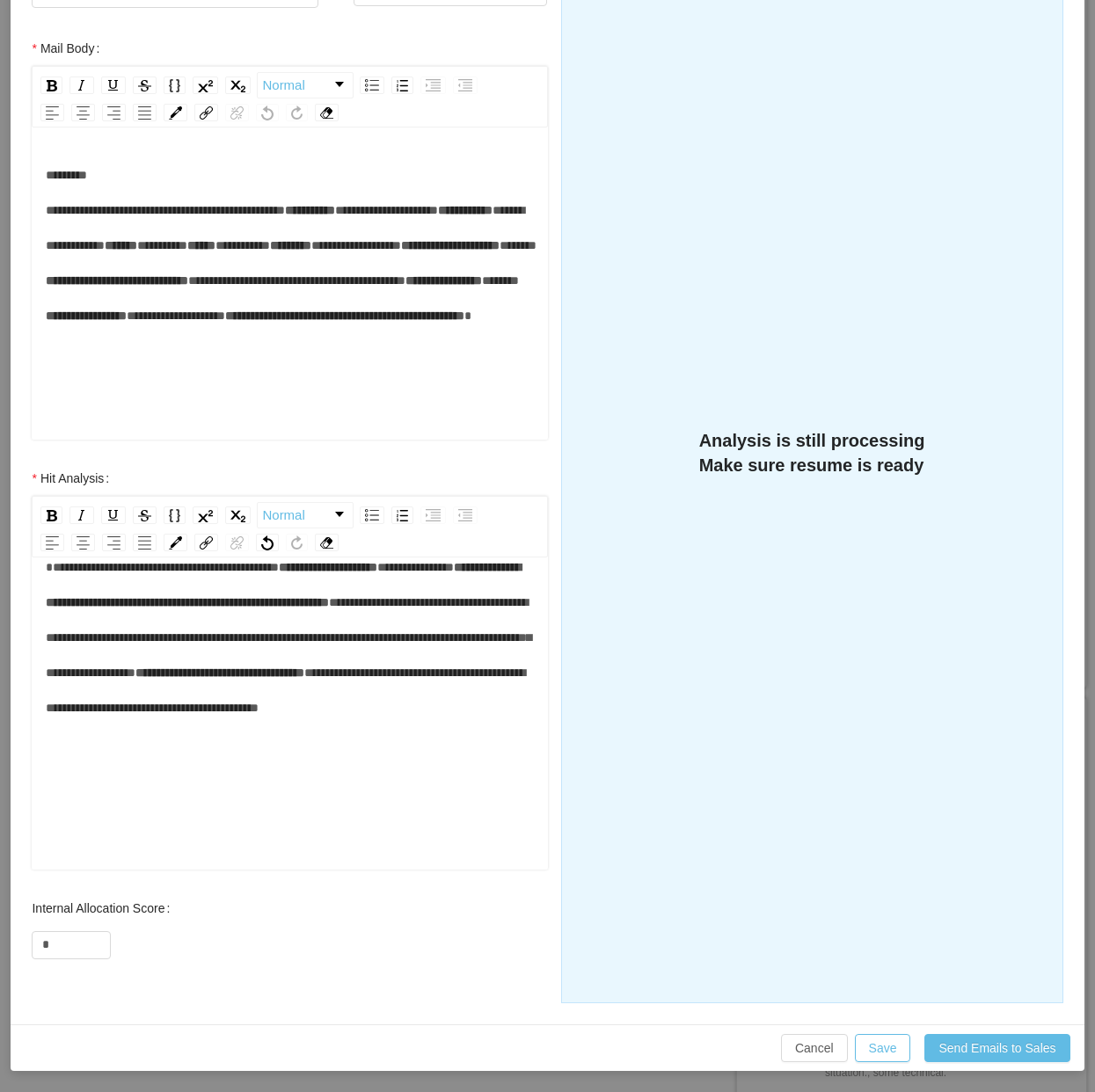
click at [239, 725] on div "**********" at bounding box center [289, 638] width 488 height 176
click at [81, 932] on input "*" at bounding box center [71, 945] width 77 height 27
type input "**"
click at [865, 1040] on button "Save" at bounding box center [883, 1048] width 56 height 28
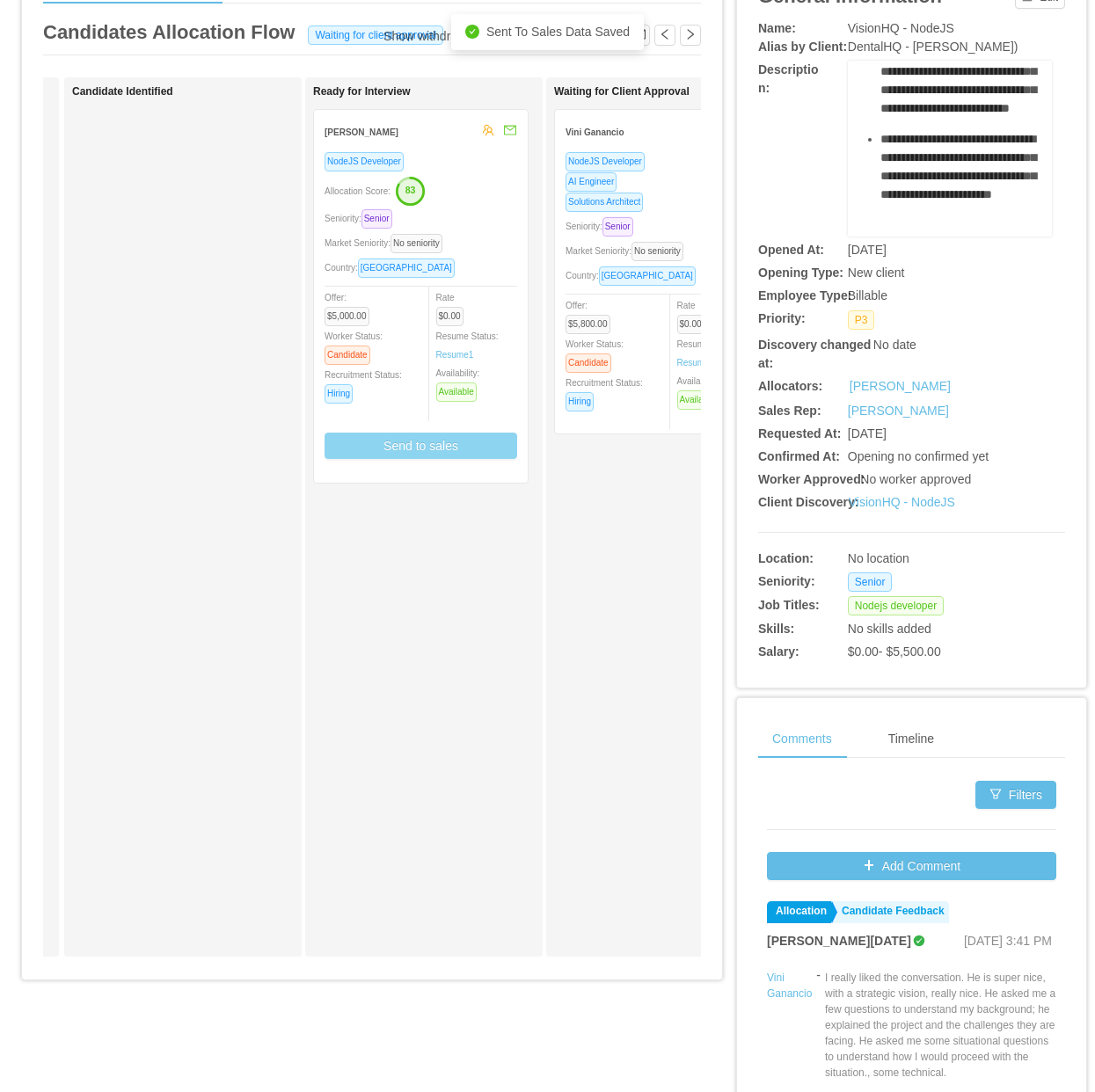
click at [488, 227] on div "Seniority: Senior" at bounding box center [420, 219] width 193 height 20
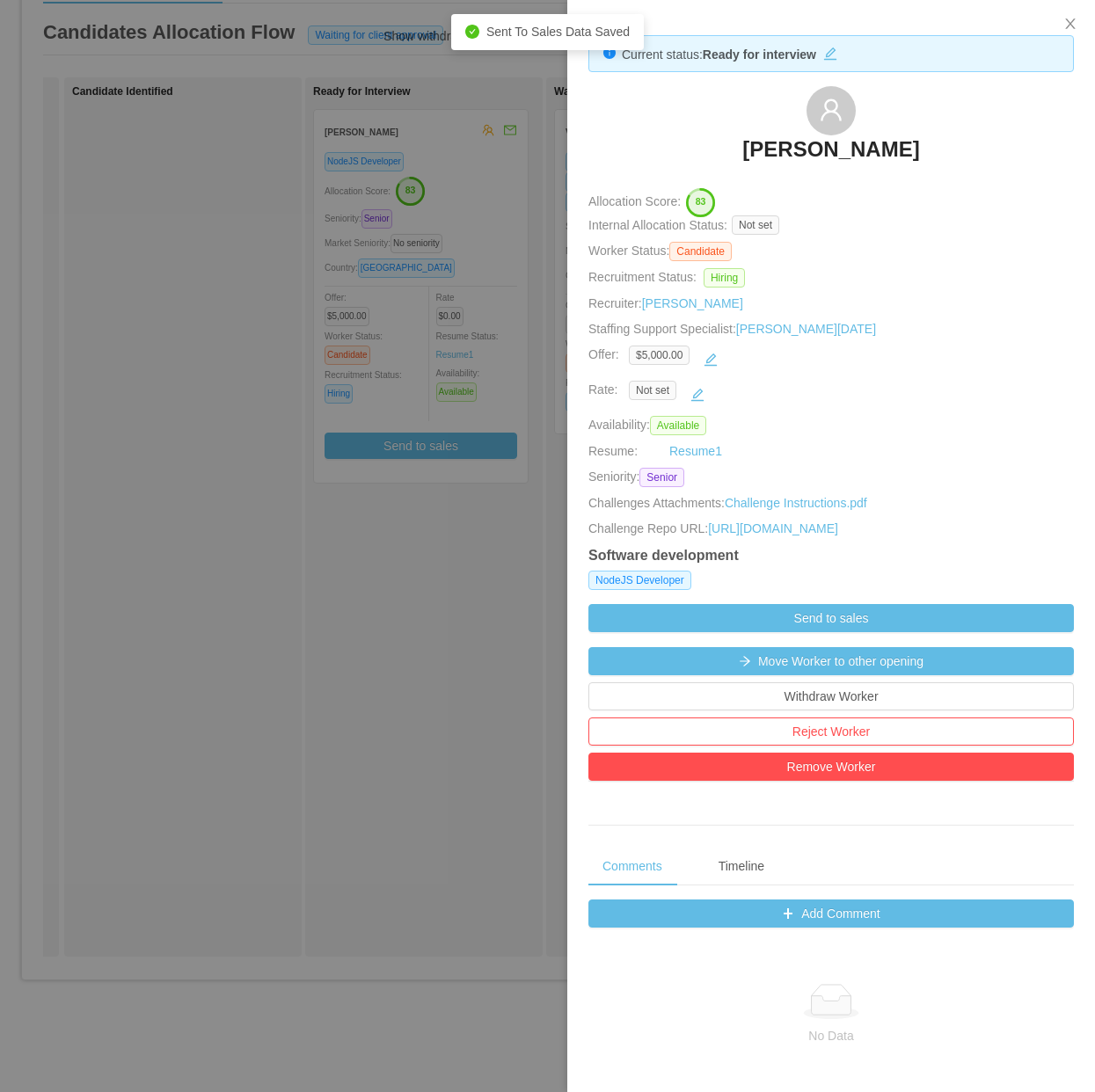
drag, startPoint x: 696, startPoint y: 159, endPoint x: 950, endPoint y: 161, distance: 254.0
click at [950, 161] on div "Thiago Andrade Silva" at bounding box center [831, 130] width 485 height 88
copy h3 "Thiago Andrade Silva"
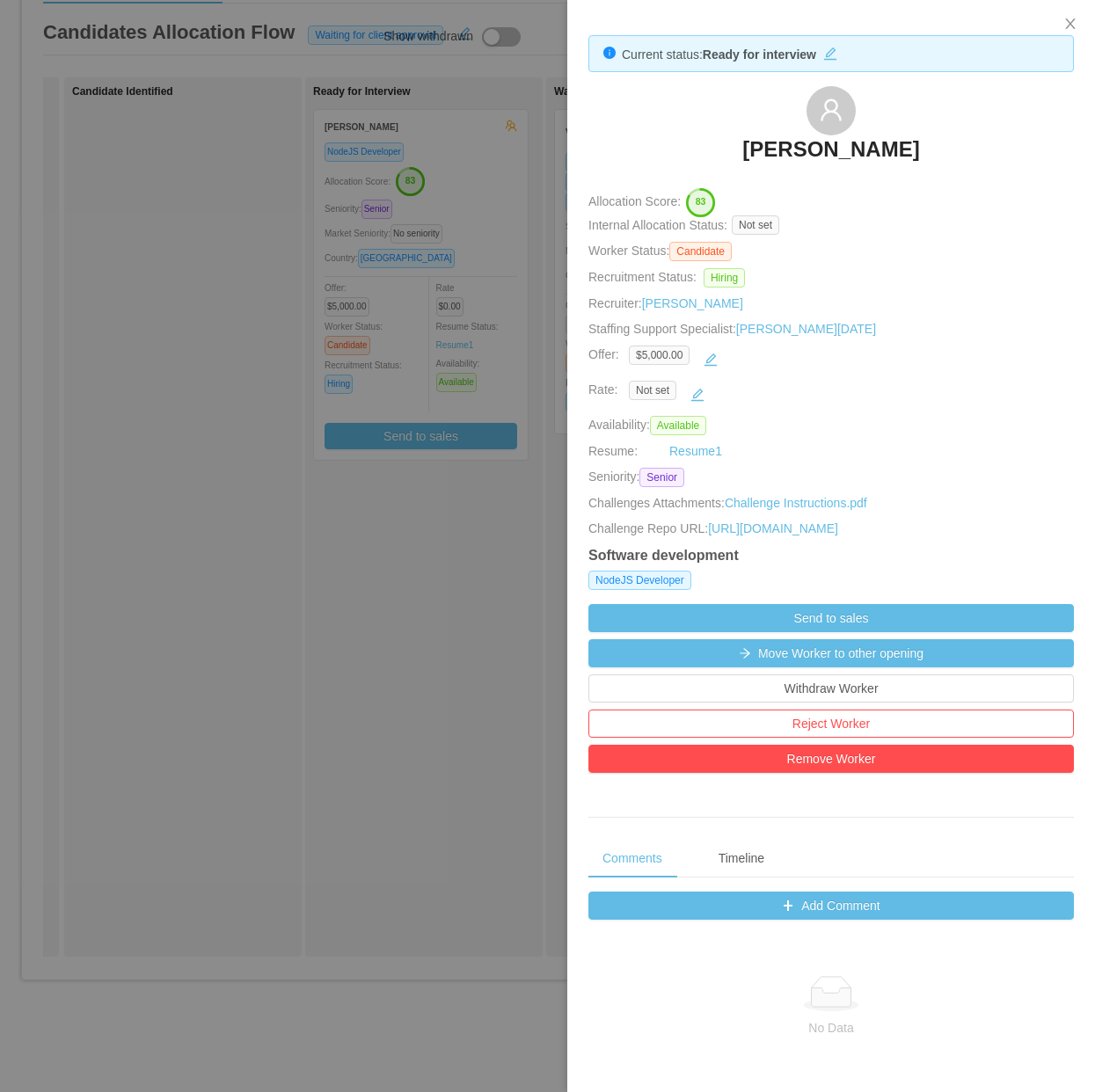
click at [431, 515] on div at bounding box center [548, 546] width 1095 height 1092
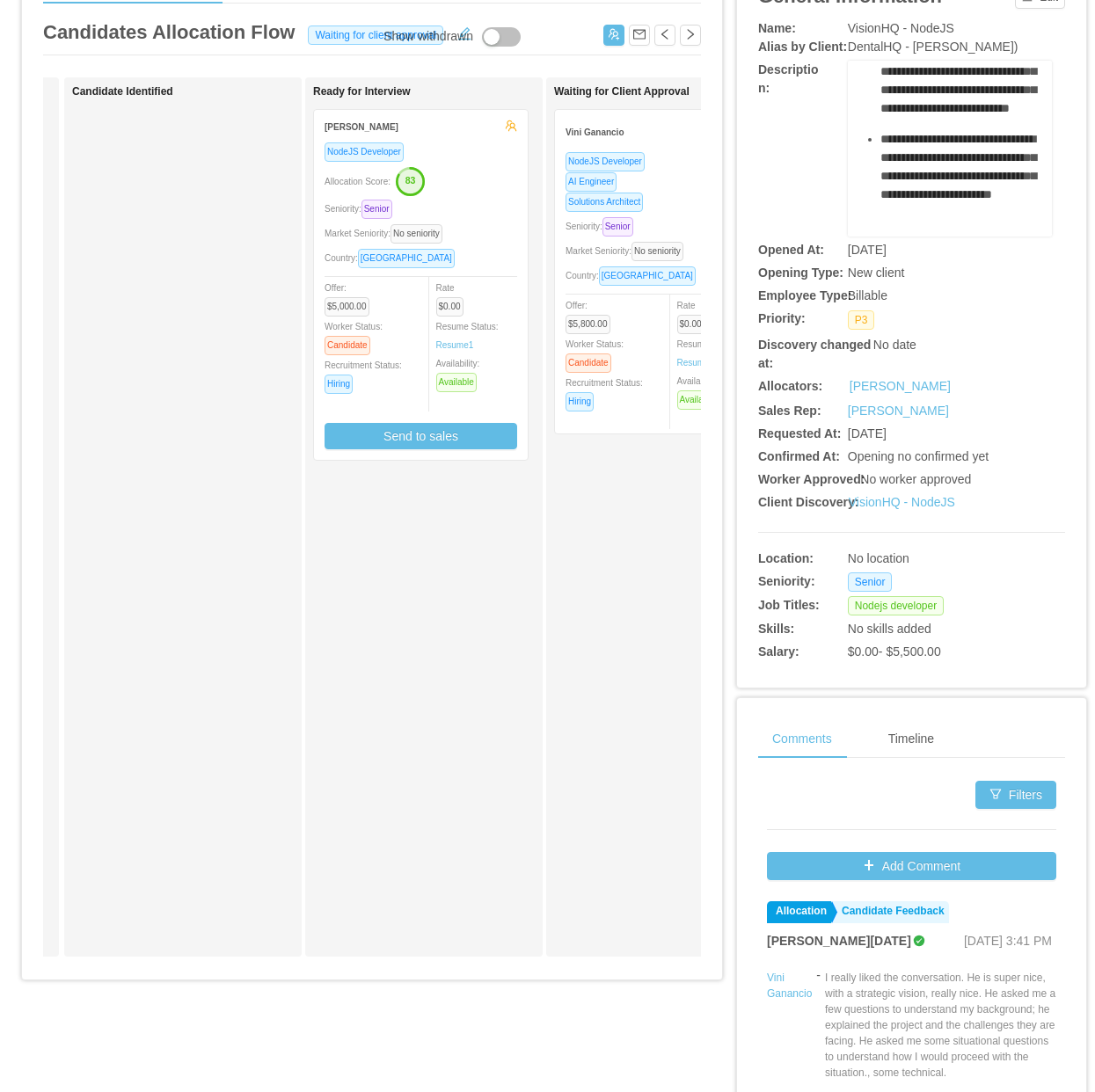
scroll to position [0, 0]
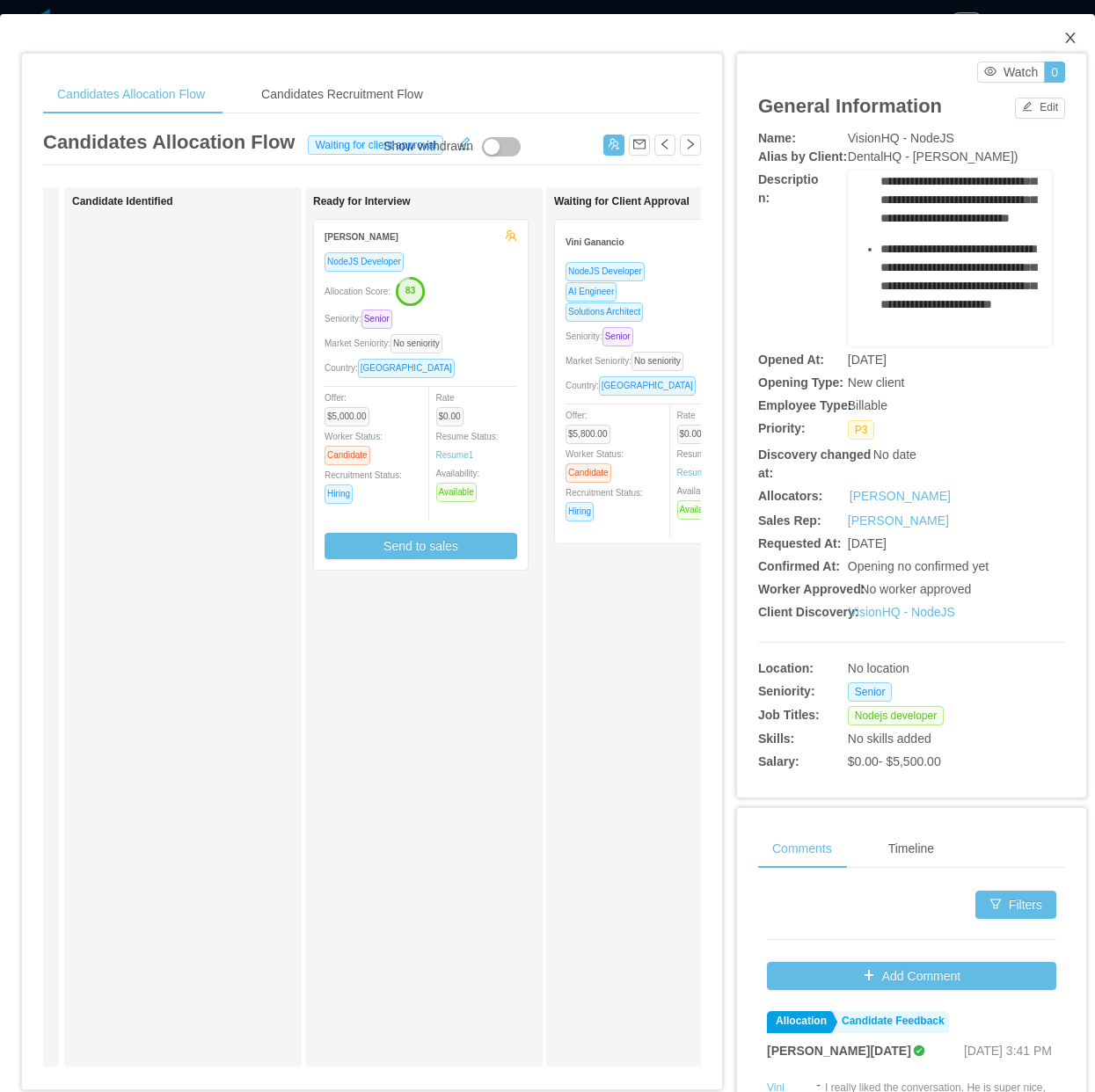
click at [1063, 40] on icon "icon: close" at bounding box center [1070, 38] width 14 height 14
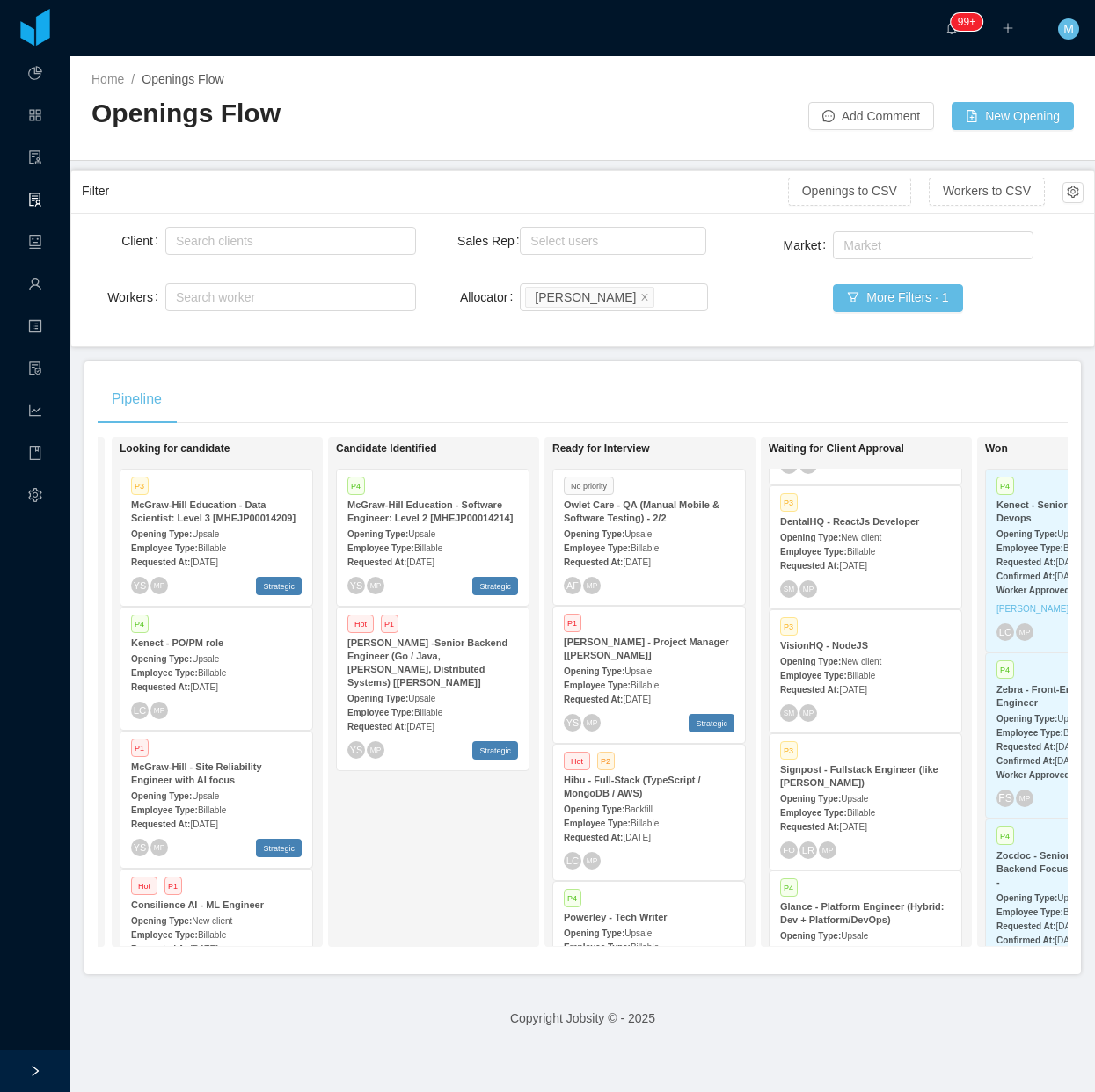
click at [547, 366] on div "Pipeline On Hold Looking for candidate P3 McGraw-Hill Education - Data Scientis…" at bounding box center [582, 668] width 996 height 613
click at [412, 841] on div "Candidate Identified P4 McGraw-Hill Education - Software Engineer: Level 2 [MHE…" at bounding box center [459, 692] width 246 height 494
click at [458, 858] on div "Candidate Identified P4 McGraw-Hill Education - Software Engineer: Level 2 [MHE…" at bounding box center [459, 692] width 246 height 494
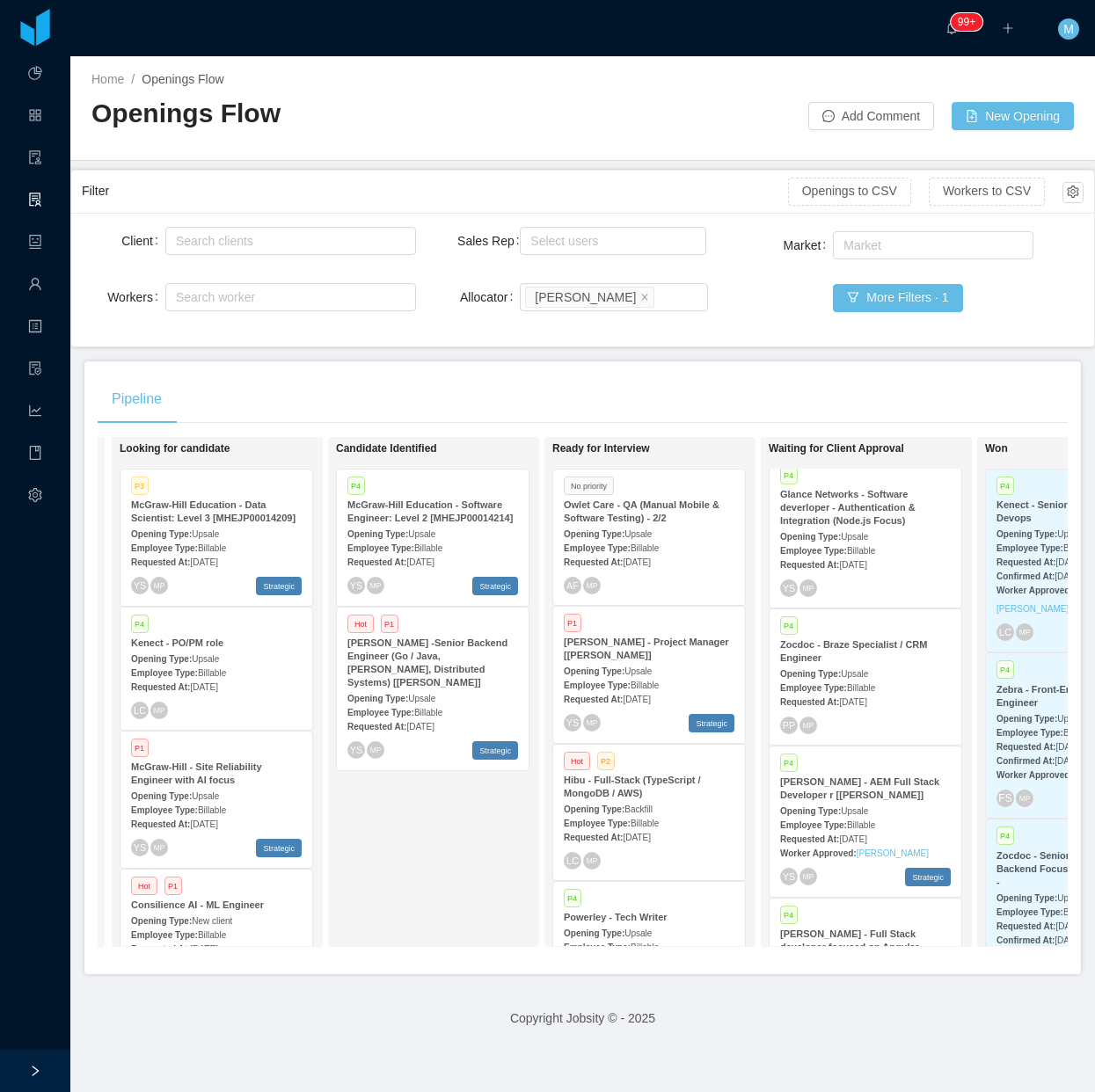
scroll to position [497, 0]
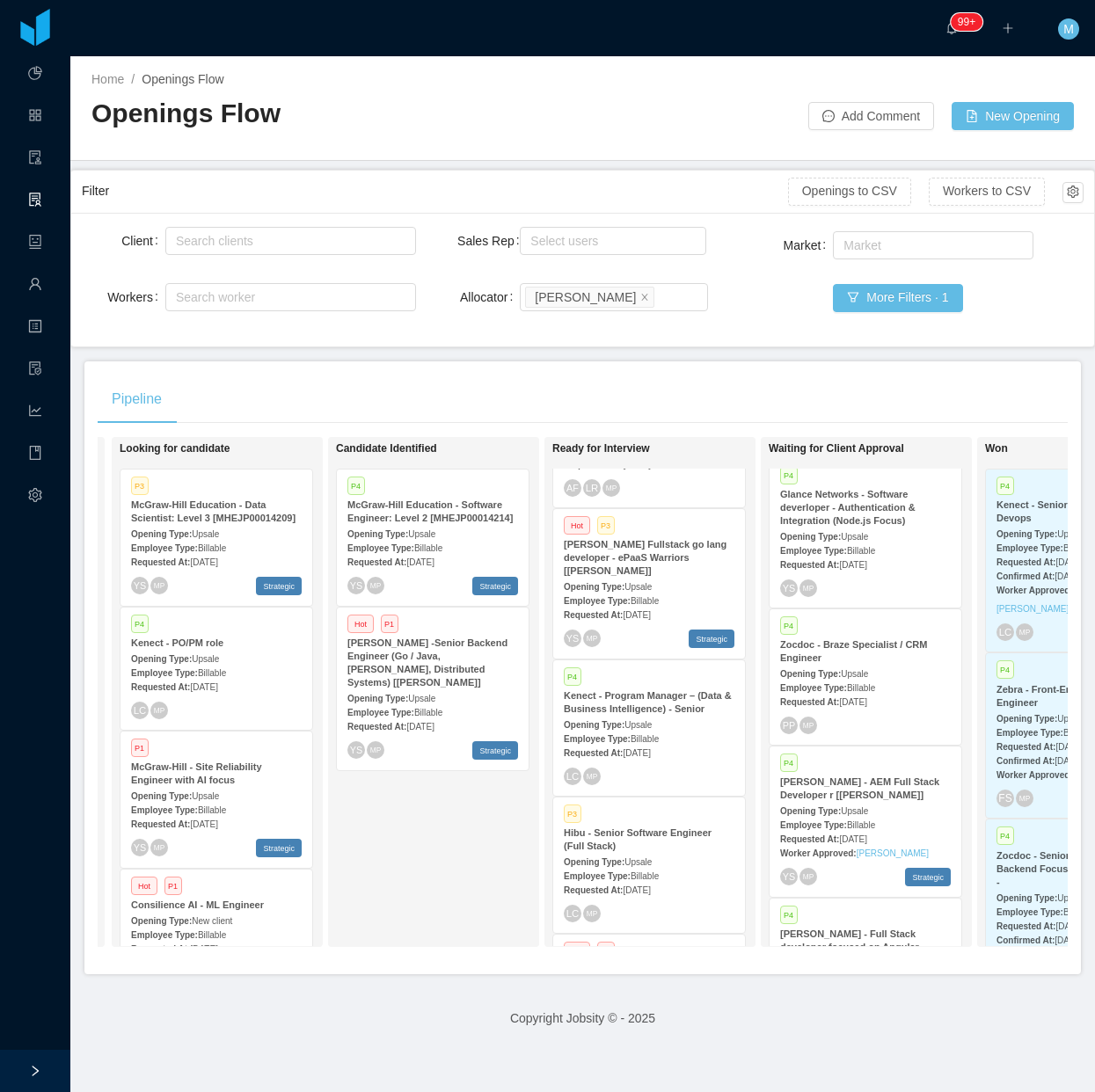
click at [648, 736] on span "Billable" at bounding box center [645, 738] width 28 height 10
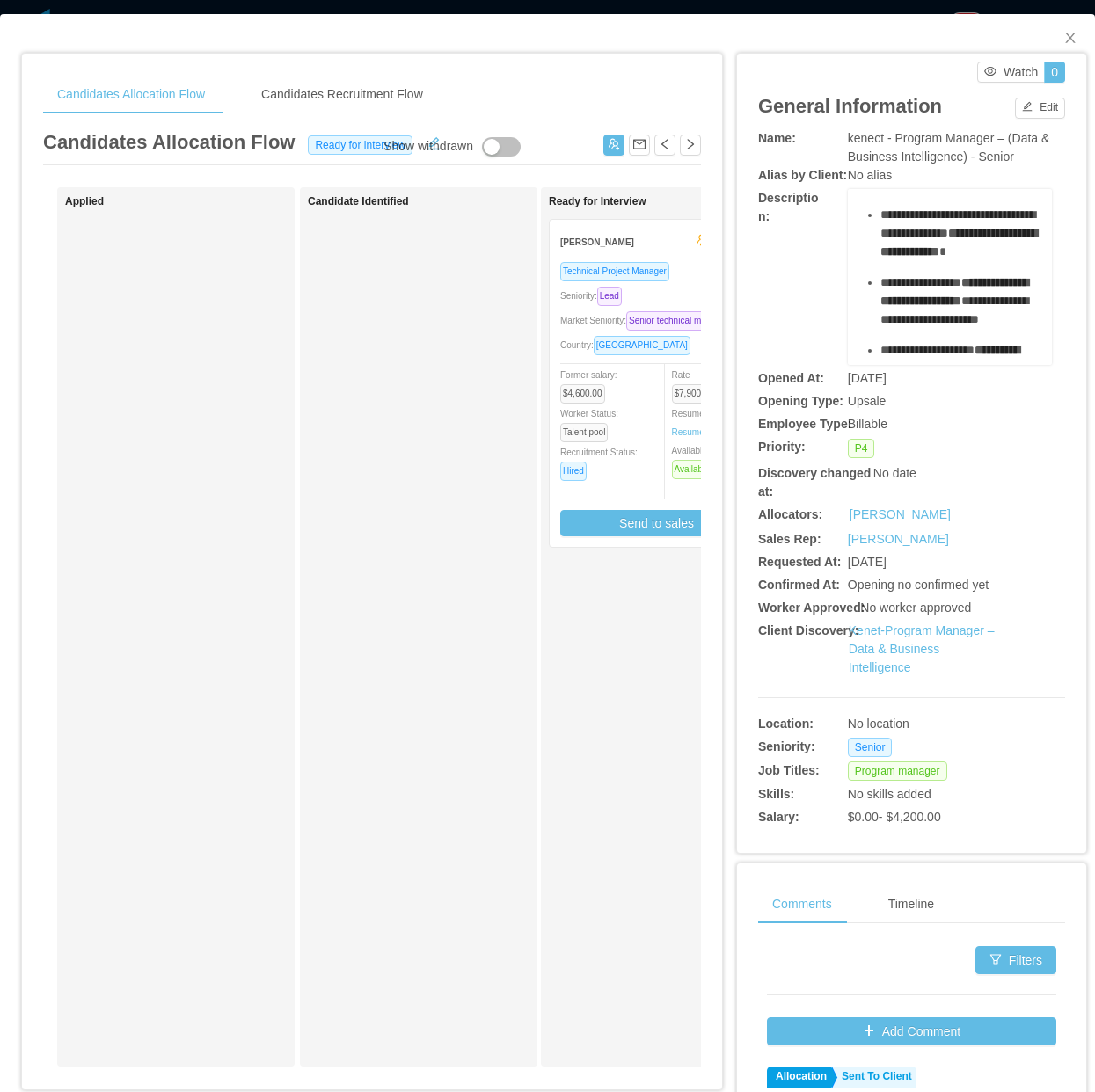
scroll to position [110, 0]
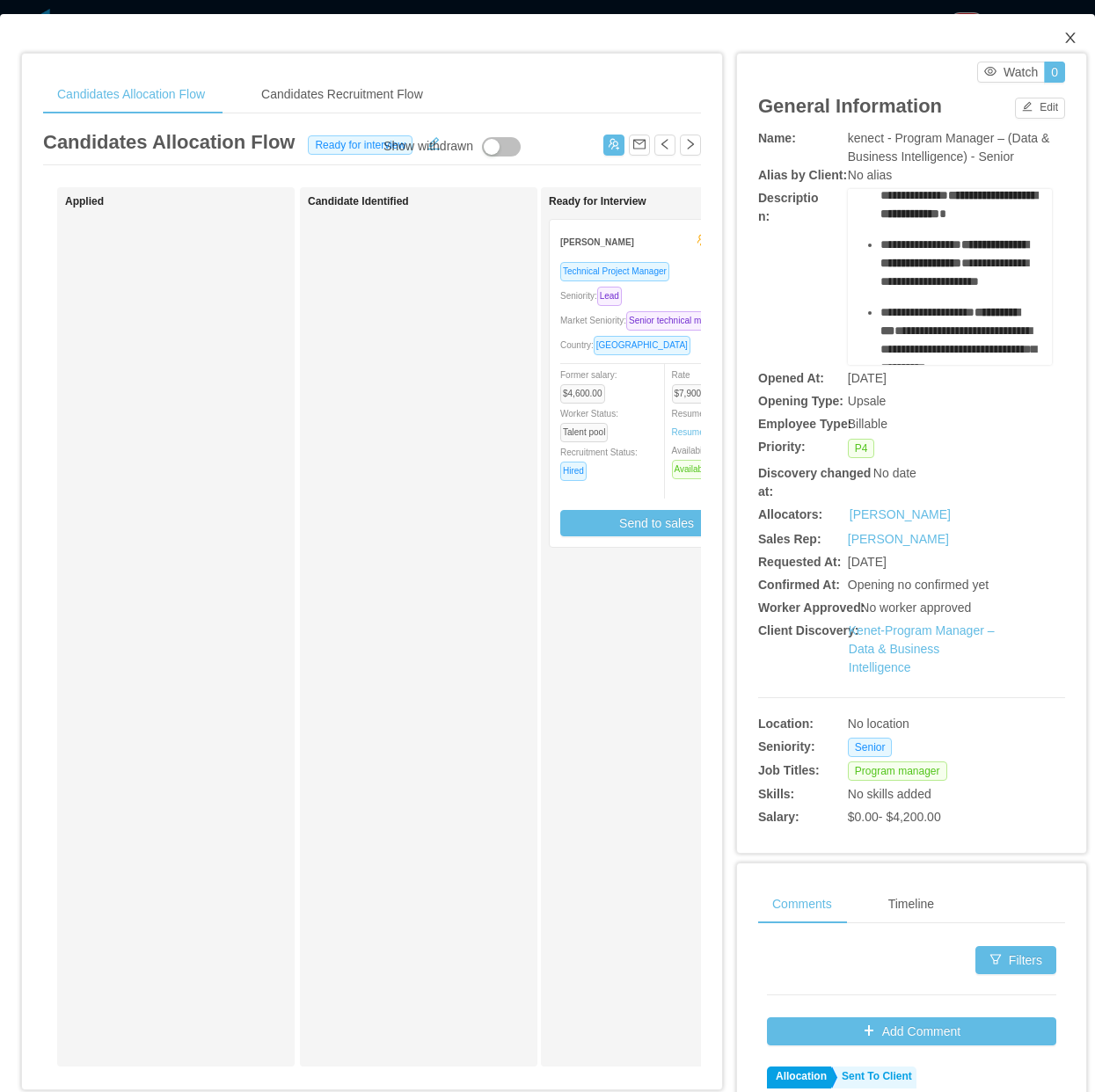
click at [1046, 45] on span "Close" at bounding box center [1070, 38] width 49 height 49
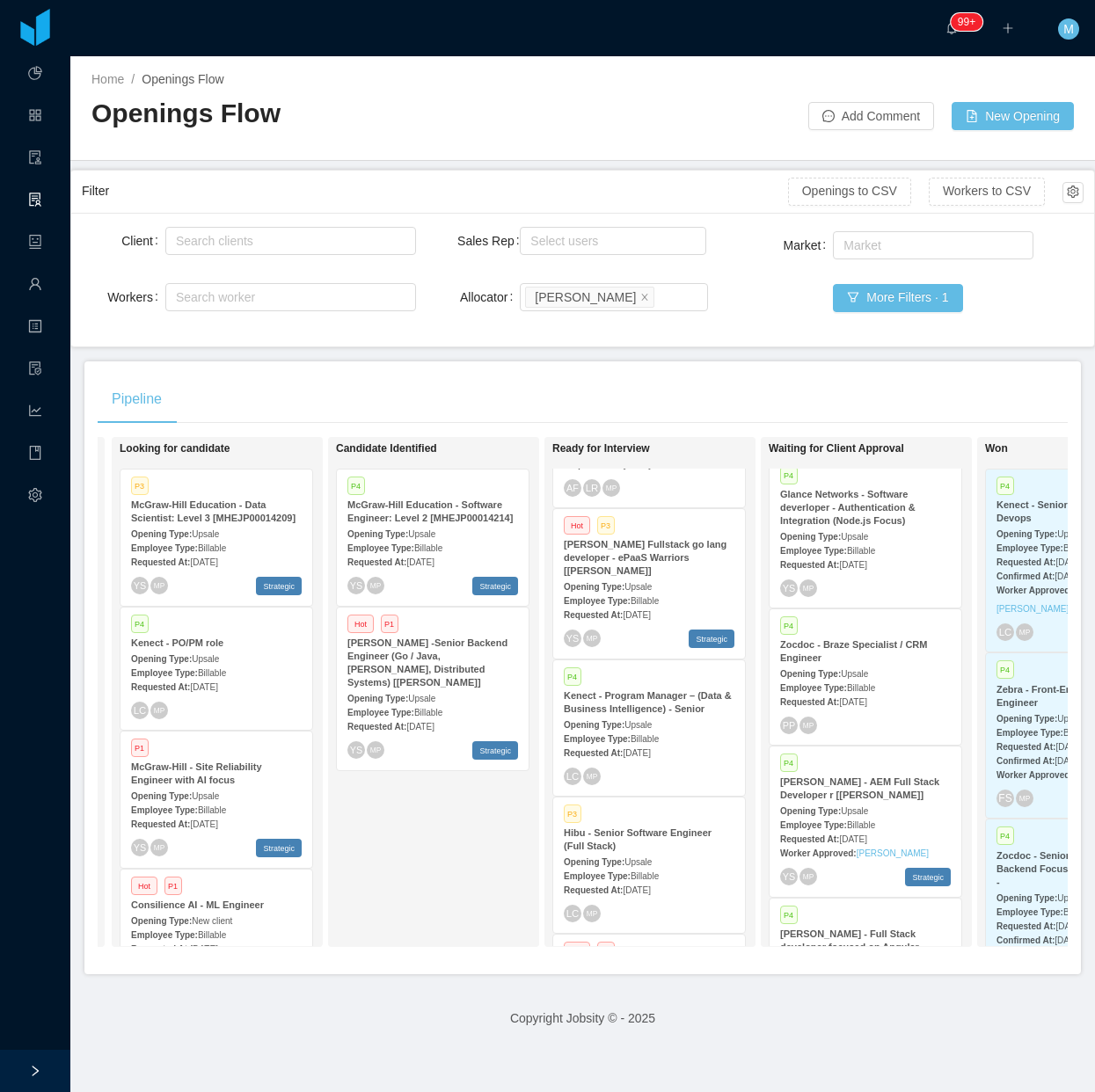
click at [444, 881] on div "Candidate Identified P4 McGraw-Hill Education - Software Engineer: Level 2 [MHE…" at bounding box center [459, 692] width 246 height 494
click at [630, 130] on div "Home / Openings Flow / Openings Flow Add Comment New Opening" at bounding box center [582, 108] width 1025 height 105
click at [484, 384] on div "Pipeline" at bounding box center [583, 399] width 971 height 49
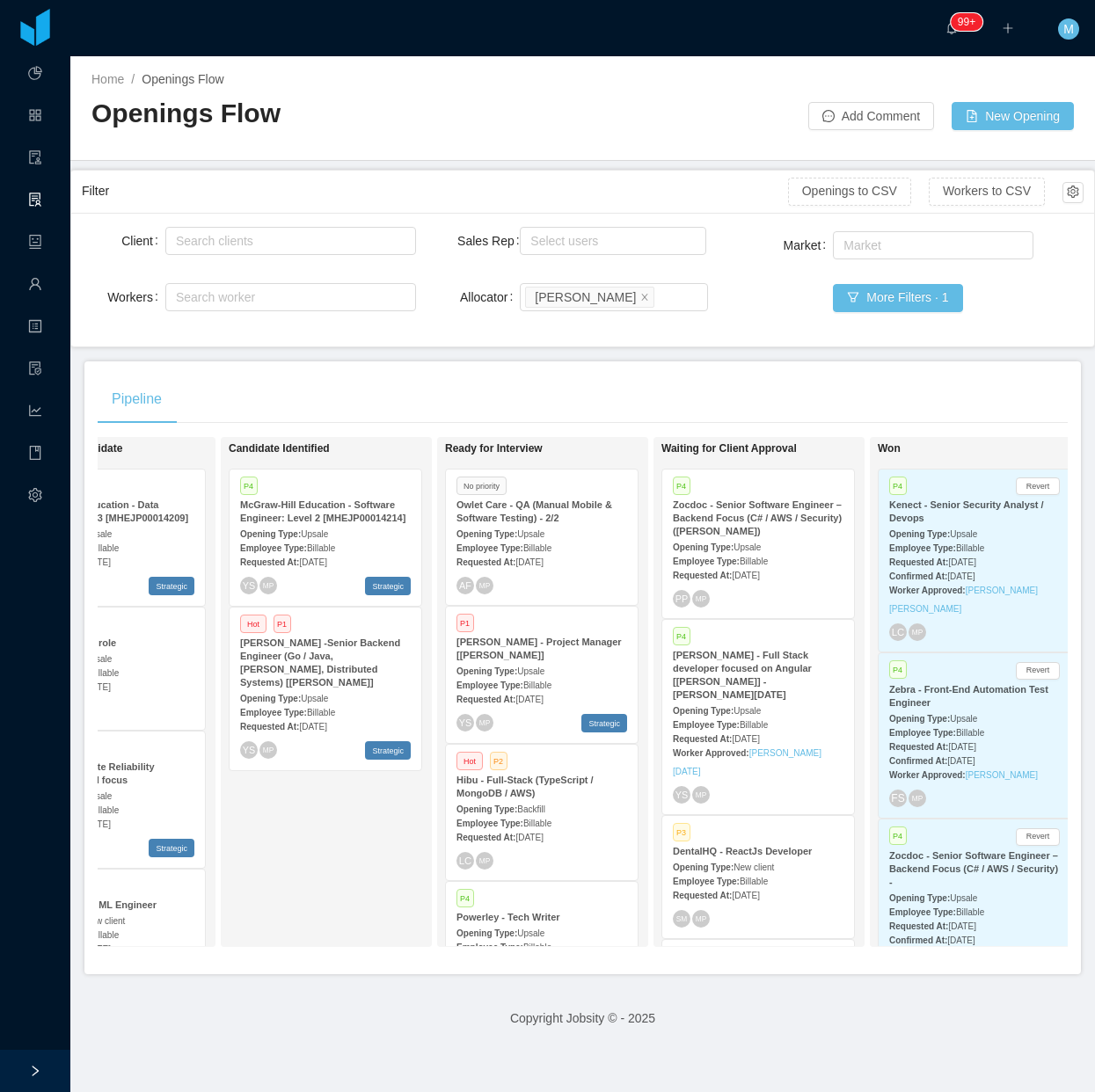
click at [353, 851] on div "Candidate Identified P4 McGraw-Hill Education - Software Engineer: Level 2 [MHE…" at bounding box center [351, 692] width 246 height 494
click at [268, 822] on div "Candidate Identified P4 McGraw-Hill Education - Software Engineer: Level 2 [MHE…" at bounding box center [351, 692] width 246 height 494
click at [382, 864] on div "Candidate Identified P4 McGraw-Hill Education - Software Engineer: Level 2 [MHE…" at bounding box center [351, 692] width 246 height 494
click at [687, 159] on div "Home / Openings Flow / Openings Flow Add Comment New Opening" at bounding box center [582, 108] width 1025 height 105
click at [357, 841] on div "Candidate Identified P4 McGraw-Hill Education - Software Engineer: Level 2 [MHE…" at bounding box center [351, 692] width 246 height 494
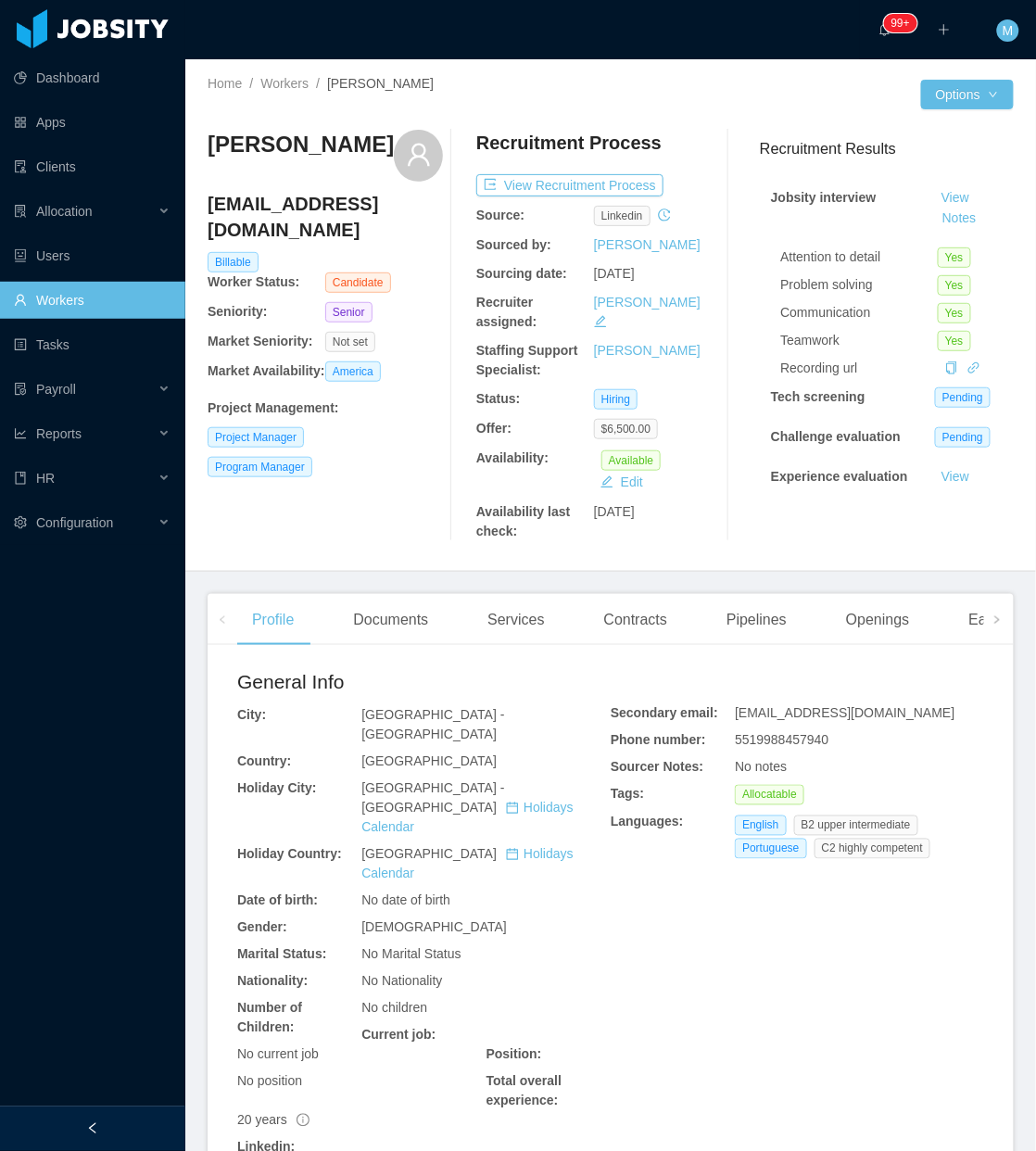
drag, startPoint x: 96, startPoint y: 1114, endPoint x: 105, endPoint y: 1101, distance: 15.8
click at [96, 1114] on div at bounding box center [93, 1129] width 185 height 45
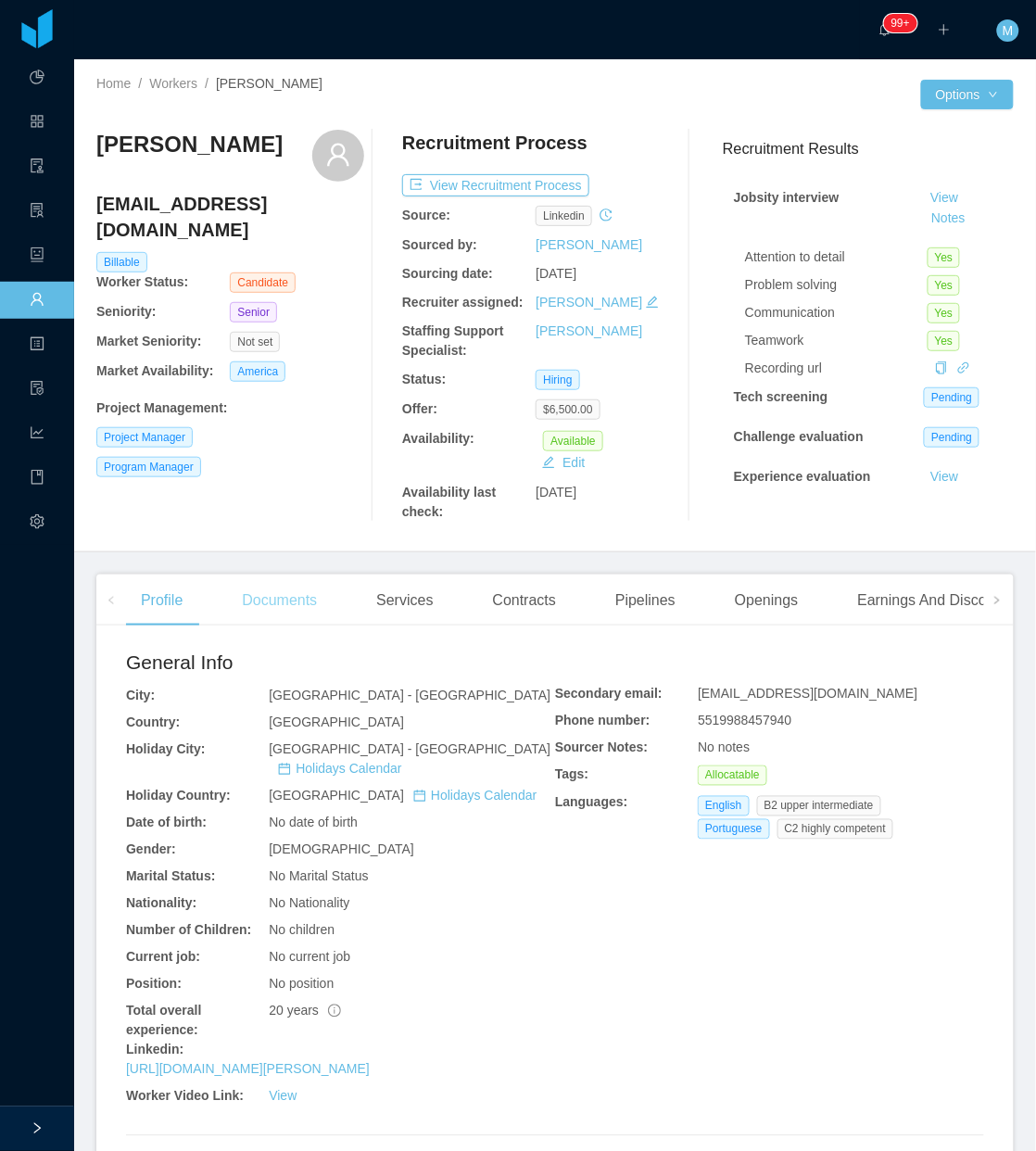
click at [284, 614] on div "Documents" at bounding box center [279, 600] width 105 height 52
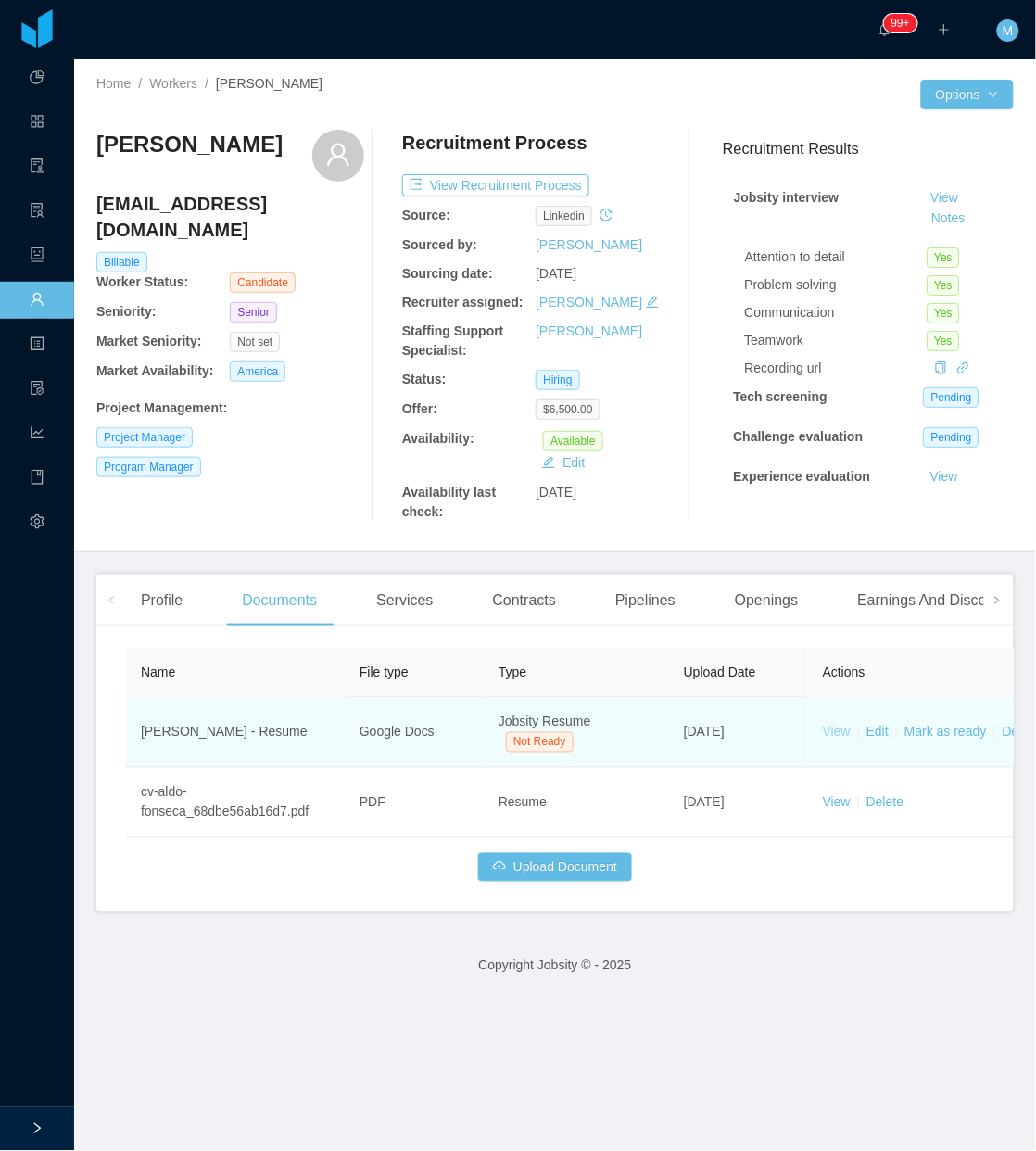
click at [835, 732] on link "View" at bounding box center [837, 732] width 28 height 15
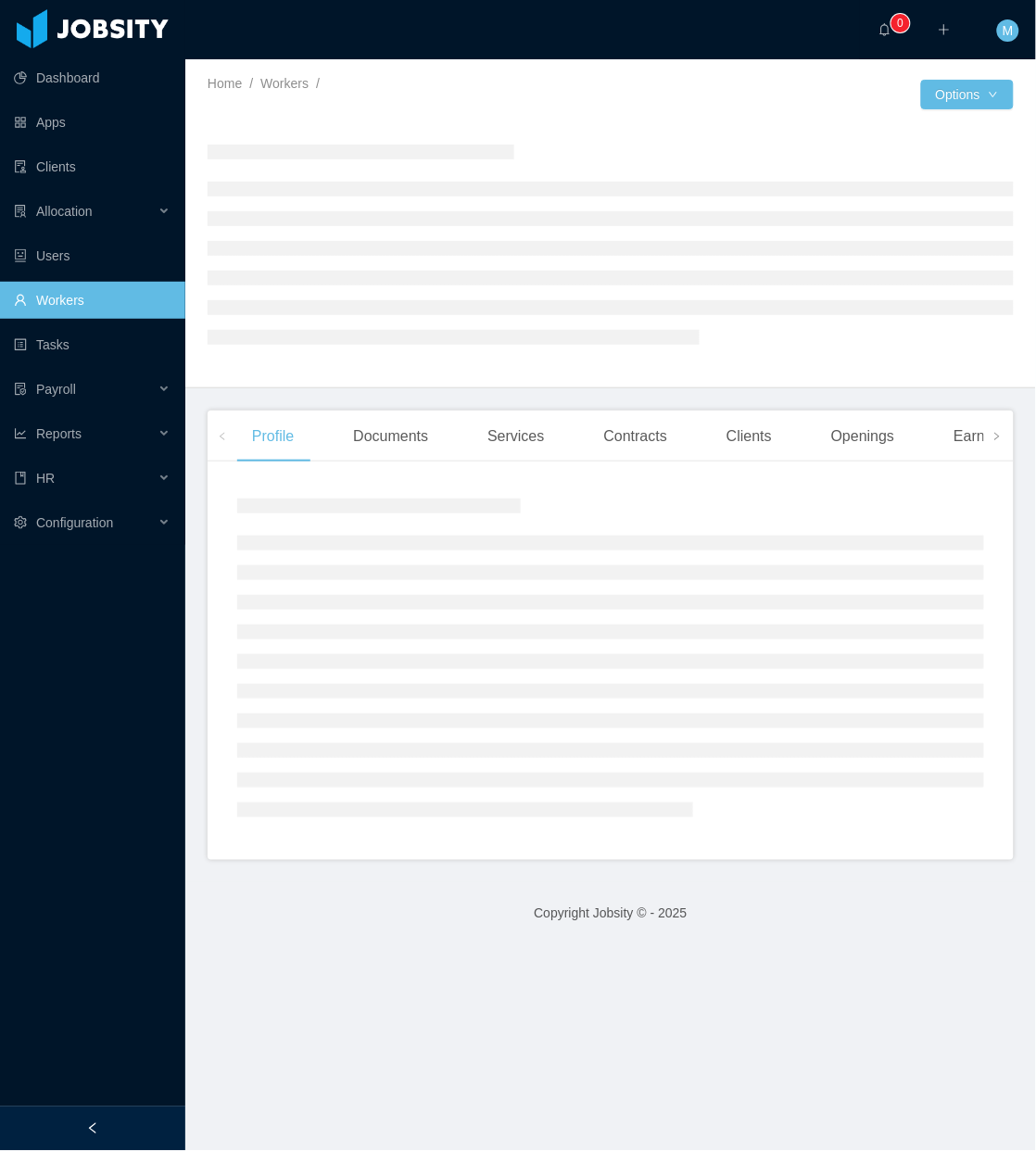
click at [128, 1113] on div at bounding box center [93, 1129] width 185 height 45
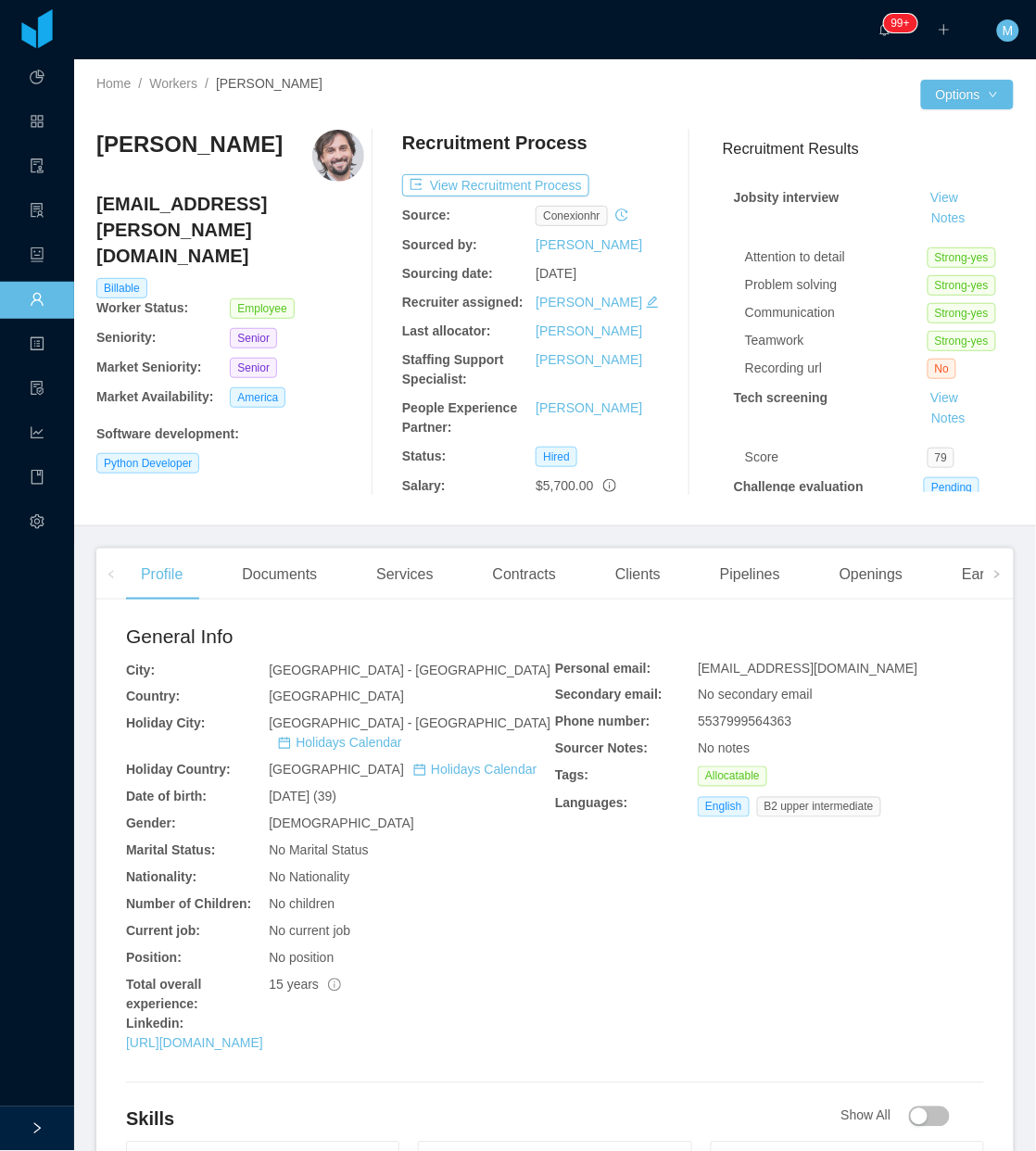
drag, startPoint x: 258, startPoint y: 153, endPoint x: 105, endPoint y: 139, distance: 153.6
click at [105, 139] on h3 "[PERSON_NAME]" at bounding box center [189, 145] width 186 height 30
copy h3 "[PERSON_NAME]"
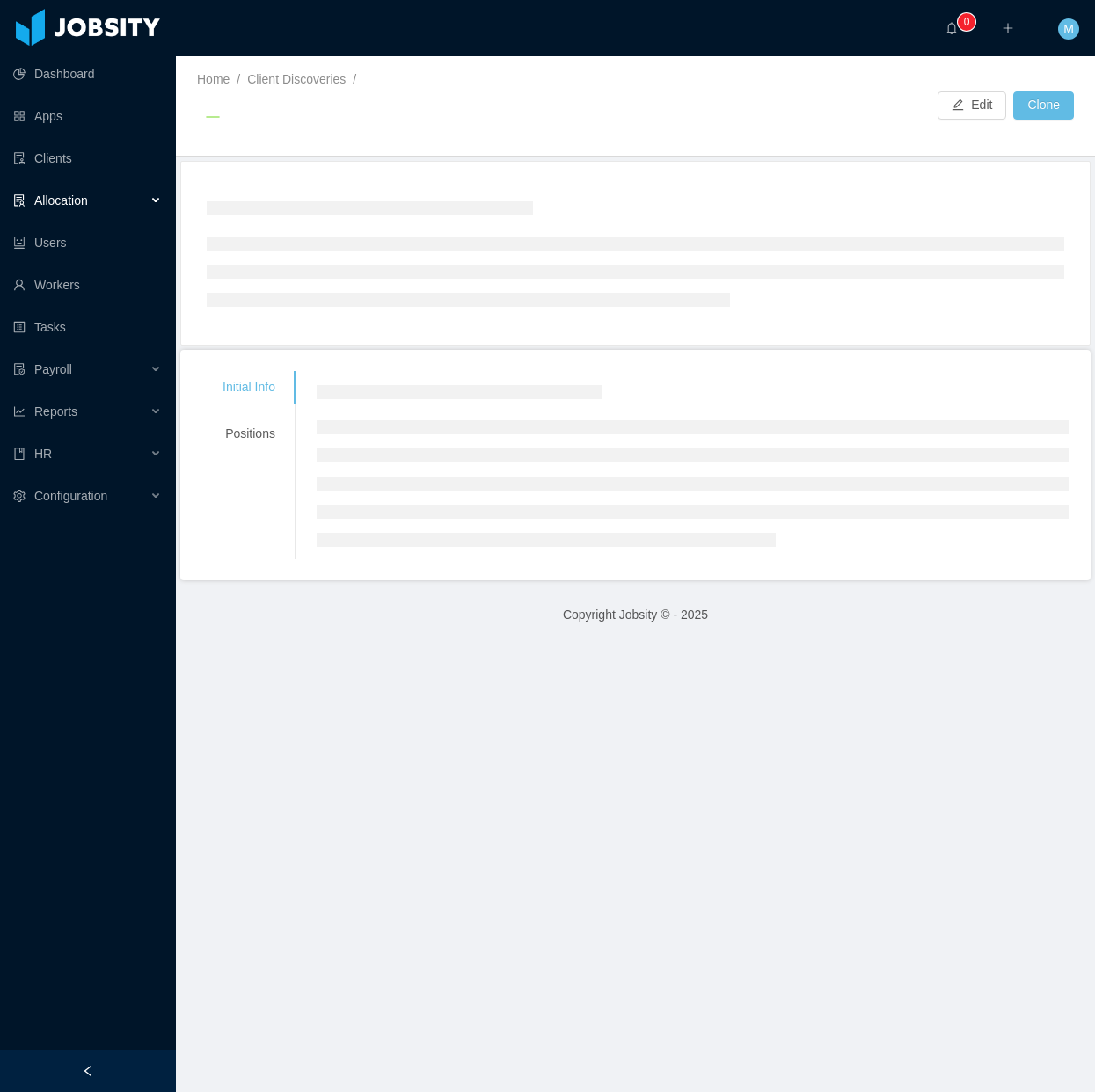
click at [117, 1059] on div at bounding box center [88, 1072] width 176 height 43
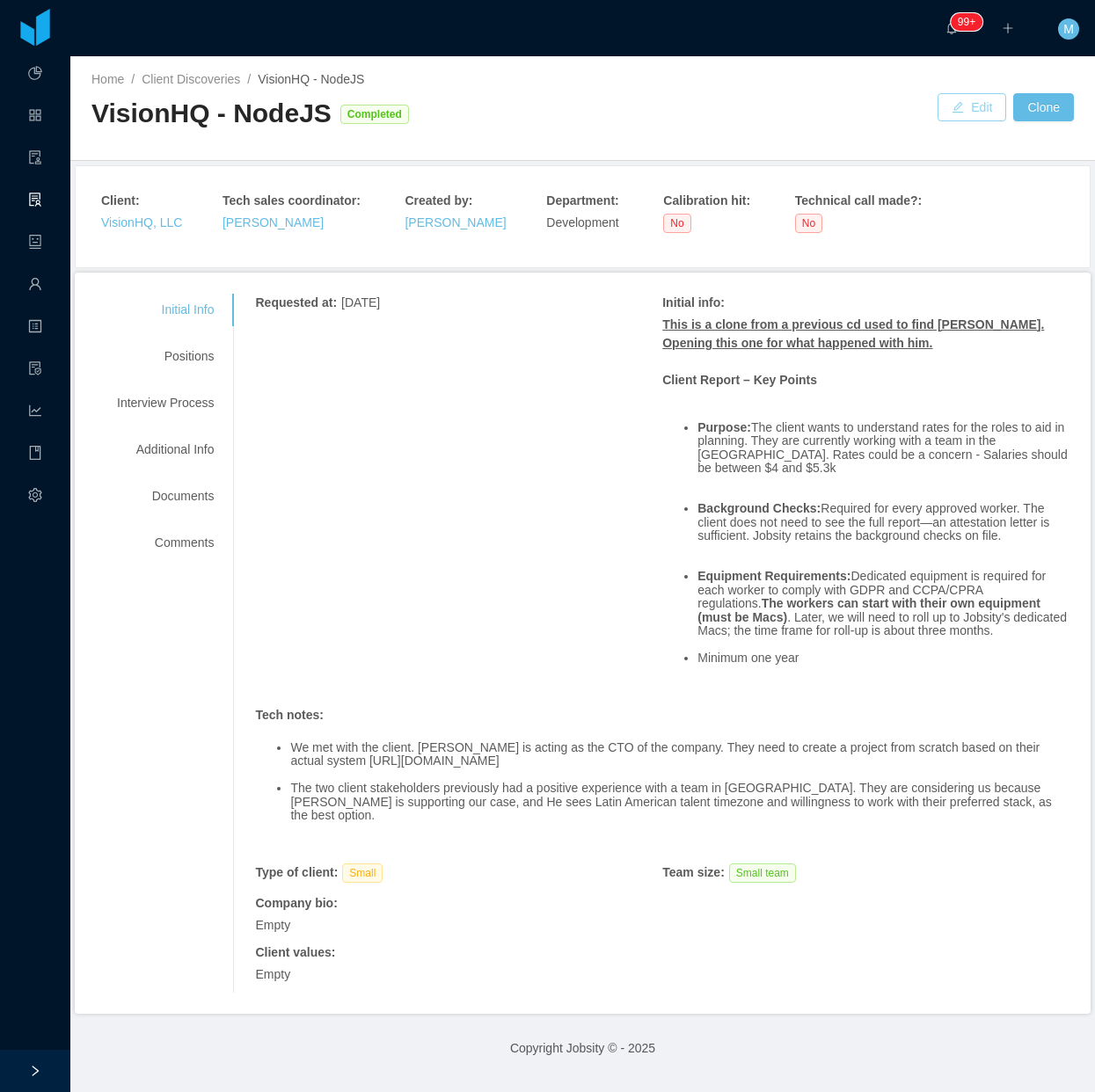
click at [942, 97] on button "Edit" at bounding box center [971, 108] width 68 height 28
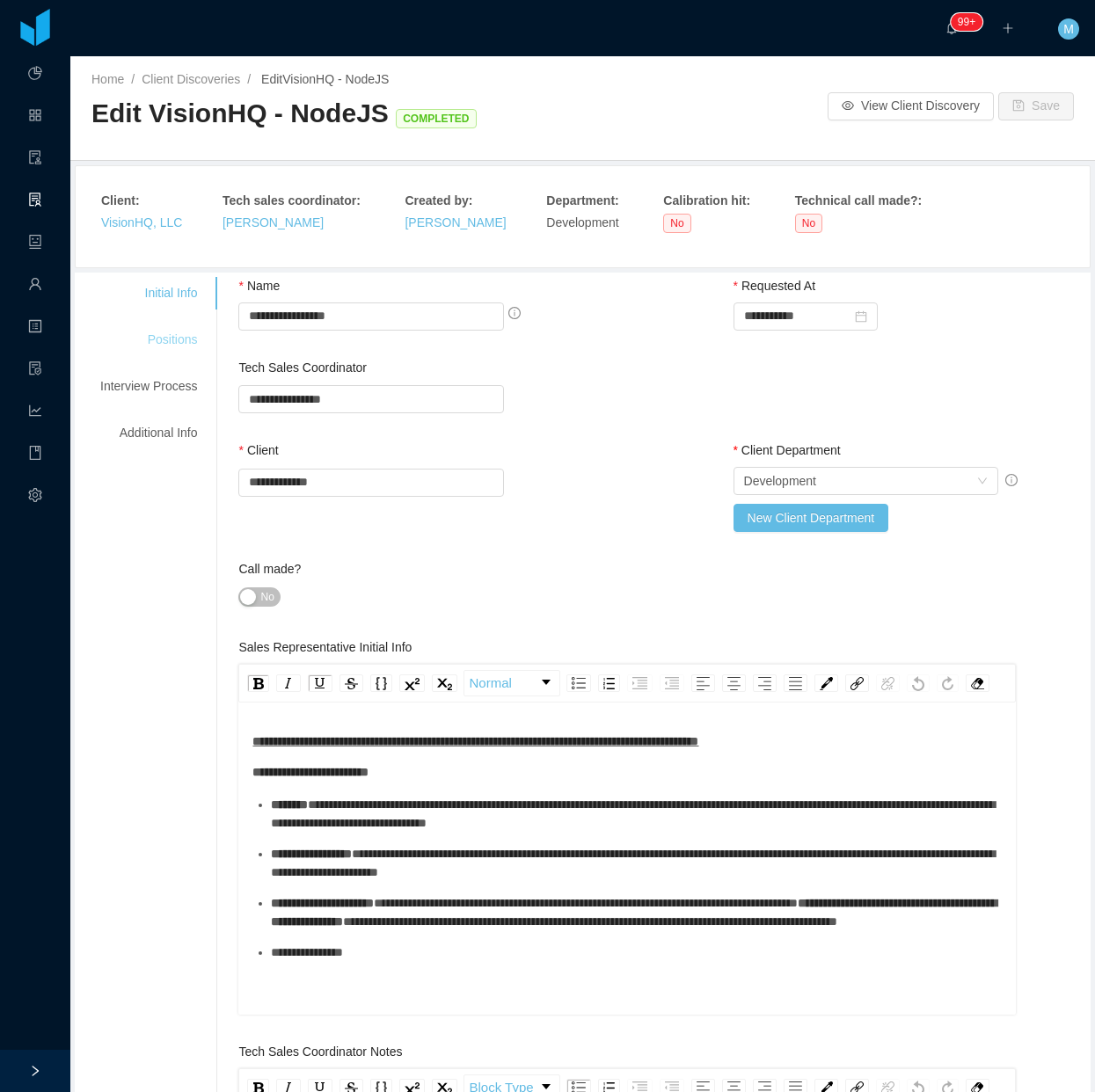
click at [170, 340] on div "Positions" at bounding box center [148, 339] width 139 height 33
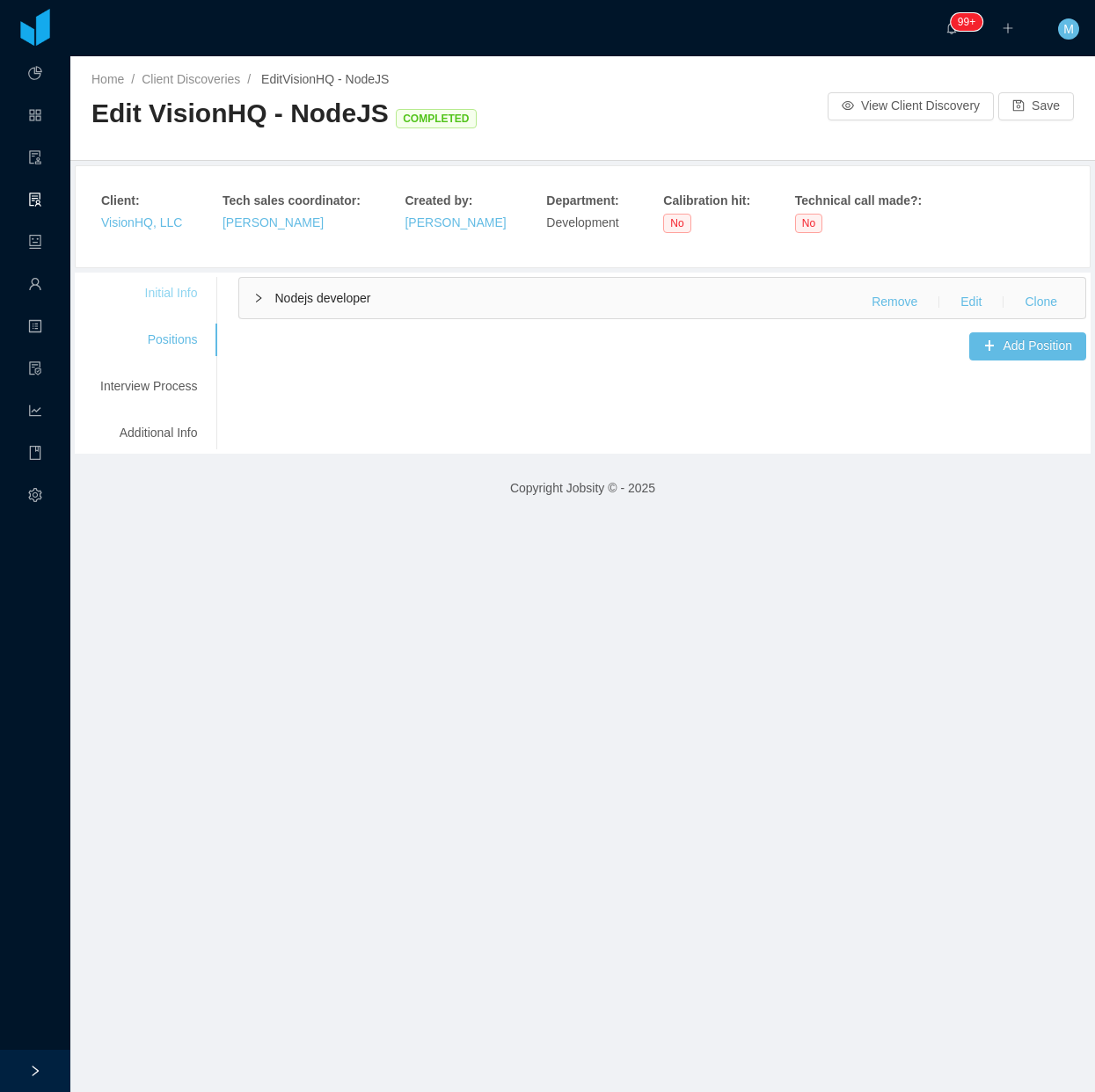
click at [180, 292] on div "Initial Info" at bounding box center [148, 293] width 139 height 33
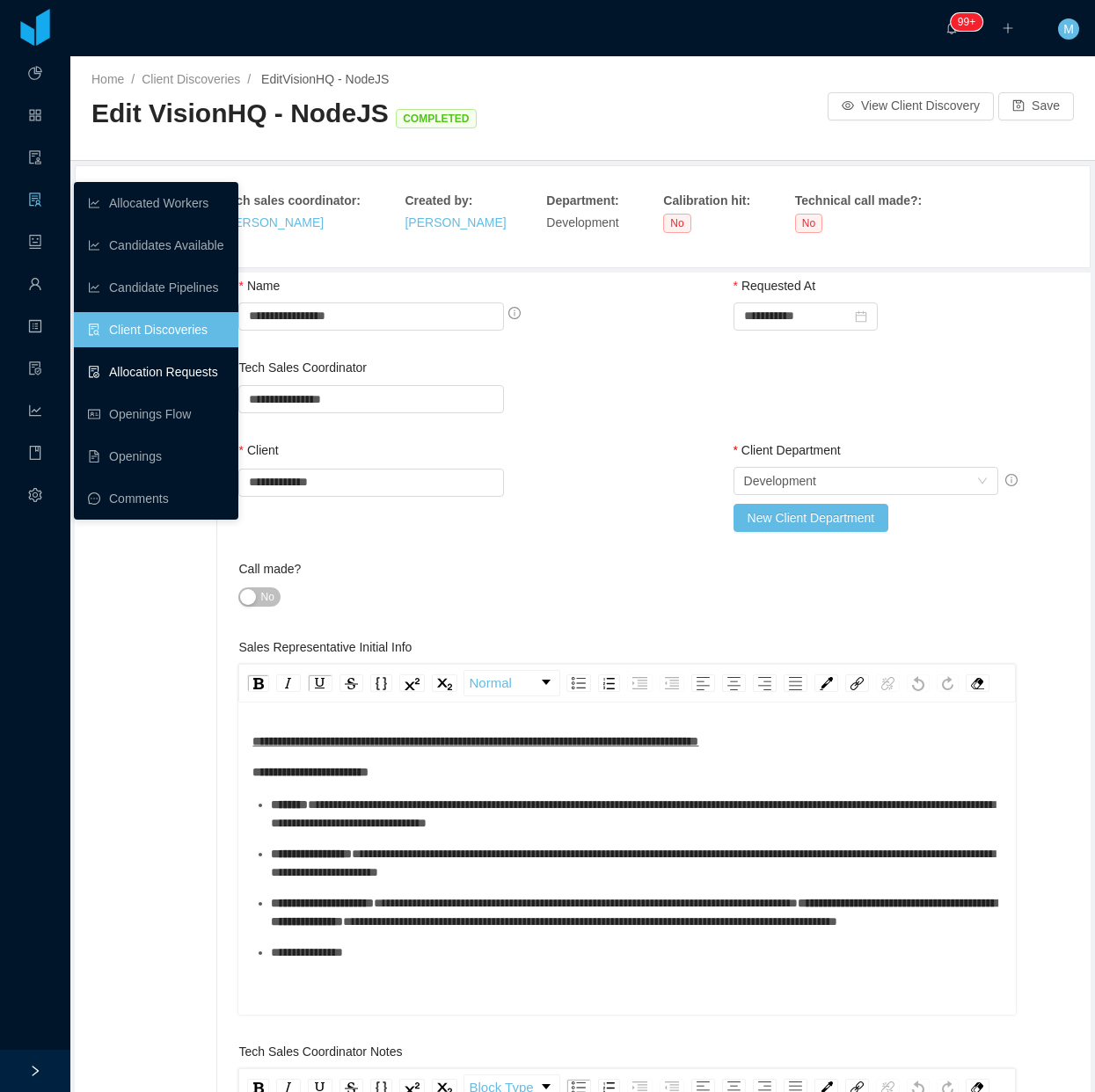
click at [169, 372] on link "Allocation Requests" at bounding box center [156, 372] width 136 height 36
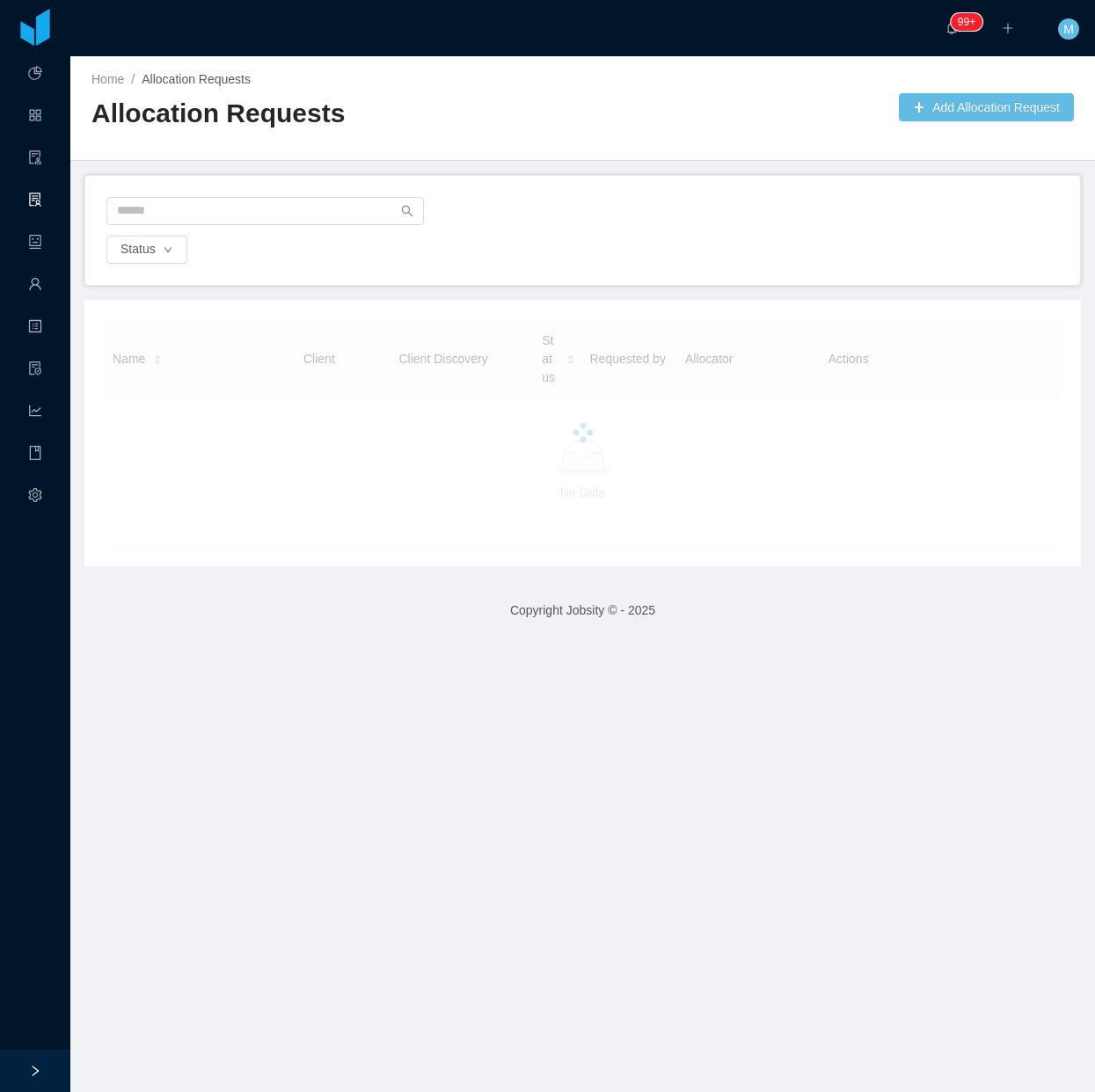
click at [604, 124] on div "Home / Allocation Requests / Allocation Requests Add Allocation Request" at bounding box center [582, 108] width 1025 height 105
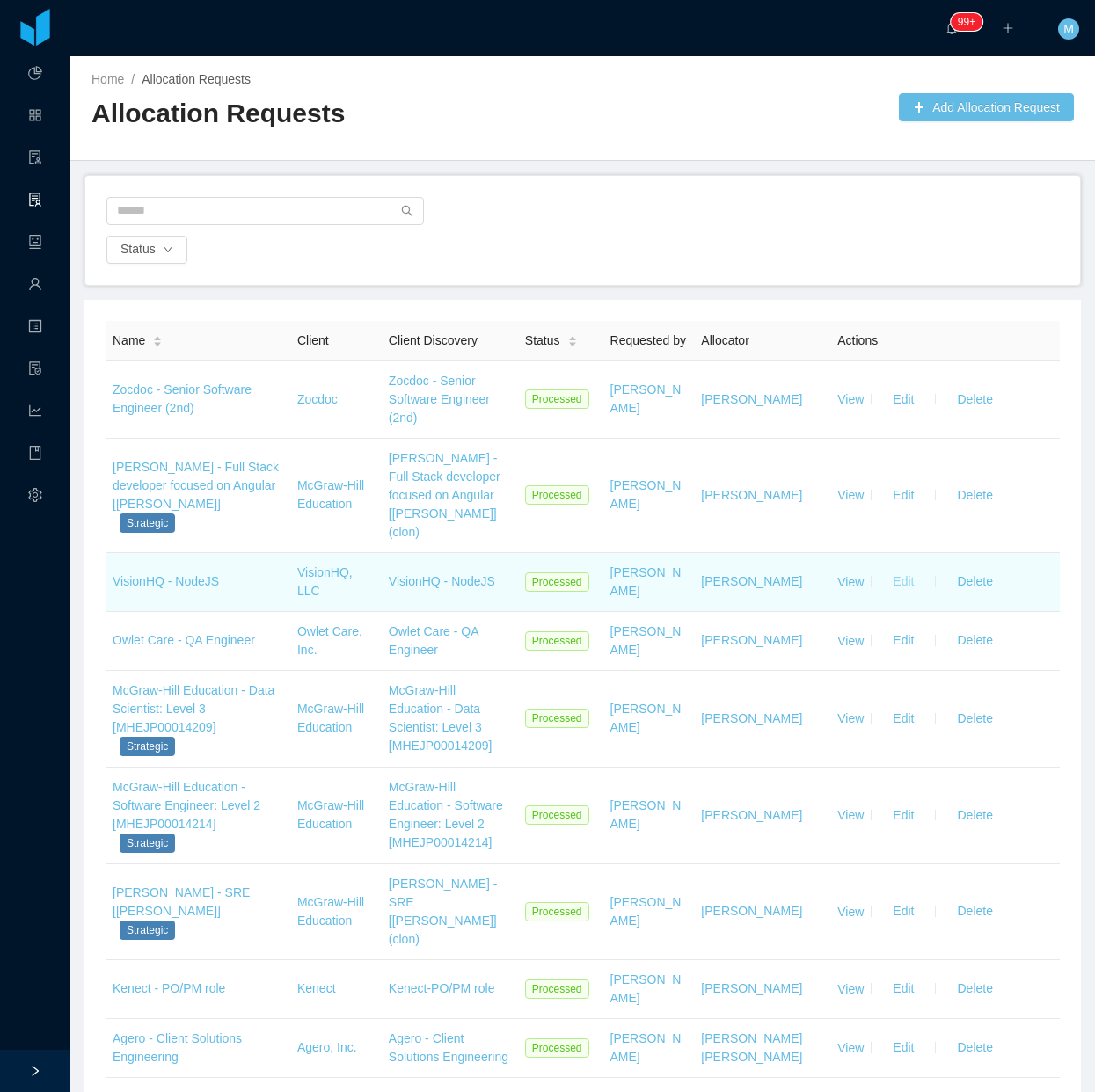
click at [887, 568] on button "Edit" at bounding box center [903, 582] width 49 height 28
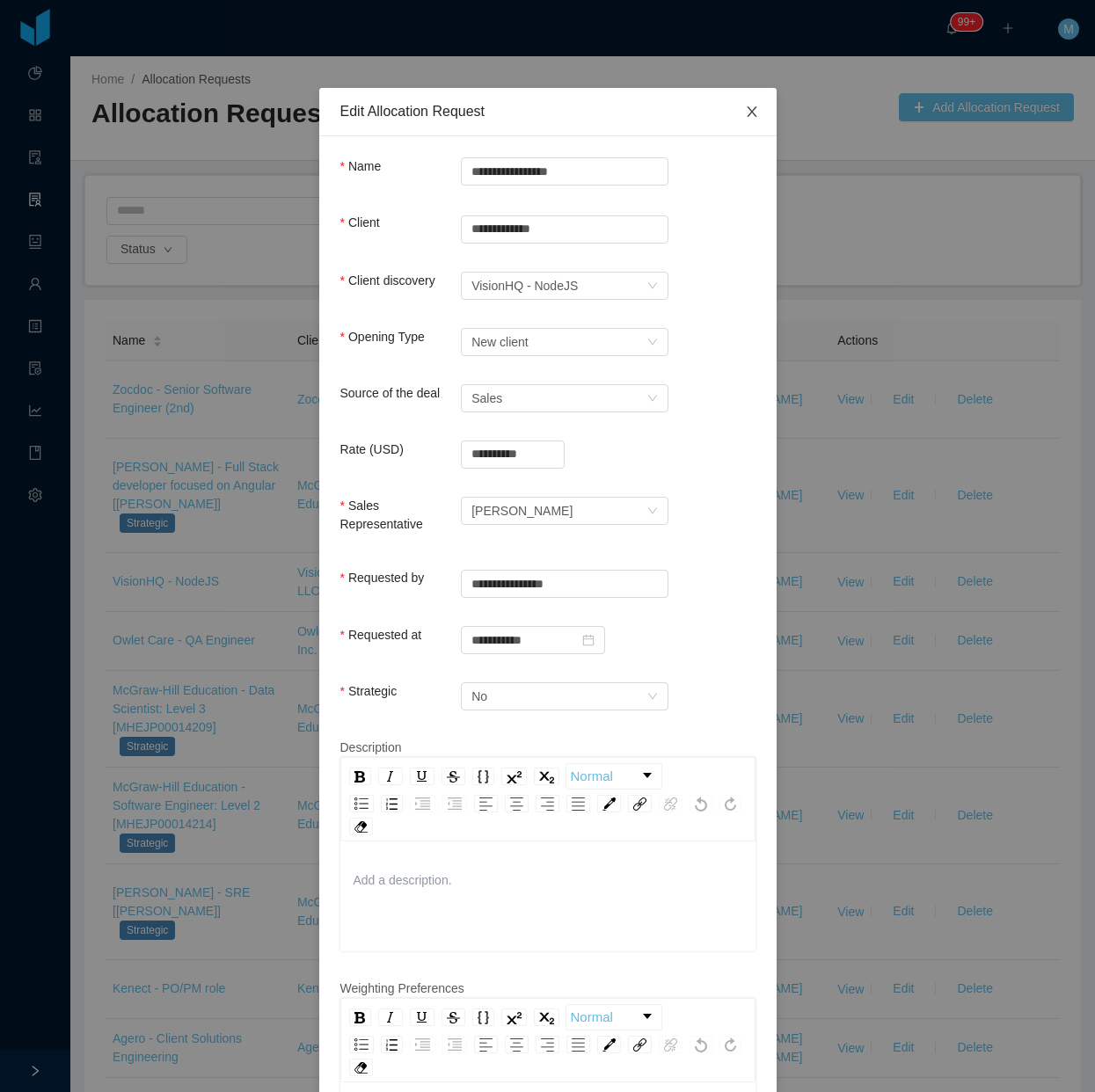
click at [735, 100] on span "Close" at bounding box center [751, 112] width 49 height 49
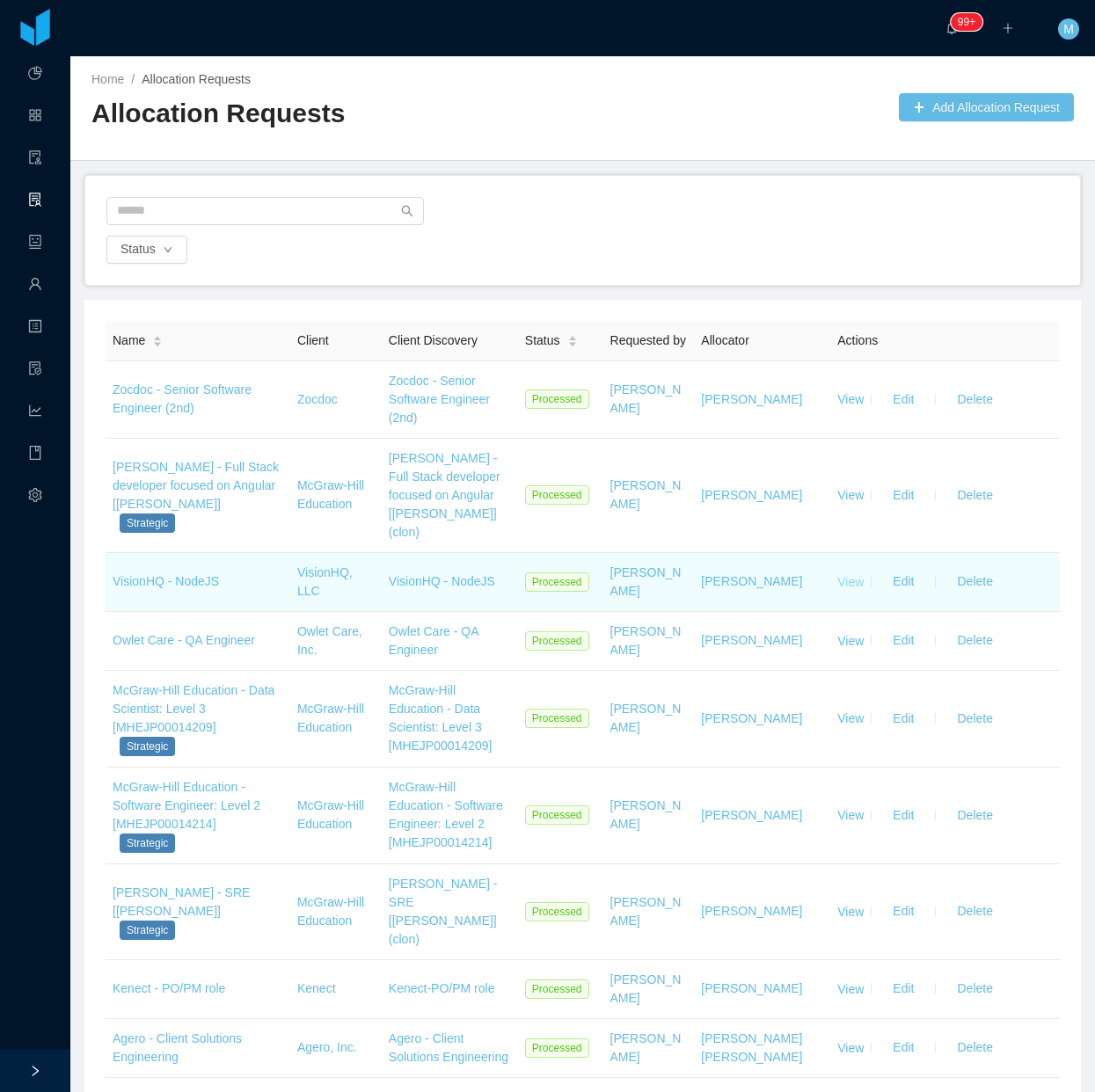
click at [838, 574] on link "View" at bounding box center [851, 581] width 27 height 14
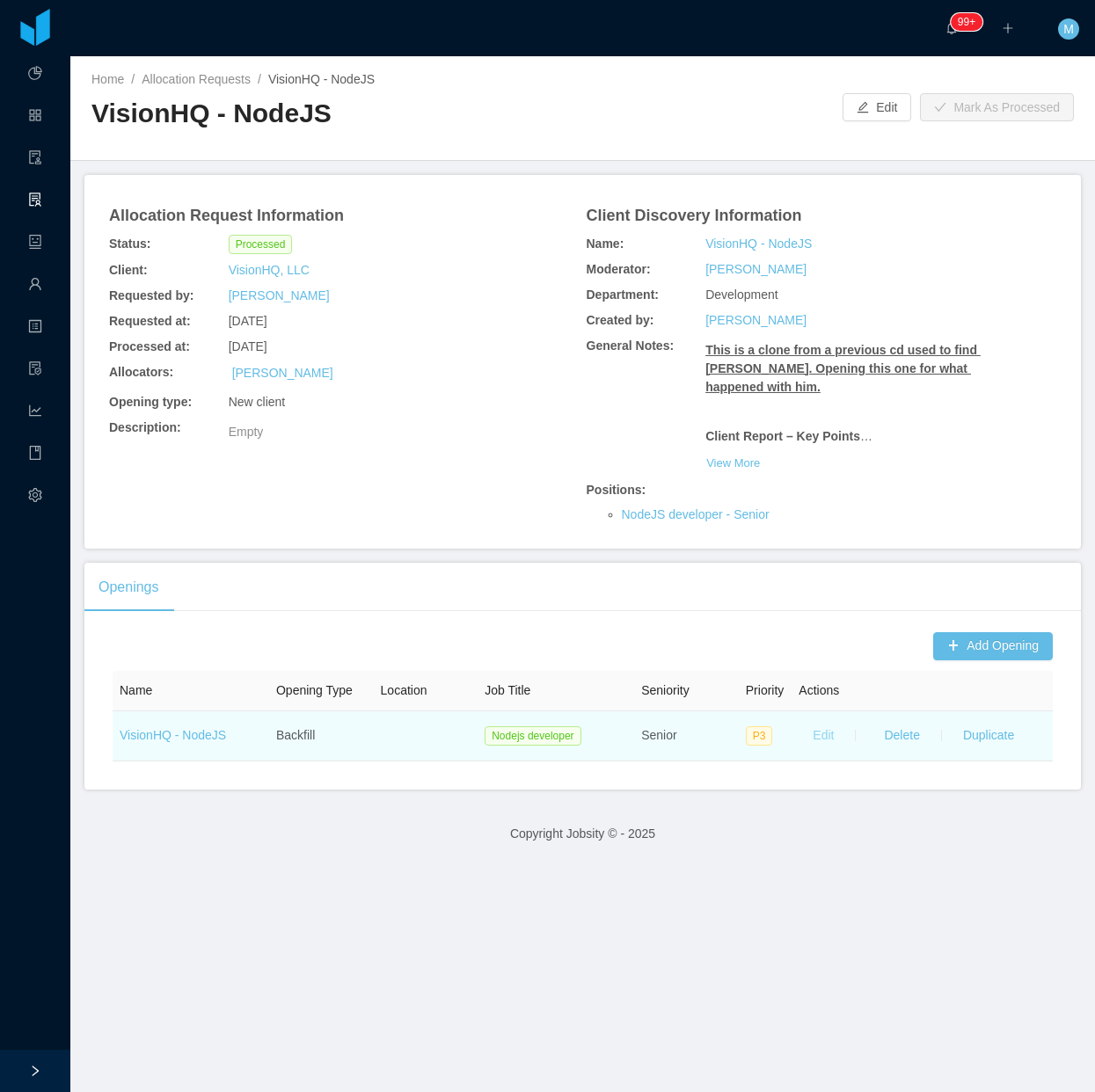
click at [815, 750] on button "Edit" at bounding box center [823, 736] width 49 height 28
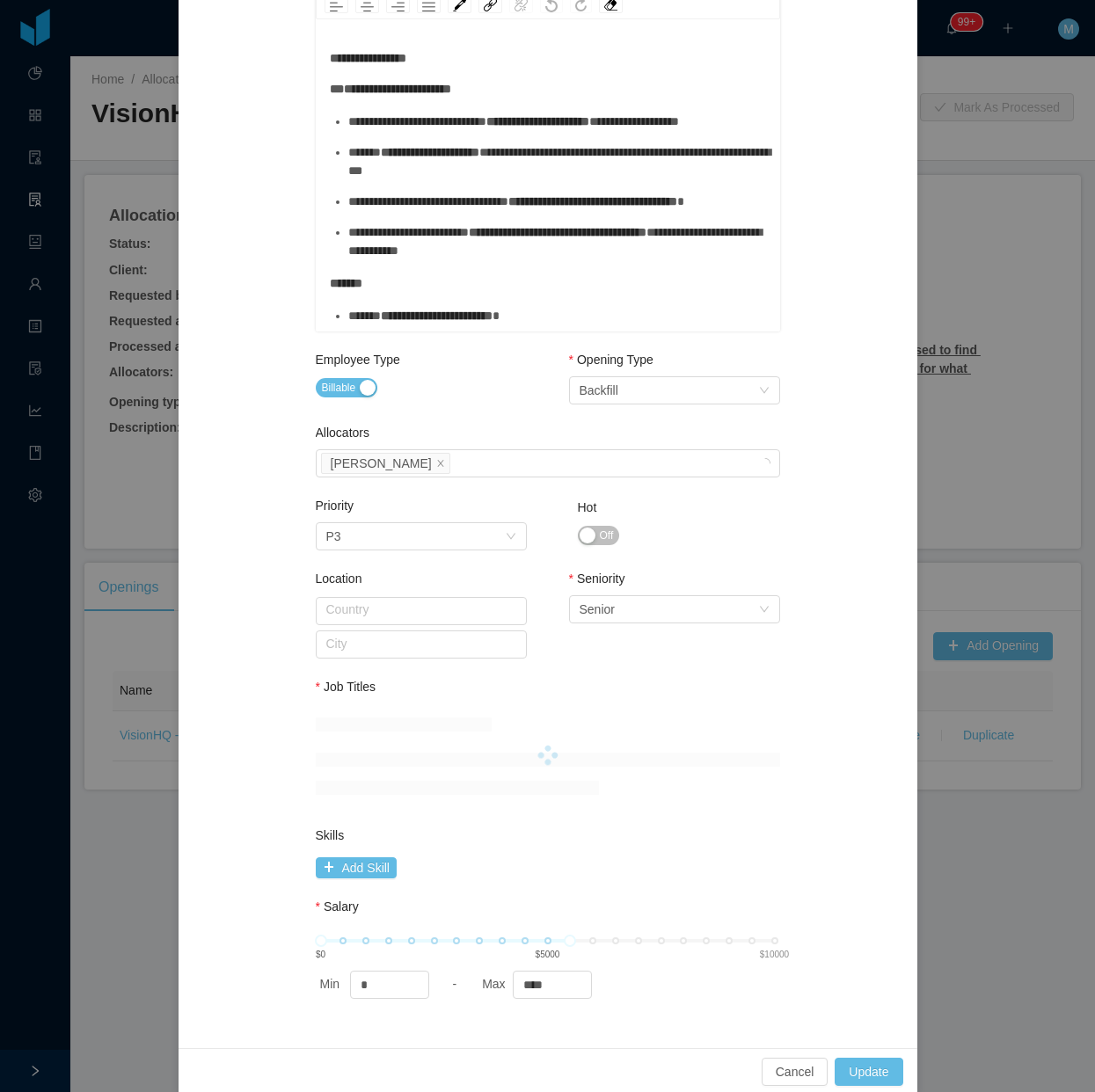
scroll to position [459, 0]
click at [614, 384] on div "Select Opening Type Backfill" at bounding box center [668, 390] width 179 height 27
click at [607, 454] on li "Upsale" at bounding box center [666, 451] width 212 height 28
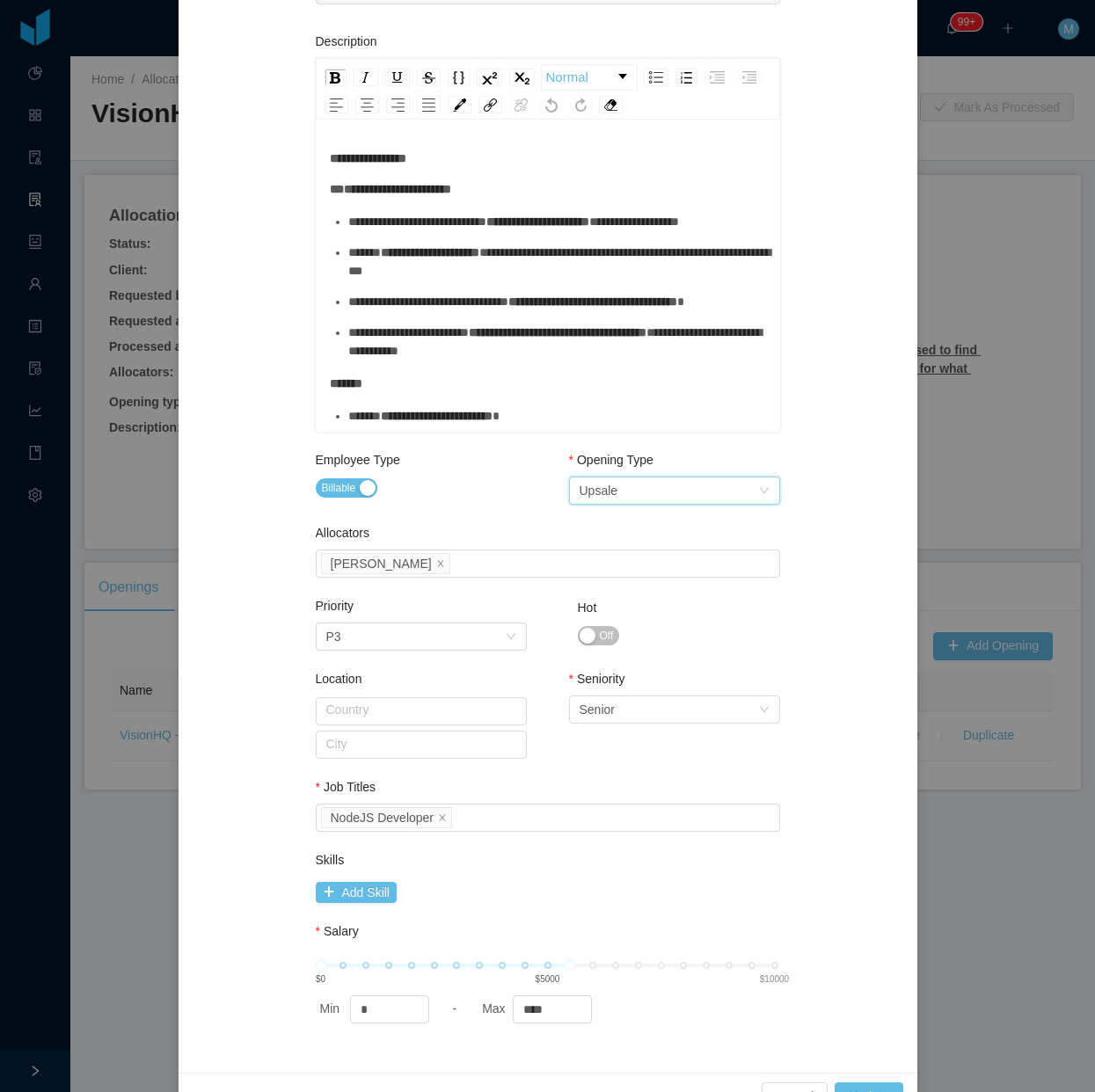
scroll to position [383, 0]
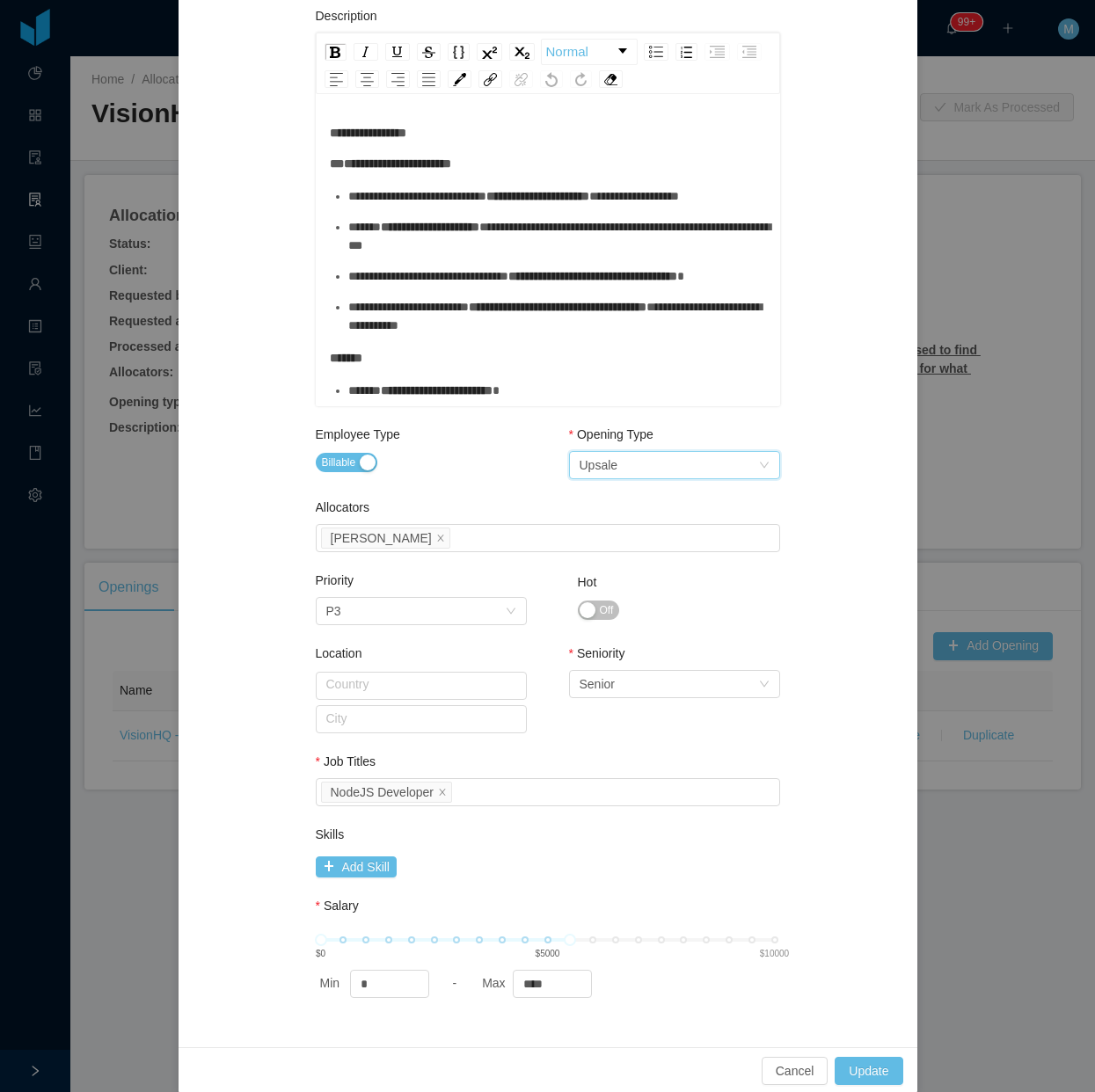
click at [637, 464] on div "Select Opening Type Upsale" at bounding box center [668, 466] width 179 height 27
click at [617, 495] on li "New client" at bounding box center [666, 499] width 212 height 28
click at [864, 1068] on button "Update" at bounding box center [868, 1072] width 68 height 28
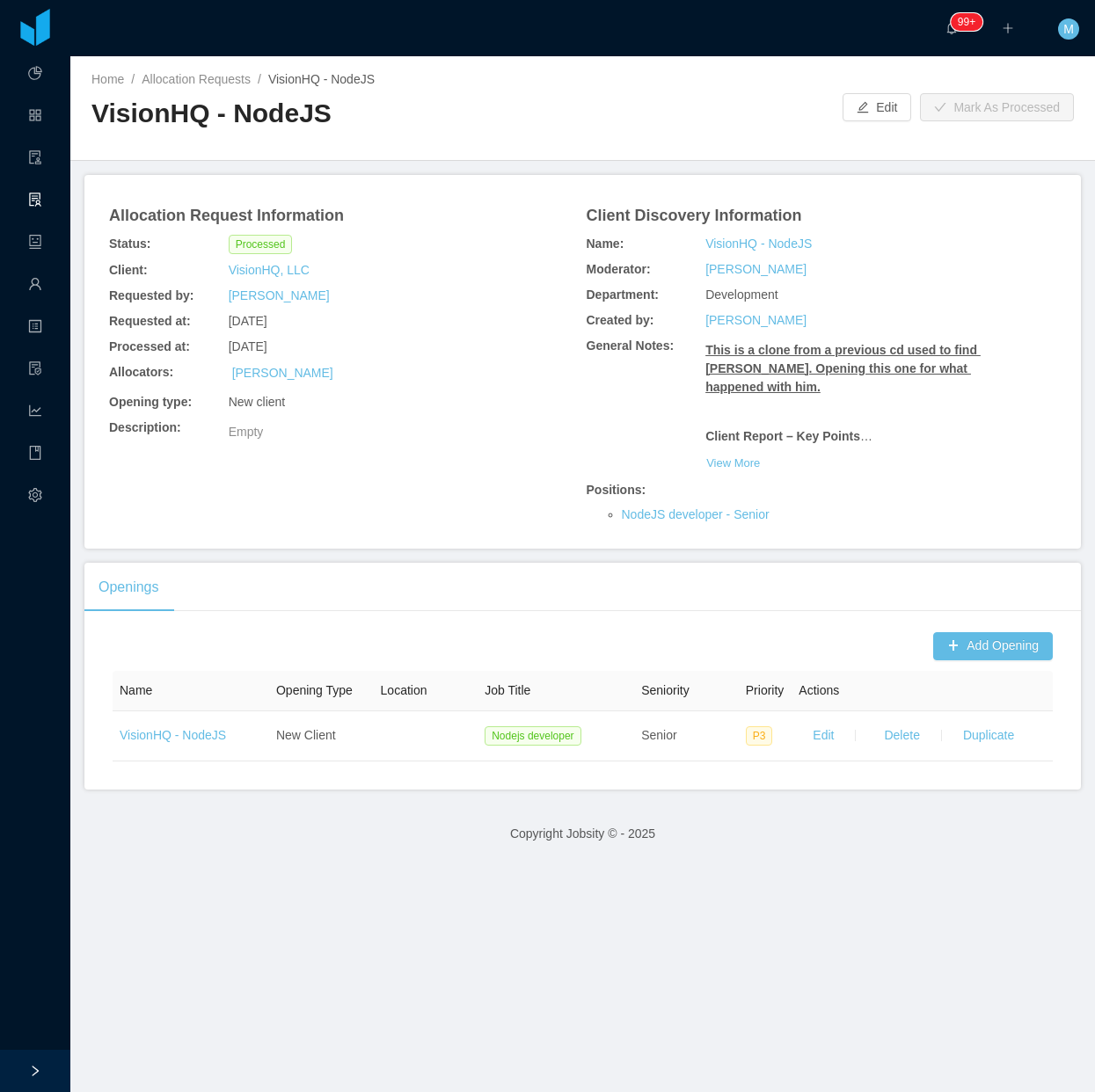
drag, startPoint x: 512, startPoint y: 483, endPoint x: 507, endPoint y: 451, distance: 32.4
click at [512, 483] on div "Allocation Request Information Status: Processed Client: VisionHQ, LLC Requeste…" at bounding box center [583, 362] width 955 height 331
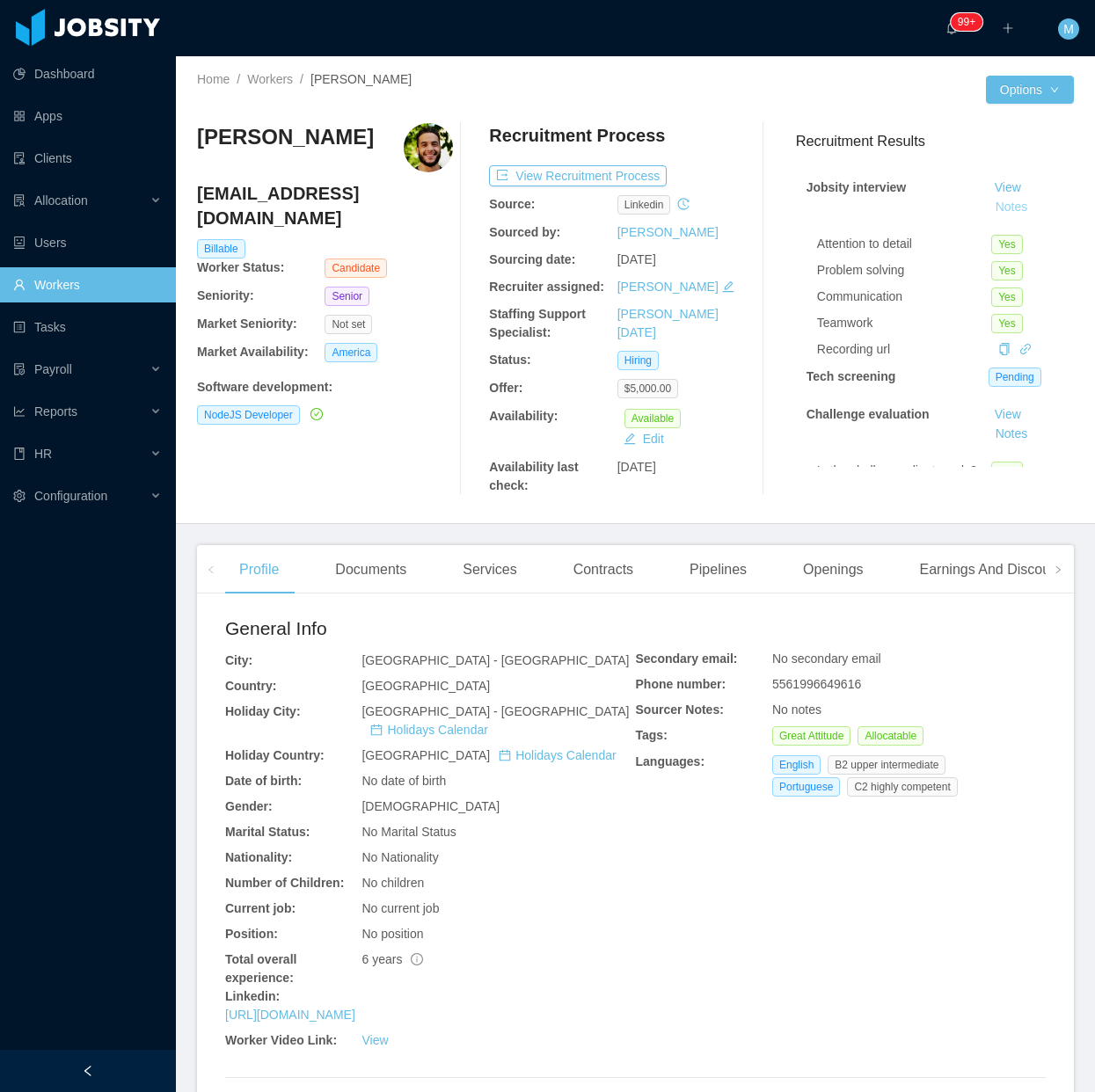
click at [988, 211] on button "Notes" at bounding box center [1011, 208] width 46 height 21
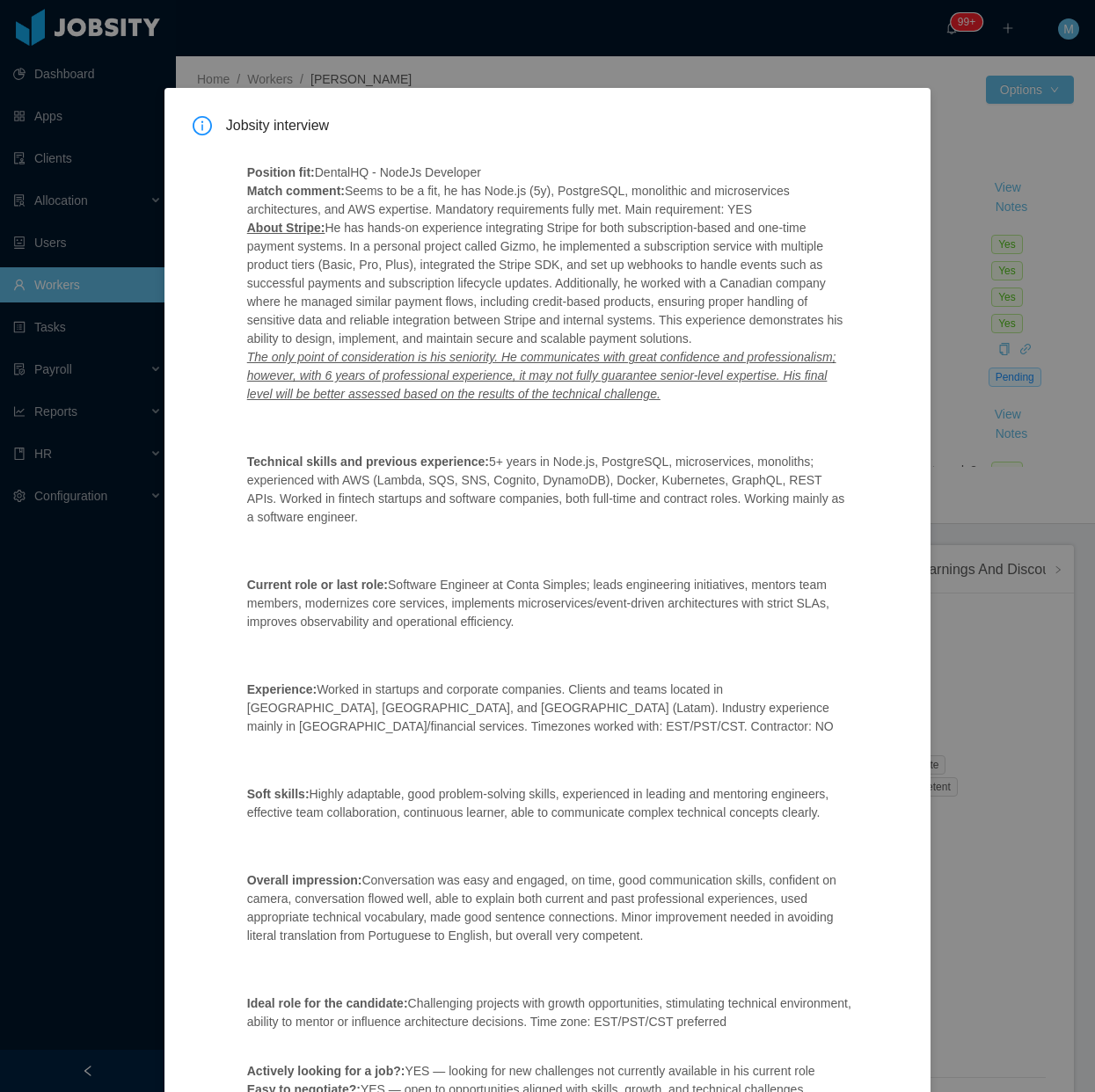
drag, startPoint x: 443, startPoint y: 194, endPoint x: 682, endPoint y: 627, distance: 494.6
click at [682, 627] on span "Position fit: DentalHQ - NodeJs Developer Match comment: Seems to be a fit, he …" at bounding box center [550, 631] width 606 height 936
copy span "e has Node.js (5y), PostgreSQL, monolithic and microservices architectures, and…"
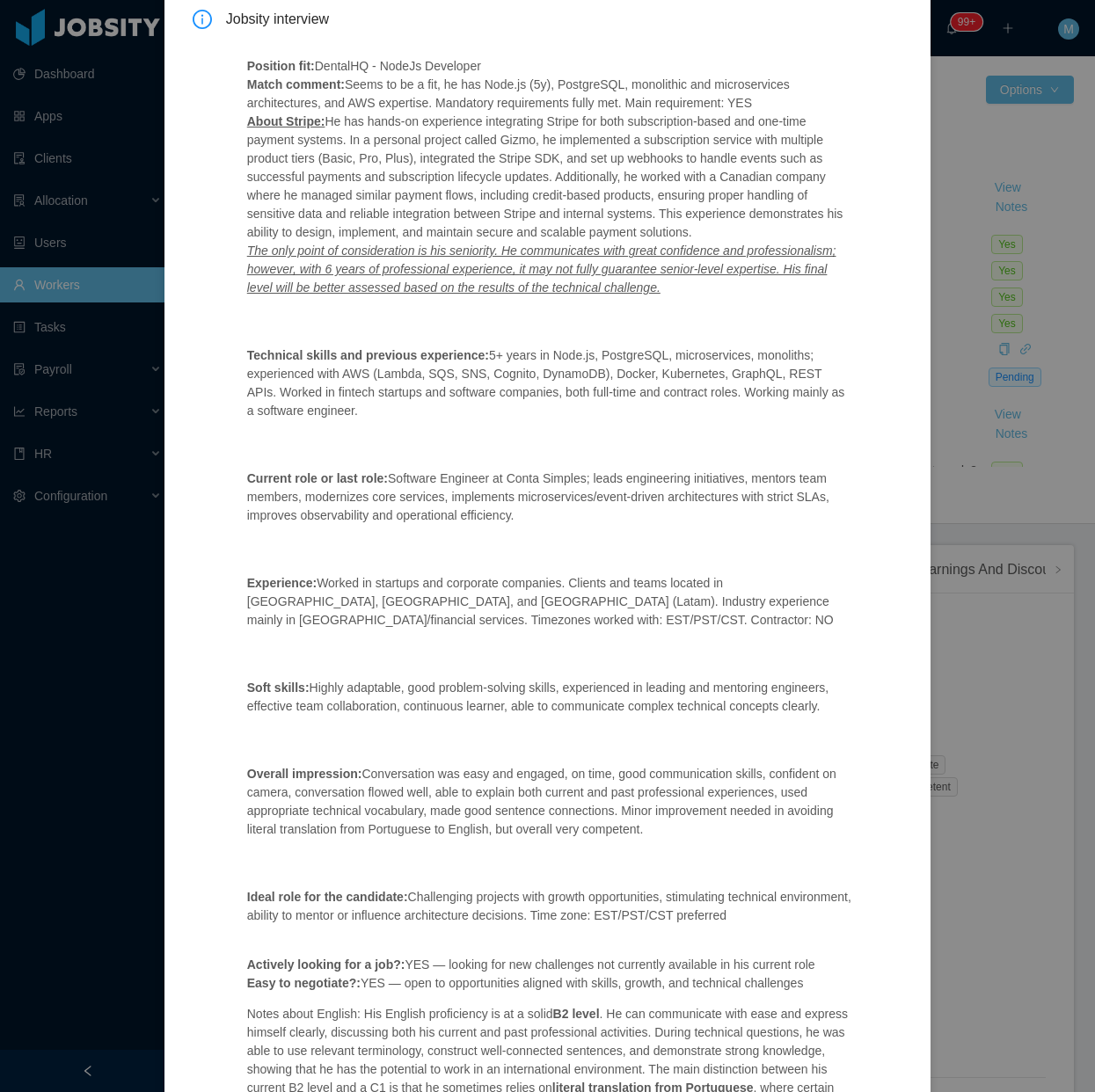
scroll to position [273, 0]
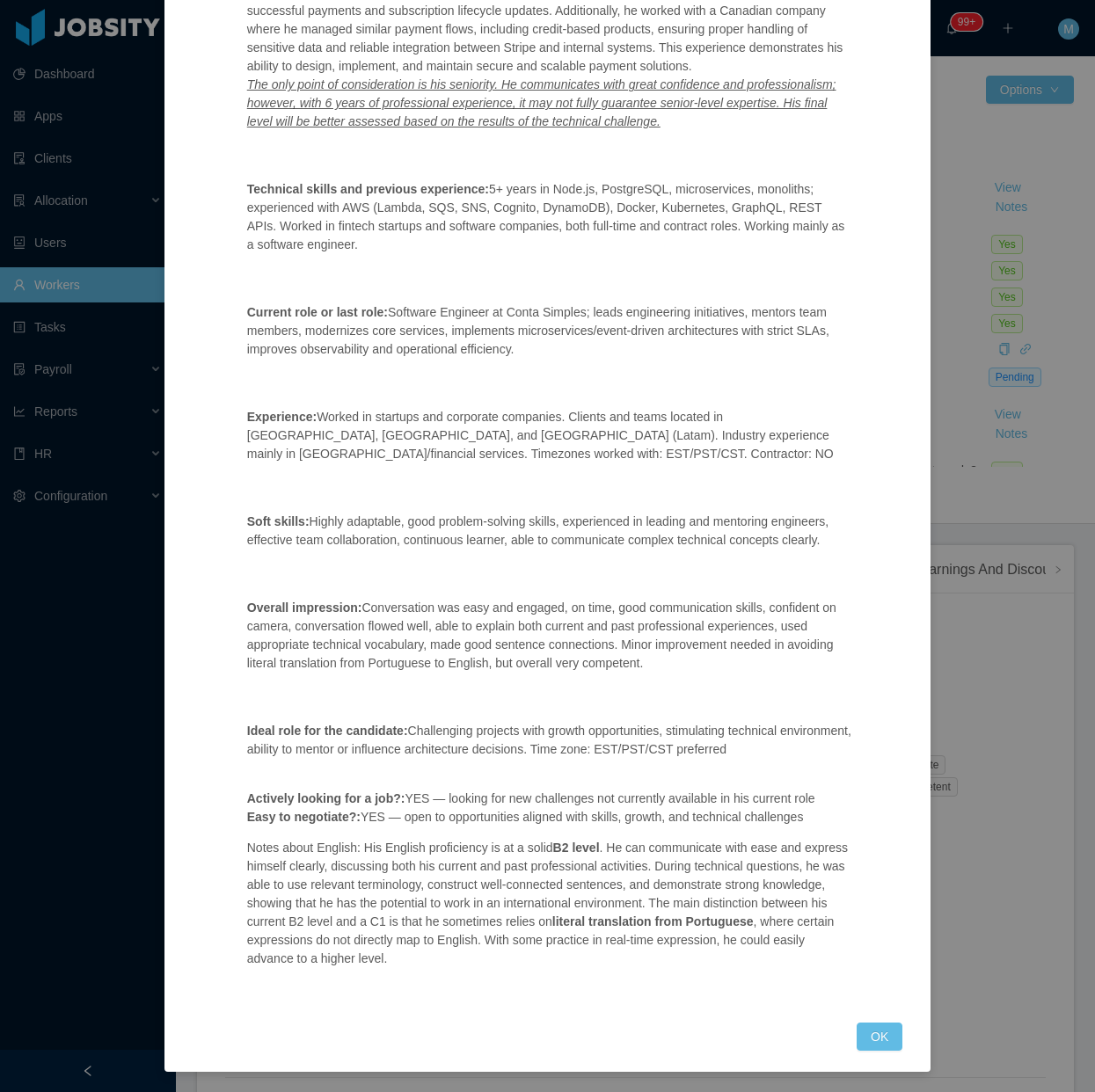
drag, startPoint x: 229, startPoint y: 528, endPoint x: 740, endPoint y: 183, distance: 616.6
click at [823, 547] on div "Position fit: DentalHQ - NodeJs Developer Match comment: Seems to be a fit, he …" at bounding box center [549, 436] width 648 height 1132
copy p "Soft skills: Highly adaptable, good problem-solving skills, experienced in lead…"
drag, startPoint x: 440, startPoint y: 969, endPoint x: 227, endPoint y: 842, distance: 248.0
click at [227, 842] on div "Position fit: DentalHQ - NodeJs Developer Match comment: Seems to be a fit, he …" at bounding box center [549, 436] width 648 height 1132
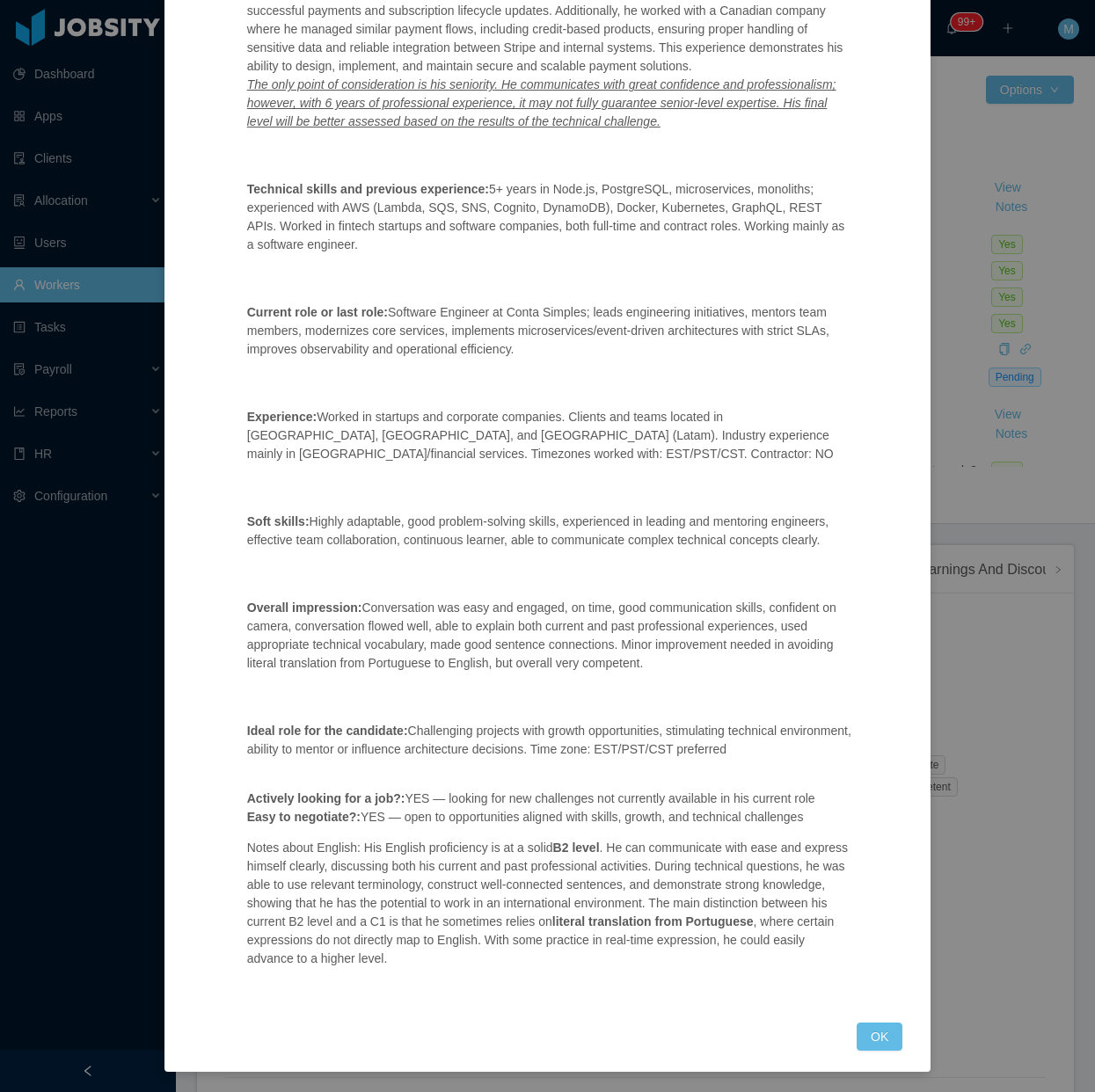
copy p "Notes about English: His English proficiency is at a solid B2 level . He can co…"
click at [867, 1032] on button "OK" at bounding box center [879, 1037] width 45 height 28
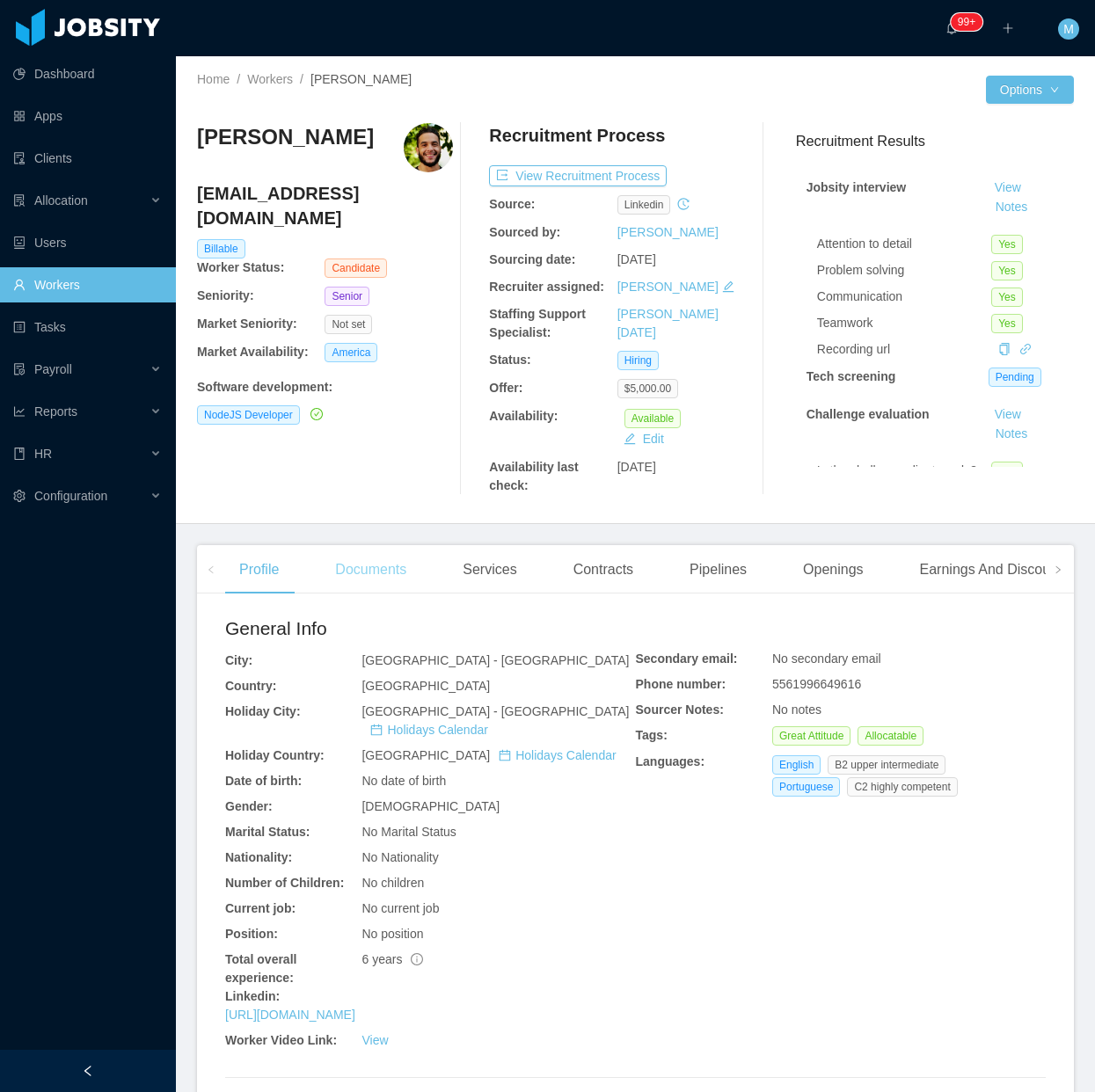
click at [372, 586] on div "Documents" at bounding box center [371, 570] width 100 height 49
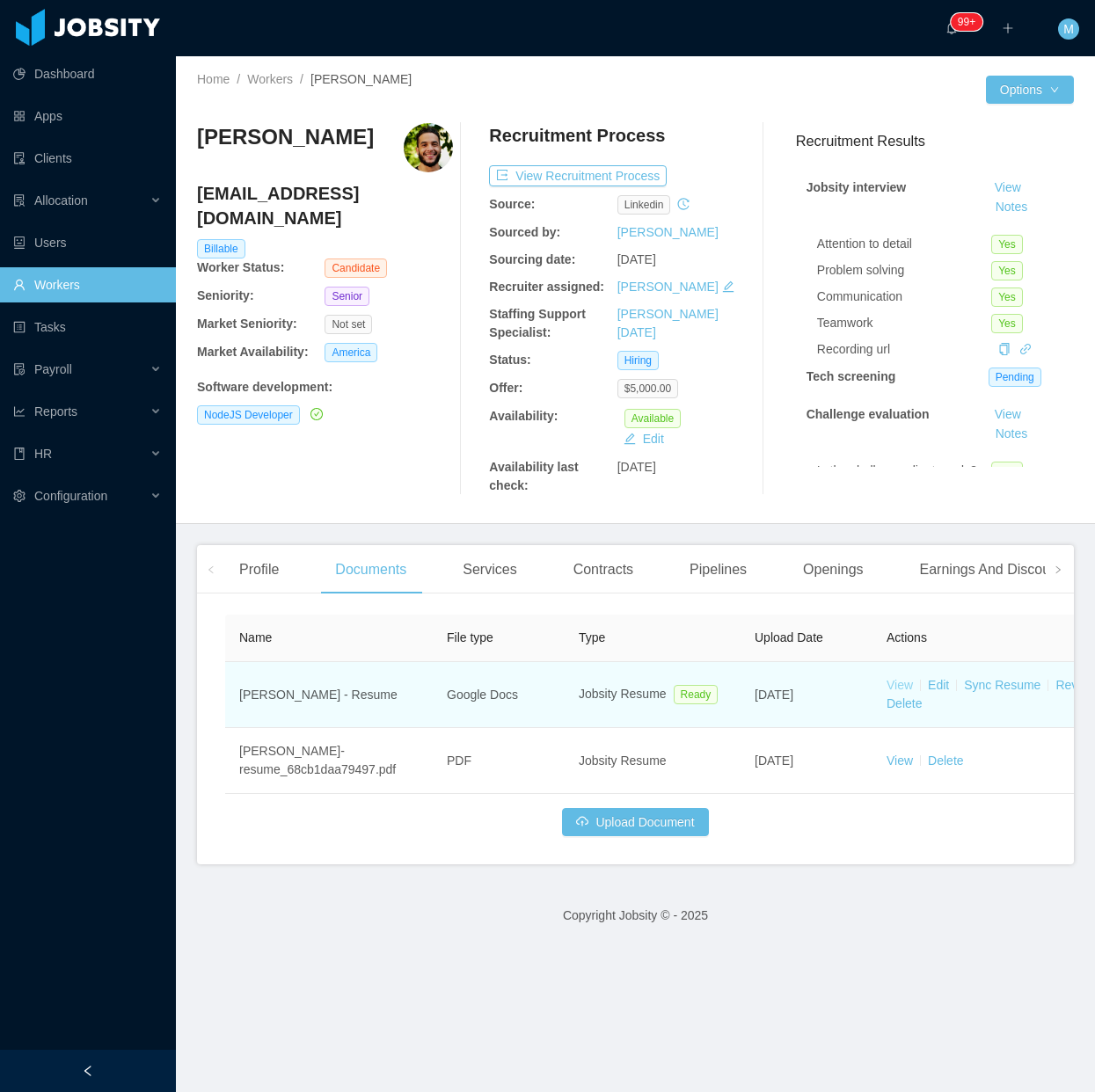
click at [901, 686] on link "View" at bounding box center [900, 685] width 27 height 14
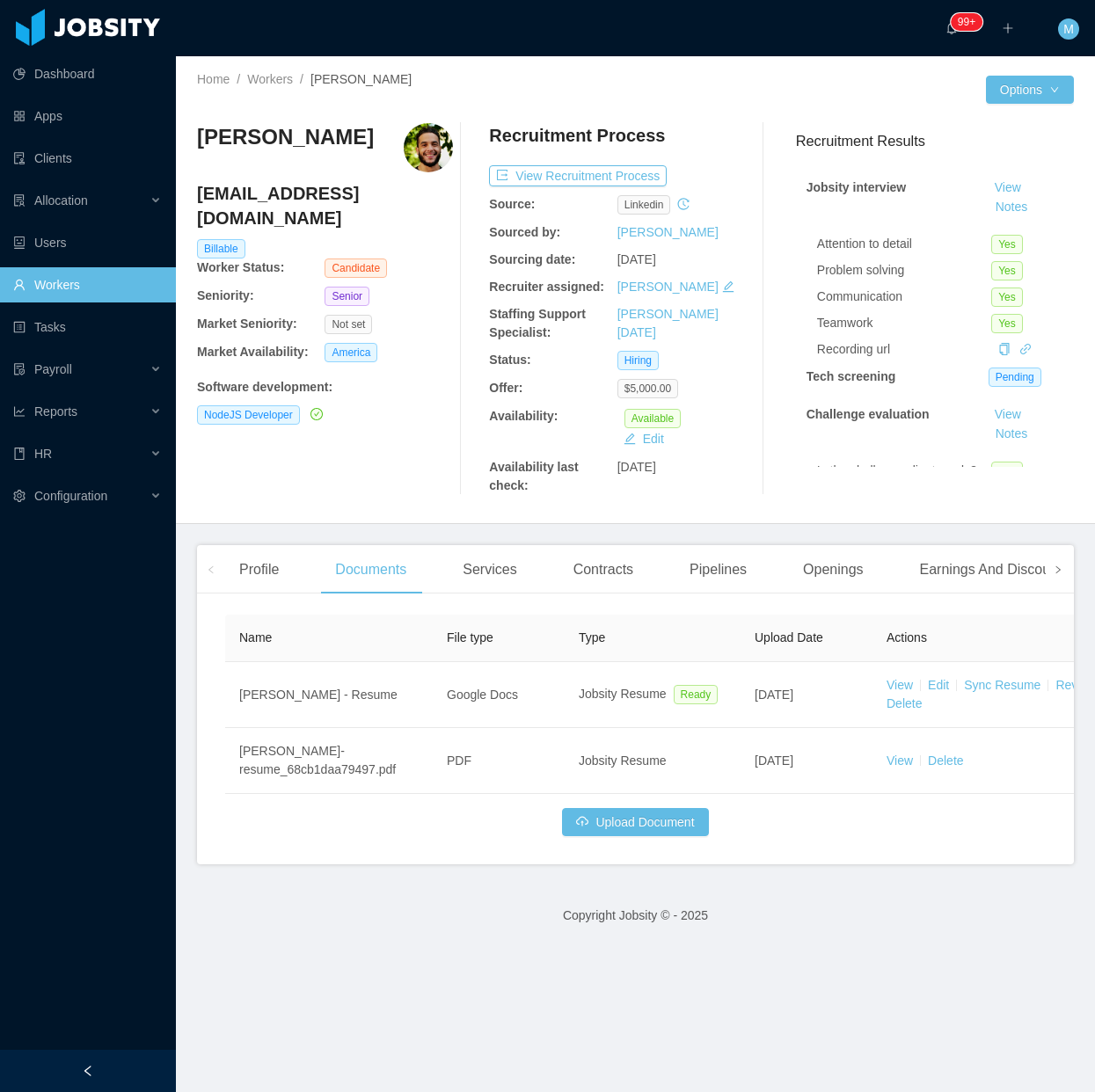
click at [1054, 573] on icon "icon: right" at bounding box center [1059, 570] width 9 height 9
click at [996, 565] on div "Experience" at bounding box center [994, 570] width 99 height 49
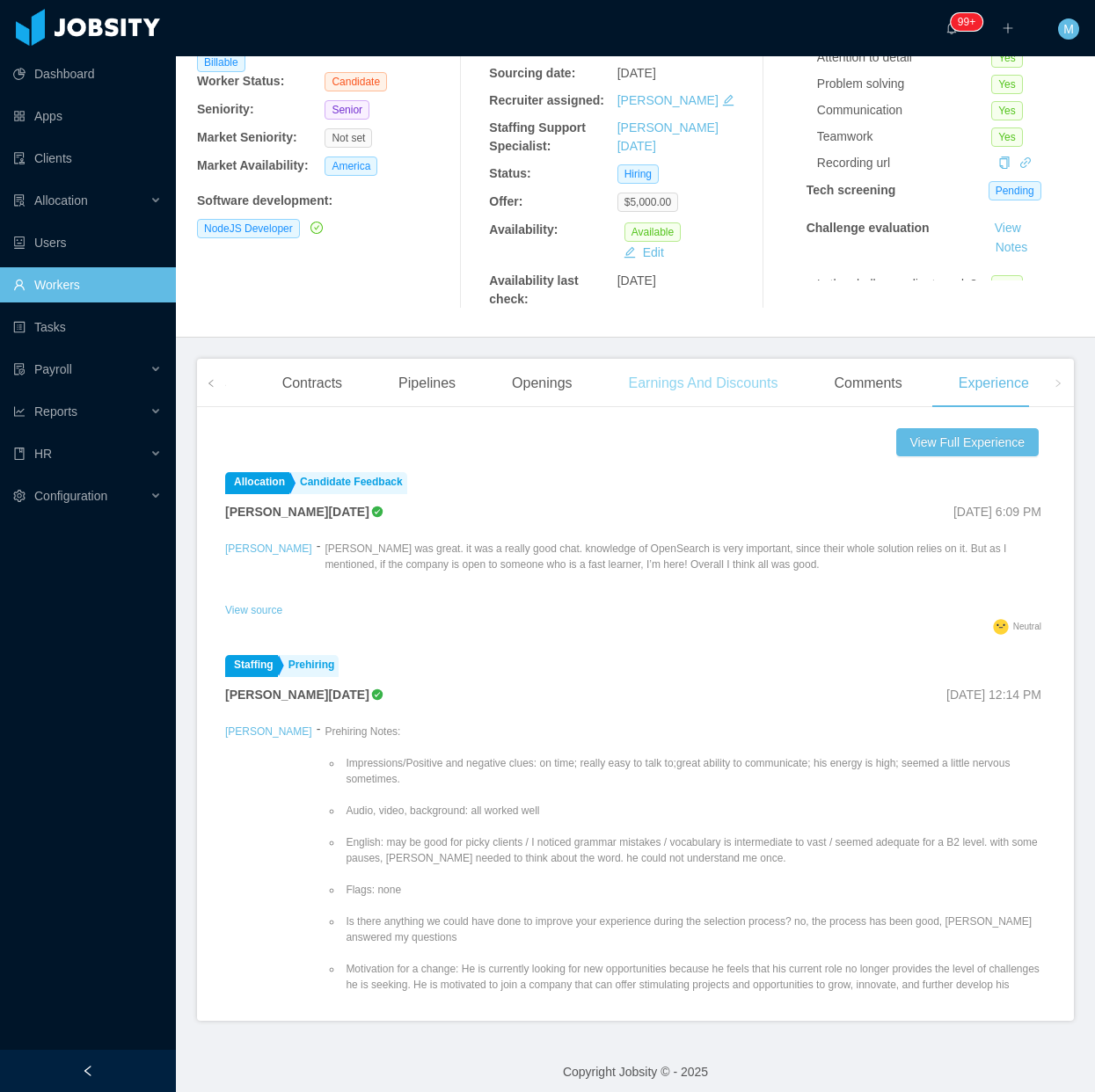
scroll to position [198, 0]
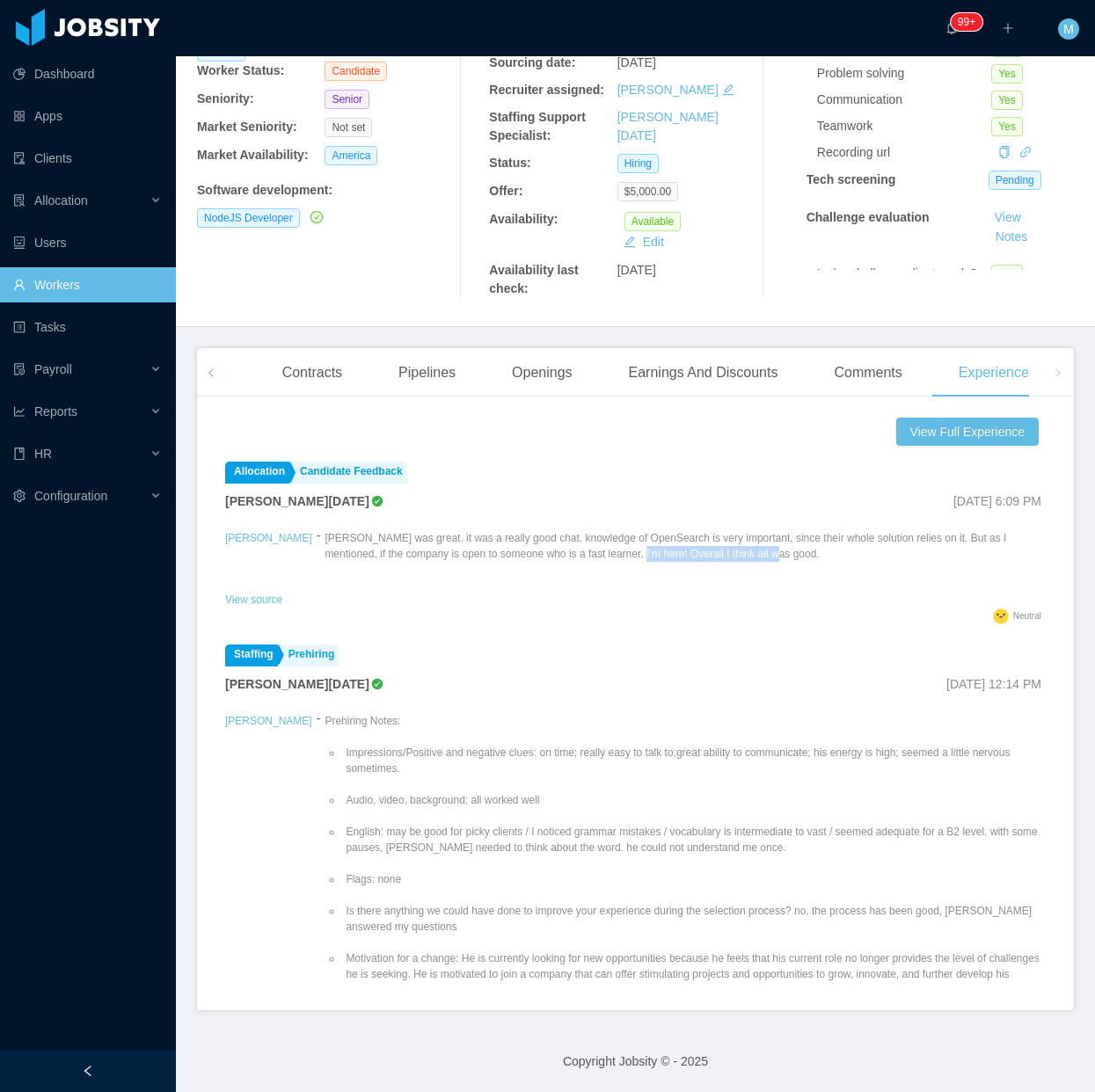
drag, startPoint x: 700, startPoint y: 554, endPoint x: 576, endPoint y: 555, distance: 124.0
click at [576, 555] on p "James was great. it was a really good chat. knowledge of OpenSearch is very imp…" at bounding box center [684, 546] width 721 height 32
drag, startPoint x: 576, startPoint y: 555, endPoint x: 455, endPoint y: 594, distance: 127.1
click at [455, 594] on div "View source" at bounding box center [635, 598] width 820 height 20
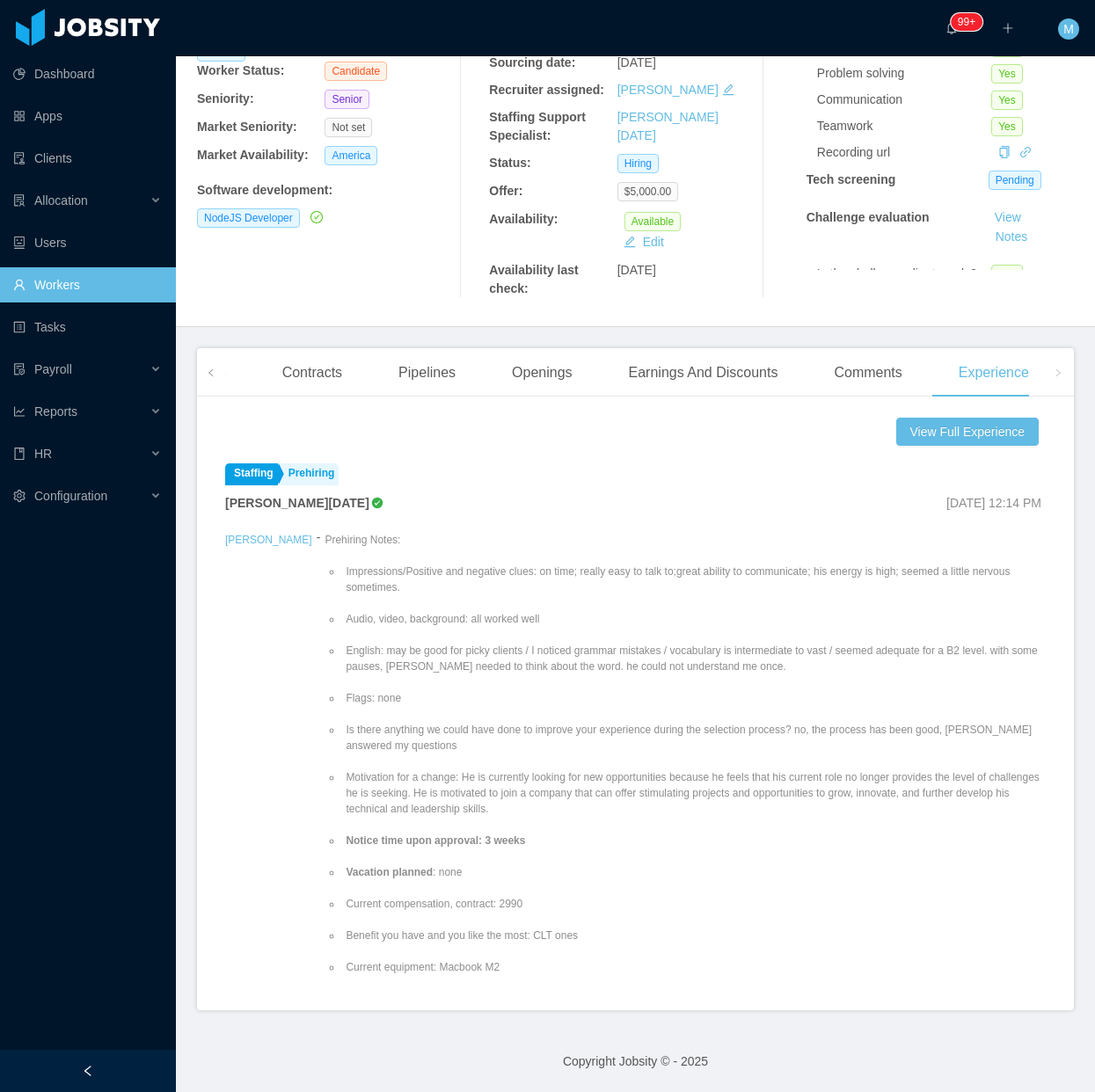
scroll to position [219, 0]
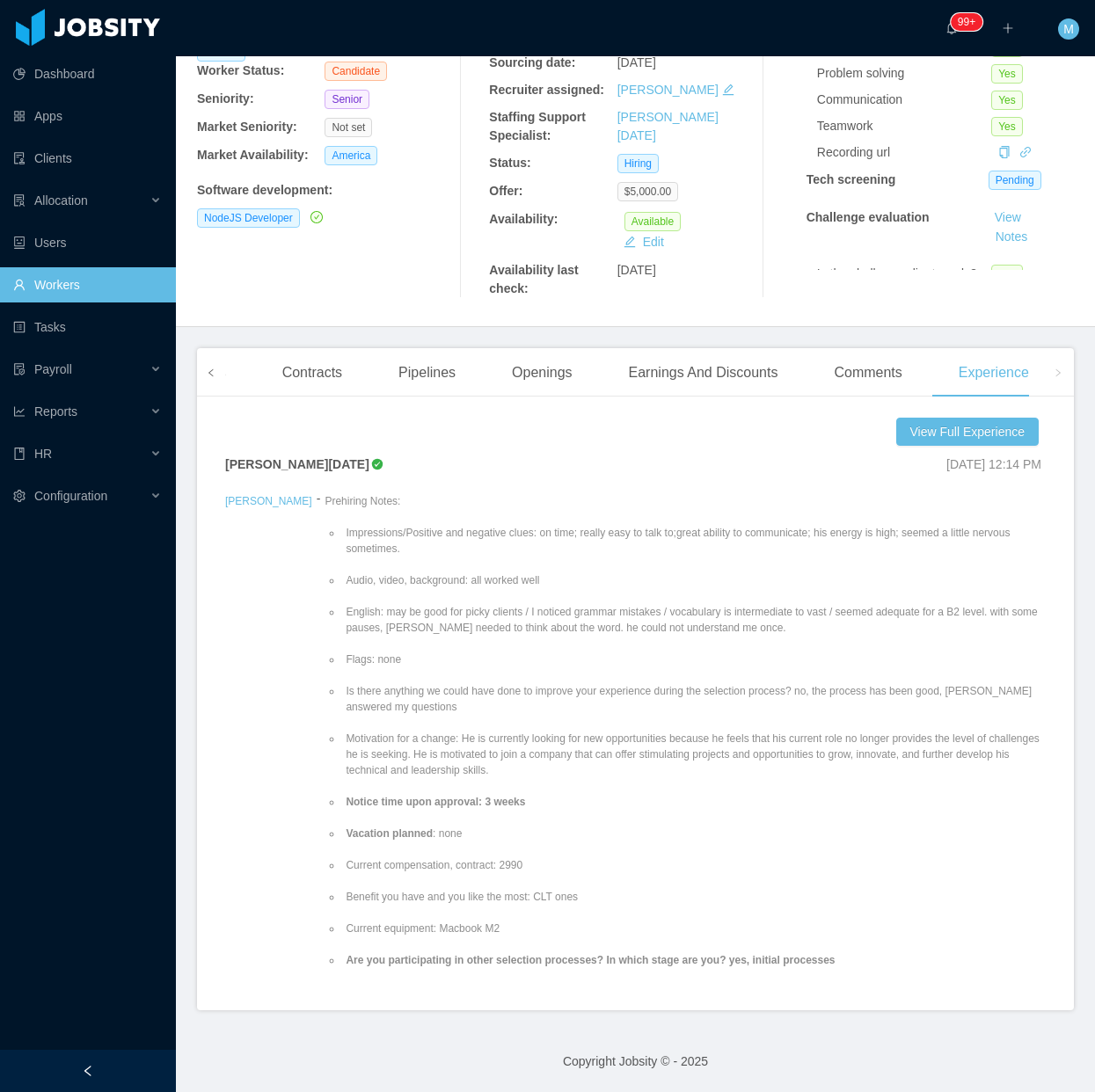
click at [218, 377] on span at bounding box center [212, 372] width 28 height 48
click at [344, 377] on div "Documents" at bounding box center [371, 372] width 100 height 49
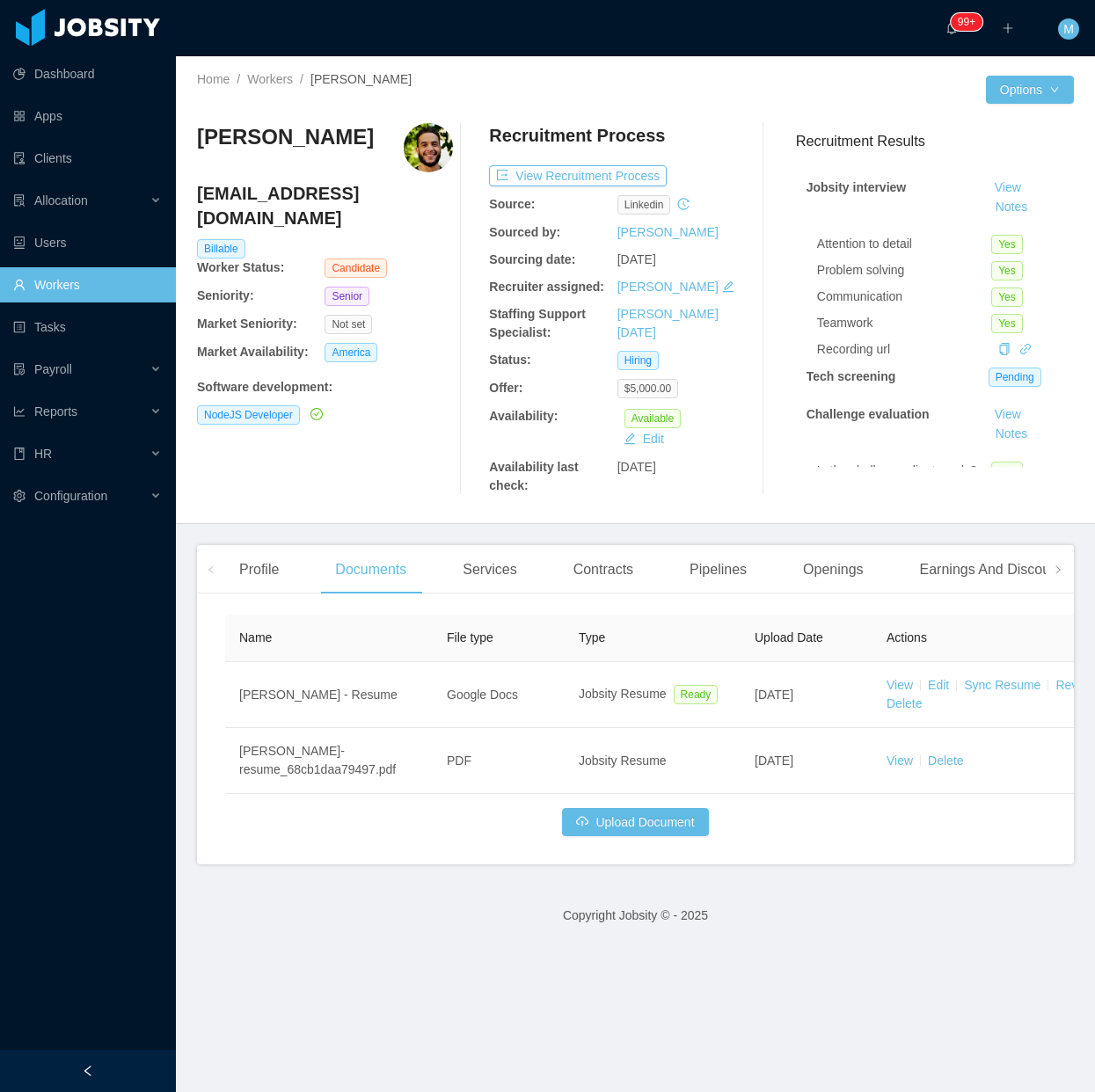
click at [978, 219] on div "Jobsity interview View Notes Attention to detail Yes Problem solving Yes Commun…" at bounding box center [935, 394] width 278 height 469
click at [988, 207] on button "Notes" at bounding box center [1011, 208] width 46 height 21
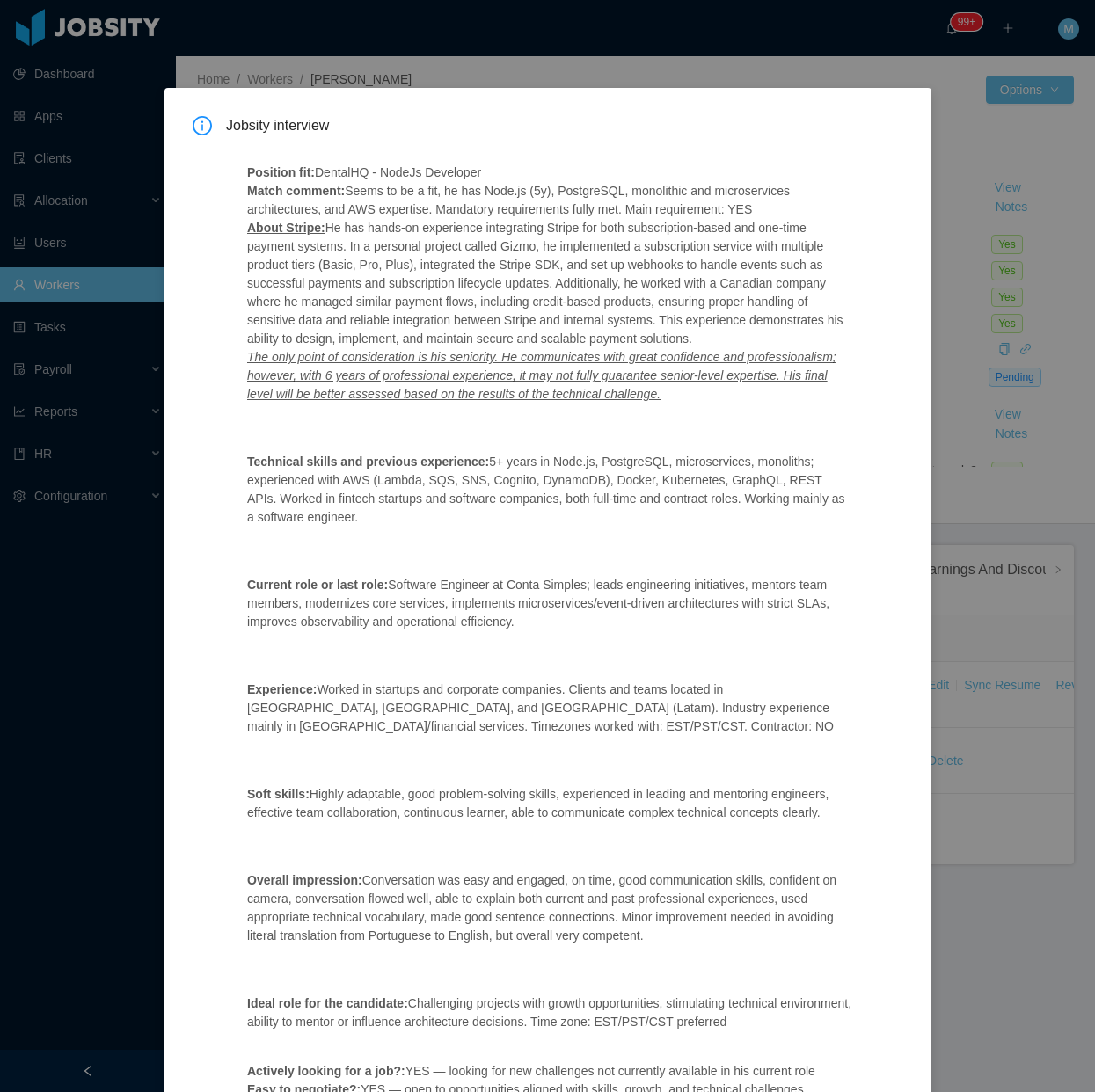
scroll to position [185, 0]
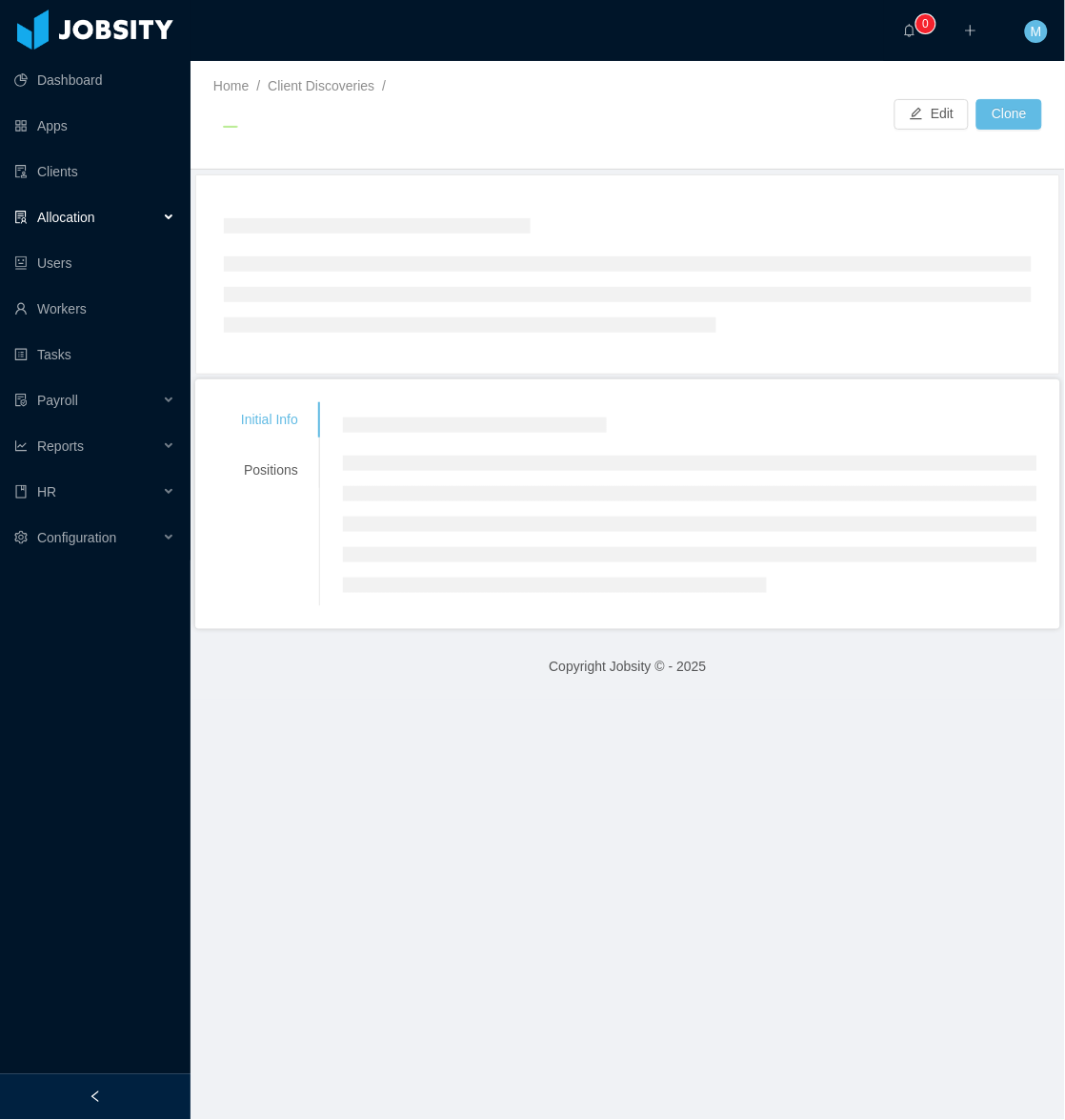
click at [91, 1083] on div at bounding box center [95, 1097] width 191 height 46
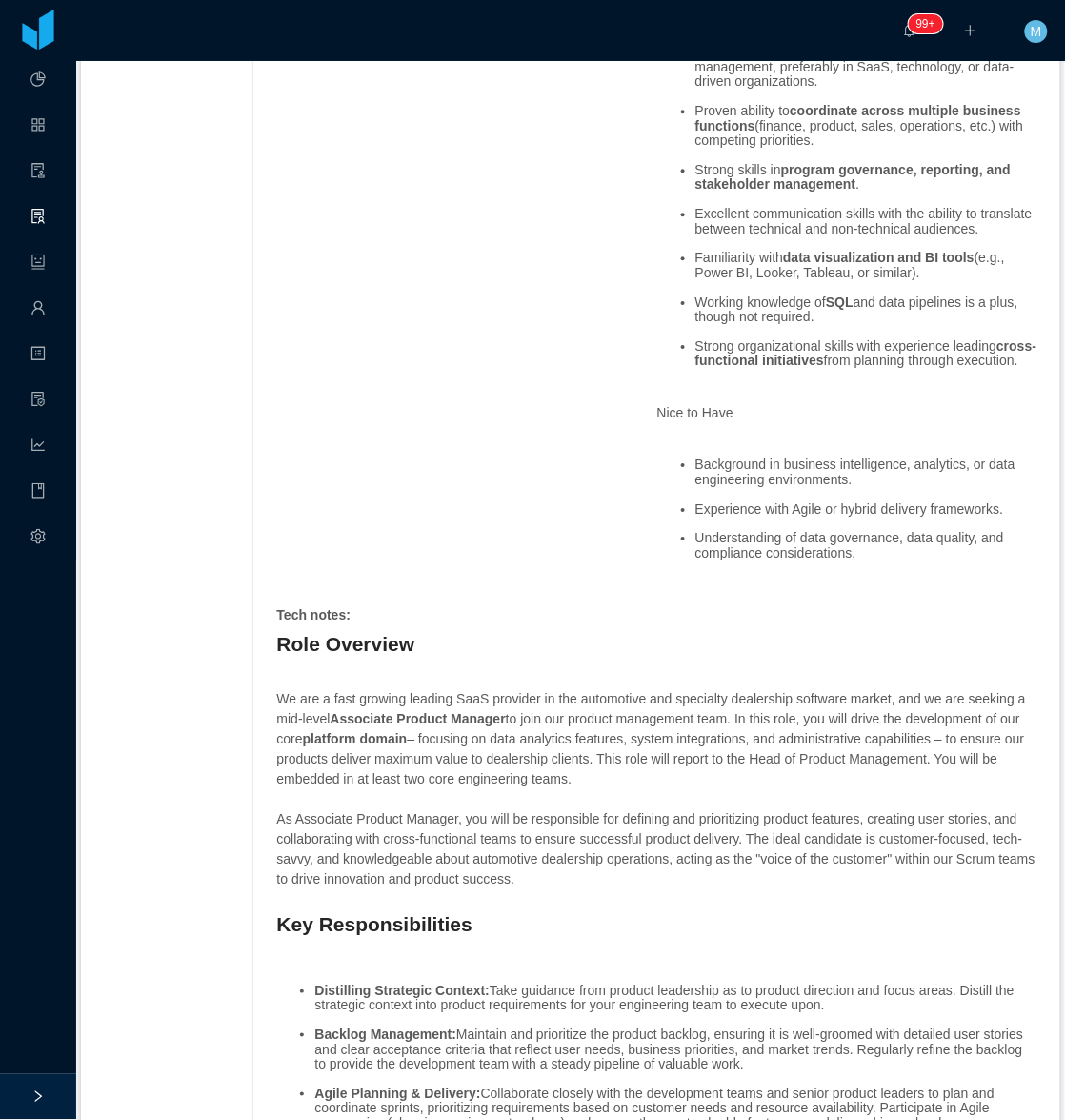
scroll to position [1429, 0]
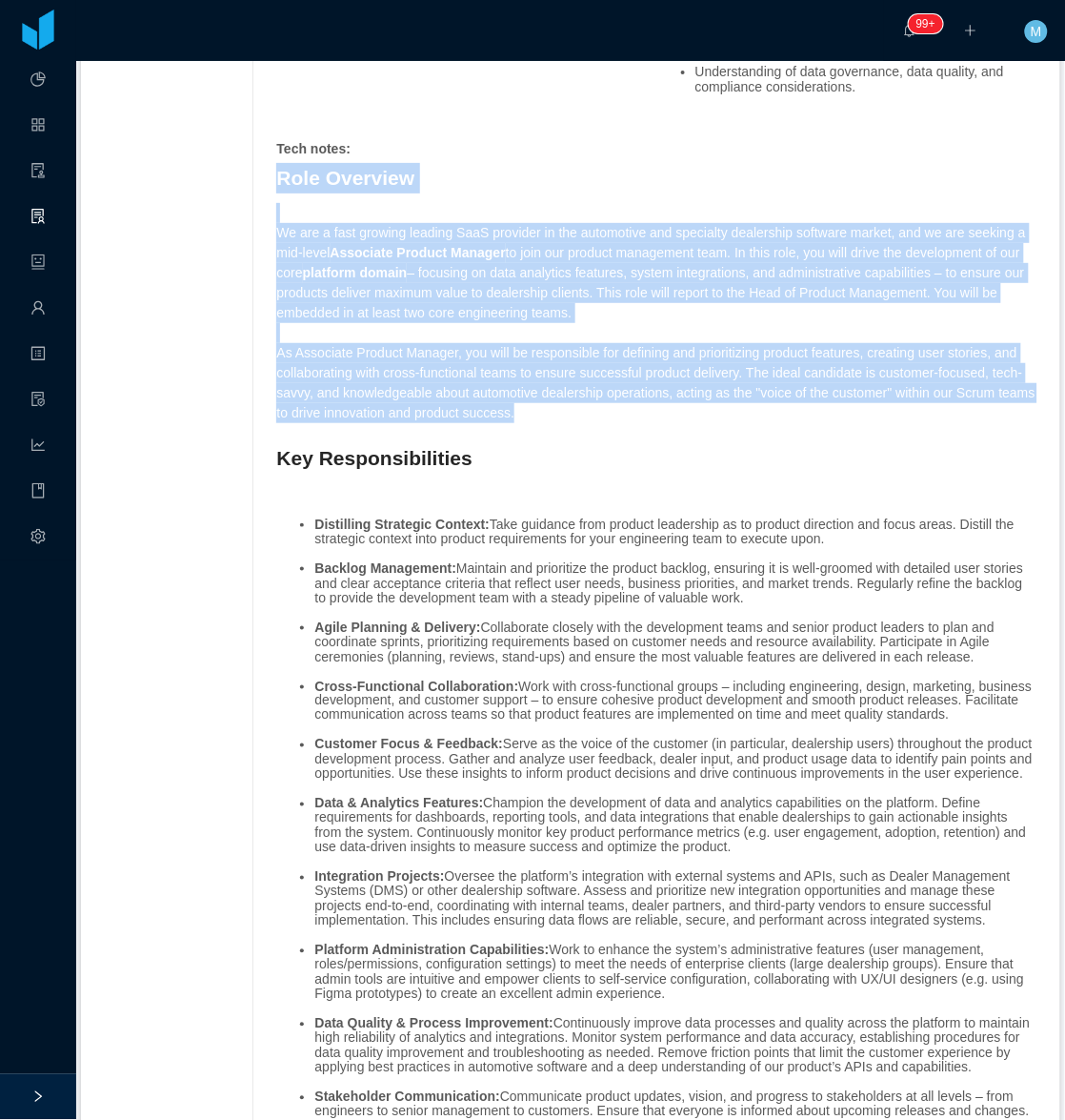
drag, startPoint x: 272, startPoint y: 200, endPoint x: 663, endPoint y: 434, distance: 455.7
click at [663, 434] on div "Requested at : [DATE] Initial info : About the Role We are seeking a Program Ma…" at bounding box center [644, 697] width 785 height 3617
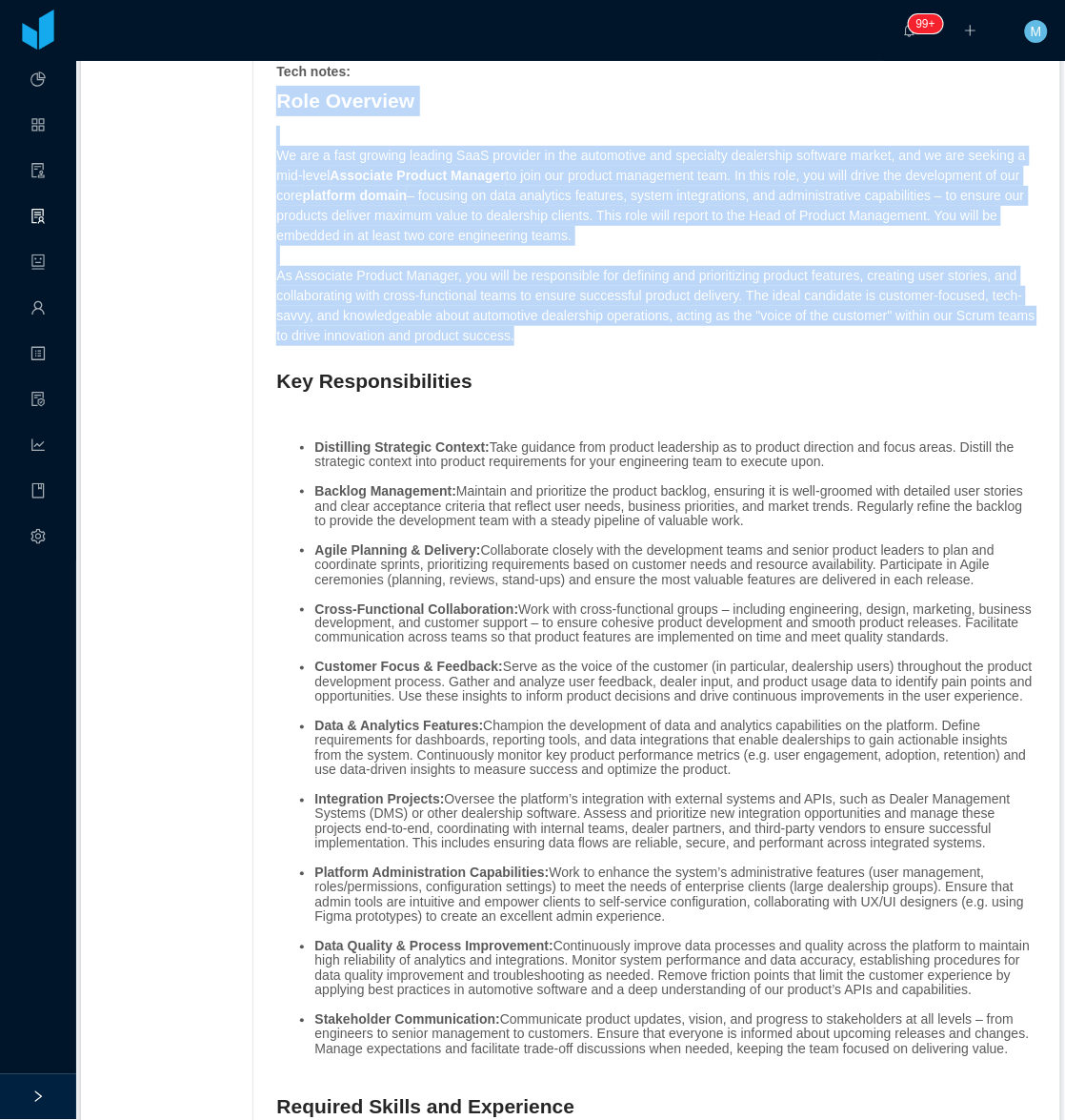
scroll to position [1549, 0]
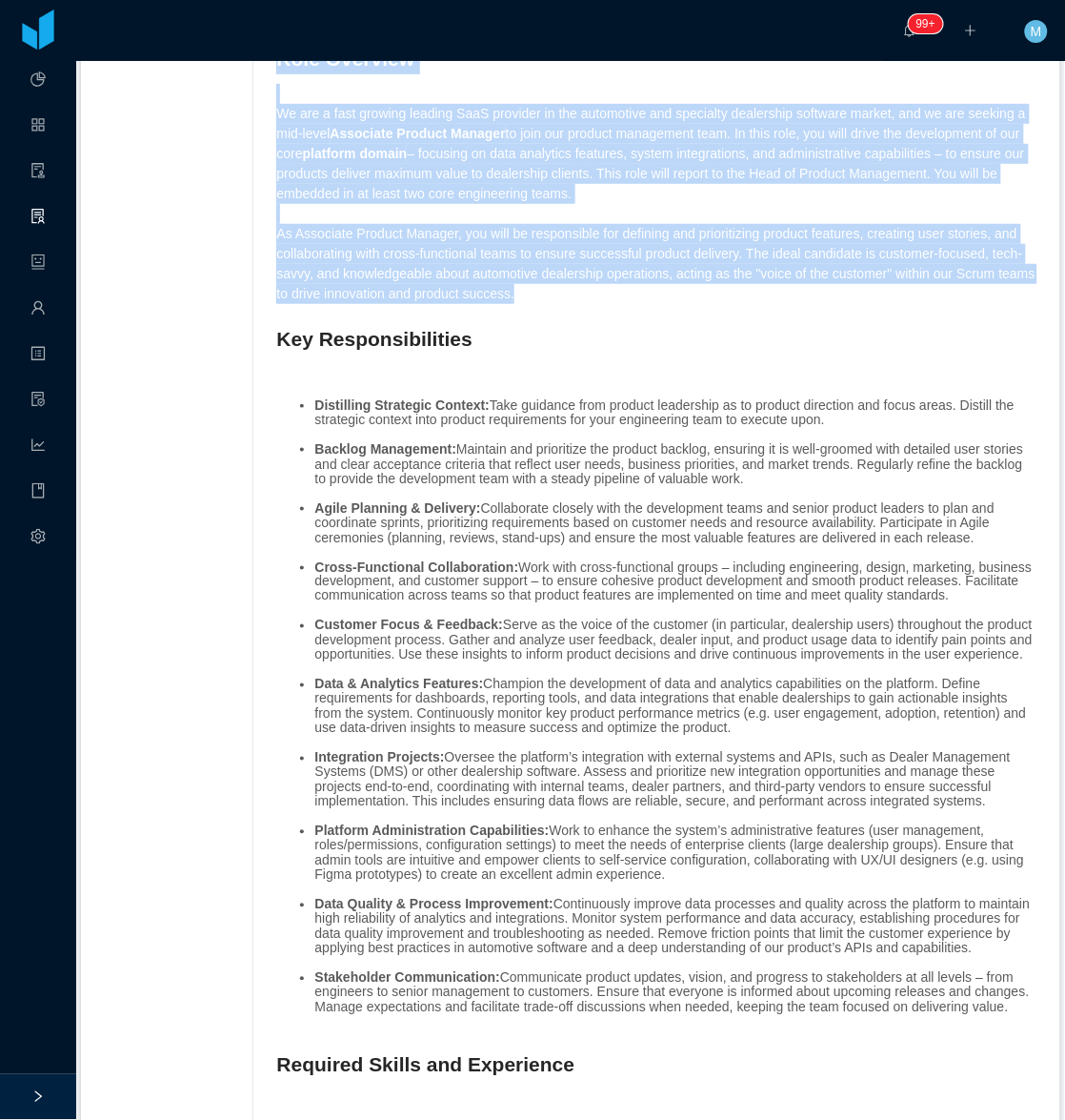
copy span "Role Overview We are a fast growing leading SaaS provider in the automotive and…"
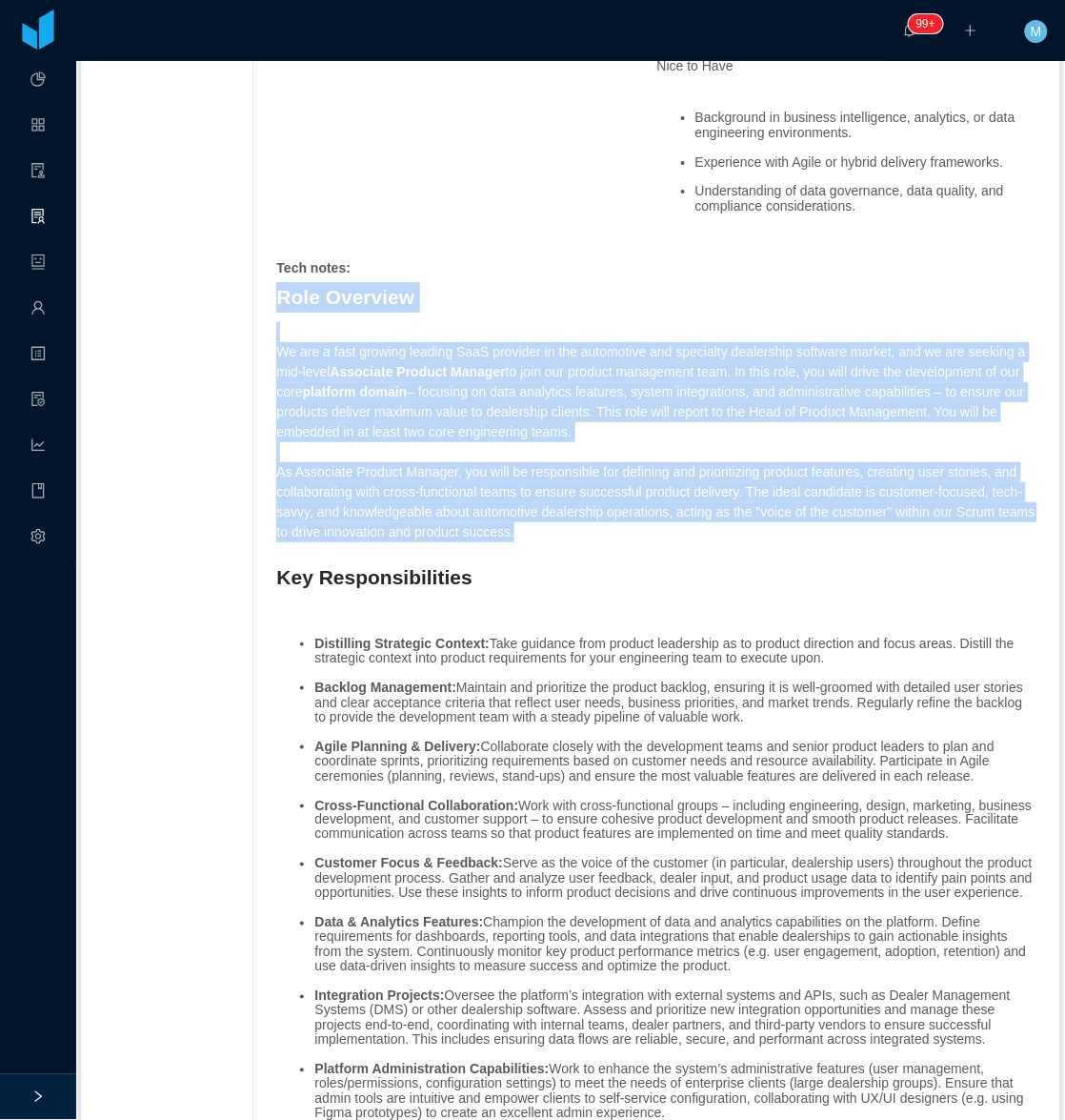
click at [325, 403] on p "We are a fast growing leading SaaS provider in the automotive and specialty dea…" at bounding box center [657, 392] width 762 height 100
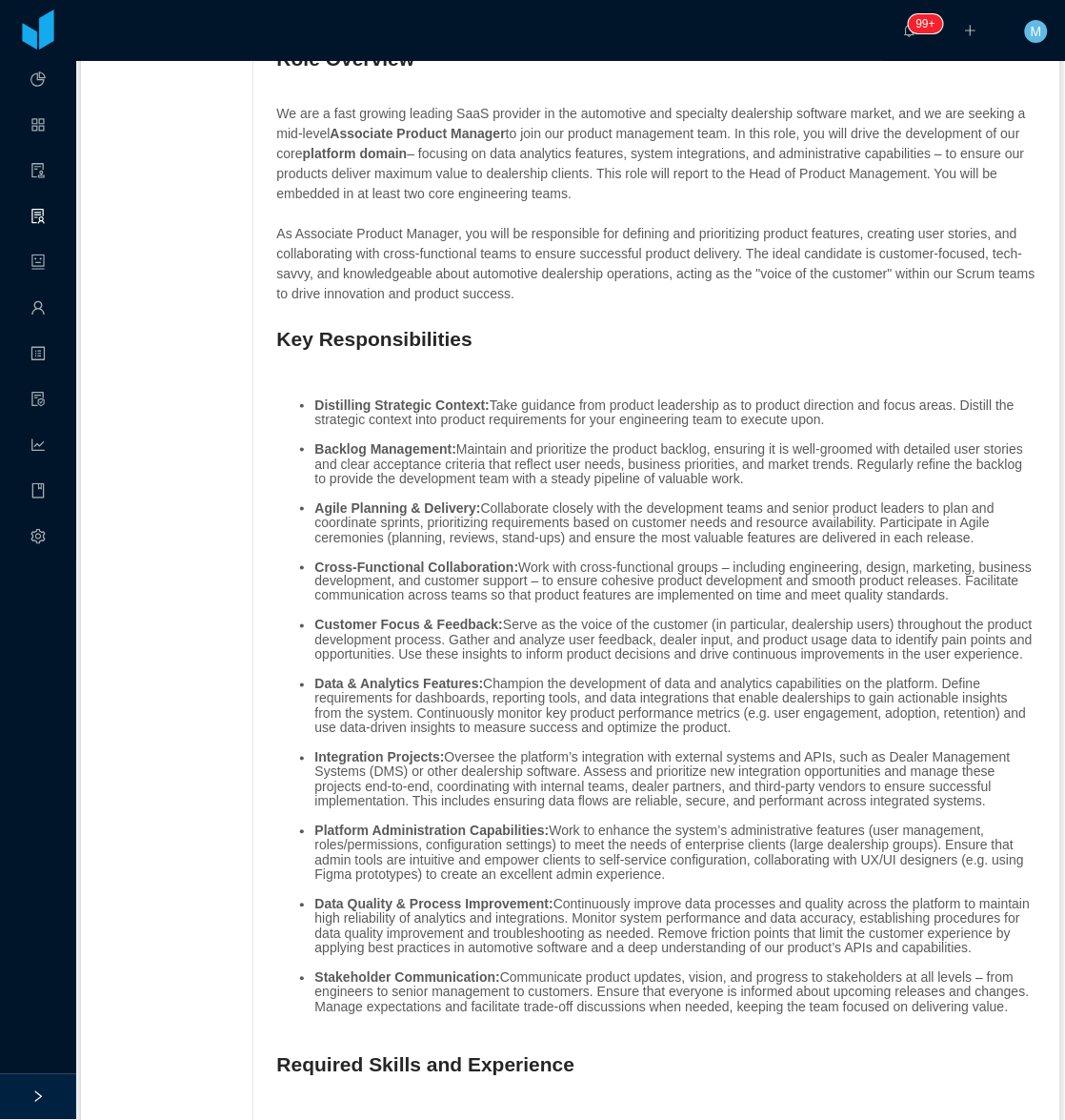
click at [302, 427] on ul "Distilling Strategic Context: Take guidance from product leadership as to produ…" at bounding box center [657, 707] width 762 height 646
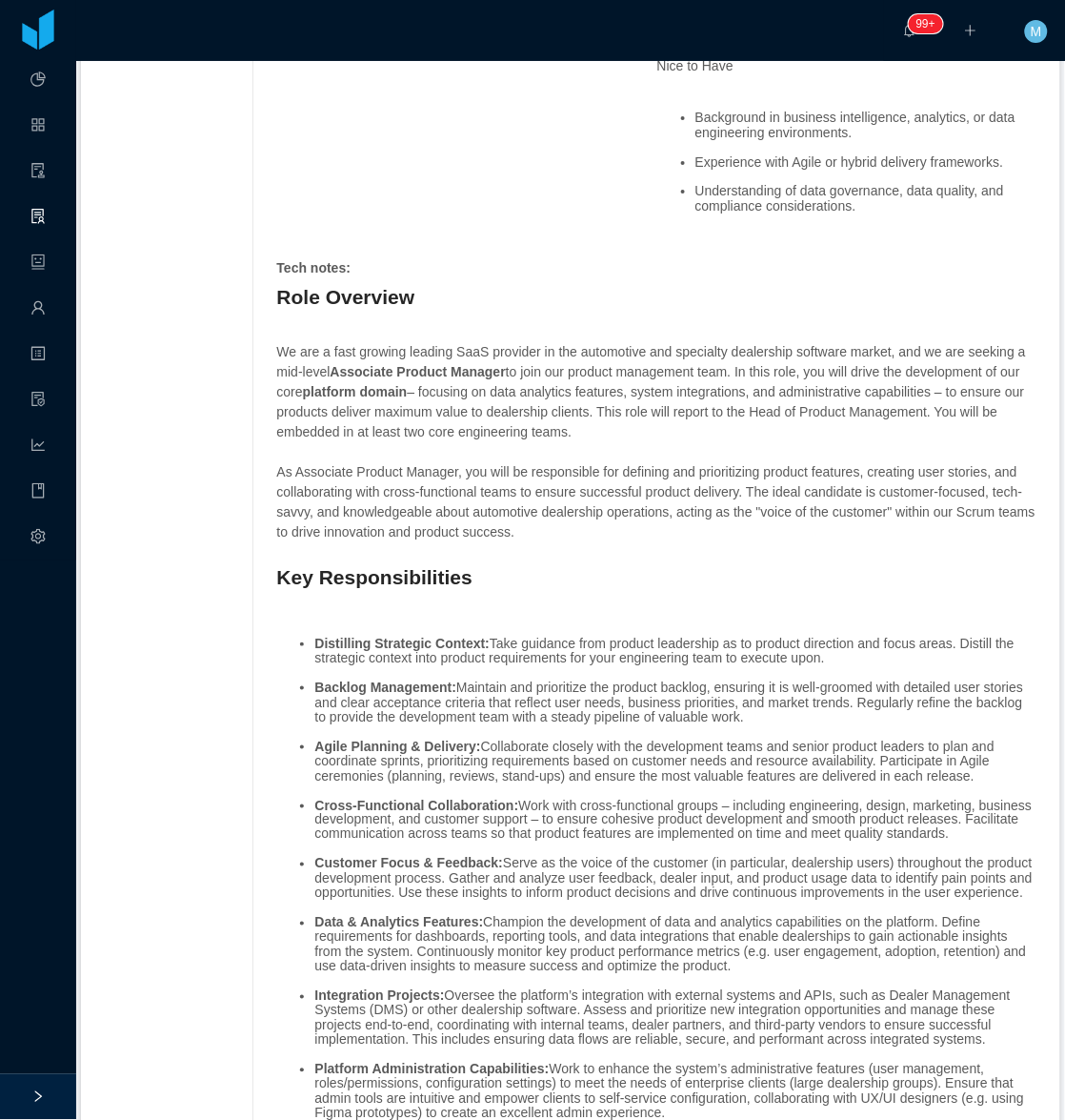
scroll to position [1429, 0]
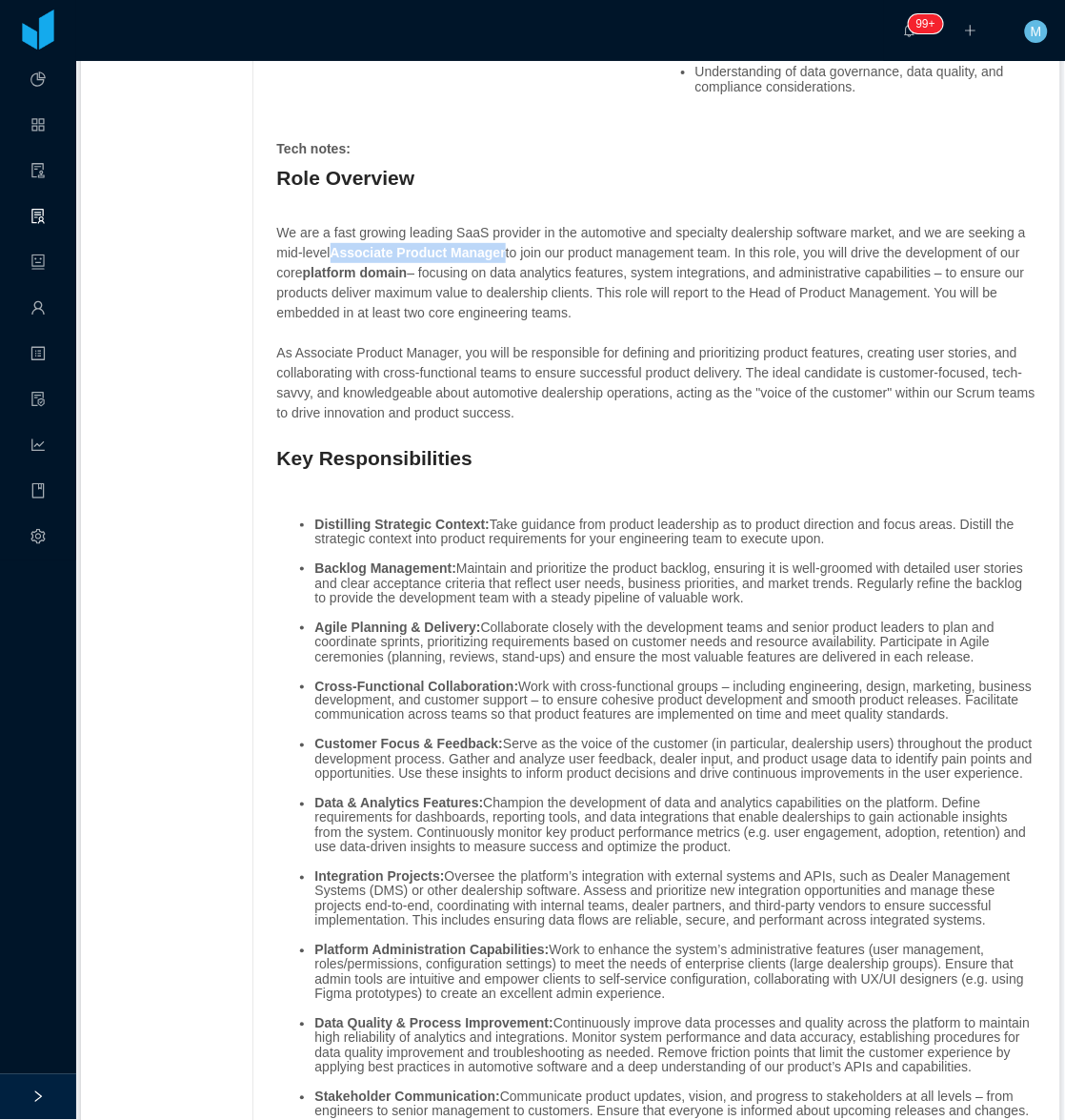
drag, startPoint x: 502, startPoint y: 274, endPoint x: 326, endPoint y: 287, distance: 176.5
click at [326, 287] on p "We are a fast growing leading SaaS provider in the automotive and specialty dea…" at bounding box center [657, 273] width 762 height 100
copy p "Associate Product Manager"
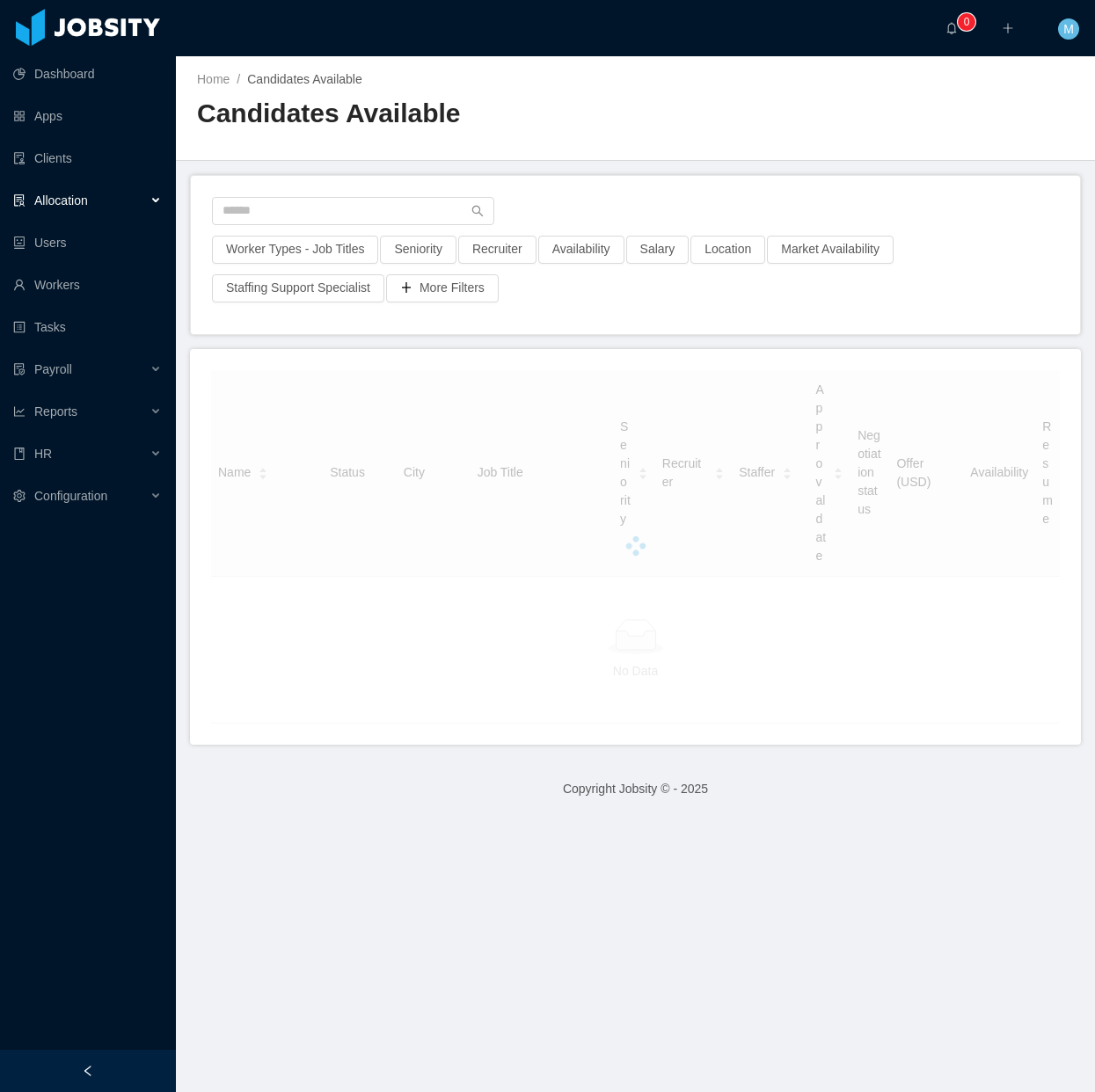
click at [115, 1054] on div at bounding box center [88, 1072] width 176 height 43
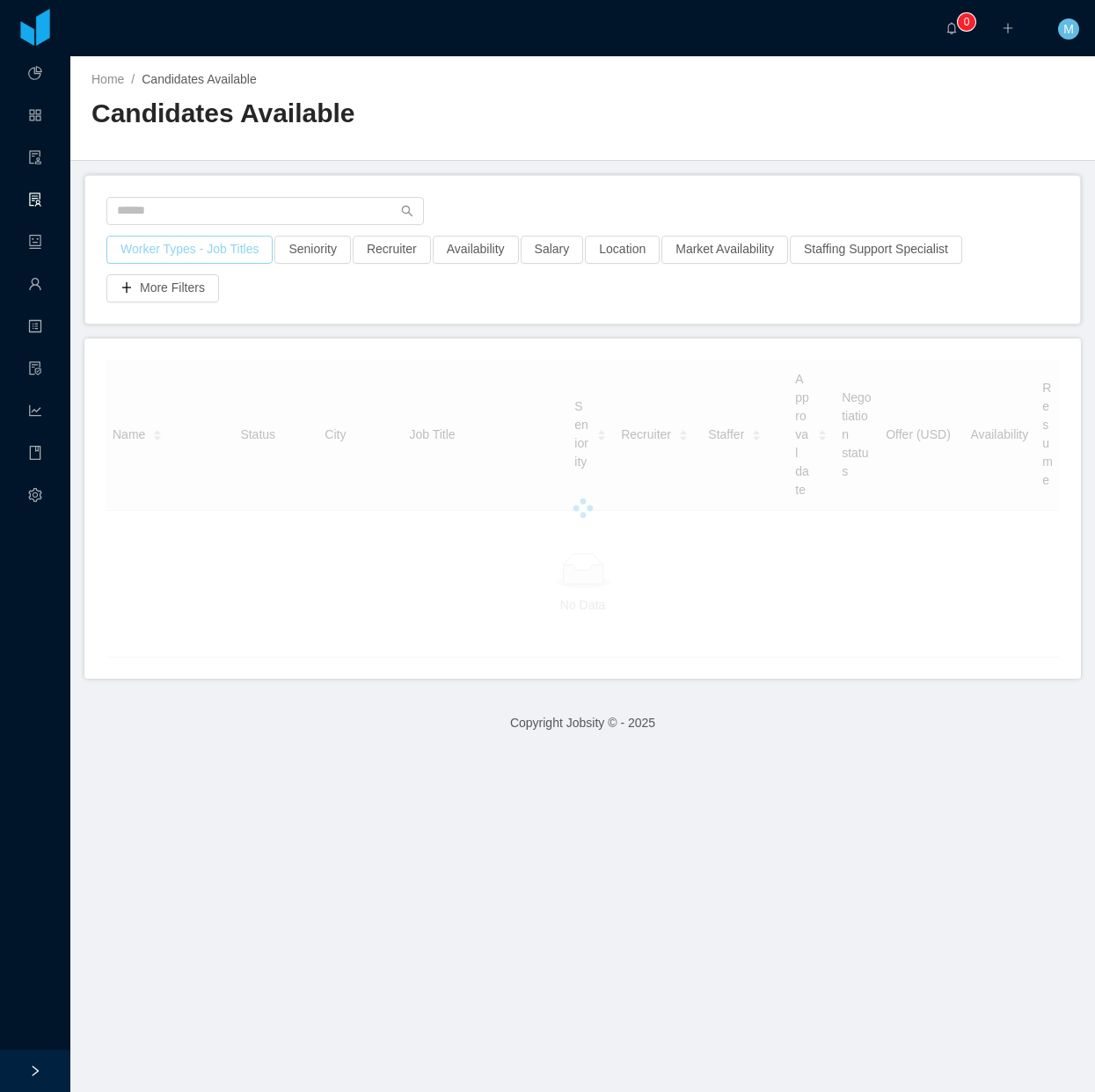
click at [224, 253] on button "Worker Types - Job Titles" at bounding box center [189, 250] width 166 height 28
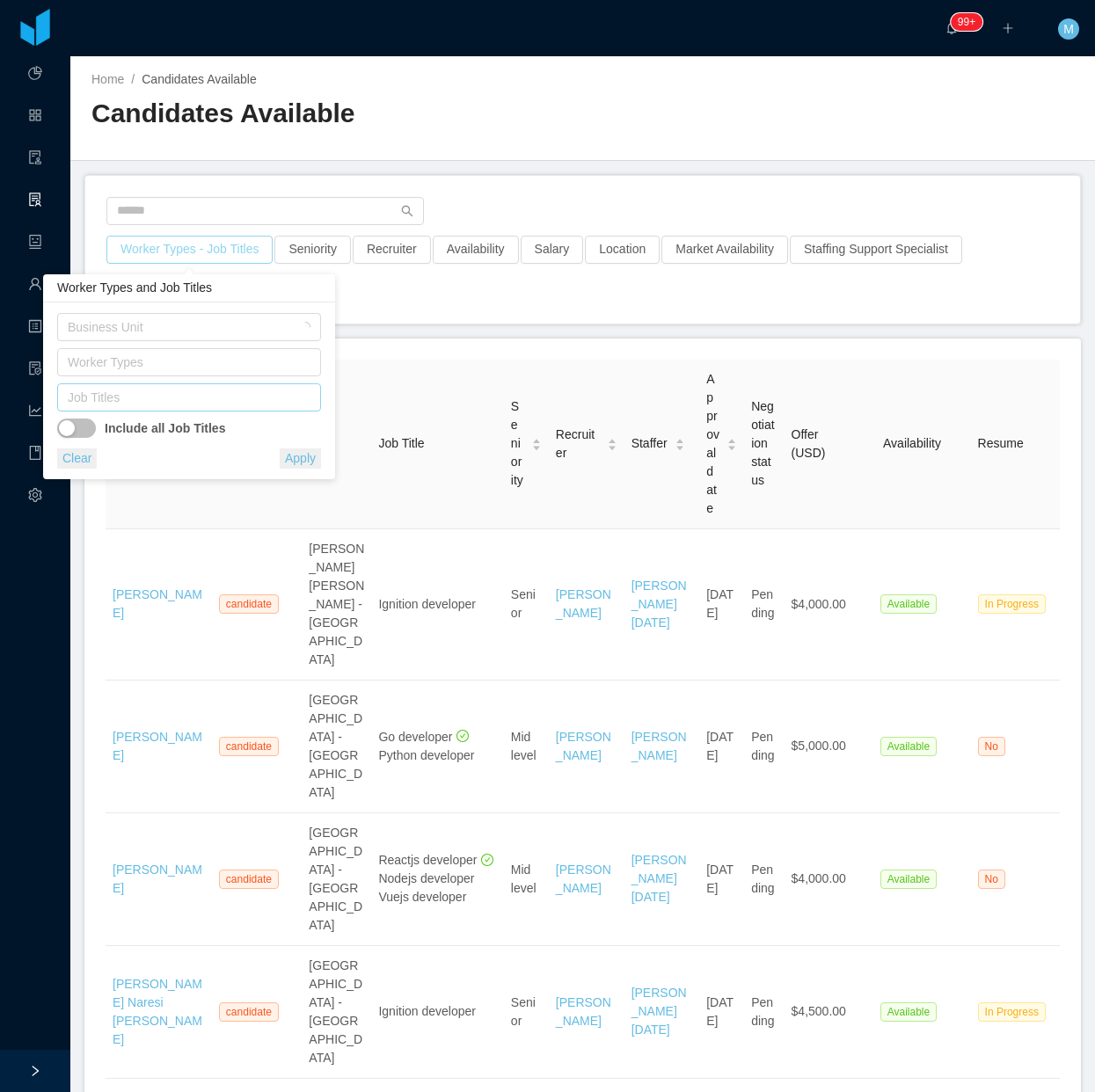
click at [176, 394] on div "Job Titles" at bounding box center [185, 397] width 235 height 18
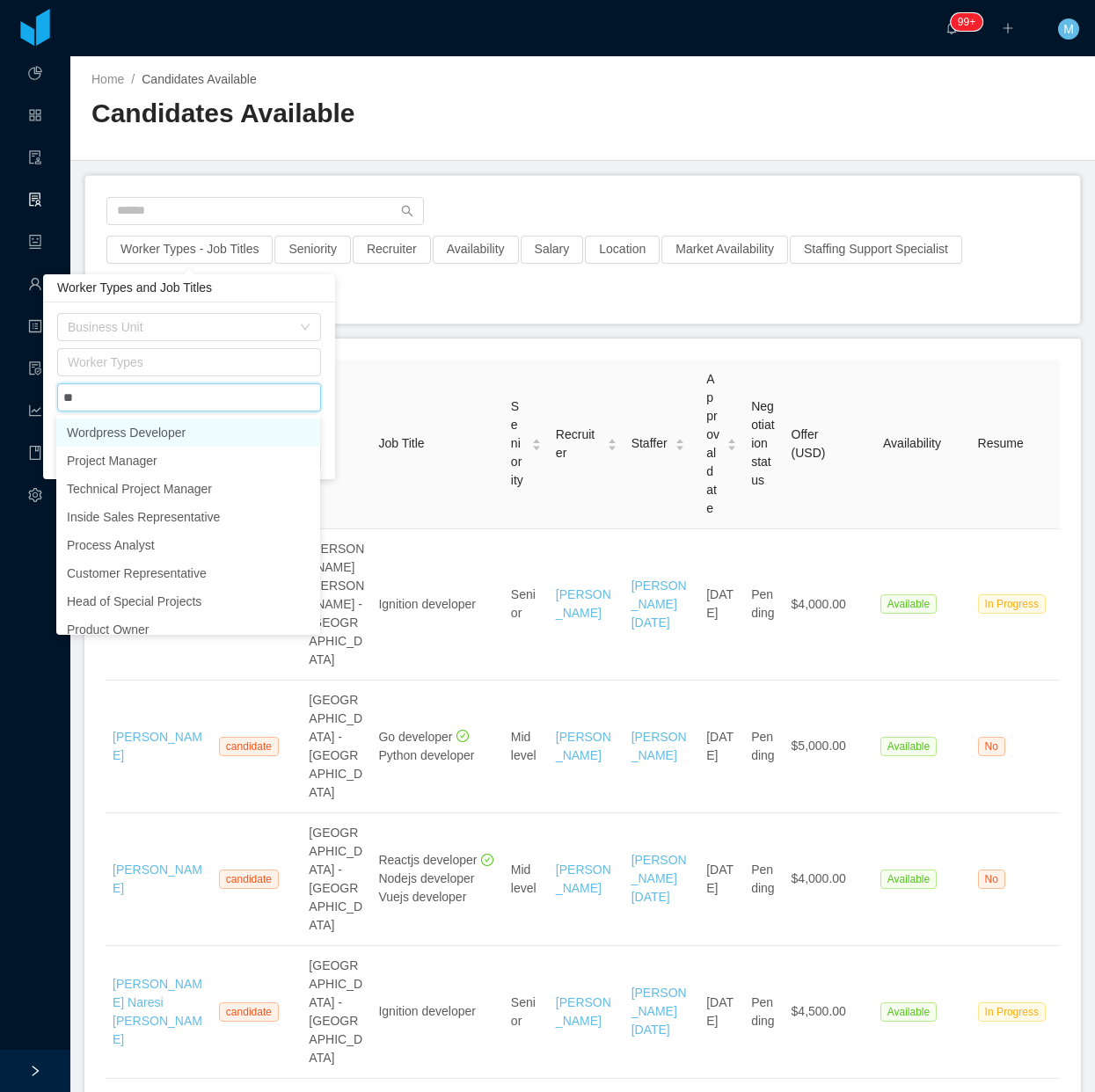
type input "***"
click at [218, 431] on li "Project Manager" at bounding box center [188, 433] width 264 height 28
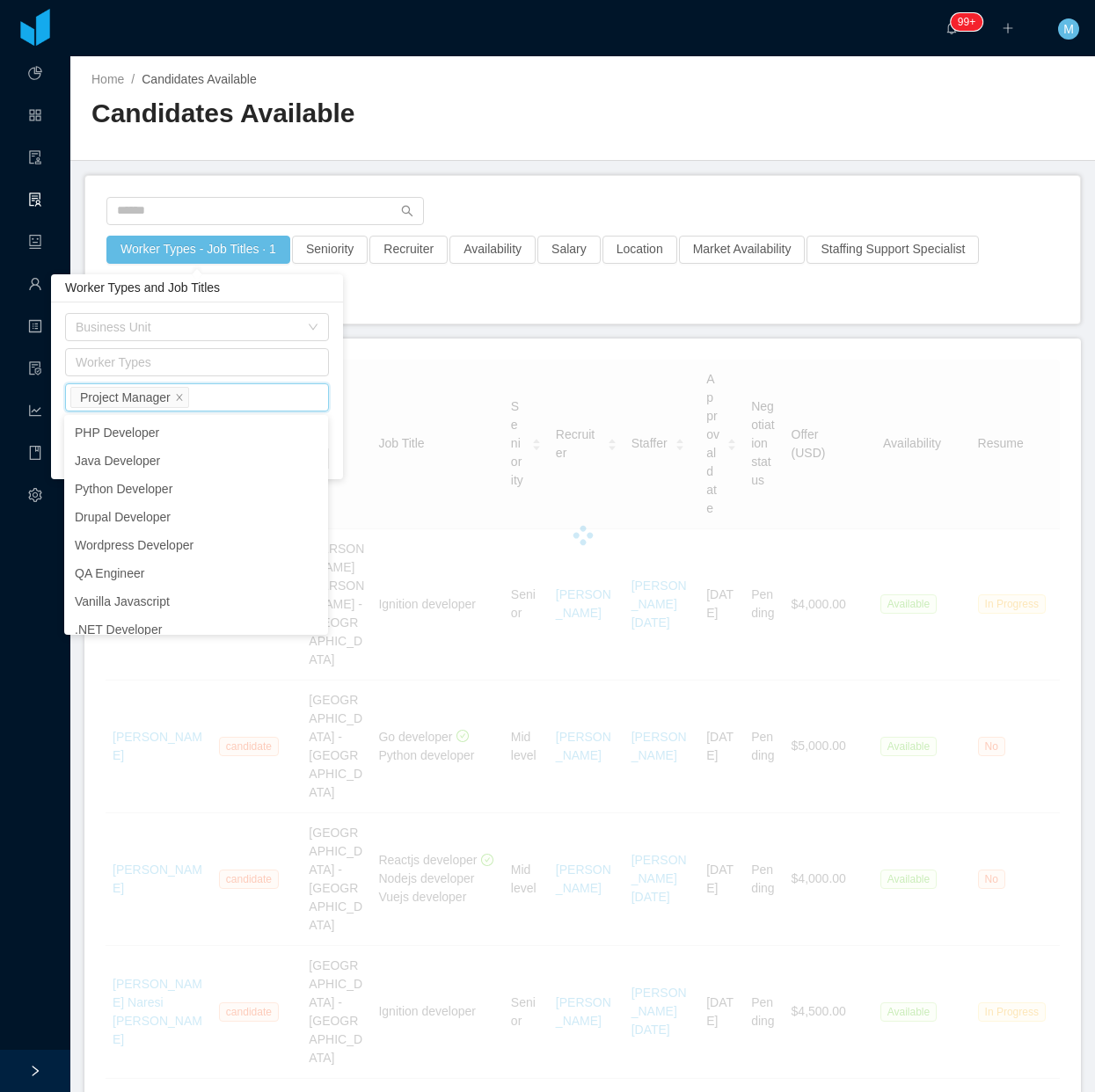
click at [482, 183] on div "Worker Types - Job Titles · 1 Seniority Recruiter Availability Salary Location …" at bounding box center [582, 250] width 995 height 147
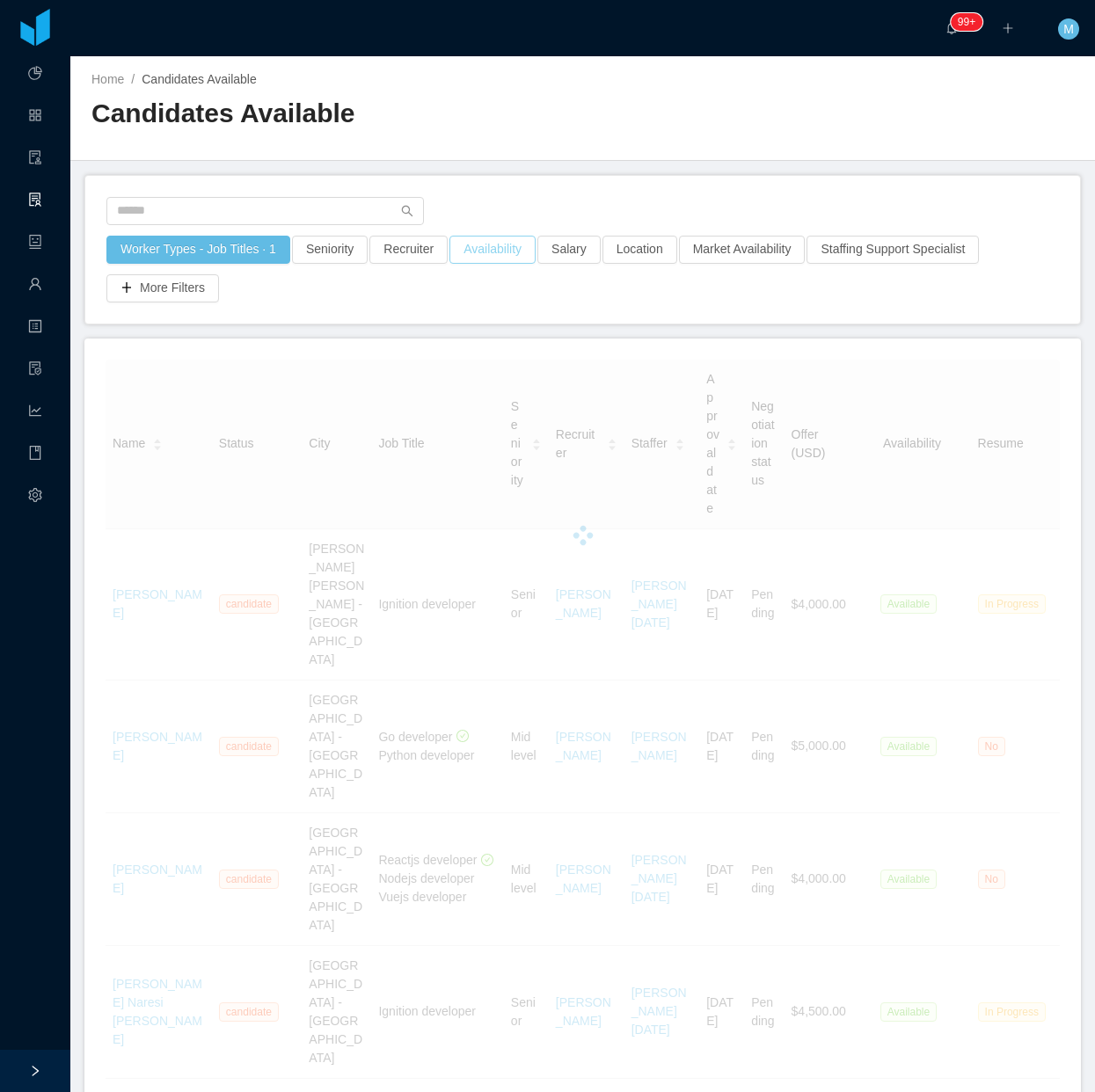
click at [481, 243] on button "Availability" at bounding box center [492, 250] width 86 height 28
click at [481, 331] on div "Select one" at bounding box center [484, 327] width 235 height 18
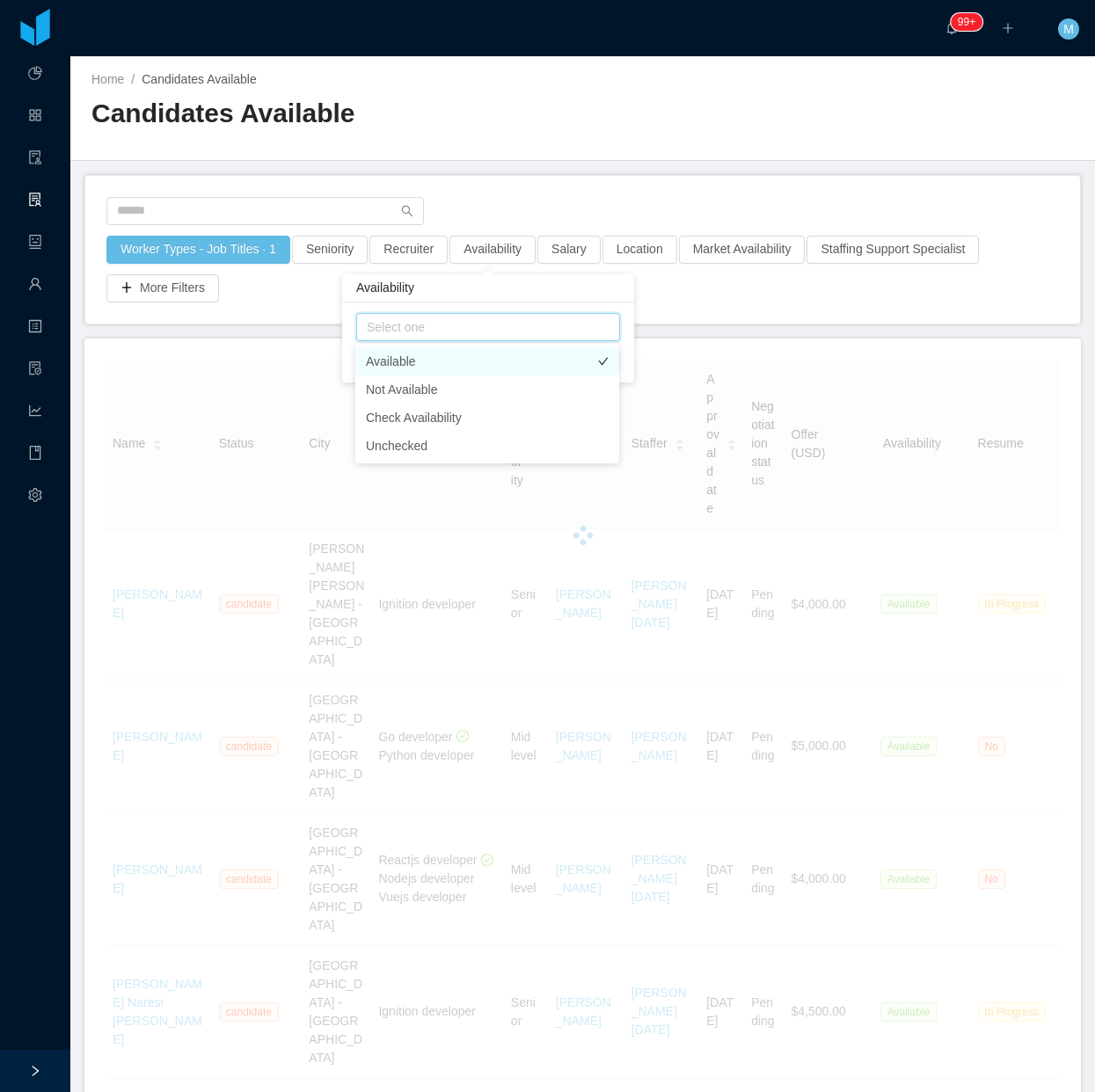
click at [424, 353] on li "Available" at bounding box center [487, 362] width 264 height 28
click at [540, 163] on main "Home / Candidates Available / Candidates Available Worker Types - Job Titles · …" at bounding box center [582, 574] width 1025 height 1036
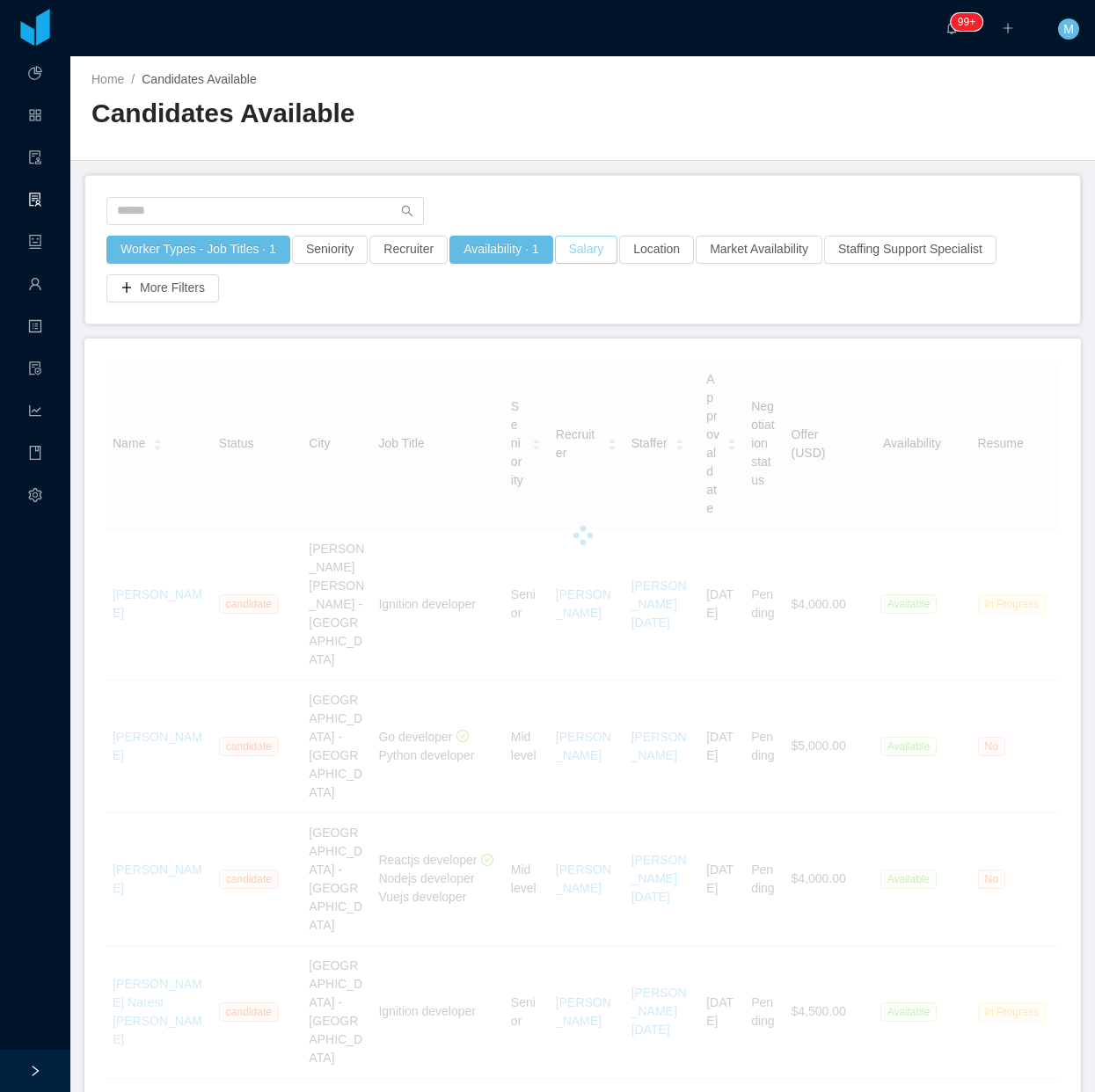
click at [581, 258] on button "Salary" at bounding box center [586, 250] width 63 height 28
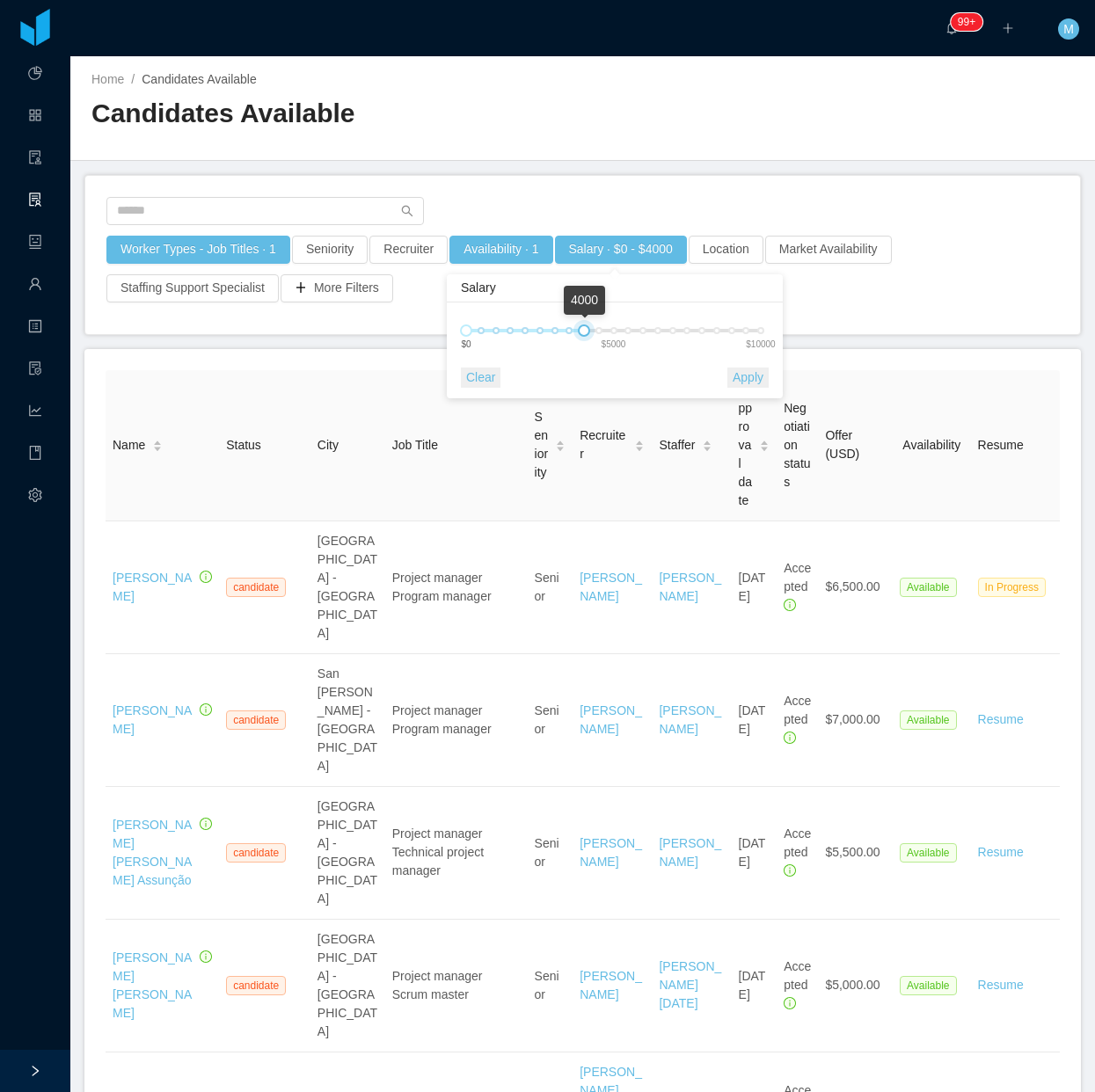
drag, startPoint x: 723, startPoint y: 331, endPoint x: 581, endPoint y: 325, distance: 142.1
click at [581, 325] on div at bounding box center [584, 331] width 12 height 12
drag, startPoint x: 761, startPoint y: 372, endPoint x: 750, endPoint y: 376, distance: 11.7
click at [754, 375] on button "Apply" at bounding box center [747, 378] width 42 height 20
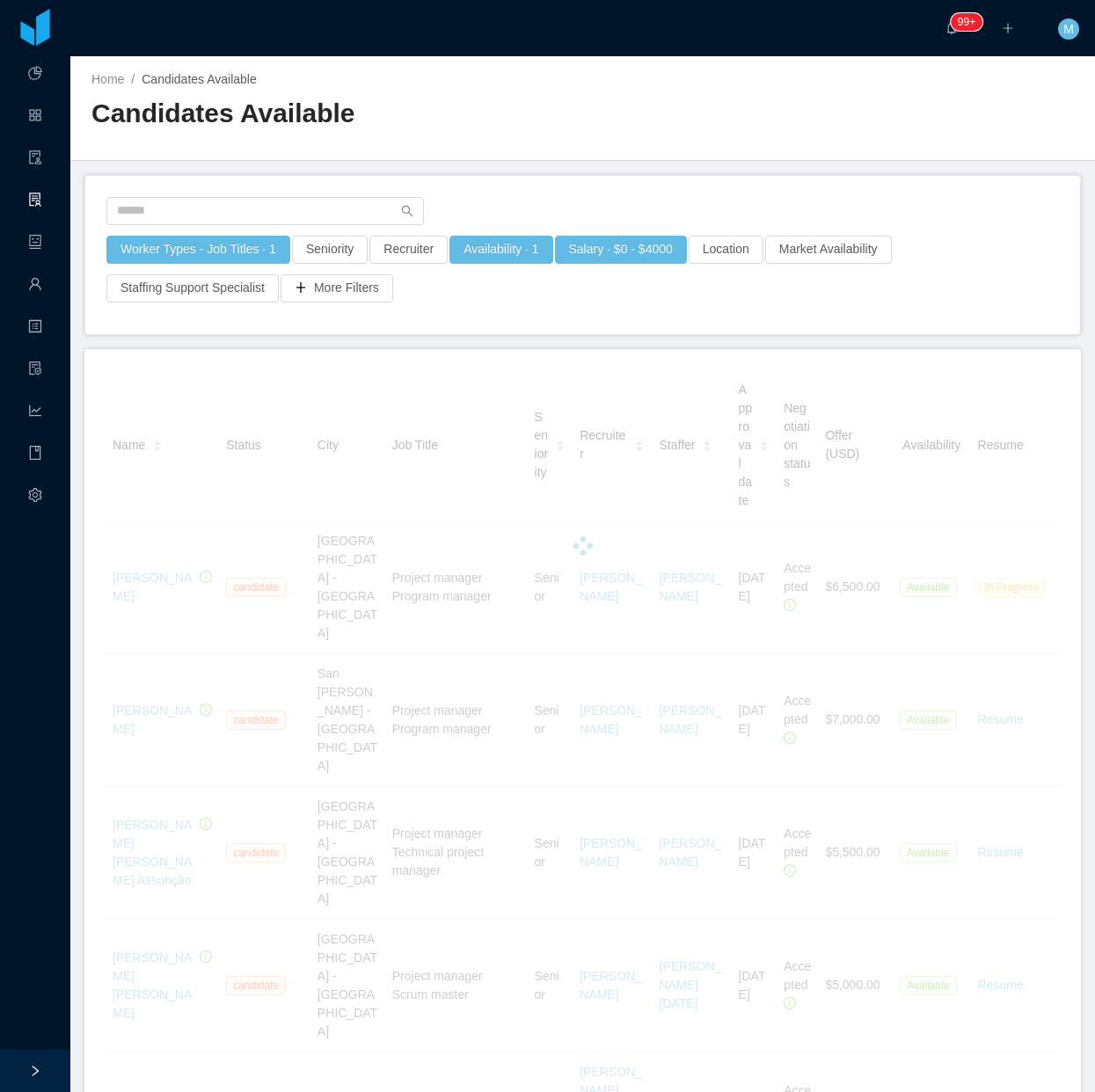
drag, startPoint x: 750, startPoint y: 376, endPoint x: 710, endPoint y: 171, distance: 208.9
click at [710, 171] on main "Home / Candidates Available / Candidates Available Worker Types - Job Titles · …" at bounding box center [582, 574] width 1025 height 1036
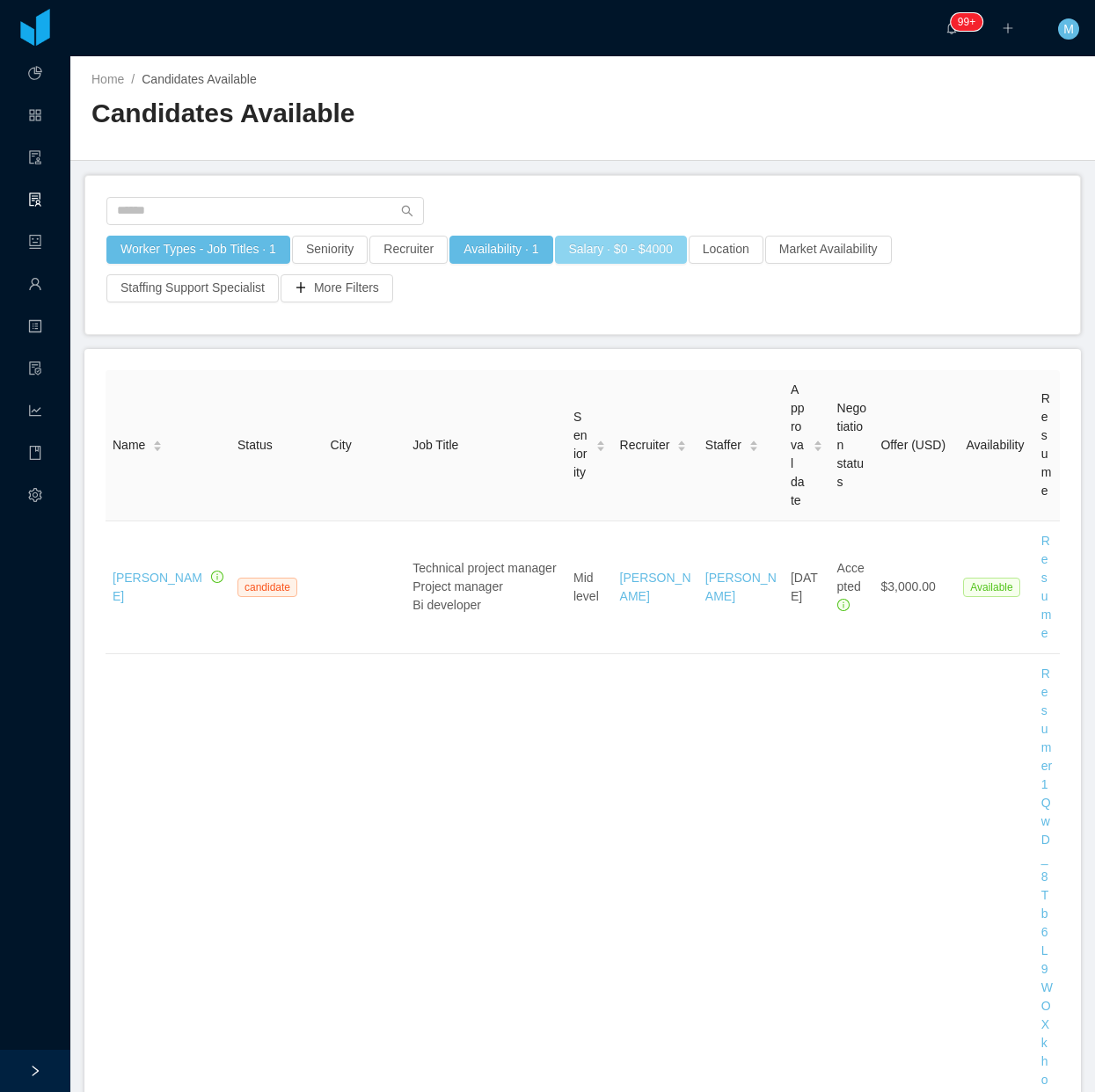
click at [607, 251] on button "Salary · $0 - $4000" at bounding box center [620, 250] width 132 height 28
drag, startPoint x: 587, startPoint y: 328, endPoint x: 598, endPoint y: 327, distance: 11.0
click at [598, 327] on div at bounding box center [599, 331] width 12 height 12
drag, startPoint x: 737, startPoint y: 384, endPoint x: 692, endPoint y: 347, distance: 58.3
click at [735, 384] on button "Apply" at bounding box center [747, 378] width 42 height 20
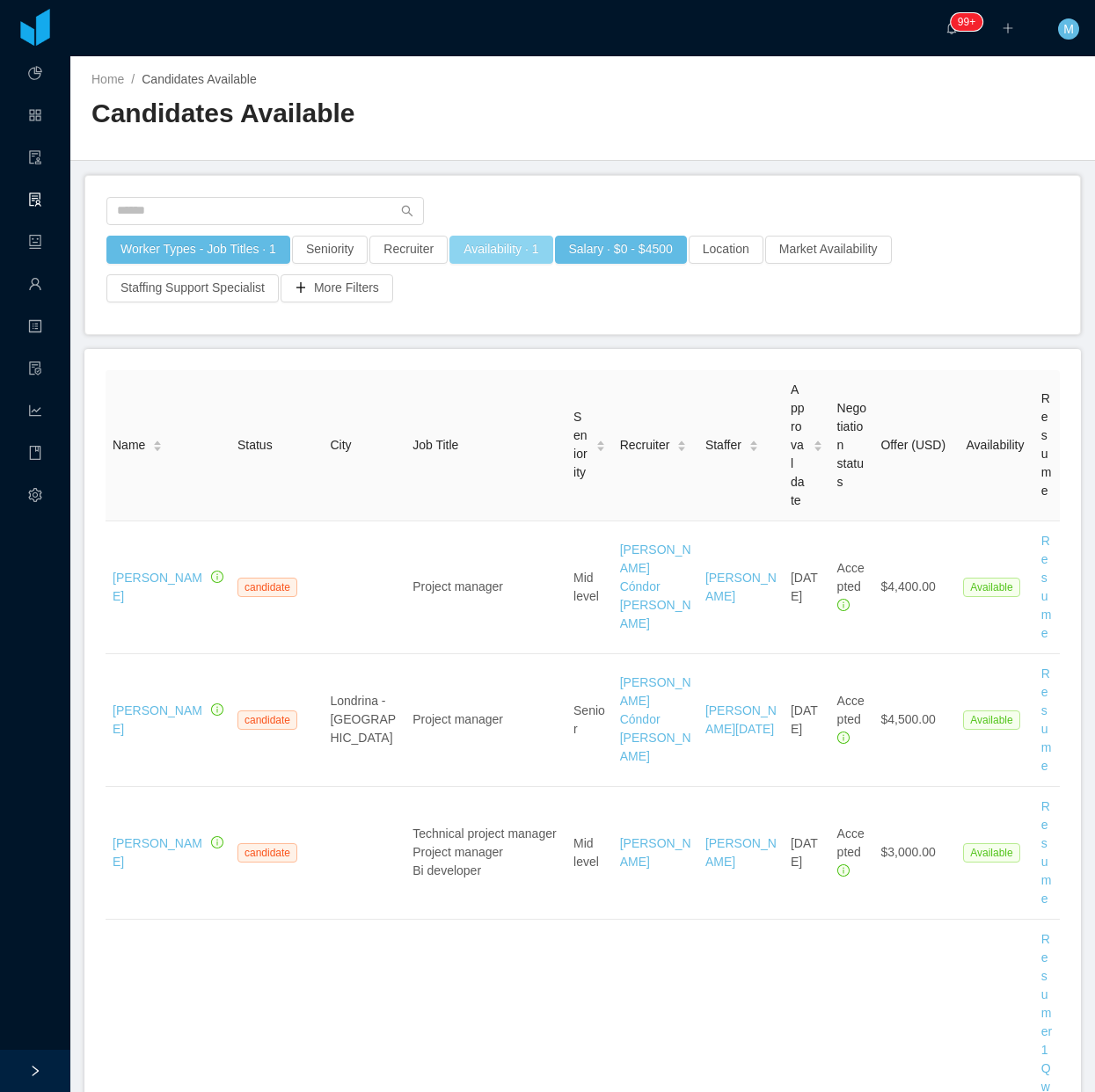
click at [519, 246] on button "Availability · 1" at bounding box center [501, 250] width 103 height 28
click at [484, 331] on div "Select one Available" at bounding box center [493, 327] width 248 height 27
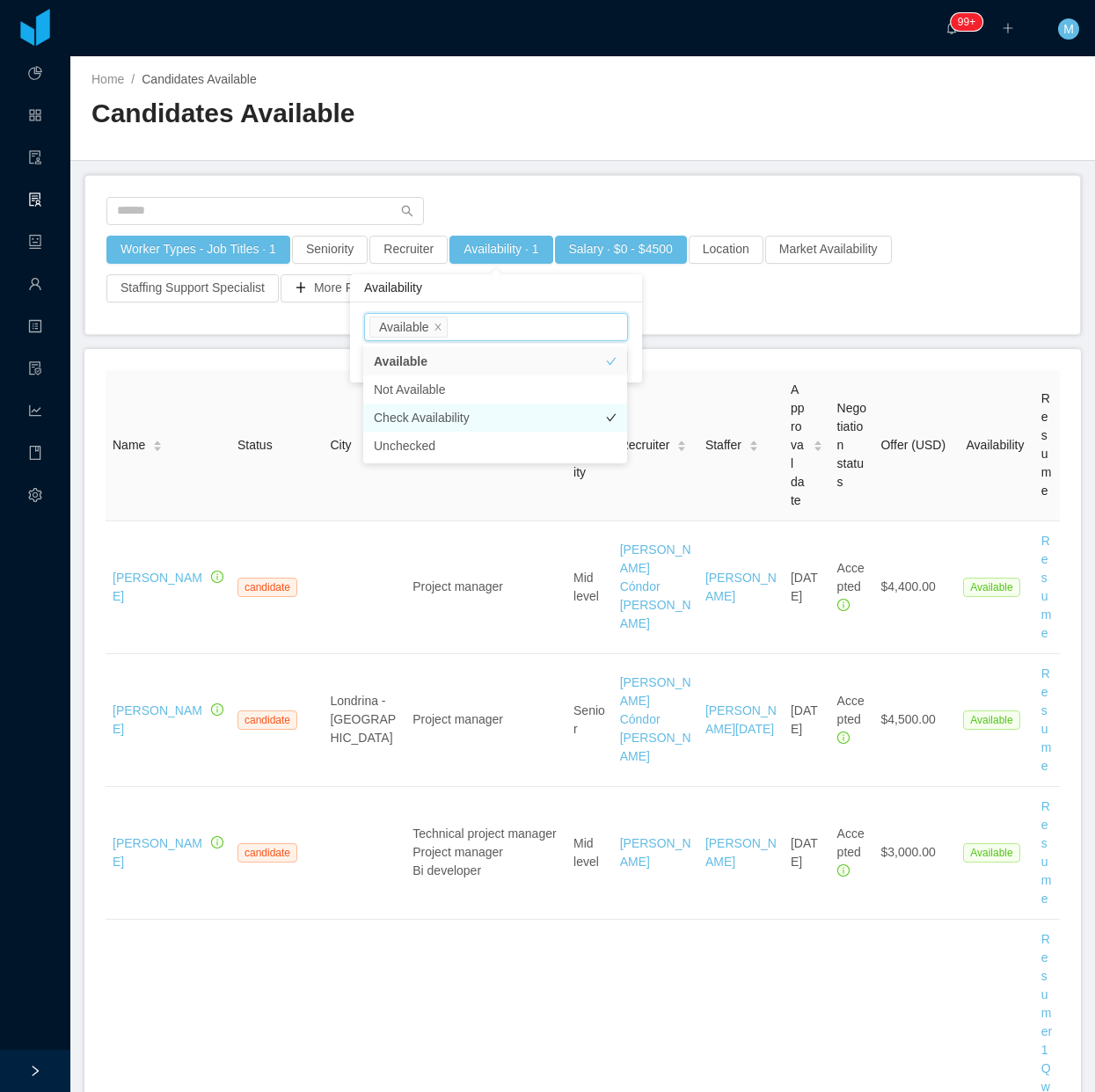
click at [424, 411] on li "Check Availability" at bounding box center [495, 418] width 264 height 28
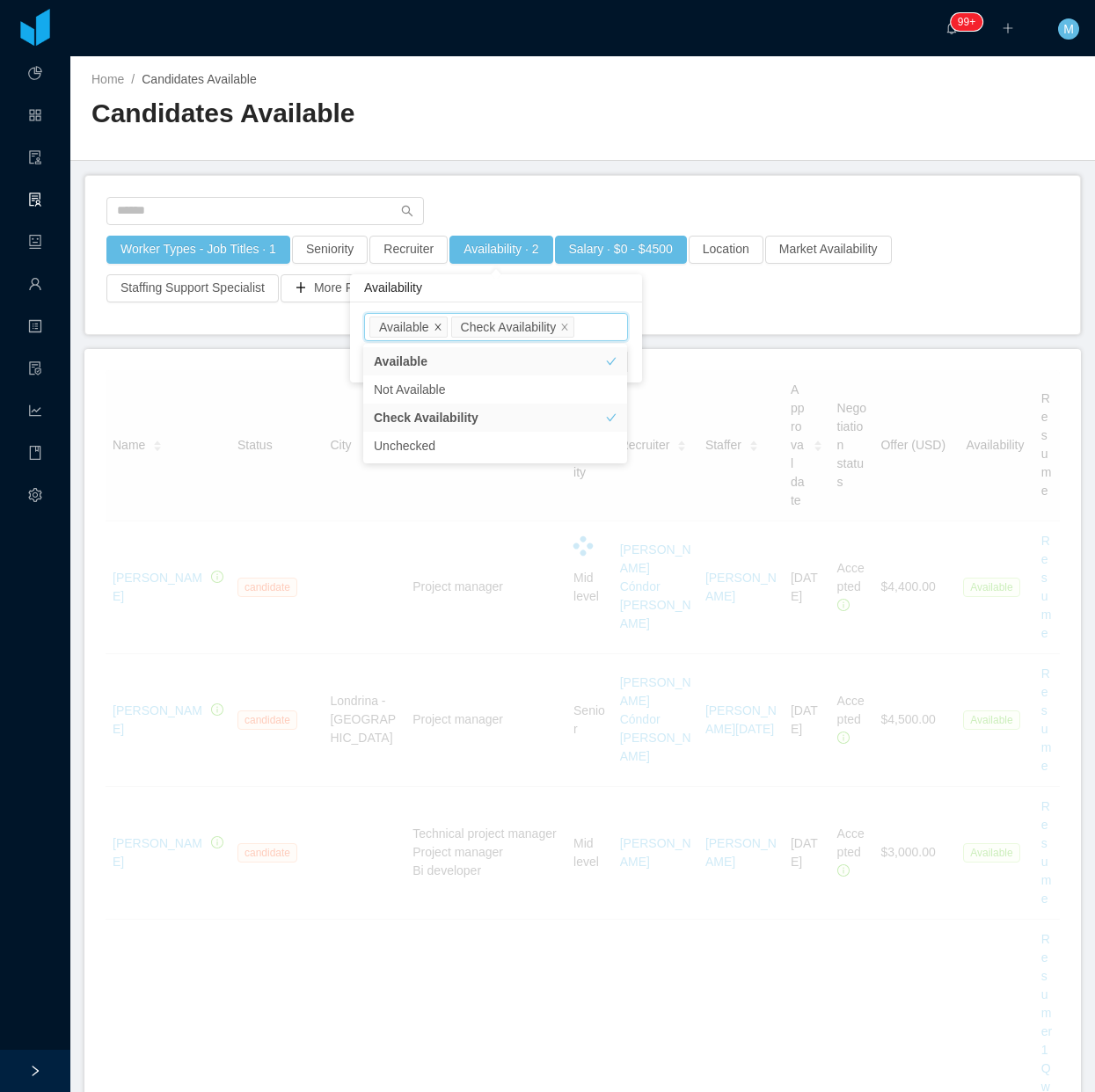
click at [437, 323] on icon "icon: close" at bounding box center [438, 327] width 9 height 9
click at [493, 200] on div at bounding box center [583, 217] width 953 height 39
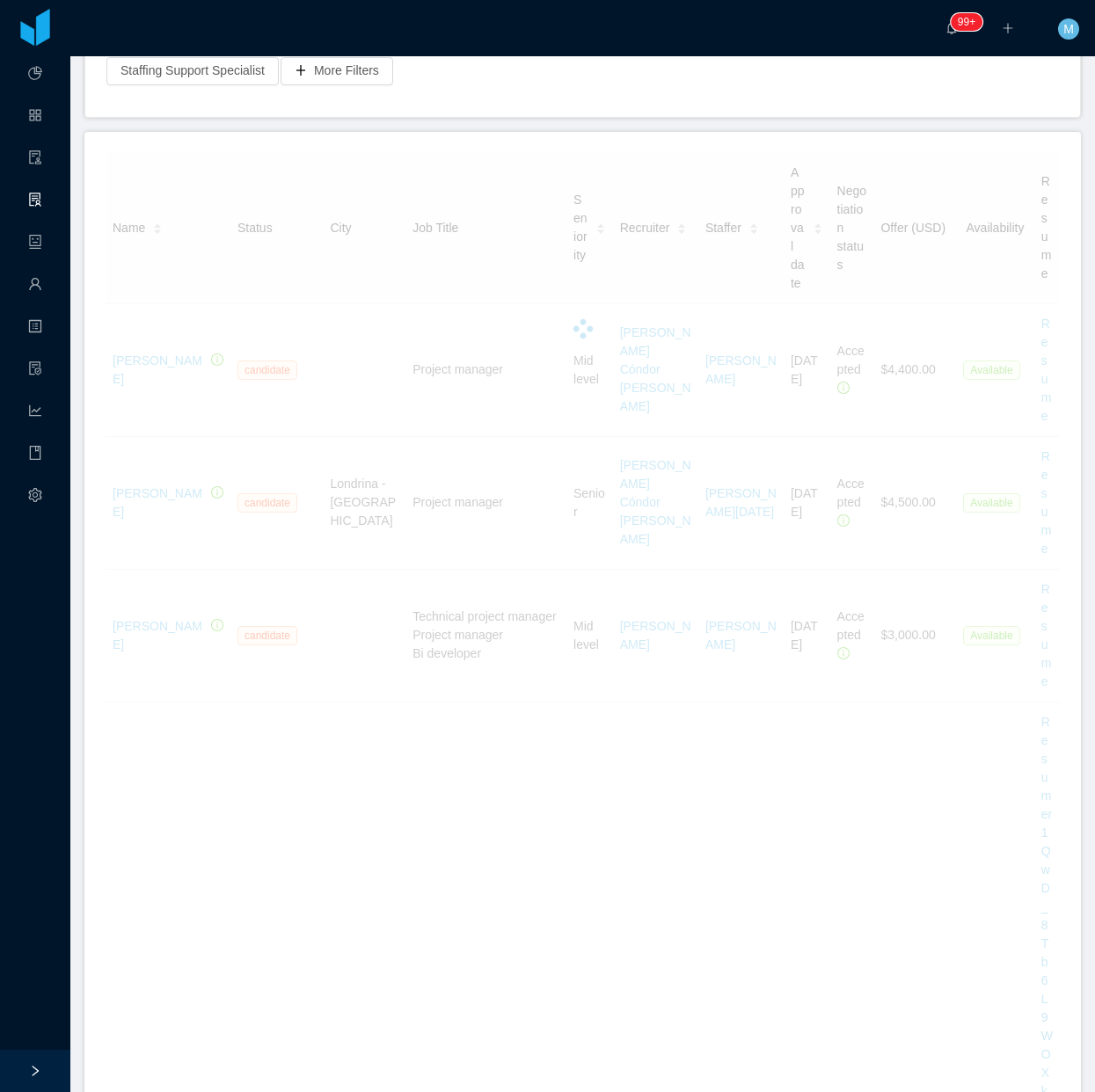
scroll to position [219, 0]
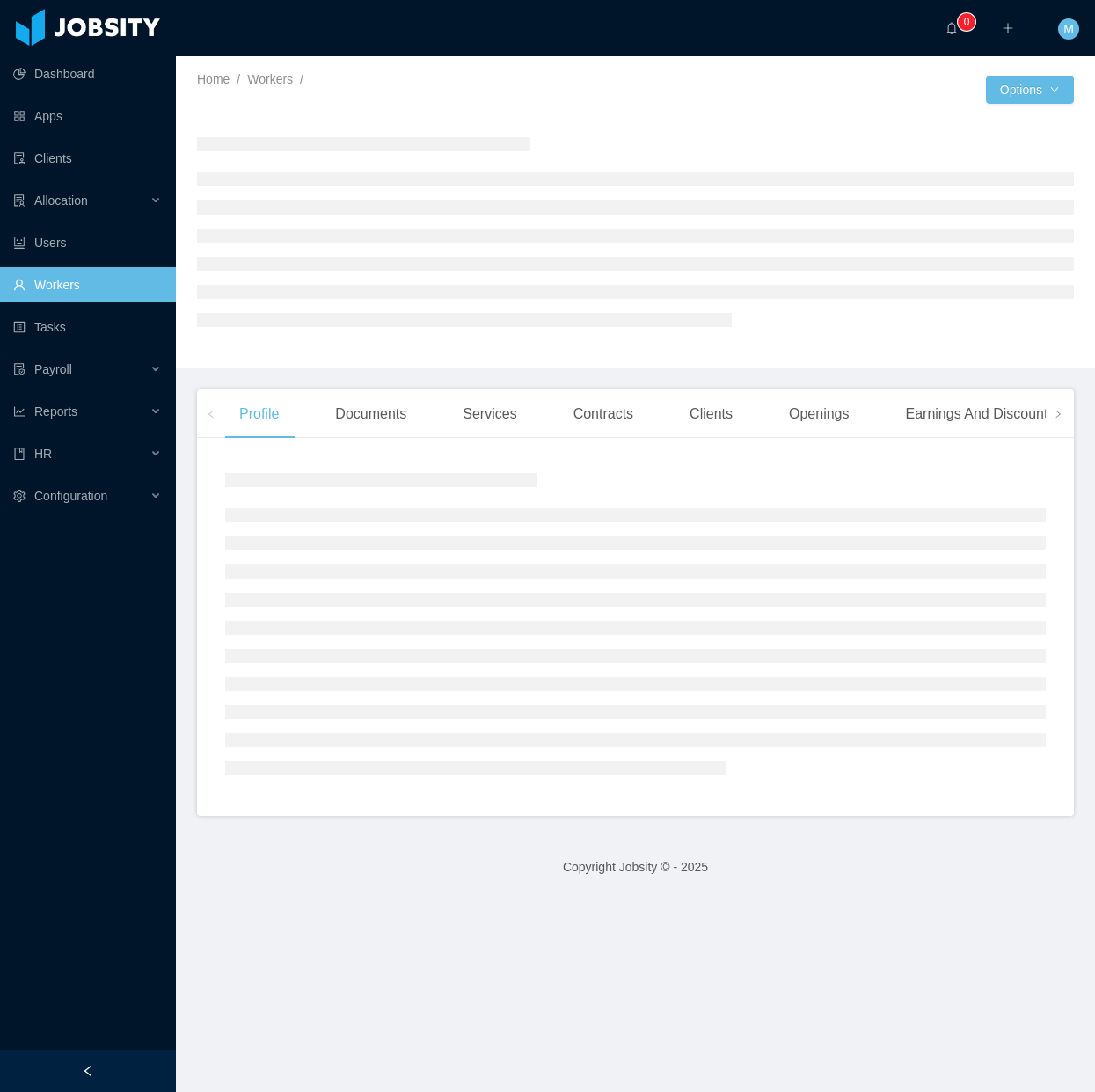
click at [99, 1056] on div at bounding box center [88, 1072] width 176 height 43
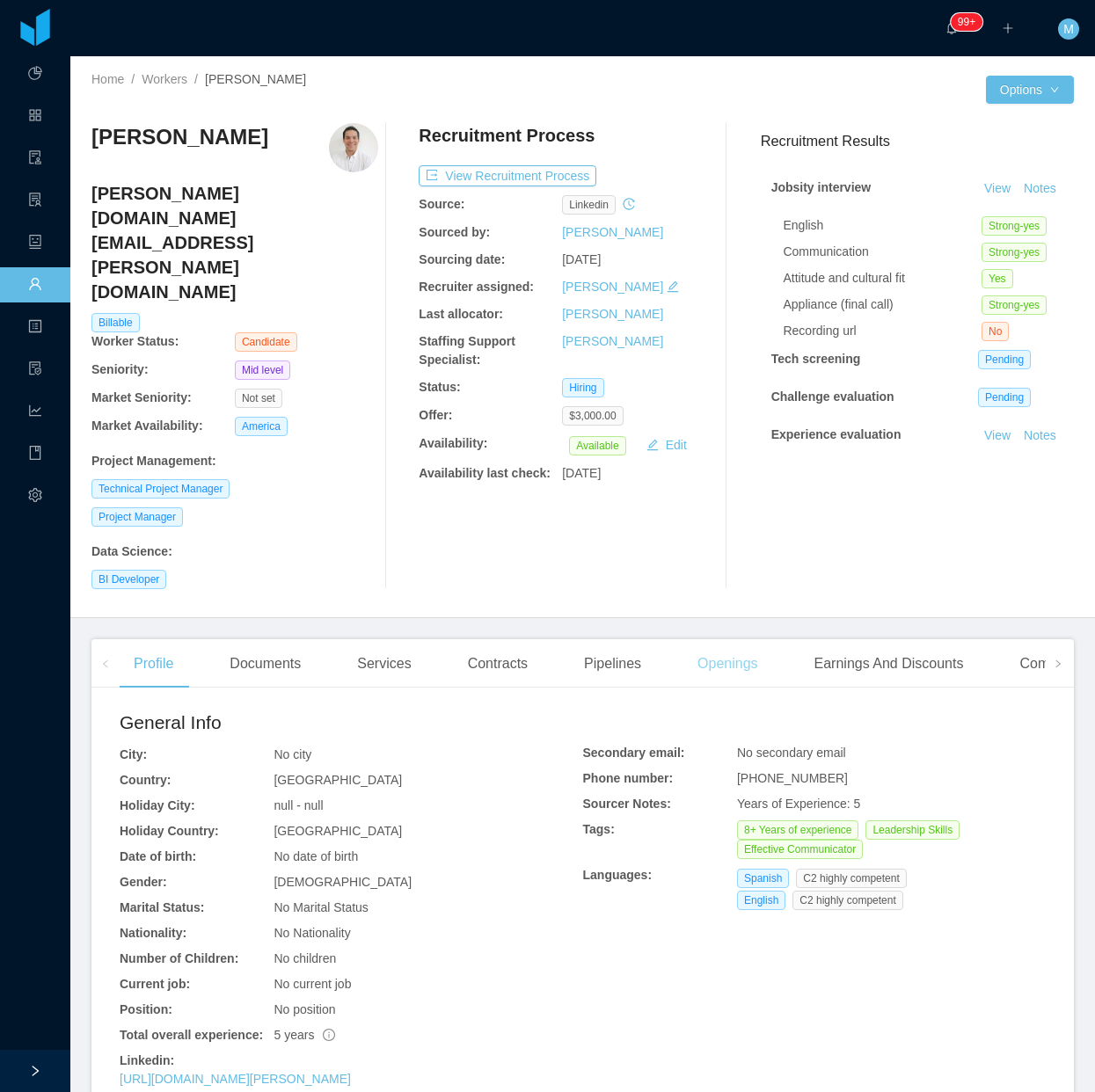
click at [687, 639] on div "Openings" at bounding box center [728, 663] width 89 height 49
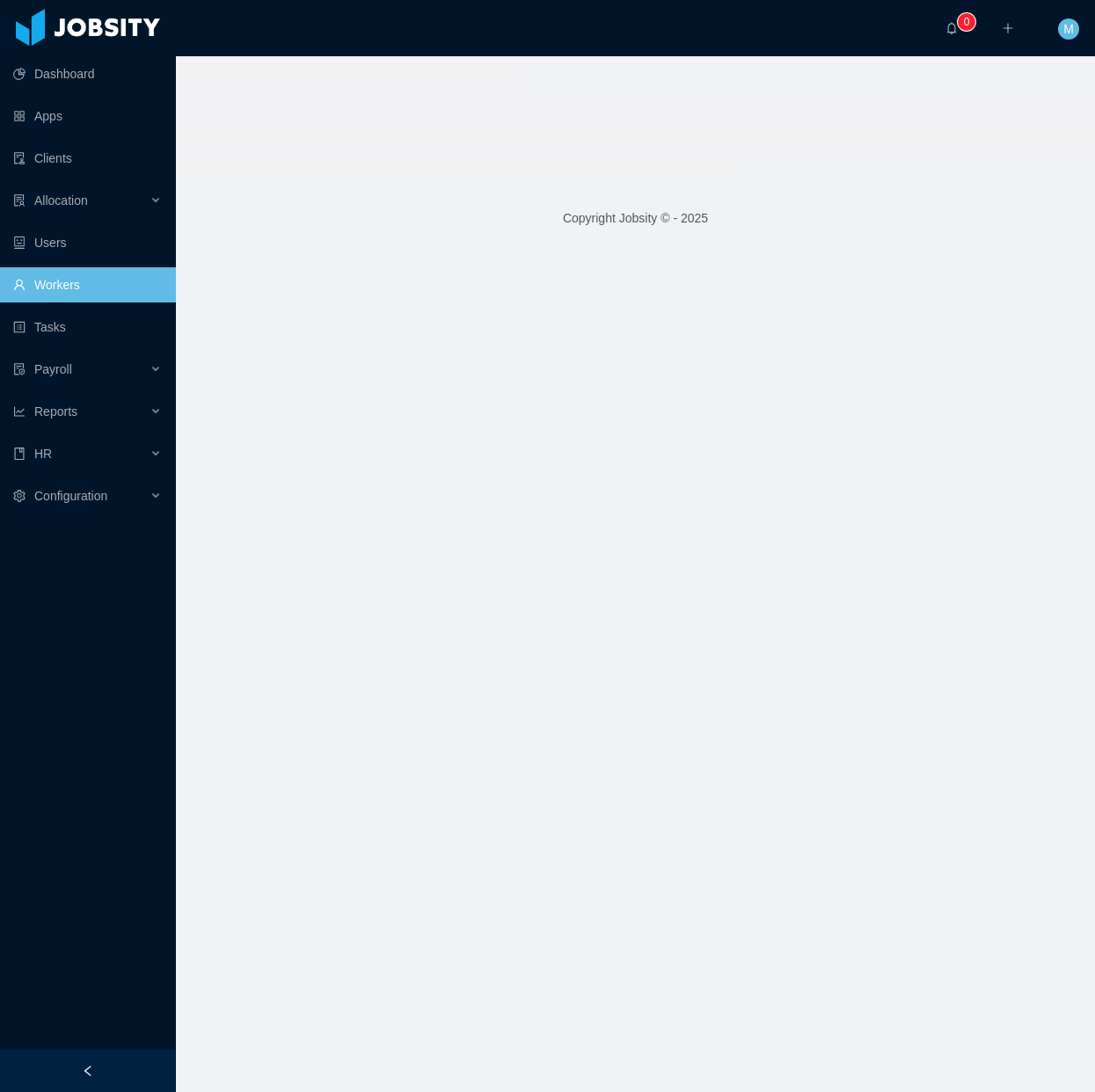
drag, startPoint x: 75, startPoint y: 1072, endPoint x: 82, endPoint y: 1042, distance: 30.8
click at [75, 1071] on div at bounding box center [88, 1072] width 176 height 43
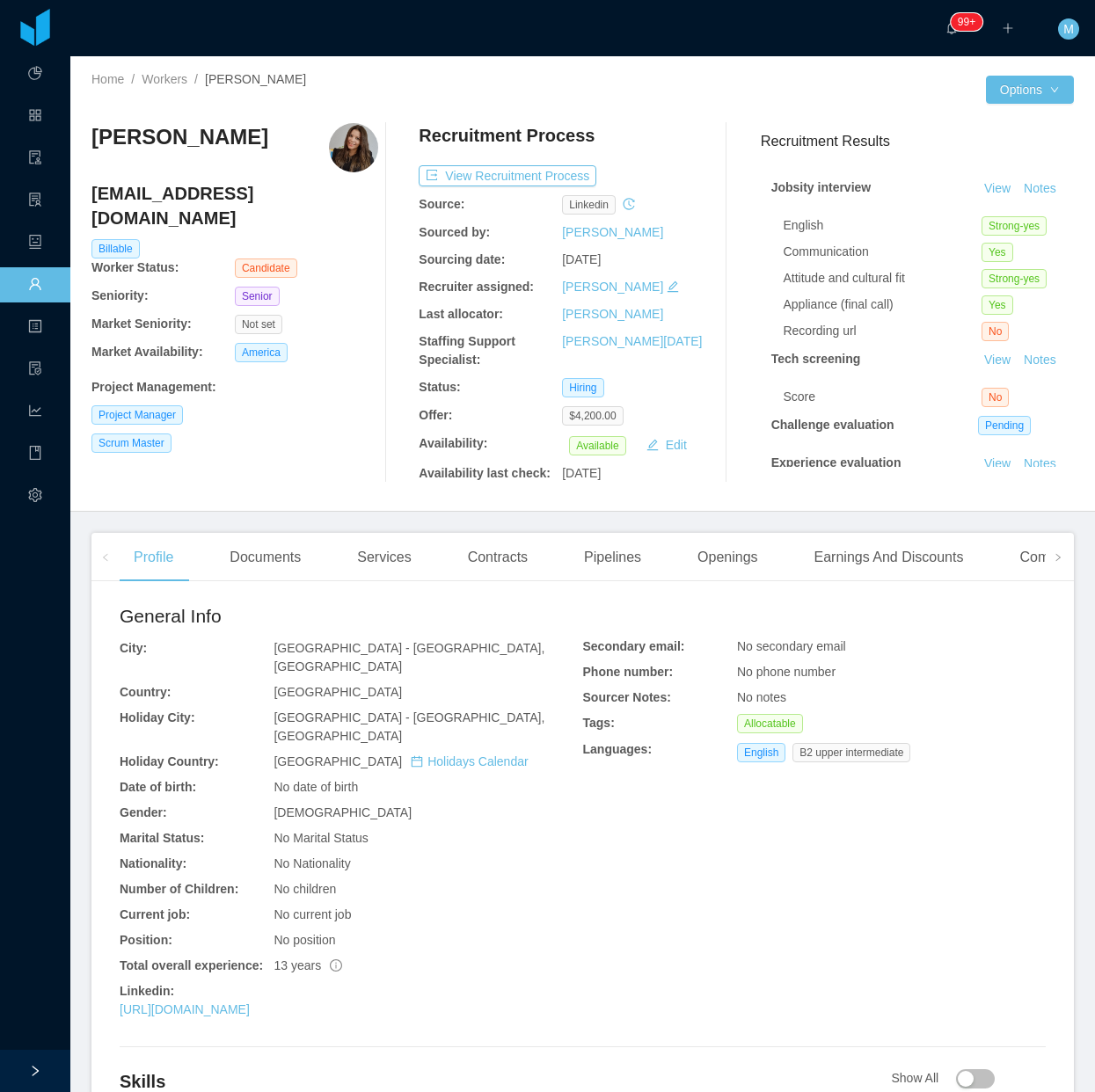
drag, startPoint x: 262, startPoint y: 152, endPoint x: 84, endPoint y: 142, distance: 178.3
click at [84, 142] on div "Home / Workers / [PERSON_NAME] / Options Leonellys Ibañez [EMAIL_ADDRESS][DOMAI…" at bounding box center [582, 283] width 1025 height 456
copy h3 "[PERSON_NAME]"
click at [366, 340] on div "Leonellys Ibañez [EMAIL_ADDRESS][DOMAIN_NAME] Billable Worker Status: Candidate…" at bounding box center [235, 303] width 287 height 360
